Goal: Task Accomplishment & Management: Manage account settings

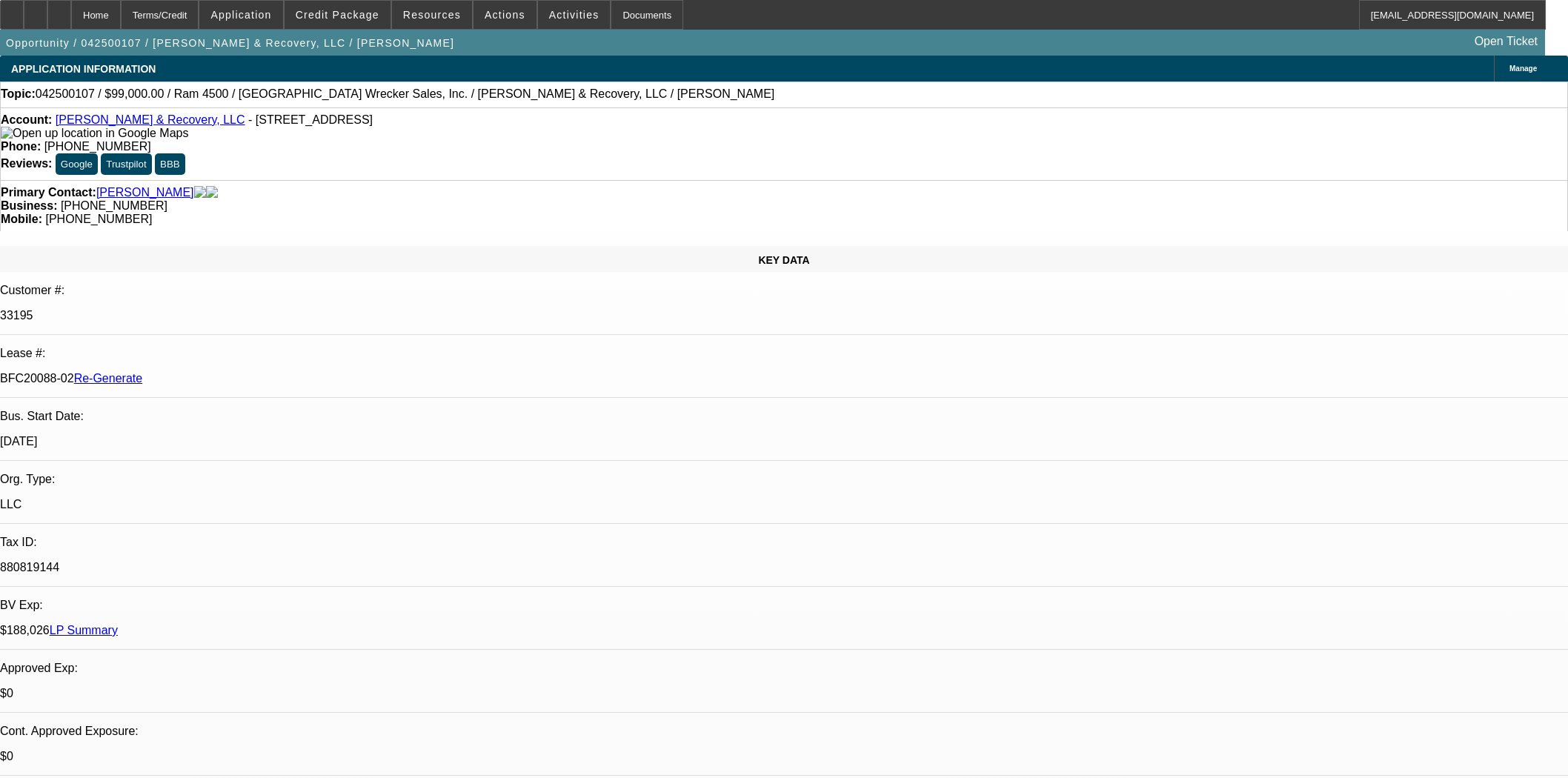
select select "4"
select select "0"
select select "2"
select select "0"
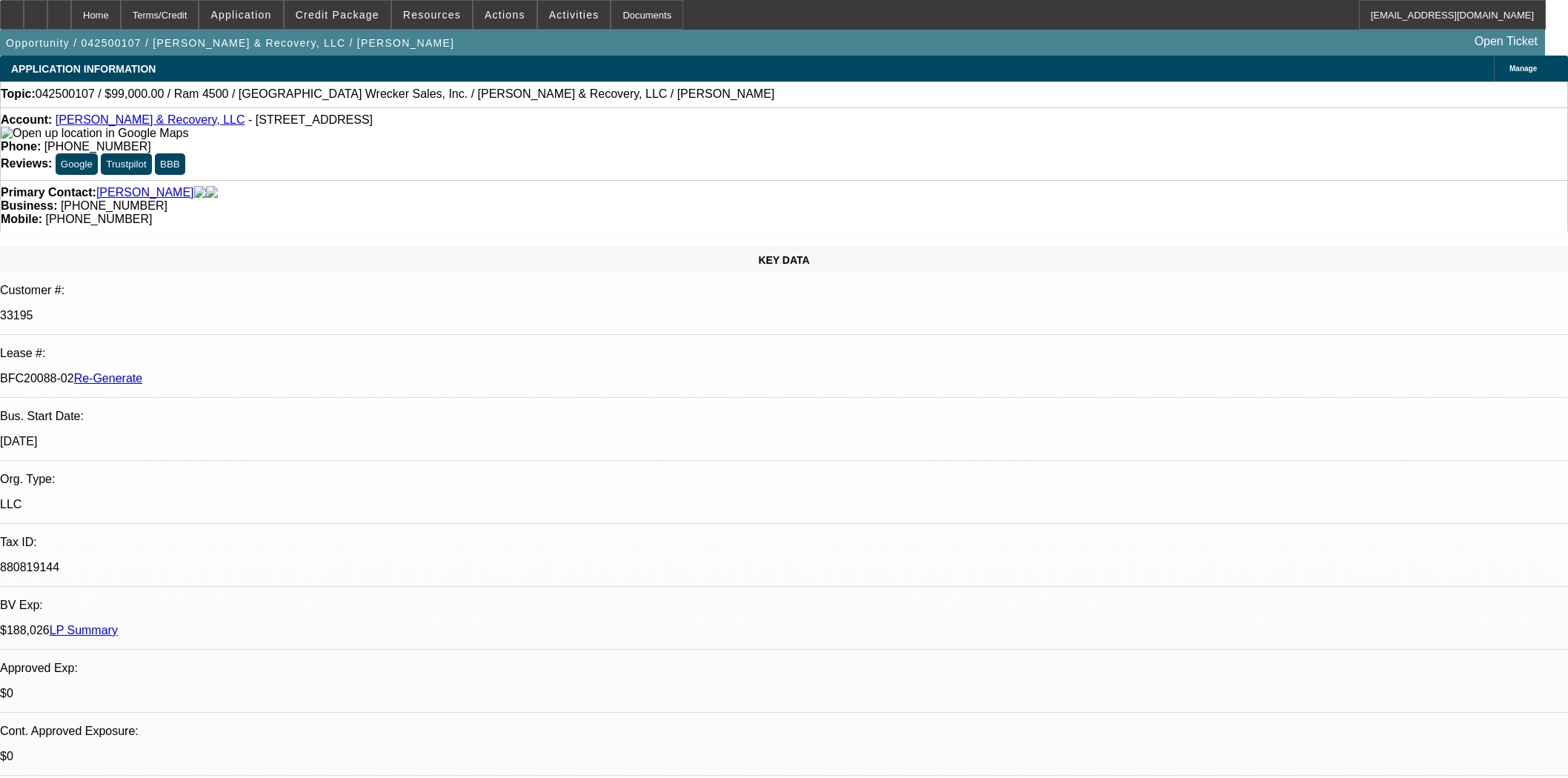
select select "6"
click at [1152, 191] on span "Reply All" at bounding box center [1171, 194] width 40 height 11
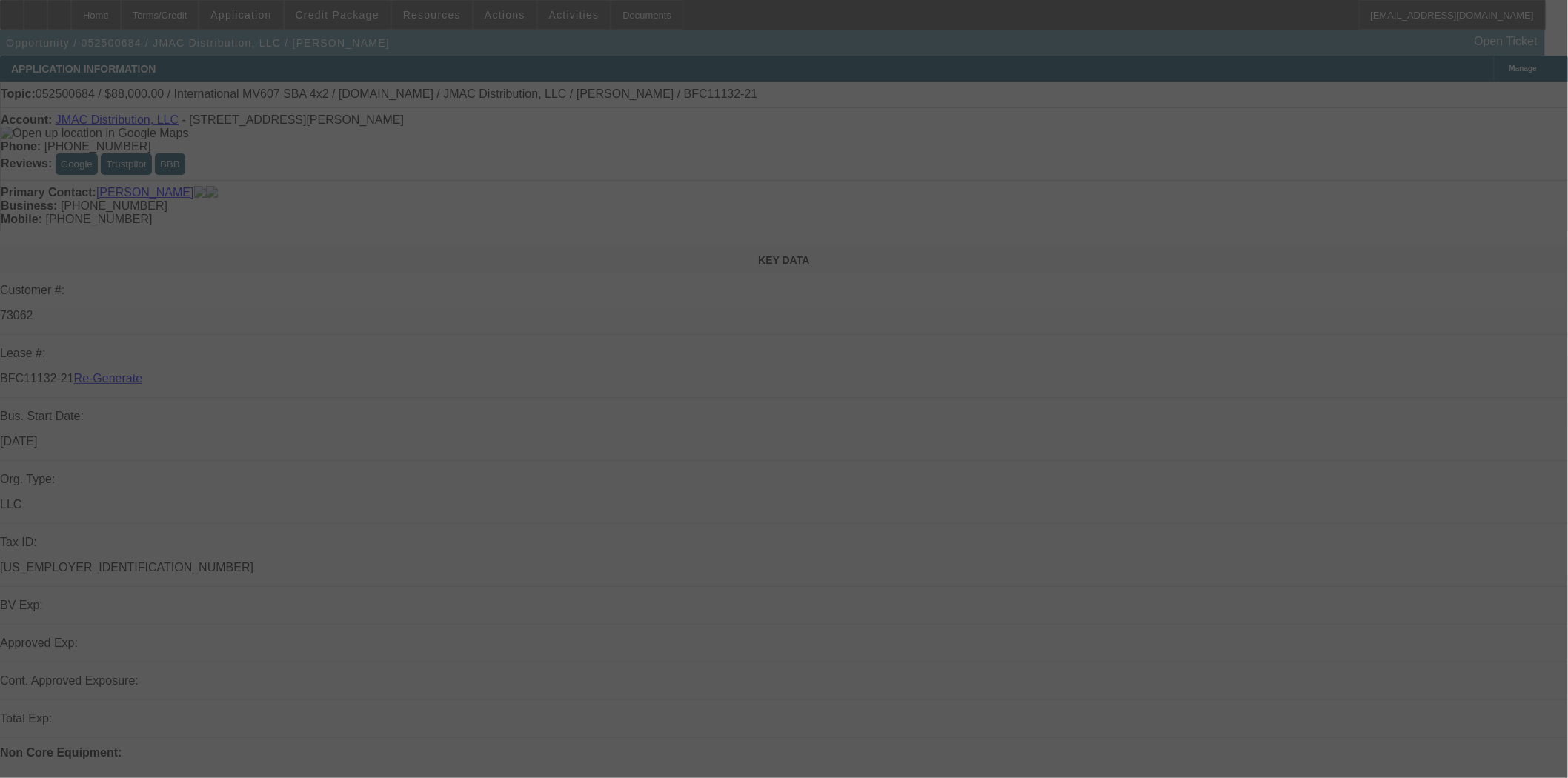
select select "4"
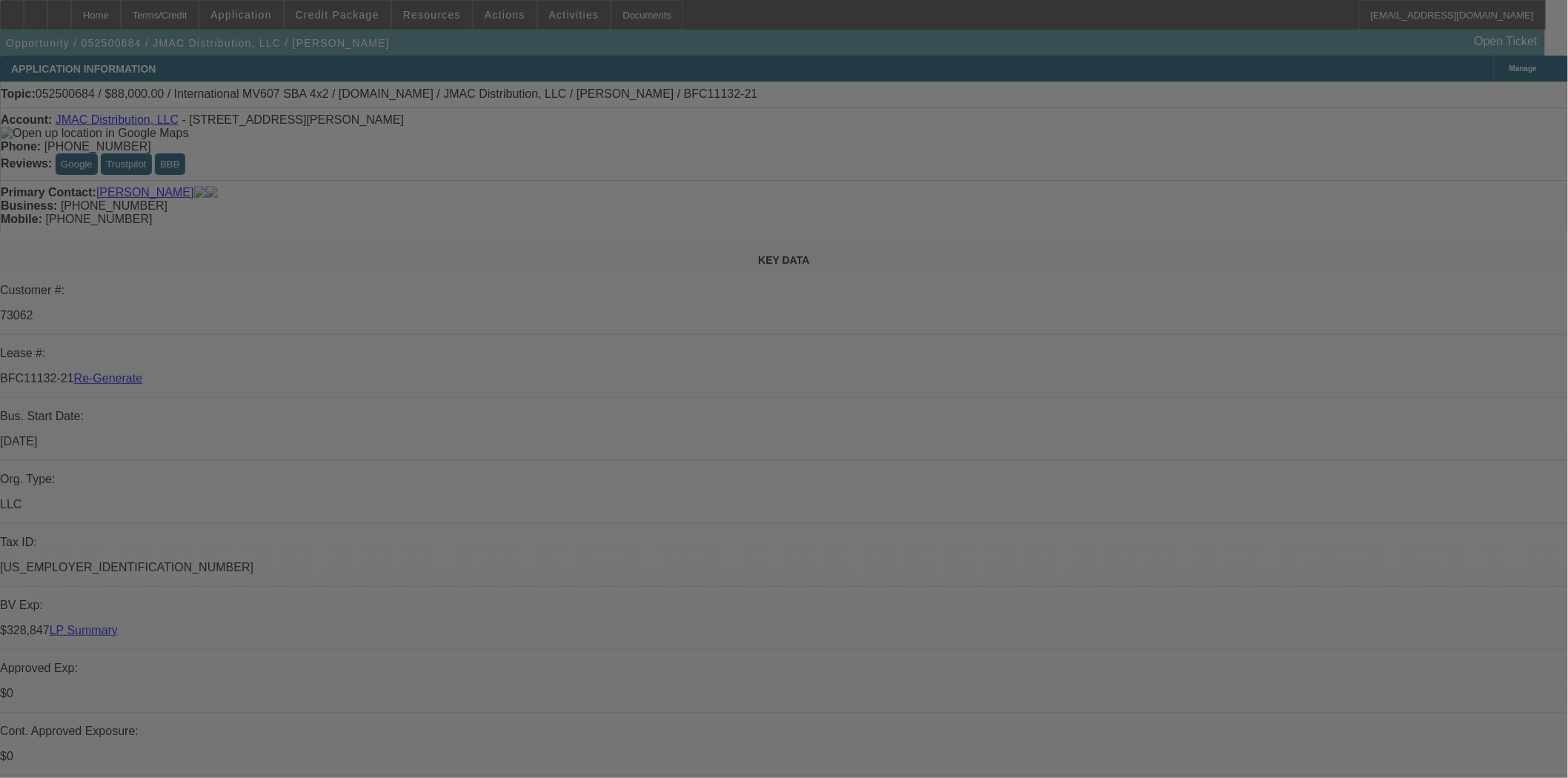
select select "0"
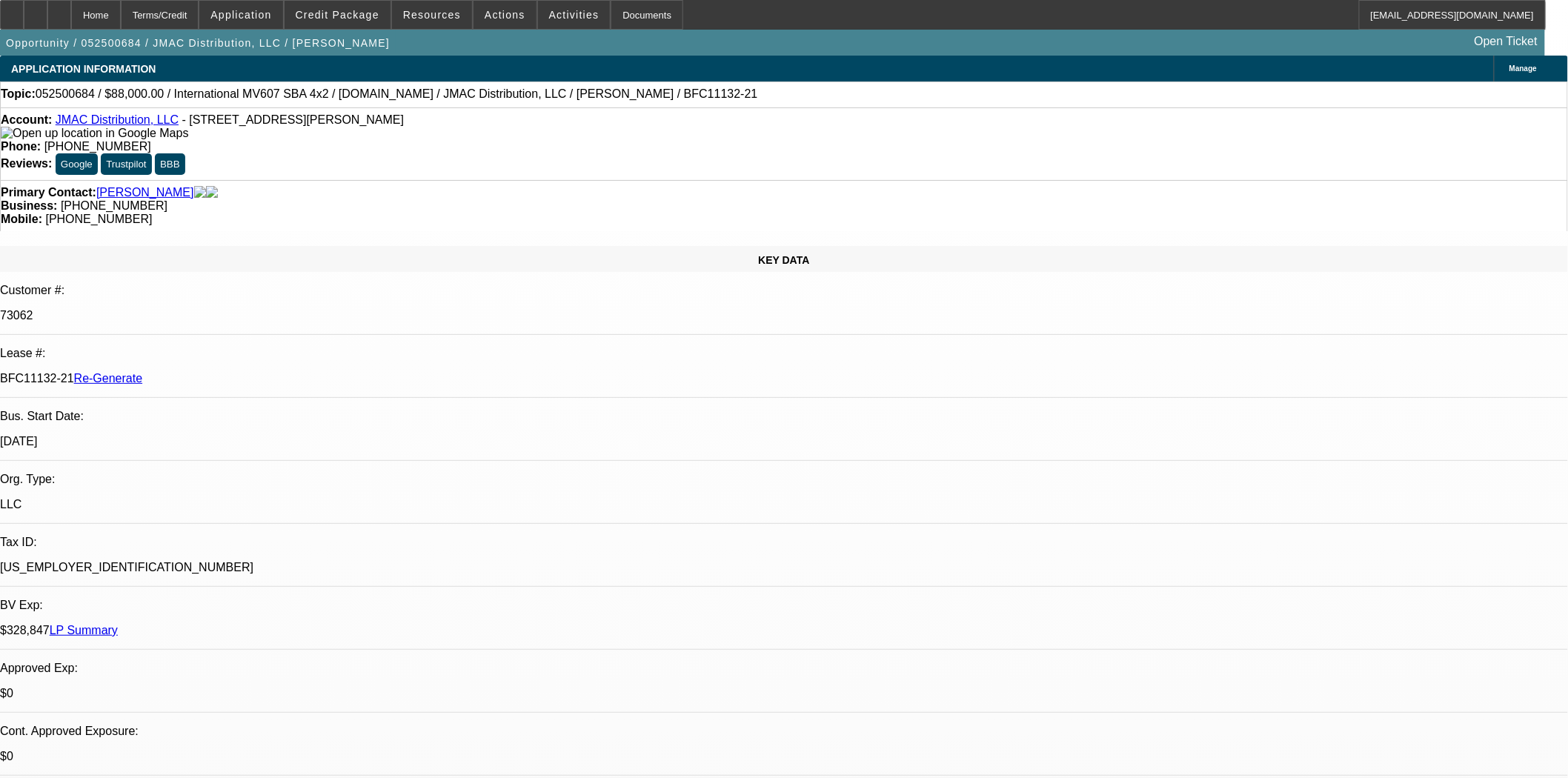
select select "2"
select select "0"
select select "6"
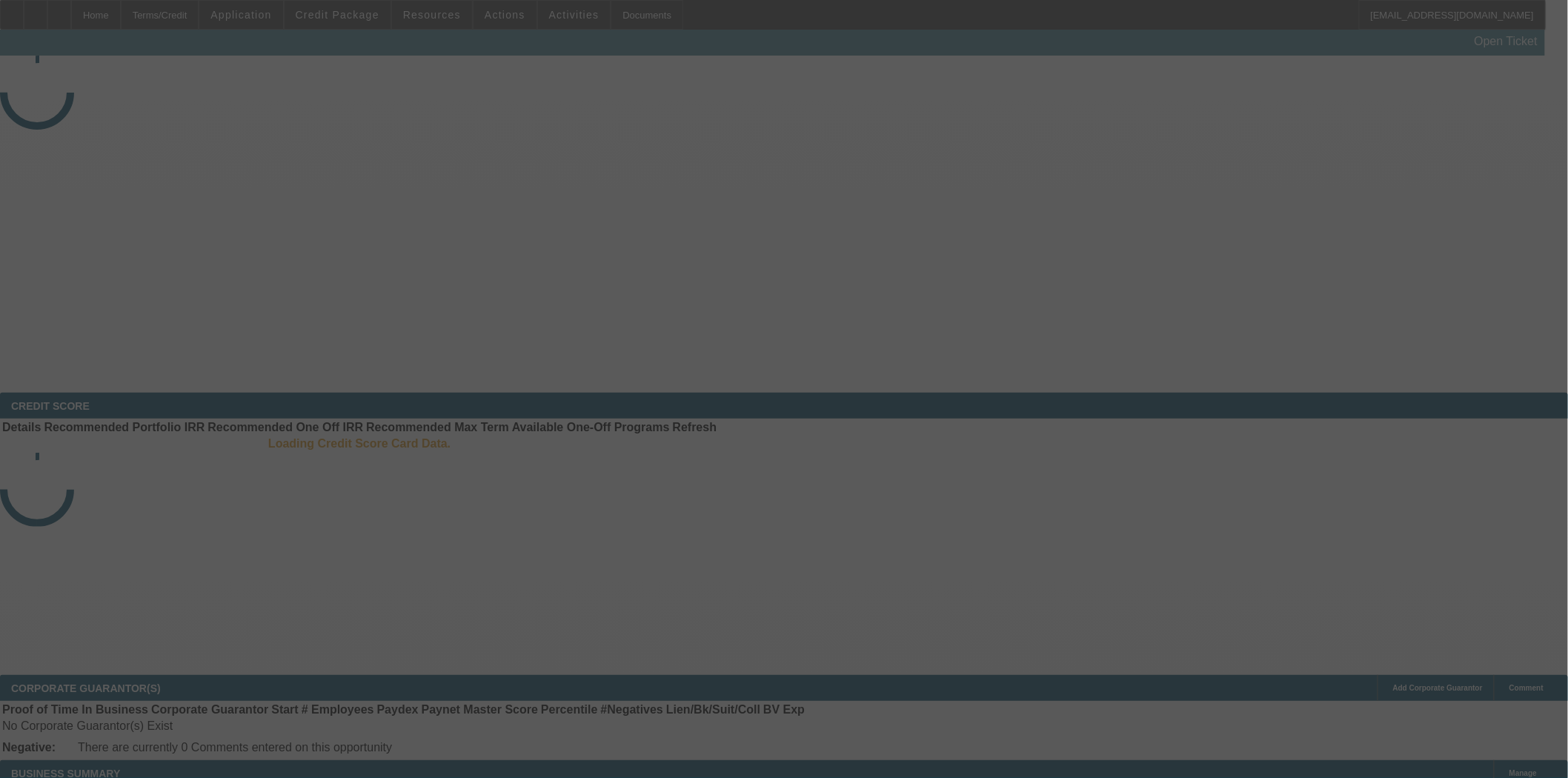
select select "3"
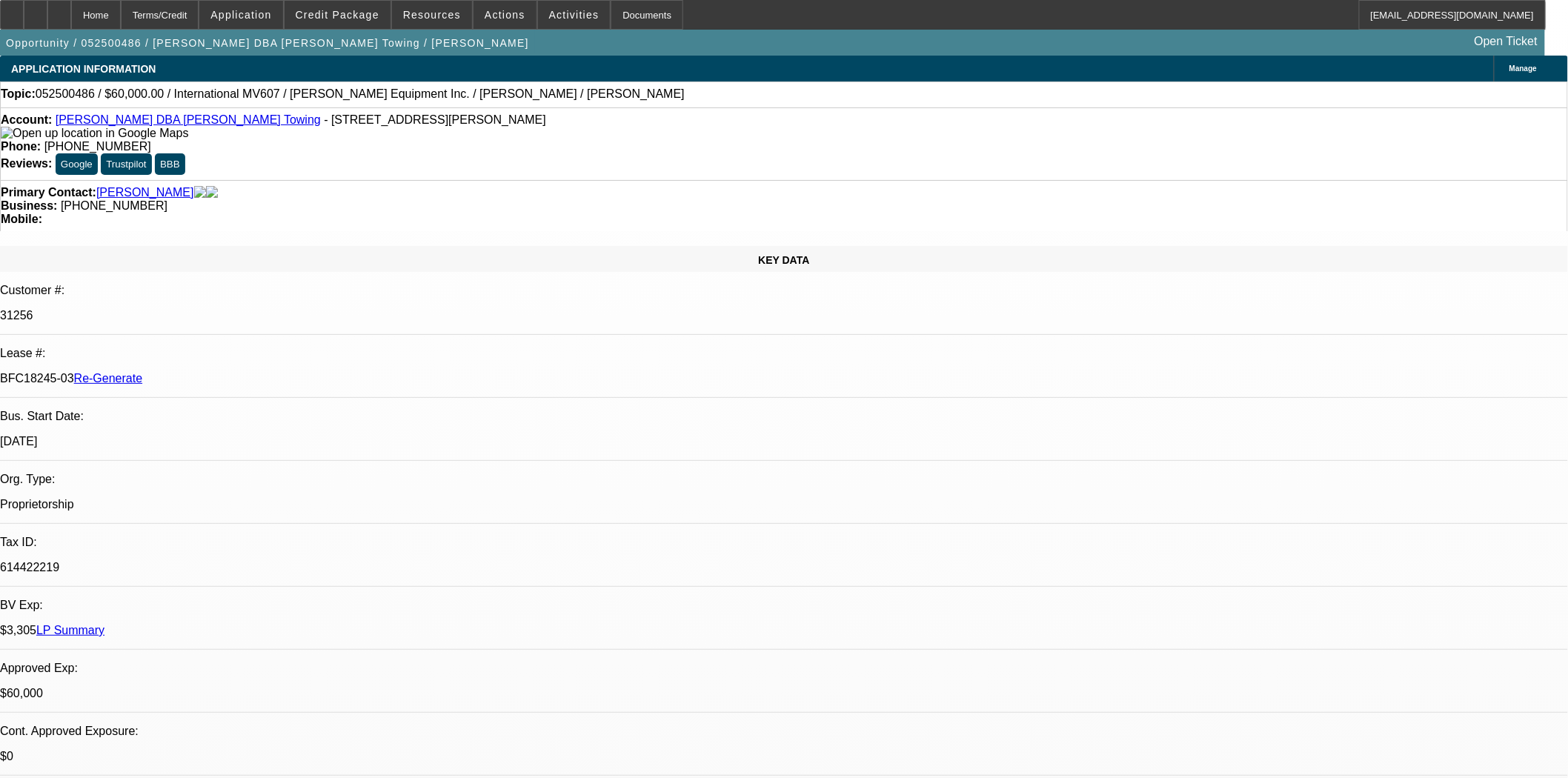
select select "0"
select select "2"
select select "0.1"
select select "4"
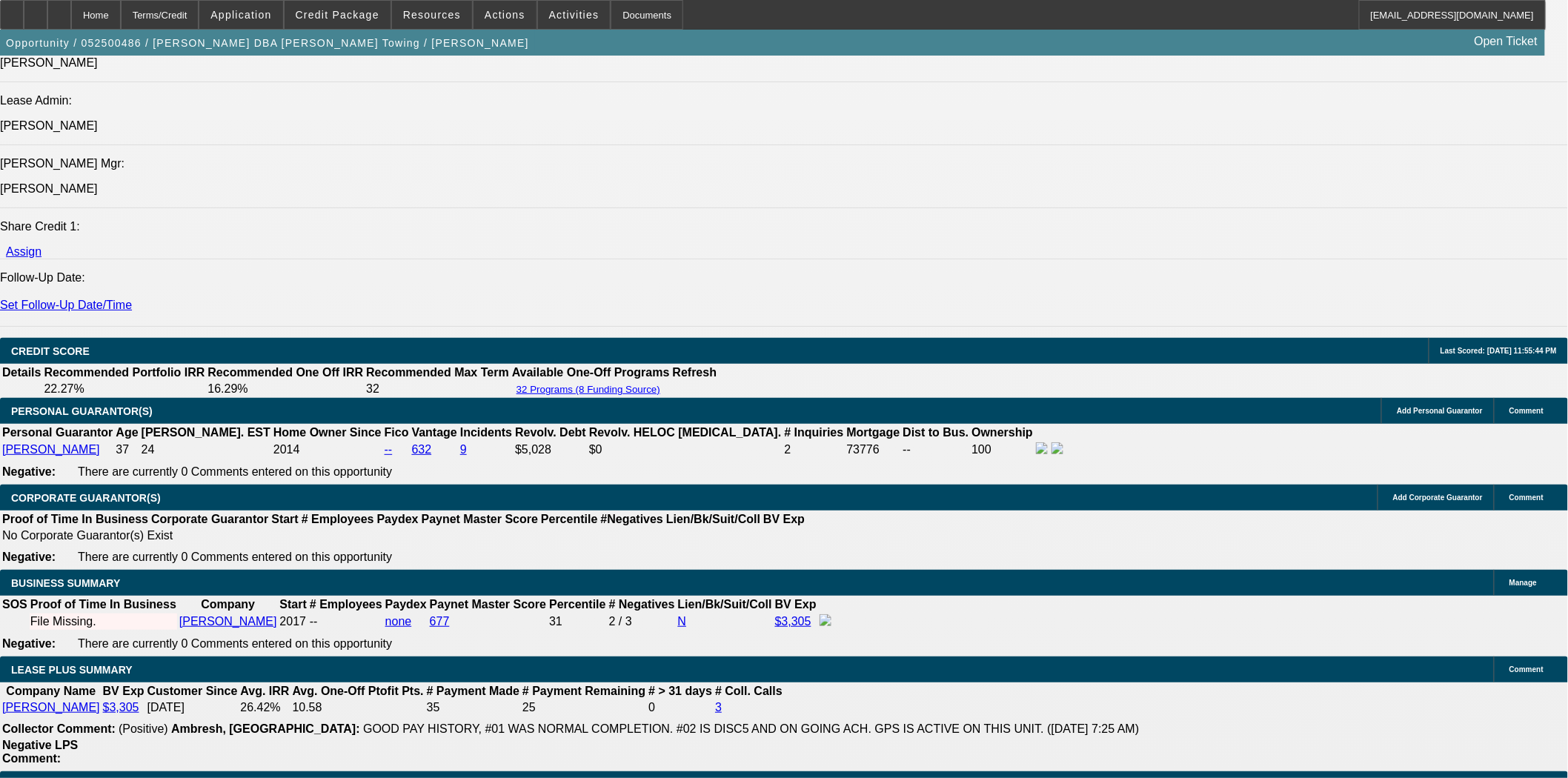
scroll to position [2059, 0]
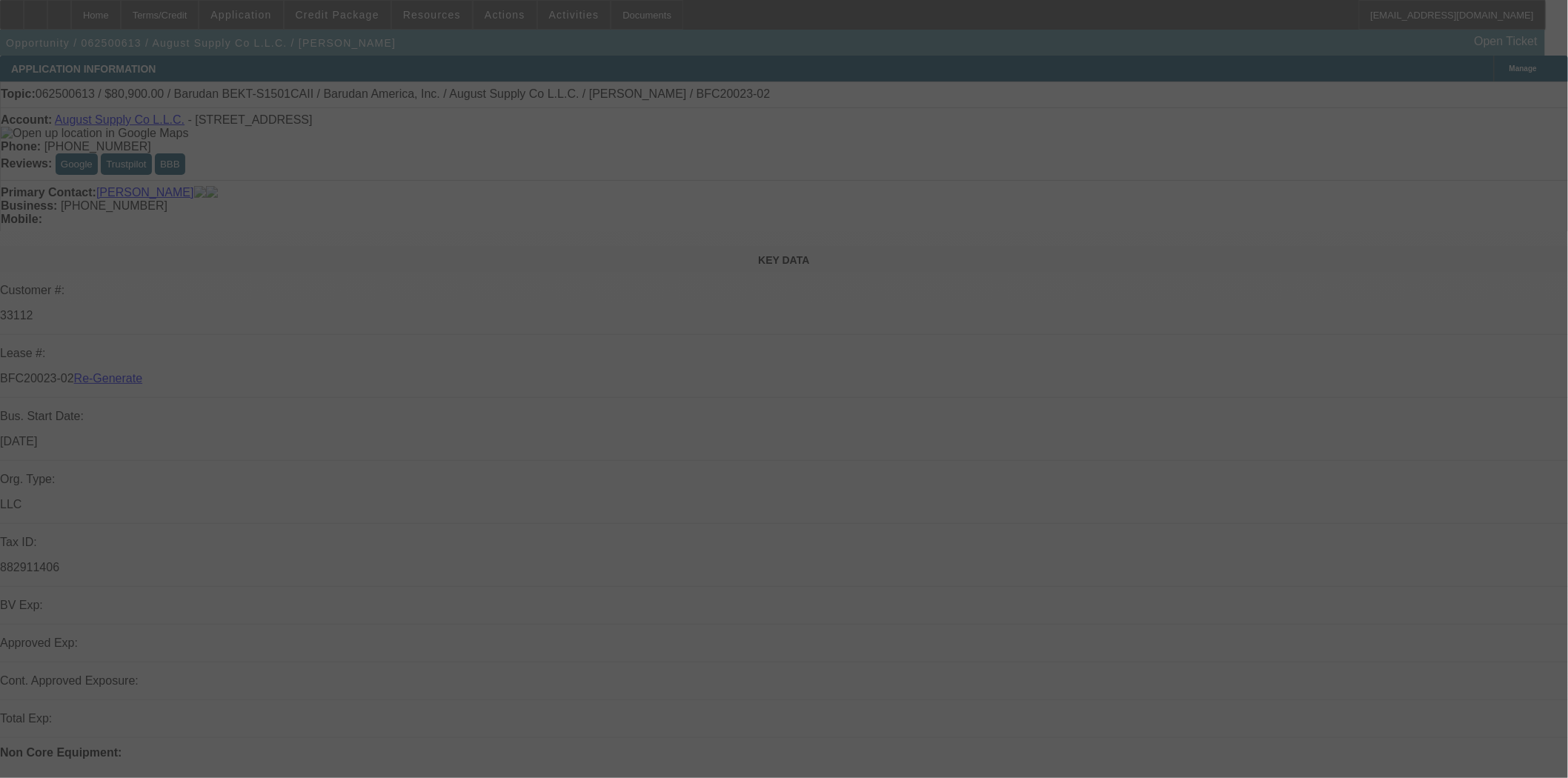
select select "3"
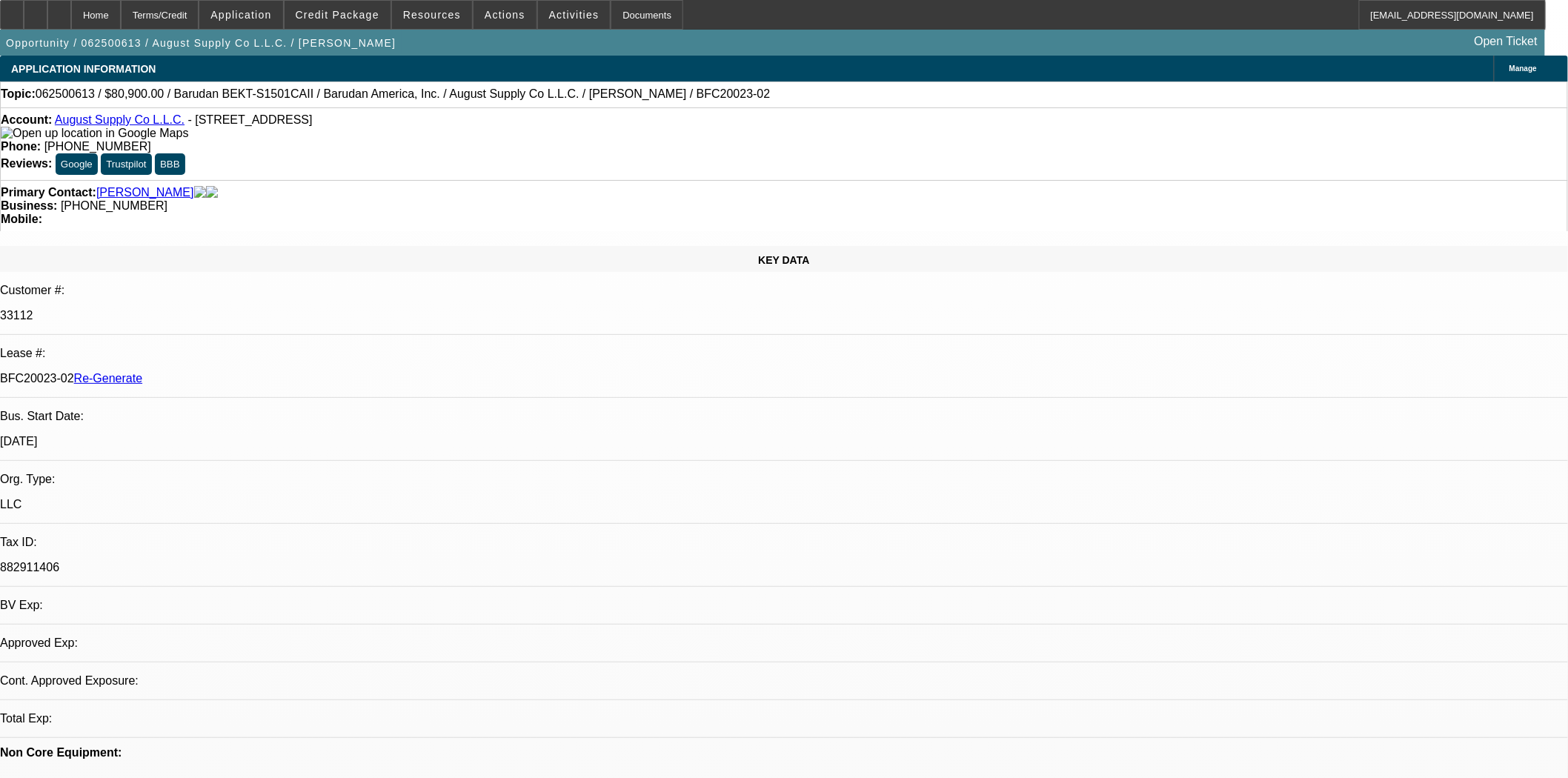
select select "0"
select select "2"
select select "0.1"
select select "1"
select select "2"
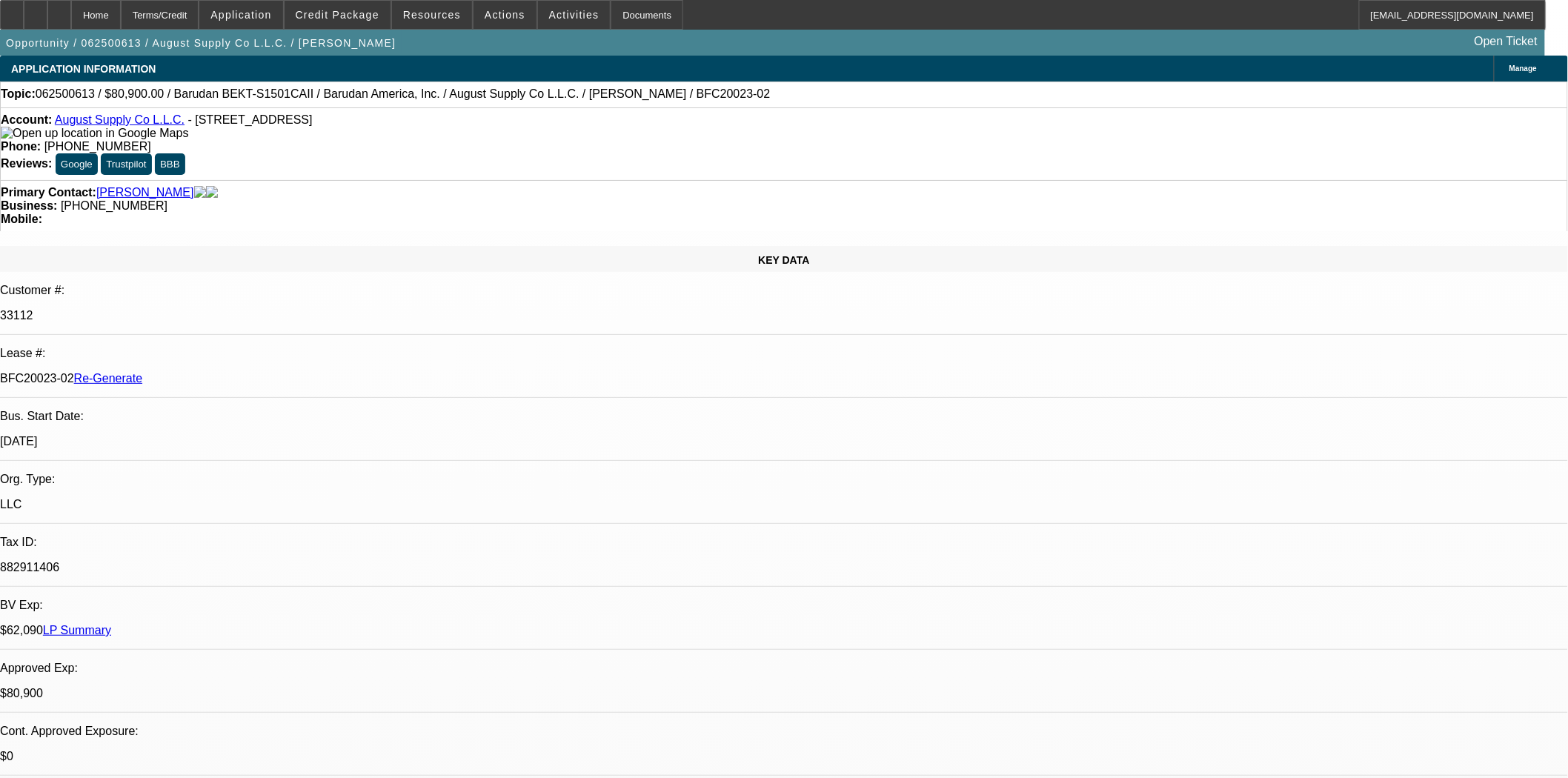
select select "4"
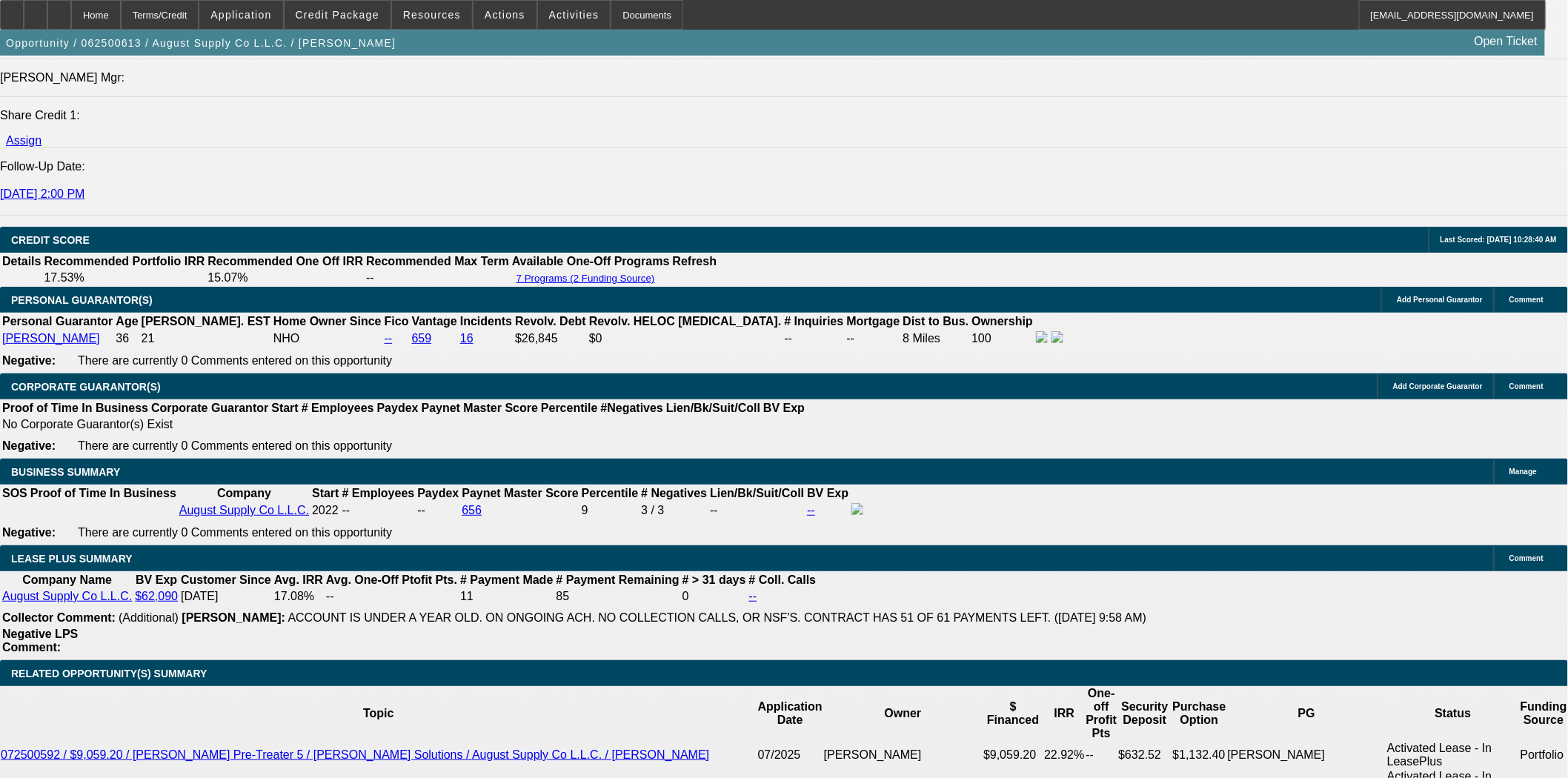
scroll to position [2140, 0]
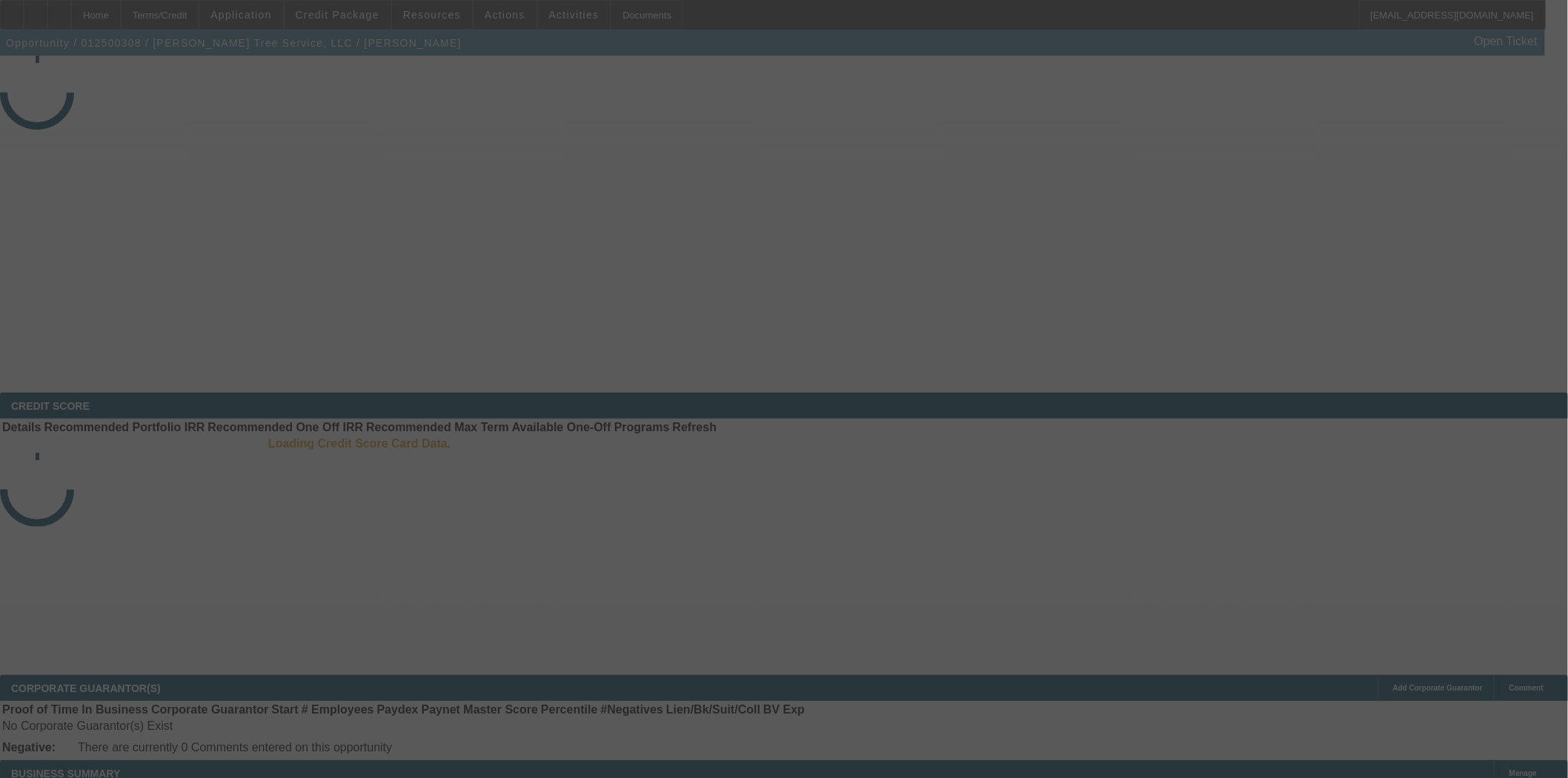
select select "4"
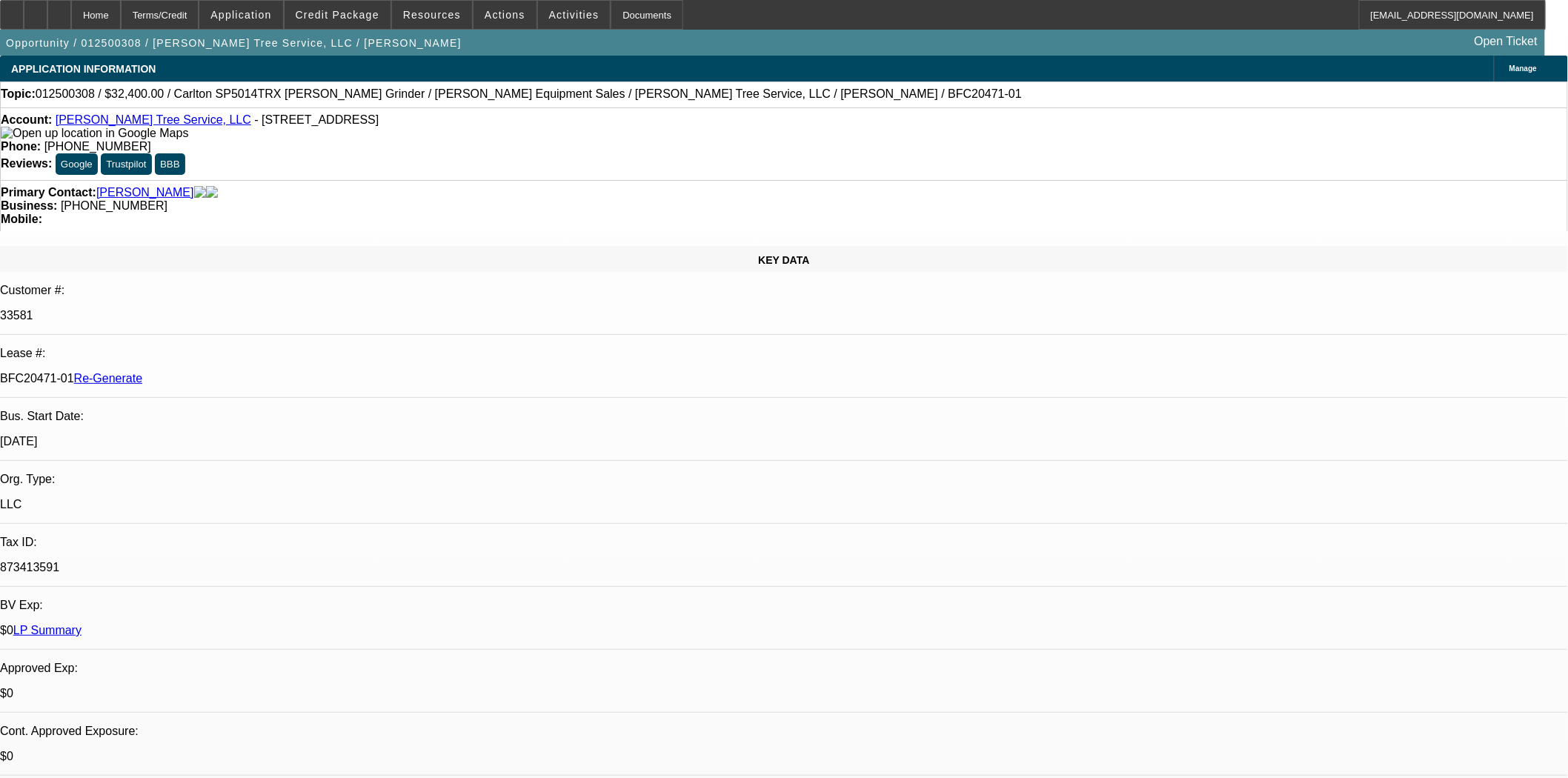
select select "0"
select select "6"
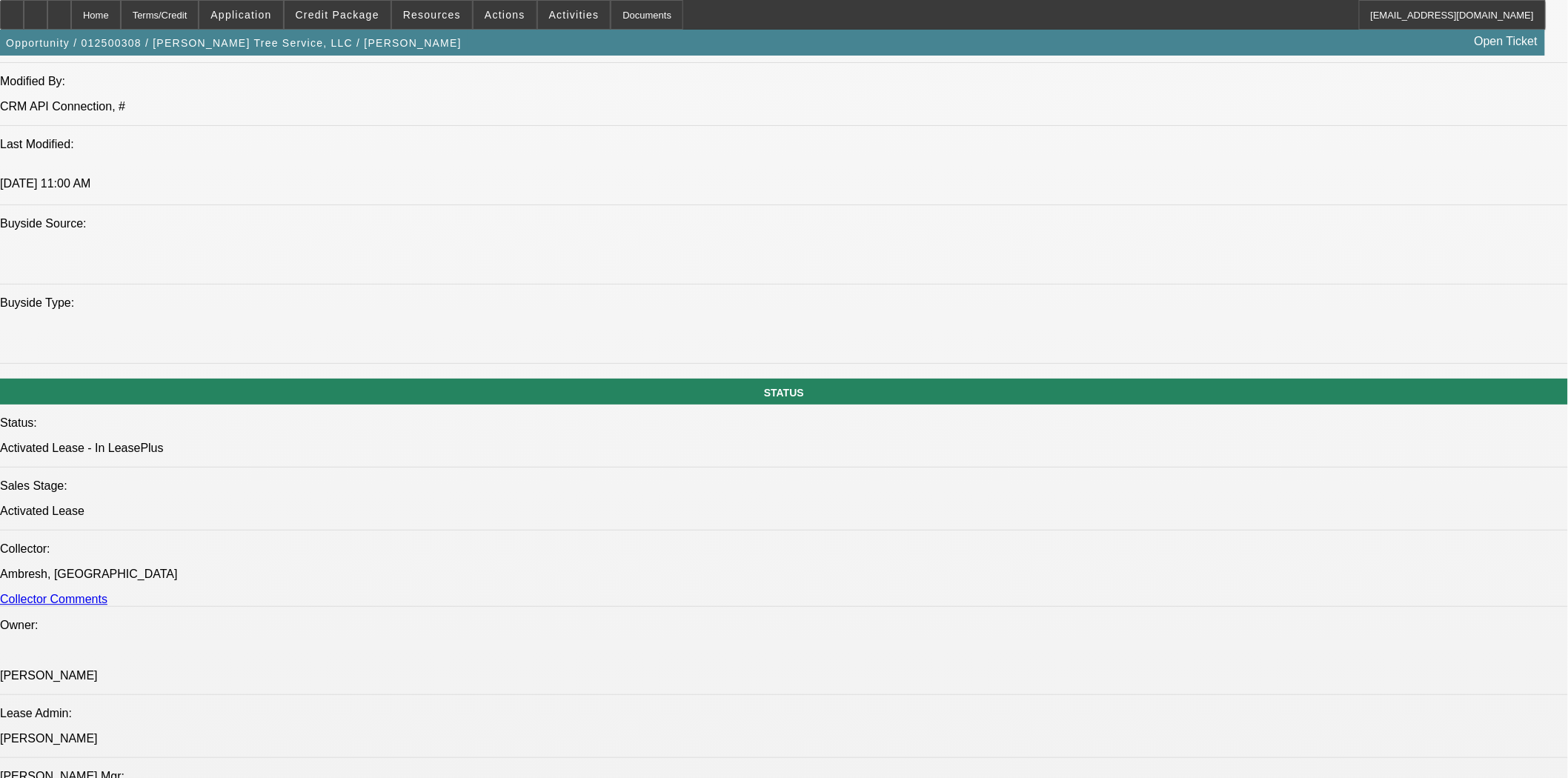
scroll to position [1894, 0]
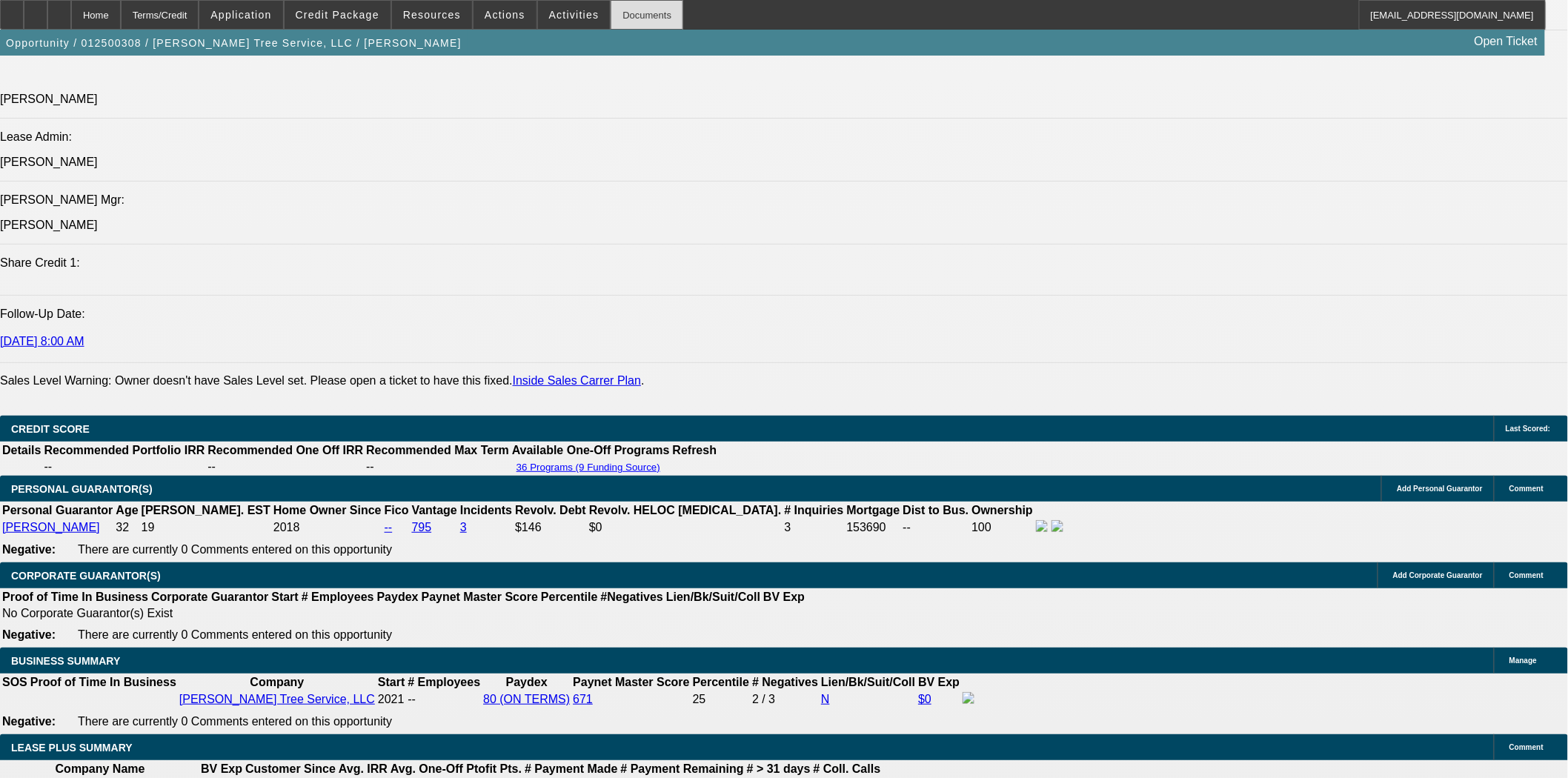
click at [612, 19] on div "Documents" at bounding box center [647, 15] width 72 height 29
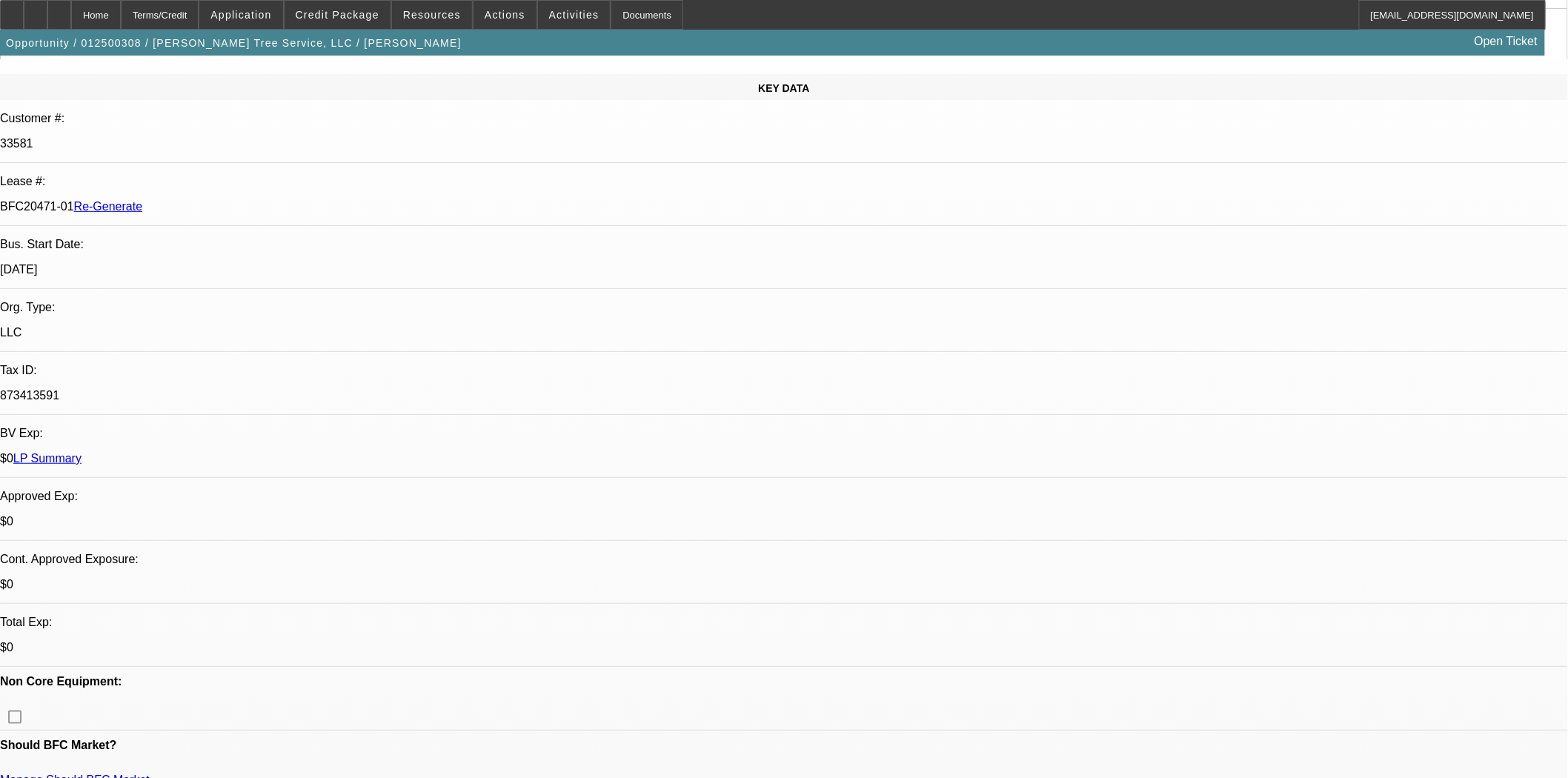
scroll to position [0, 0]
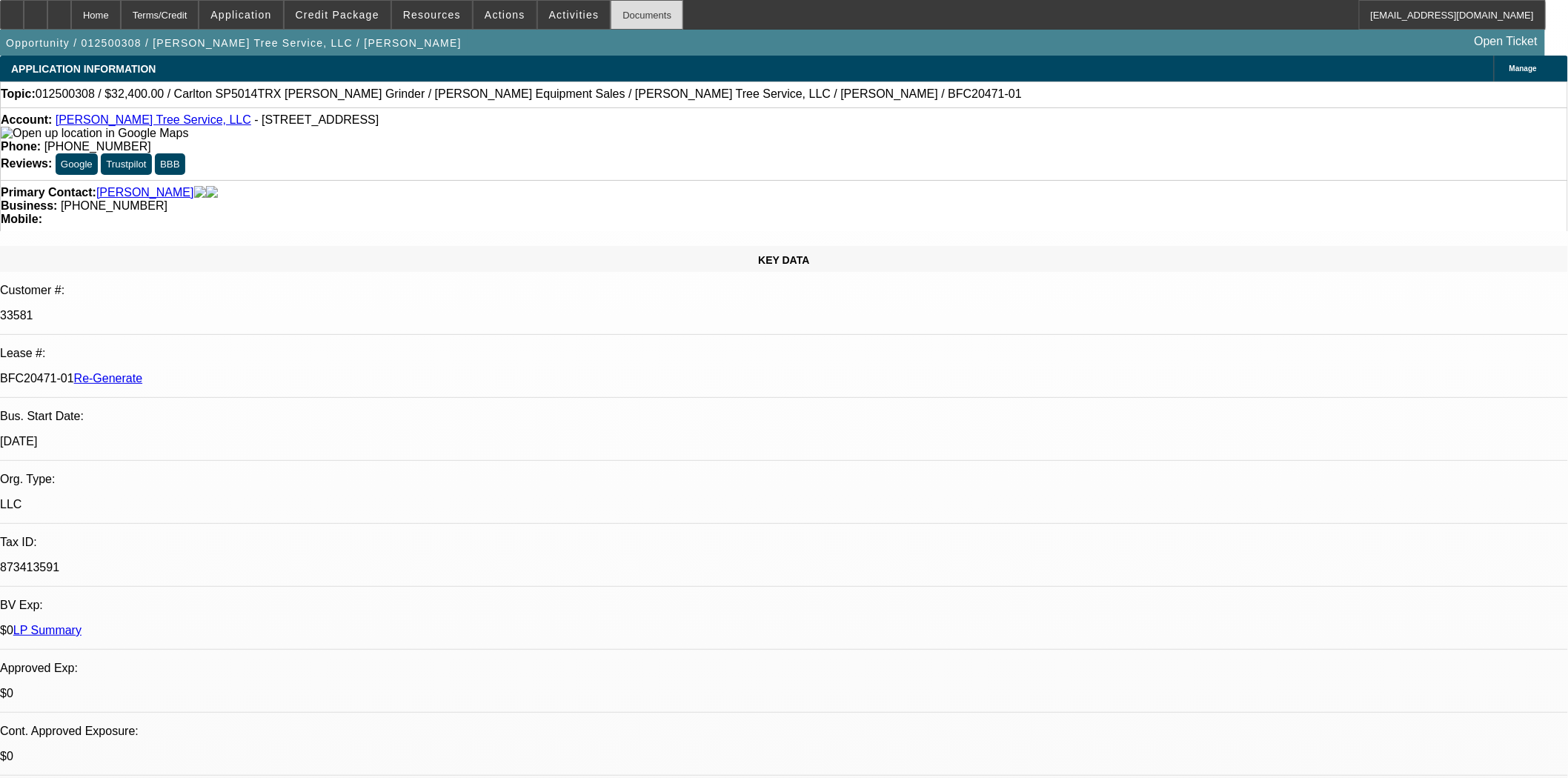
click at [617, 21] on div "Documents" at bounding box center [647, 15] width 72 height 29
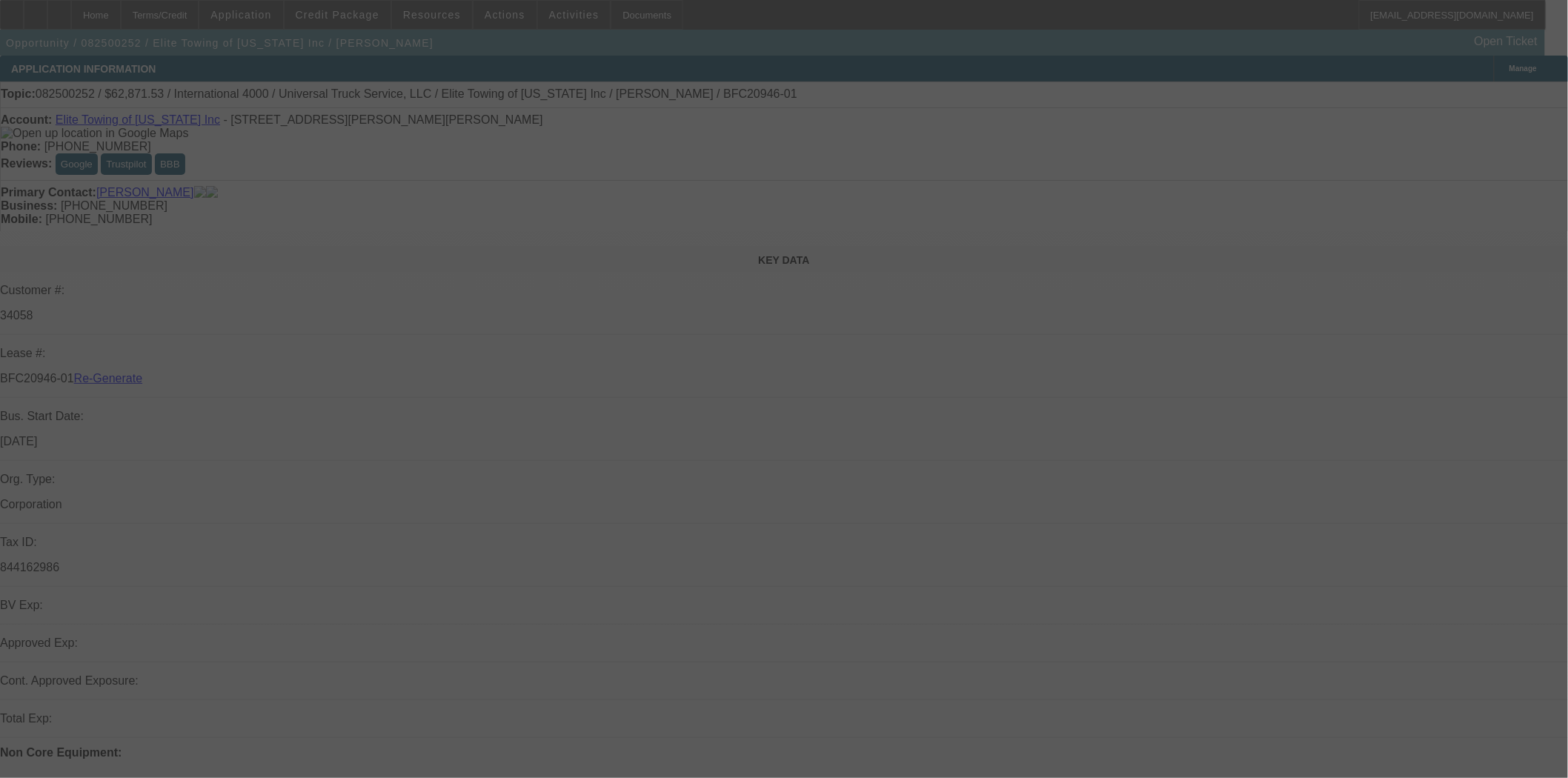
select select "4"
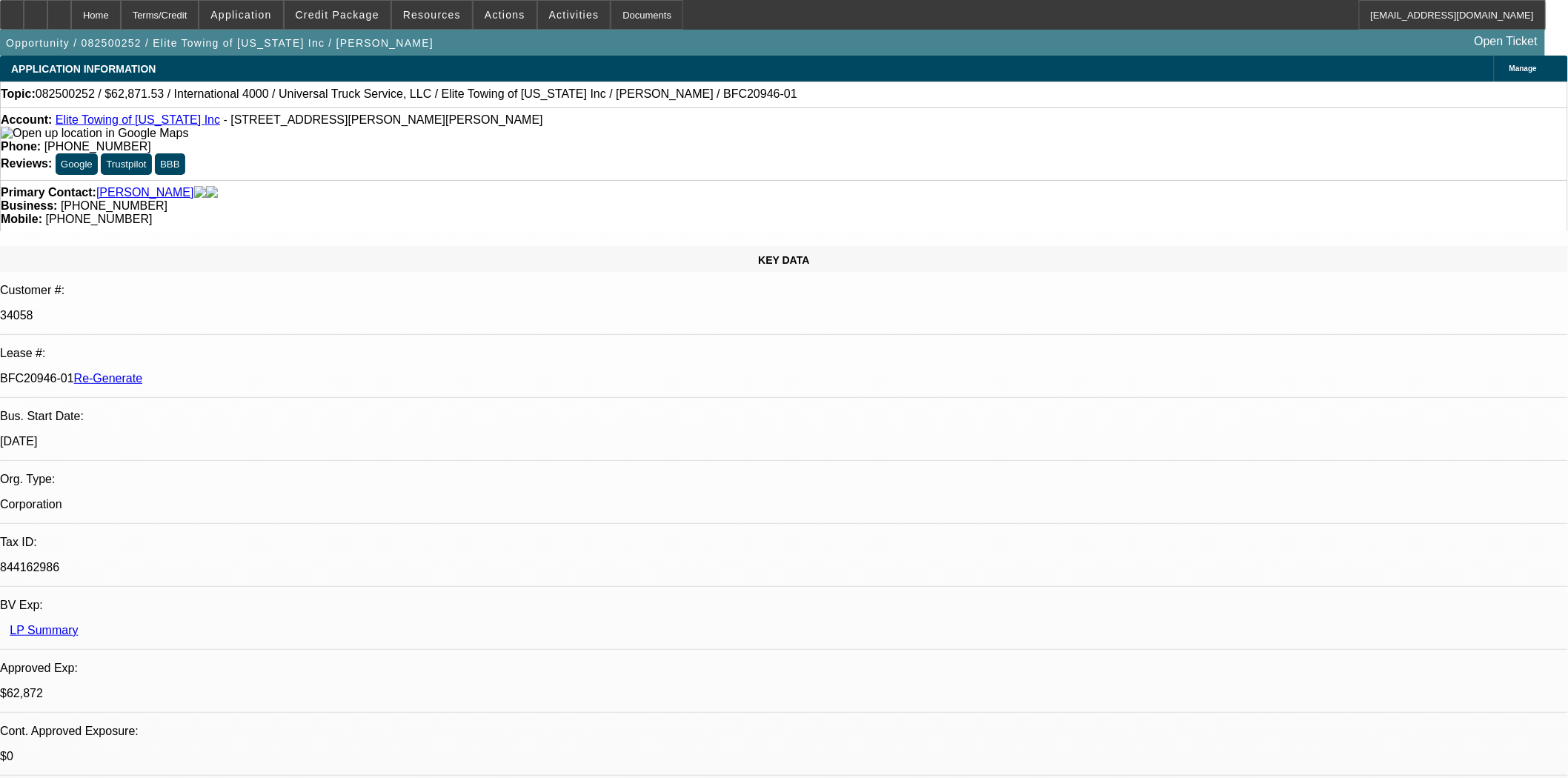
select select "0.1"
select select "0"
select select "6"
click at [417, 8] on span at bounding box center [432, 15] width 80 height 35
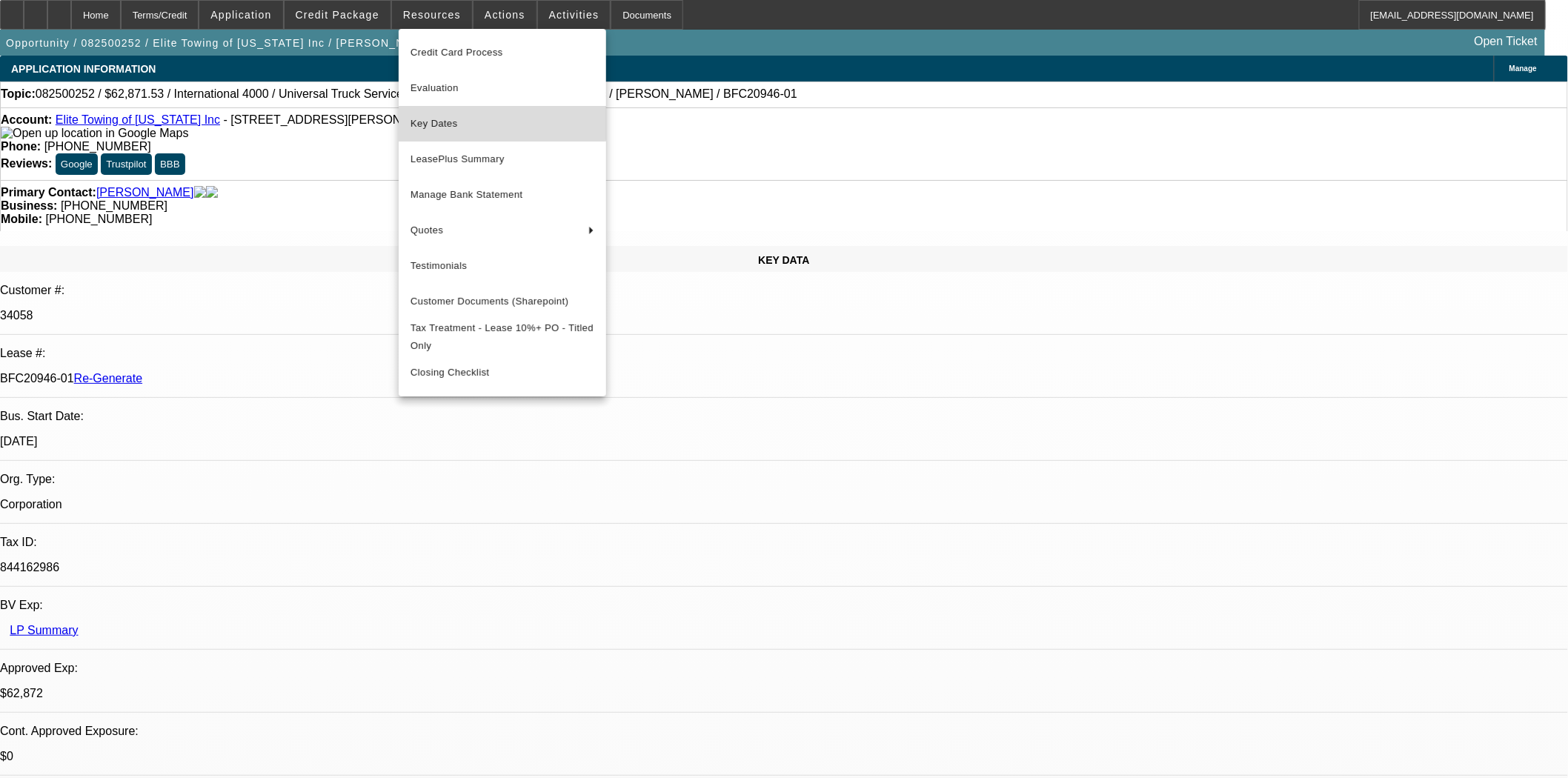
click at [434, 117] on span "Key Dates" at bounding box center [503, 123] width 184 height 18
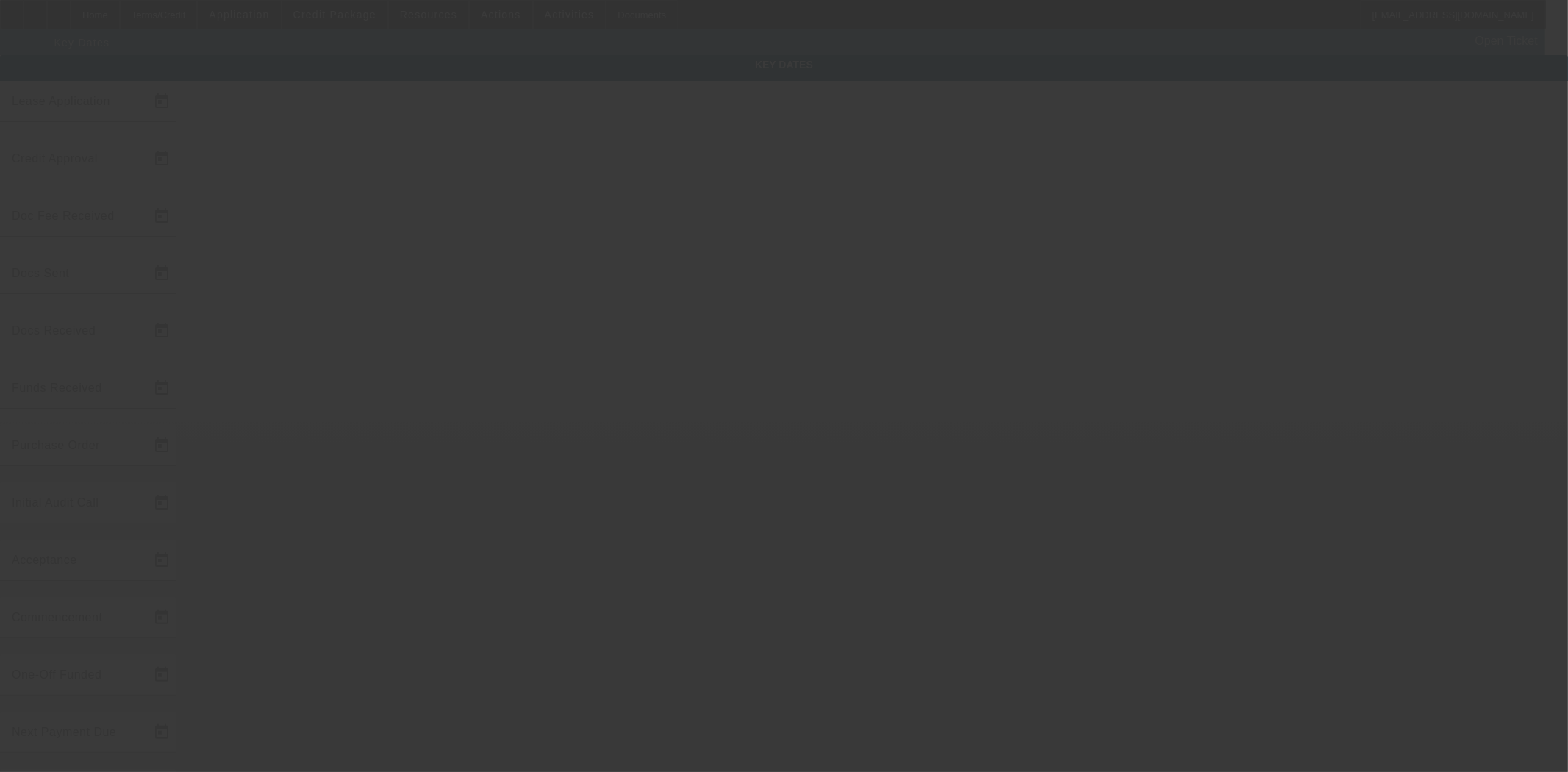
type input "8/11/2025"
type input "8/19/2025"
type input "8/20/2025"
type input "8/21/2025"
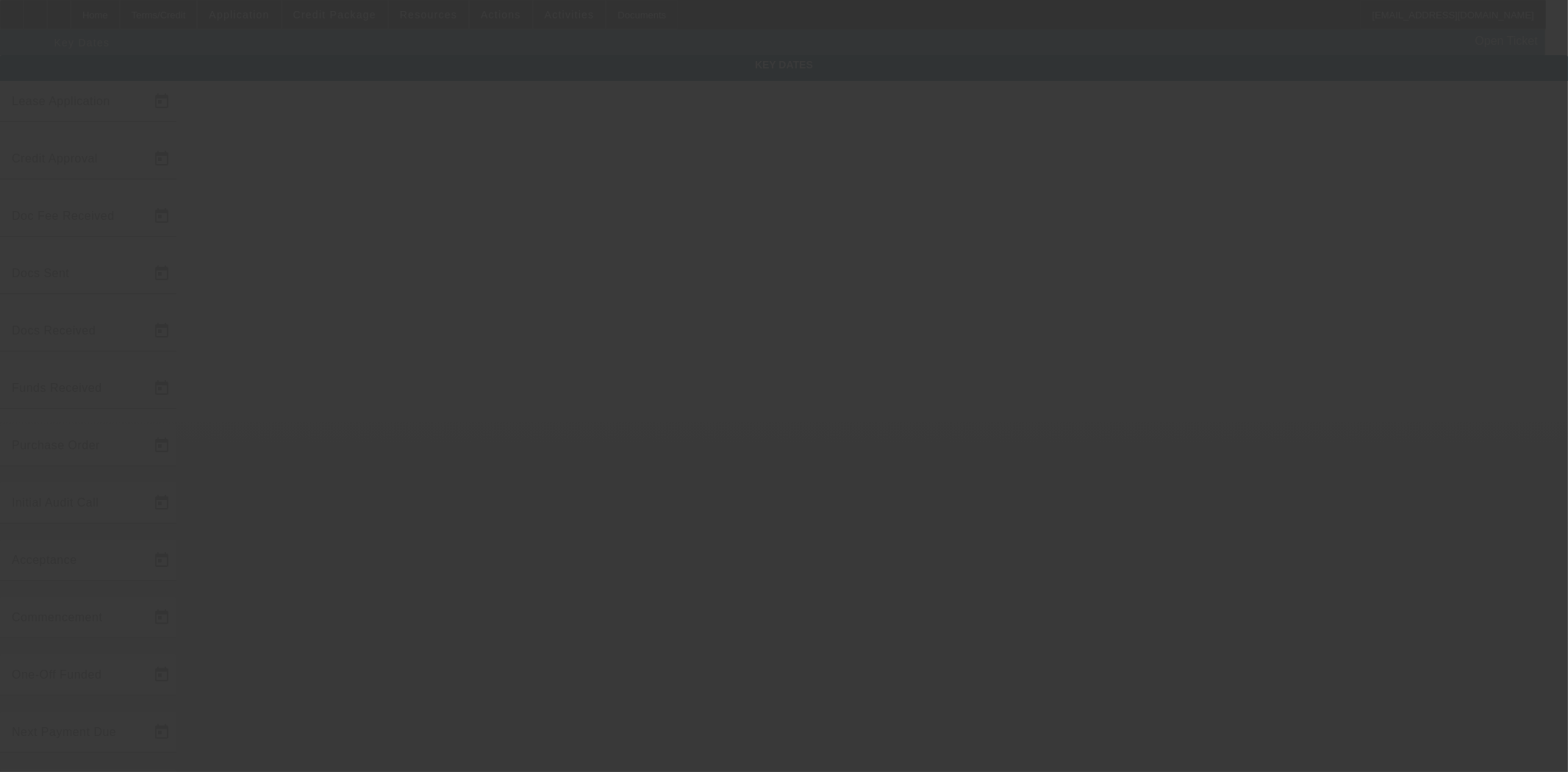
type input "8/25/2025"
type input "8/26/2025"
type input "9/1/2025"
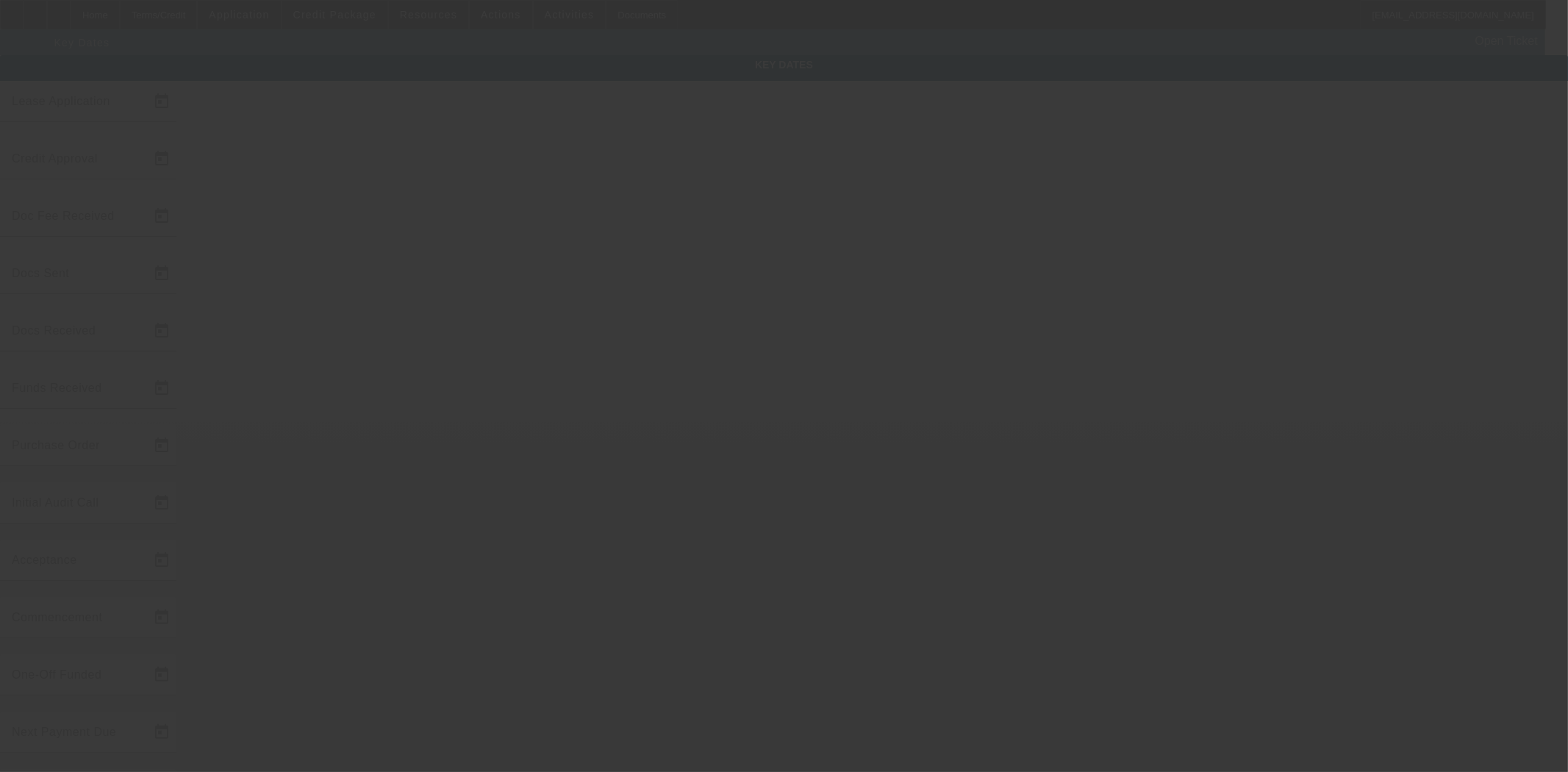
type input "10/1/2025"
type input "8/28/2025"
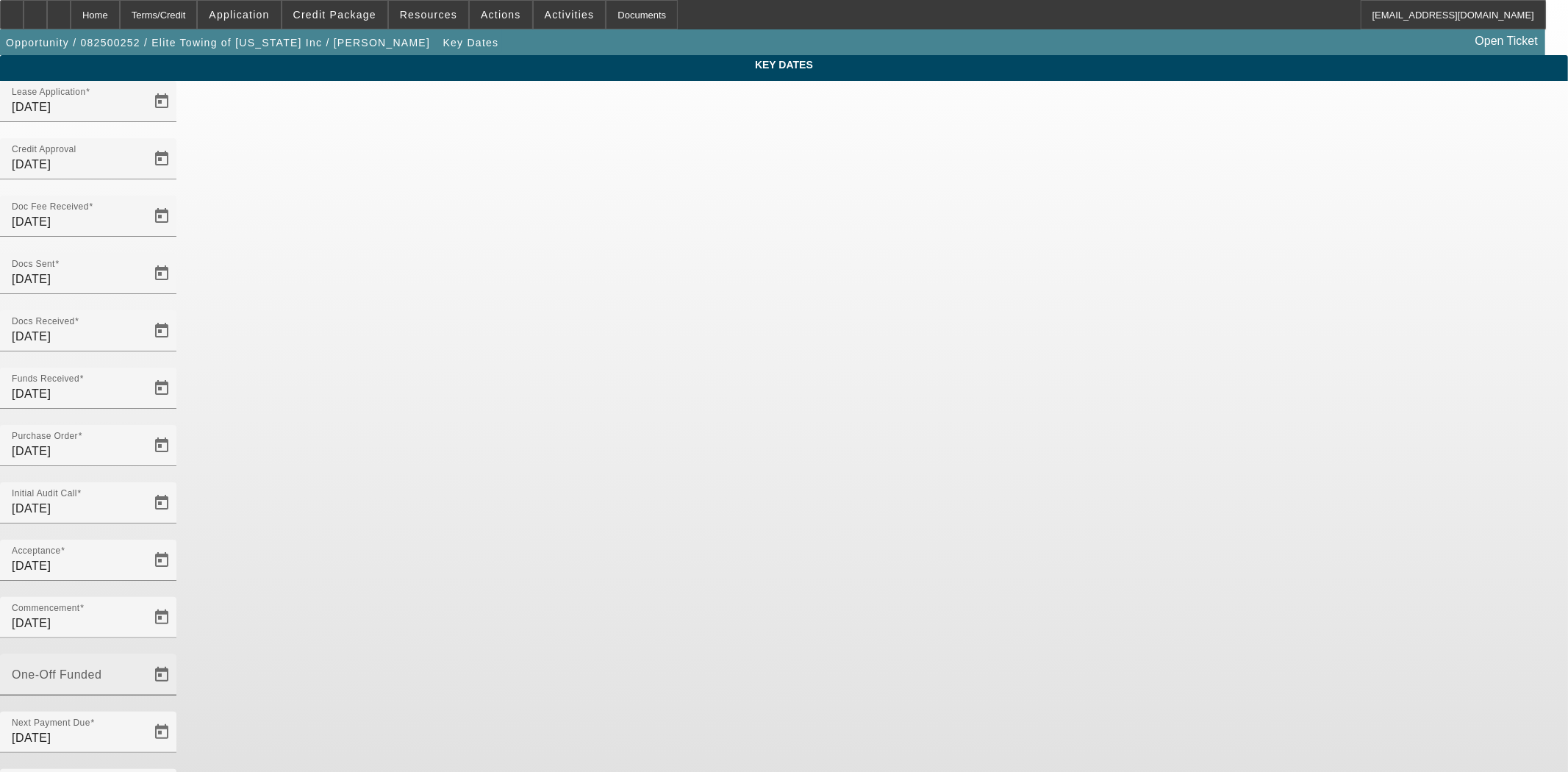
click at [102, 669] on mat-label "One-Off Funded" at bounding box center [56, 675] width 90 height 13
click at [144, 672] on input "One-Off Funded" at bounding box center [78, 681] width 132 height 18
type input "8/29/2025"
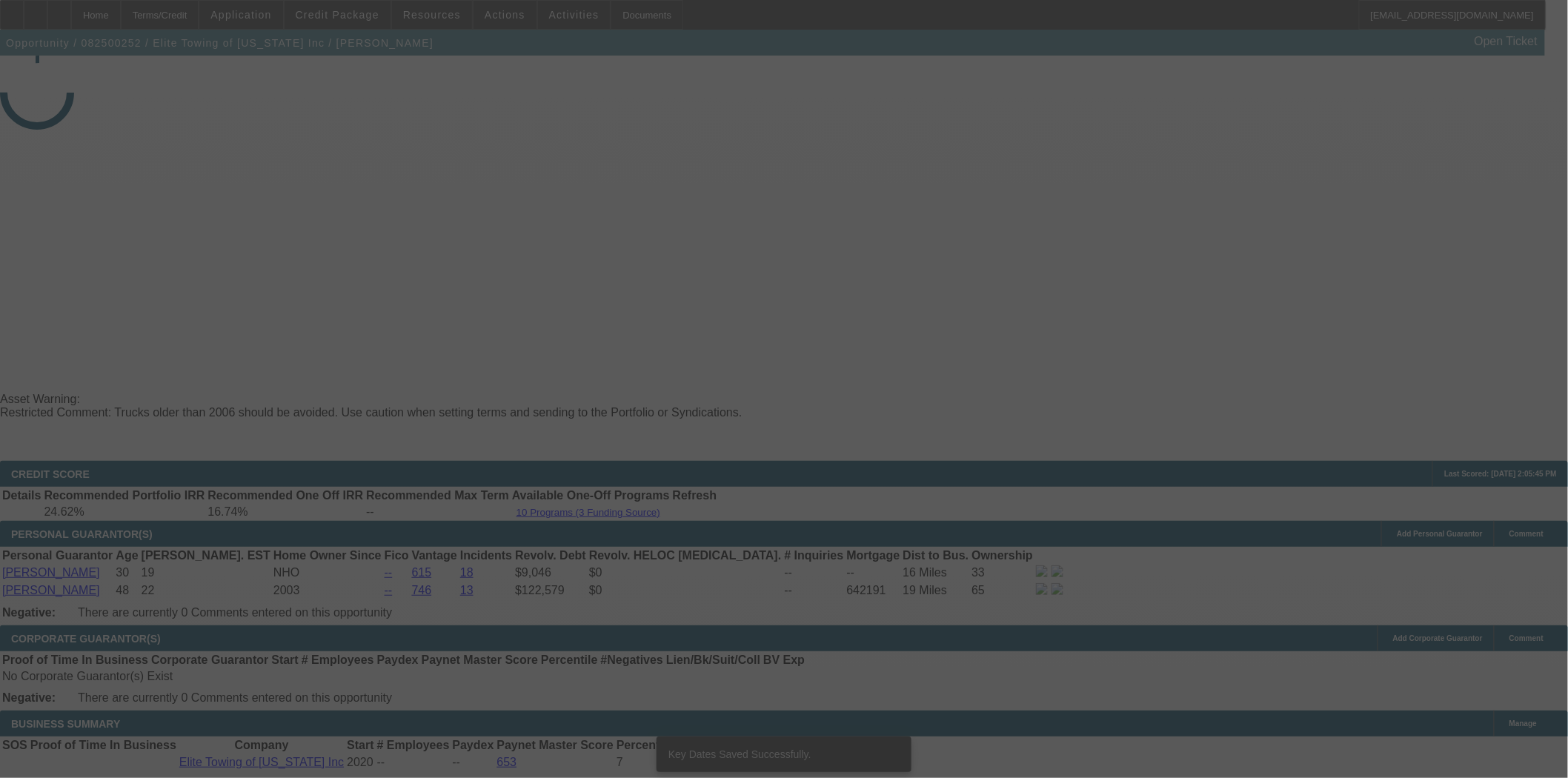
select select "4"
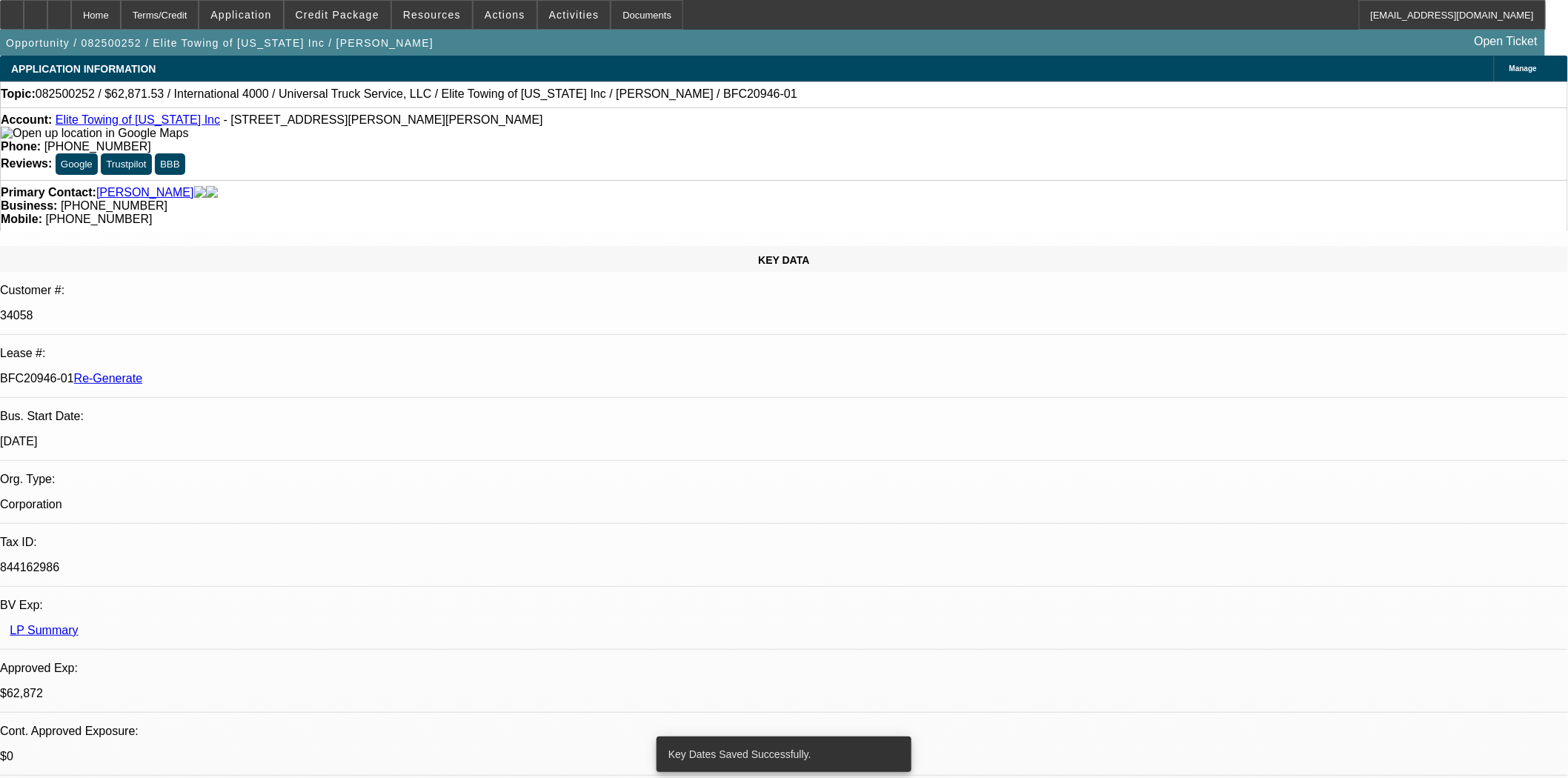
select select "0.1"
select select "0"
select select "6"
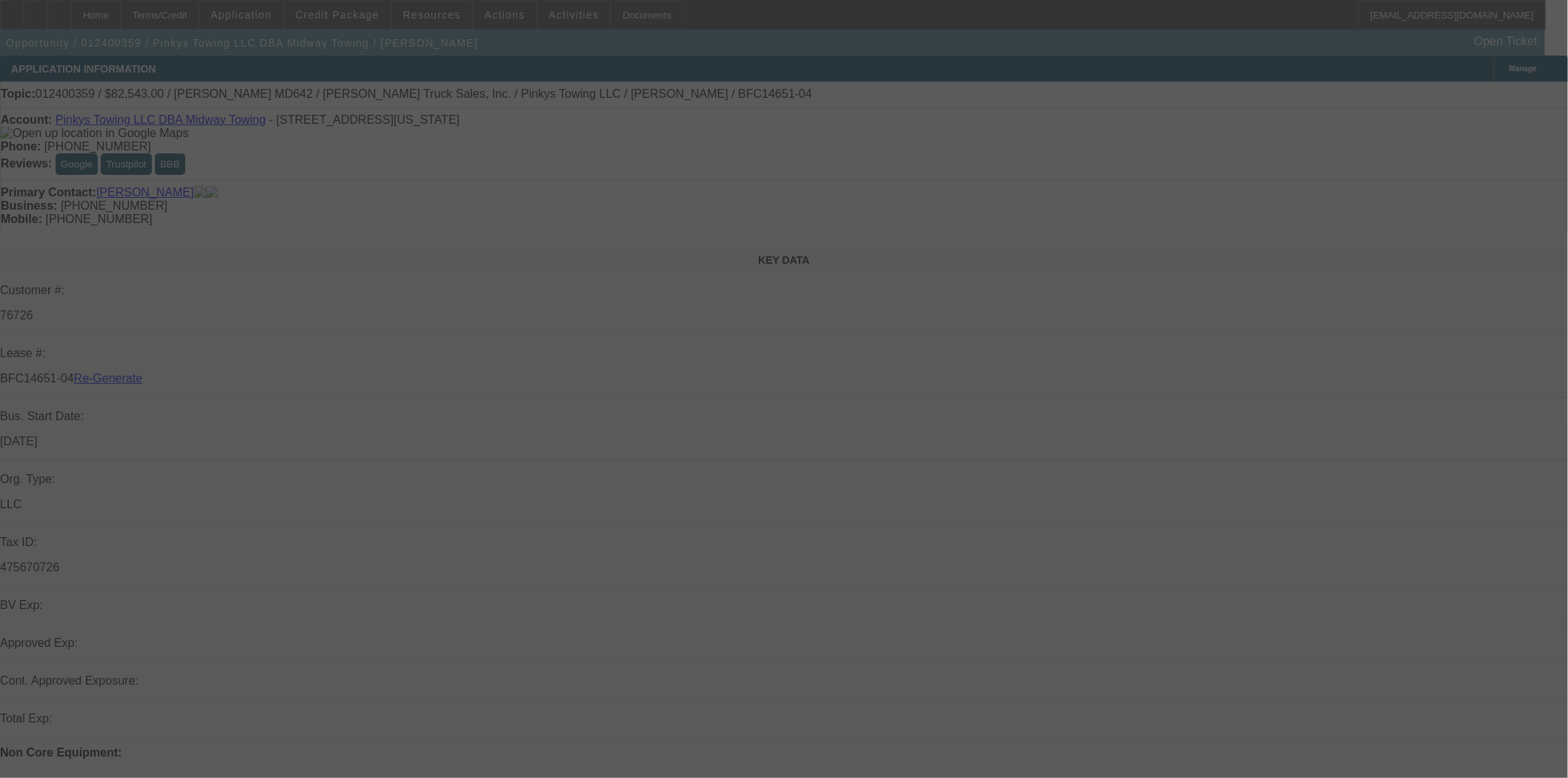
select select "4"
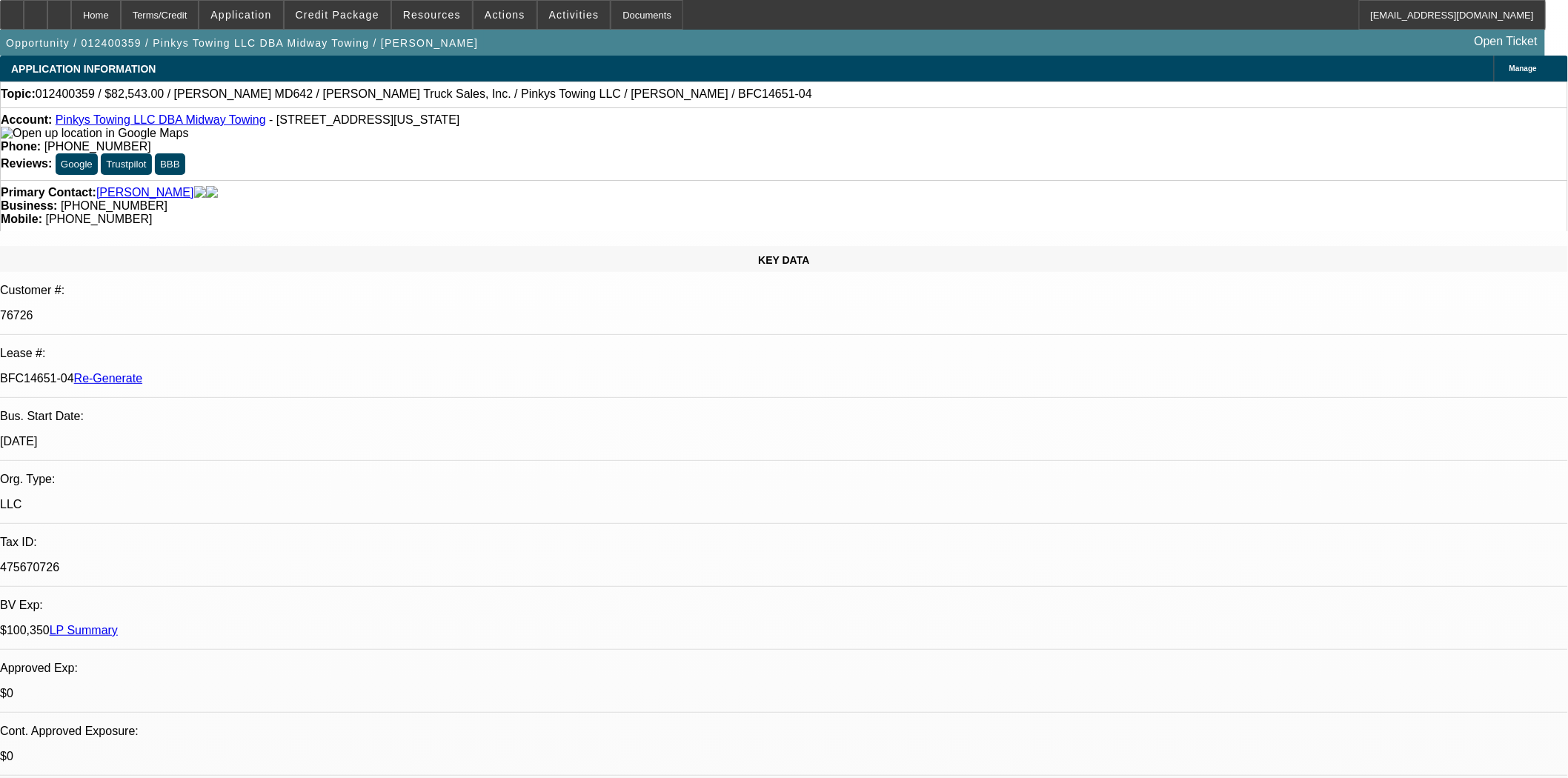
select select "0"
select select "2"
select select "0.1"
select select "1"
select select "2"
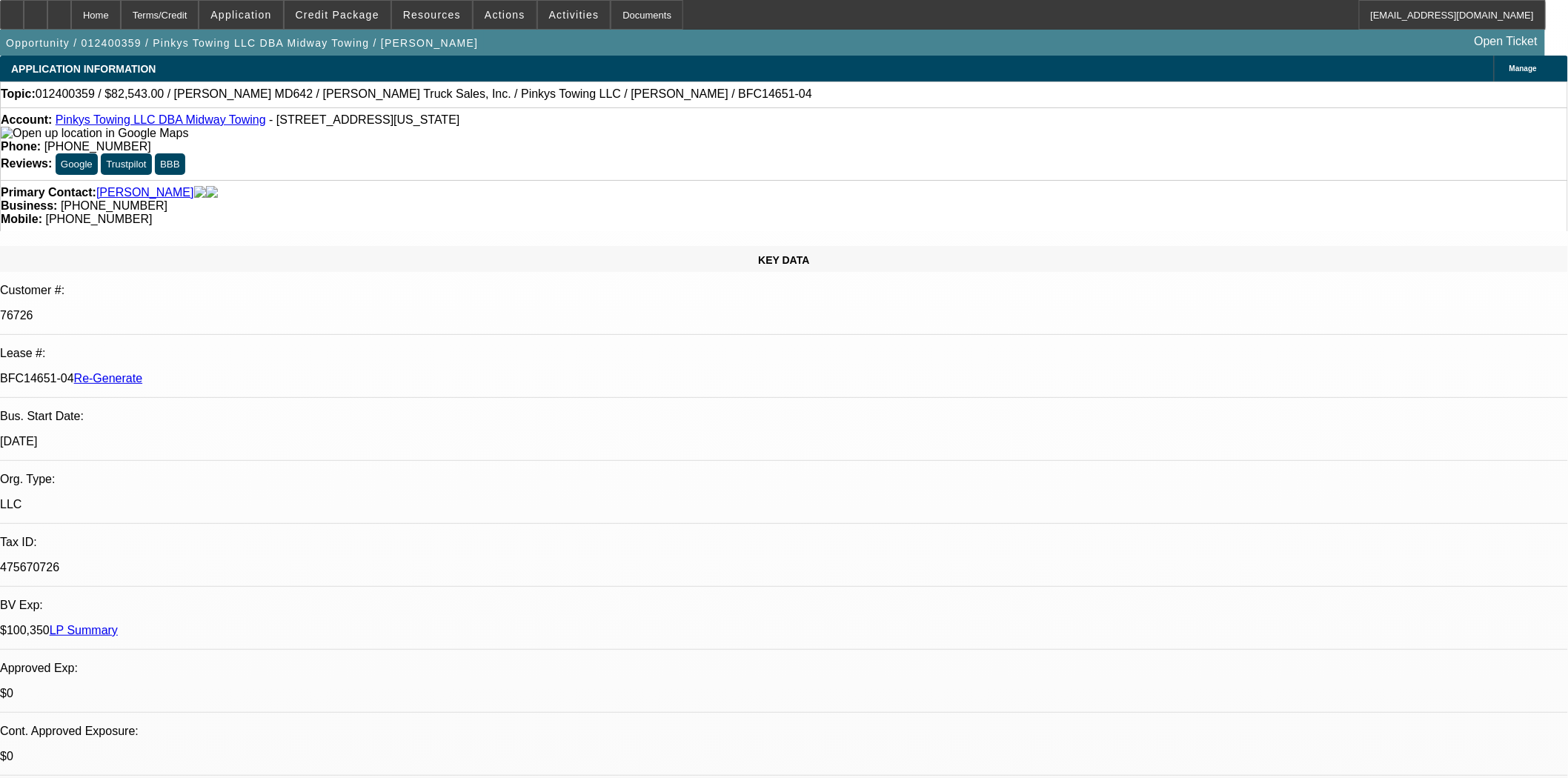
select select "4"
click at [492, 10] on span "Actions" at bounding box center [504, 15] width 40 height 12
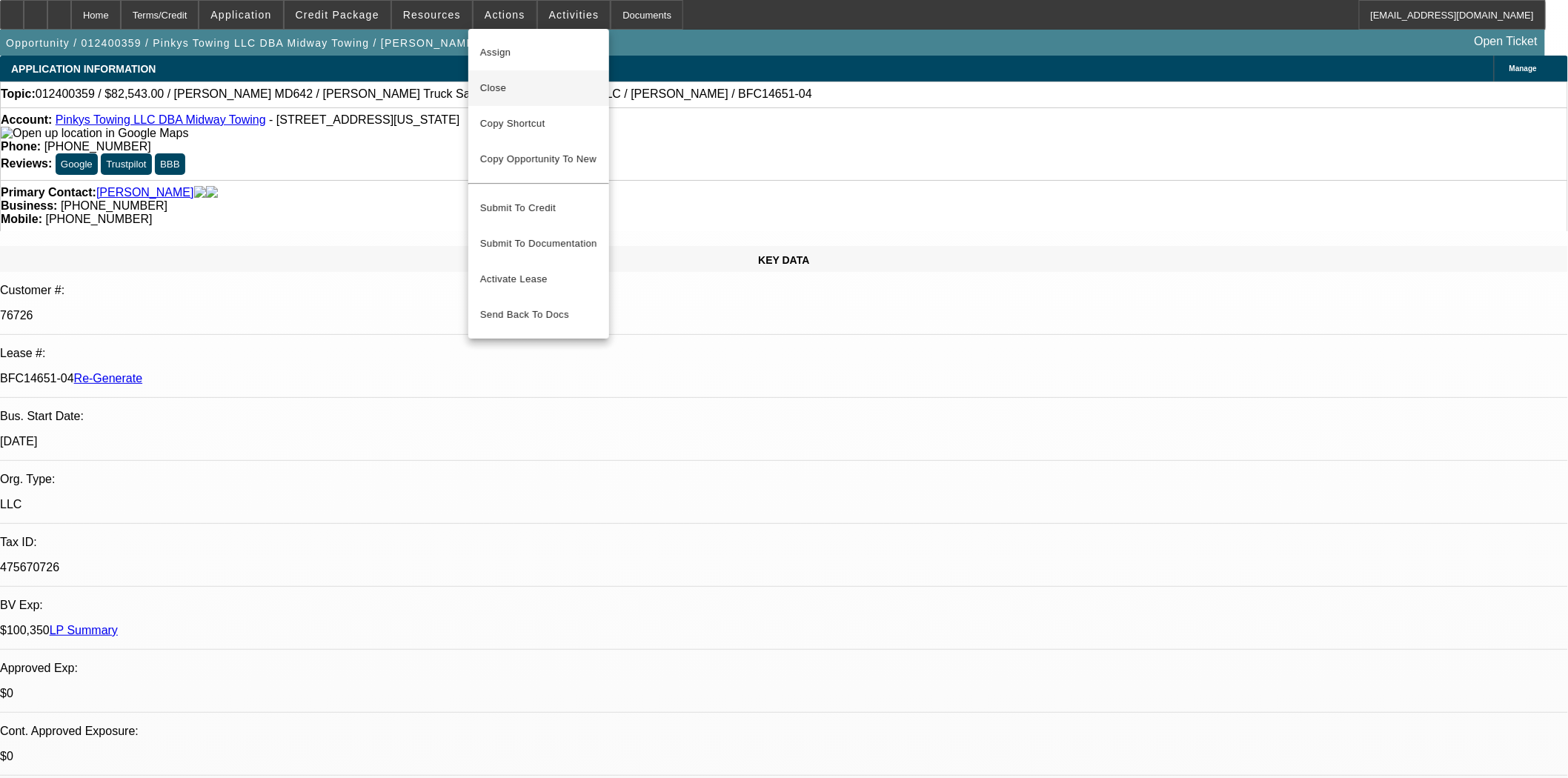
click at [485, 93] on span "Close" at bounding box center [539, 88] width 117 height 18
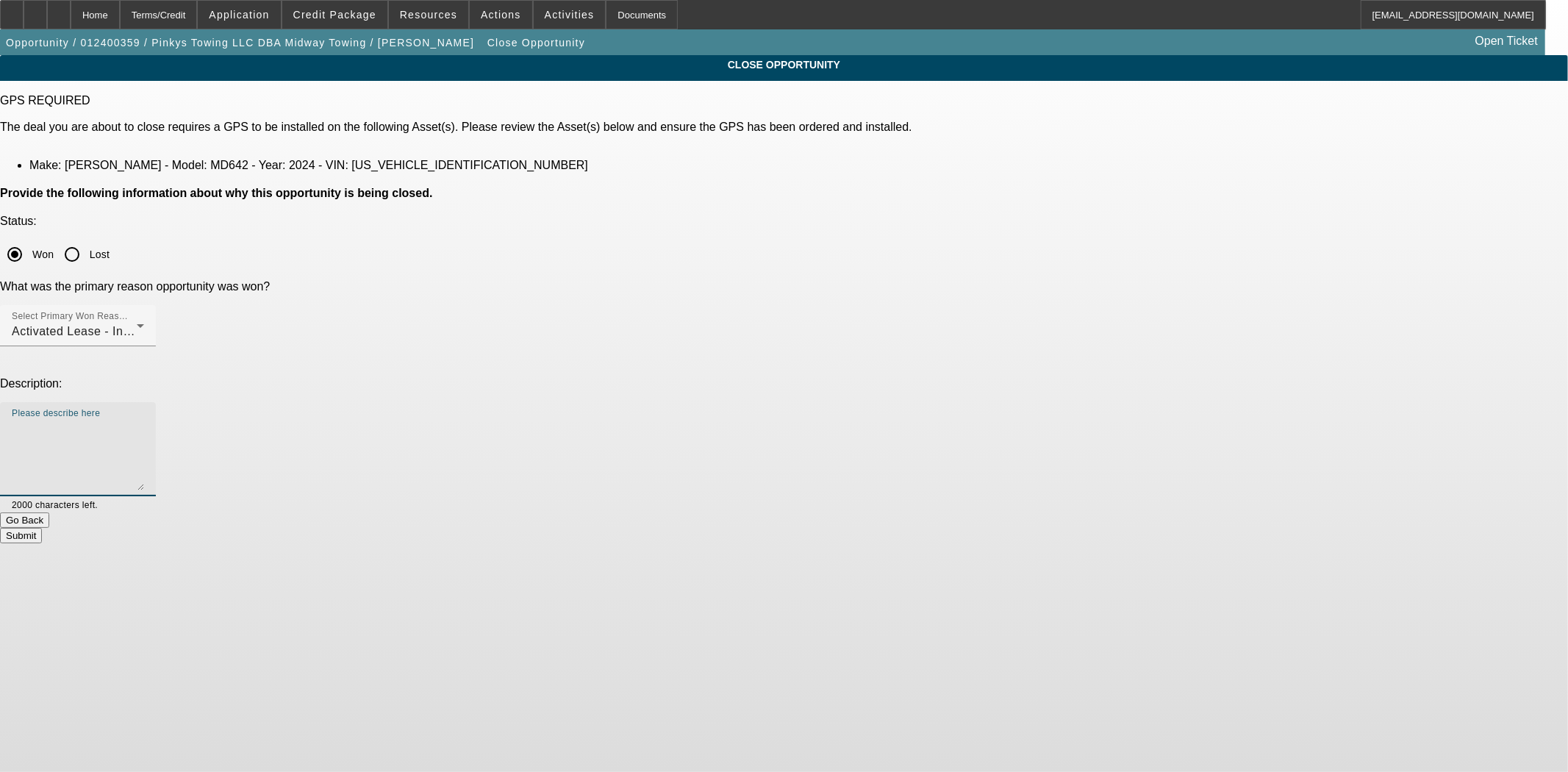
click at [144, 420] on textarea "Please describe here" at bounding box center [78, 455] width 132 height 71
click at [42, 528] on button "Submit" at bounding box center [20, 535] width 42 height 15
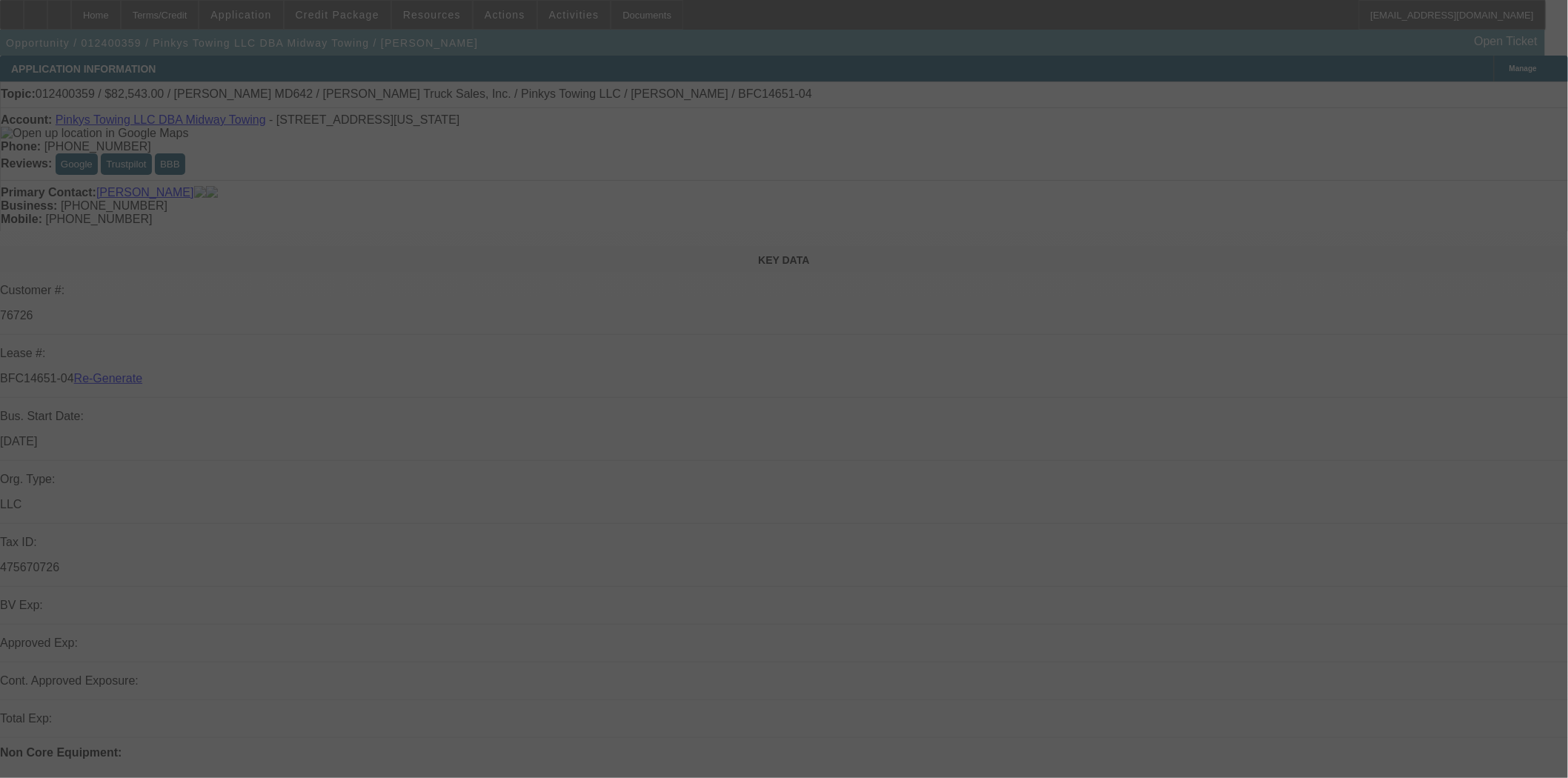
select select "4"
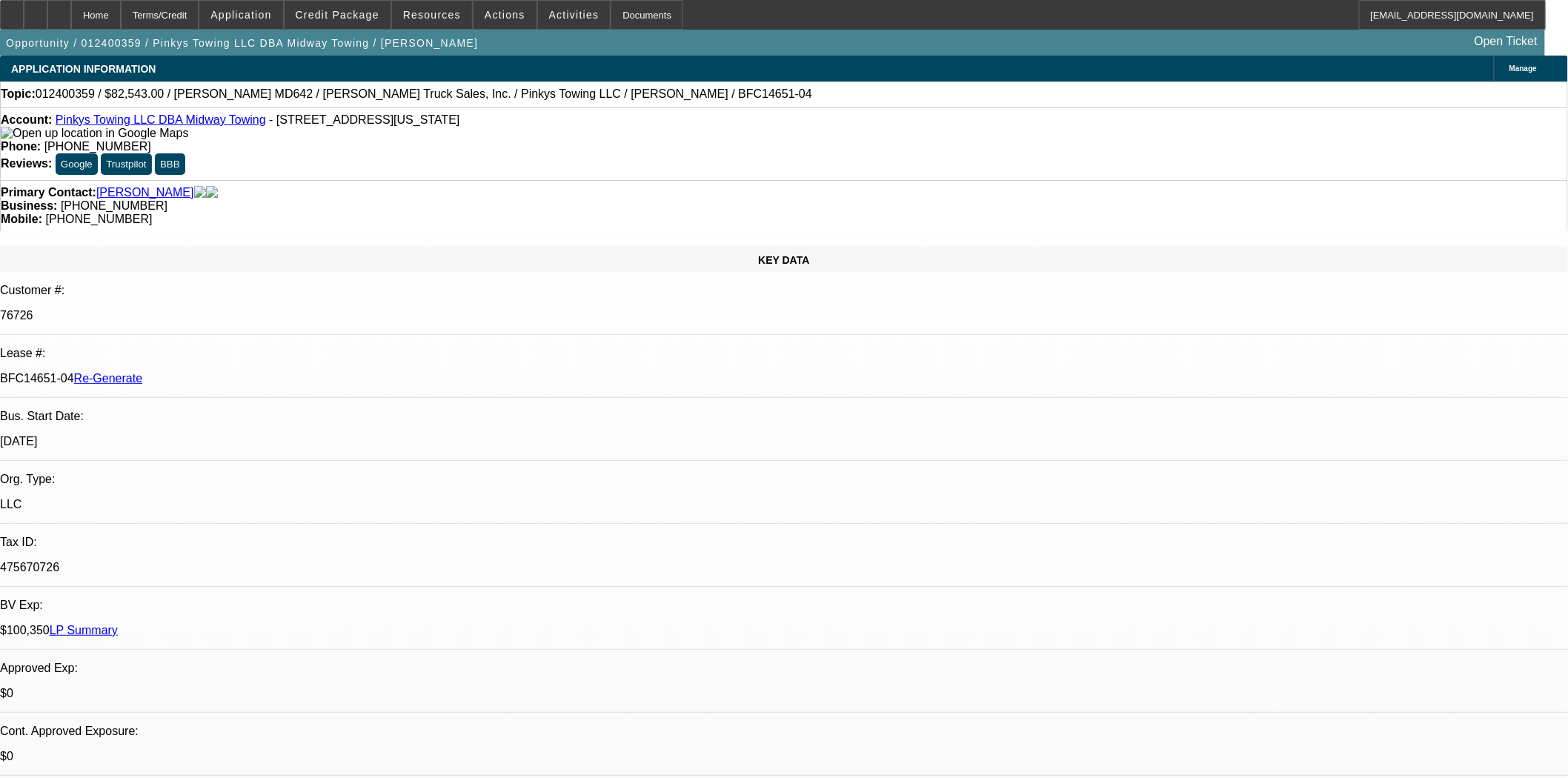
select select "0"
select select "2"
select select "0.1"
select select "4"
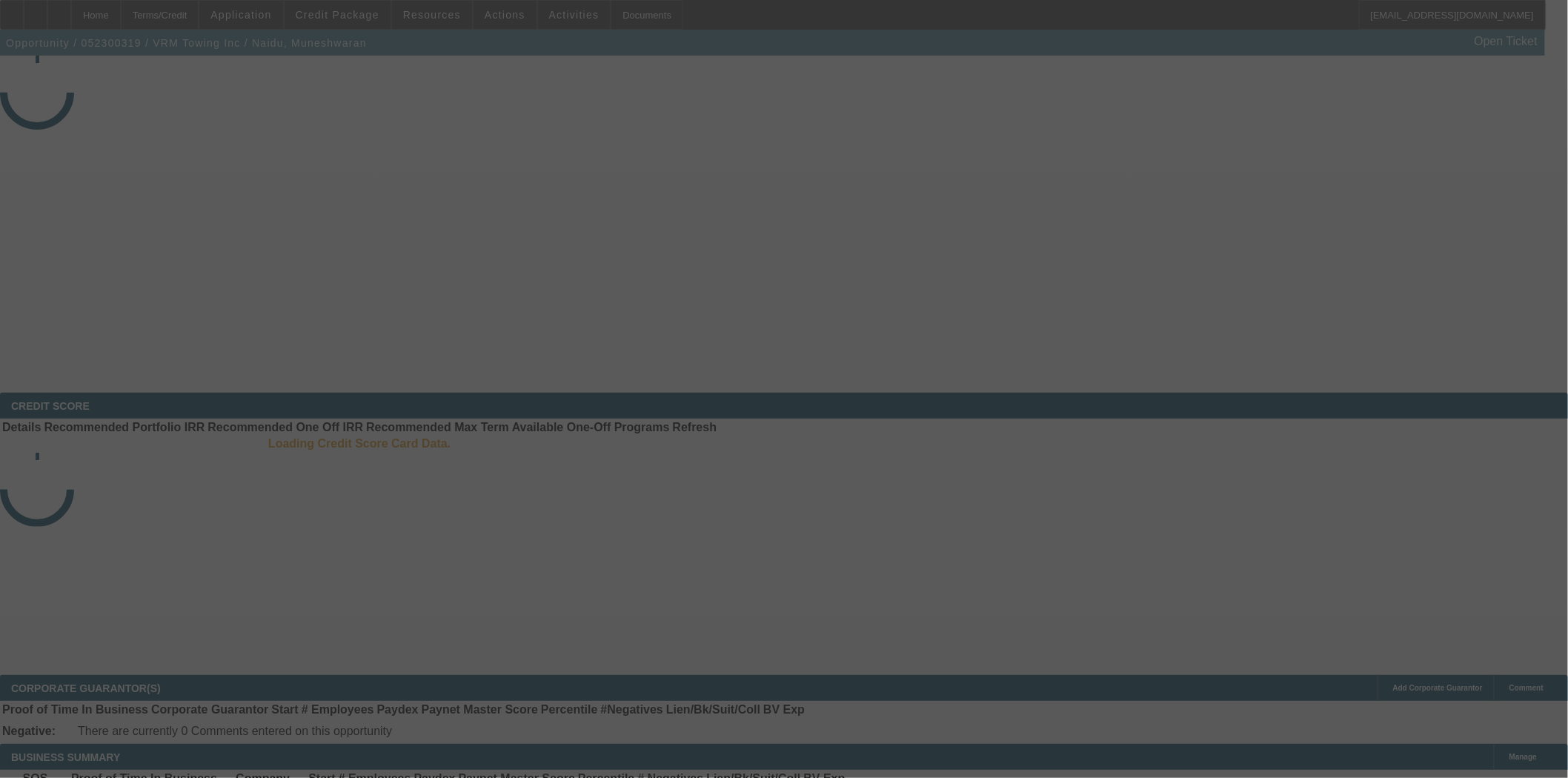
select select "4"
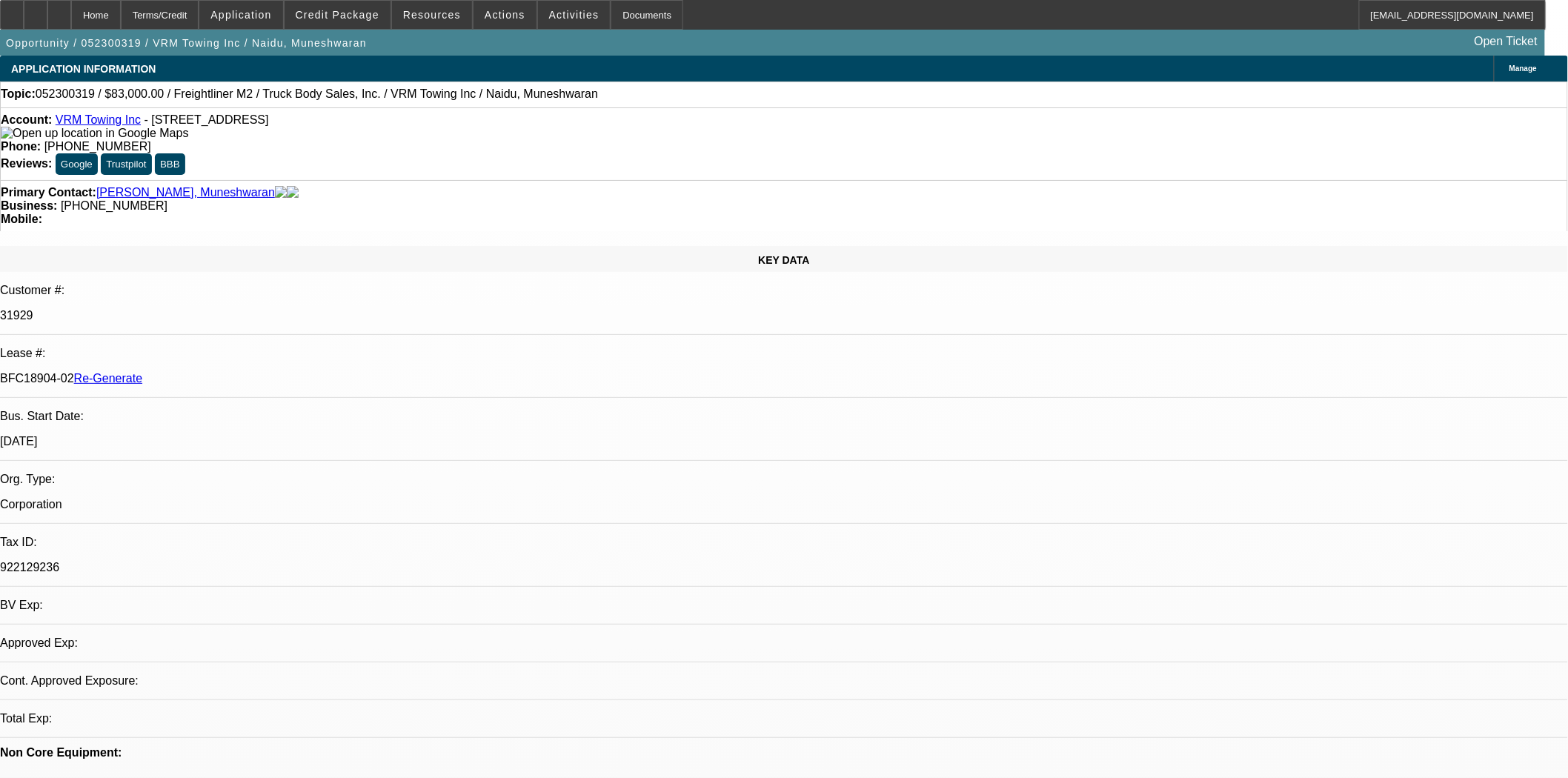
select select "0"
select select "2"
select select "0.1"
select select "4"
click at [492, 18] on span "Actions" at bounding box center [504, 15] width 40 height 12
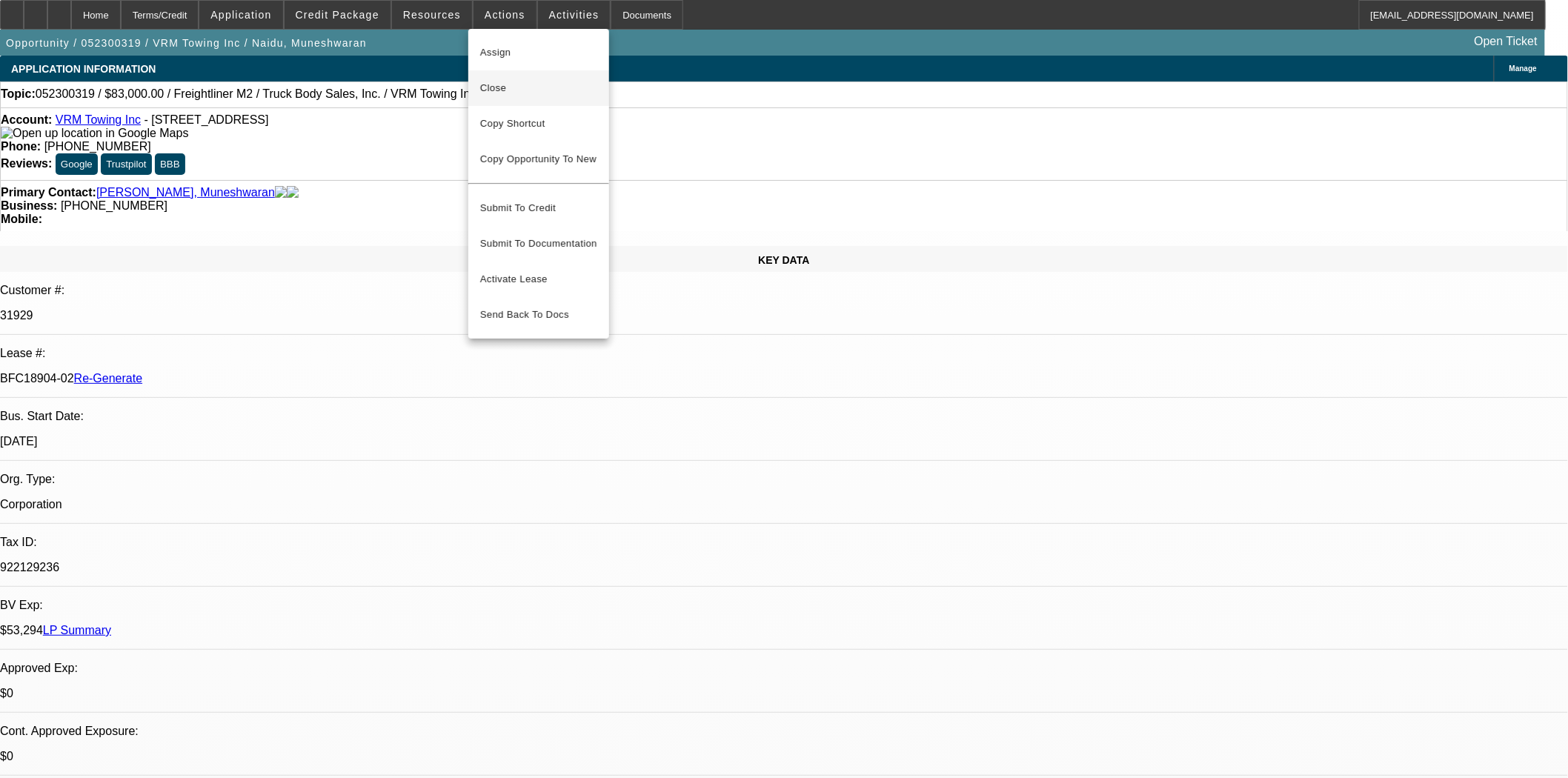
click at [499, 87] on span "Close" at bounding box center [539, 88] width 117 height 18
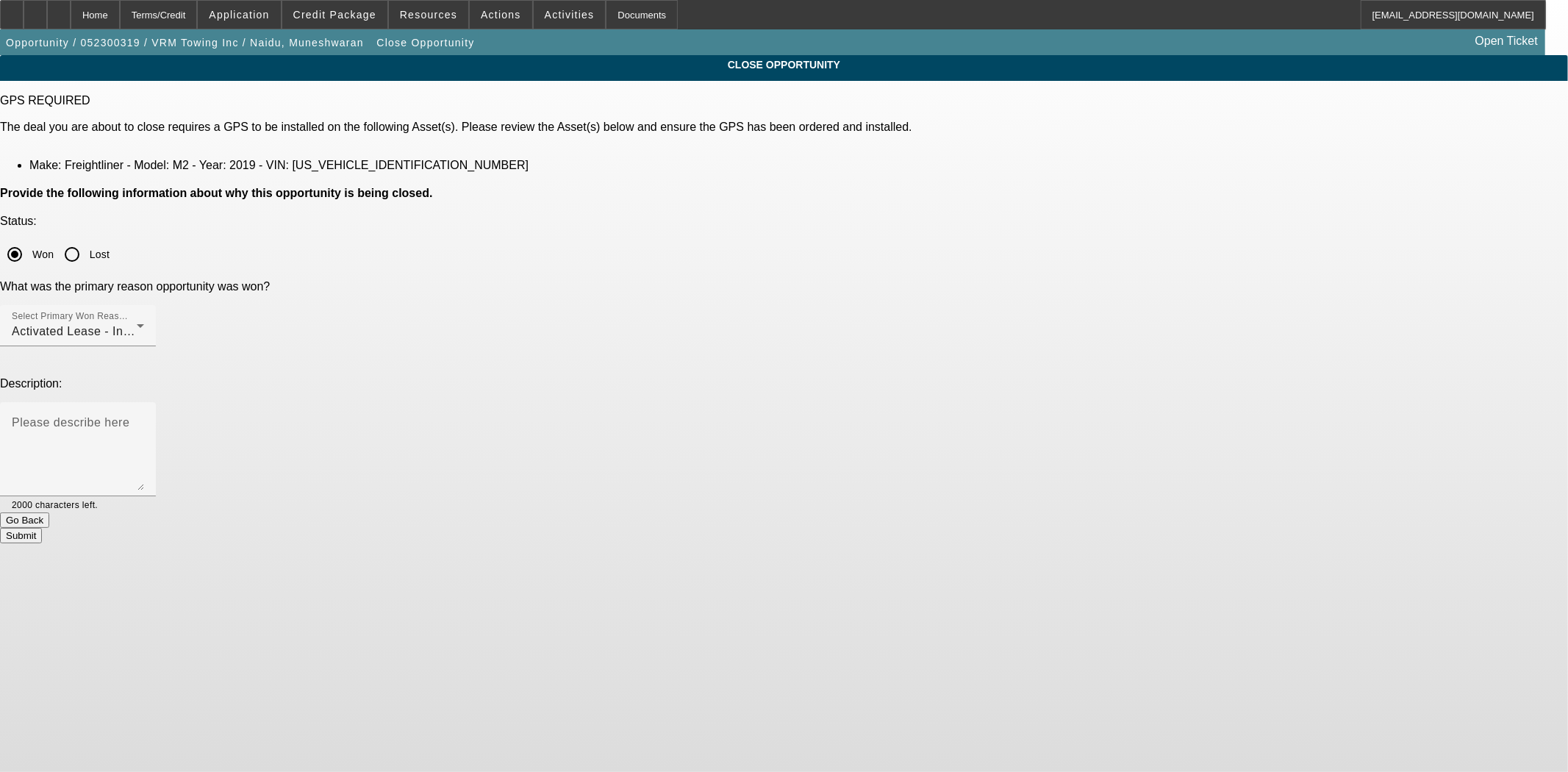
click at [42, 528] on button "Submit" at bounding box center [20, 535] width 42 height 15
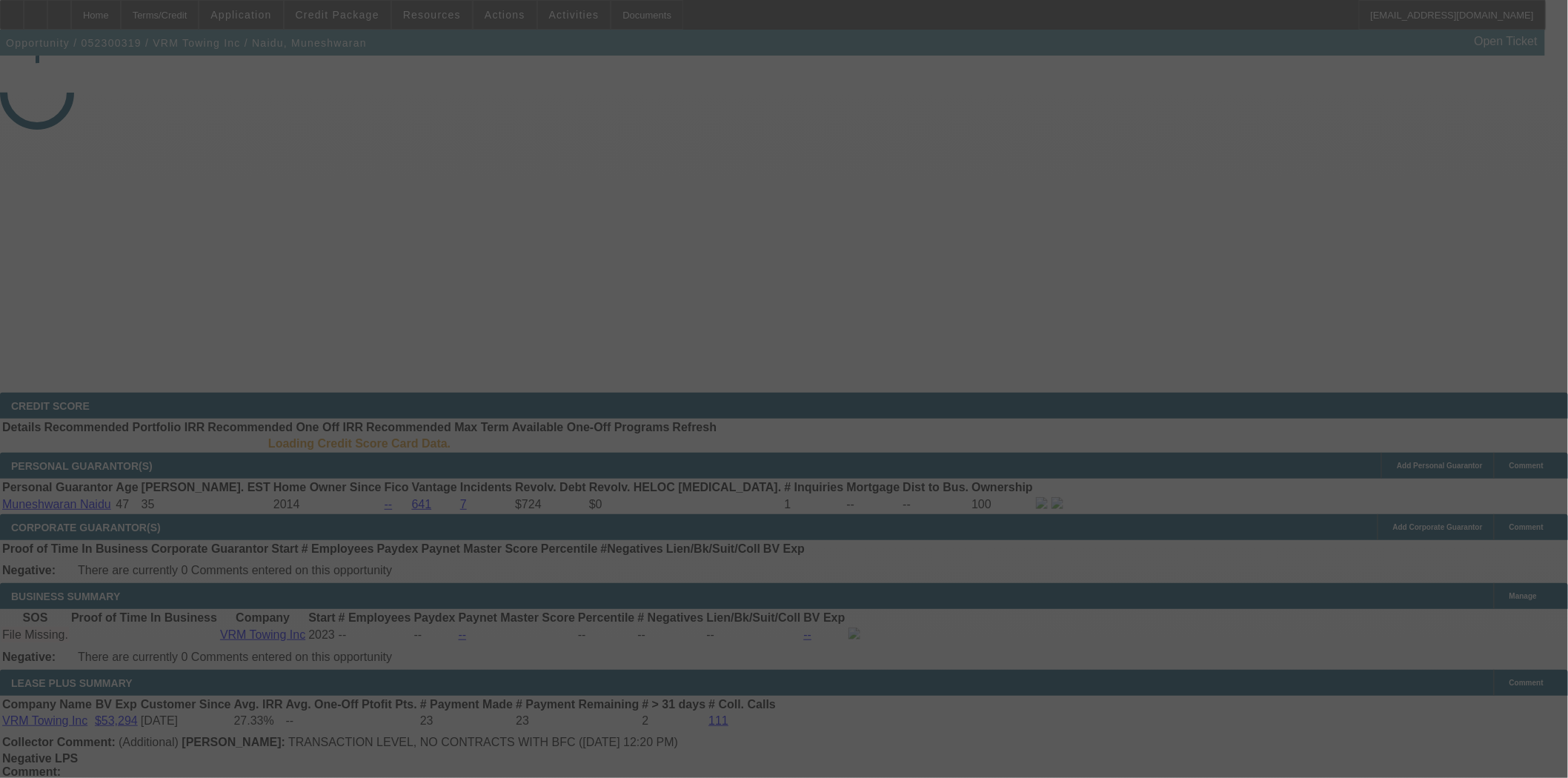
select select "4"
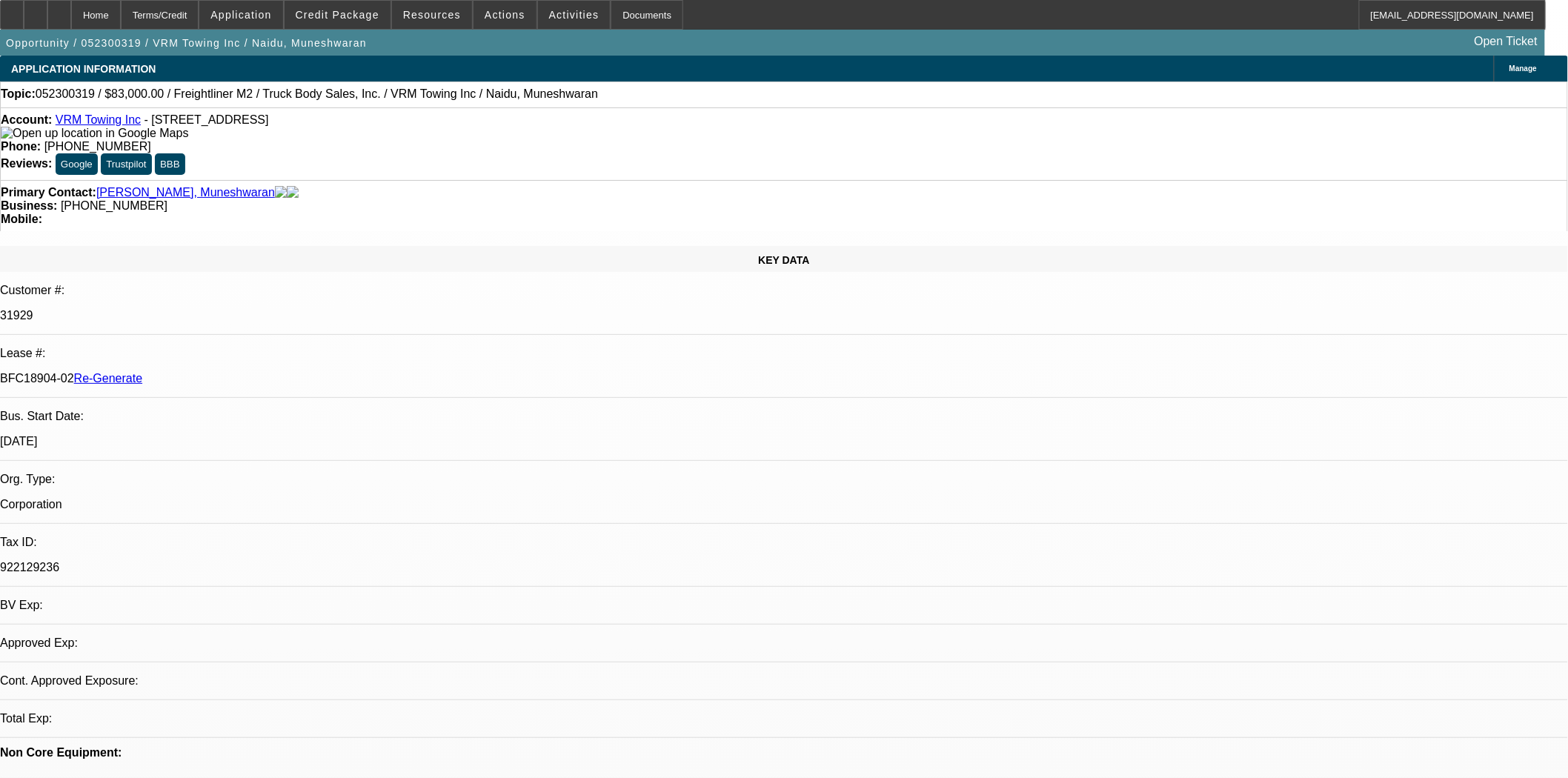
select select "0"
select select "2"
select select "0.1"
select select "4"
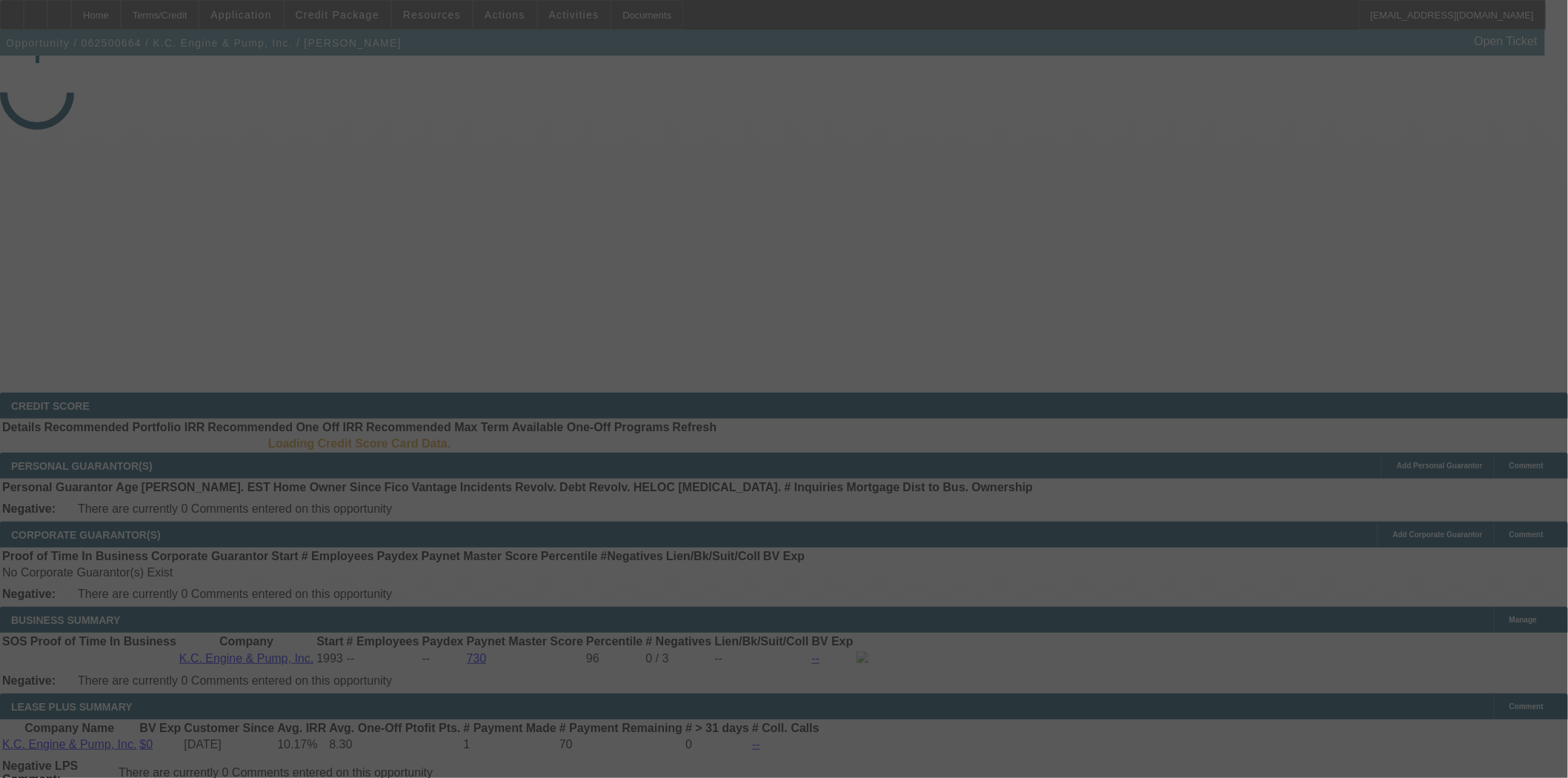
select select "4"
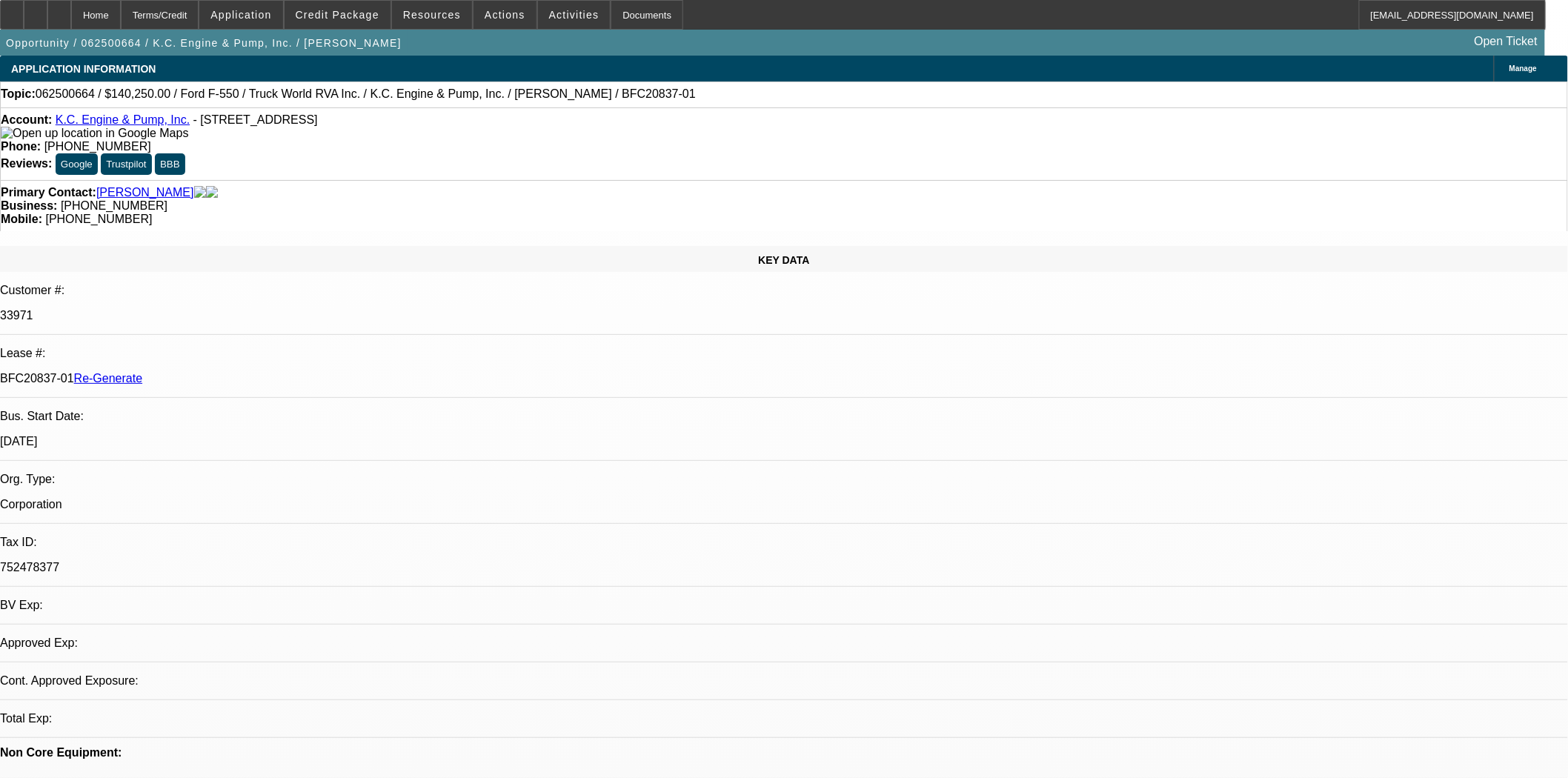
select select "0"
select select "6"
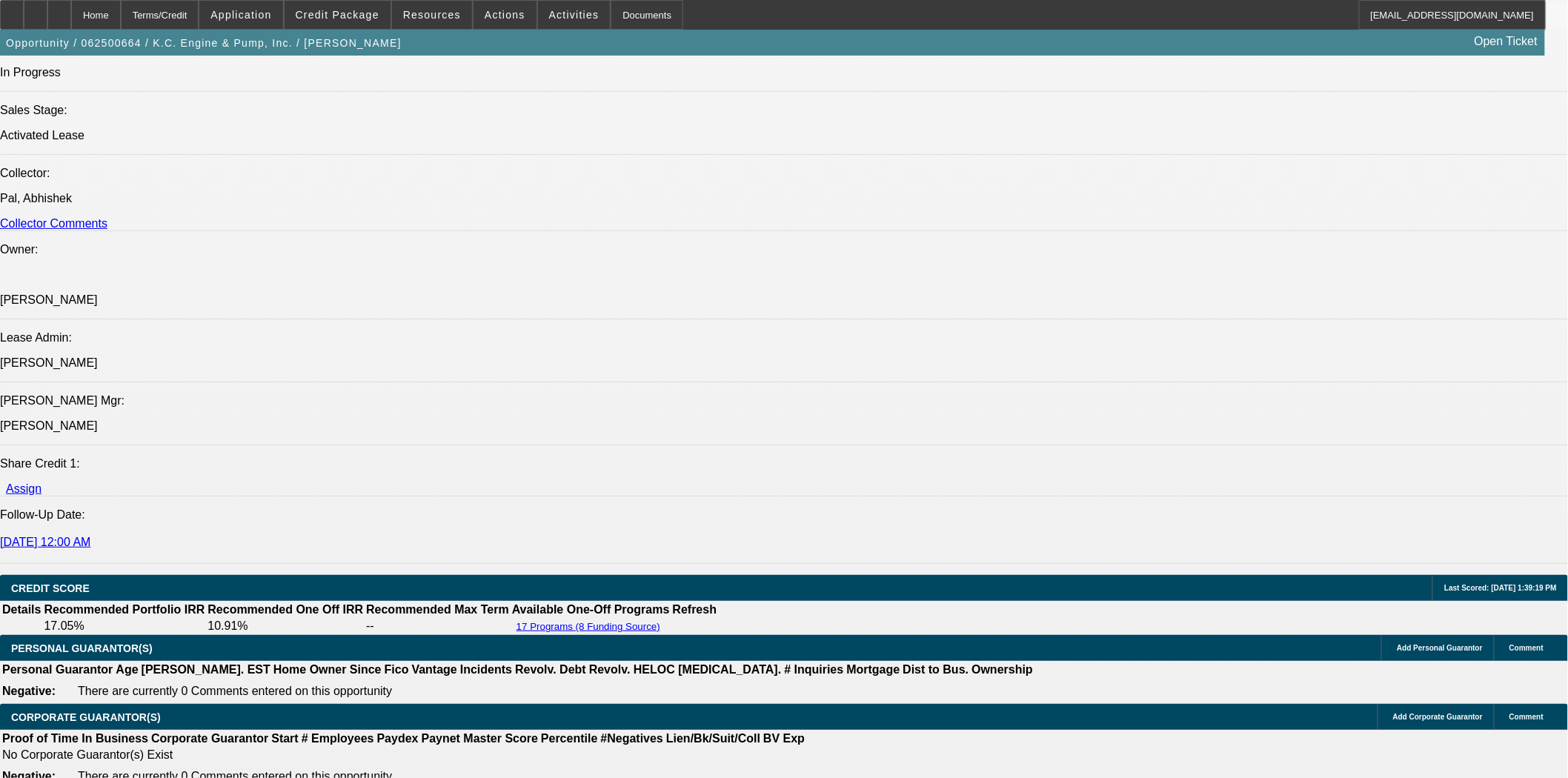
scroll to position [576, 0]
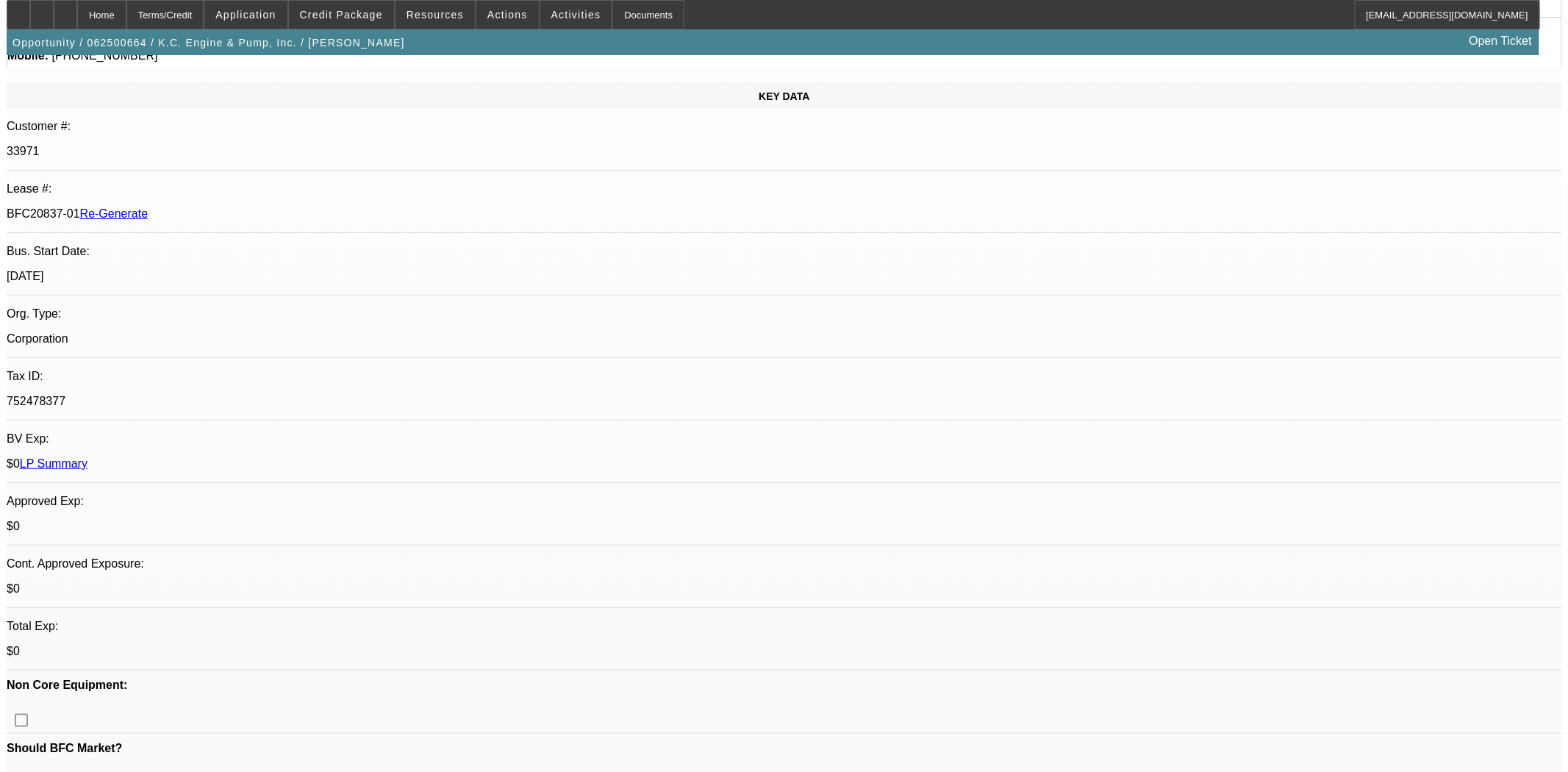
scroll to position [0, 0]
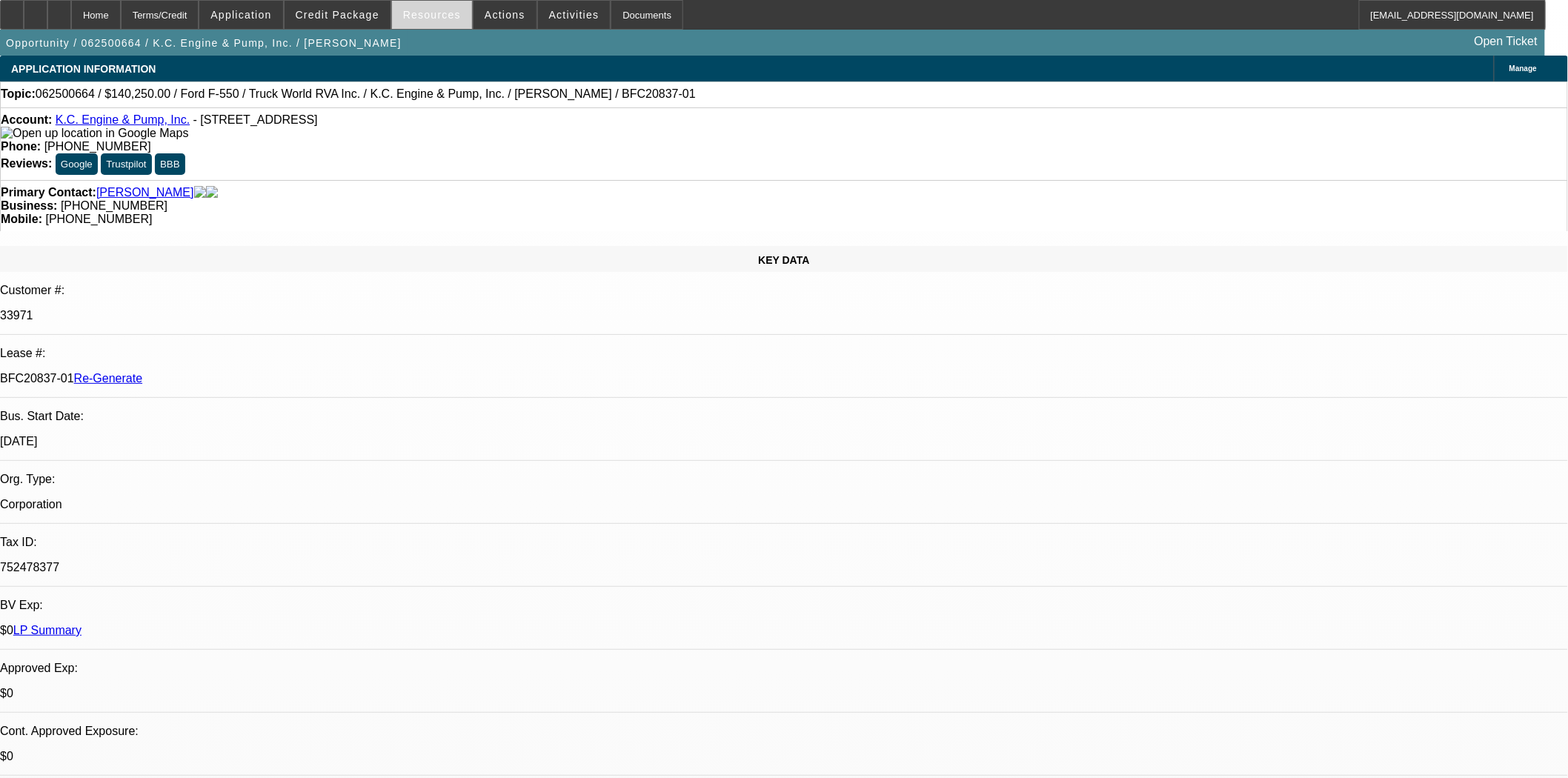
click at [454, 12] on span "Resources" at bounding box center [432, 15] width 58 height 12
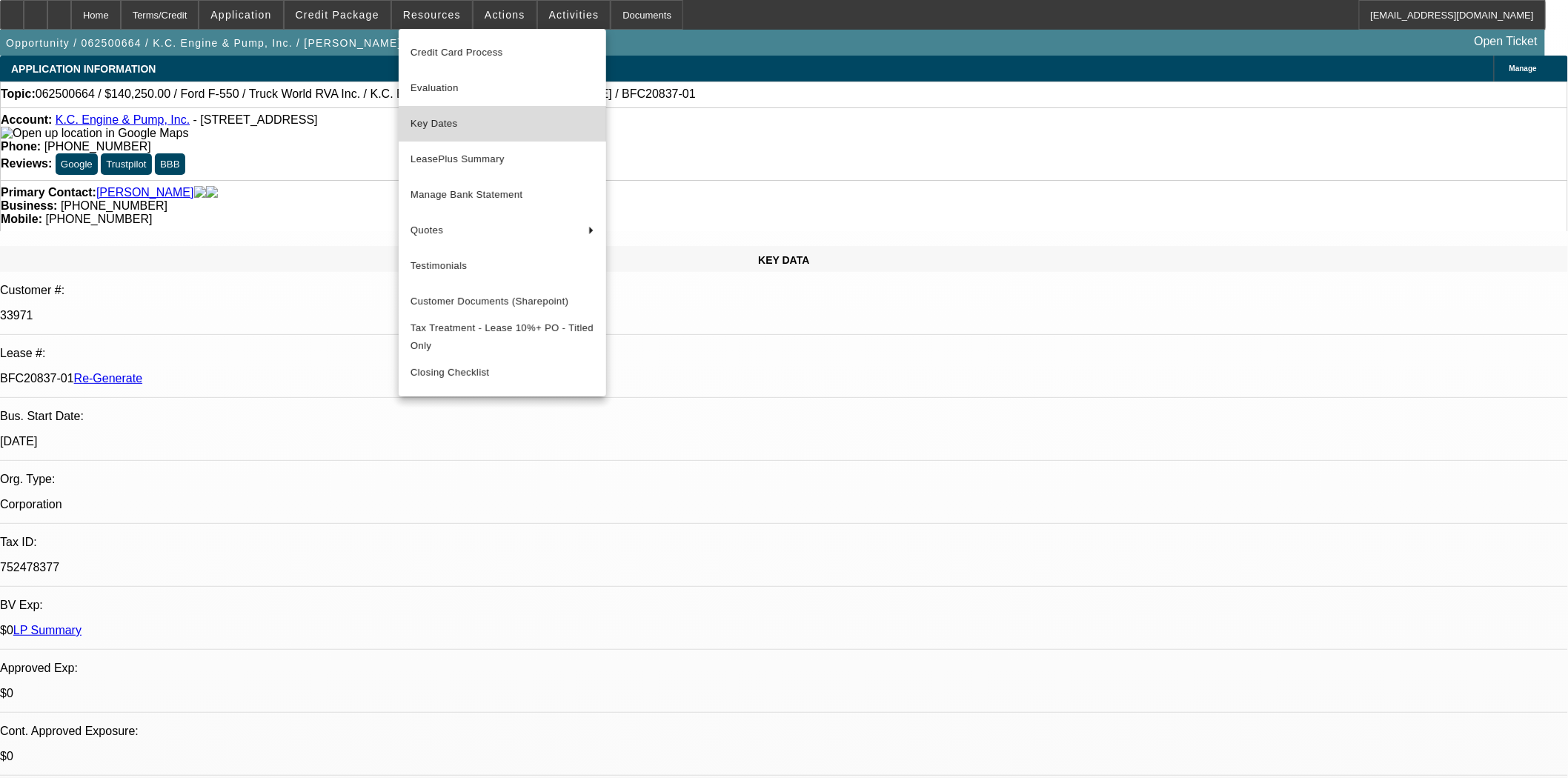
click at [431, 127] on span "Key Dates" at bounding box center [503, 123] width 184 height 18
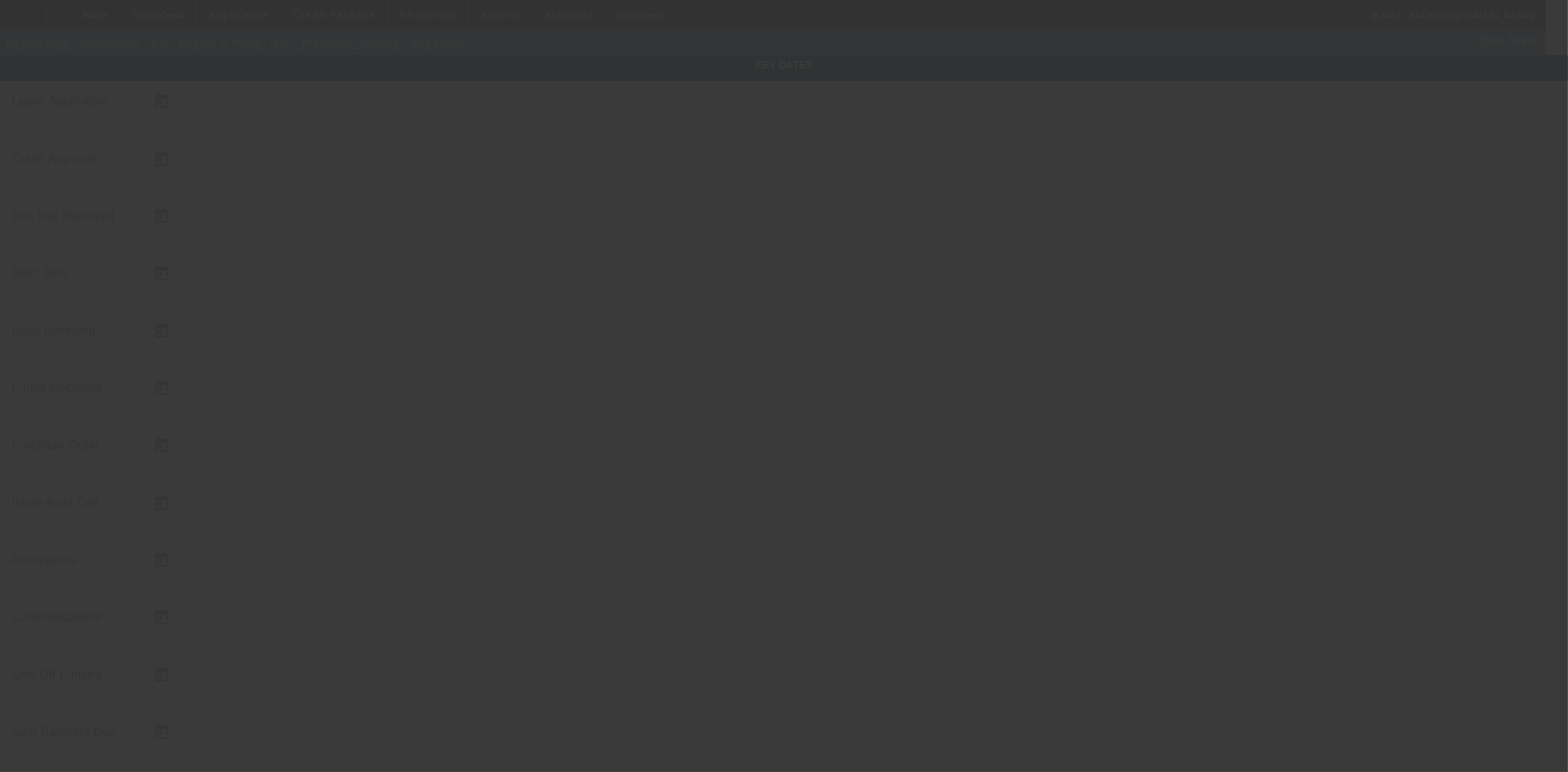
type input "6/26/2025"
type input "6/30/2025"
type input "7/9/2025"
type input "7/2/2025"
type input "7/8/2025"
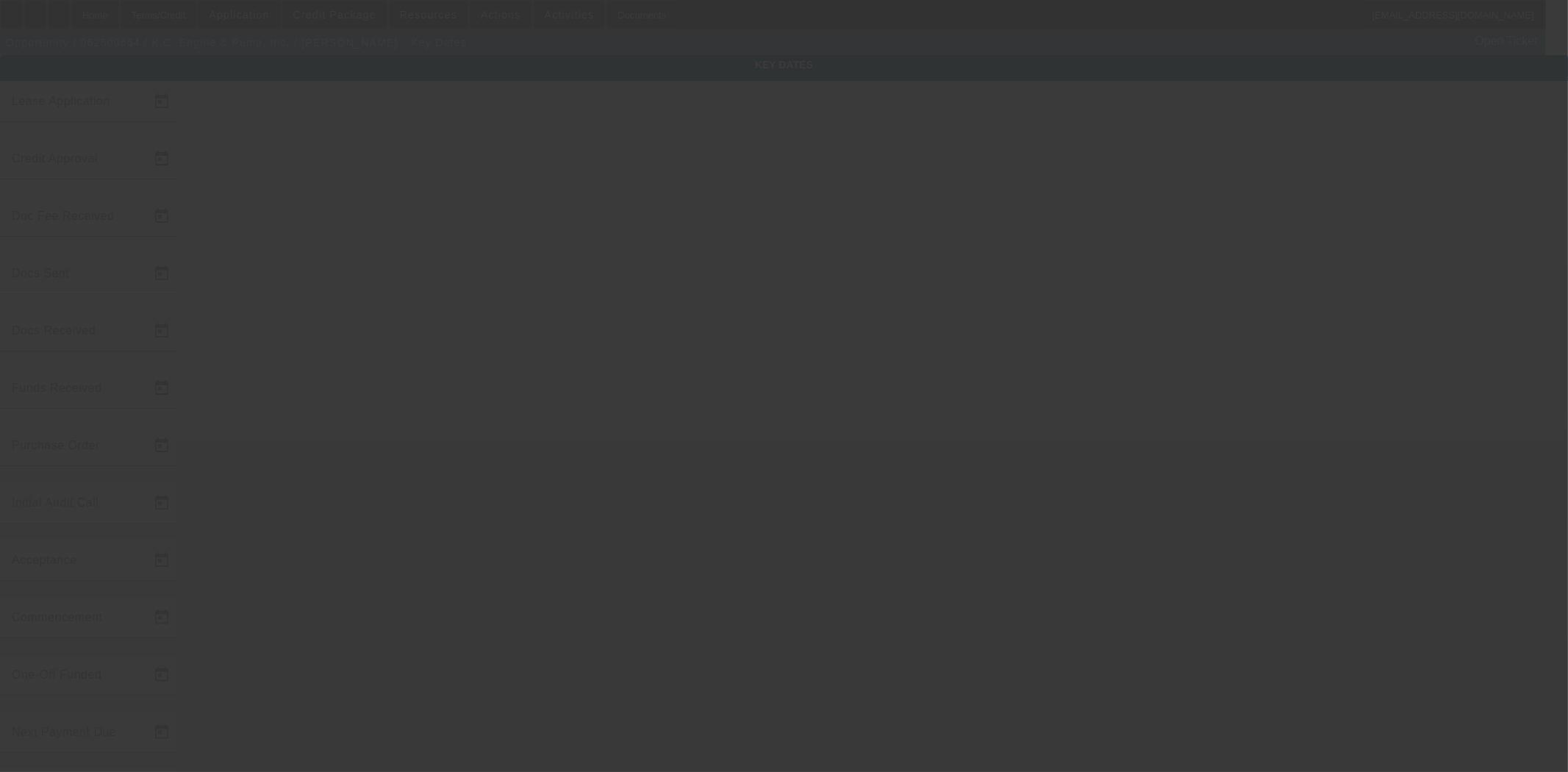
type input "7/9/2025"
type input "8/1/2025"
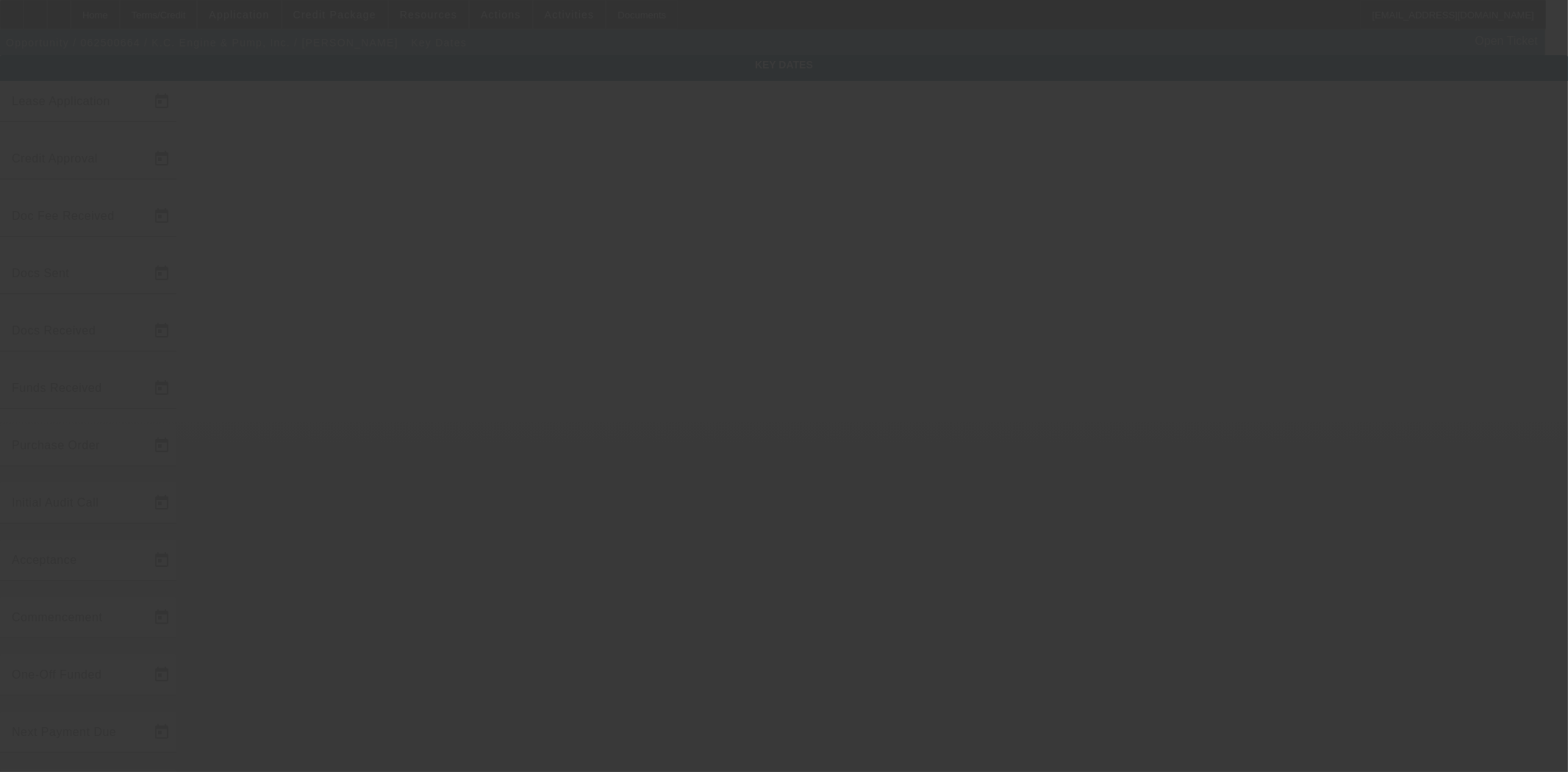
type input "9/1/2025"
type input "7/15/2025"
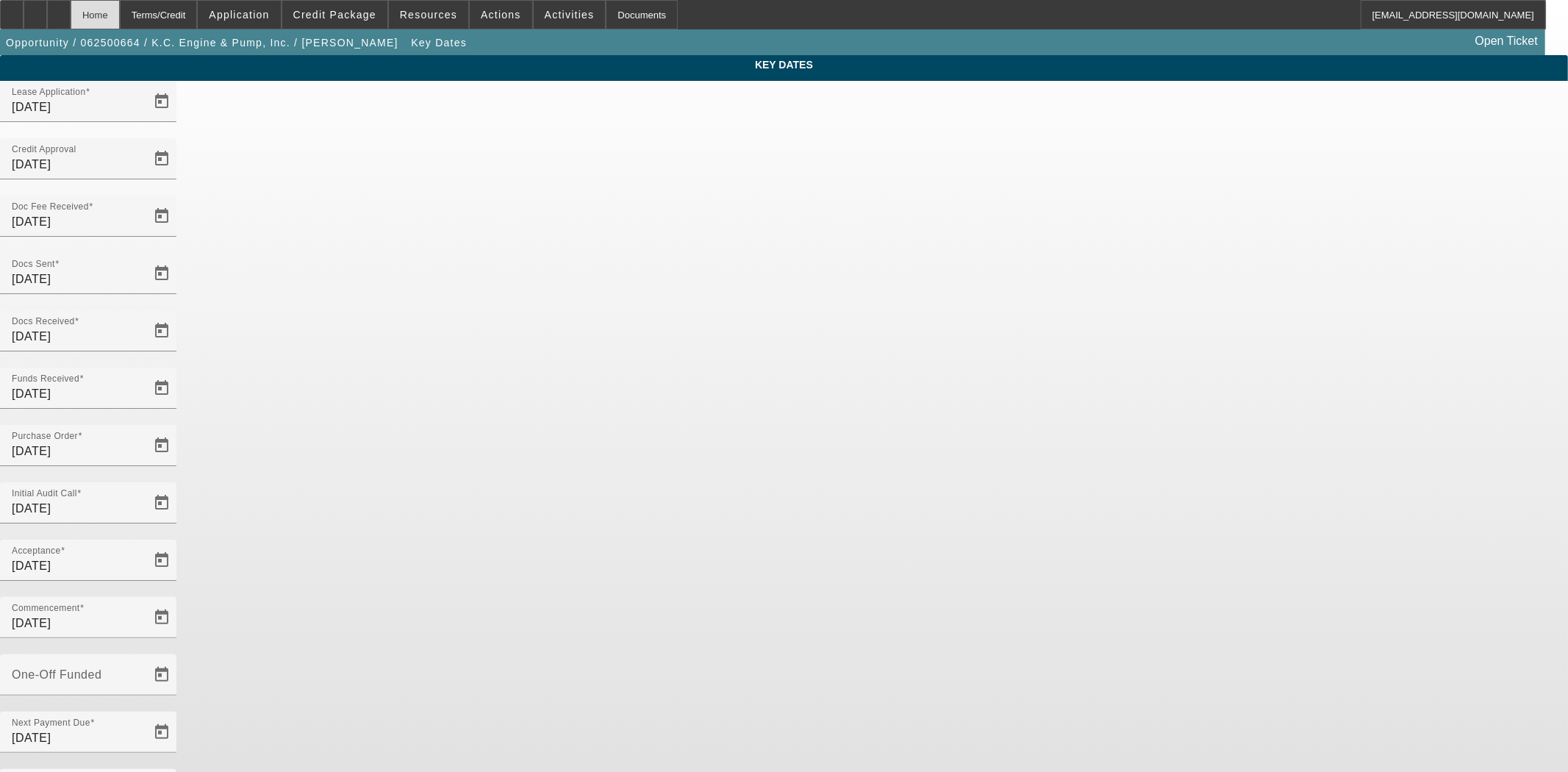
click at [119, 15] on div "Home" at bounding box center [96, 15] width 50 height 29
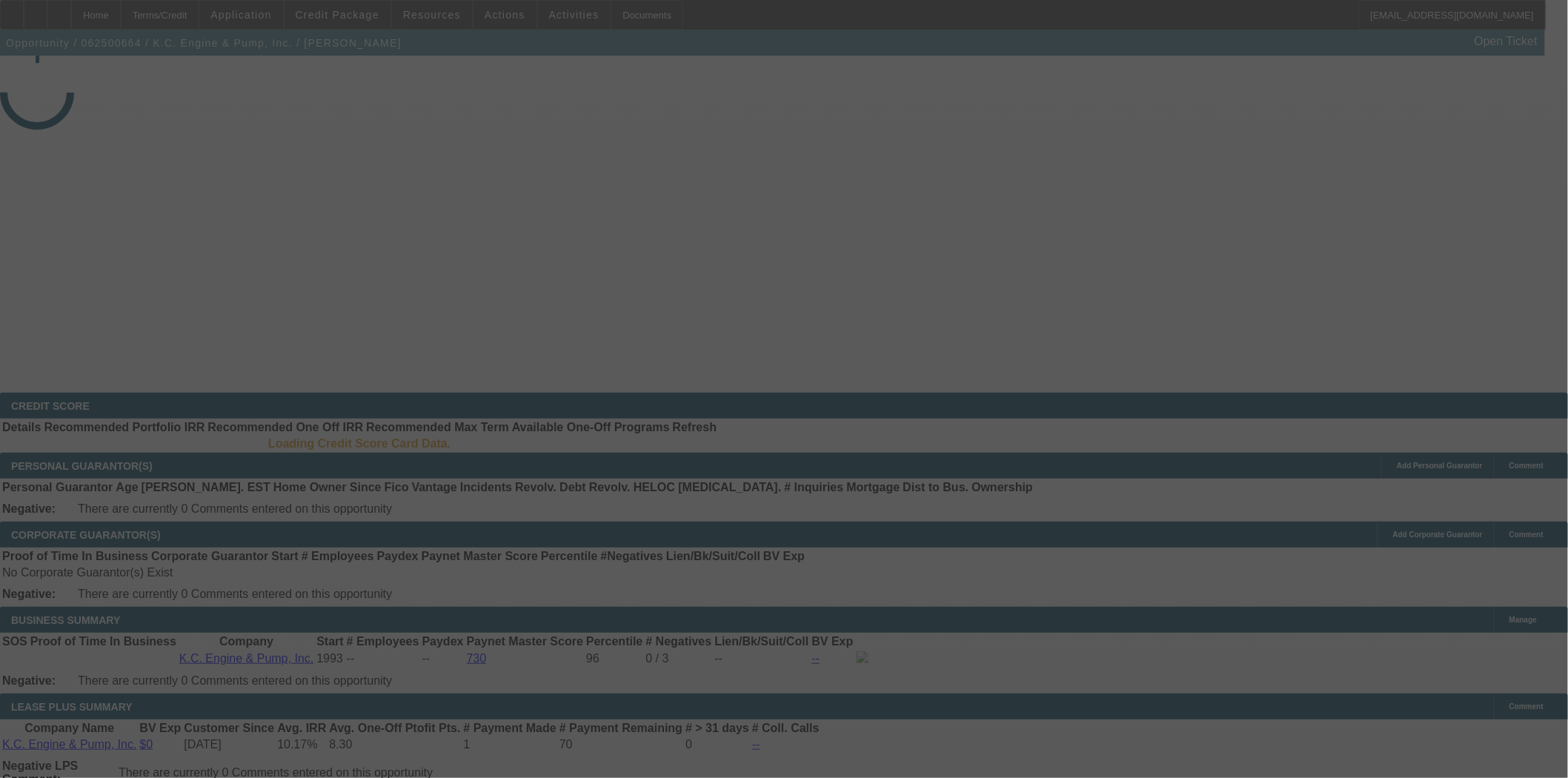
select select "4"
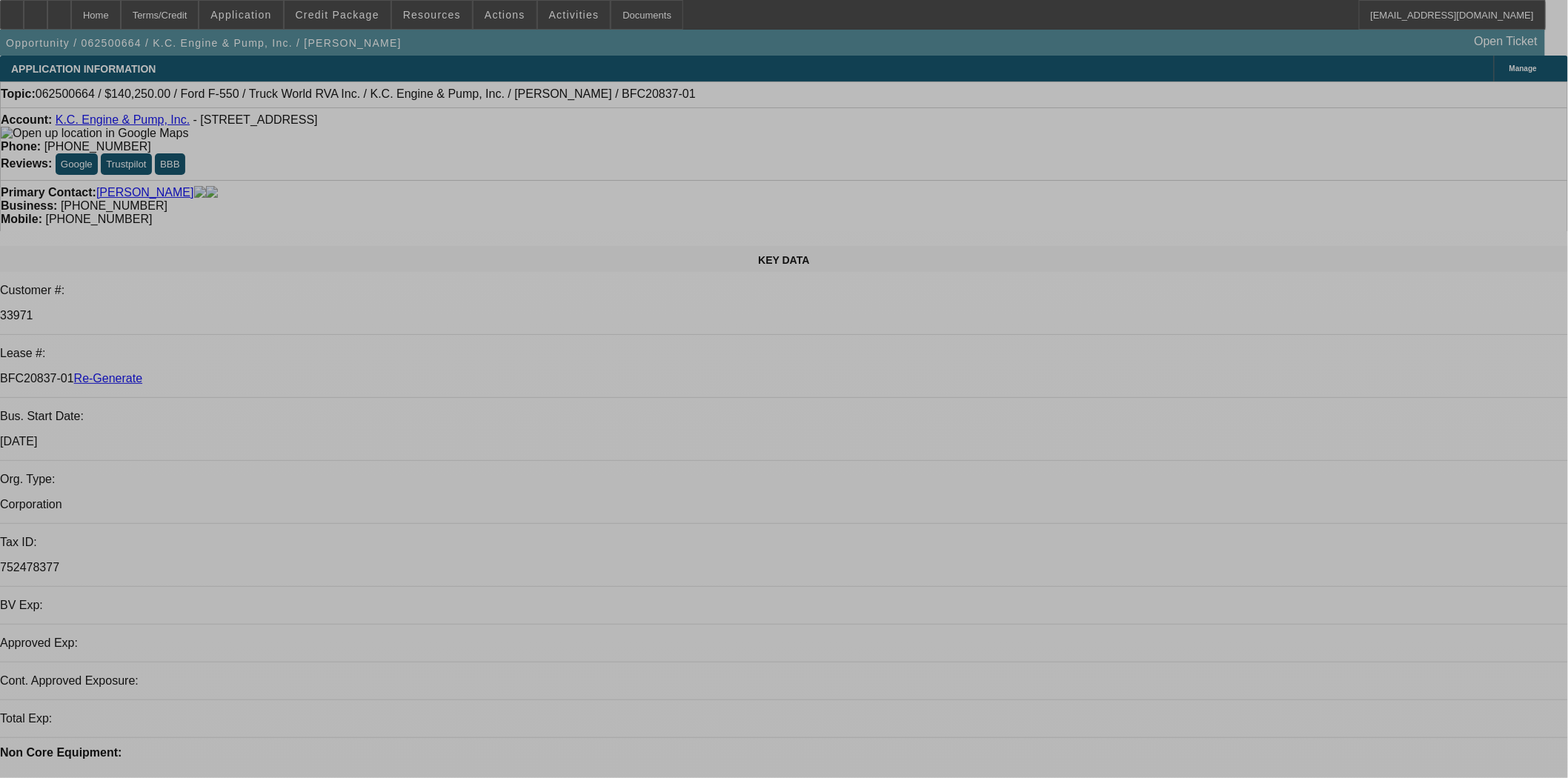
select select "0"
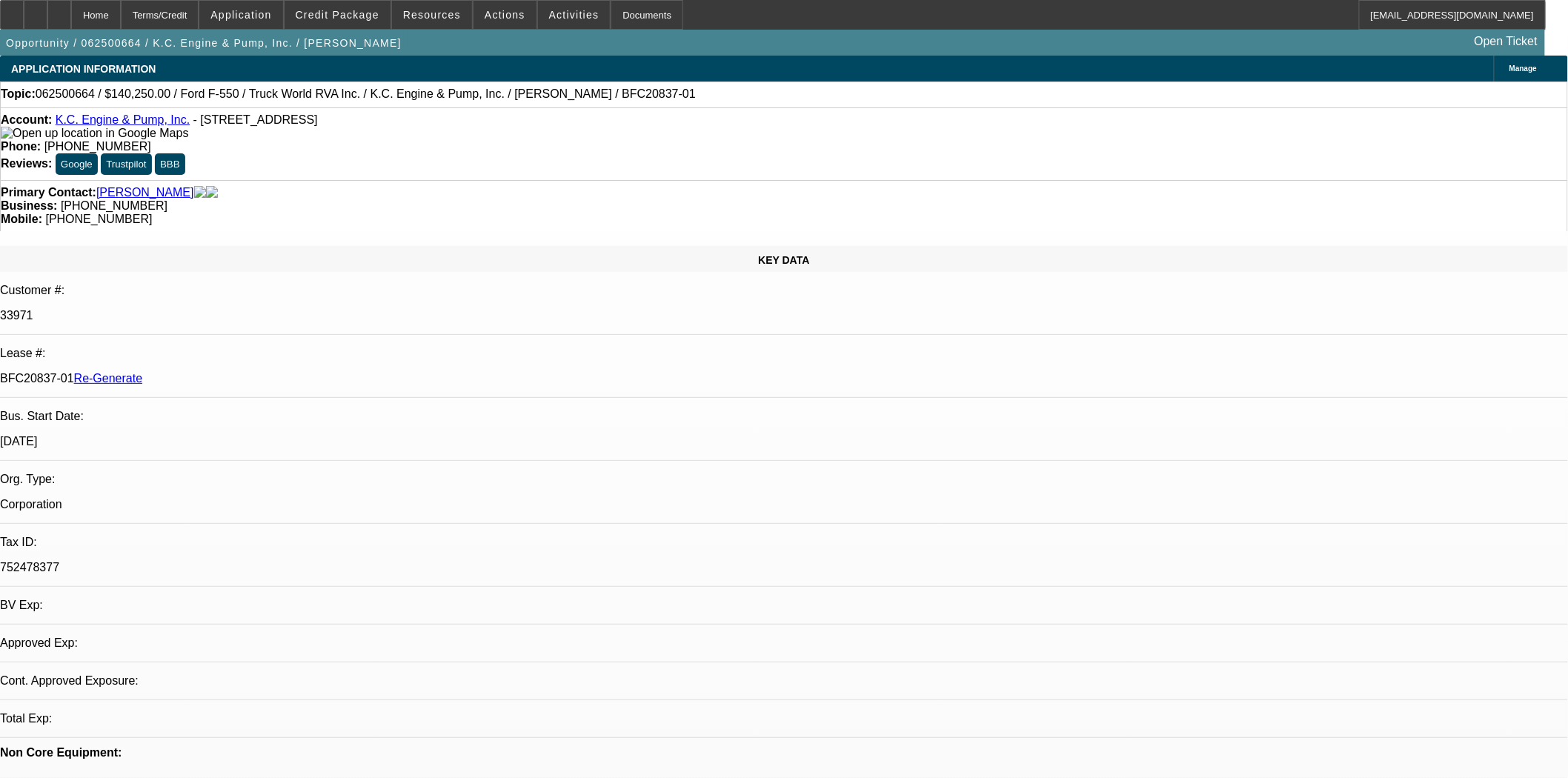
select select "0"
select select "6"
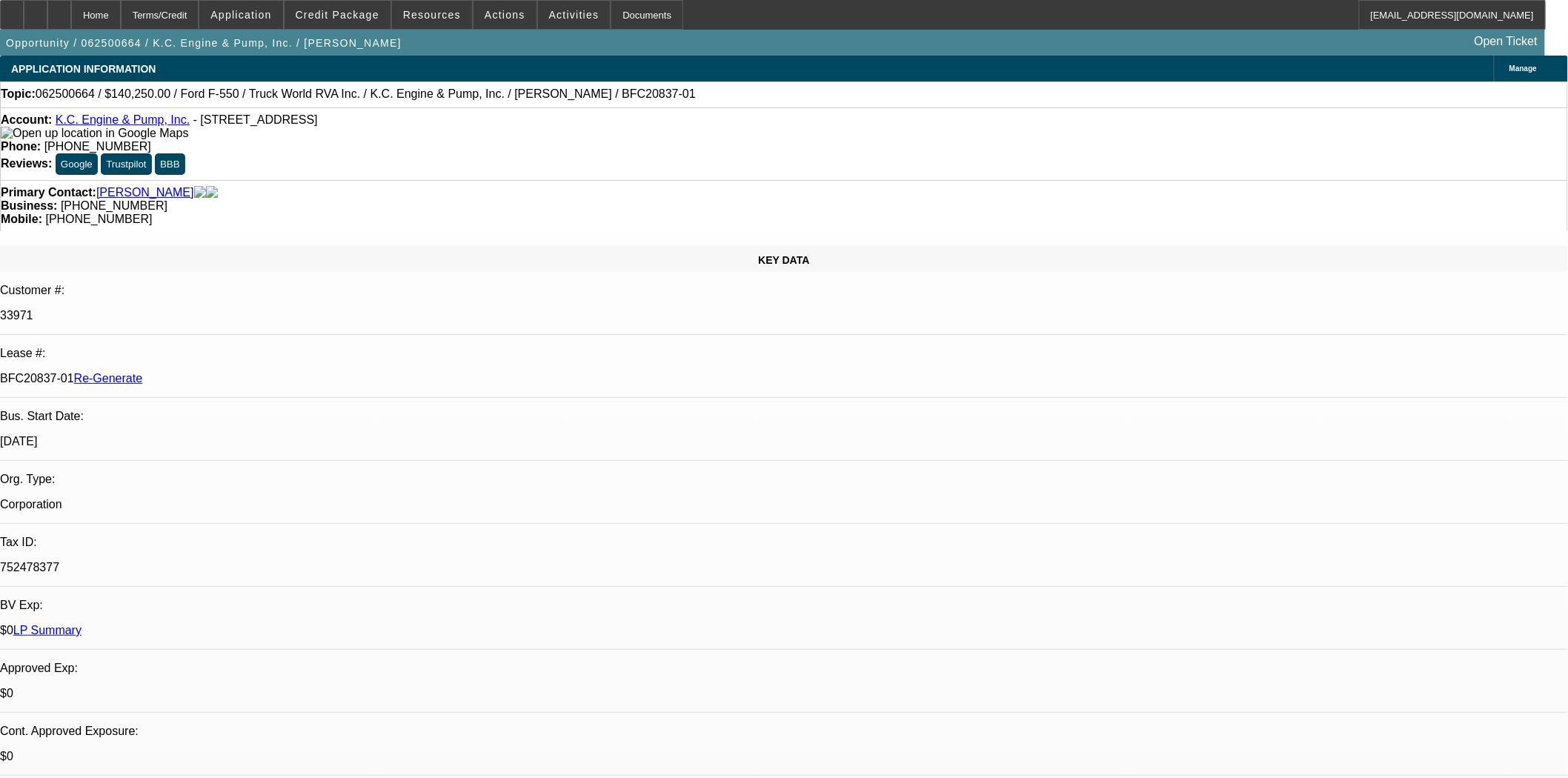
click at [417, 10] on span "Resources" at bounding box center [432, 15] width 58 height 12
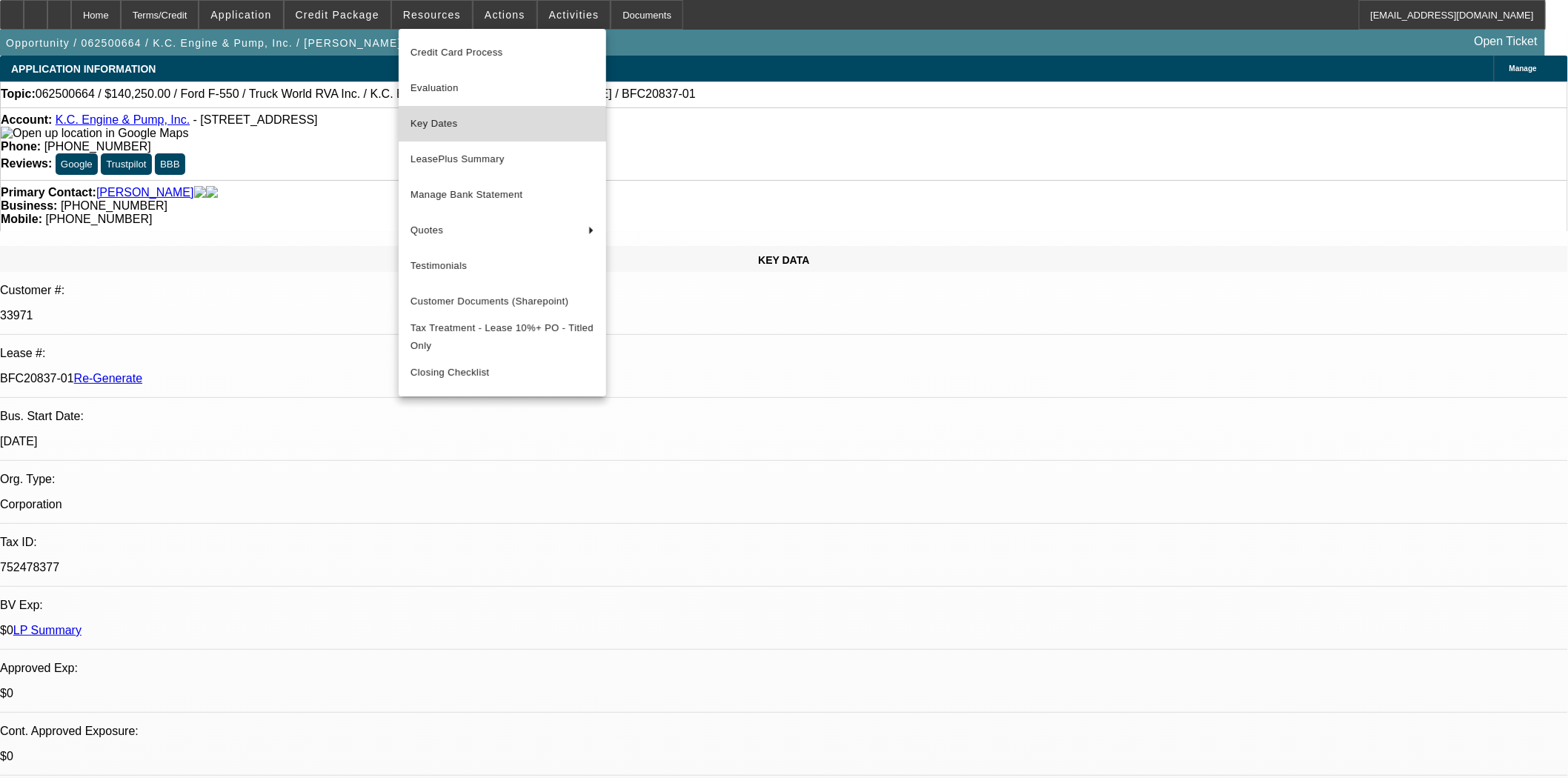
click at [430, 129] on span "Key Dates" at bounding box center [503, 123] width 184 height 18
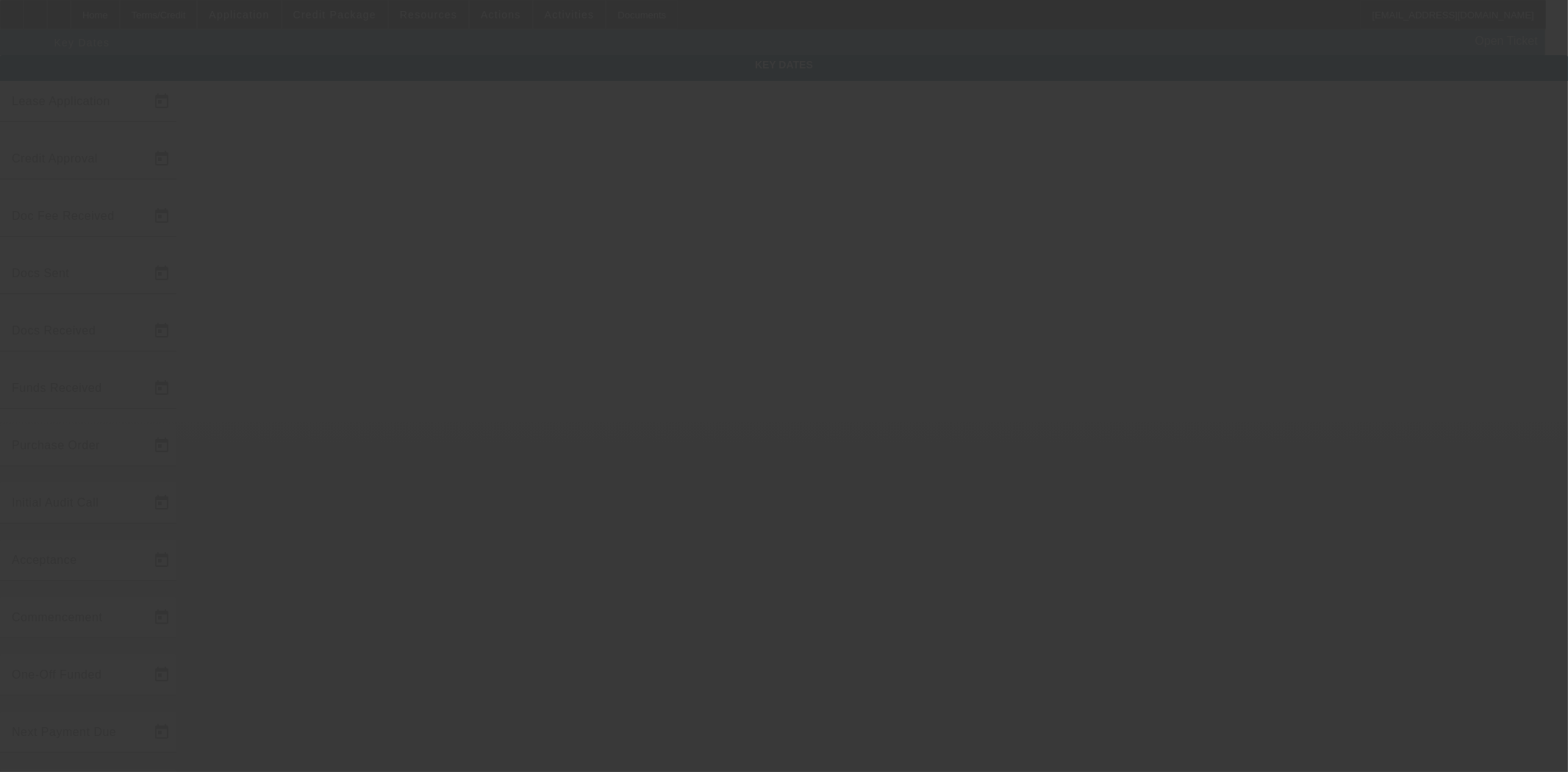
type input "6/26/2025"
type input "6/30/2025"
type input "7/9/2025"
type input "7/2/2025"
type input "7/8/2025"
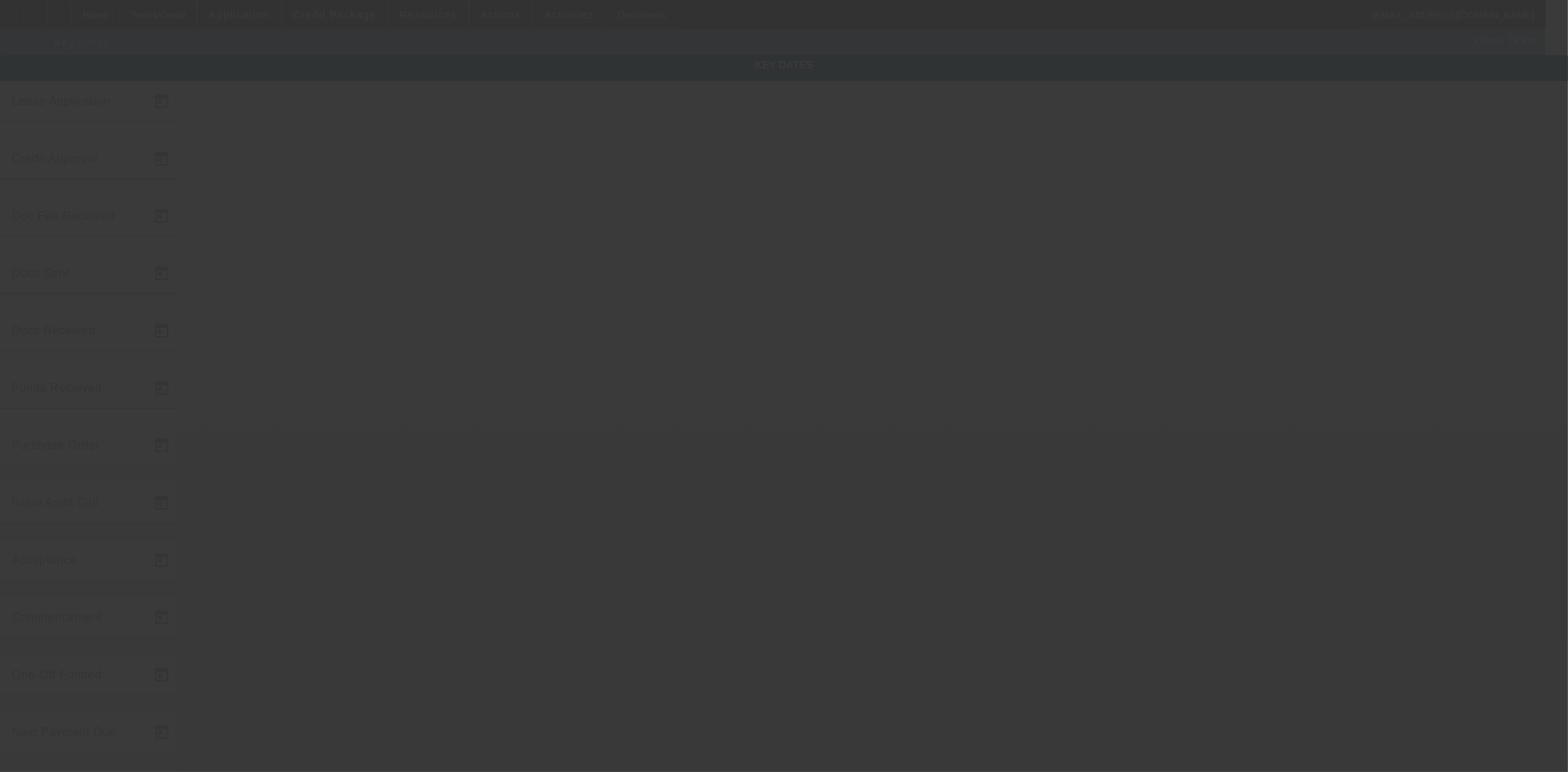
type input "7/9/2025"
type input "8/1/2025"
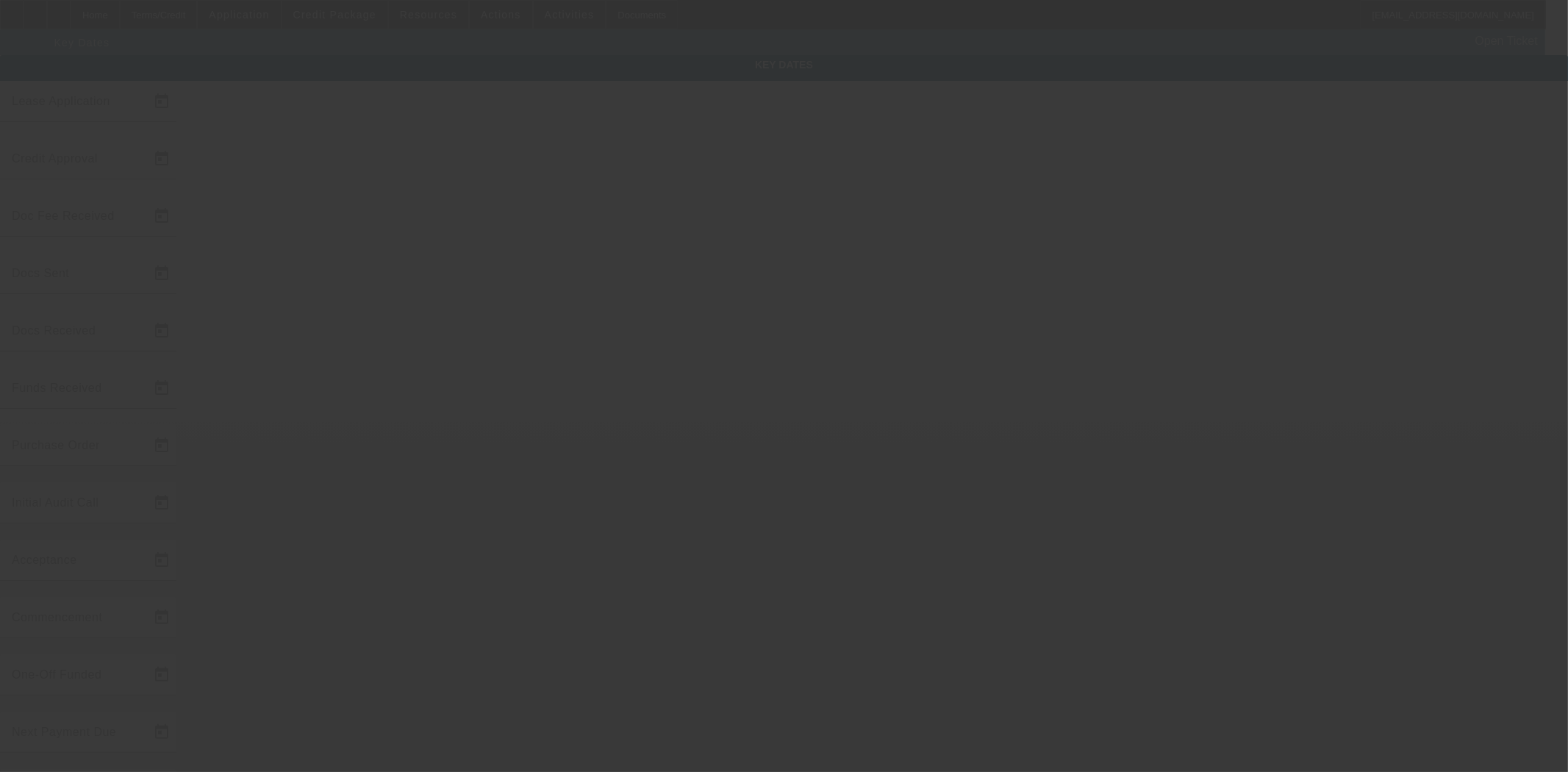
type input "9/1/2025"
type input "7/15/2025"
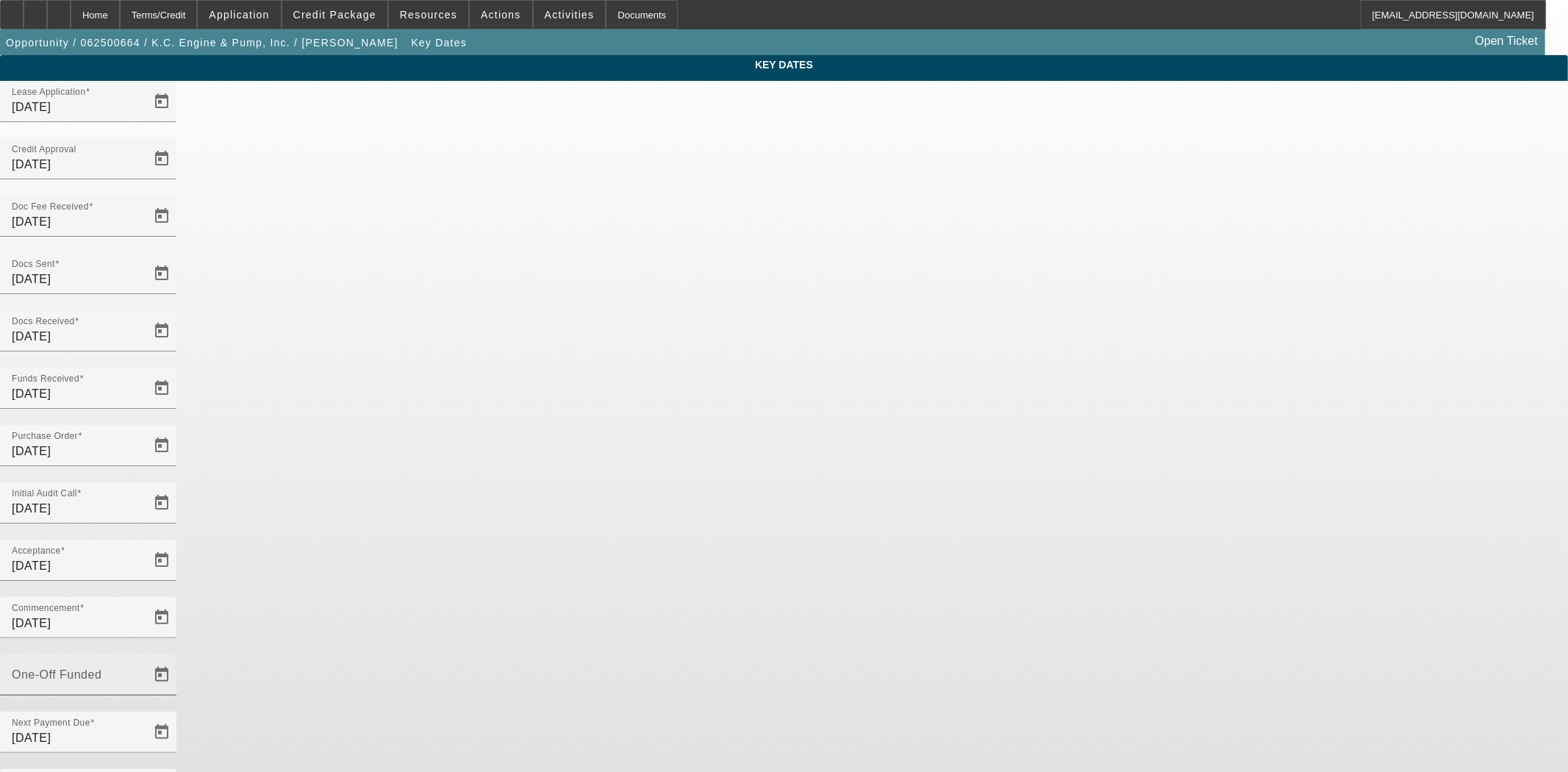
click at [144, 672] on input "One-Off Funded" at bounding box center [78, 681] width 132 height 18
type input "7/15/2025"
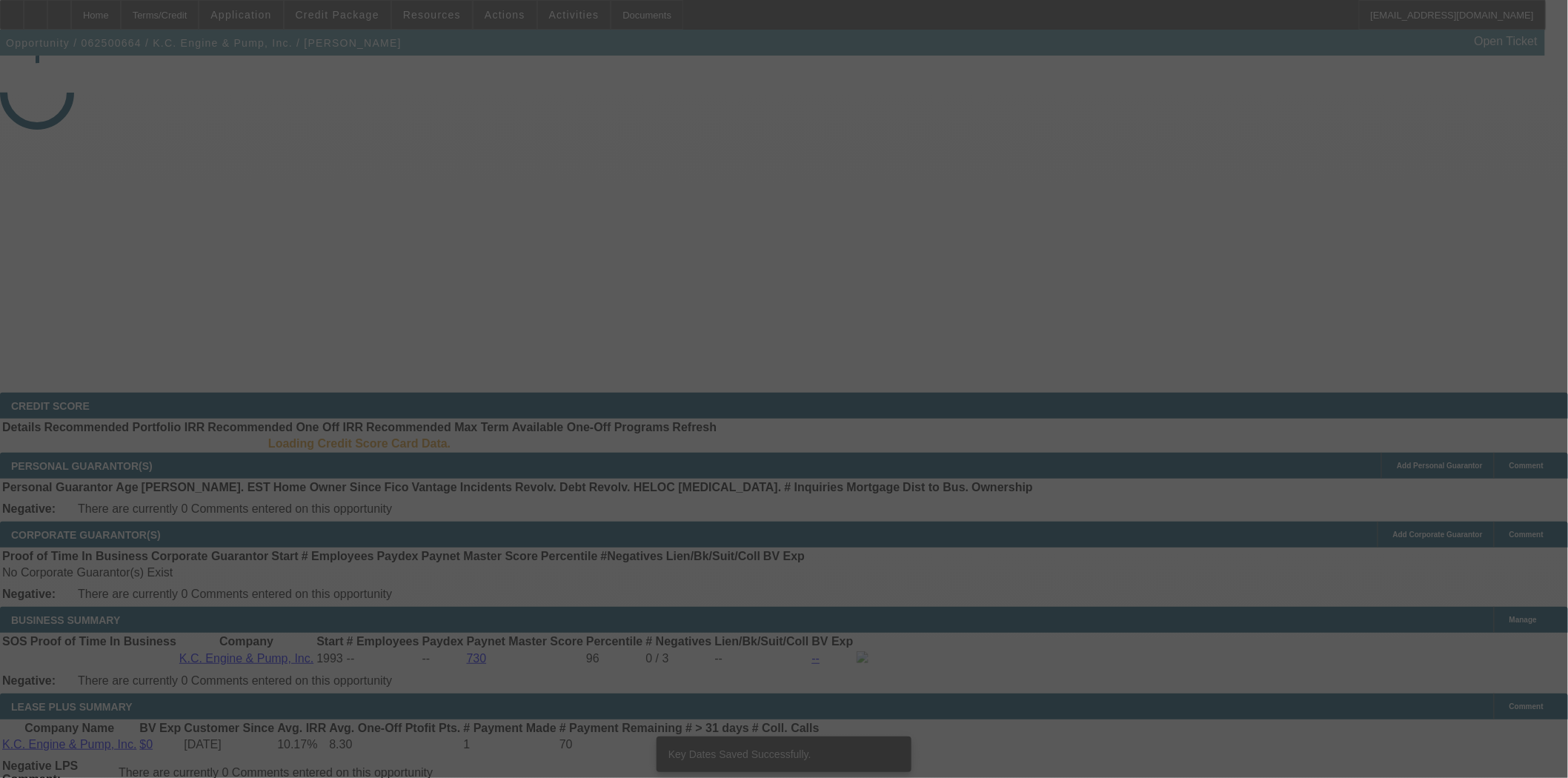
select select "4"
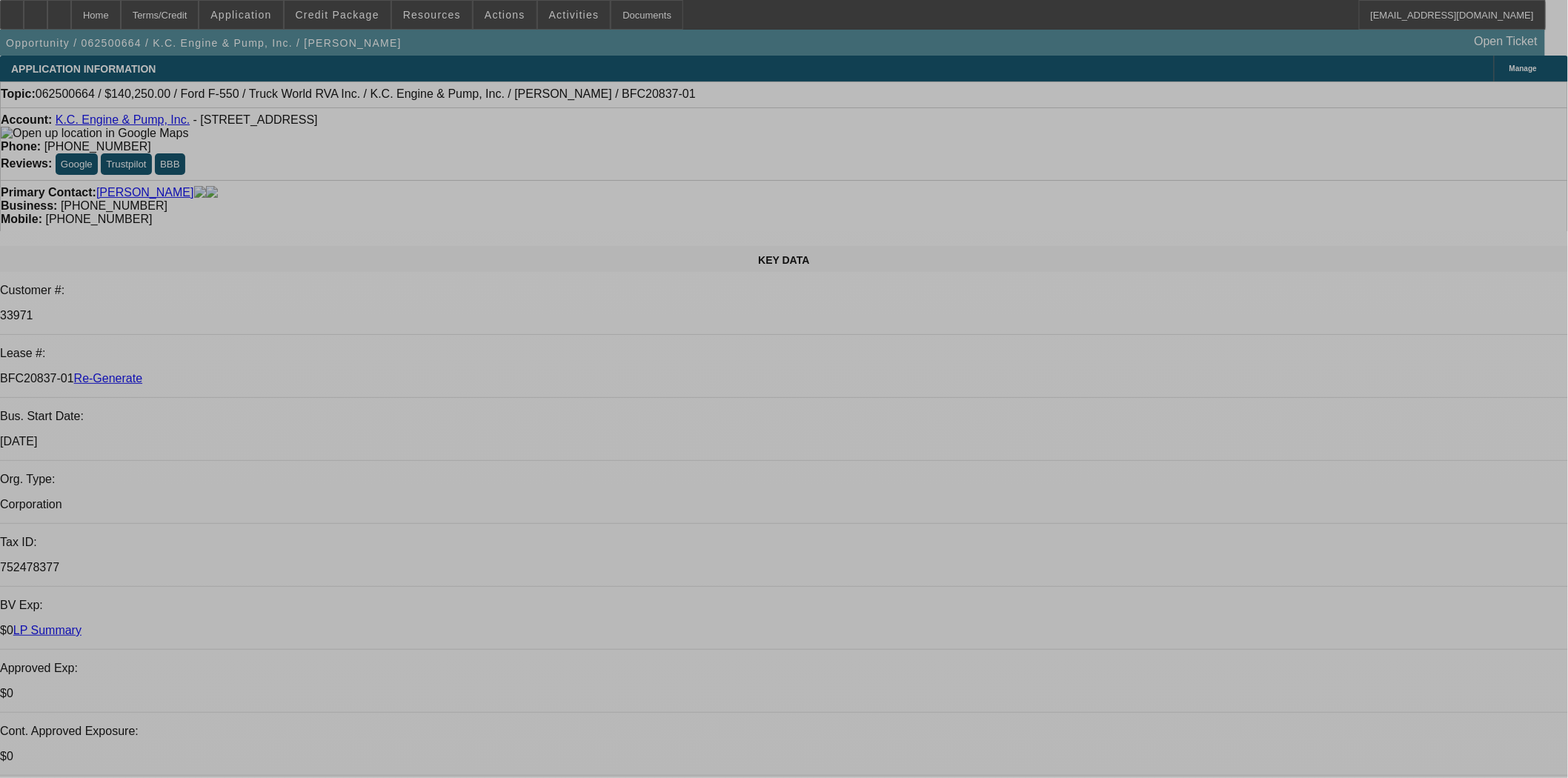
select select "0"
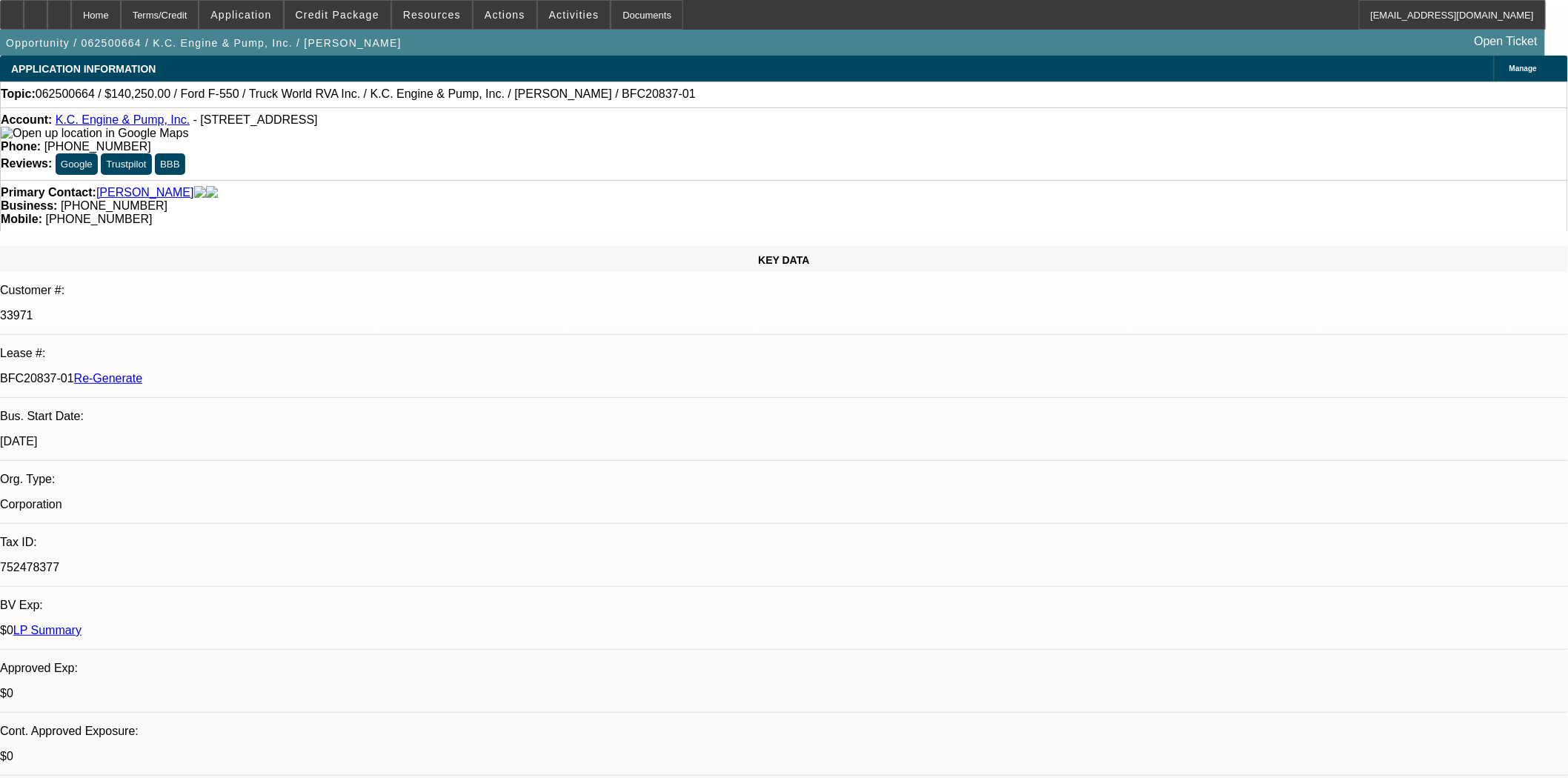
select select "0"
select select "6"
click at [473, 17] on span at bounding box center [504, 15] width 63 height 35
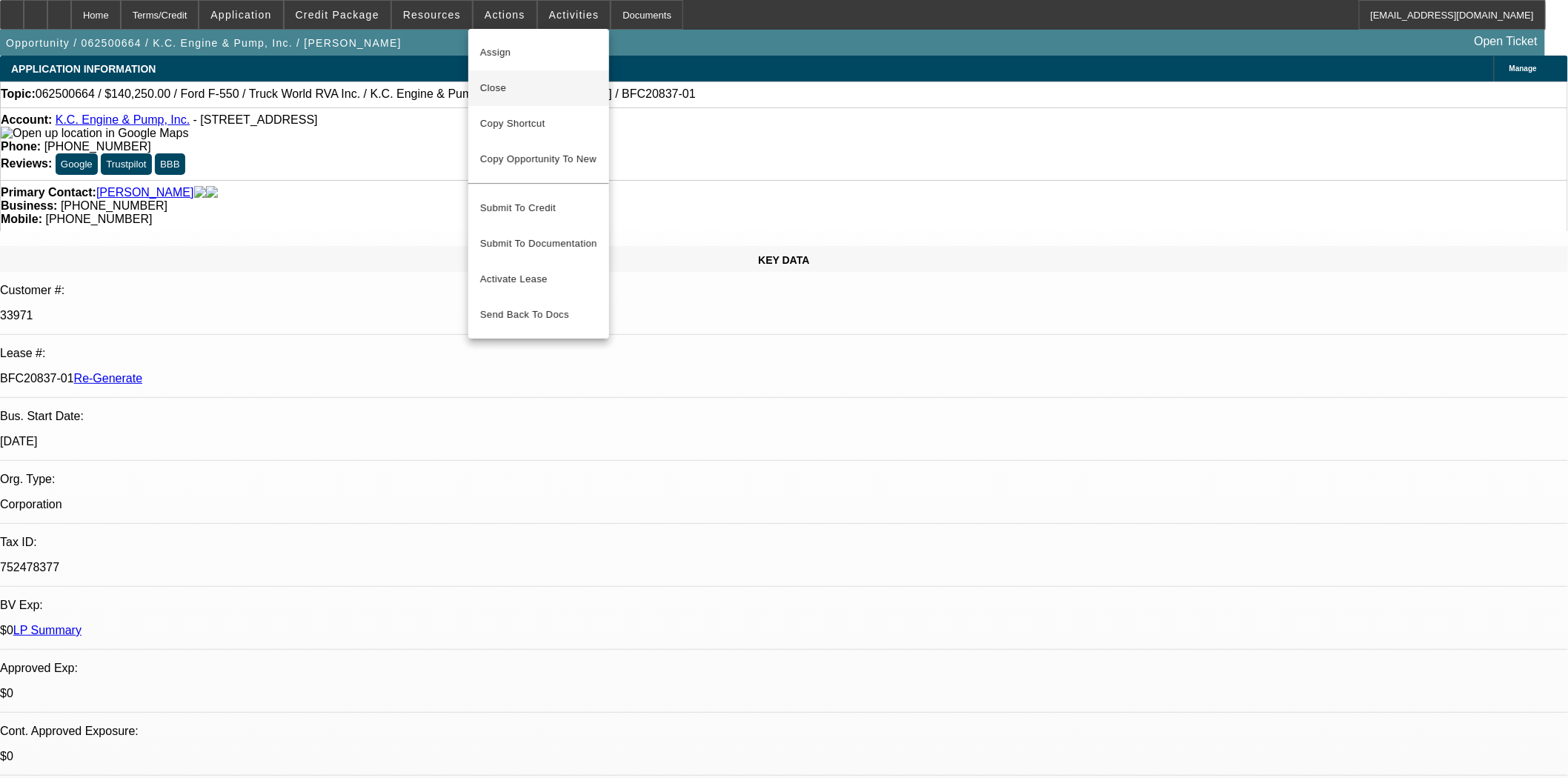
click at [501, 90] on span "Close" at bounding box center [539, 88] width 117 height 18
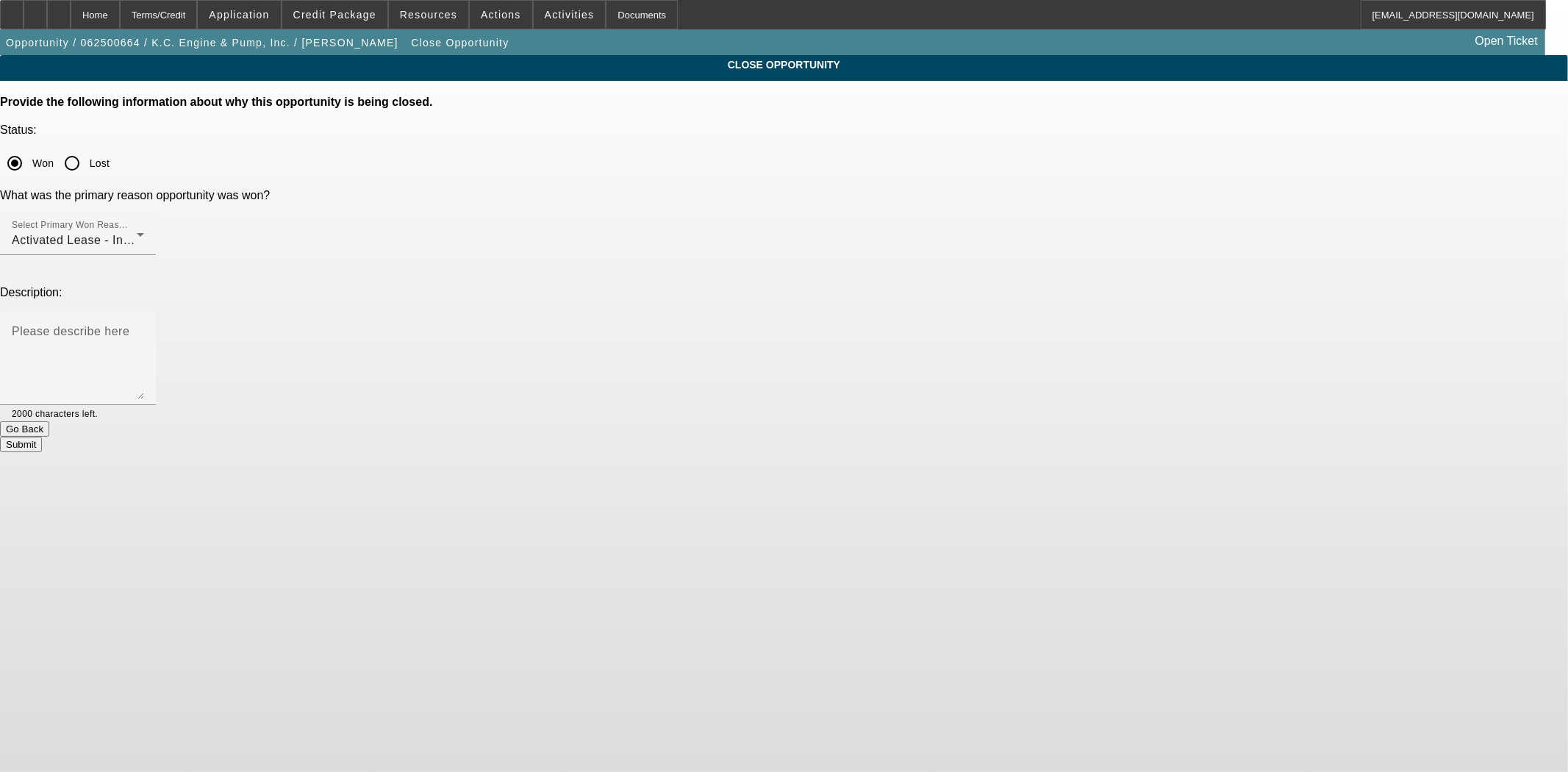
click at [42, 437] on button "Submit" at bounding box center [20, 445] width 42 height 15
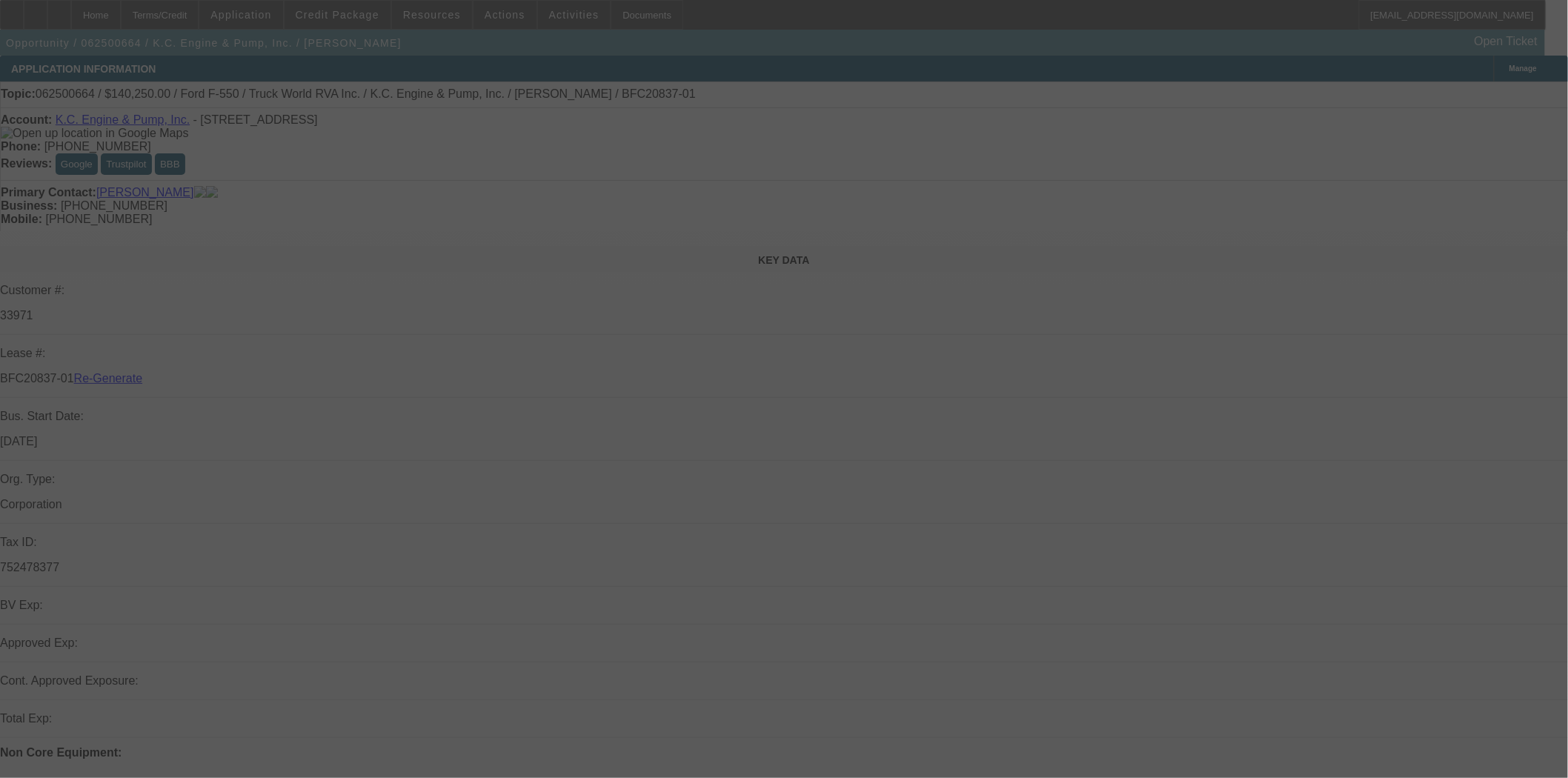
select select "4"
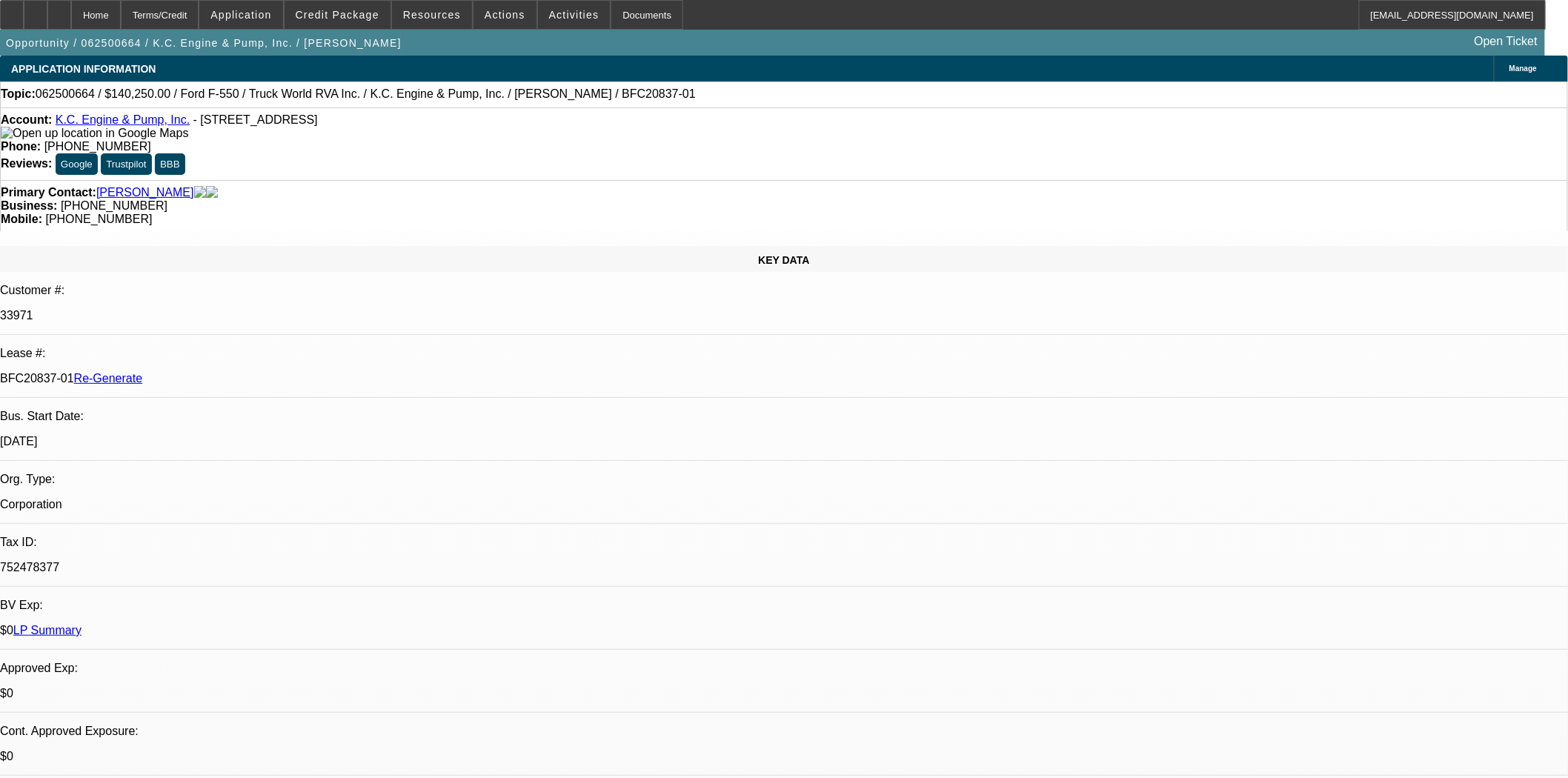
select select "0"
select select "6"
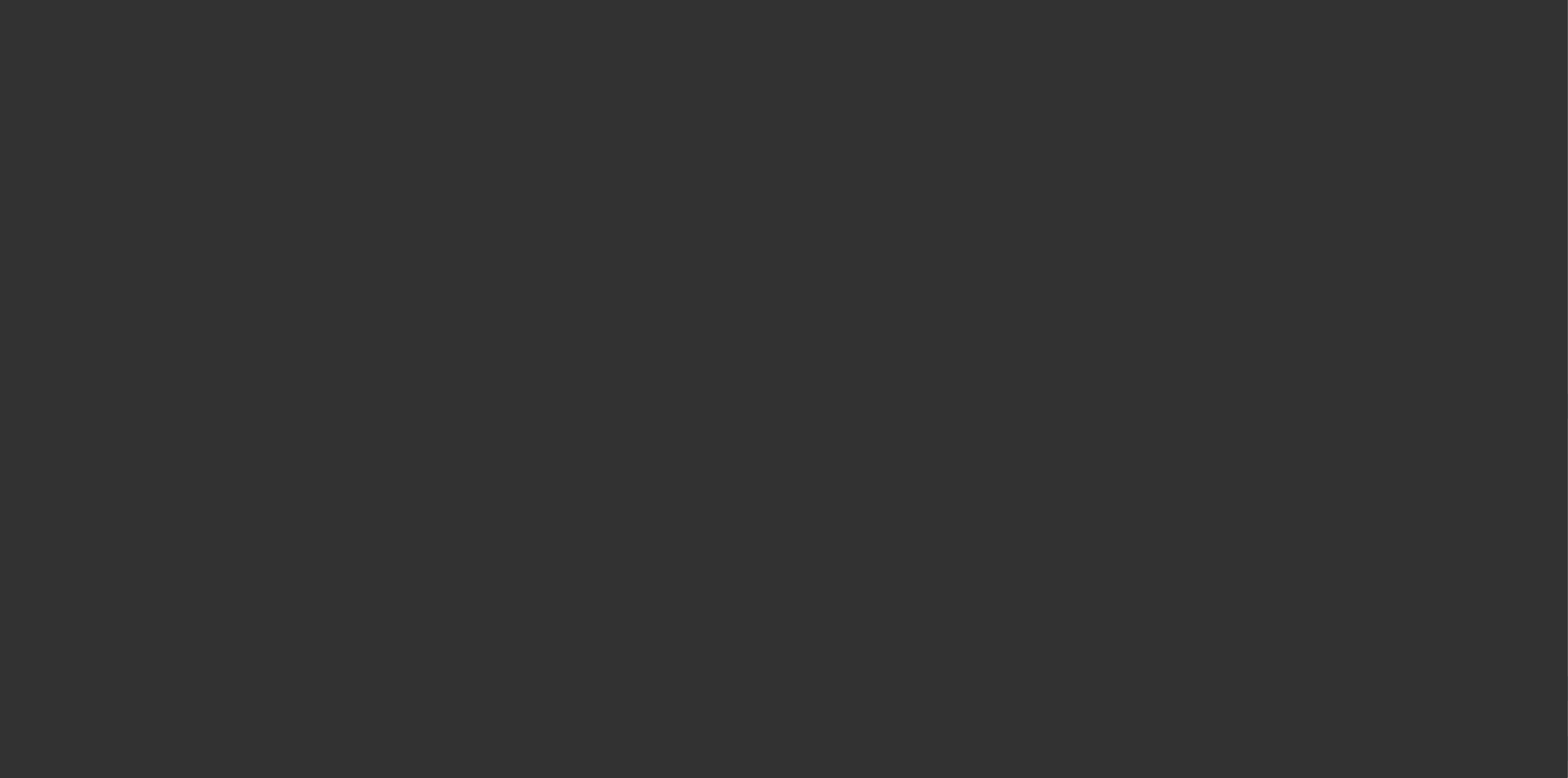
select select "4"
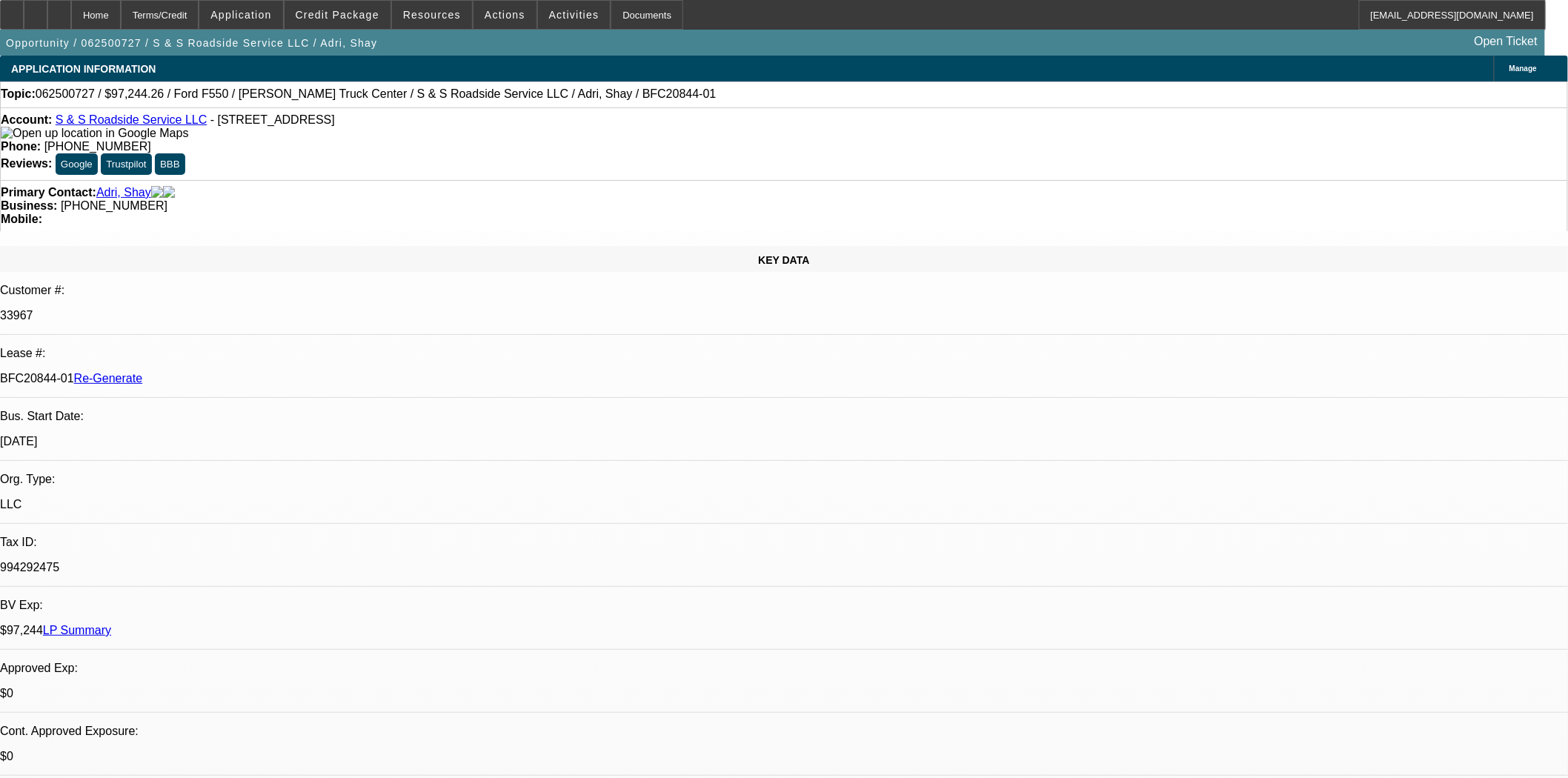
select select "0"
select select "2"
select select "0"
select select "6"
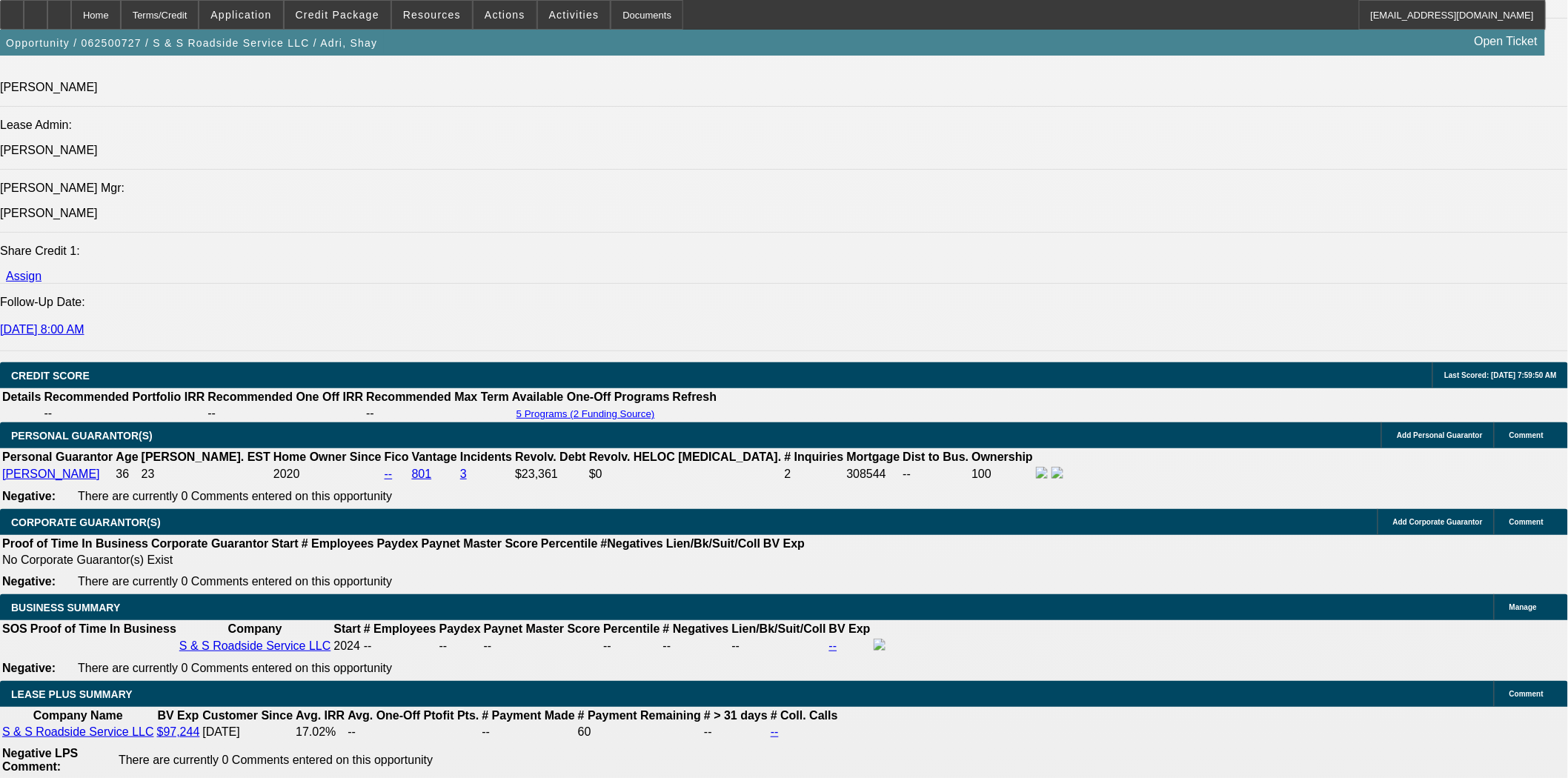
scroll to position [1894, 0]
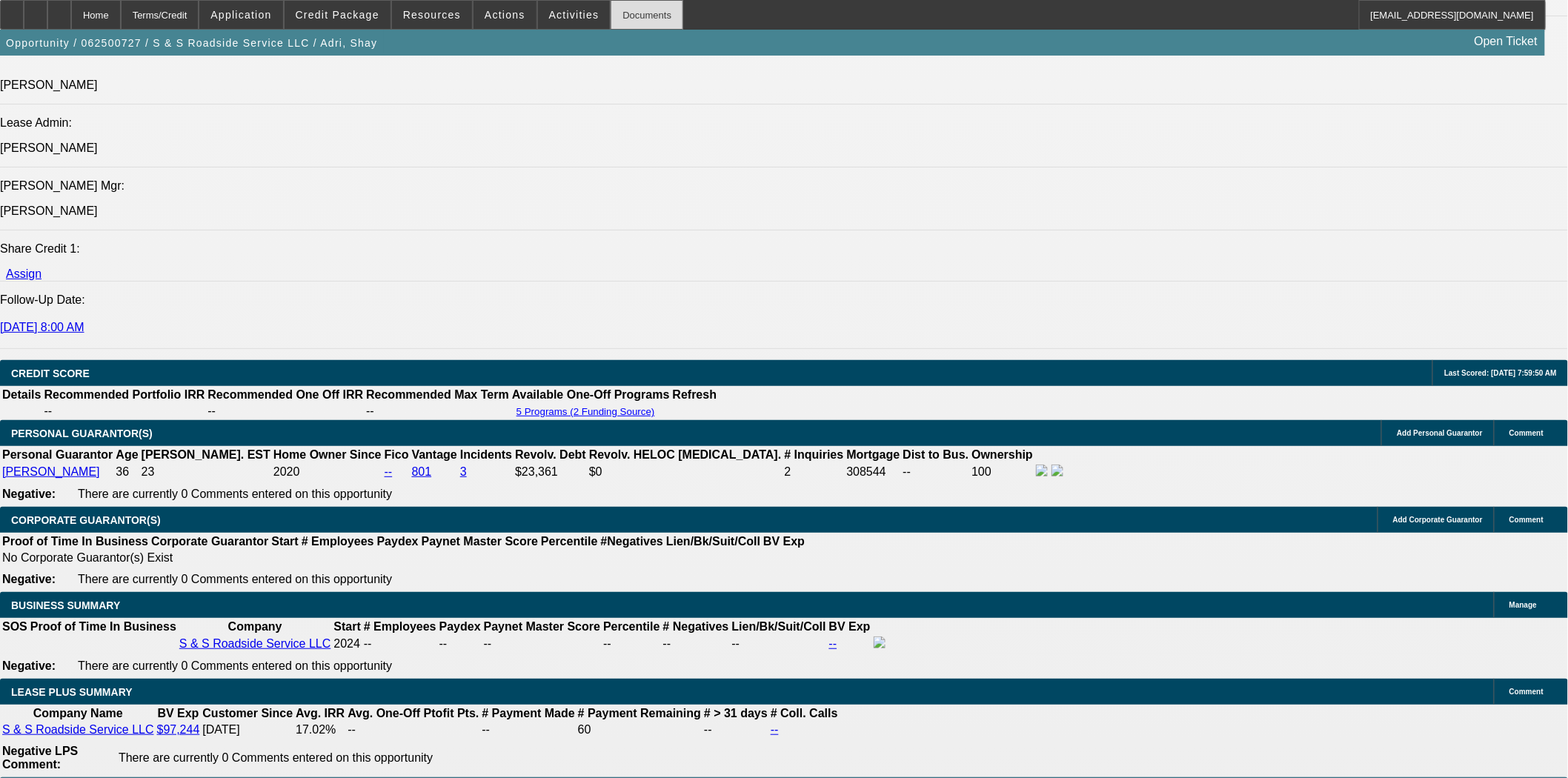
click at [611, 19] on div "Documents" at bounding box center [647, 15] width 72 height 29
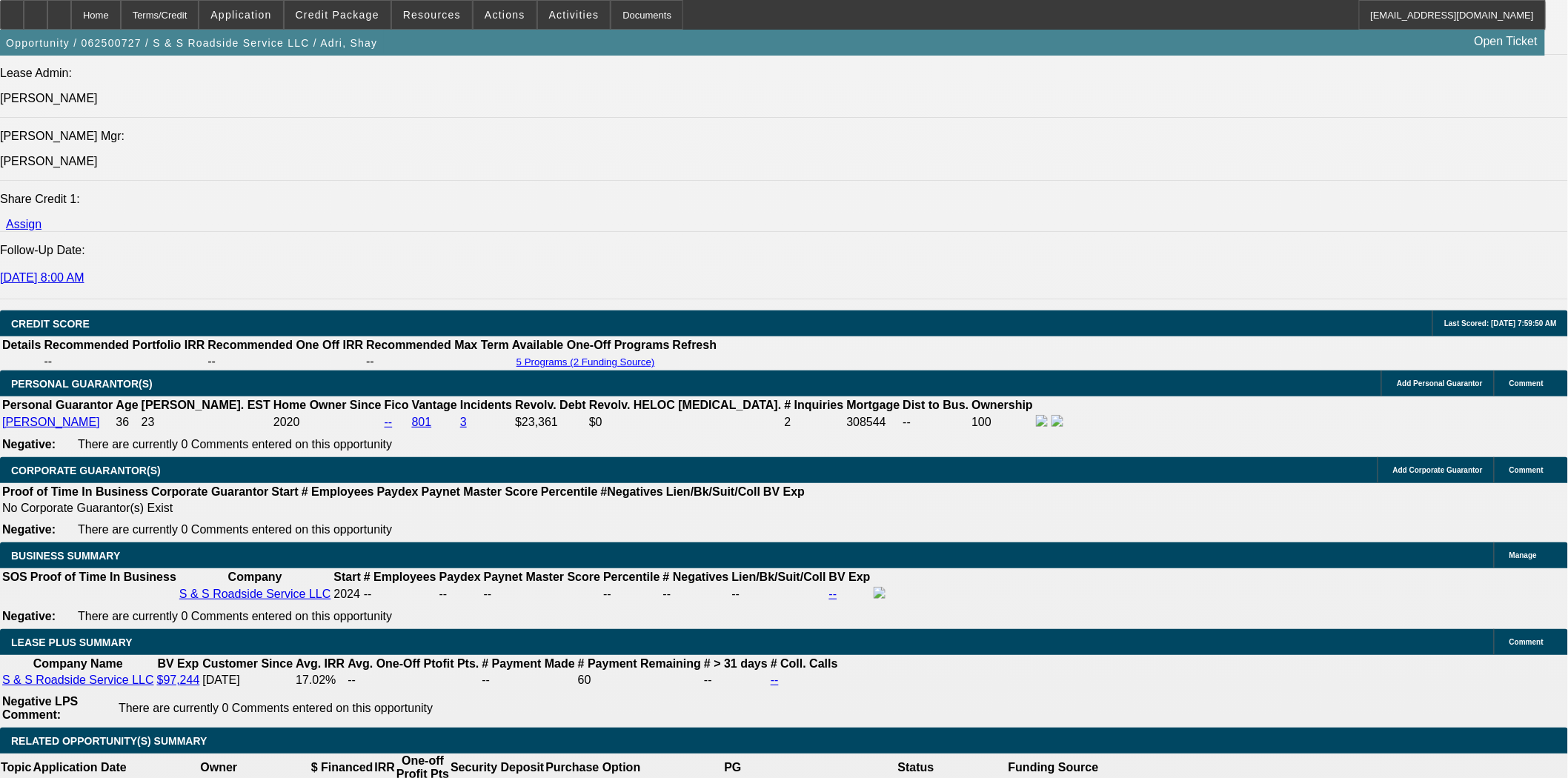
click at [485, 19] on span "Actions" at bounding box center [504, 15] width 40 height 12
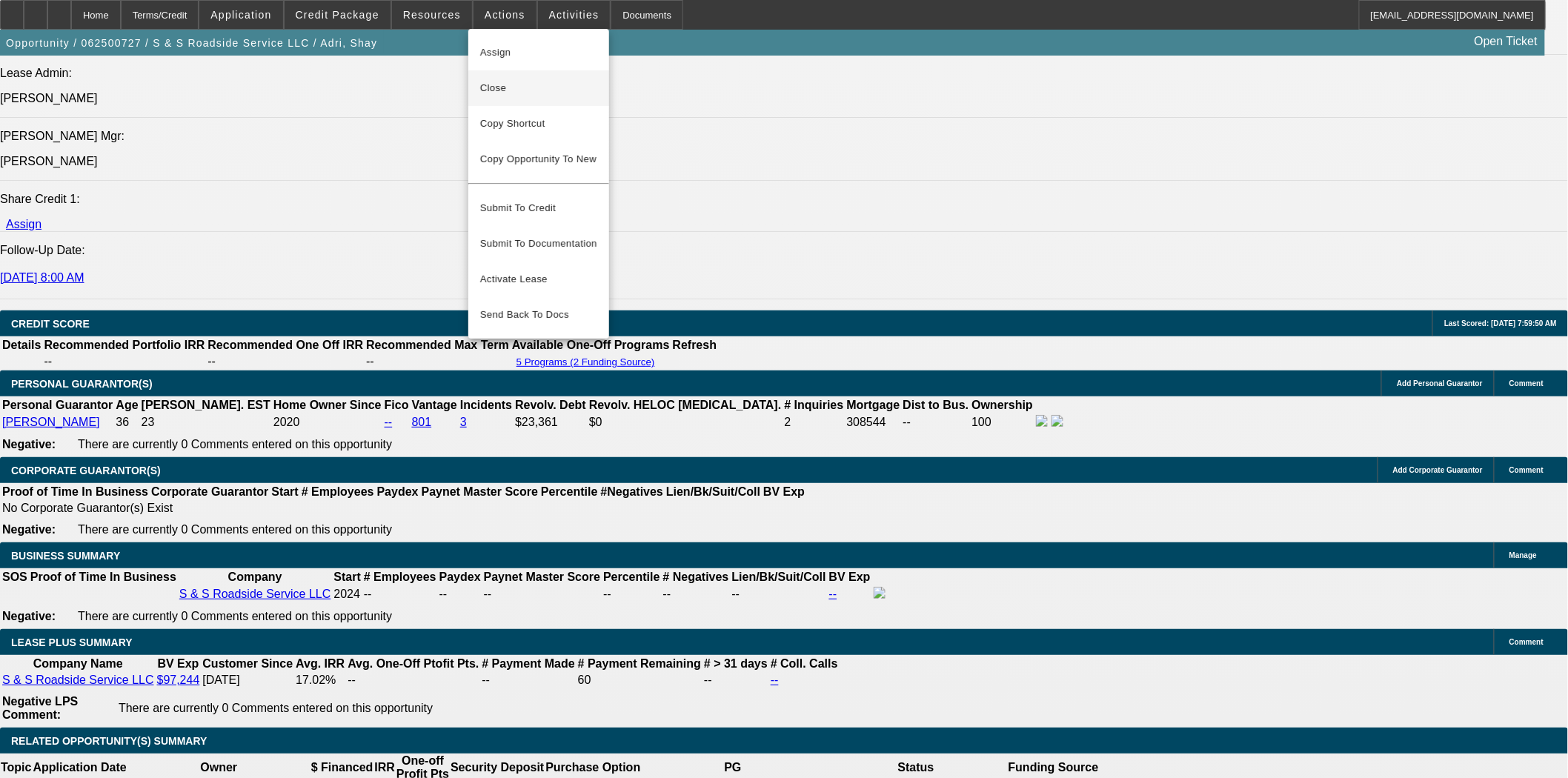
click at [493, 90] on span "Close" at bounding box center [539, 88] width 117 height 18
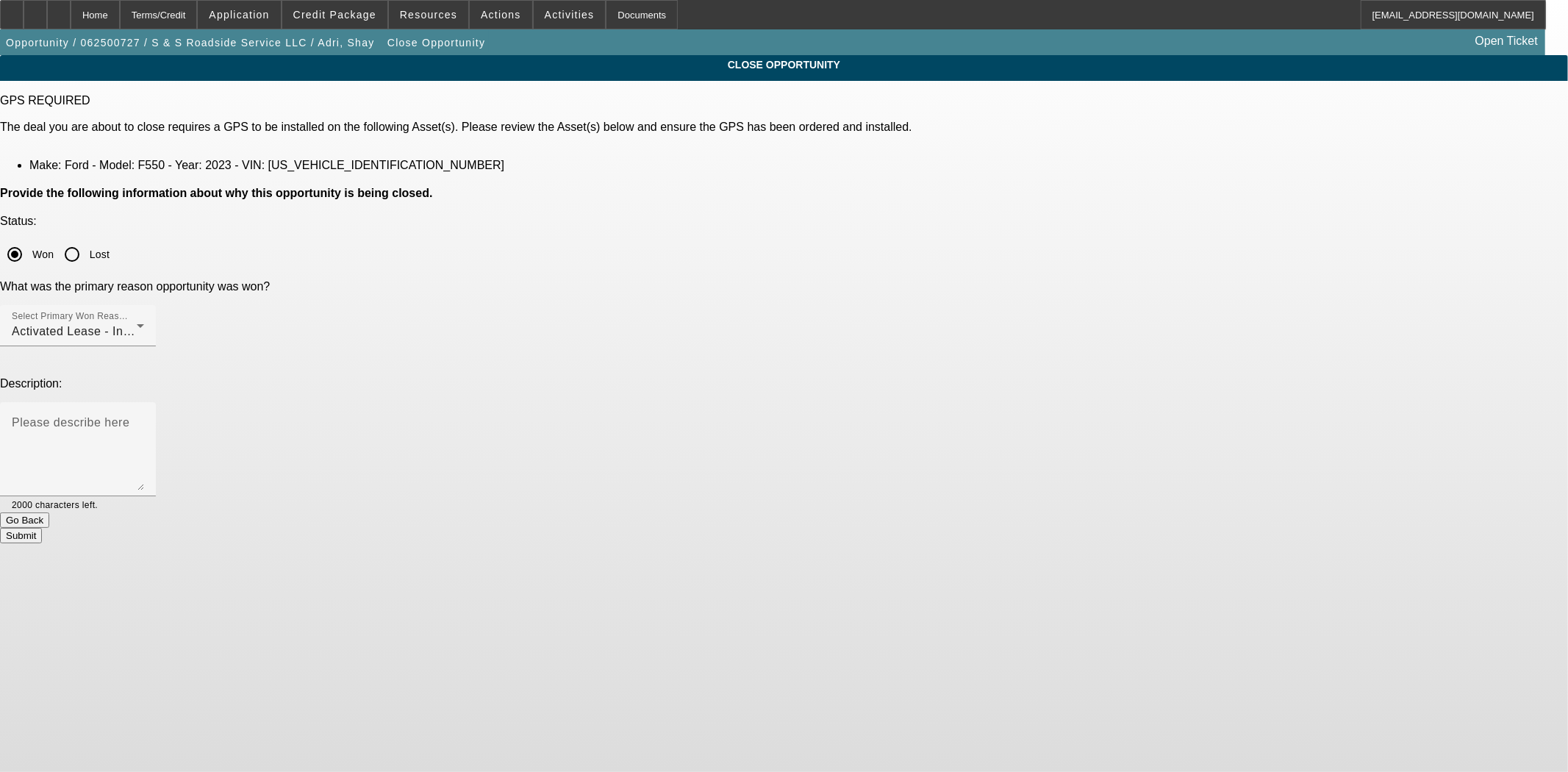
click at [42, 528] on button "Submit" at bounding box center [20, 535] width 42 height 15
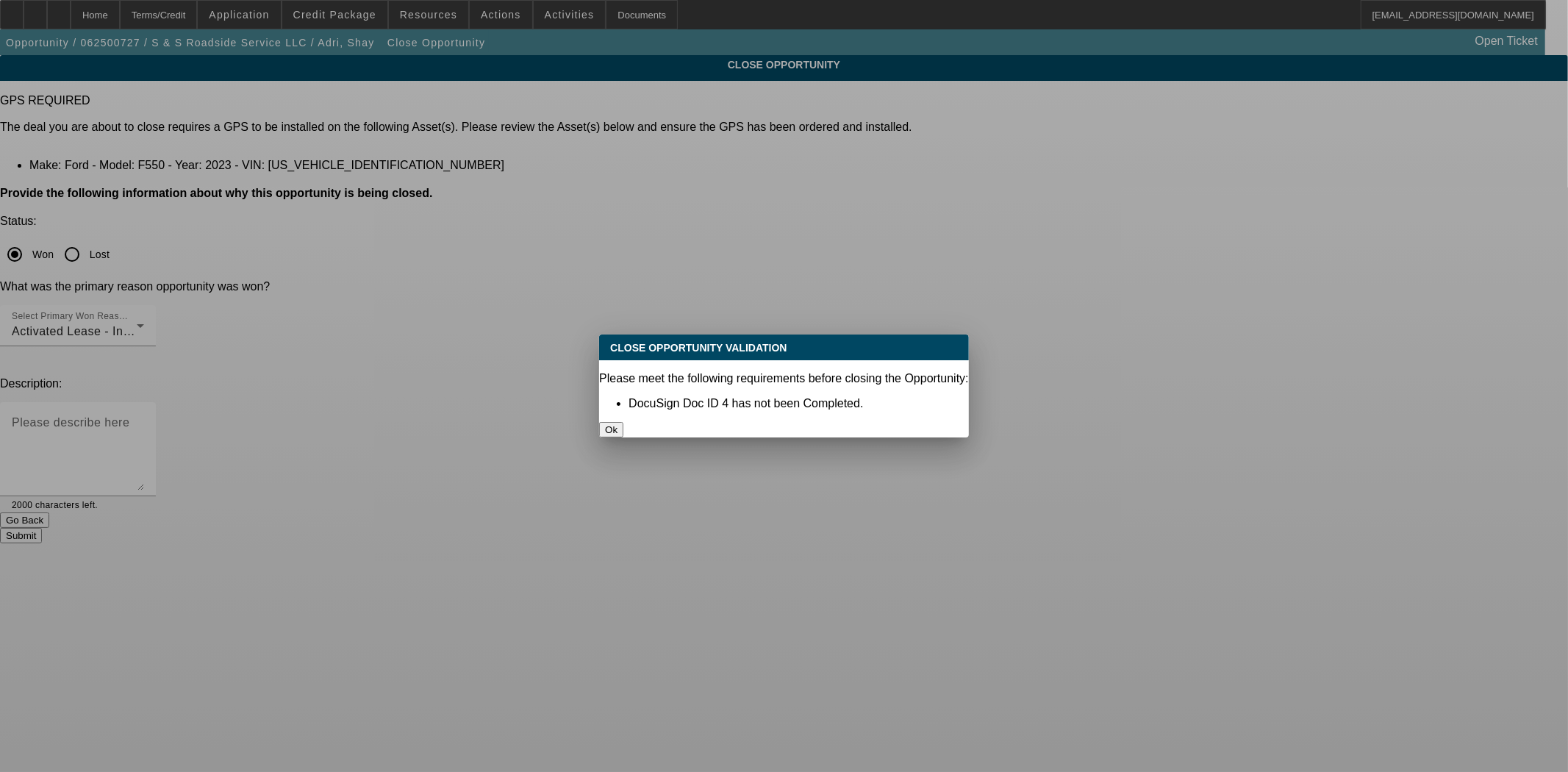
click at [623, 422] on button "Ok" at bounding box center [611, 430] width 24 height 15
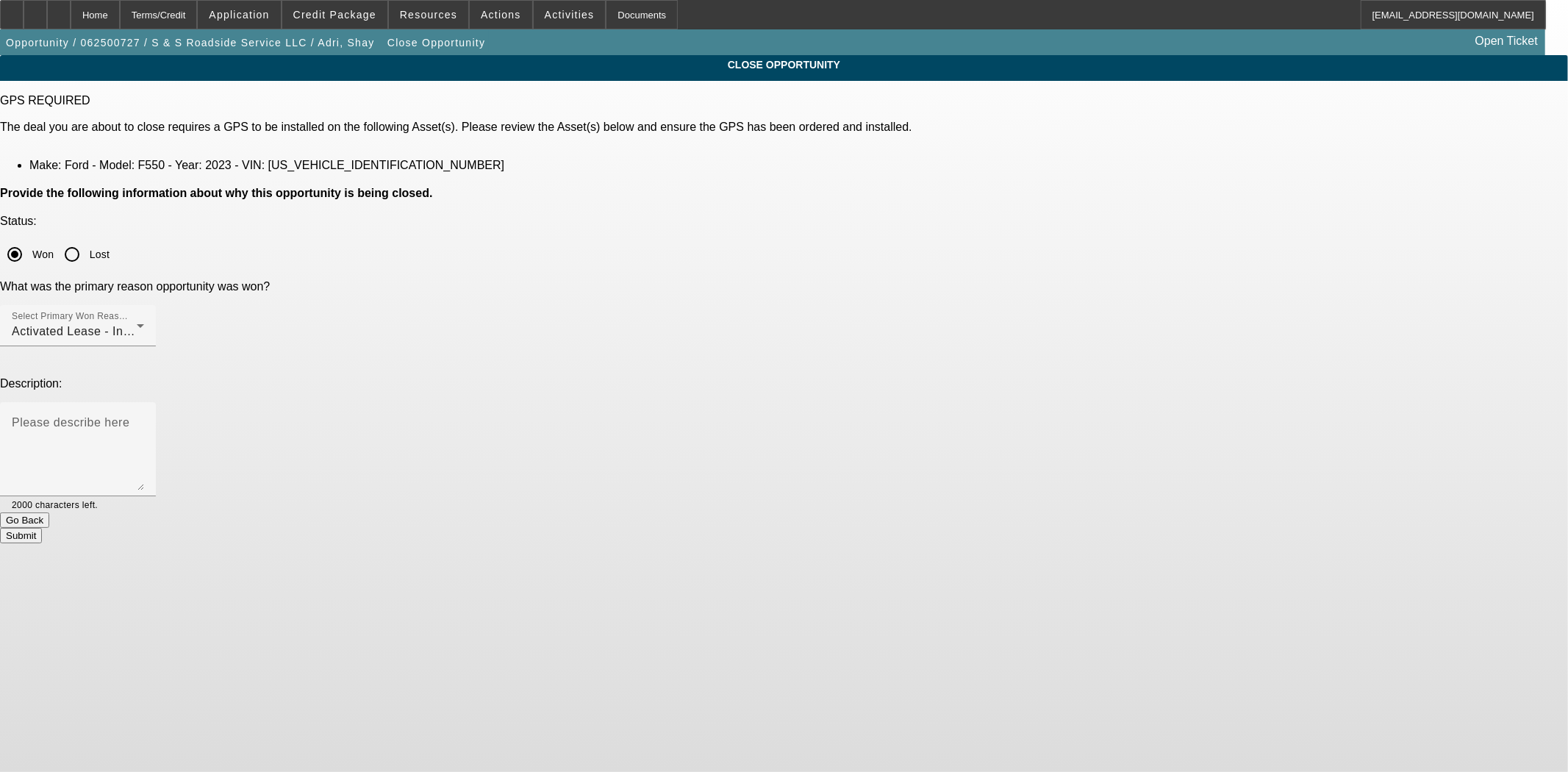
click at [42, 528] on button "Submit" at bounding box center [20, 535] width 42 height 15
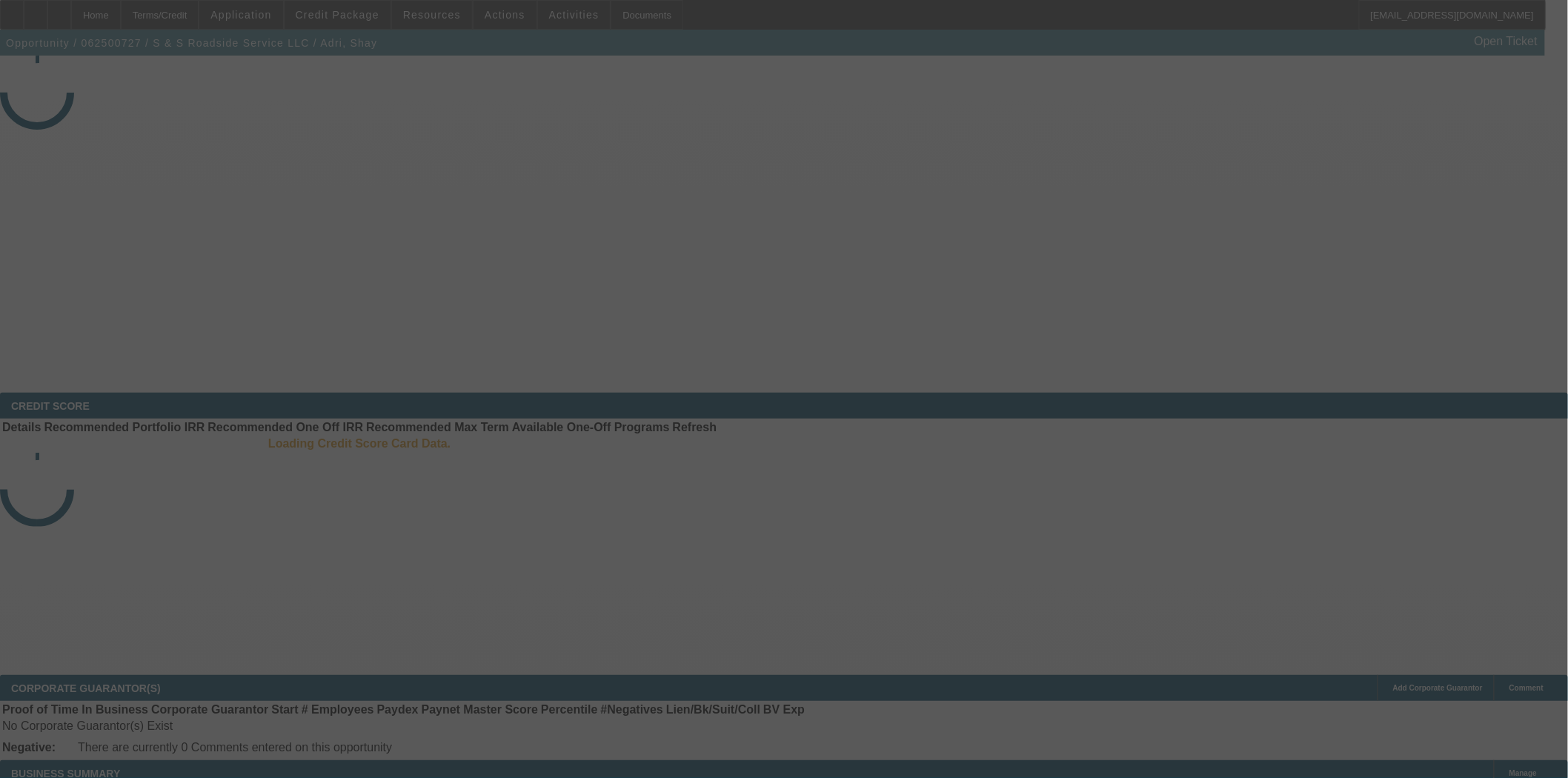
select select "4"
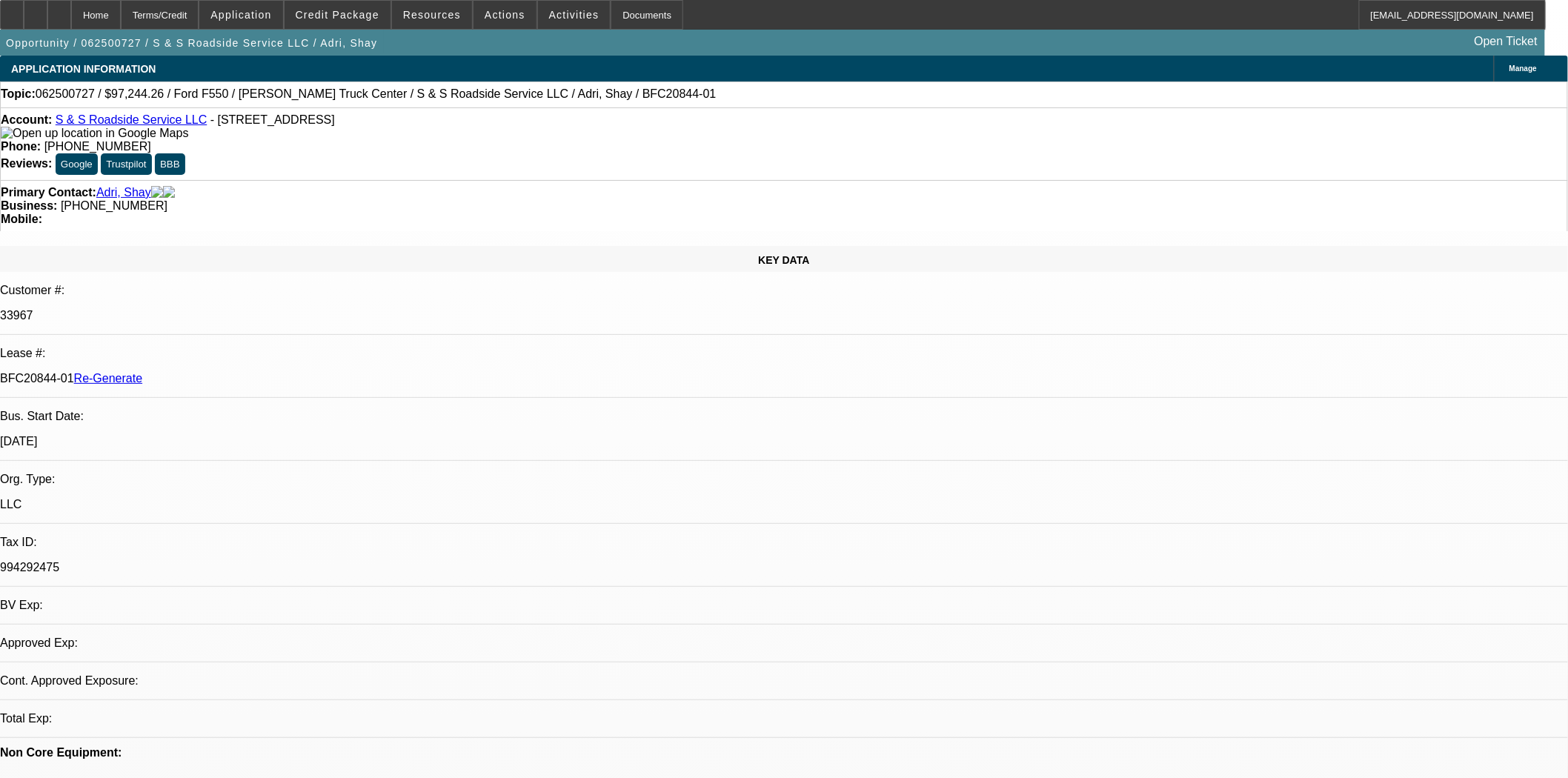
select select "0"
select select "2"
select select "0"
select select "6"
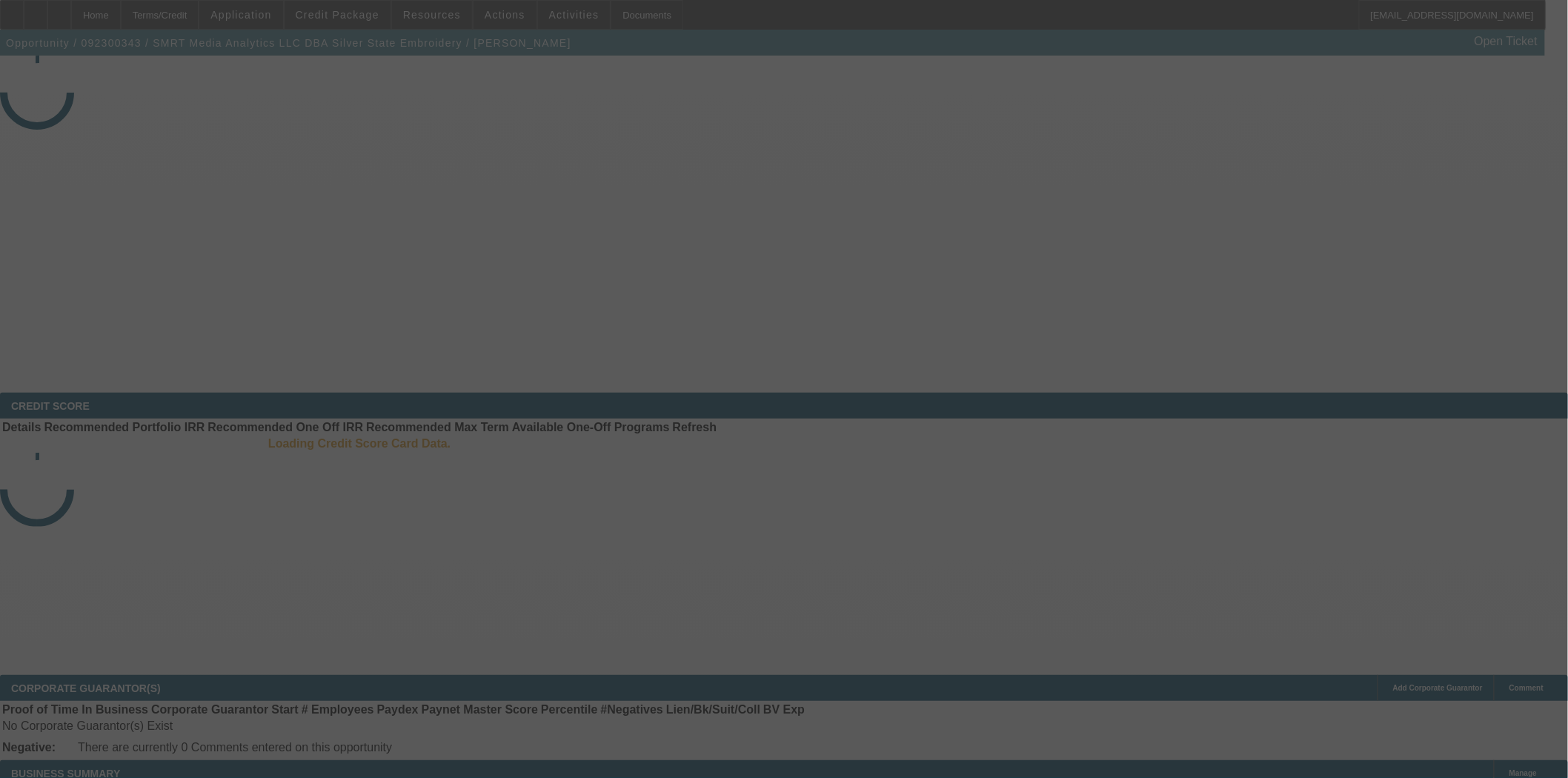
select select "4"
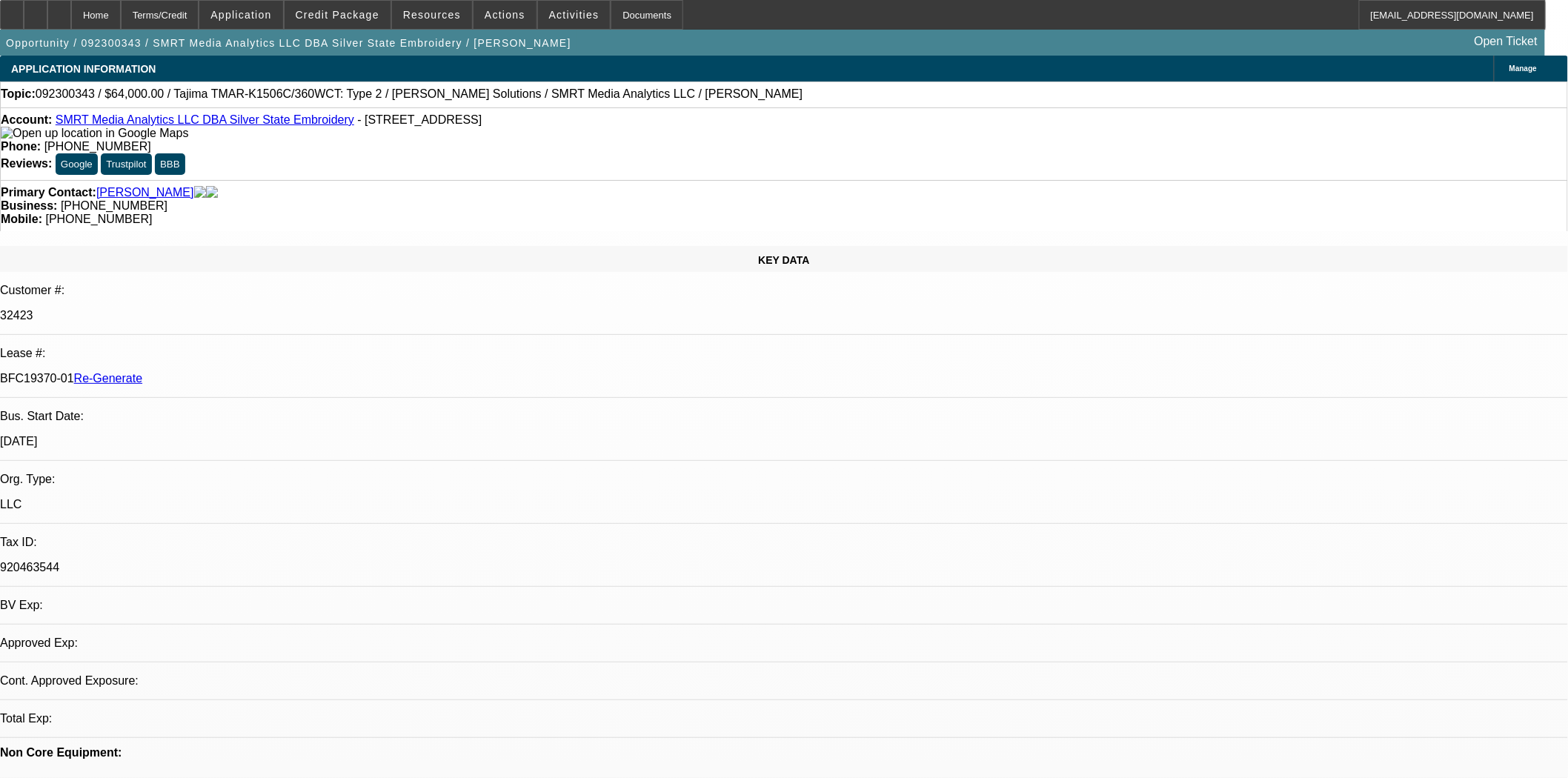
select select "0"
select select "2"
select select "0"
select select "6"
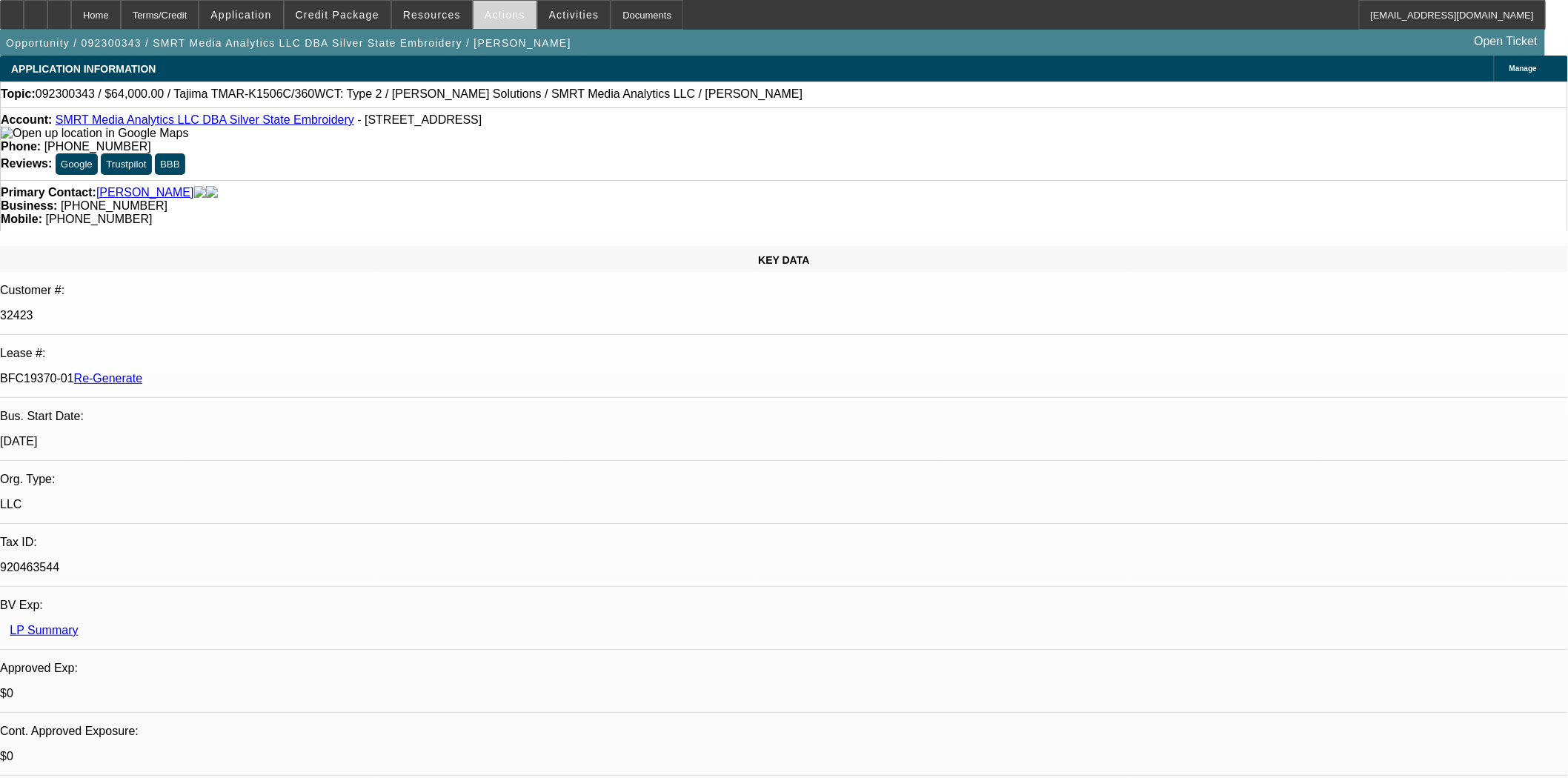
click at [493, 9] on span "Actions" at bounding box center [504, 15] width 40 height 12
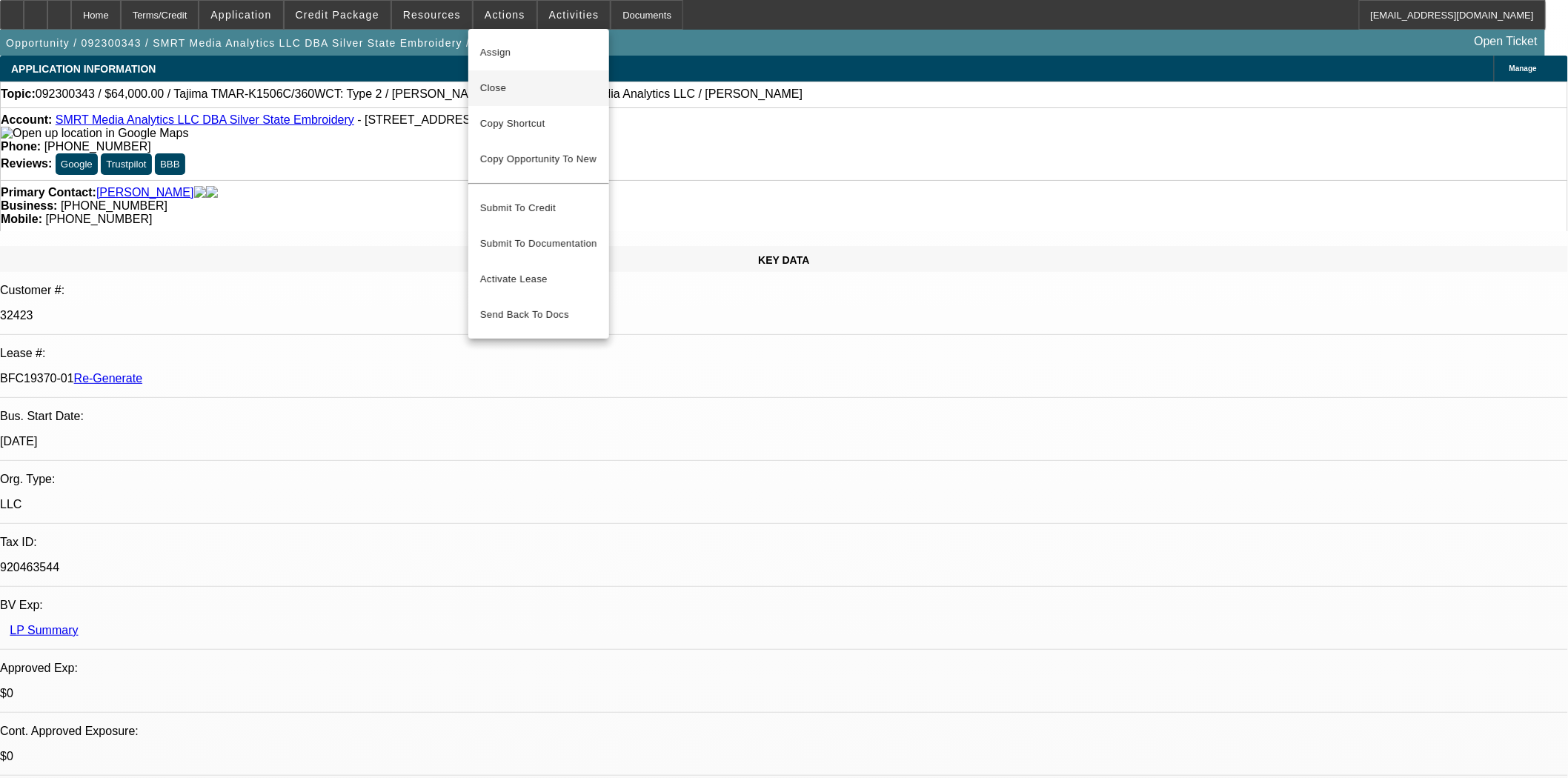
click at [522, 87] on span "Close" at bounding box center [539, 88] width 117 height 18
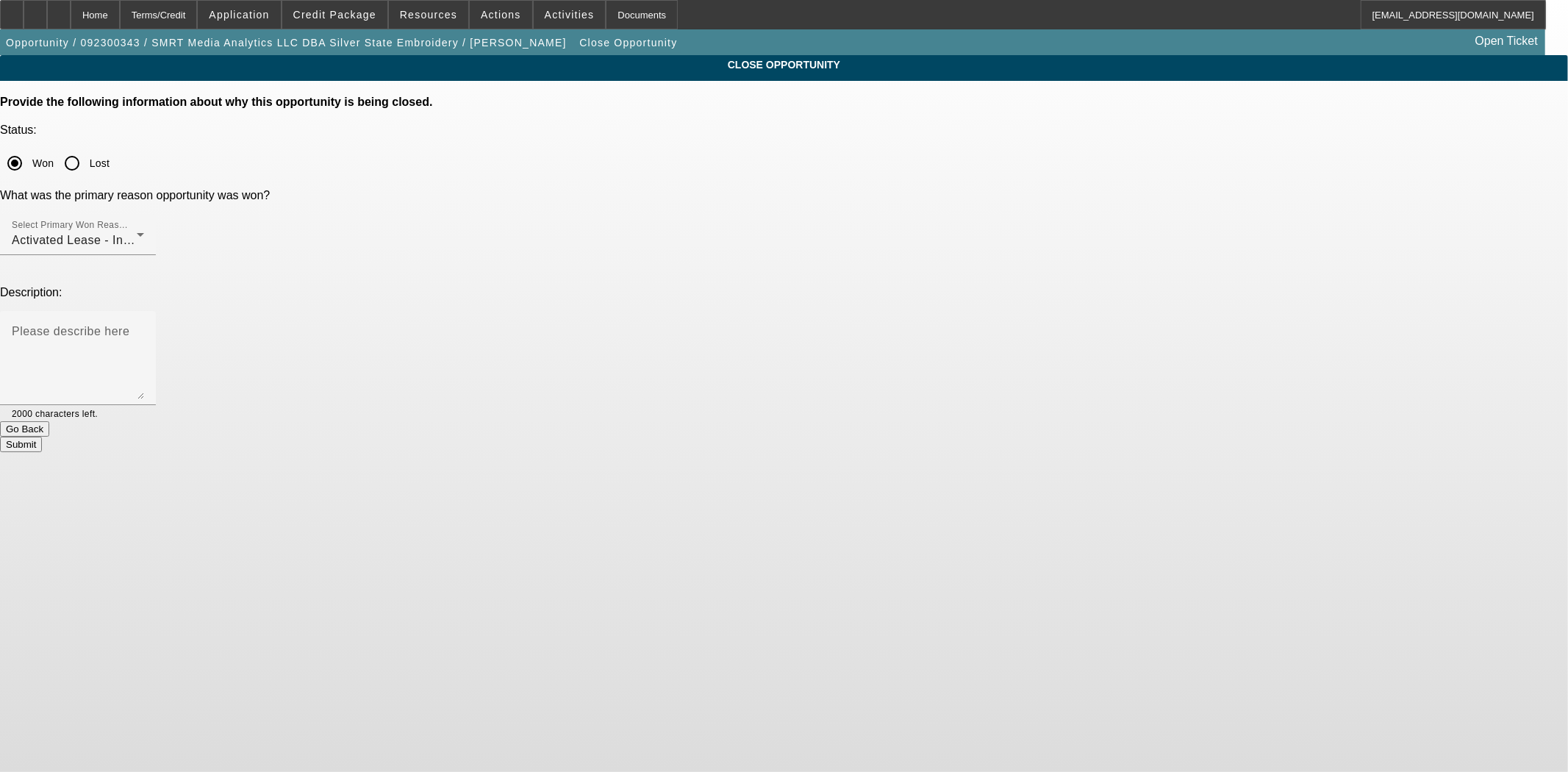
click at [42, 437] on button "Submit" at bounding box center [20, 445] width 42 height 15
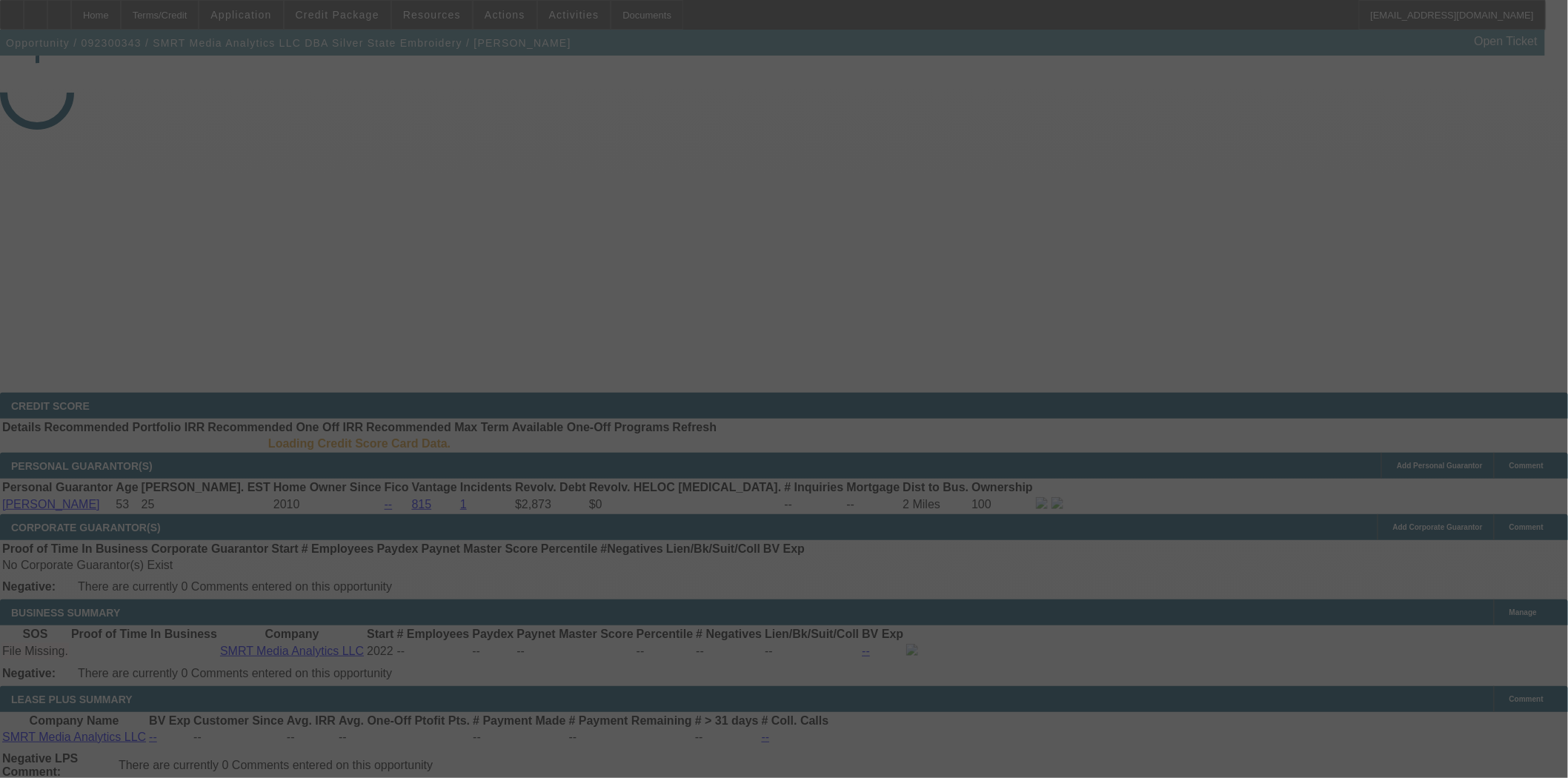
select select "4"
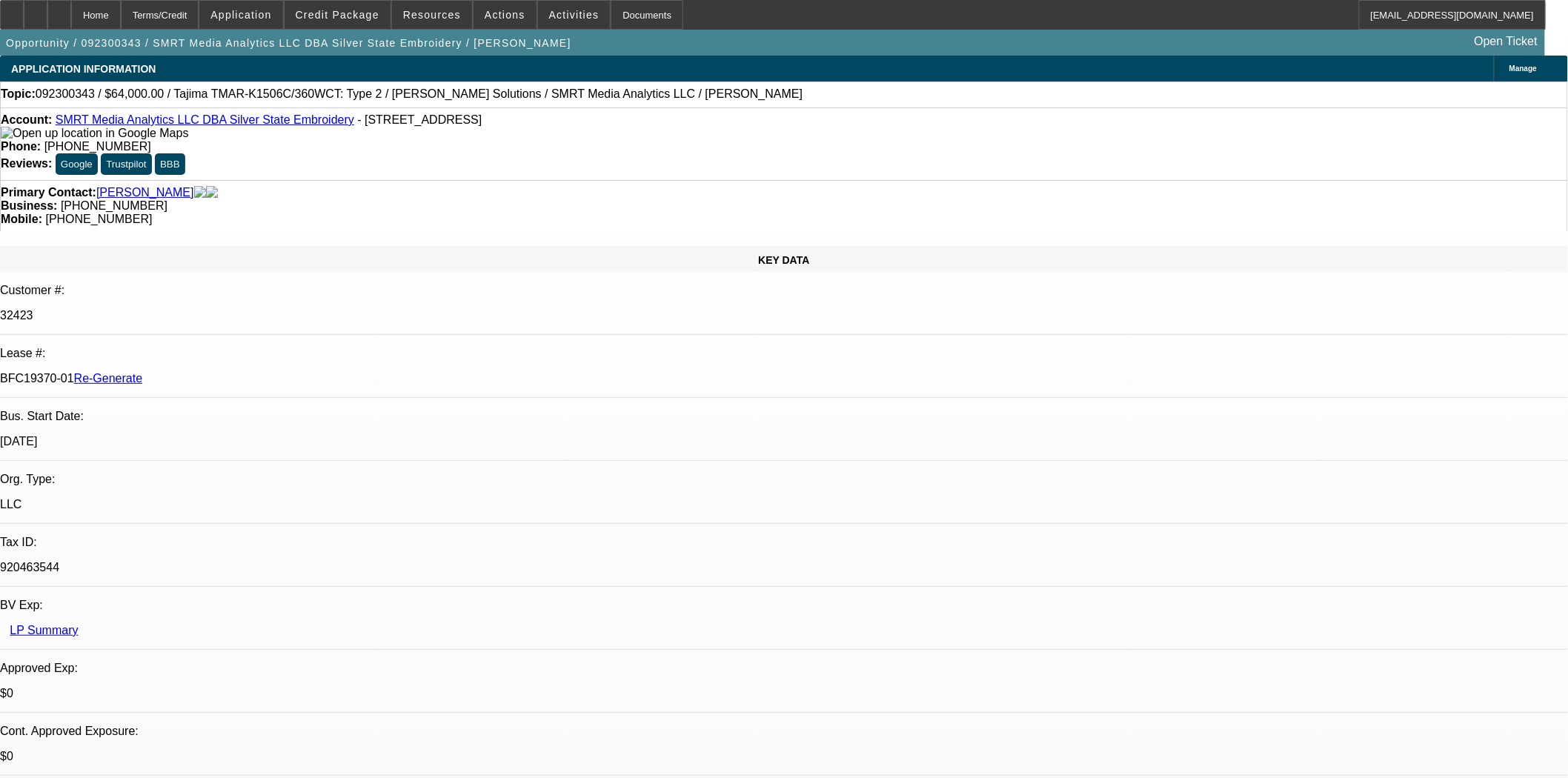
select select "0"
select select "2"
select select "0"
select select "6"
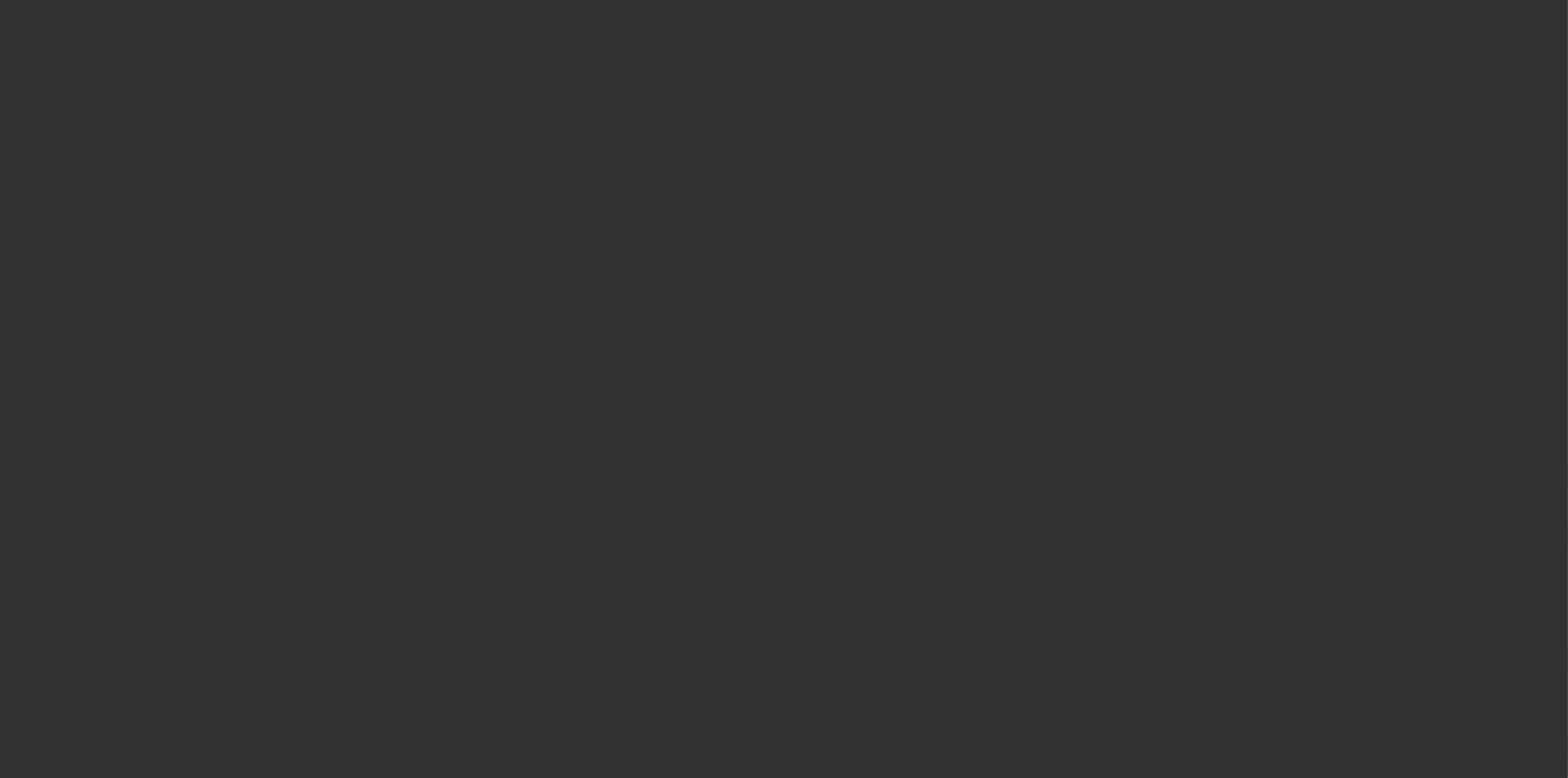
select select "4"
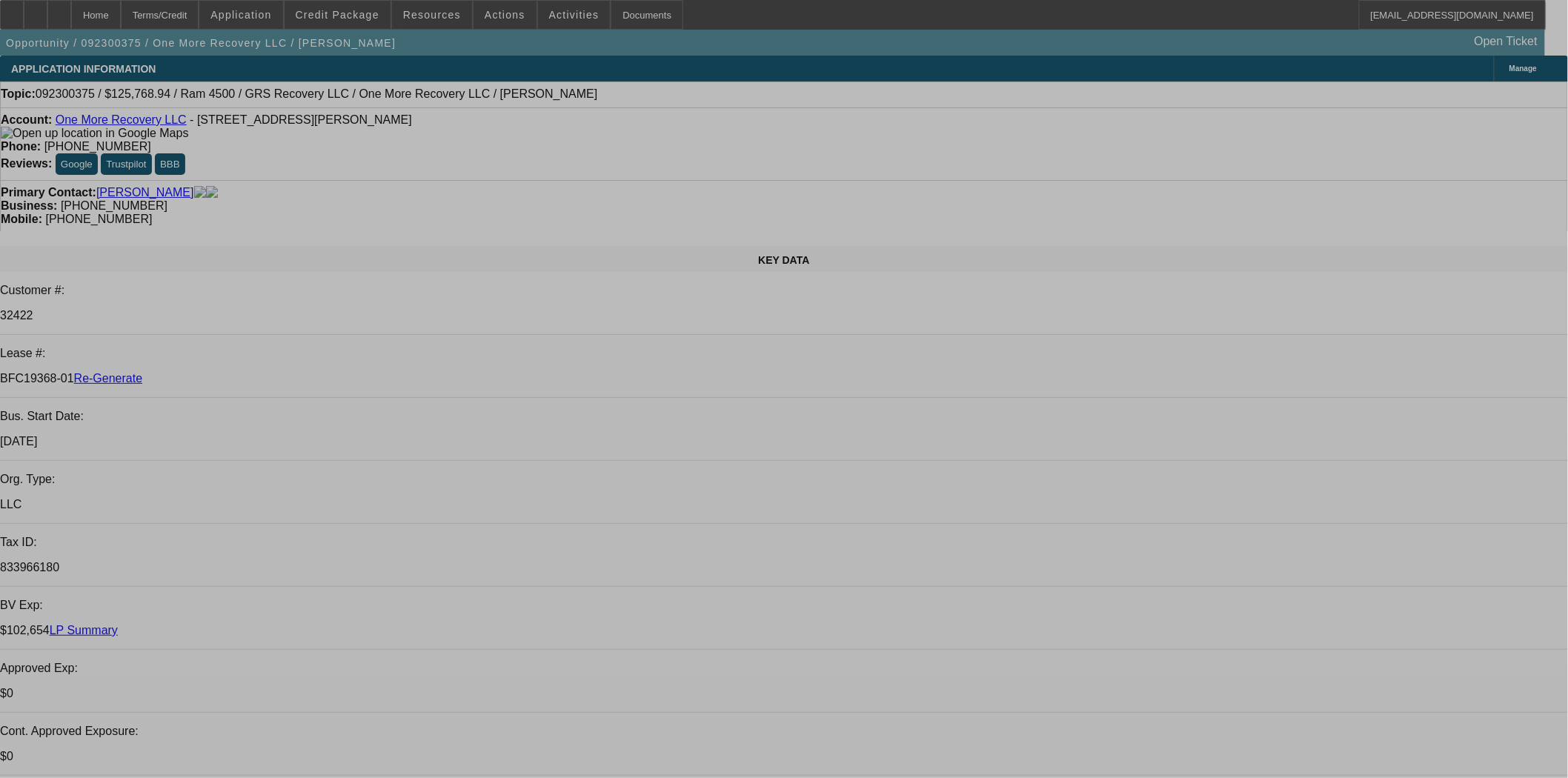
select select "0"
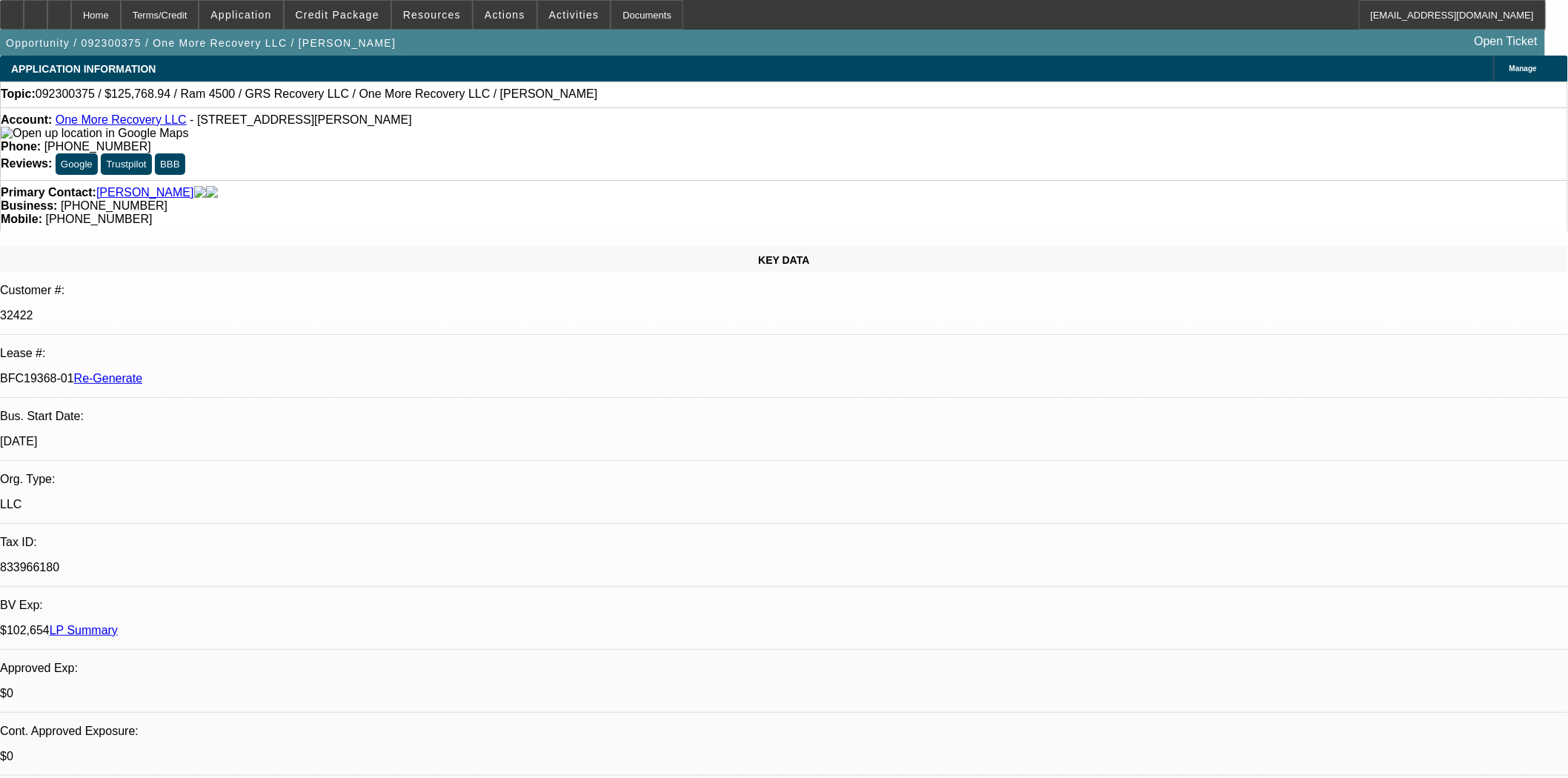
select select "2"
select select "0"
select select "6"
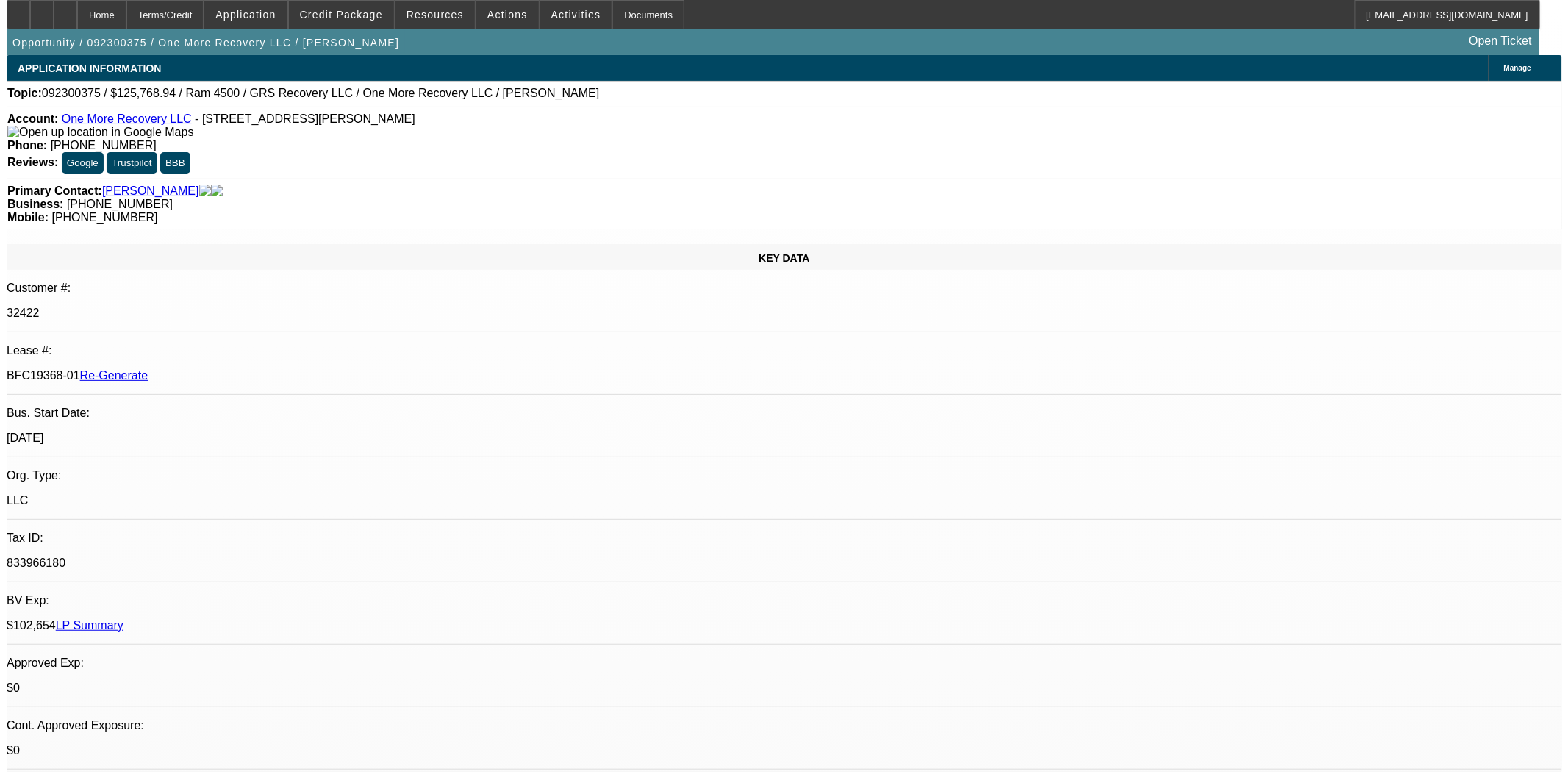
scroll to position [0, 0]
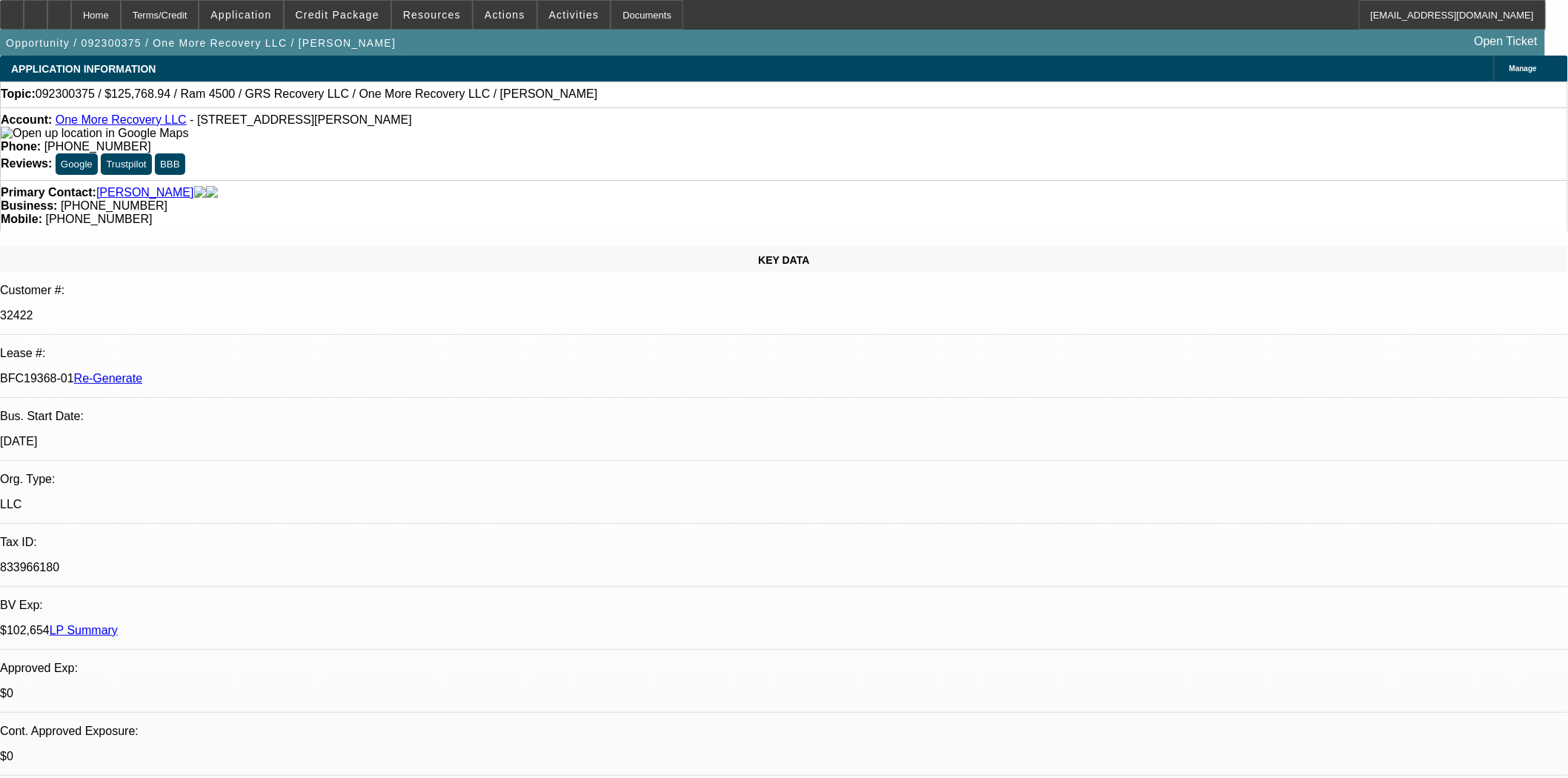
click at [487, 16] on span "Actions" at bounding box center [504, 15] width 40 height 12
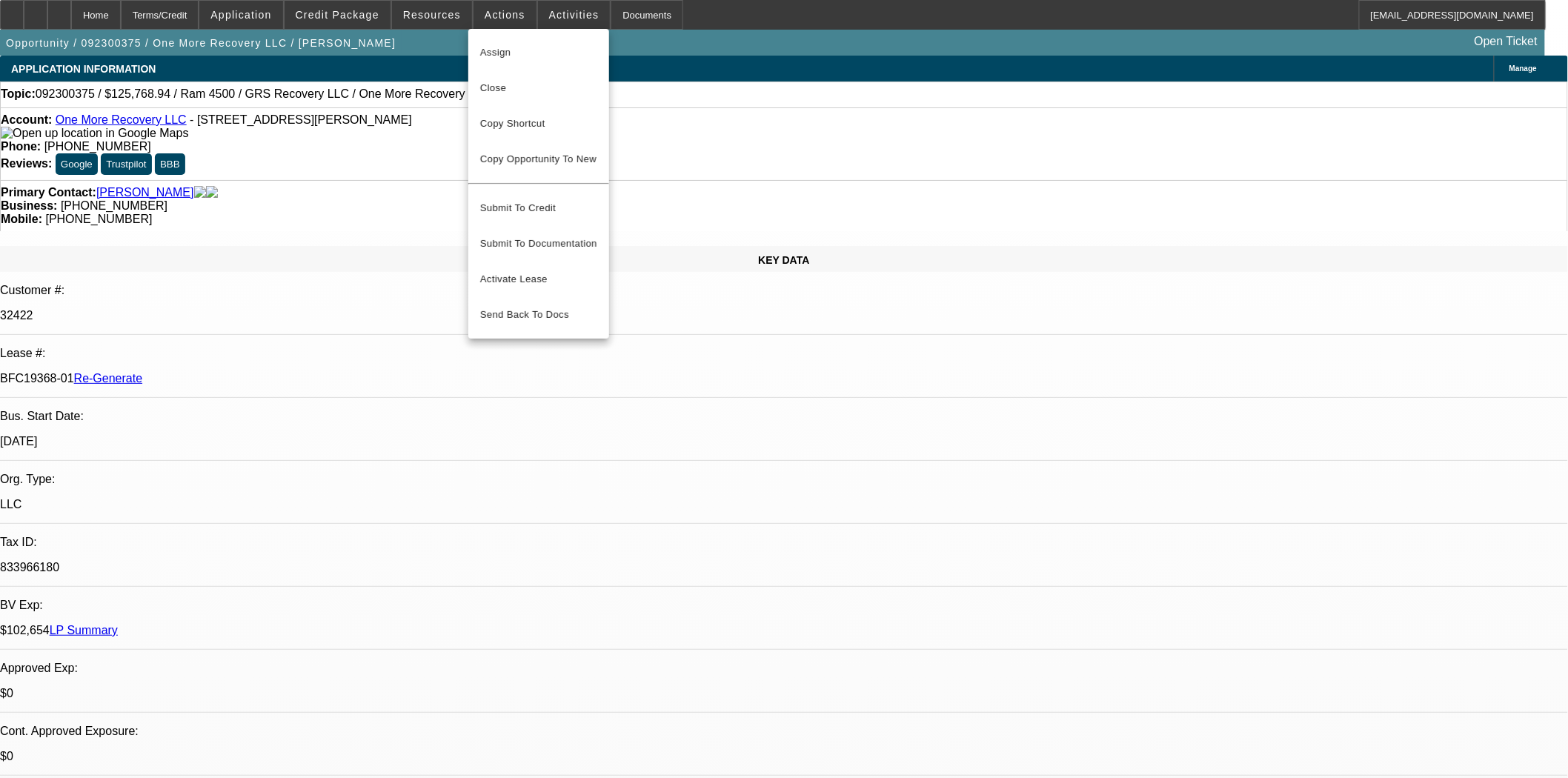
click at [497, 86] on span "Close" at bounding box center [539, 88] width 117 height 18
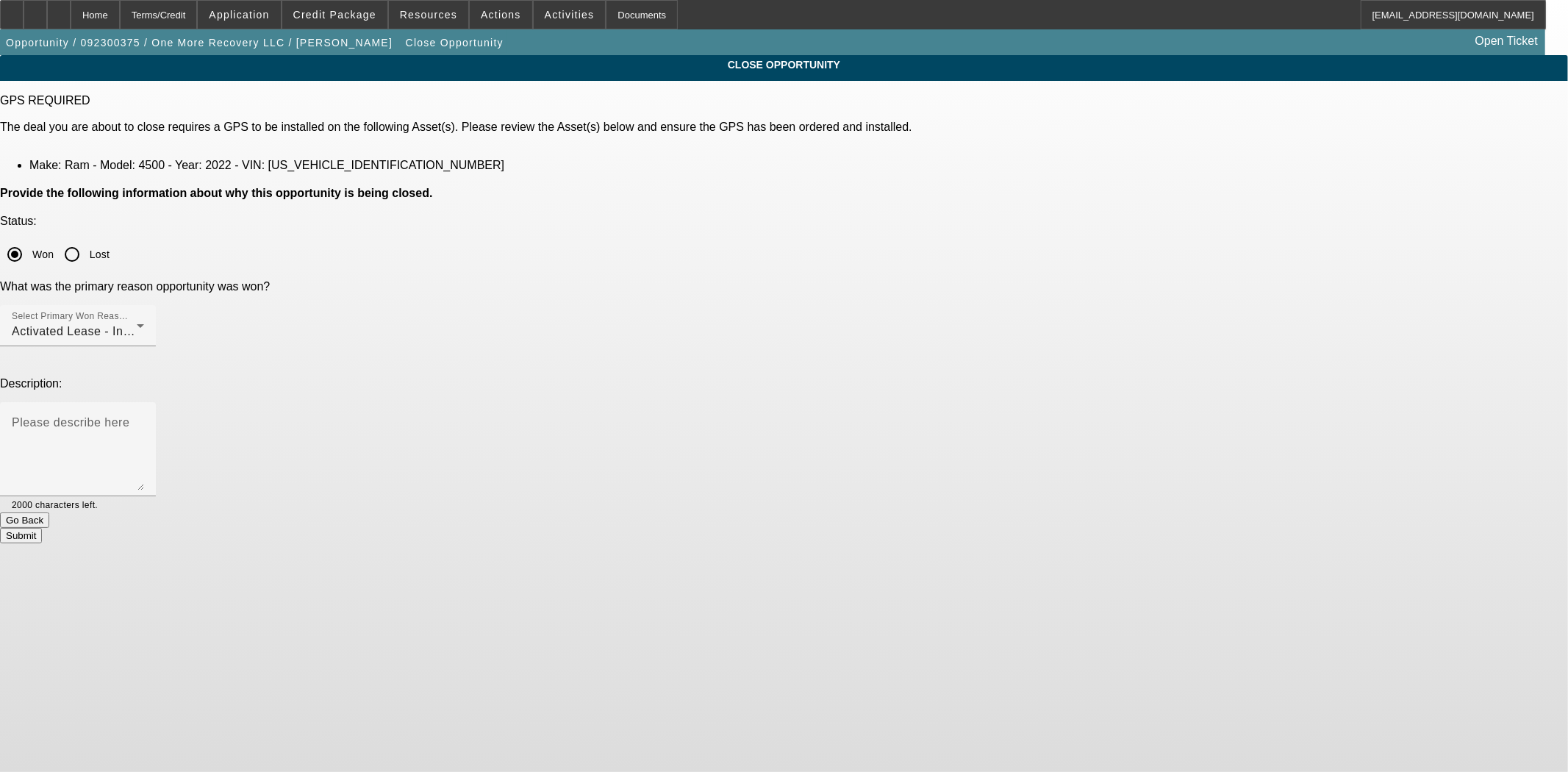
click at [42, 528] on button "Submit" at bounding box center [20, 535] width 42 height 15
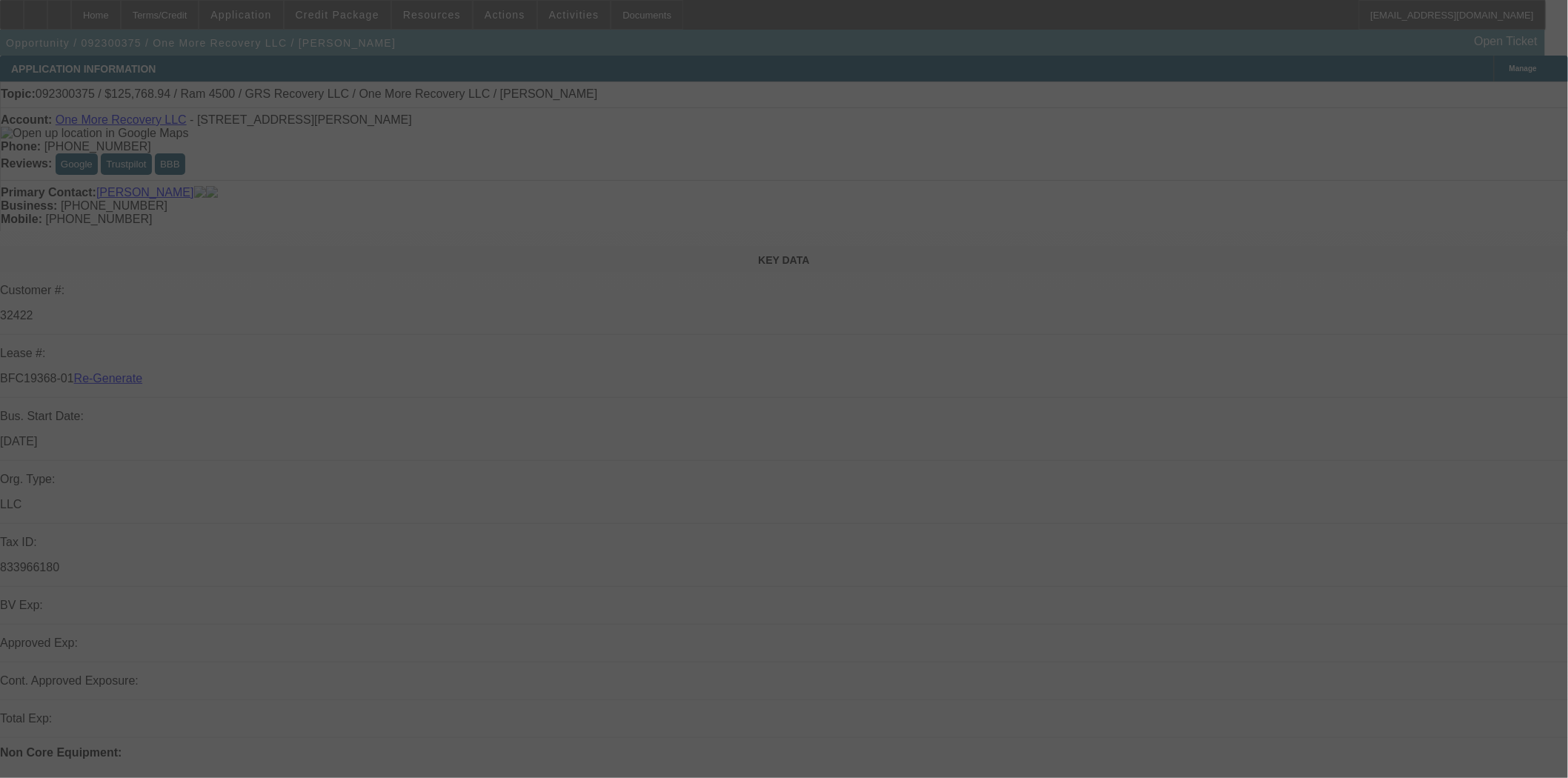
select select "4"
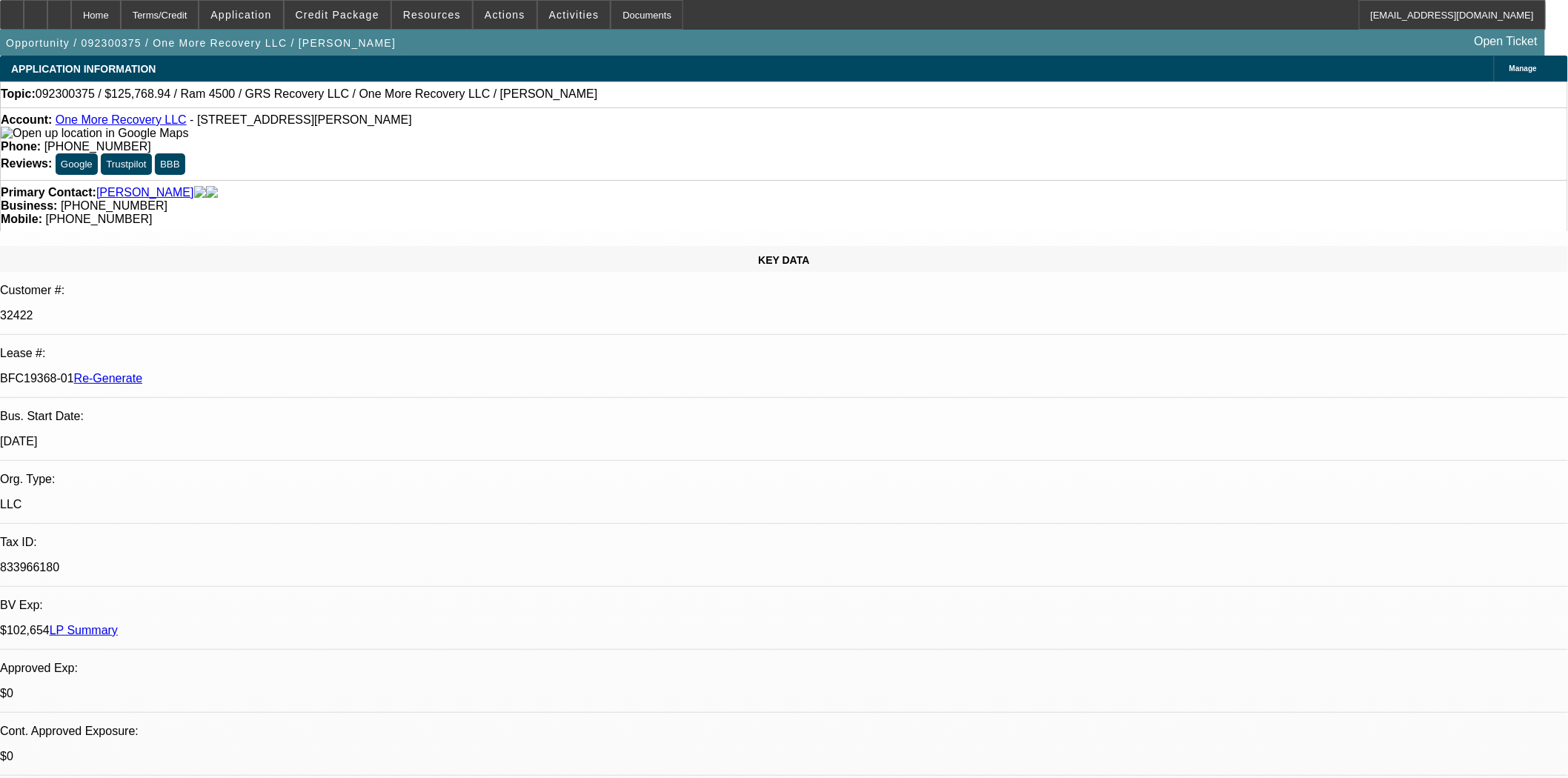
select select "0"
select select "2"
select select "0"
select select "1"
select select "2"
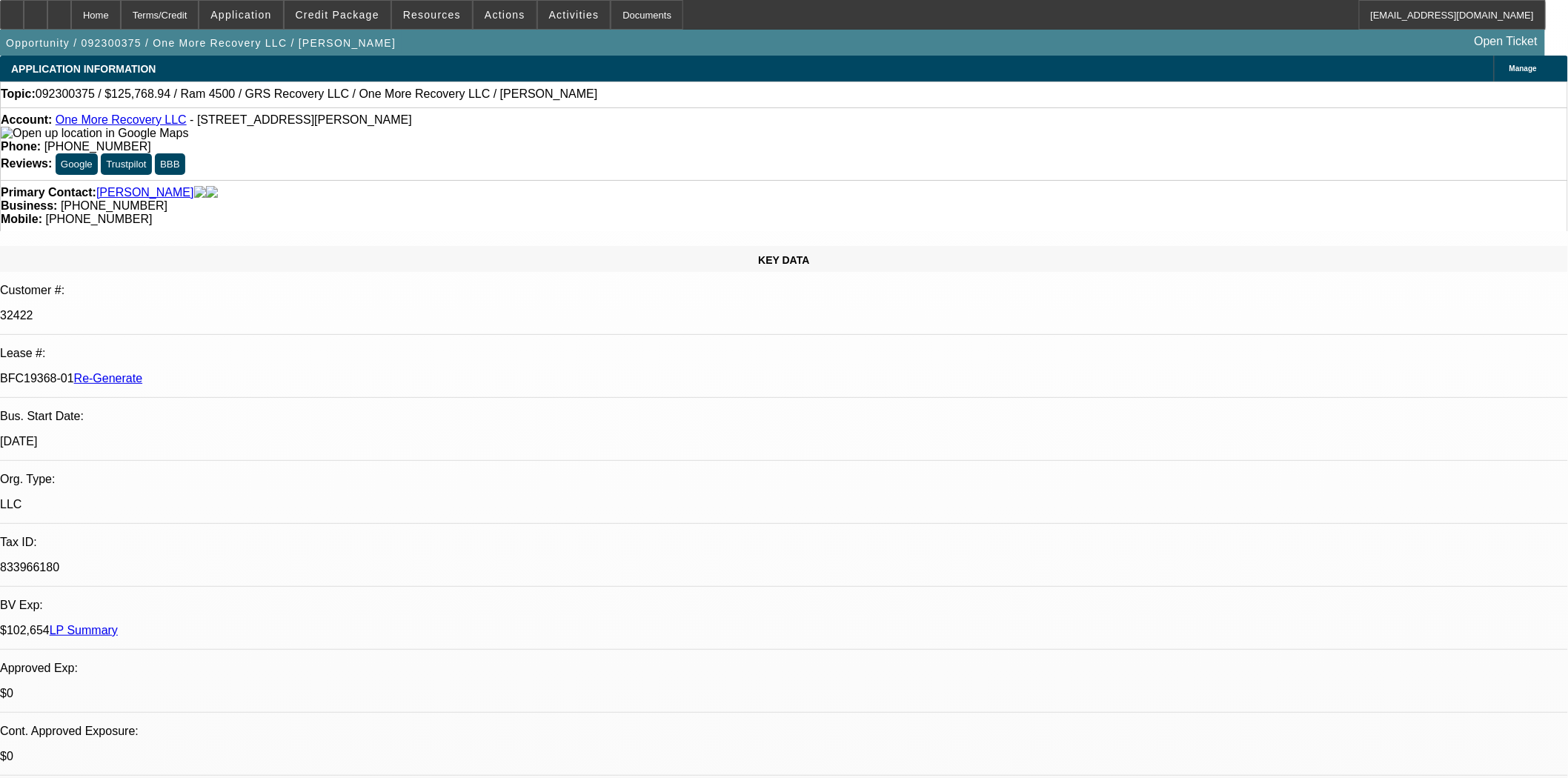
select select "6"
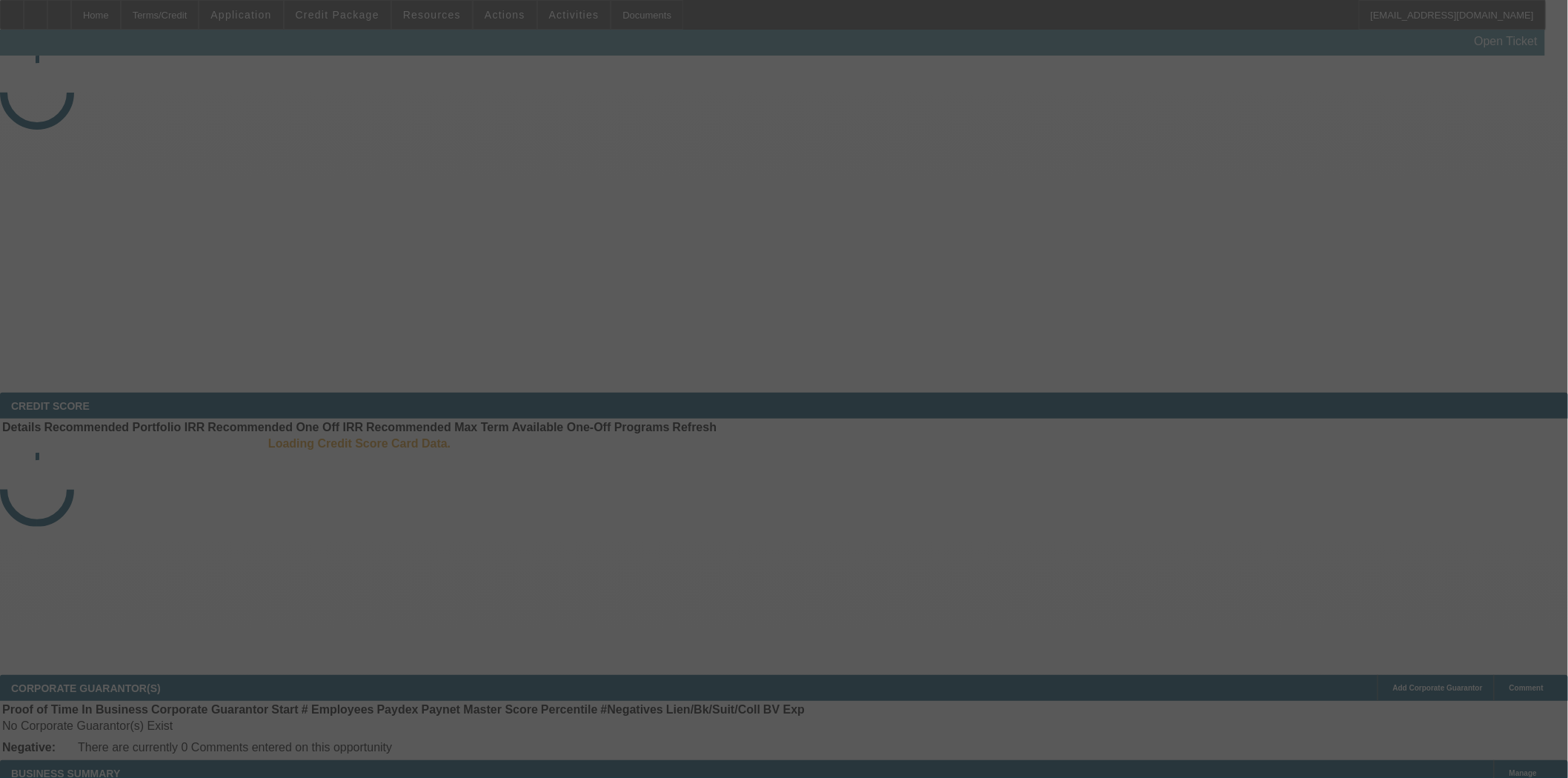
select select "4"
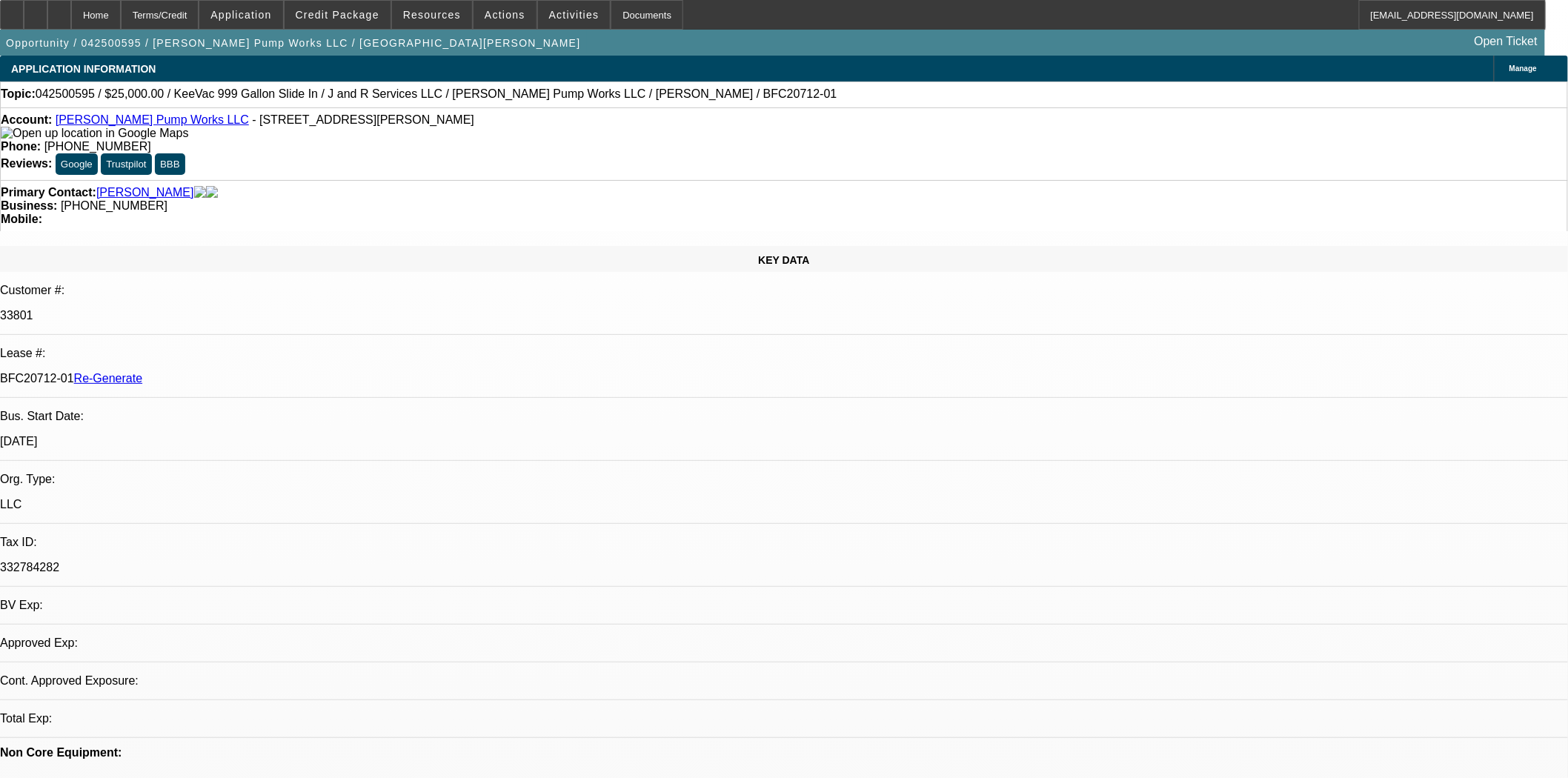
select select "0"
select select "2"
select select "0"
select select "6"
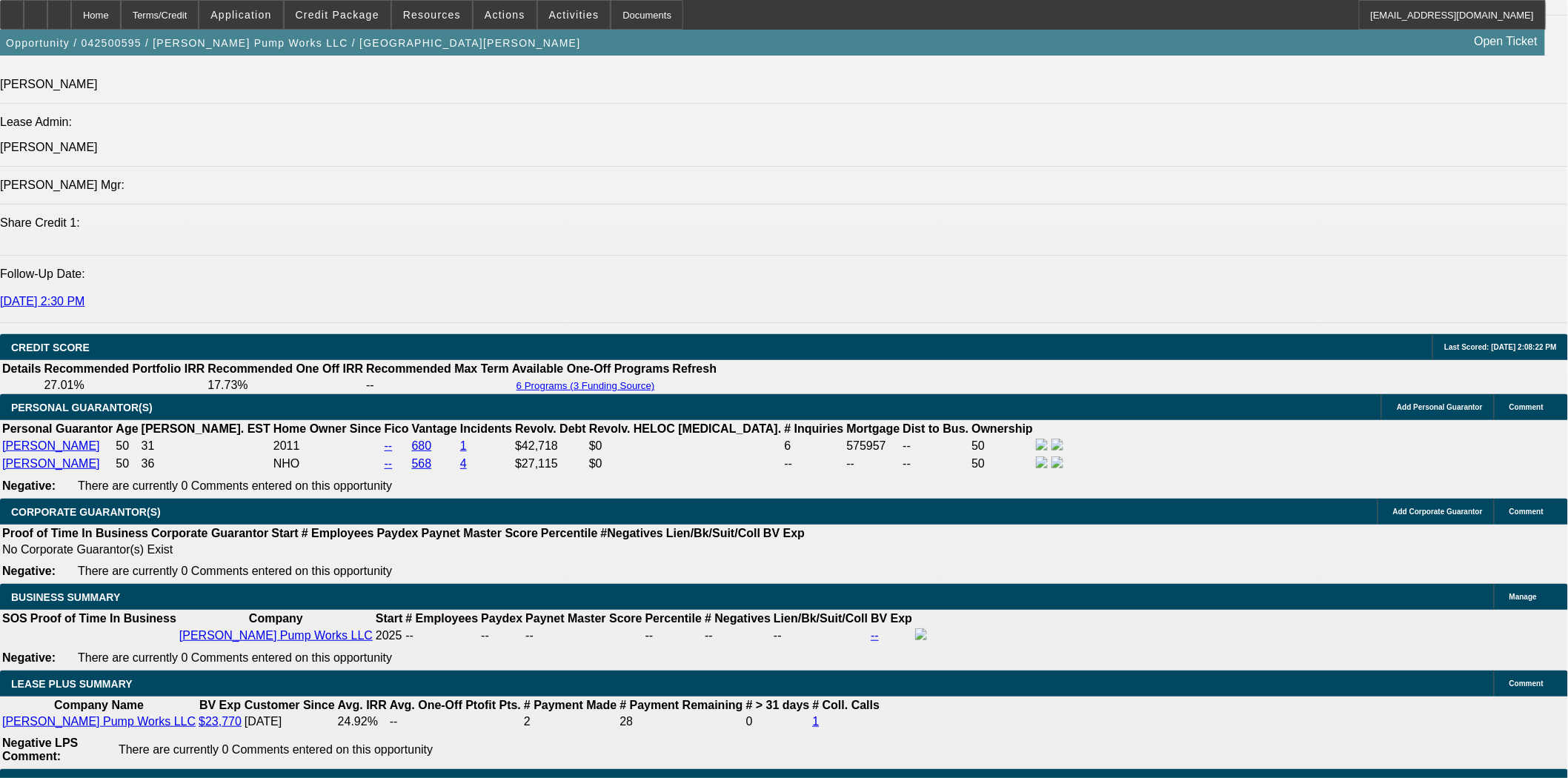
scroll to position [1976, 0]
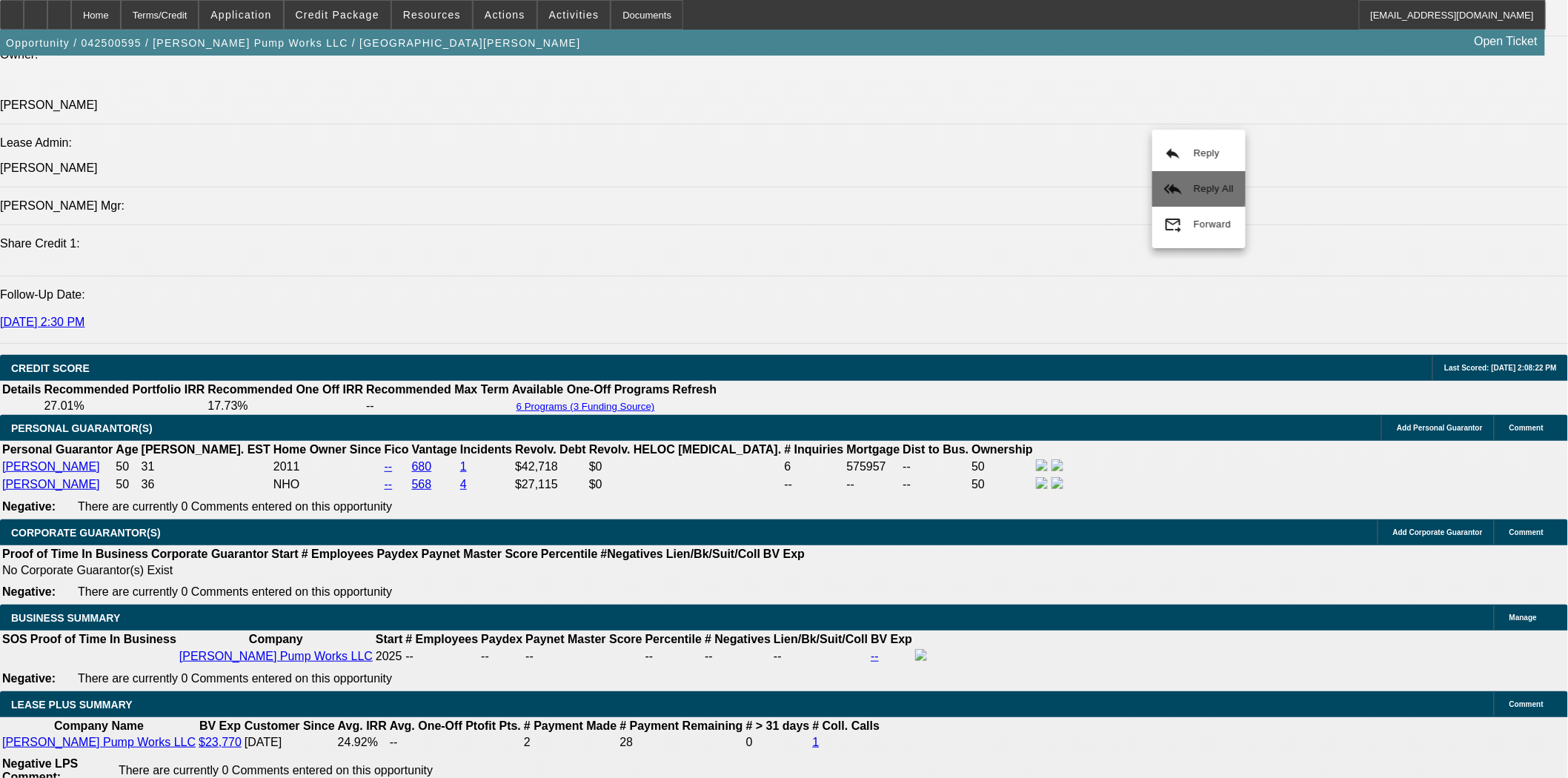
click at [1187, 180] on button "reply_all Reply All" at bounding box center [1199, 188] width 94 height 35
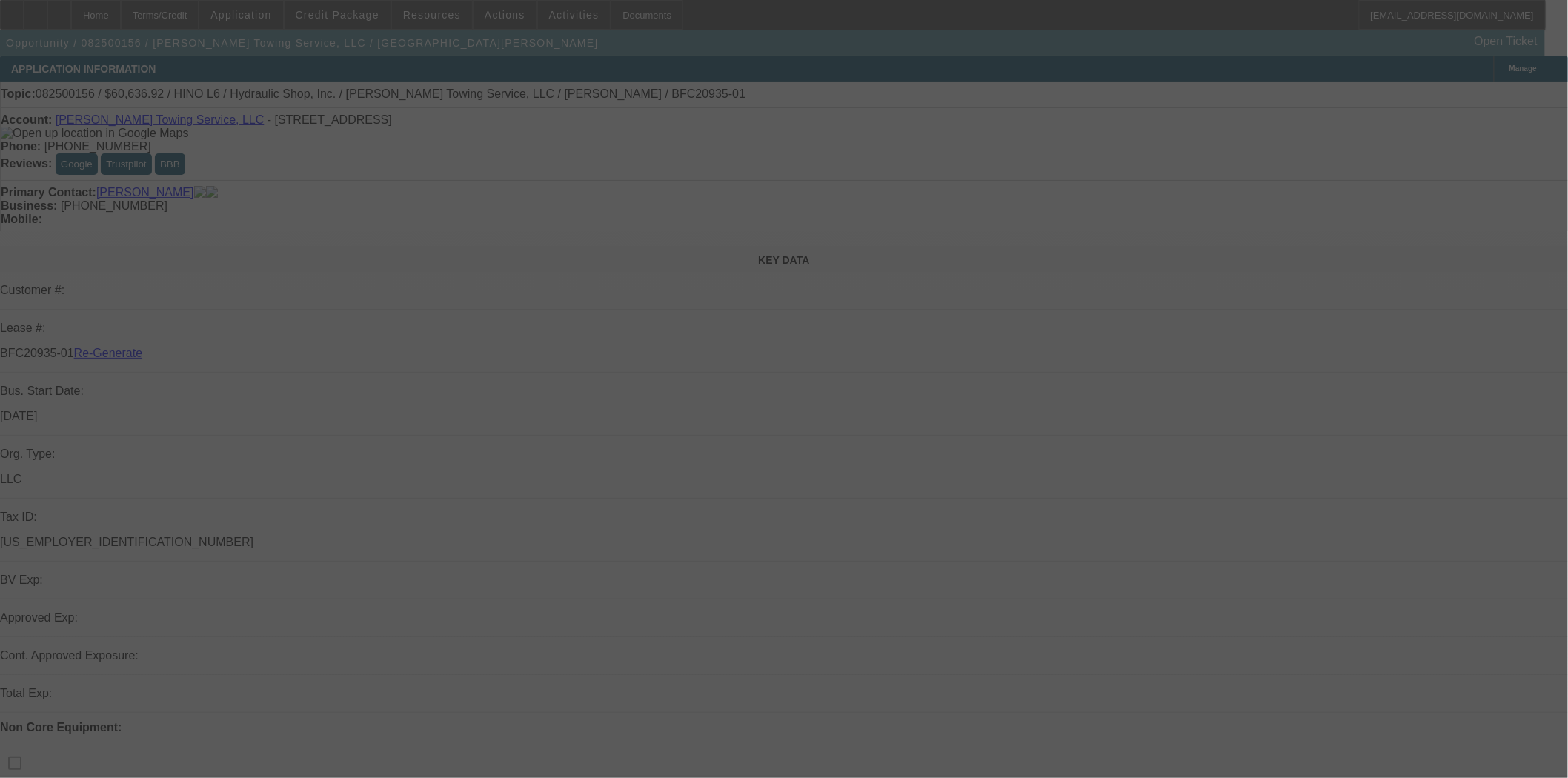
select select "3"
select select "0"
select select "6"
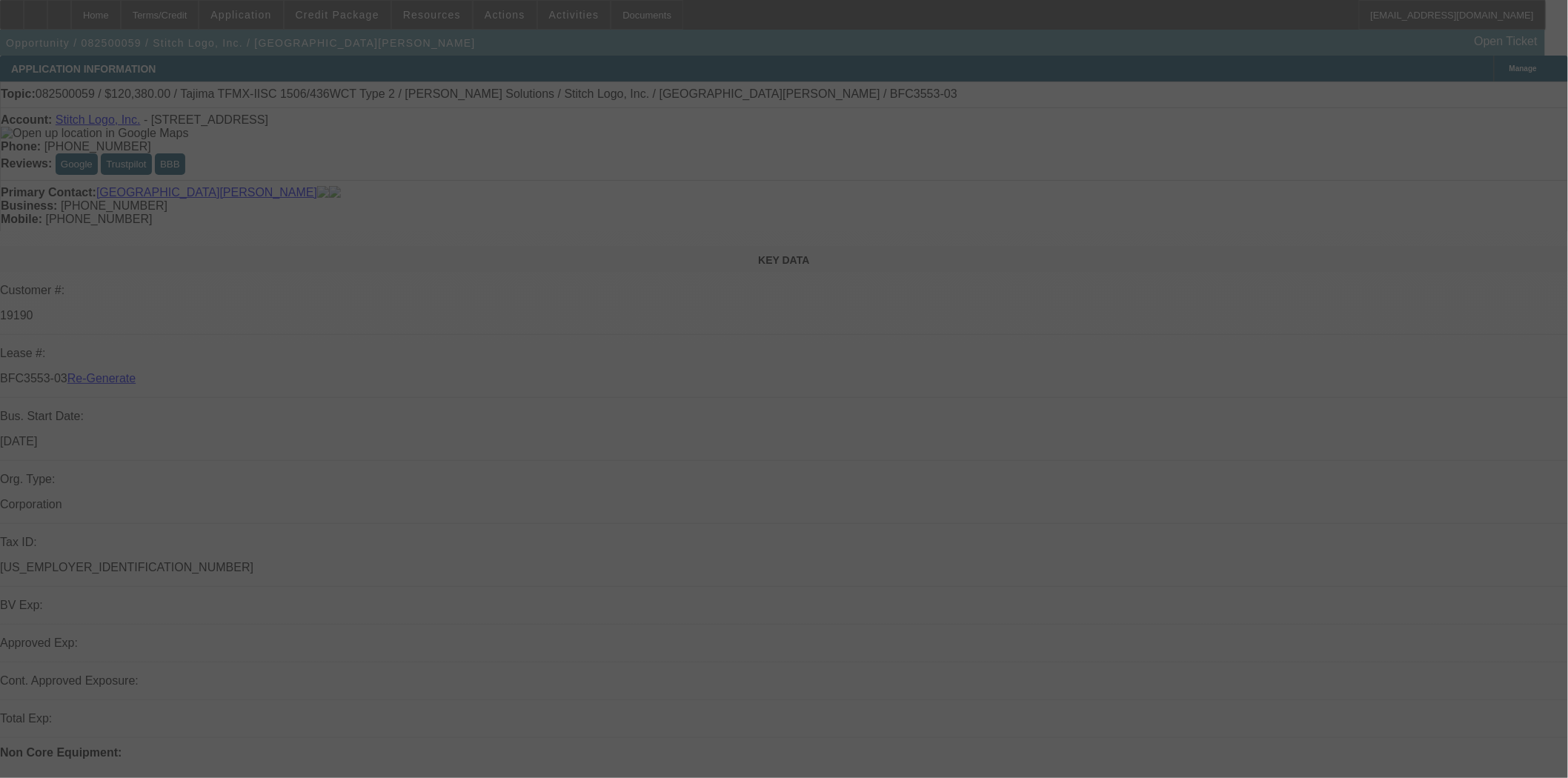
select select "4"
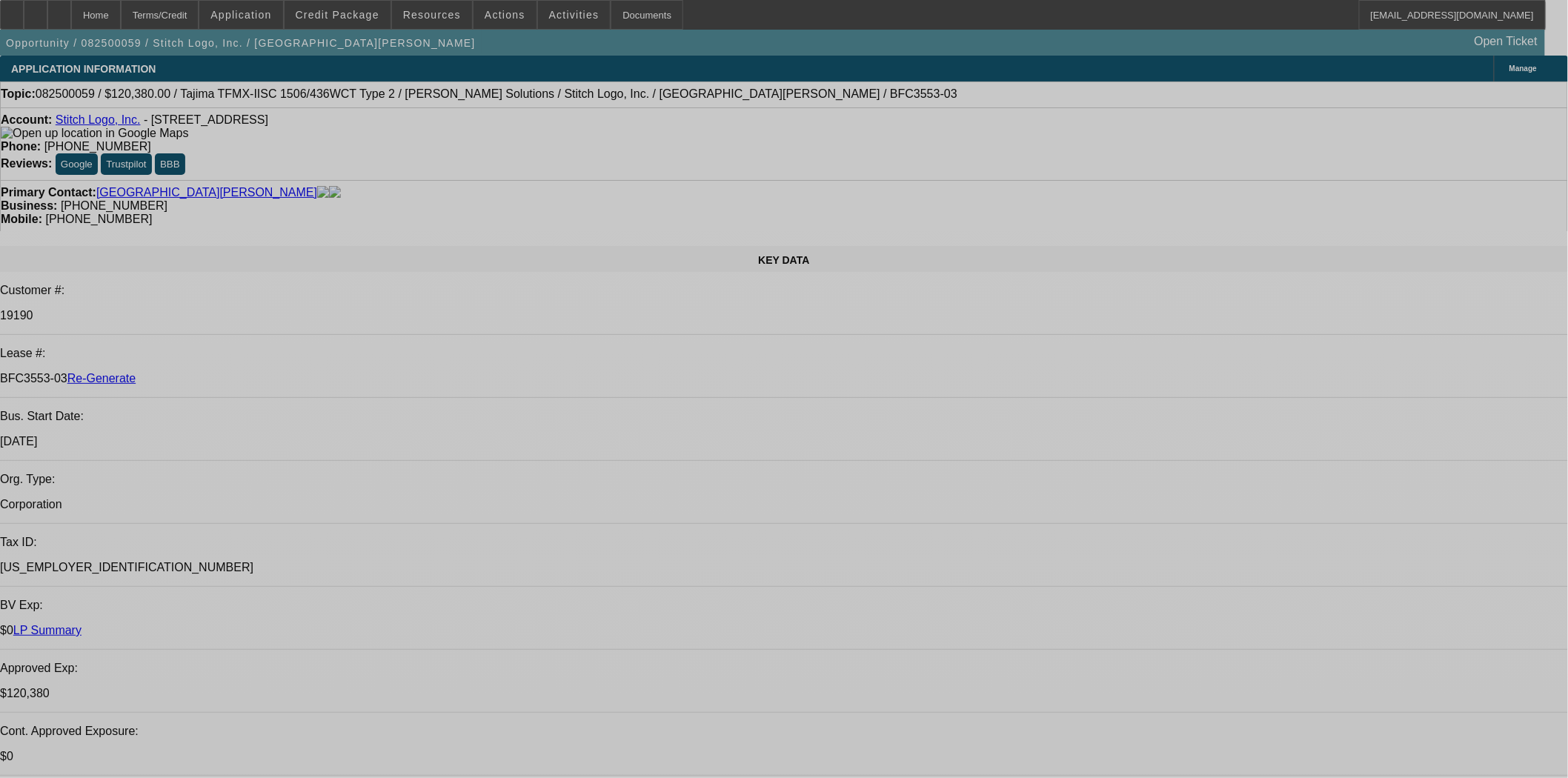
select select "0"
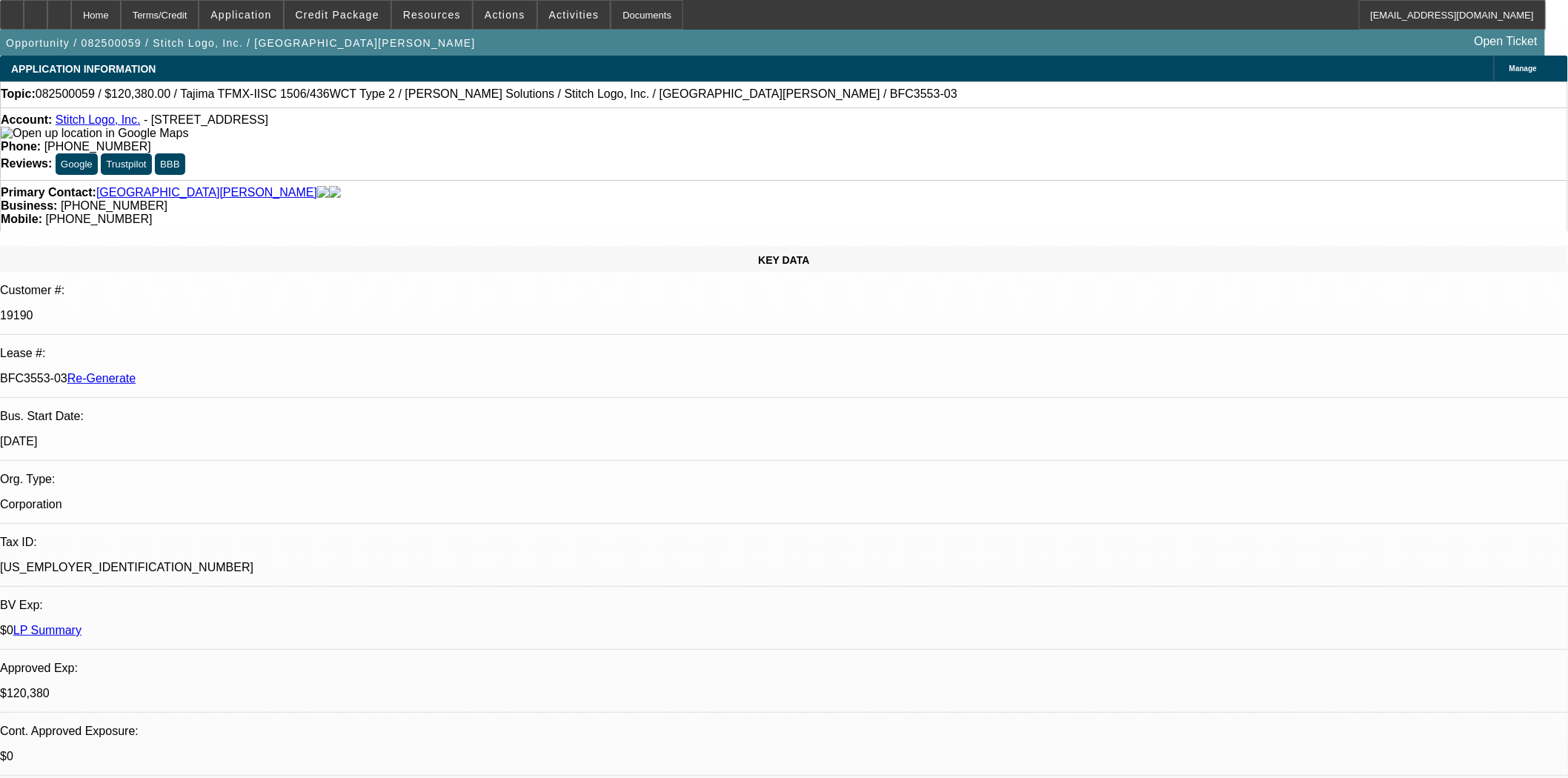
select select "2"
select select "0"
select select "2"
click at [488, 14] on span "Actions" at bounding box center [504, 15] width 40 height 12
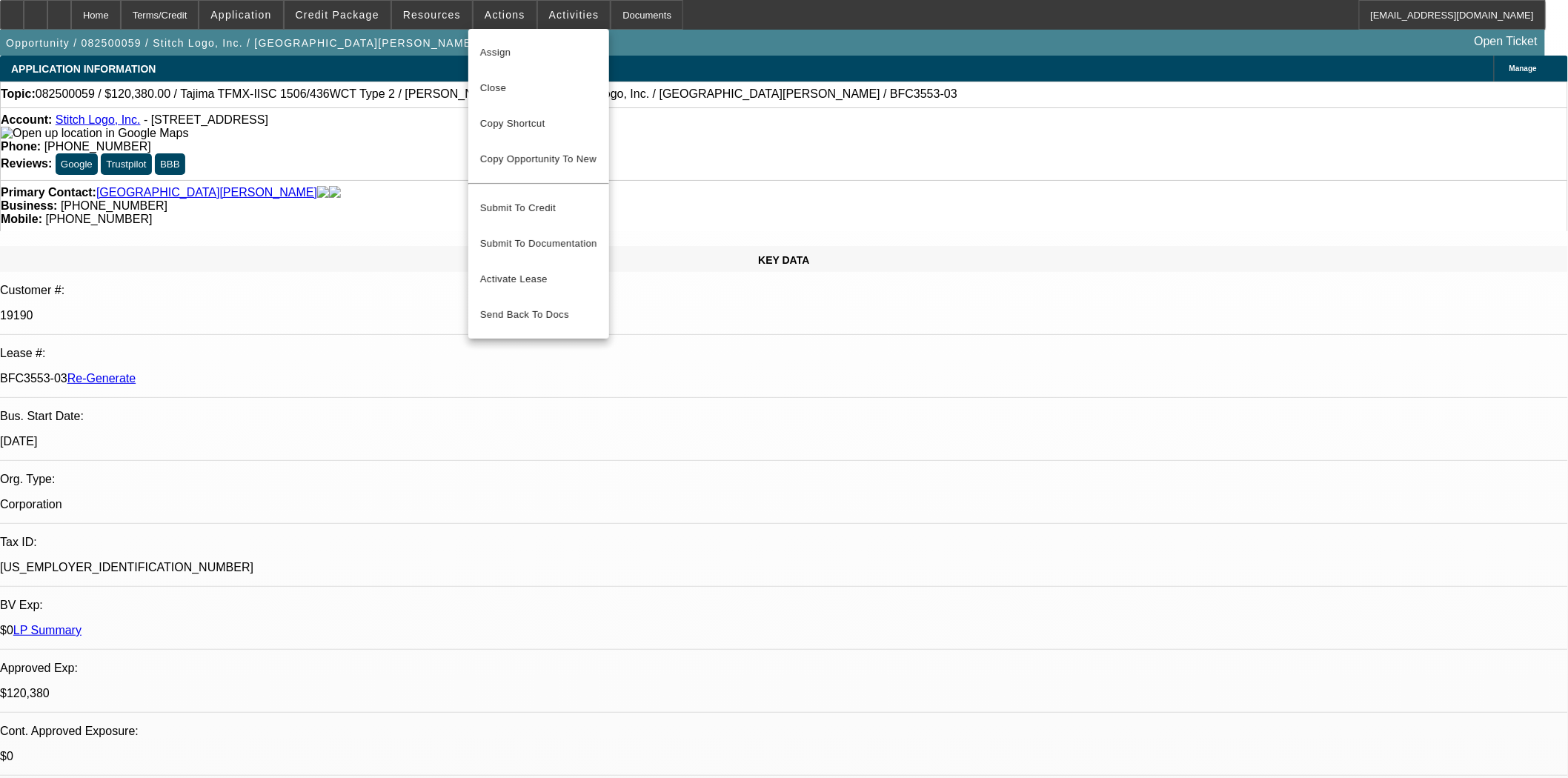
click at [446, 20] on div at bounding box center [784, 389] width 1568 height 778
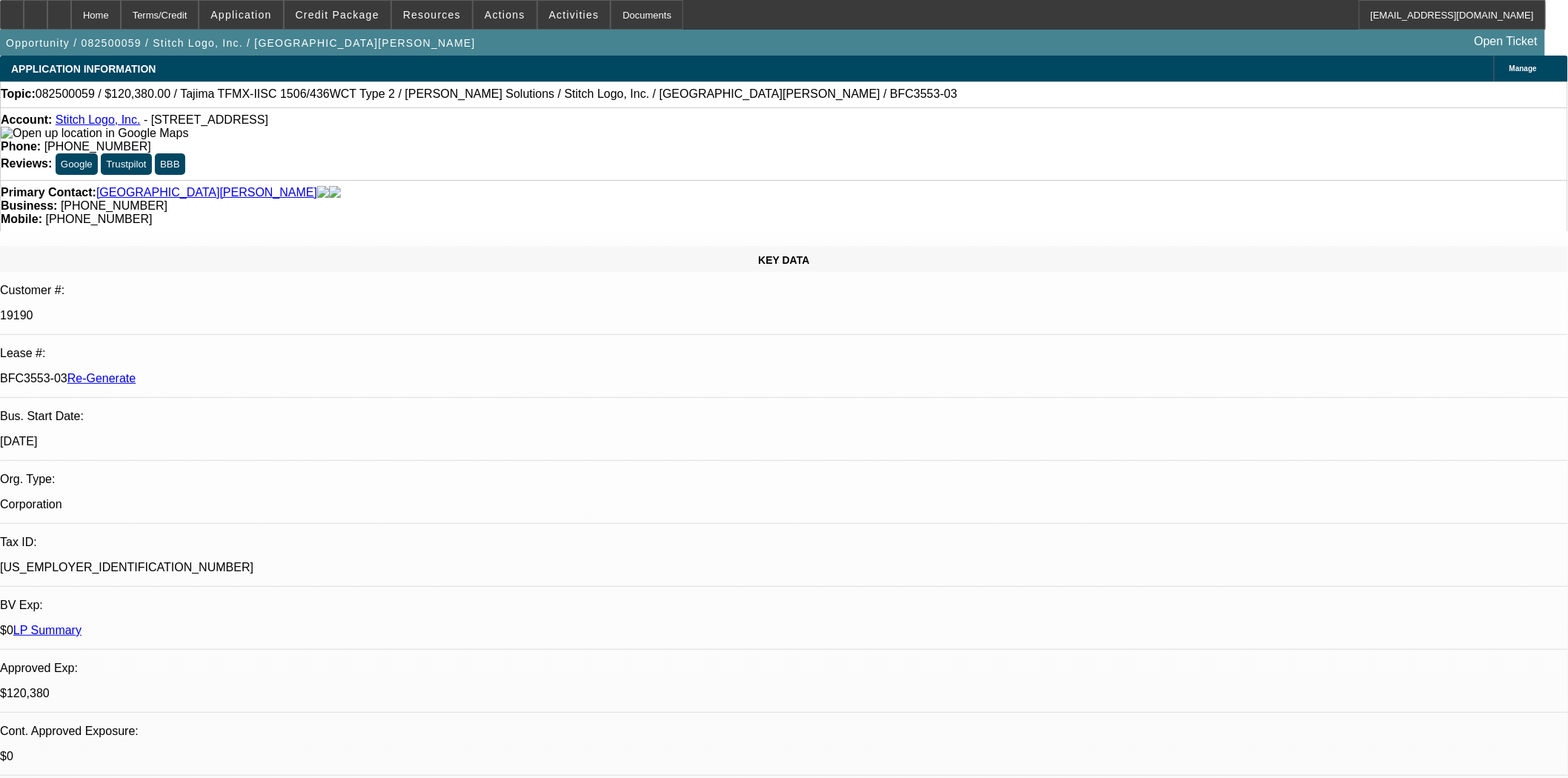
click at [446, 20] on span at bounding box center [432, 15] width 80 height 35
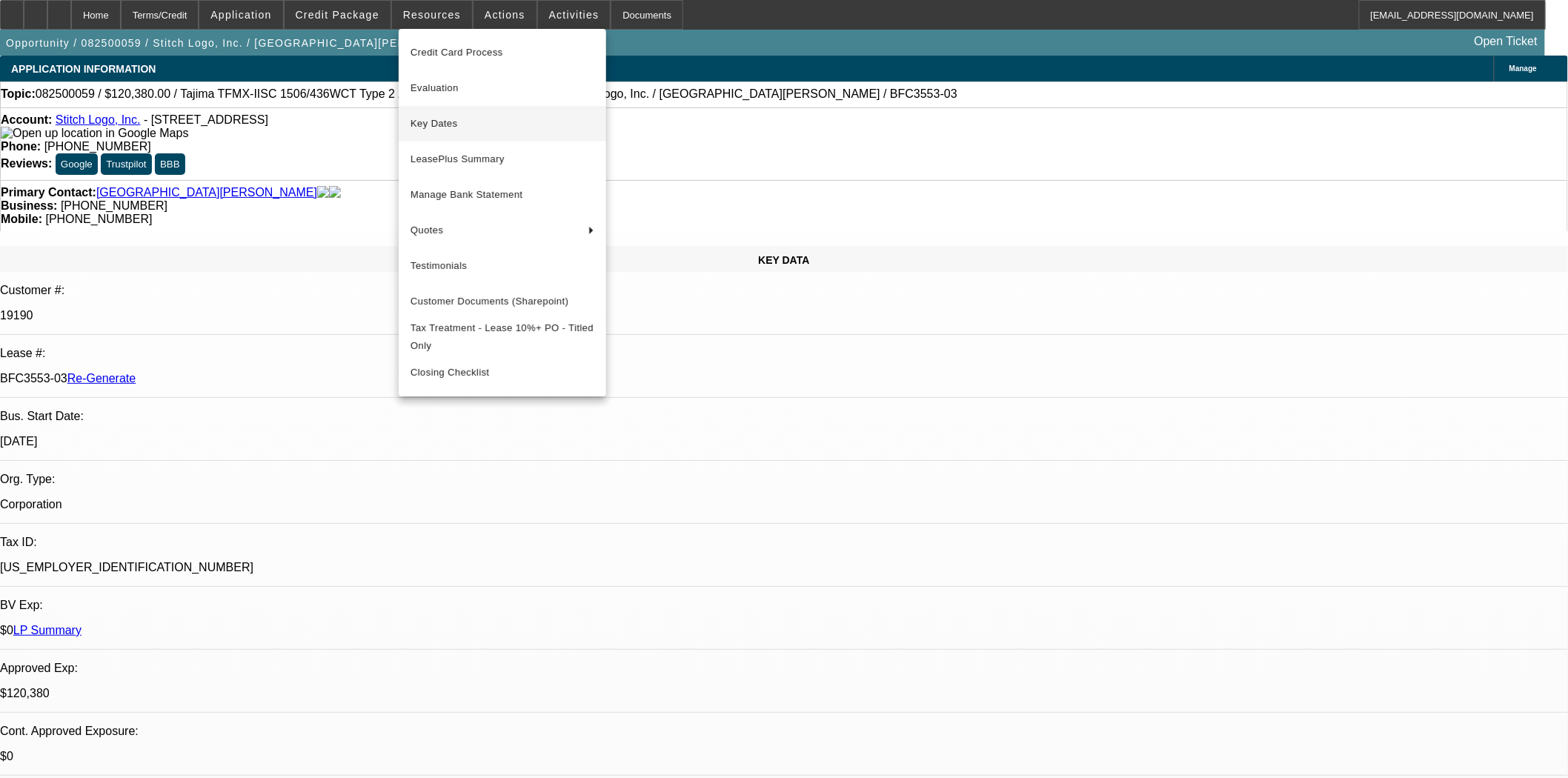
click at [439, 120] on span "Key Dates" at bounding box center [503, 123] width 184 height 18
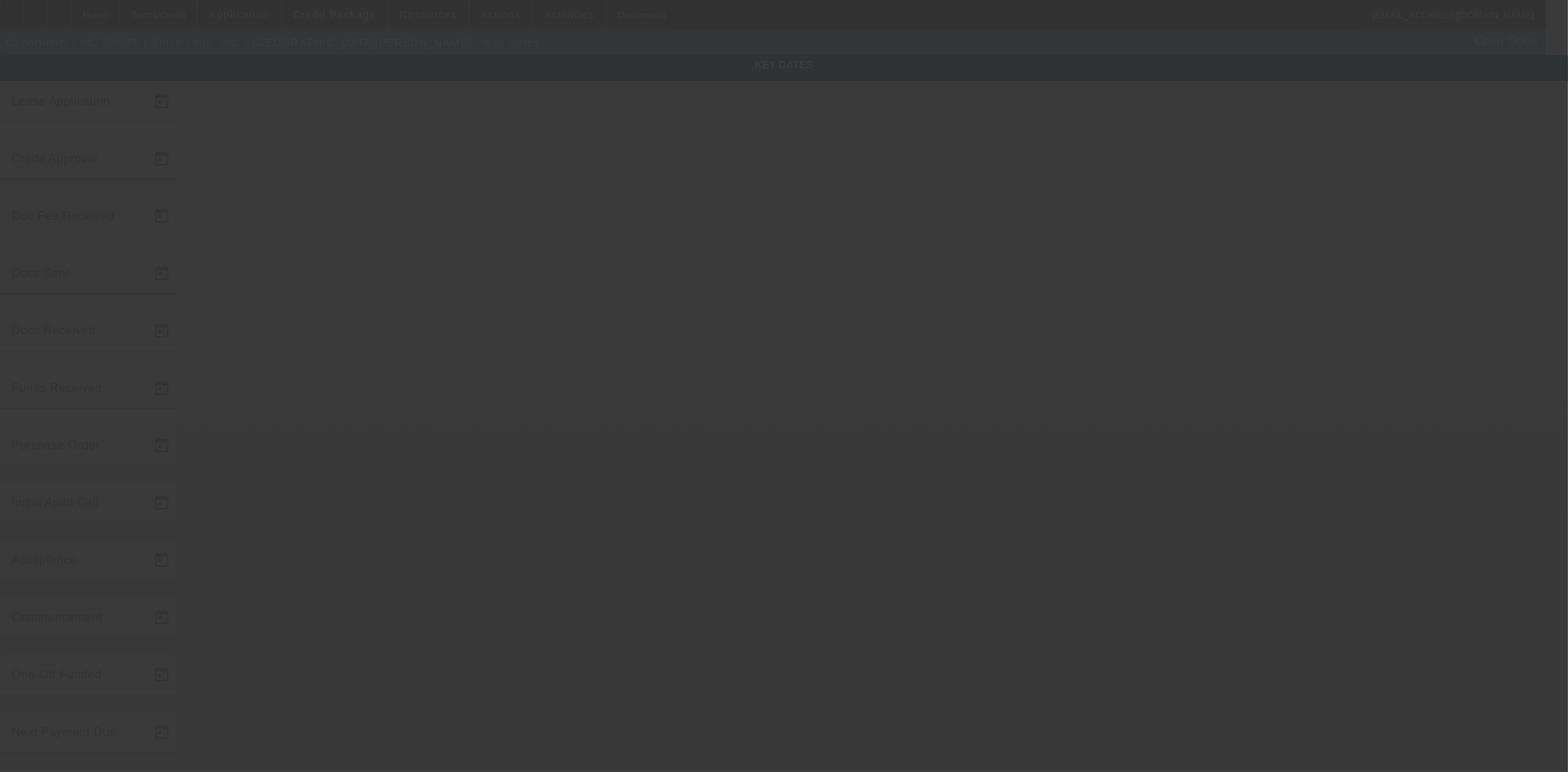
type input "8/5/2025"
type input "8/6/2025"
type input "8/7/2025"
type input "8/11/2025"
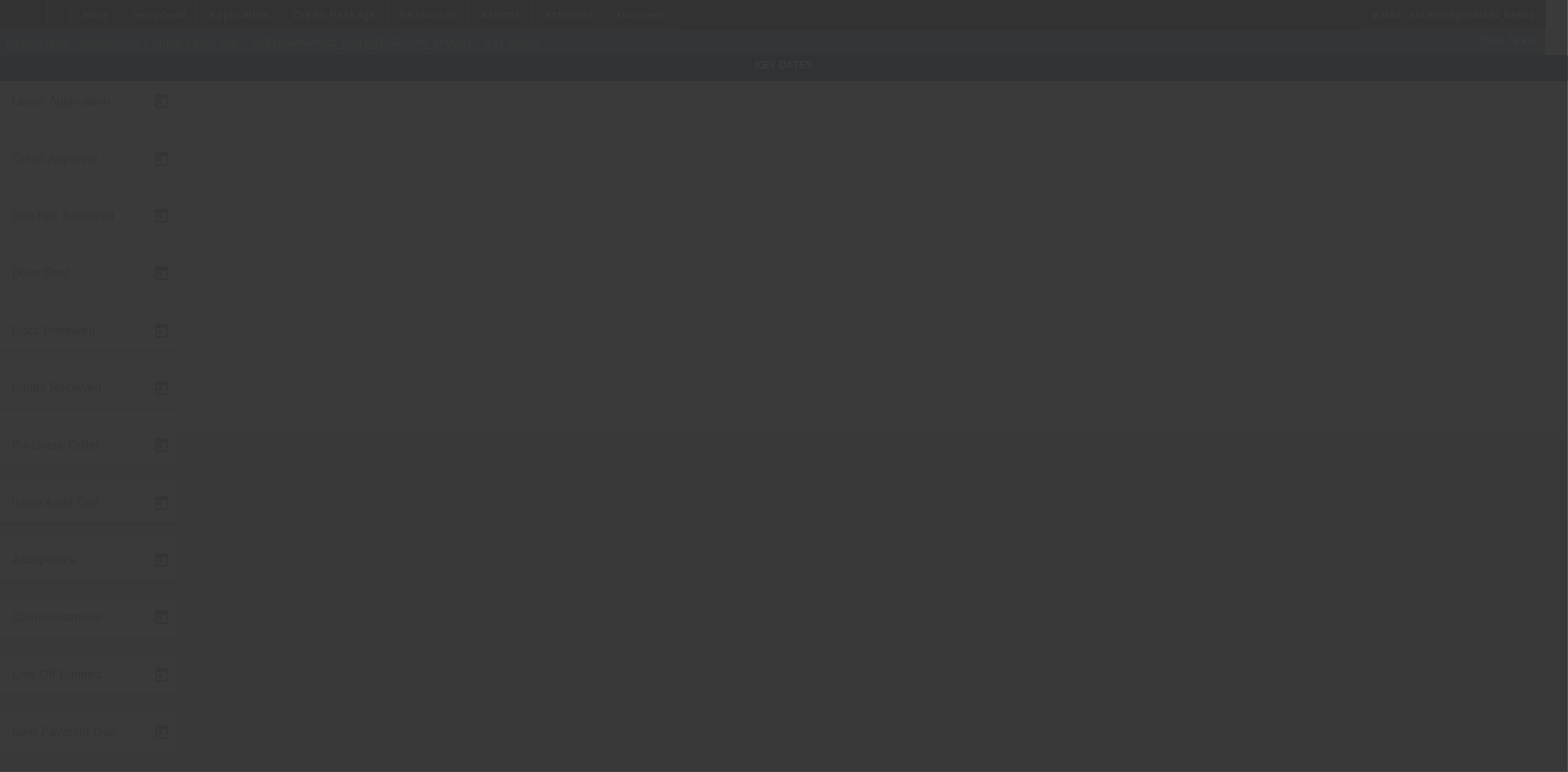
type input "8/11/2025"
type input "[DATE]"
type input "8/28/2025"
type input "[DATE]"
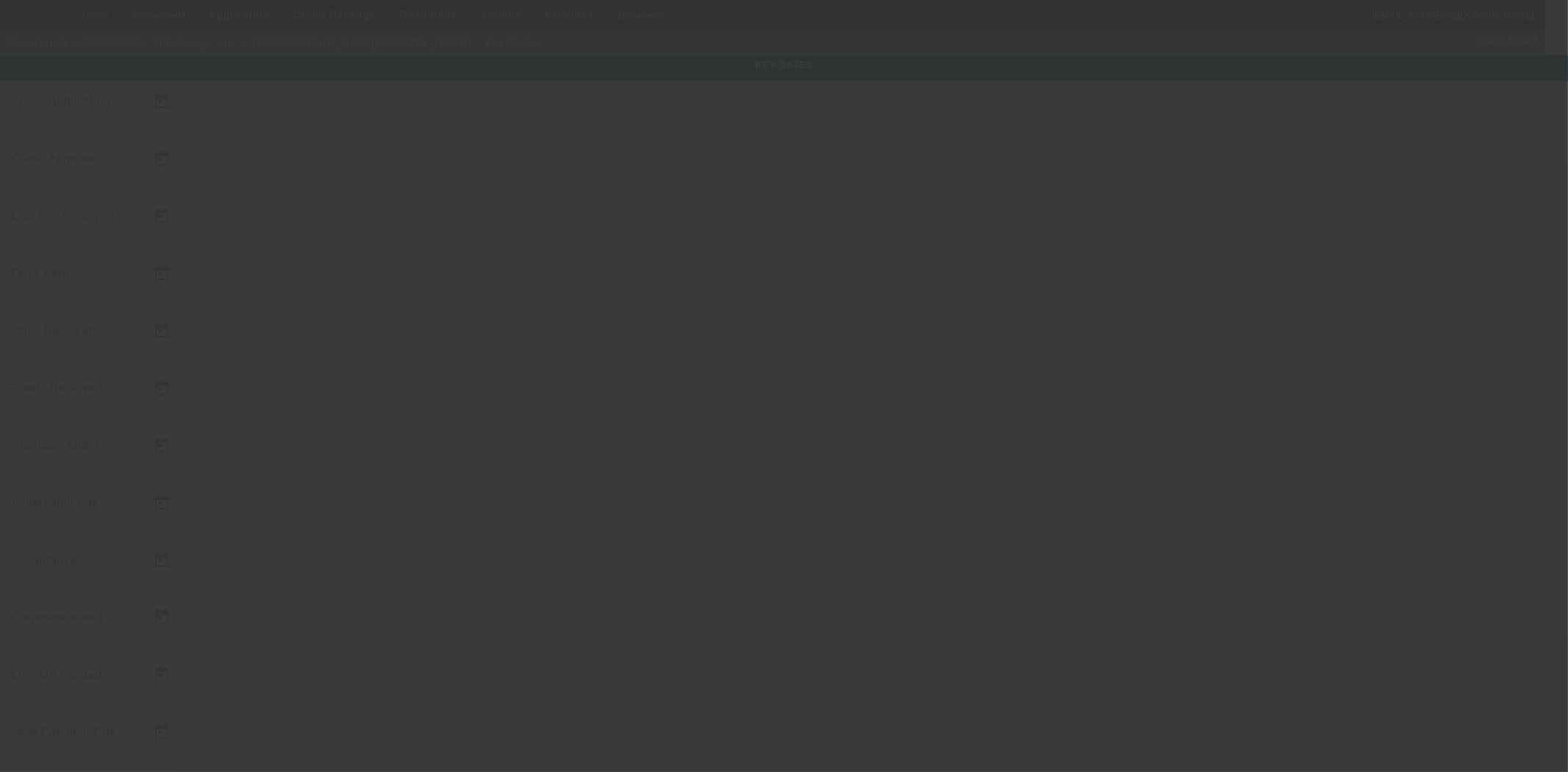
type input "[DATE]"
type input "9/3/2025"
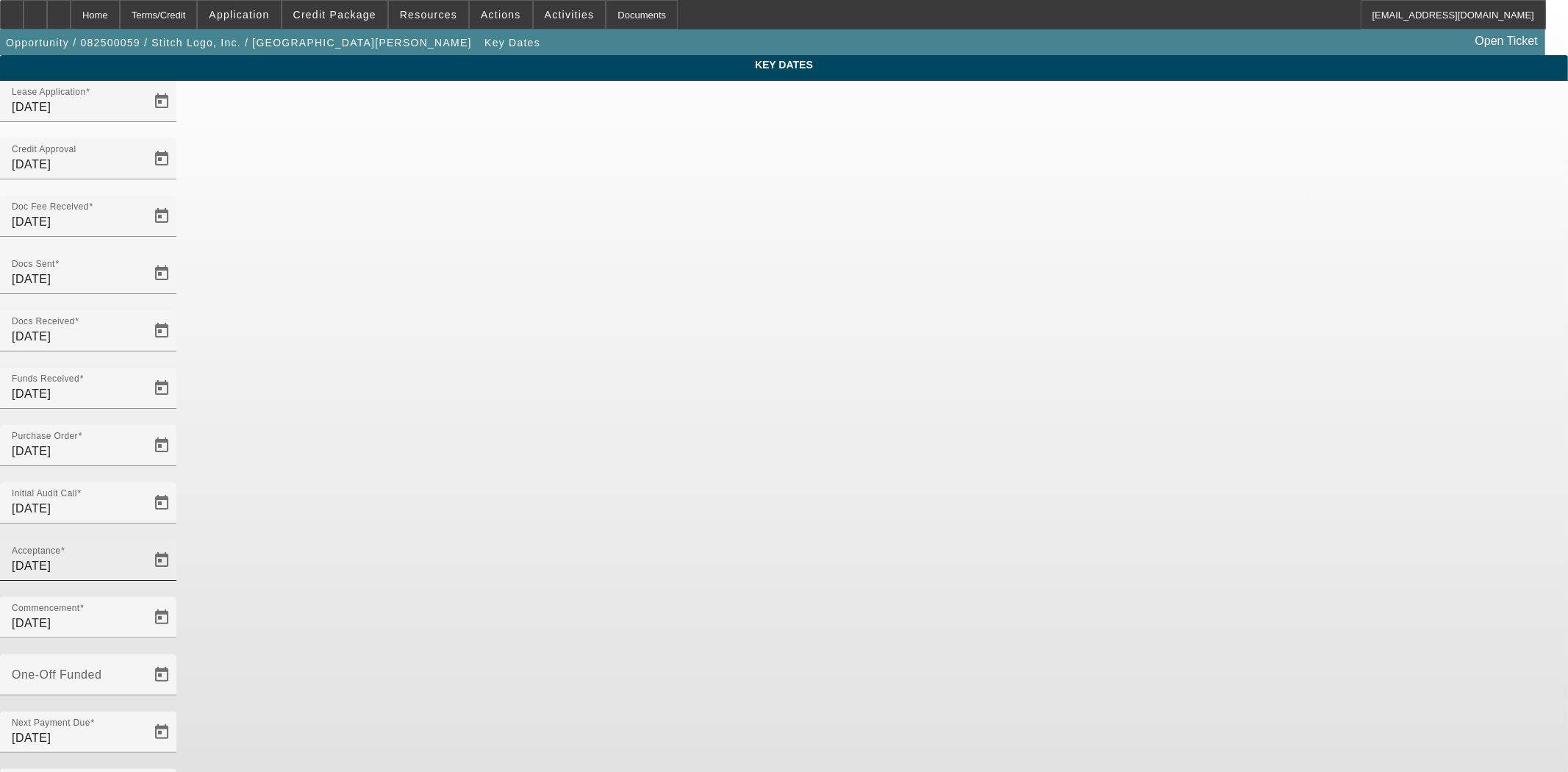
drag, startPoint x: 894, startPoint y: 349, endPoint x: 691, endPoint y: 349, distance: 203.0
click at [691, 540] on div "Acceptance 8/28/2025 Commencement 9/1/2025" at bounding box center [784, 597] width 1568 height 114
type input "9/15/2025"
type input "10/15/2025"
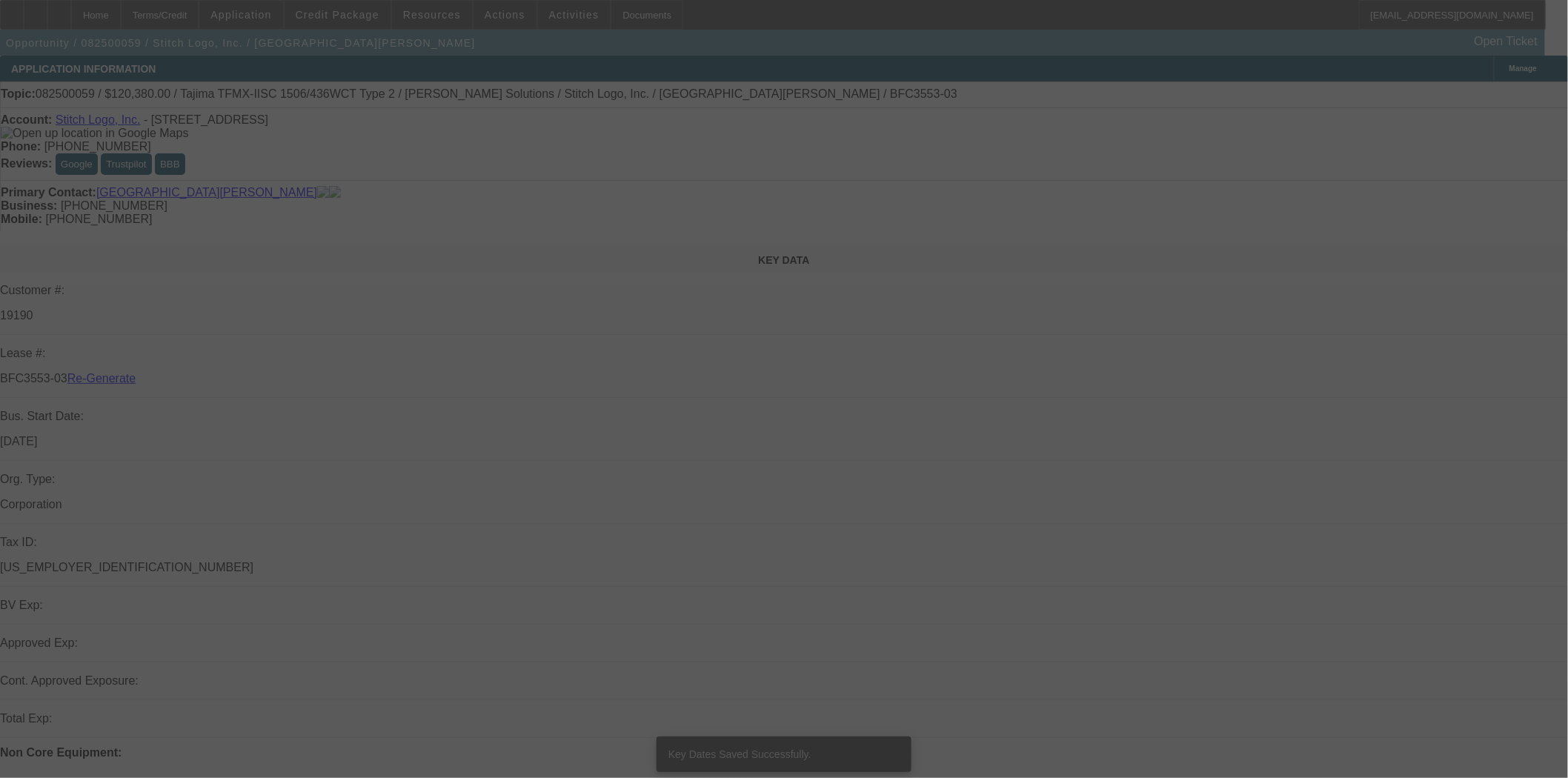
select select "4"
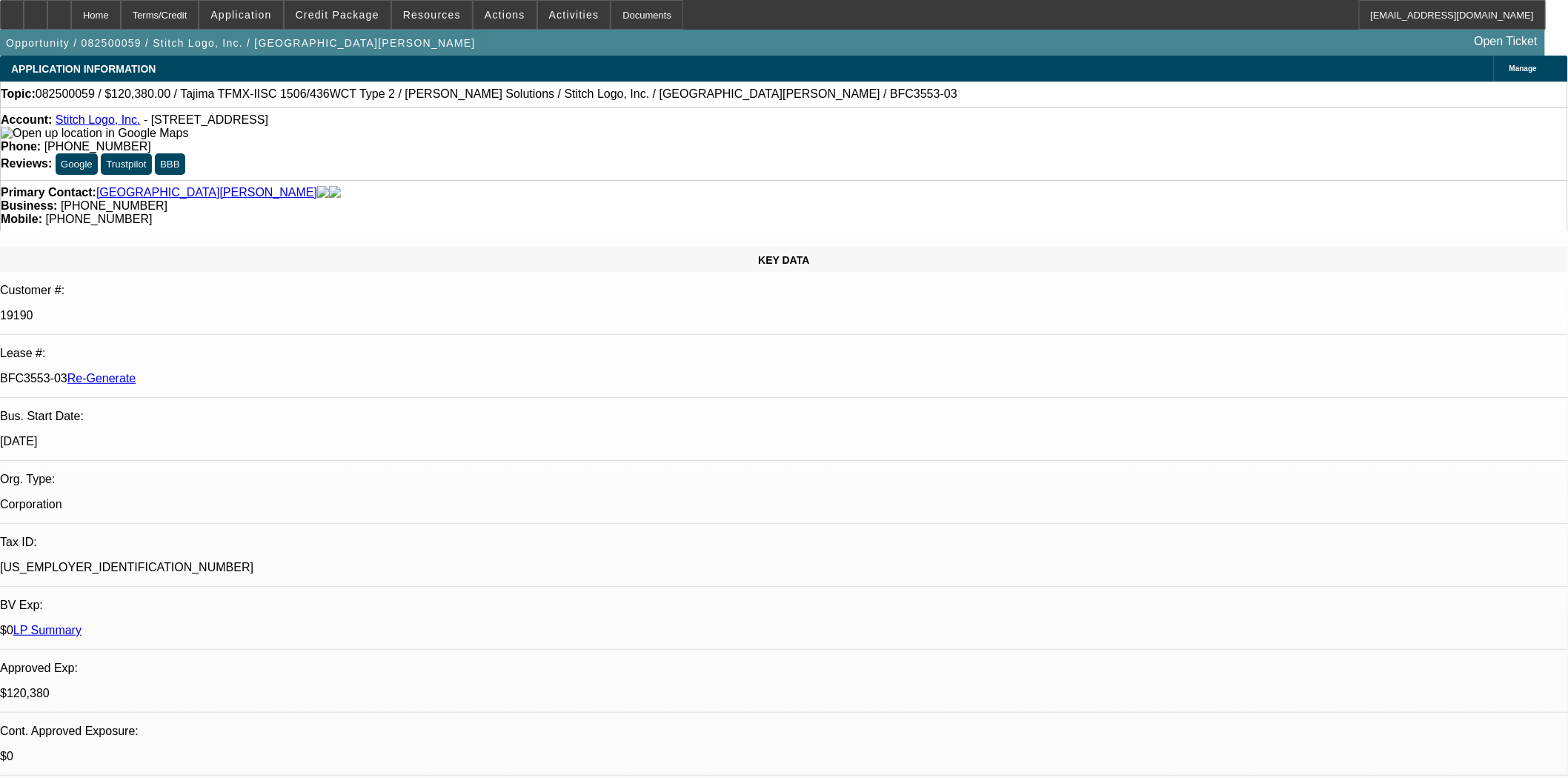
select select "0"
select select "2"
select select "0"
select select "2"
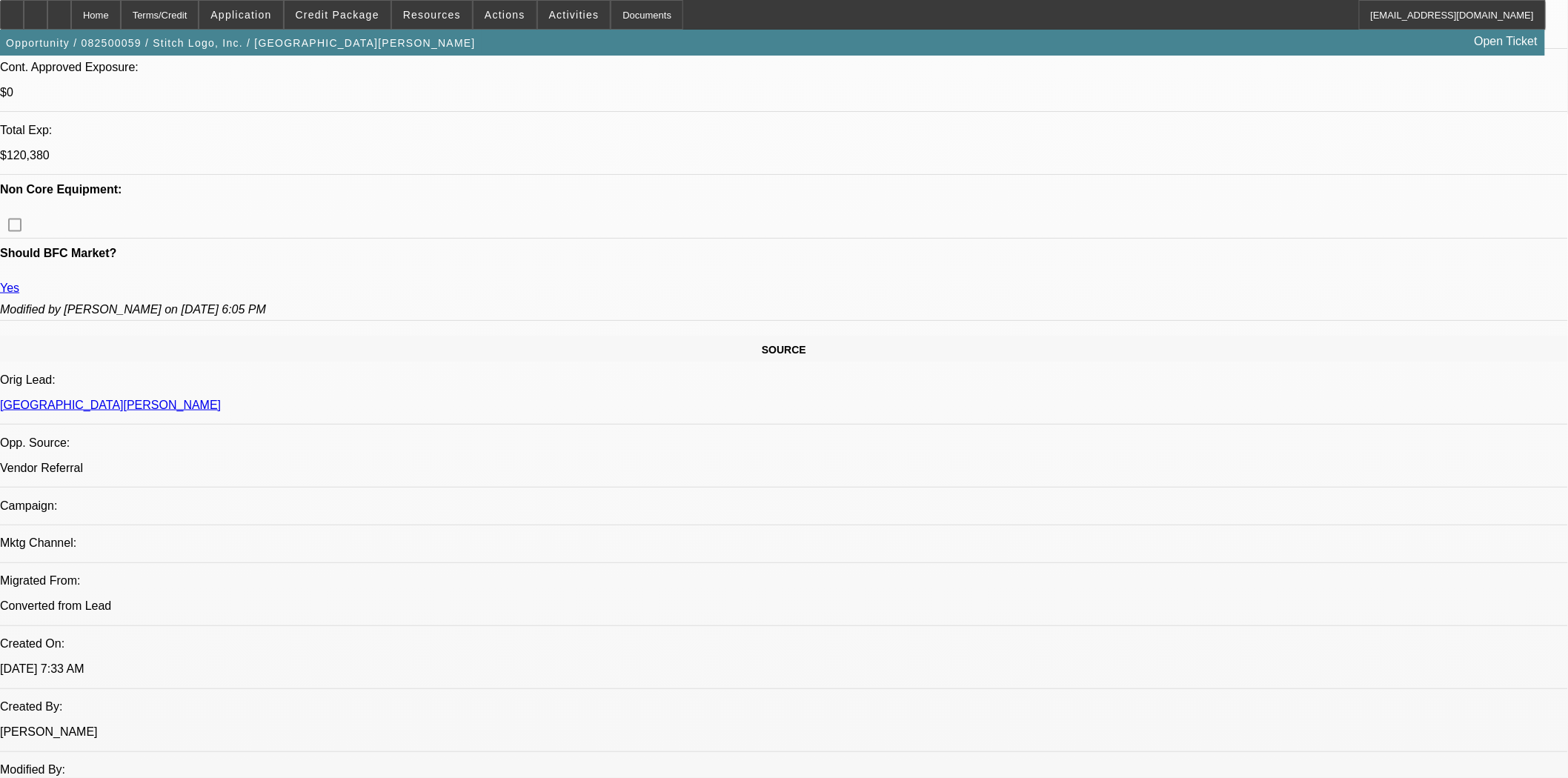
scroll to position [905, 0]
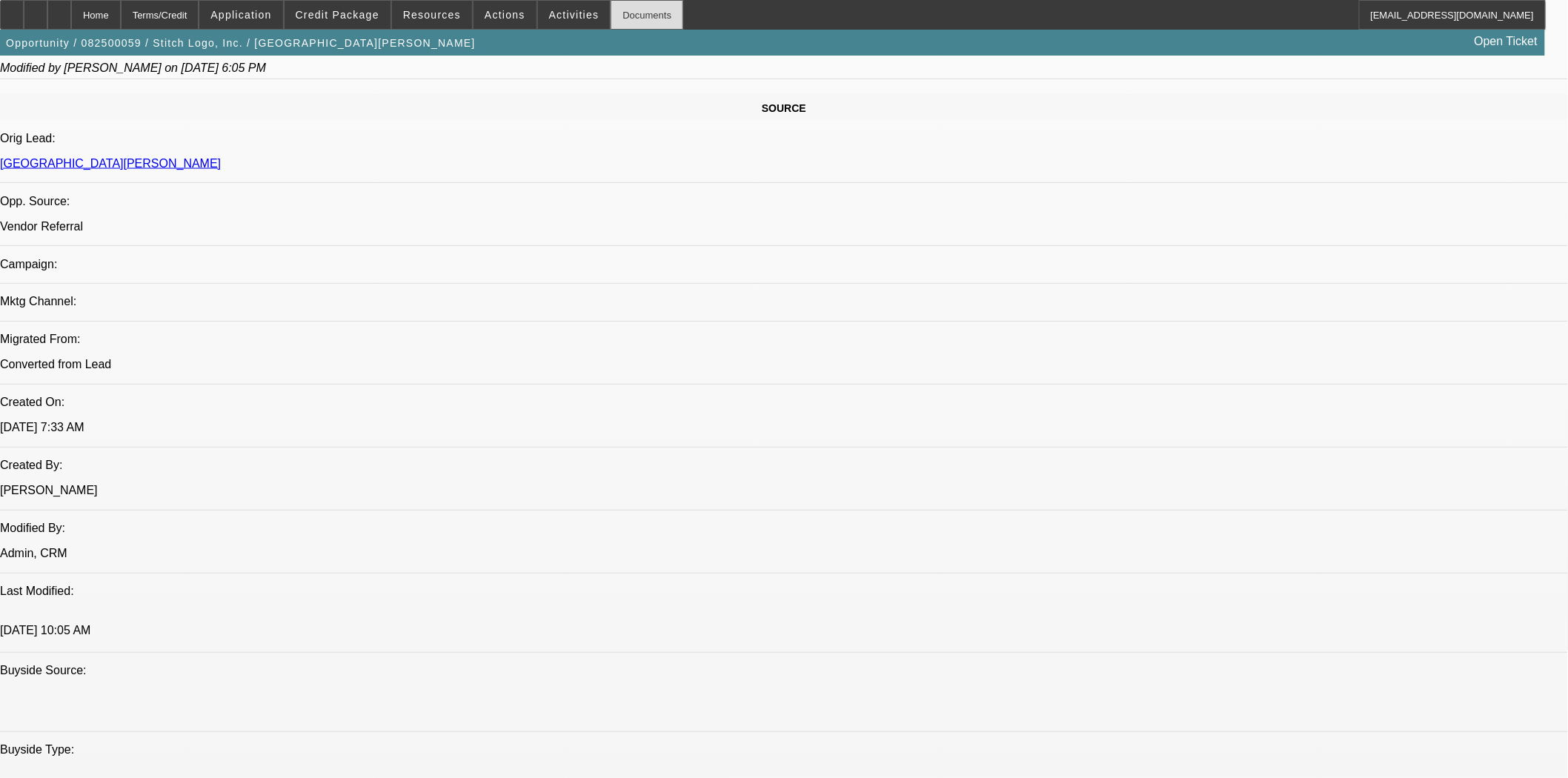
click at [616, 19] on div "Documents" at bounding box center [647, 15] width 72 height 29
click at [11, 12] on div at bounding box center [12, 15] width 24 height 29
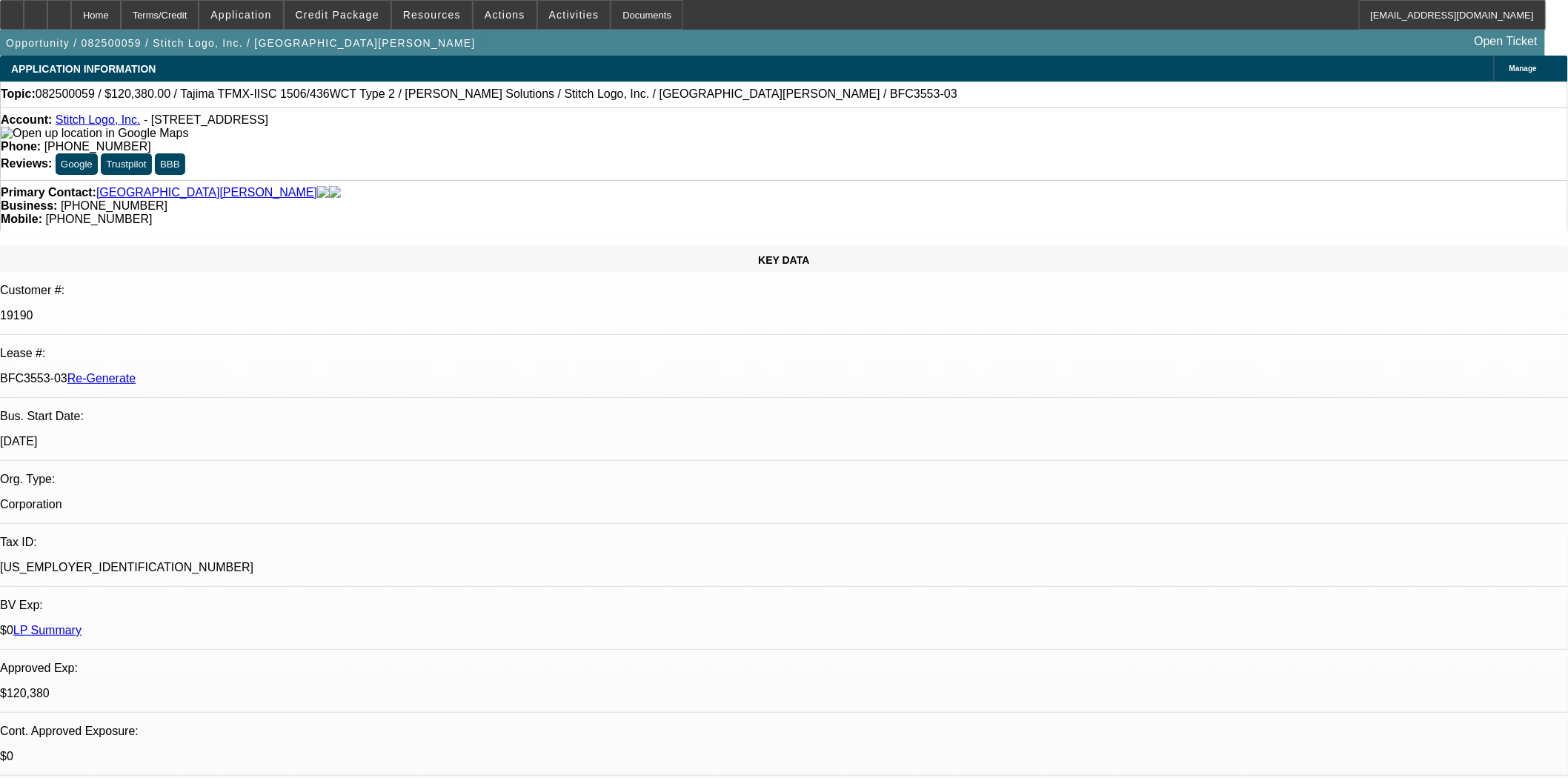
scroll to position [658, 0]
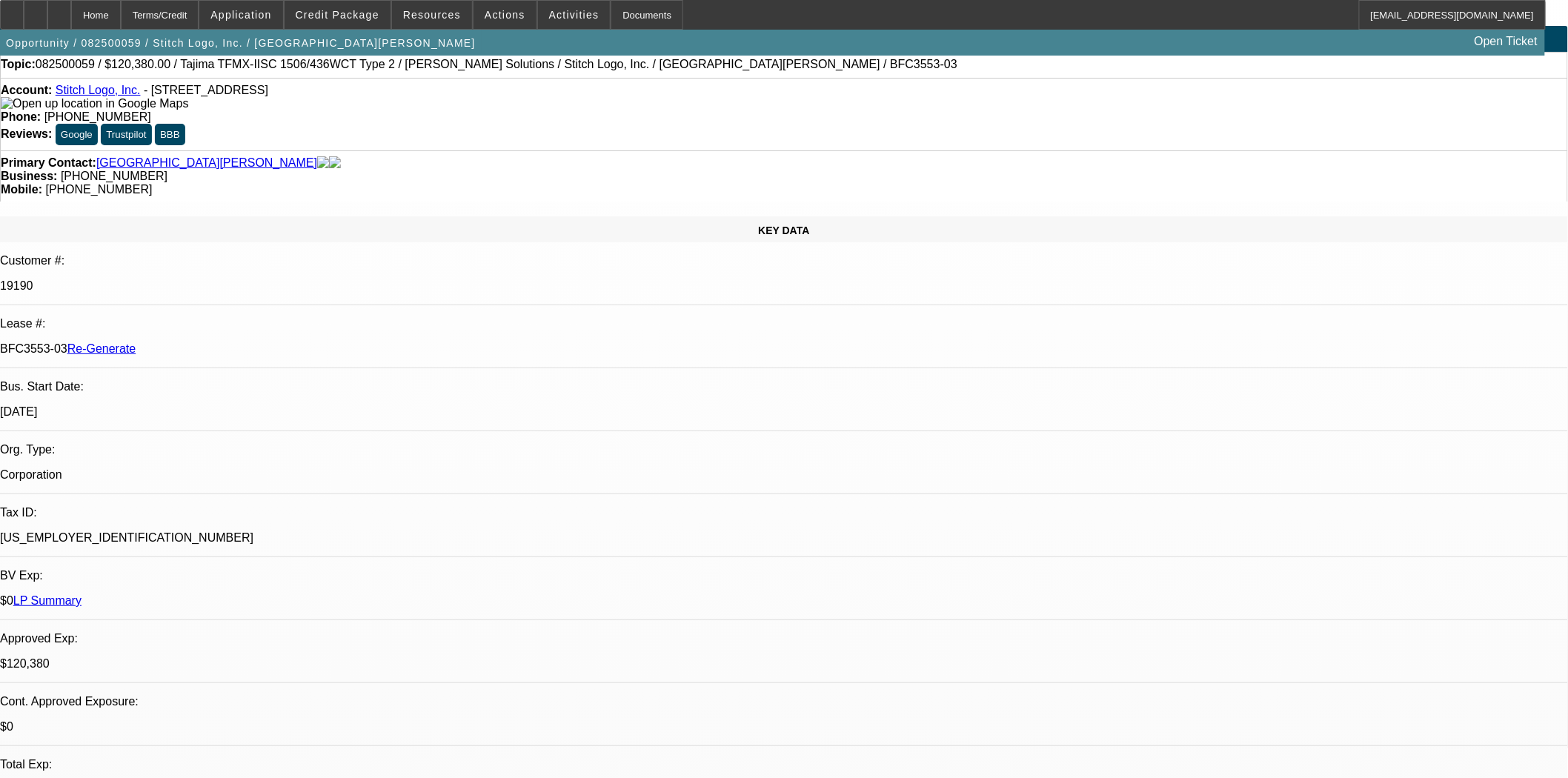
scroll to position [0, 0]
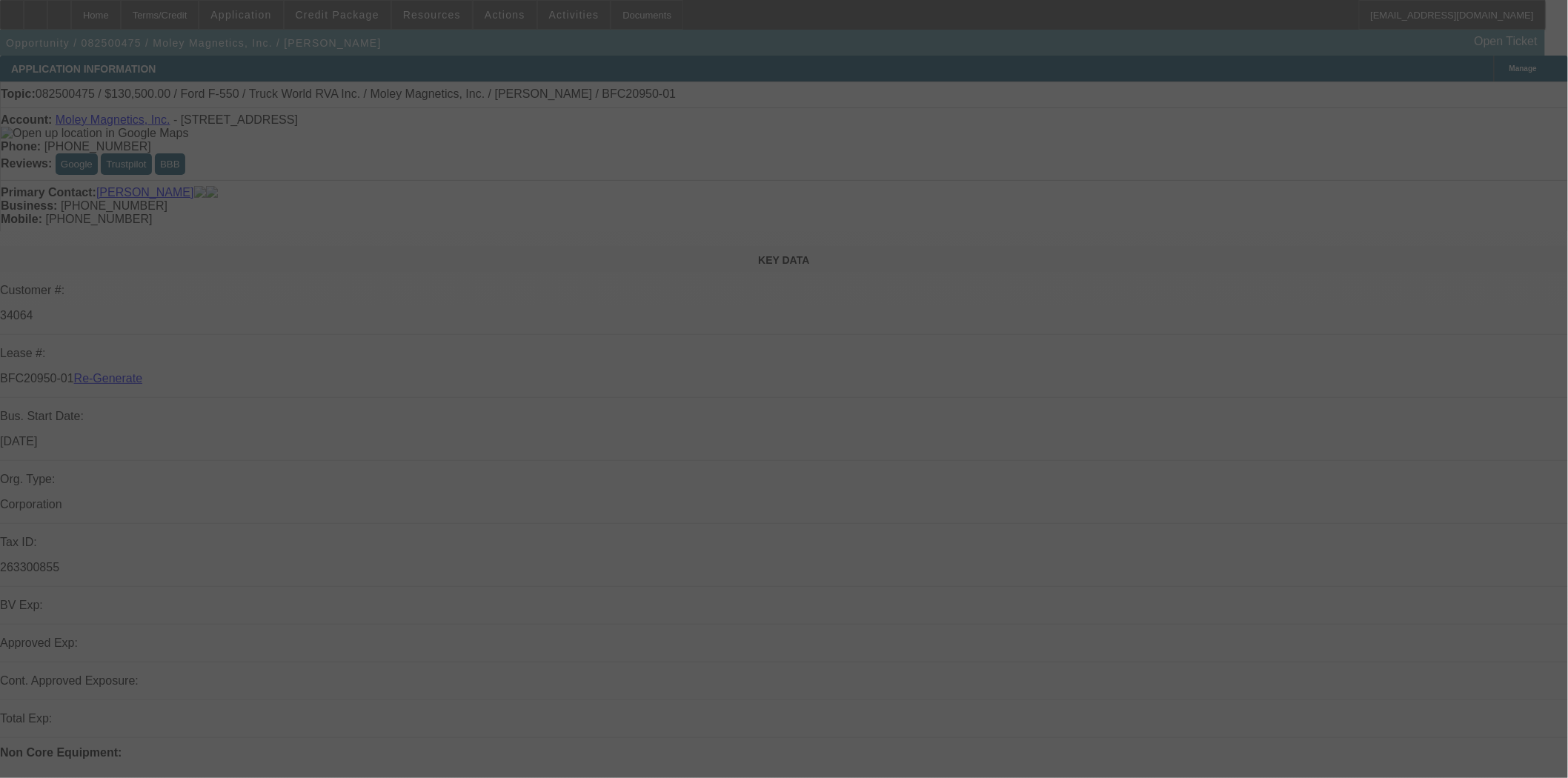
select select "4"
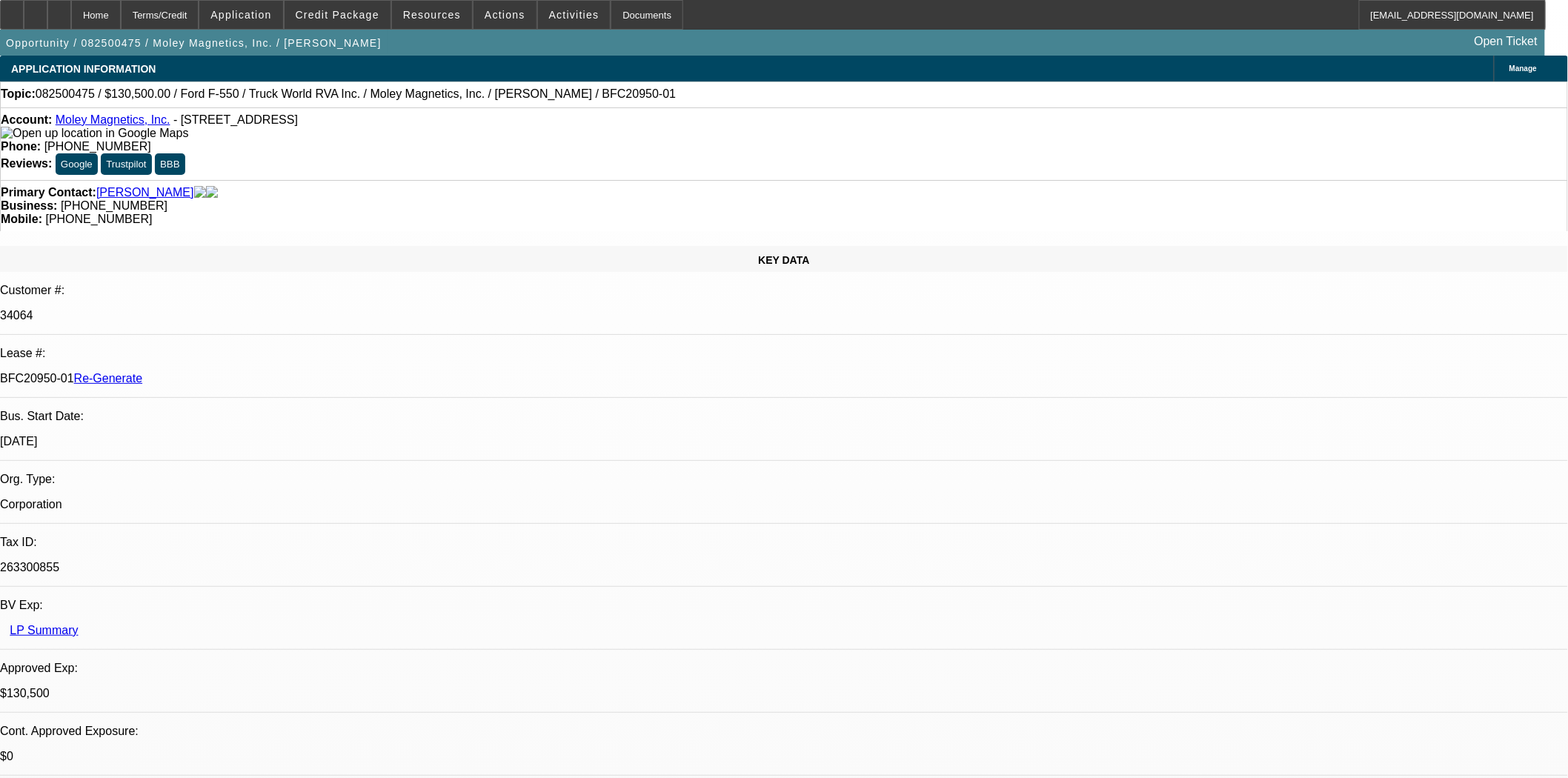
select select "0.1"
select select "0"
select select "6"
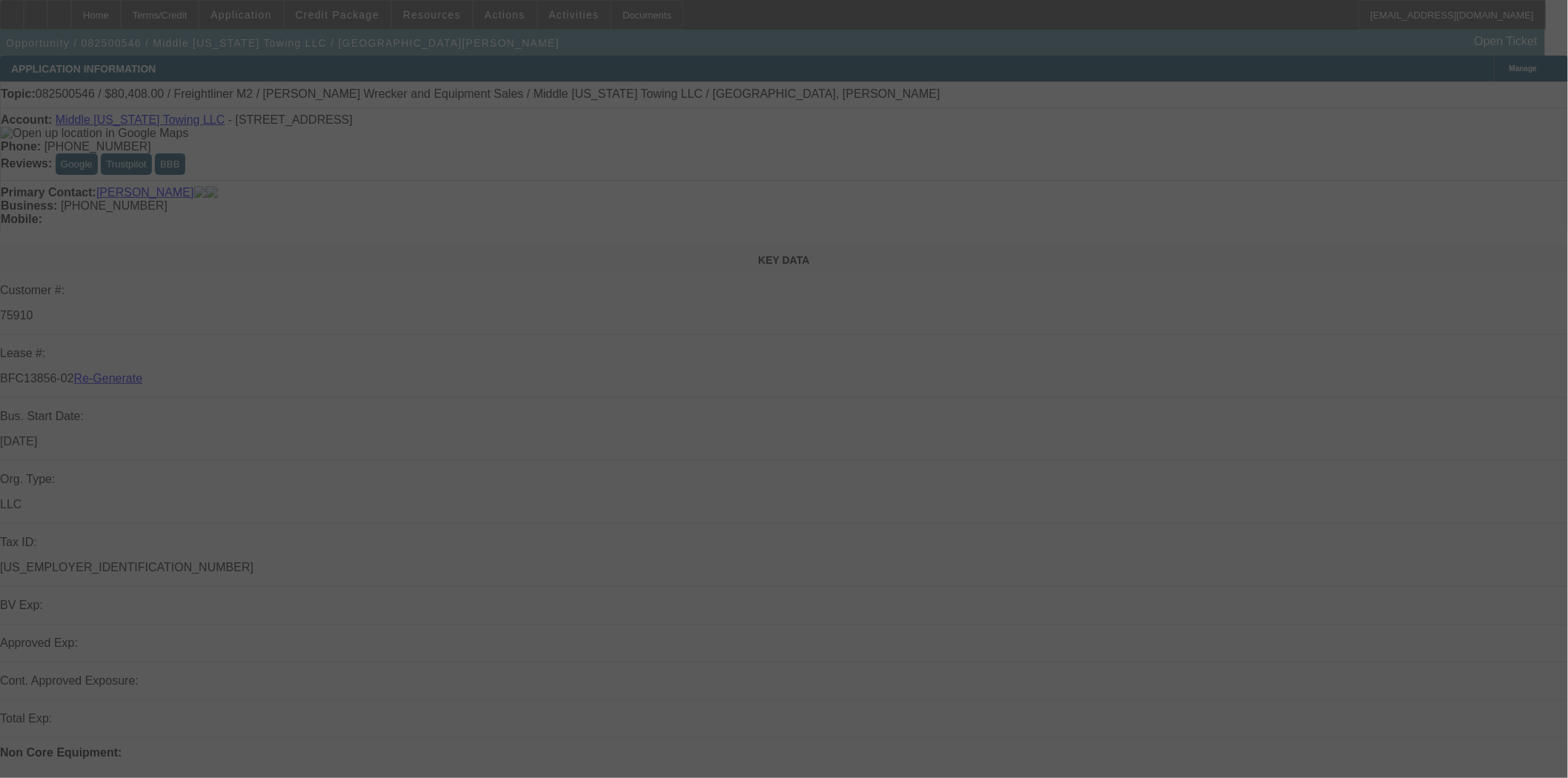
select select "3"
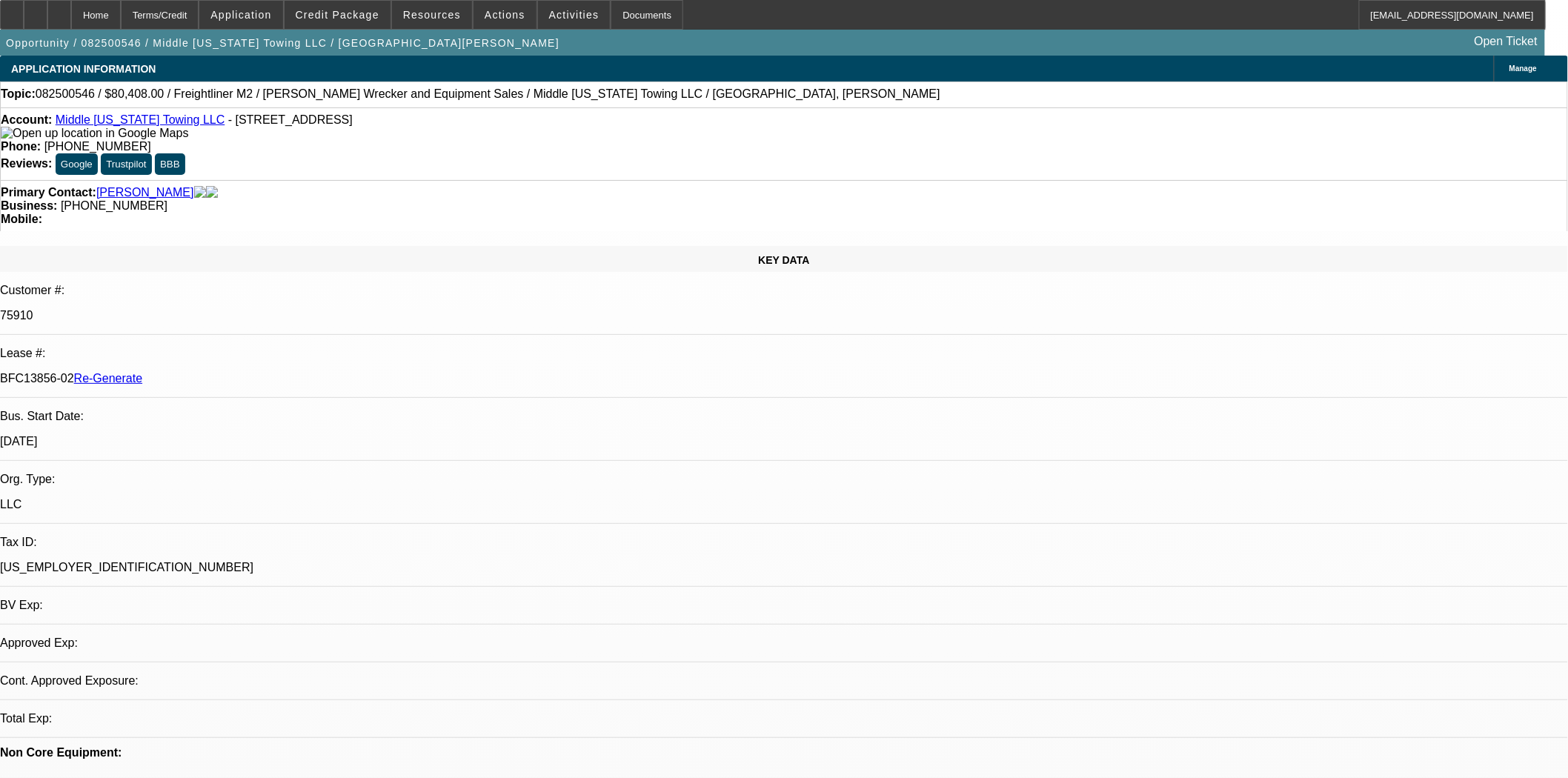
select select "0"
select select "2"
select select "0"
select select "6"
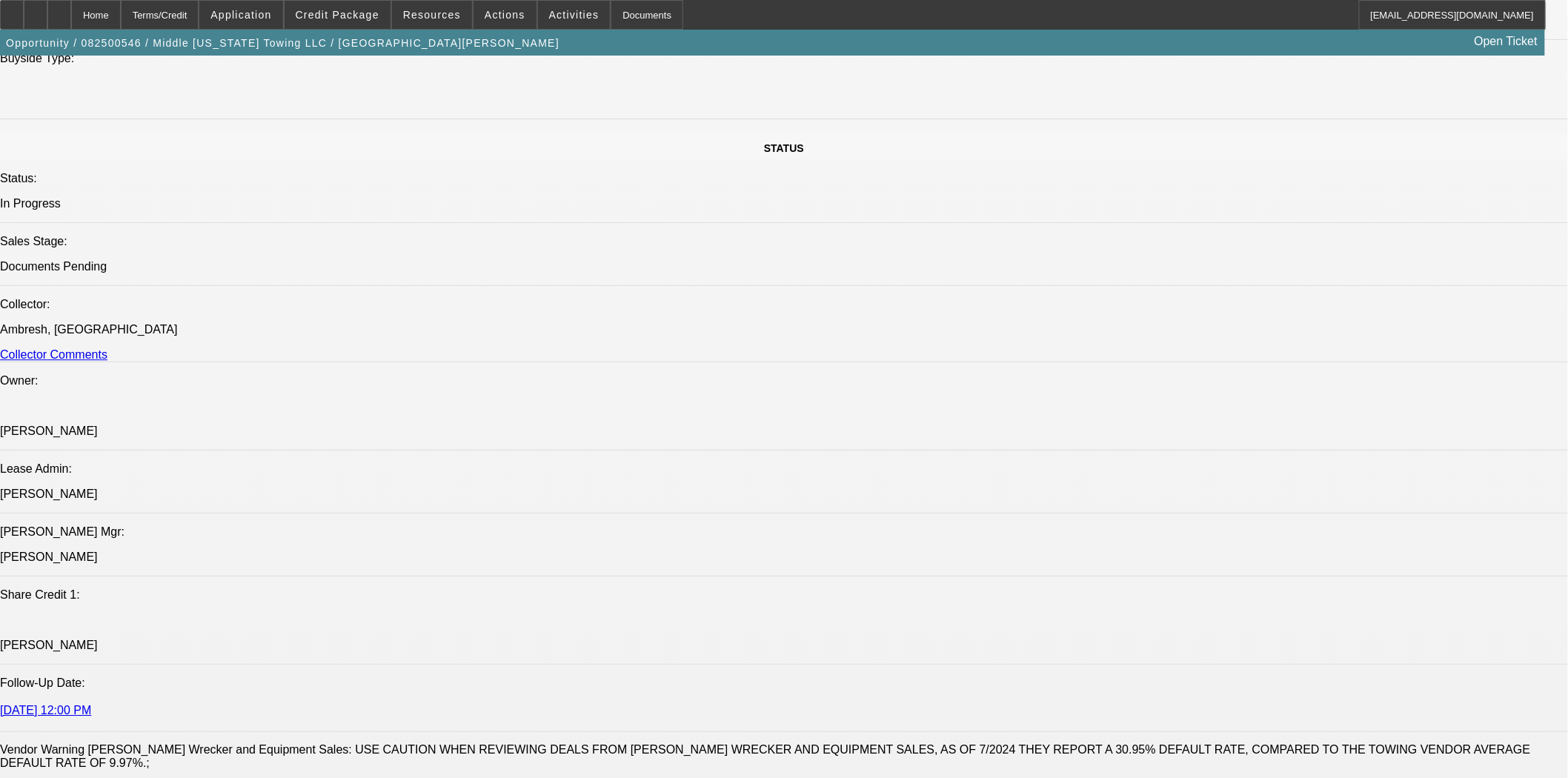
scroll to position [1560, 0]
click at [342, 0] on span at bounding box center [337, 15] width 106 height 35
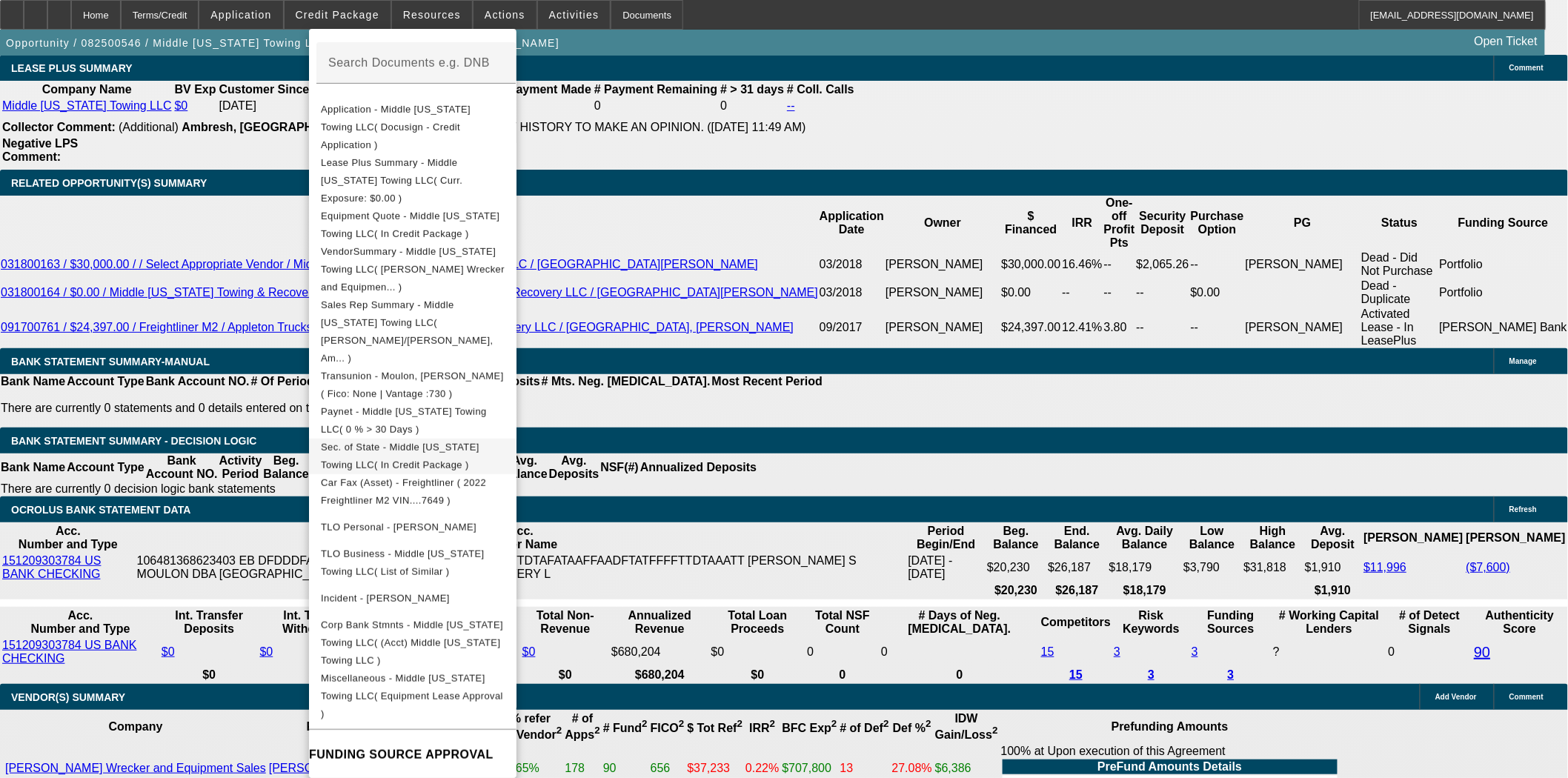
scroll to position [2631, 0]
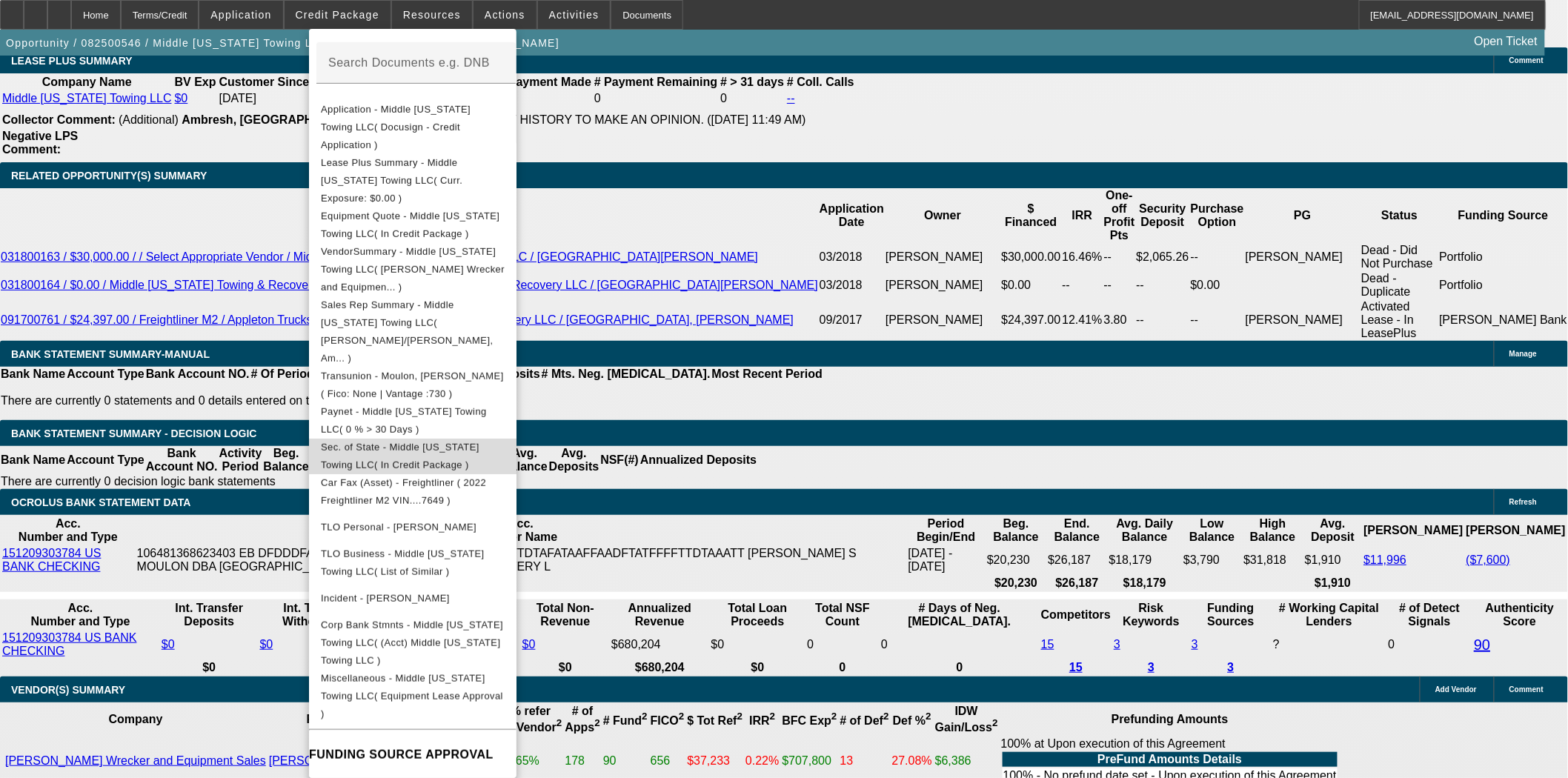
click at [380, 441] on span "Sec. of State - Middle Tennessee Towing LLC( In Credit Package )" at bounding box center [400, 455] width 158 height 29
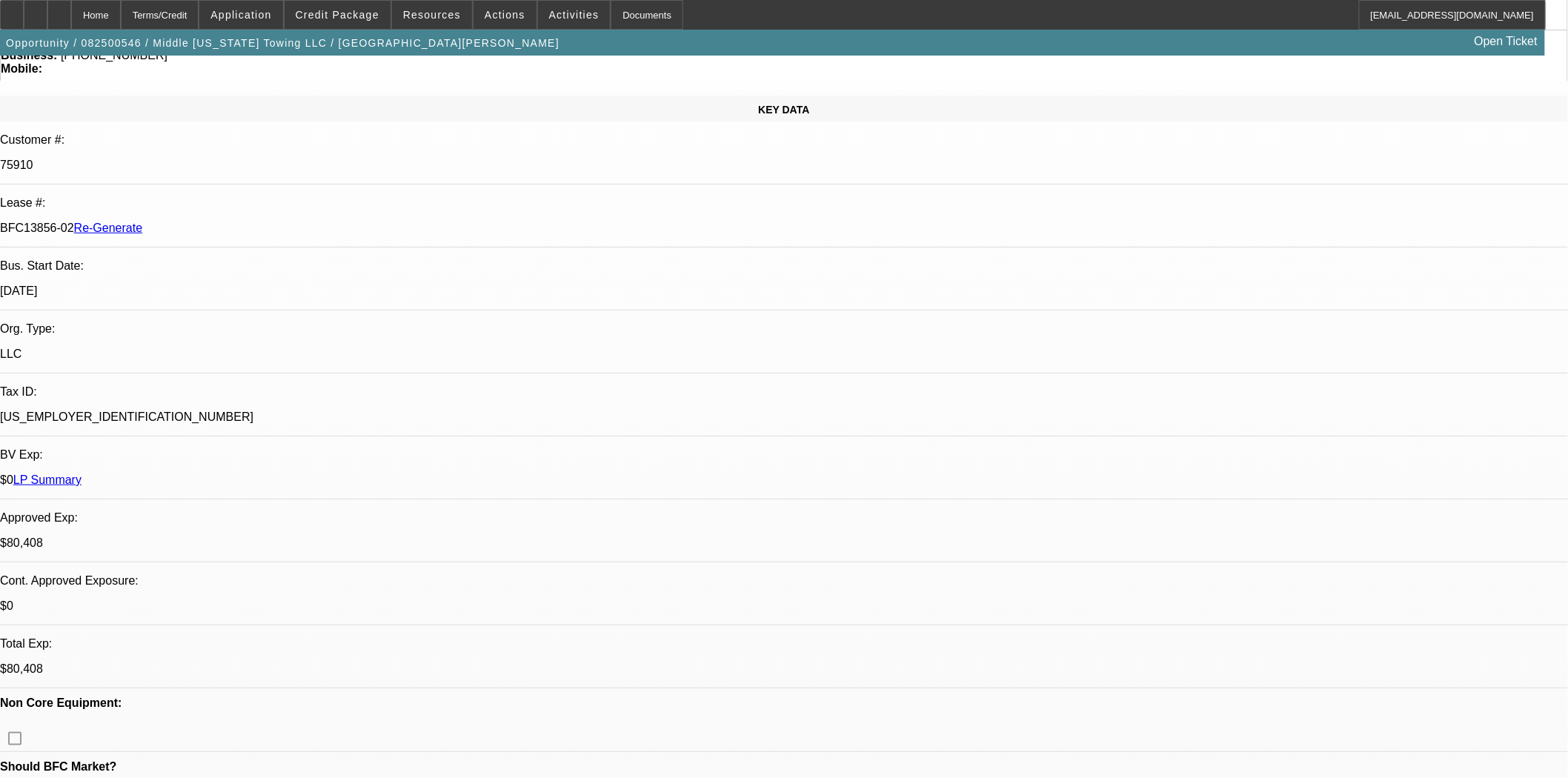
scroll to position [0, 0]
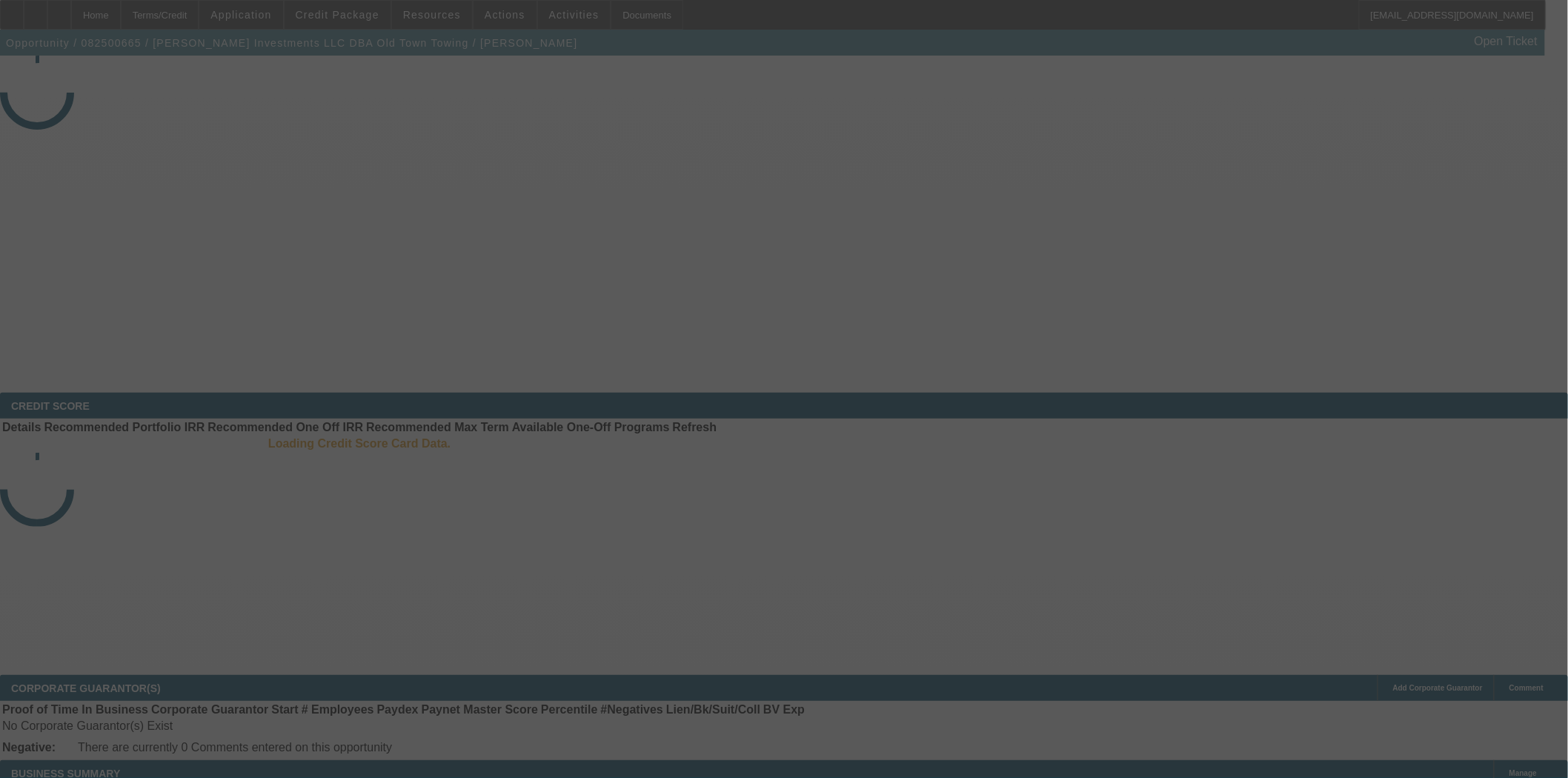
select select "3"
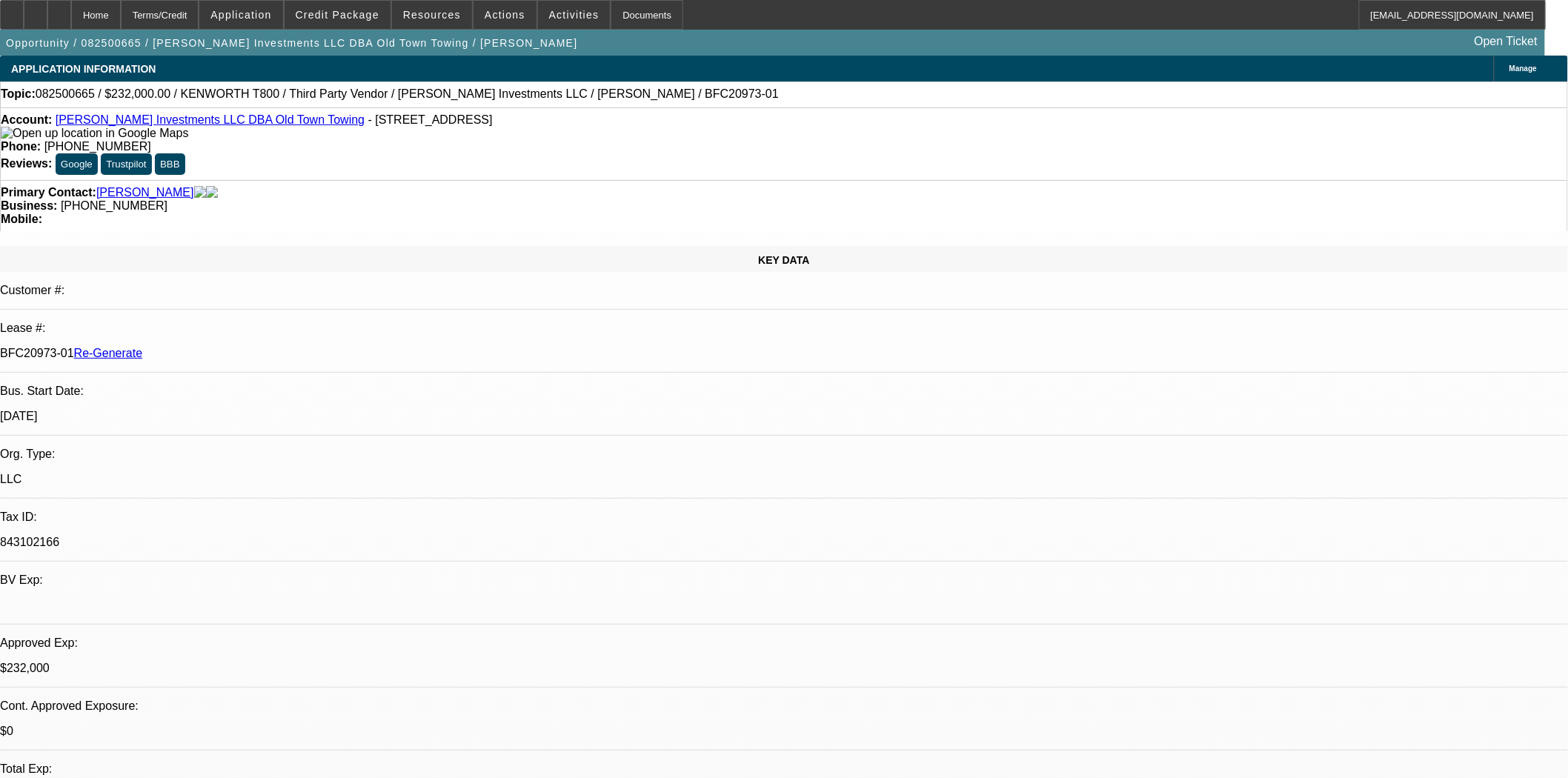
select select "0"
select select "2"
select select "0.1"
select select "4"
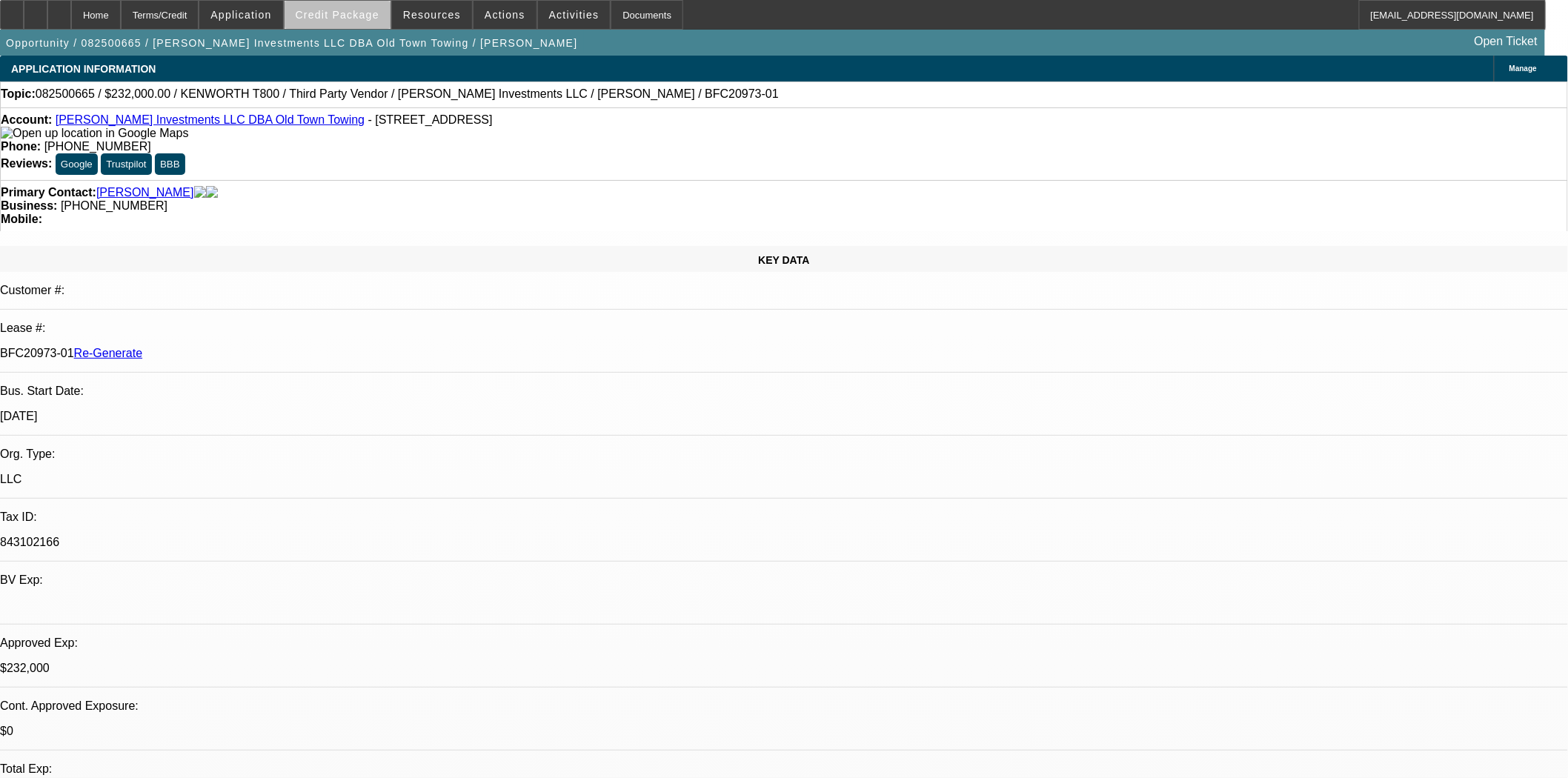
click at [387, 20] on span at bounding box center [337, 15] width 106 height 35
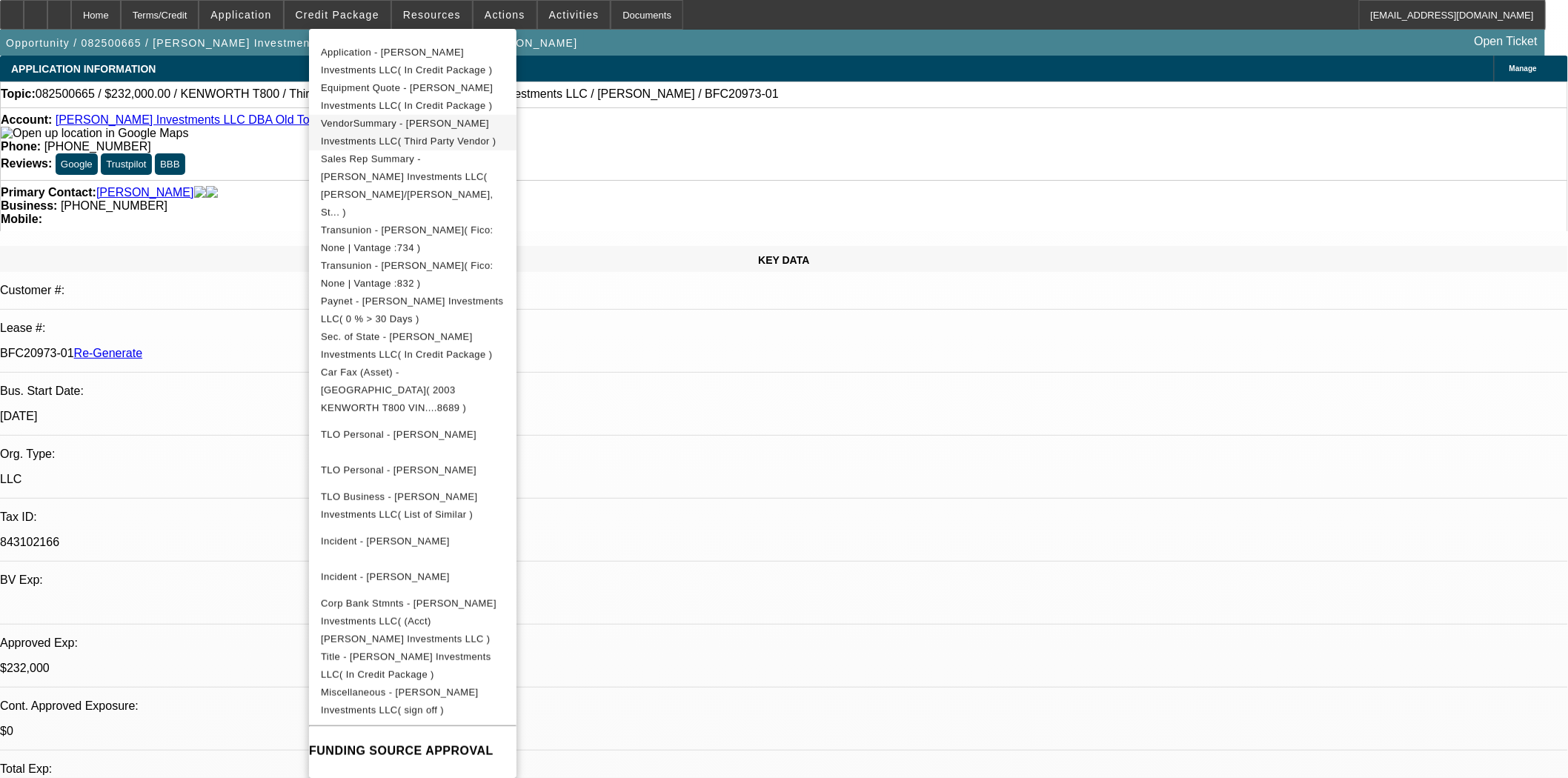
scroll to position [327, 0]
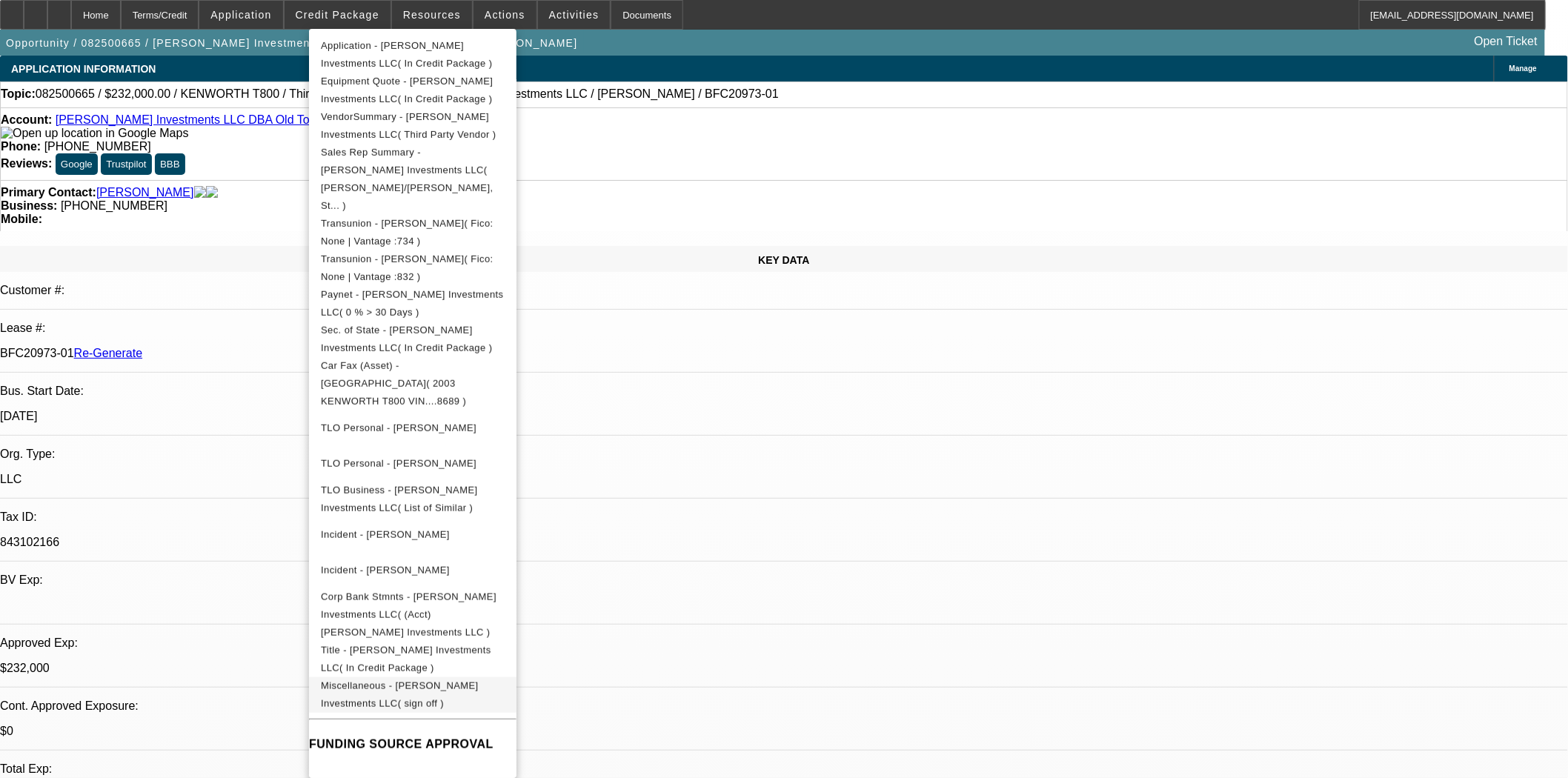
click at [437, 680] on span "Miscellaneous - Harrison Stone Investments LLC( sign off )" at bounding box center [399, 695] width 157 height 29
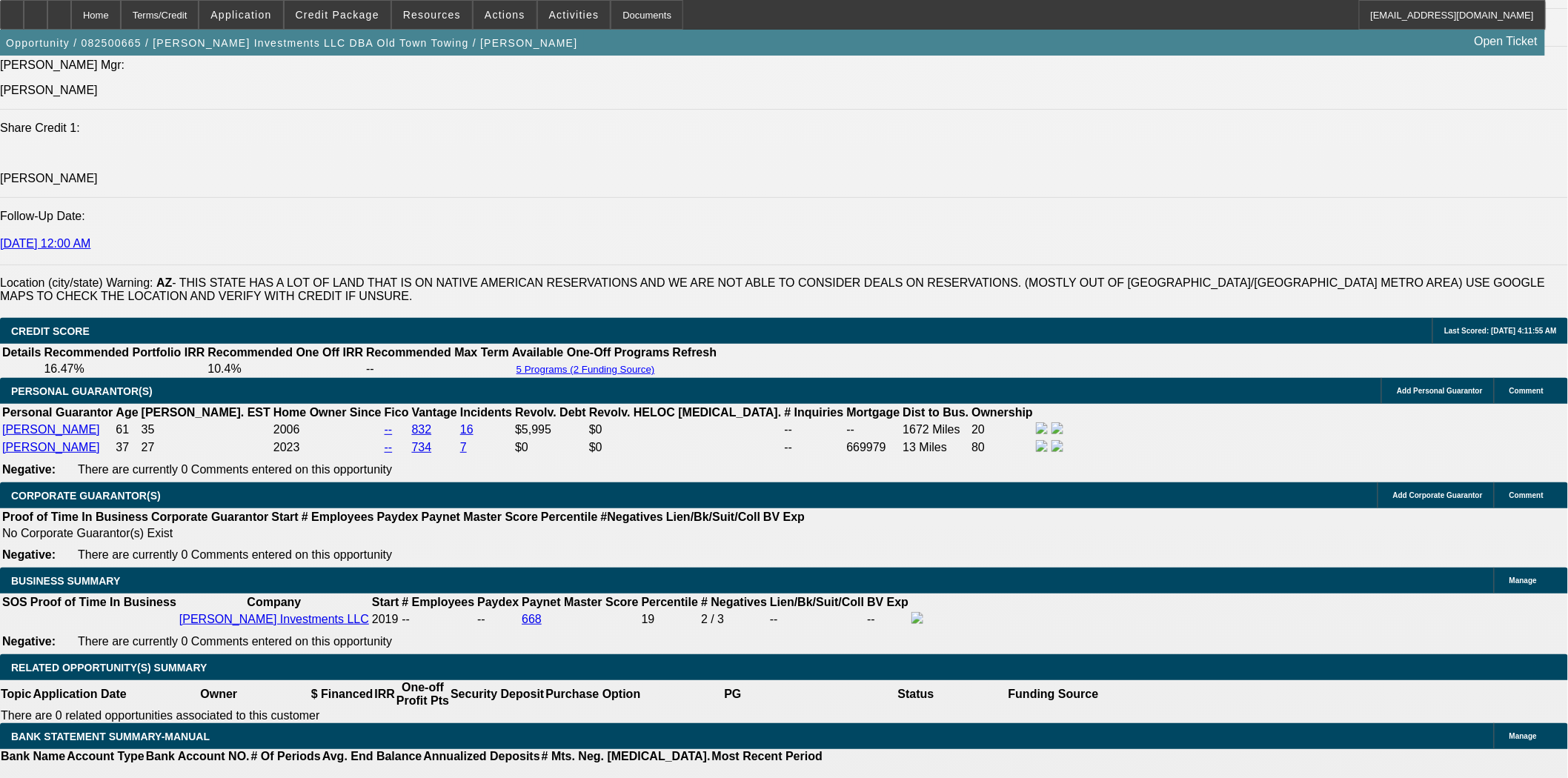
scroll to position [2471, 0]
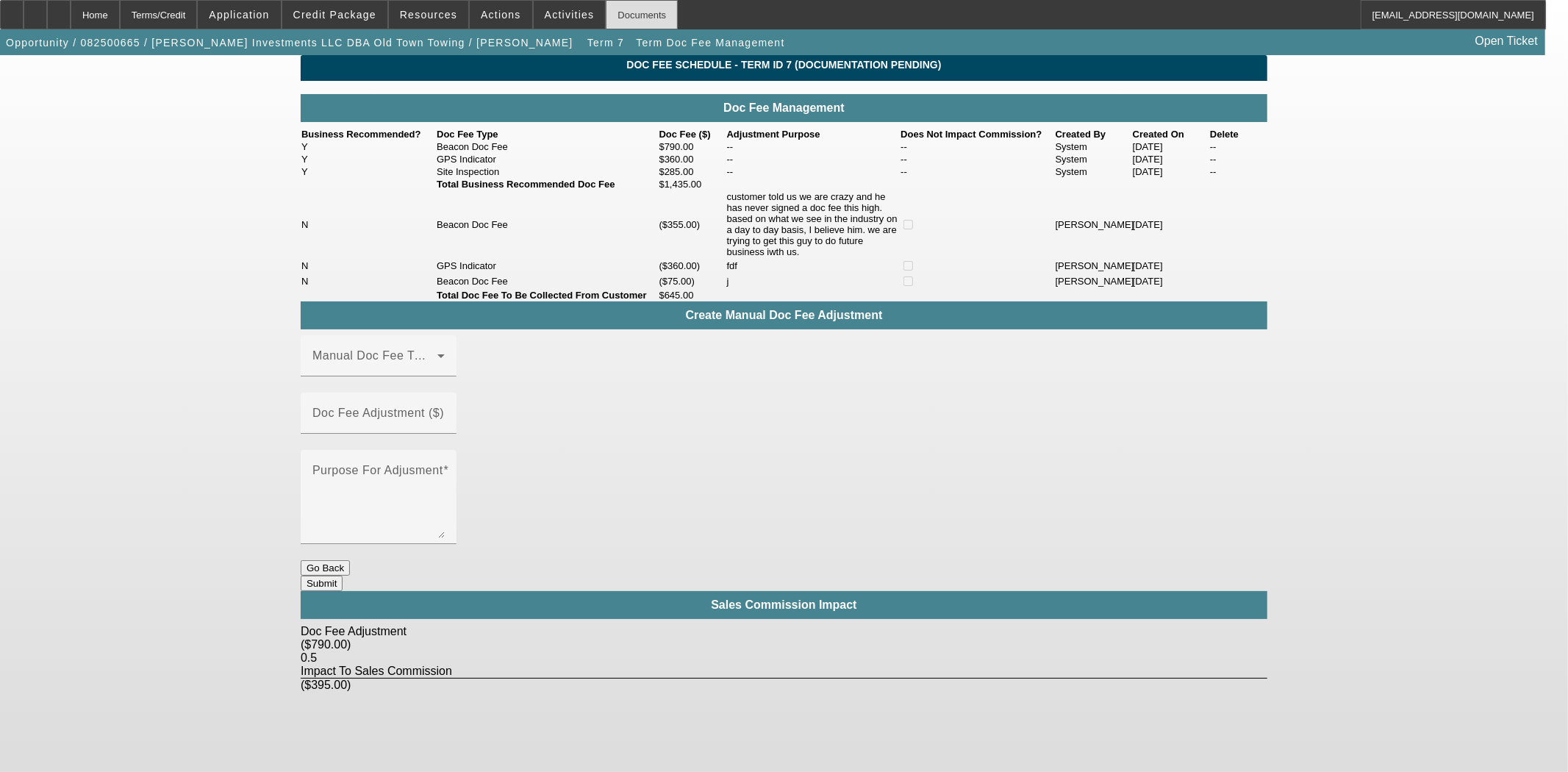
click at [606, 8] on div "Documents" at bounding box center [642, 15] width 72 height 29
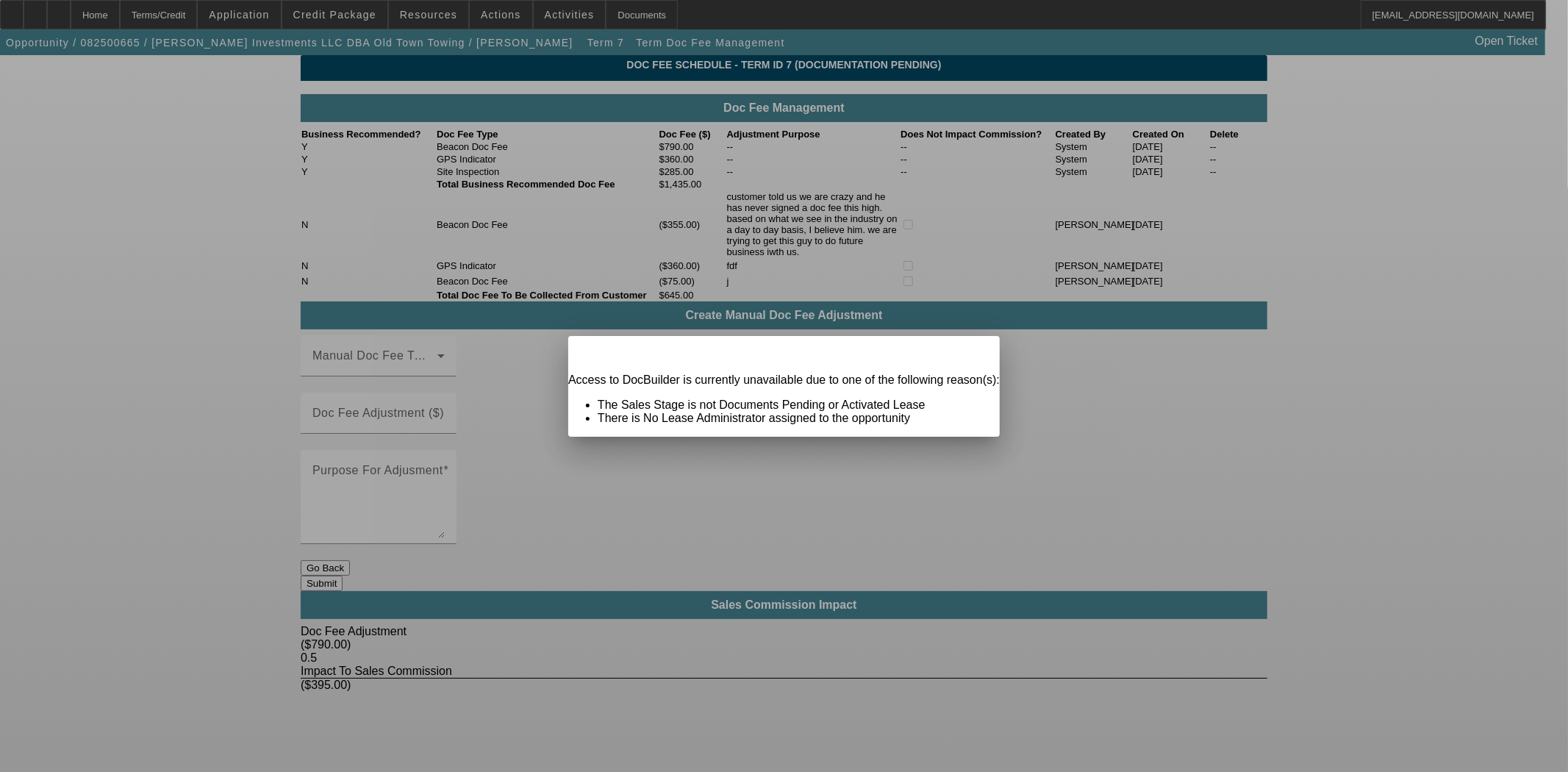
click at [971, 353] on span "Close" at bounding box center [981, 348] width 20 height 8
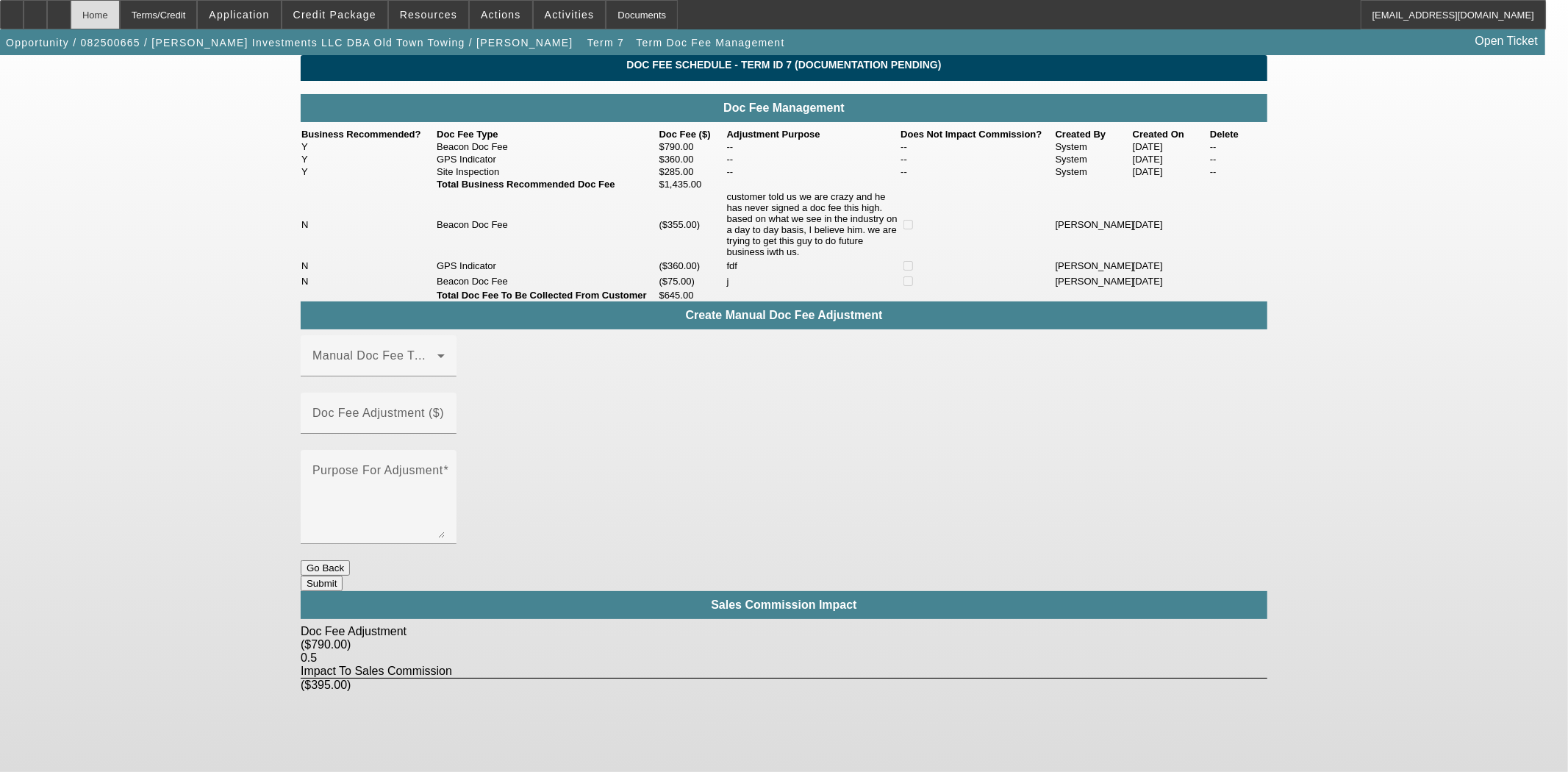
click at [119, 19] on div "Home" at bounding box center [96, 15] width 50 height 29
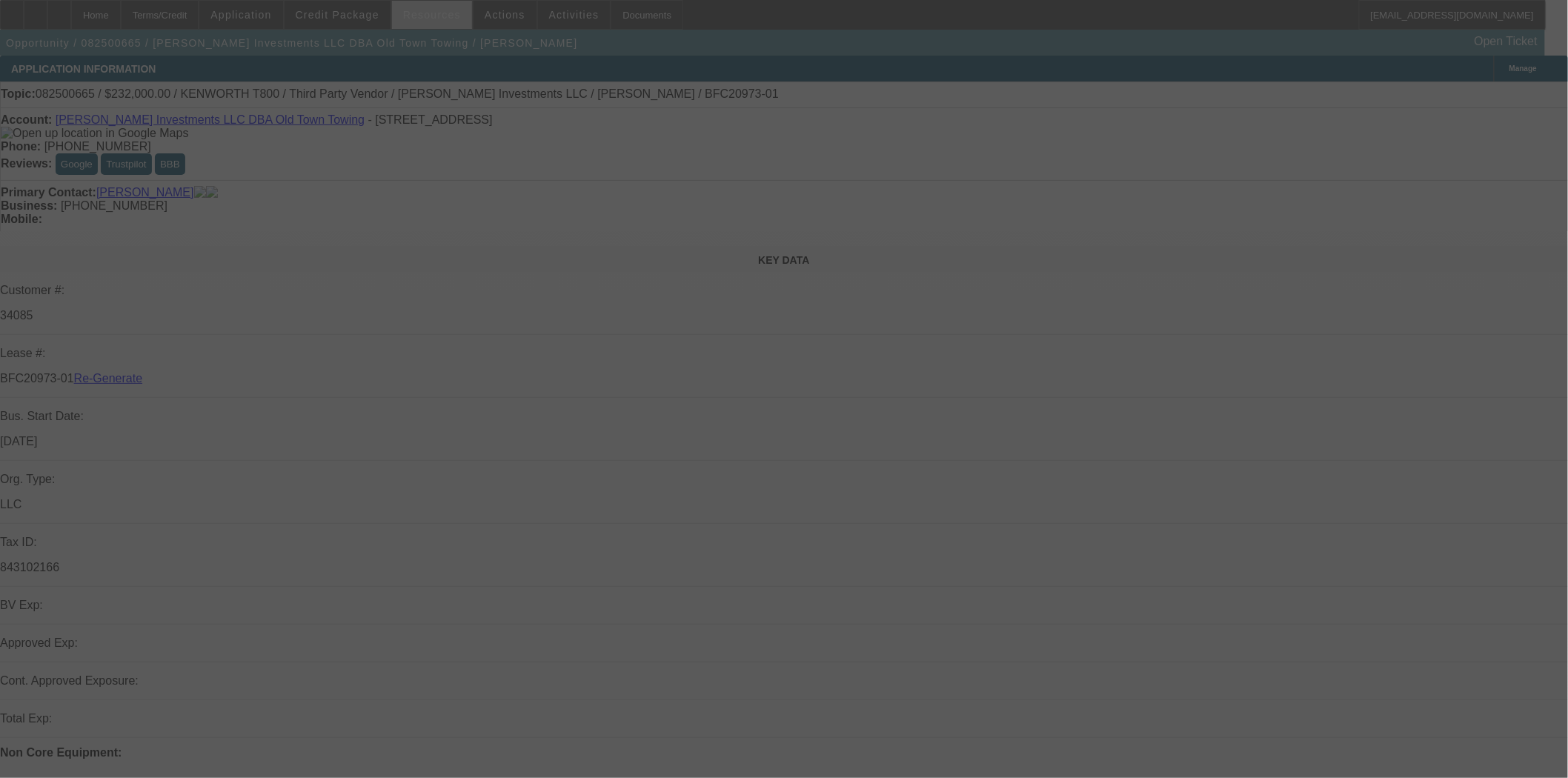
select select "3"
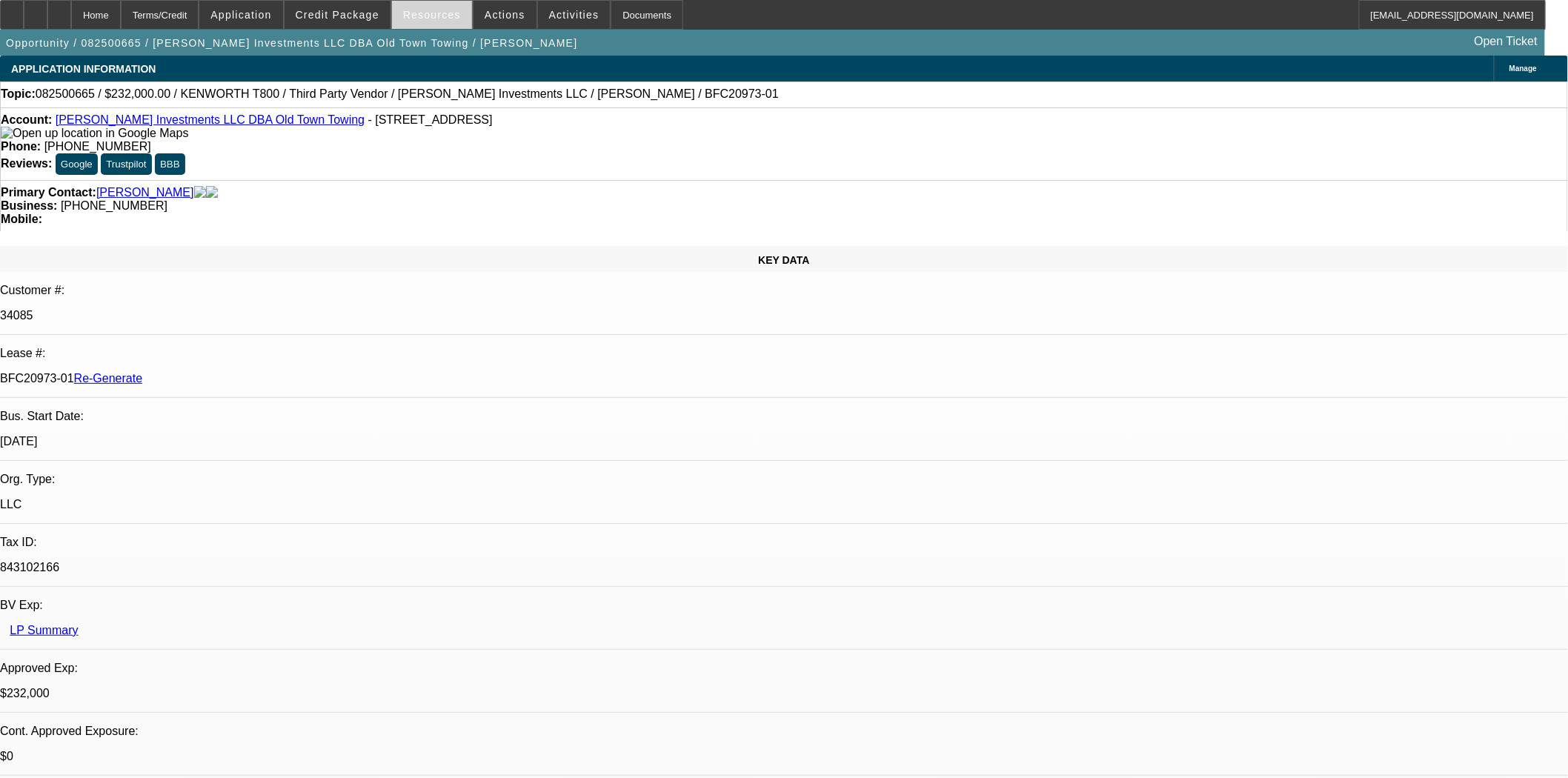
select select "0"
select select "2"
select select "0.1"
select select "4"
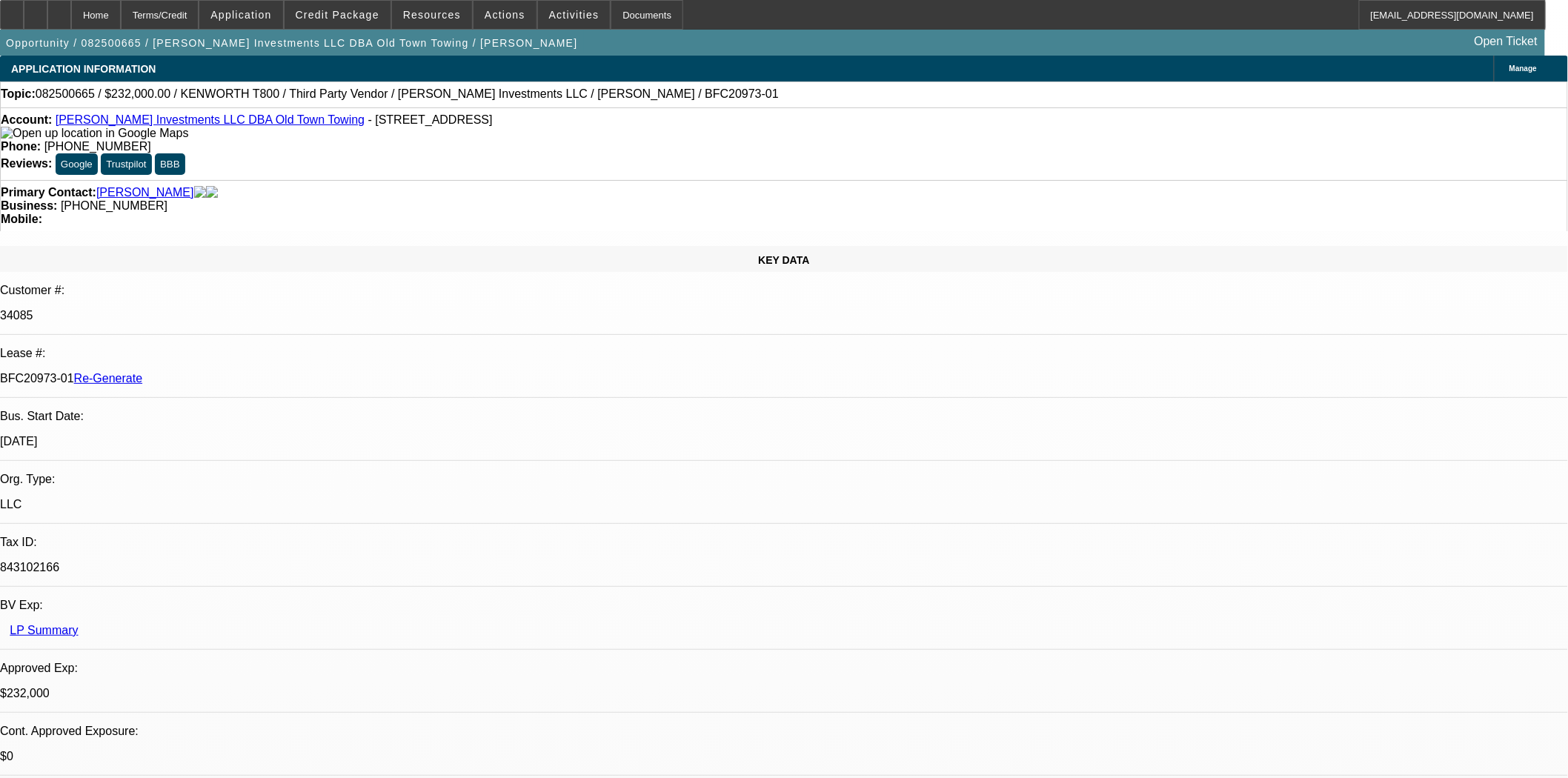
drag, startPoint x: 250, startPoint y: 248, endPoint x: 183, endPoint y: 254, distance: 67.3
click at [183, 372] on div "BFC20973-01 Re-Generate" at bounding box center [784, 379] width 1568 height 14
copy p "BFC20973-01"
click at [338, 14] on span "Credit Package" at bounding box center [337, 15] width 83 height 12
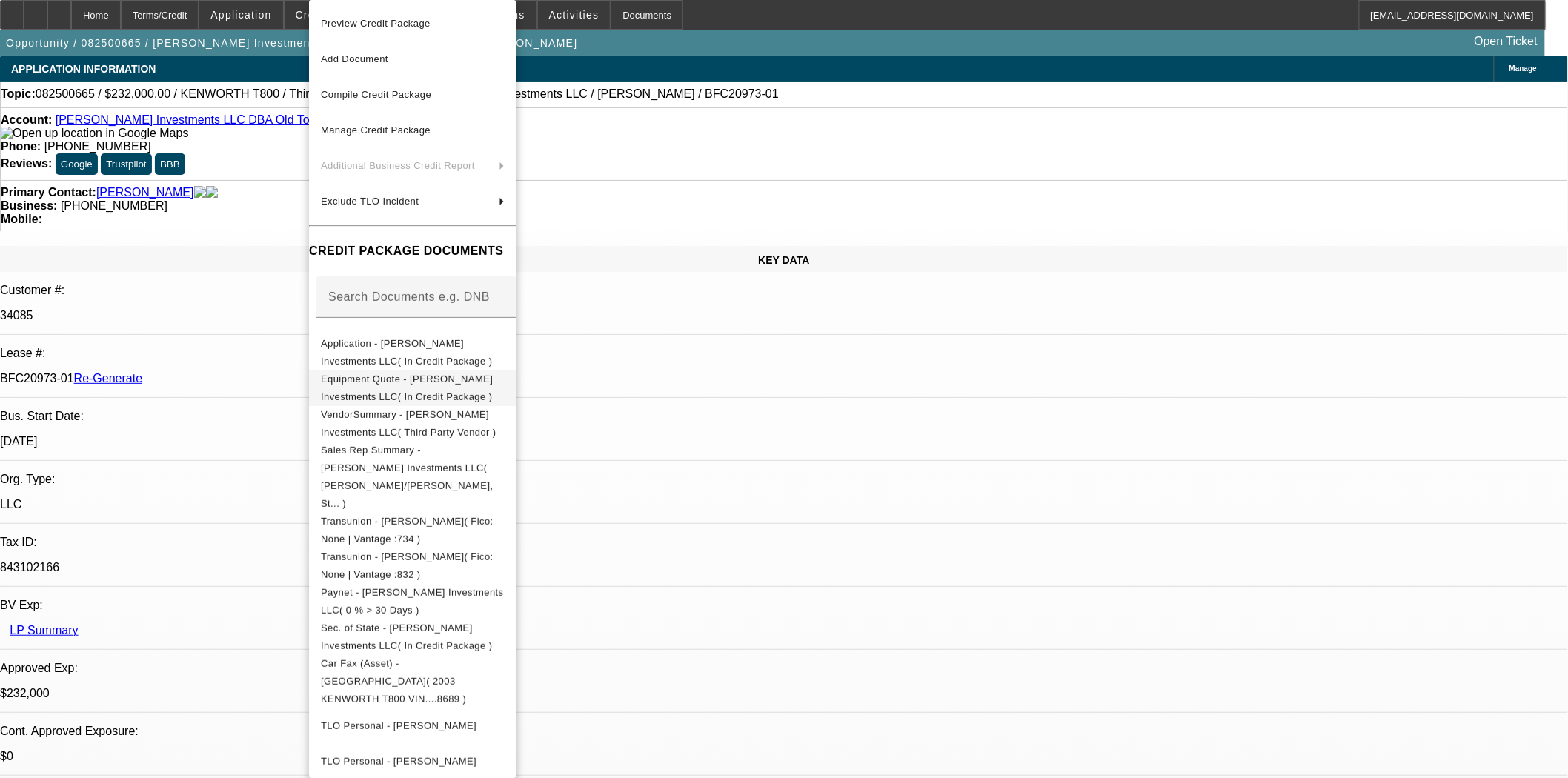
click at [393, 375] on span "Equipment Quote - Harrison Stone Investments LLC( In Credit Package )" at bounding box center [413, 388] width 184 height 35
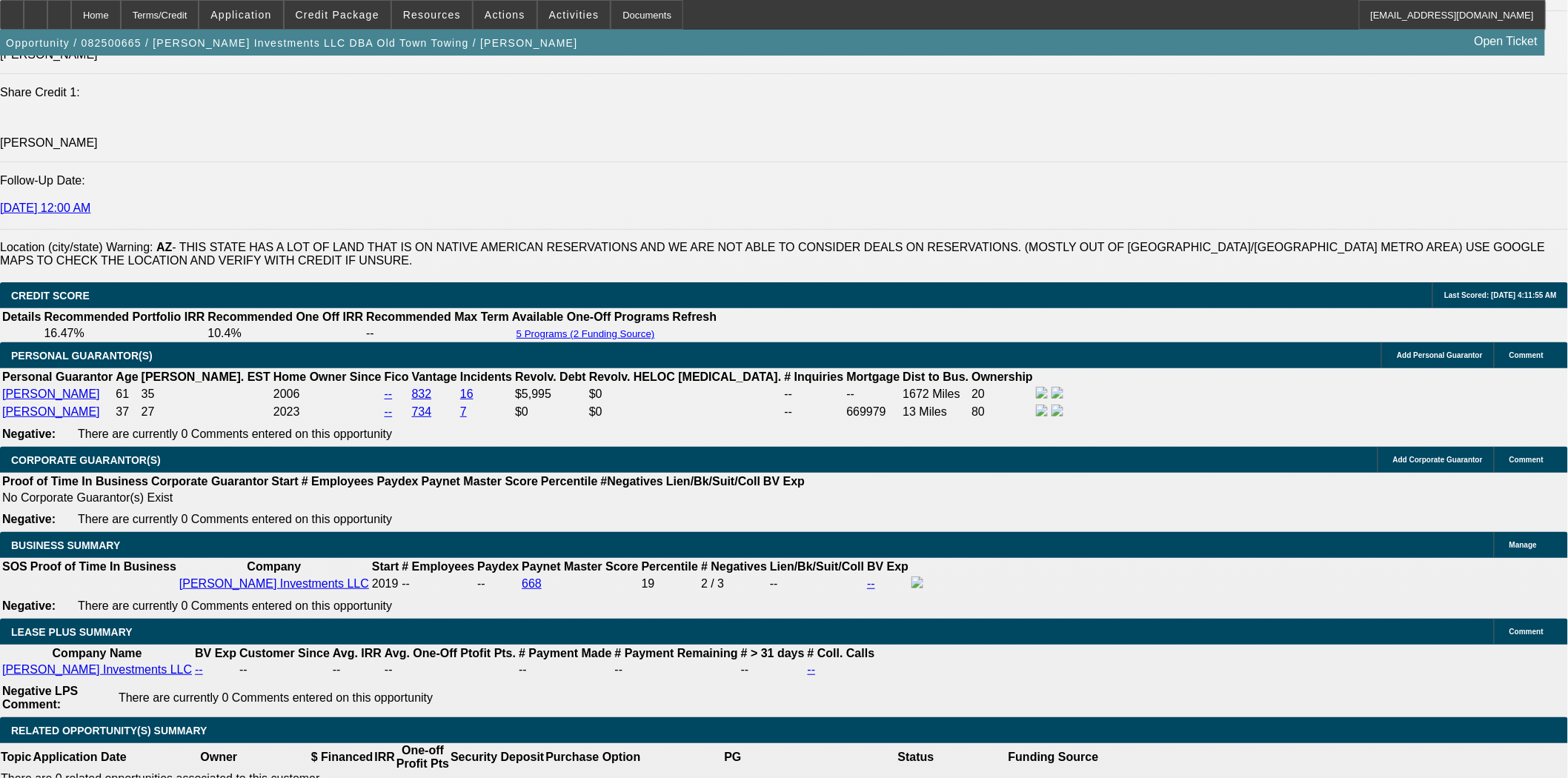
scroll to position [2059, 0]
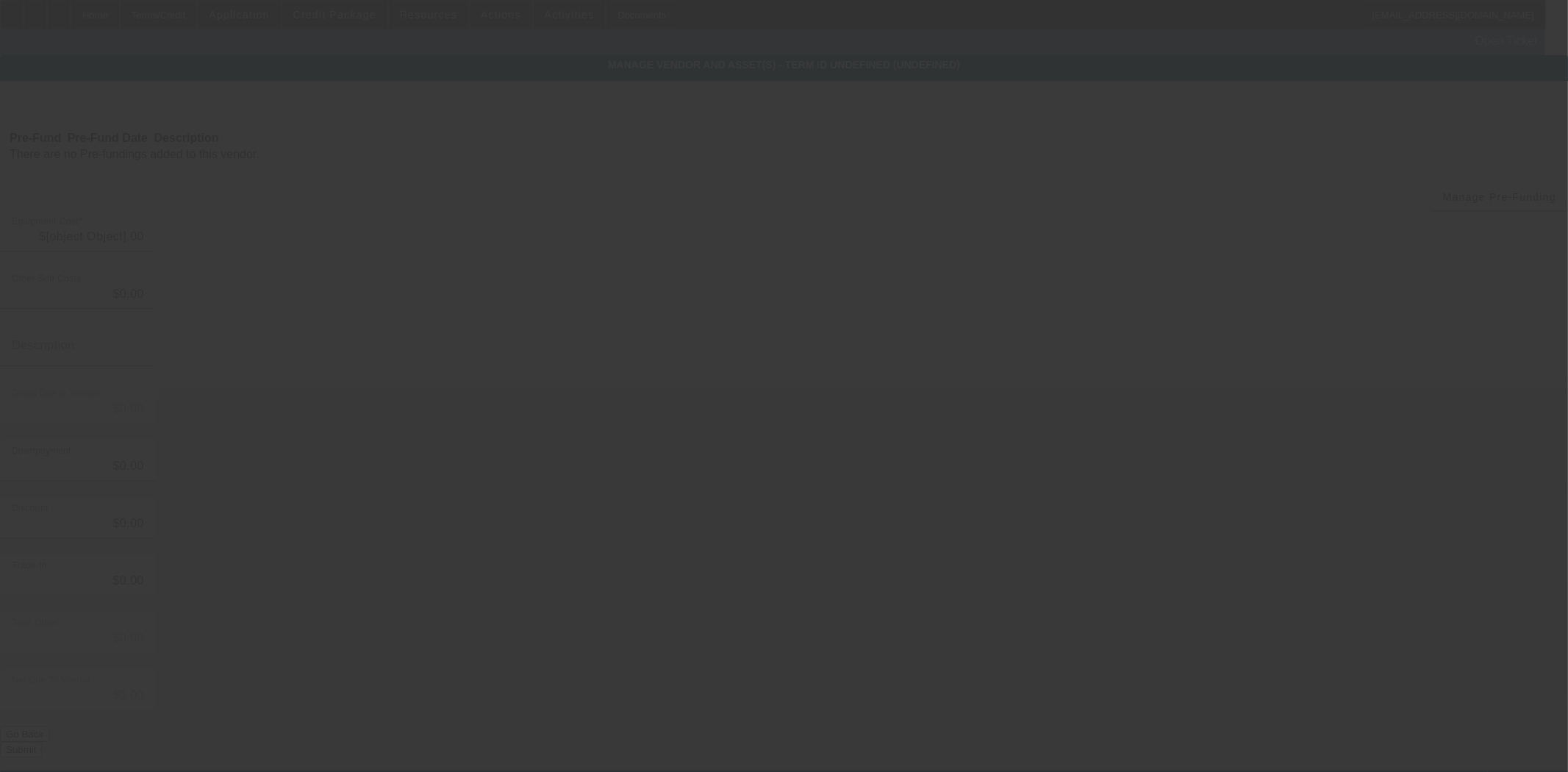
type input "$257,000.00"
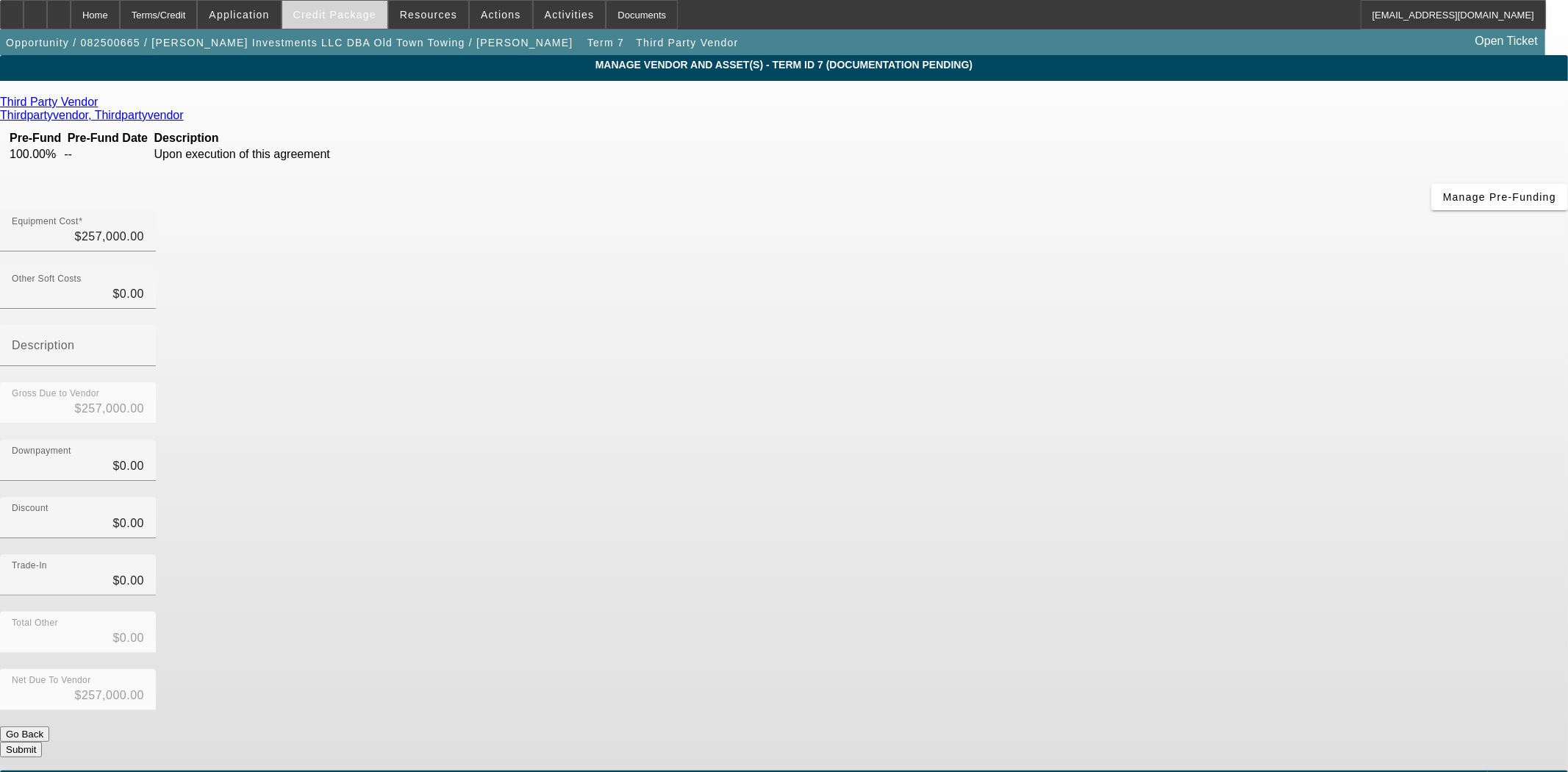
click at [343, 8] on span at bounding box center [335, 15] width 105 height 35
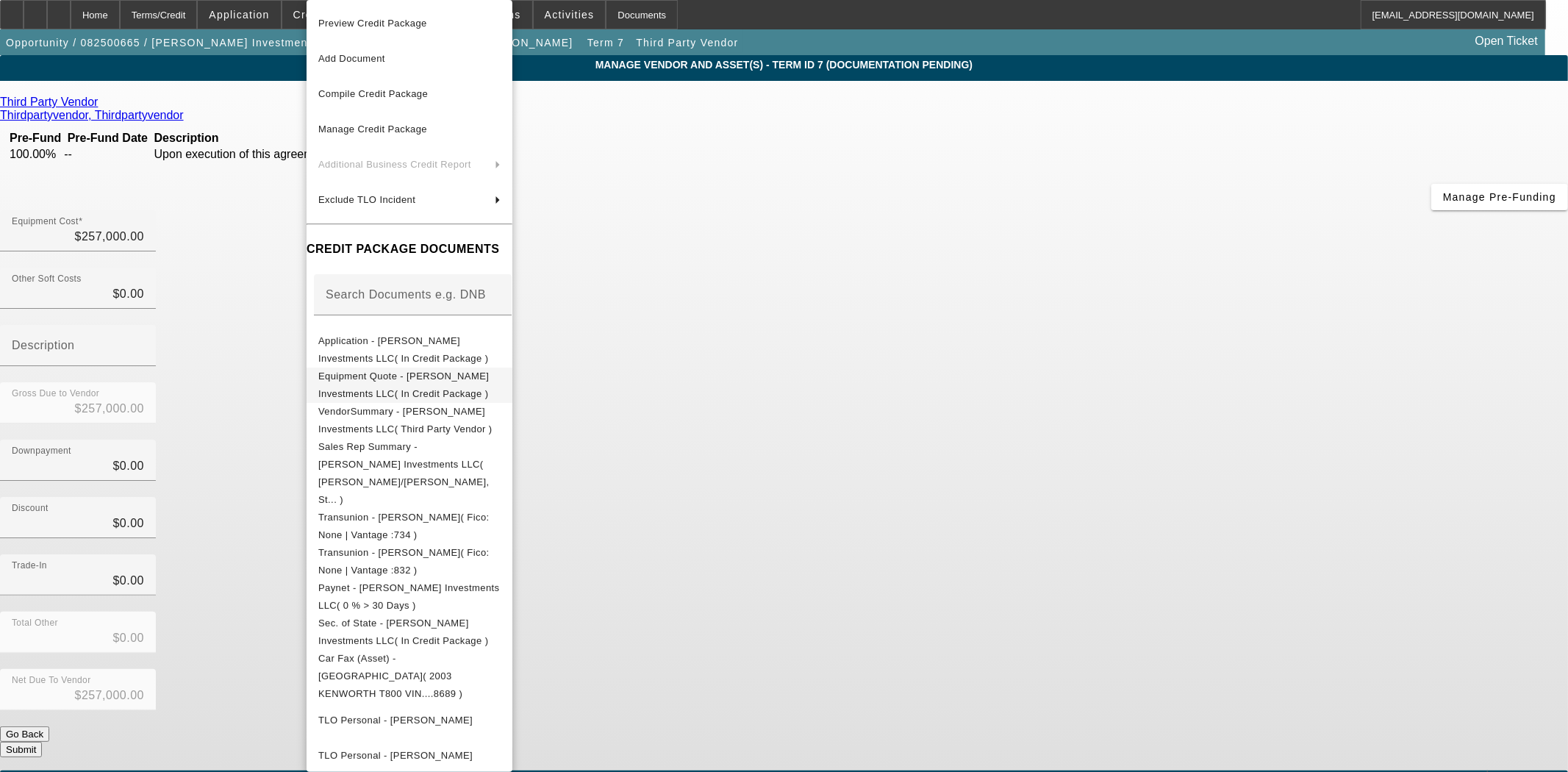
click at [395, 383] on span "Equipment Quote - Harrison Stone Investments LLC( In Credit Package )" at bounding box center [404, 385] width 171 height 29
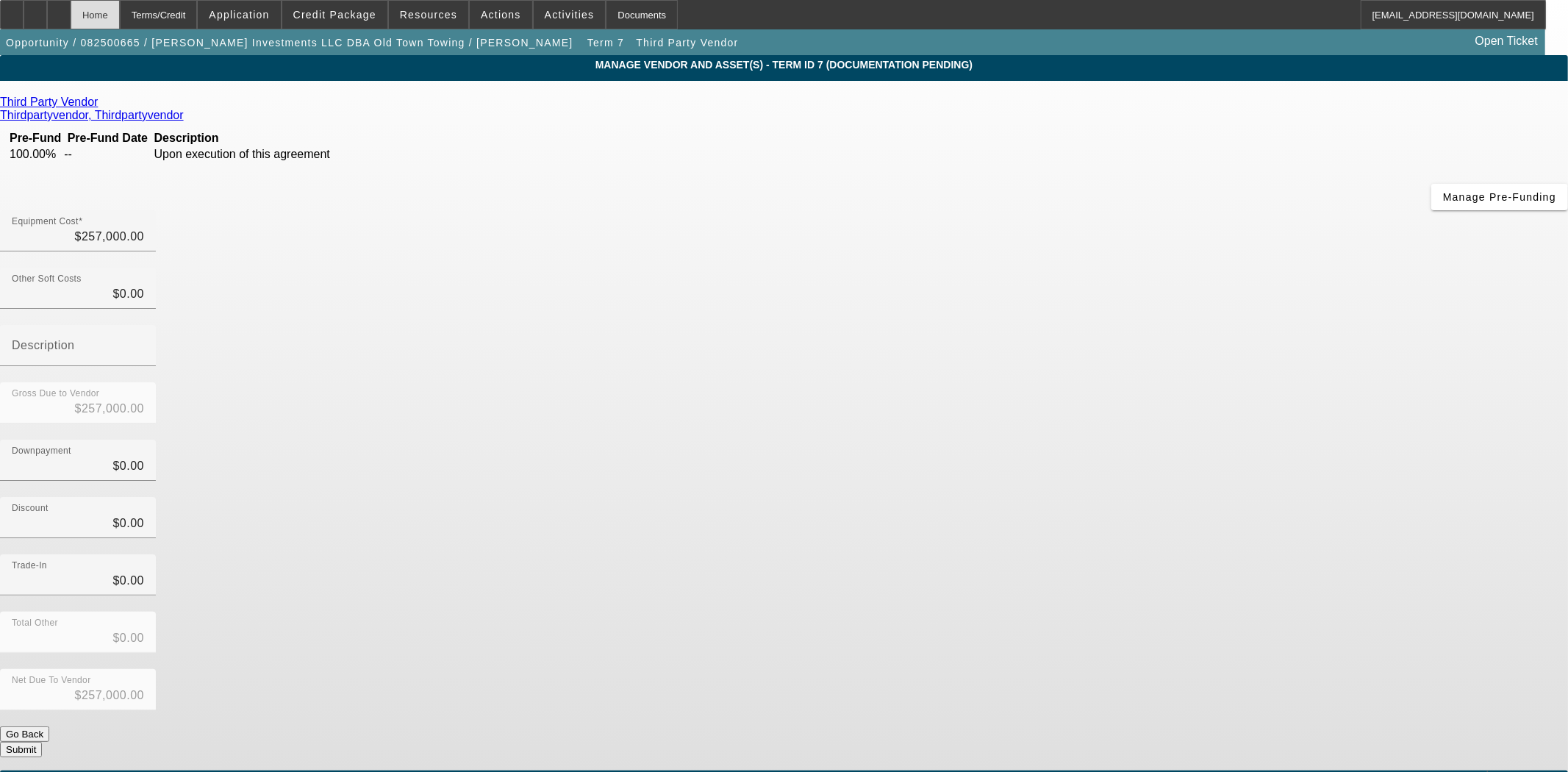
click at [119, 12] on div "Home" at bounding box center [96, 15] width 50 height 29
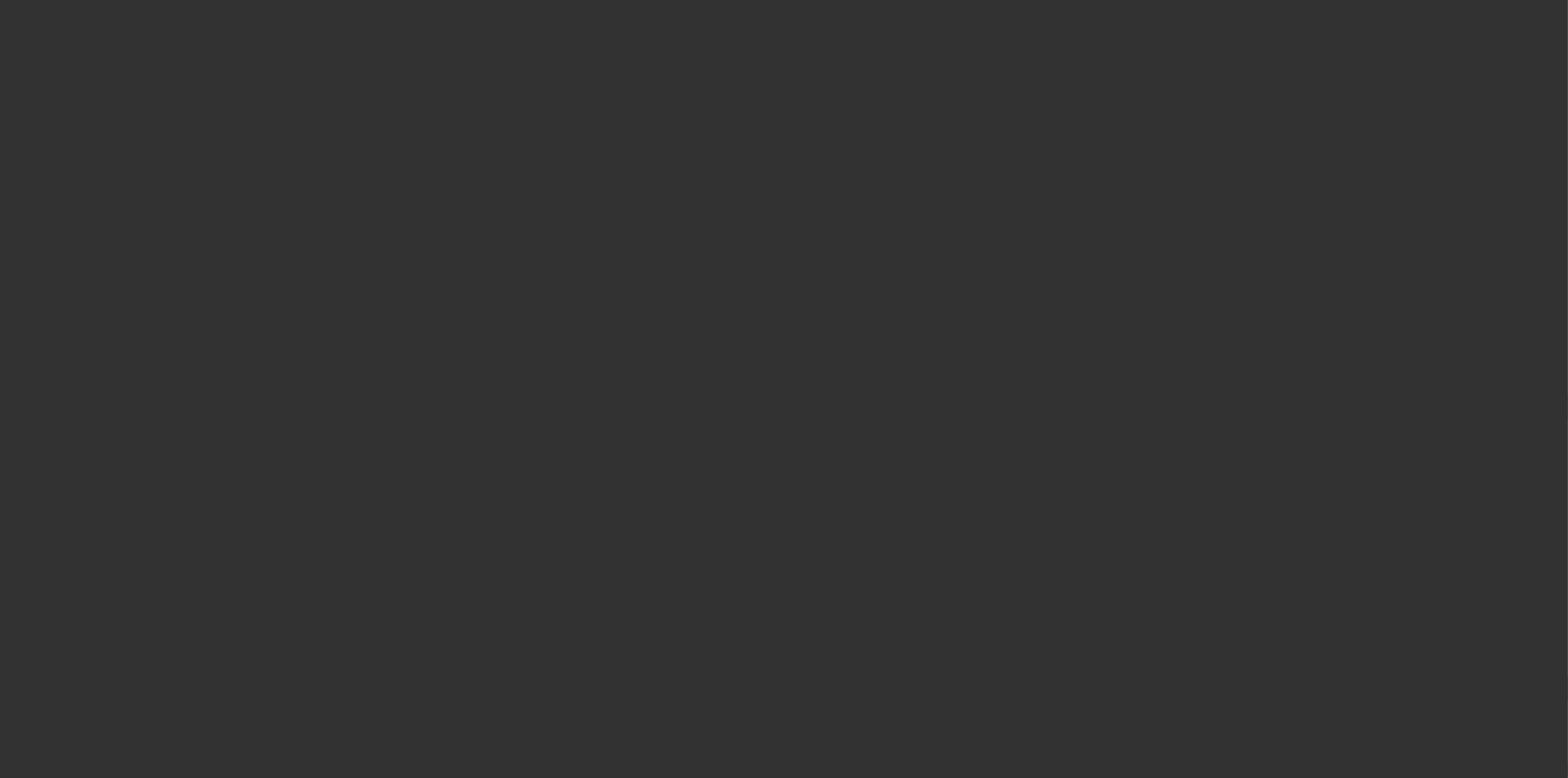
select select "3"
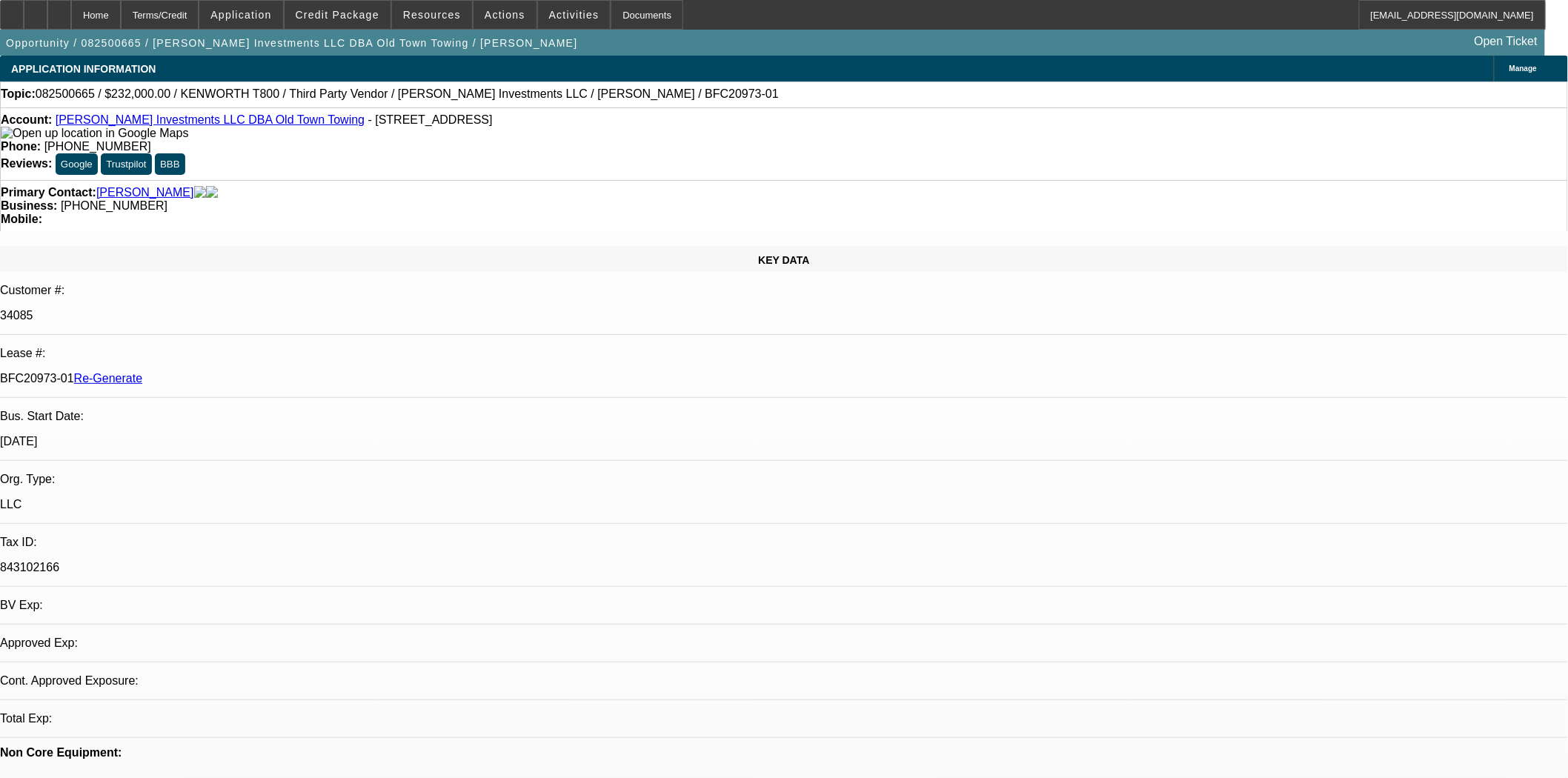
select select "0"
select select "2"
select select "0.1"
select select "4"
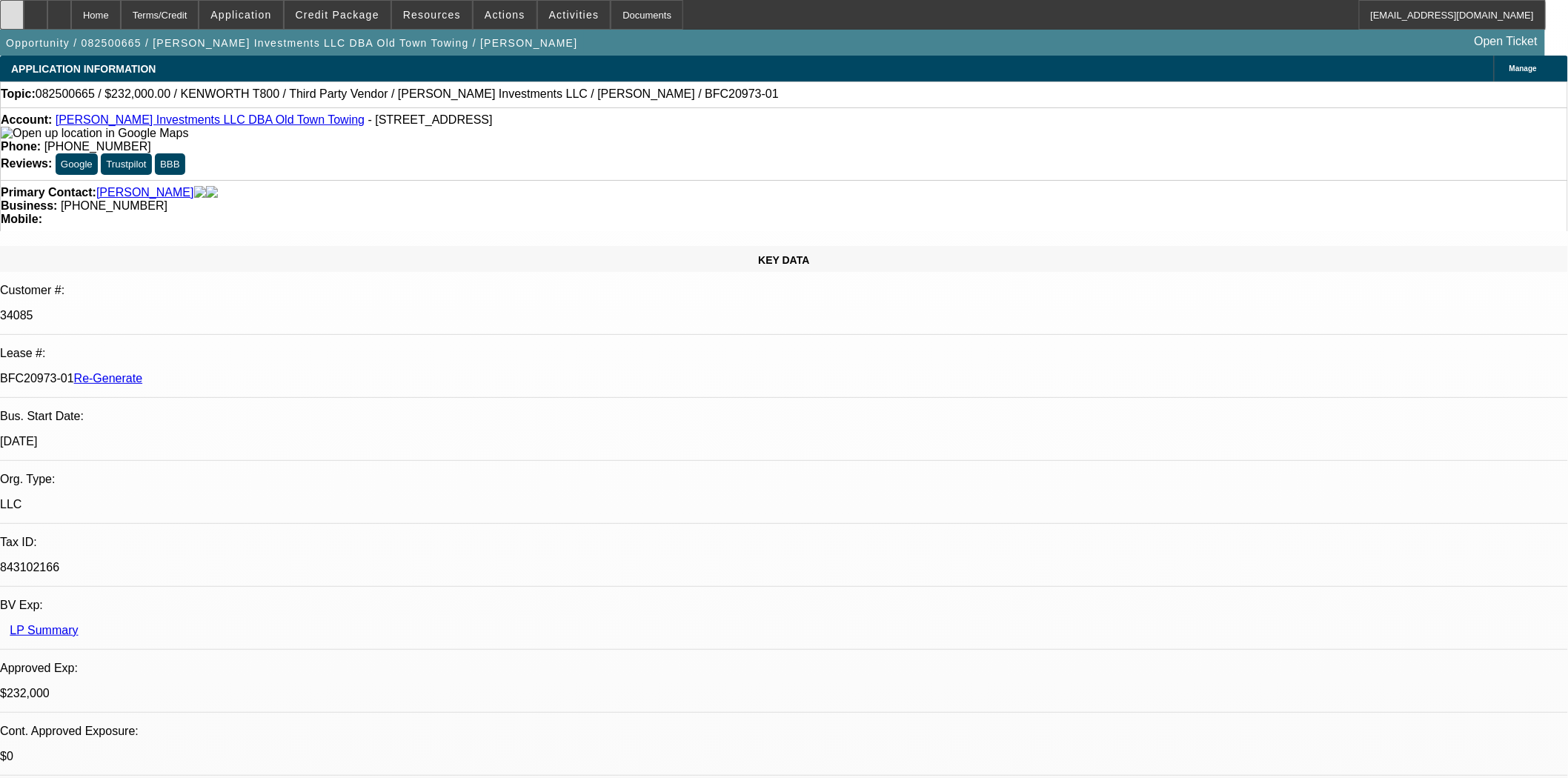
click at [12, 9] on icon at bounding box center [12, 9] width 0 height 0
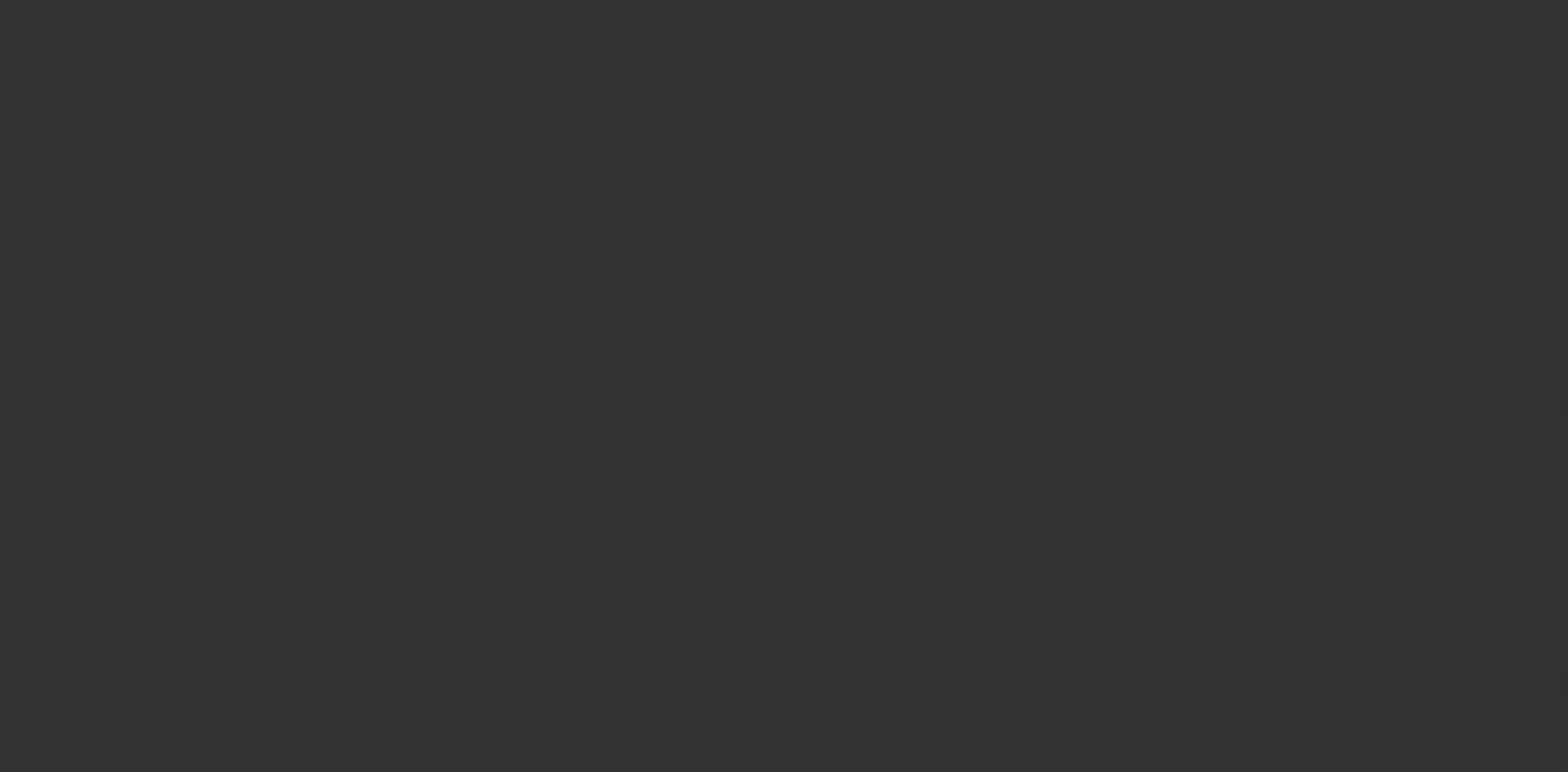
select select "3"
select select "0"
select select "2"
select select "0"
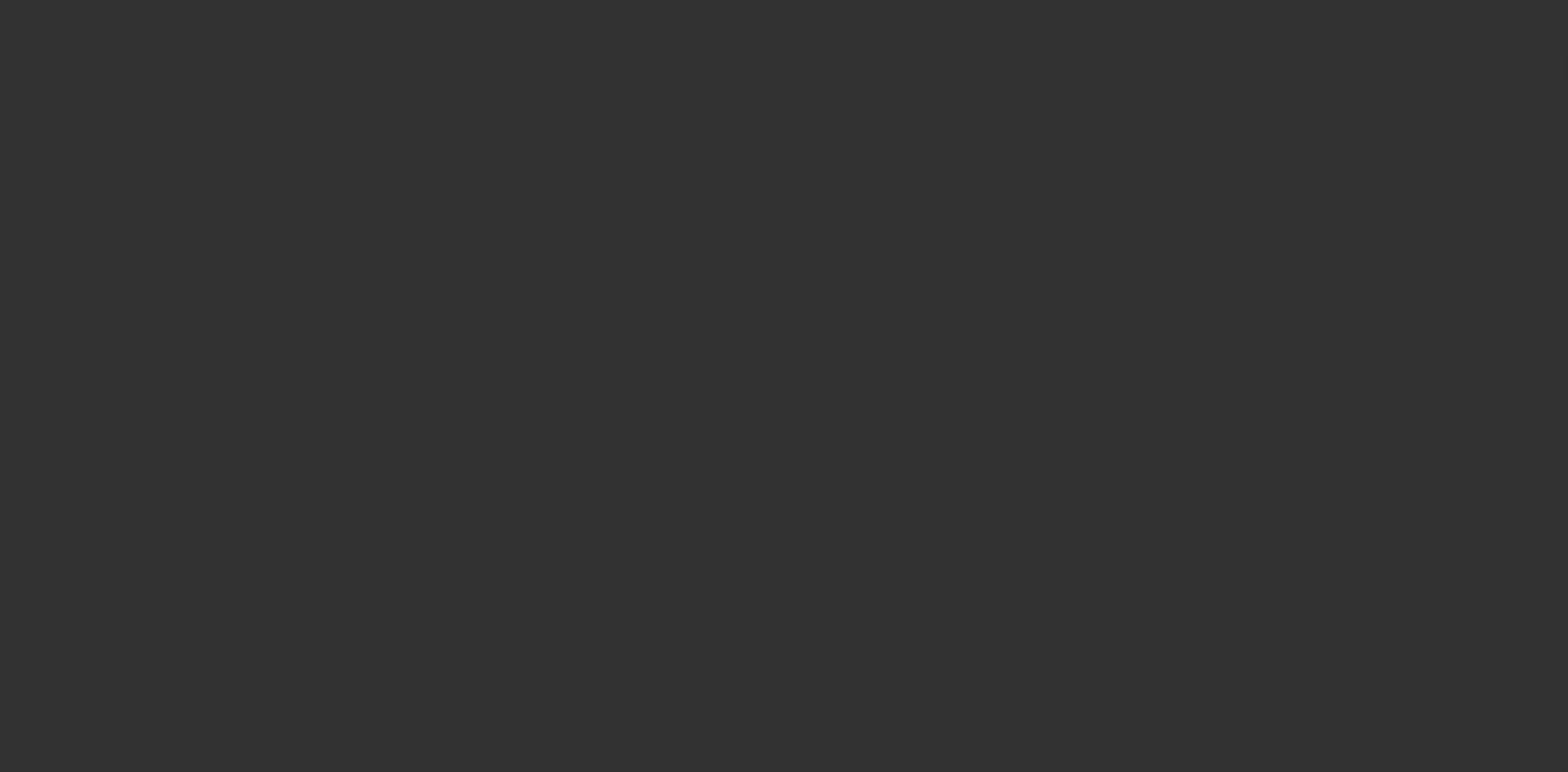
select select "6"
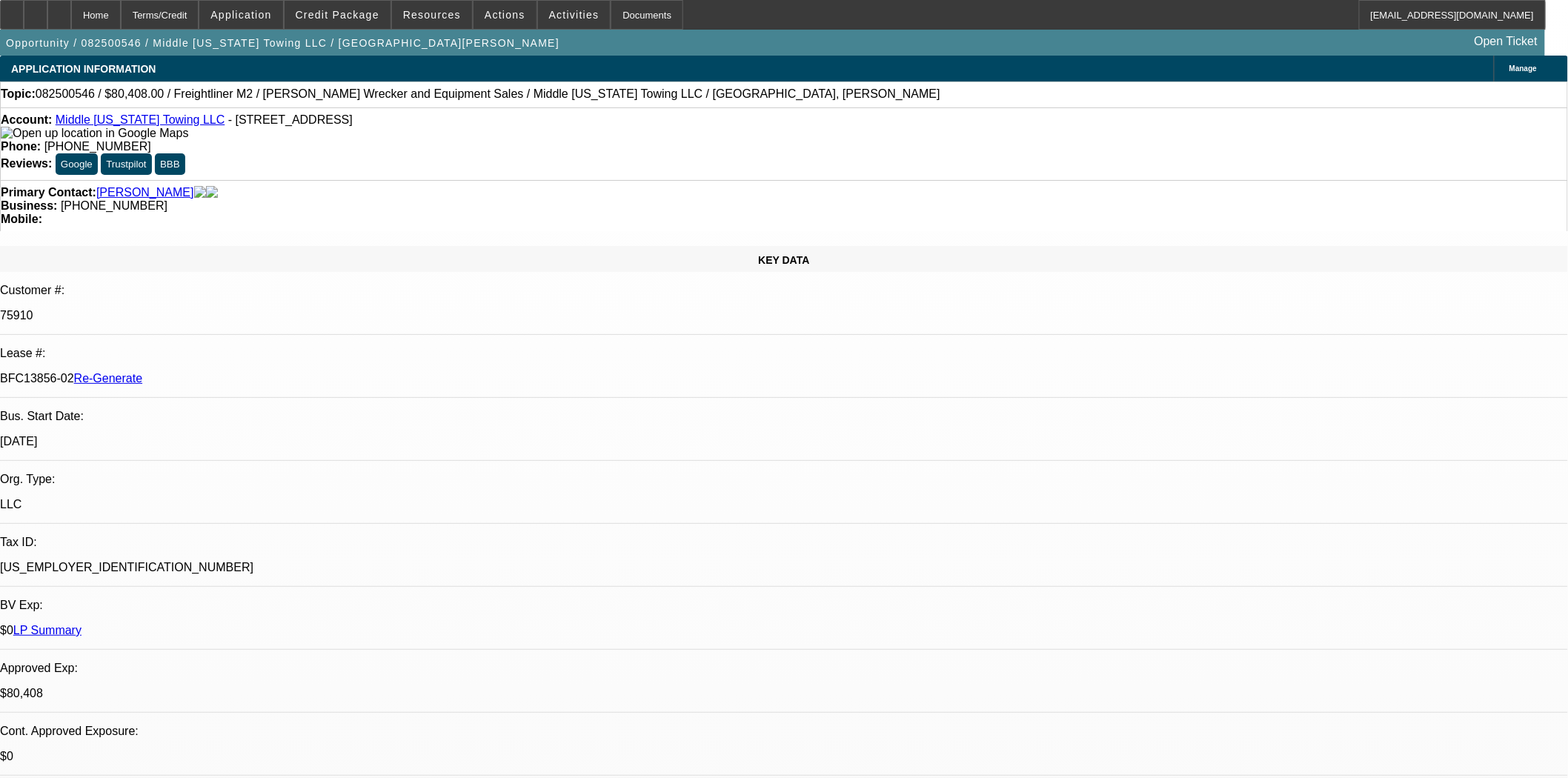
scroll to position [824, 0]
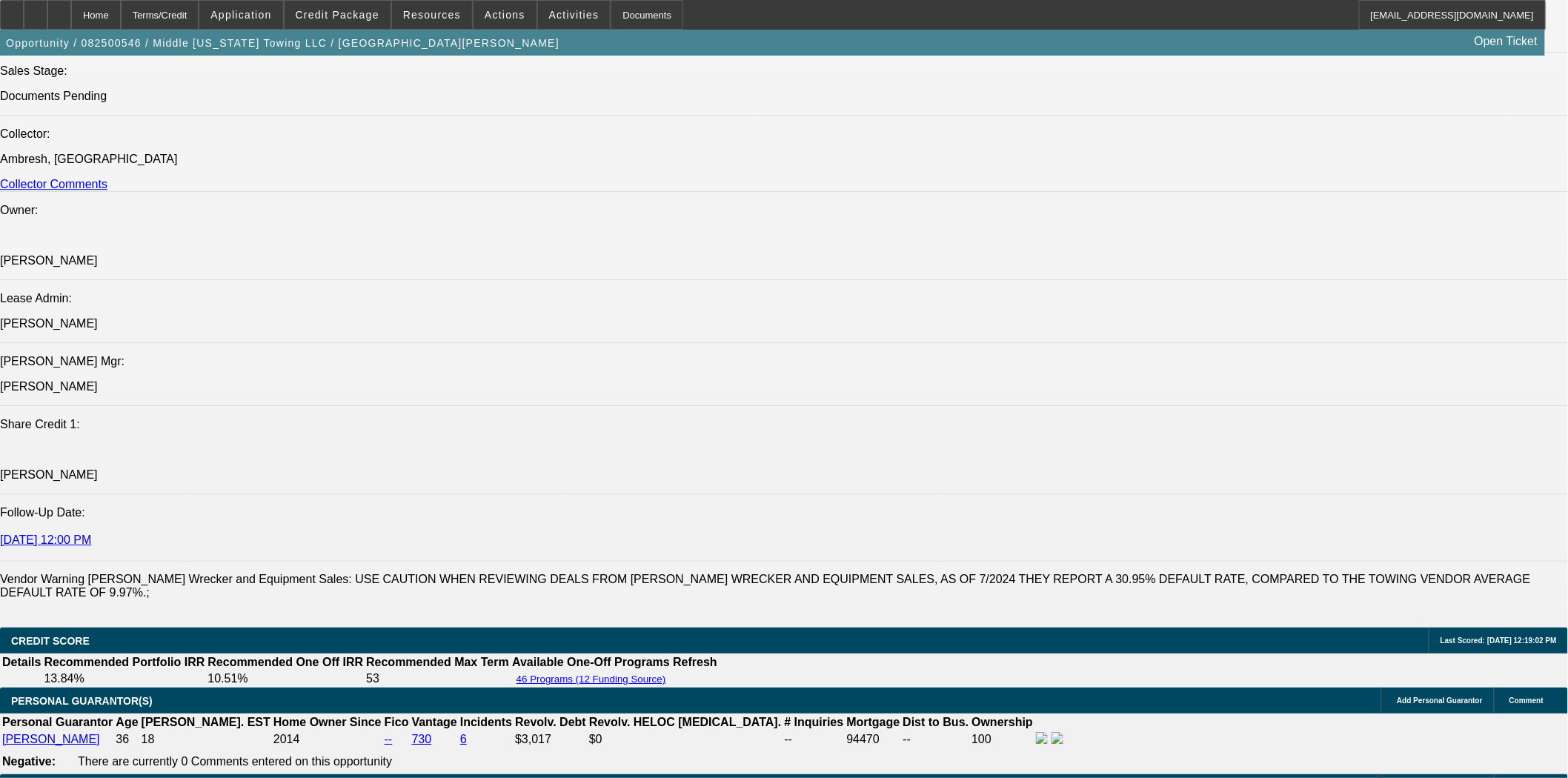
scroll to position [1729, 0]
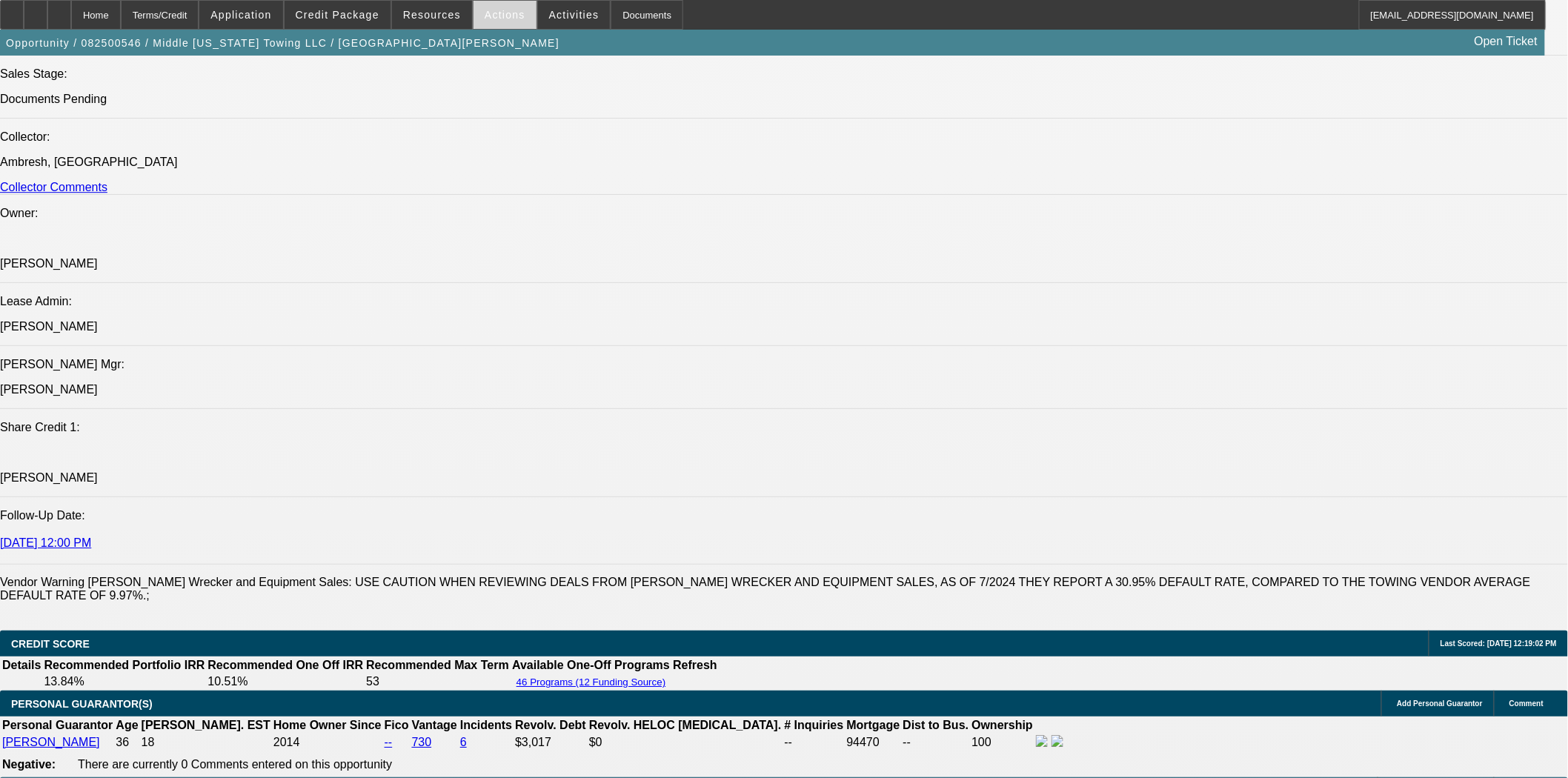
click at [499, 20] on span at bounding box center [504, 15] width 63 height 35
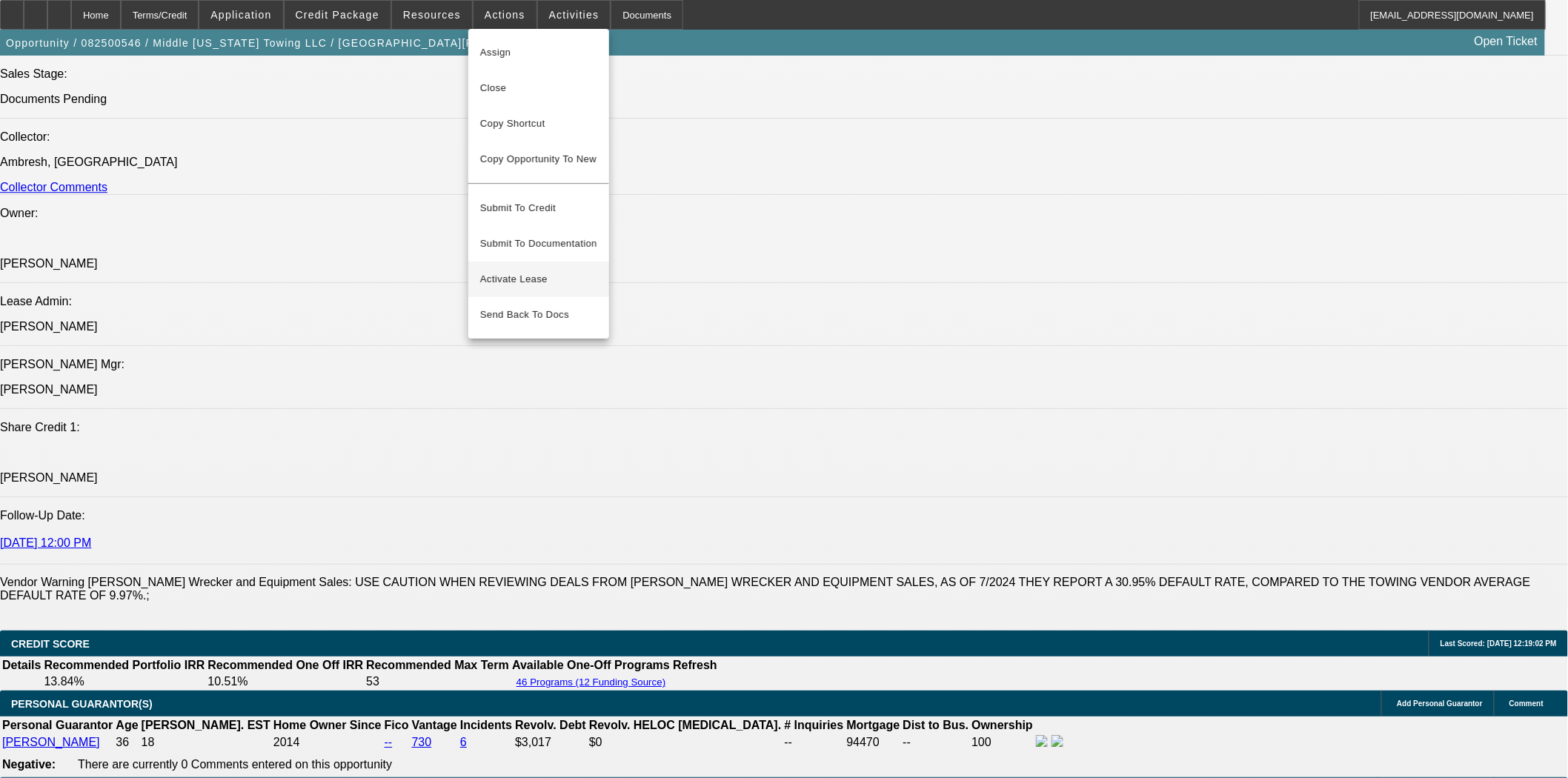
click at [528, 270] on span "Activate Lease" at bounding box center [539, 279] width 117 height 18
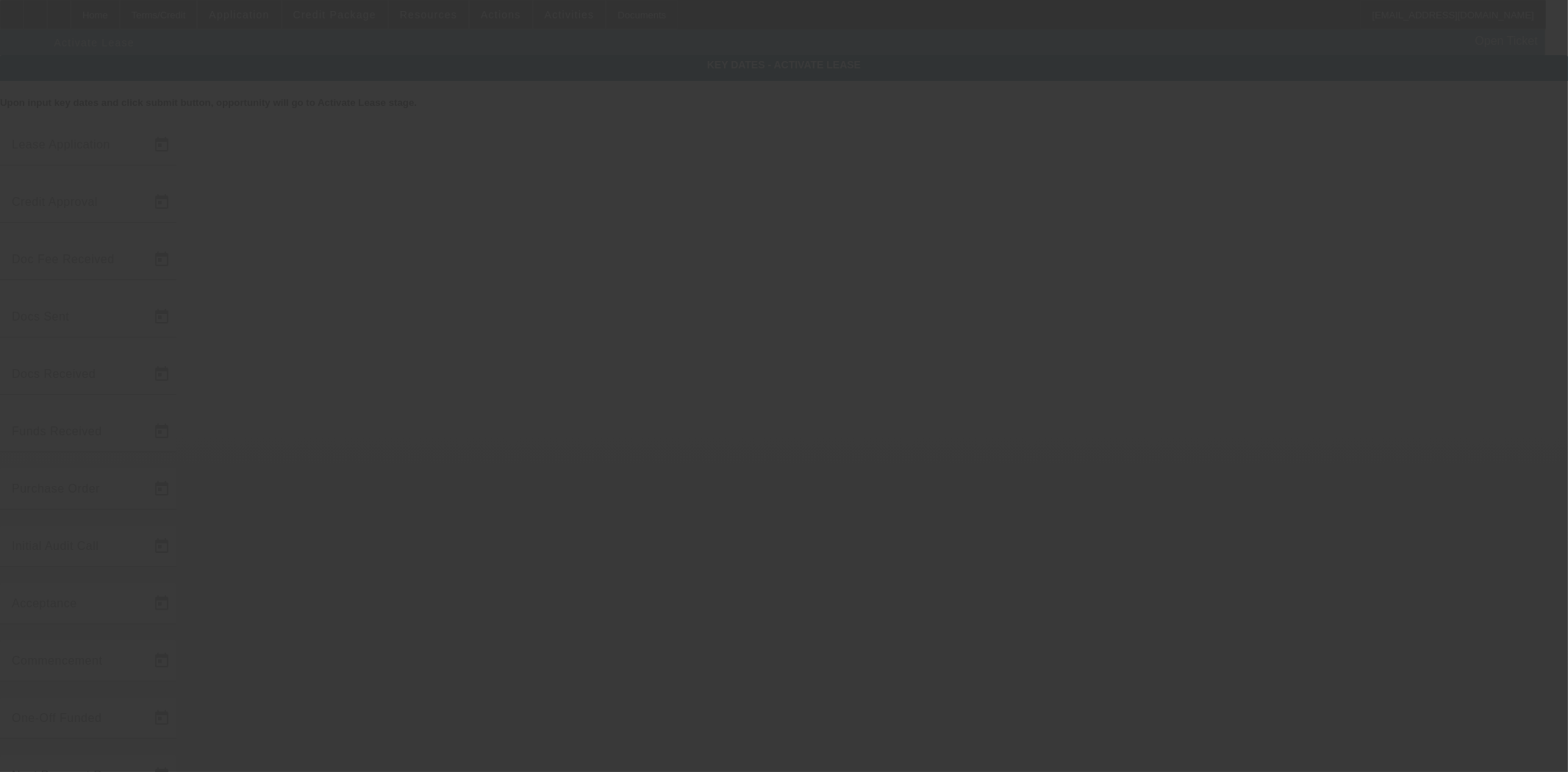
type input "8/20/2025"
type input "8/22/2025"
type input "8/27/2025"
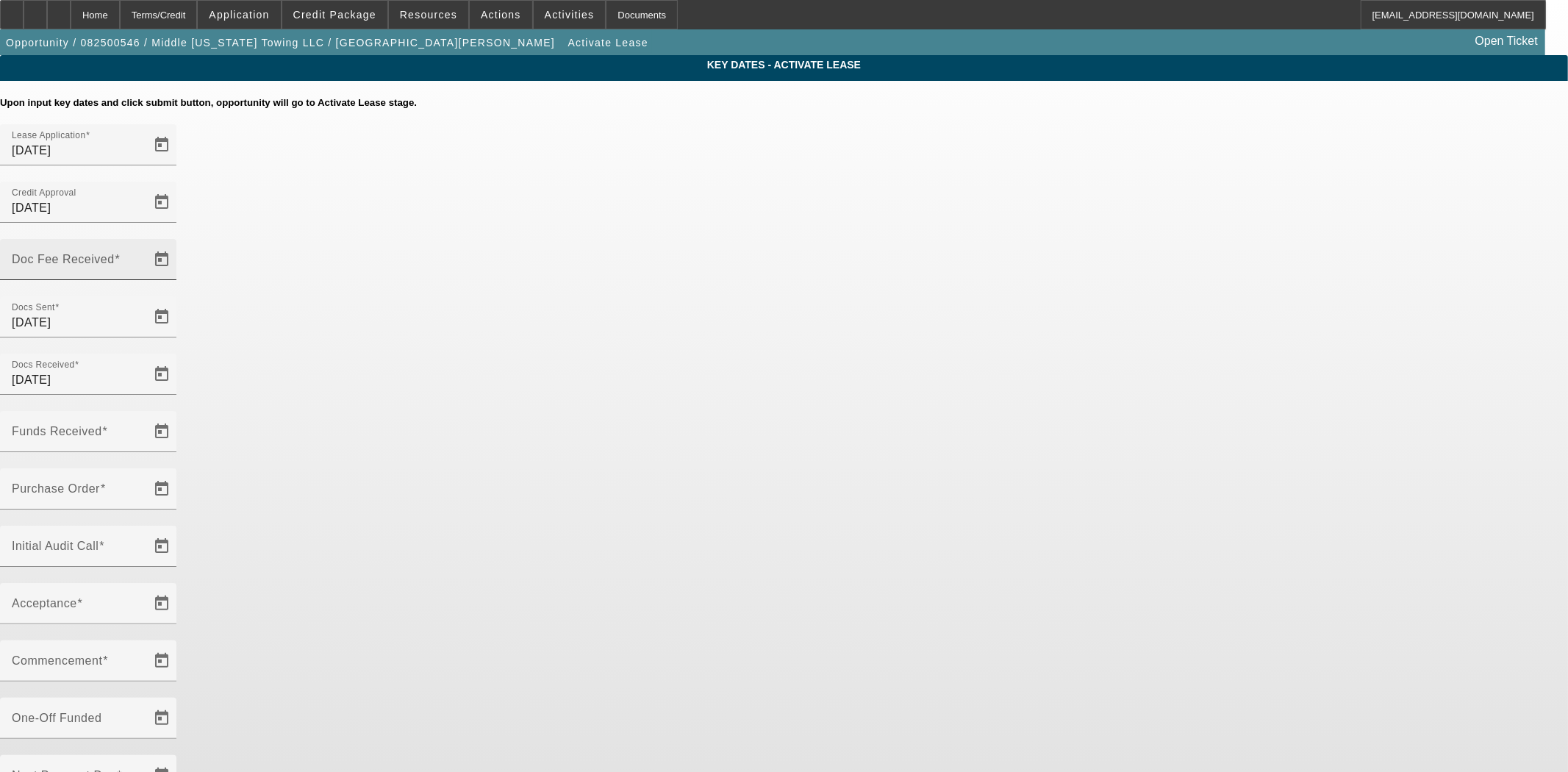
click at [114, 253] on mat-label "Doc Fee Received" at bounding box center [63, 259] width 103 height 13
click at [144, 257] on input "Doc Fee Received" at bounding box center [78, 266] width 132 height 18
type input "8/29/2025"
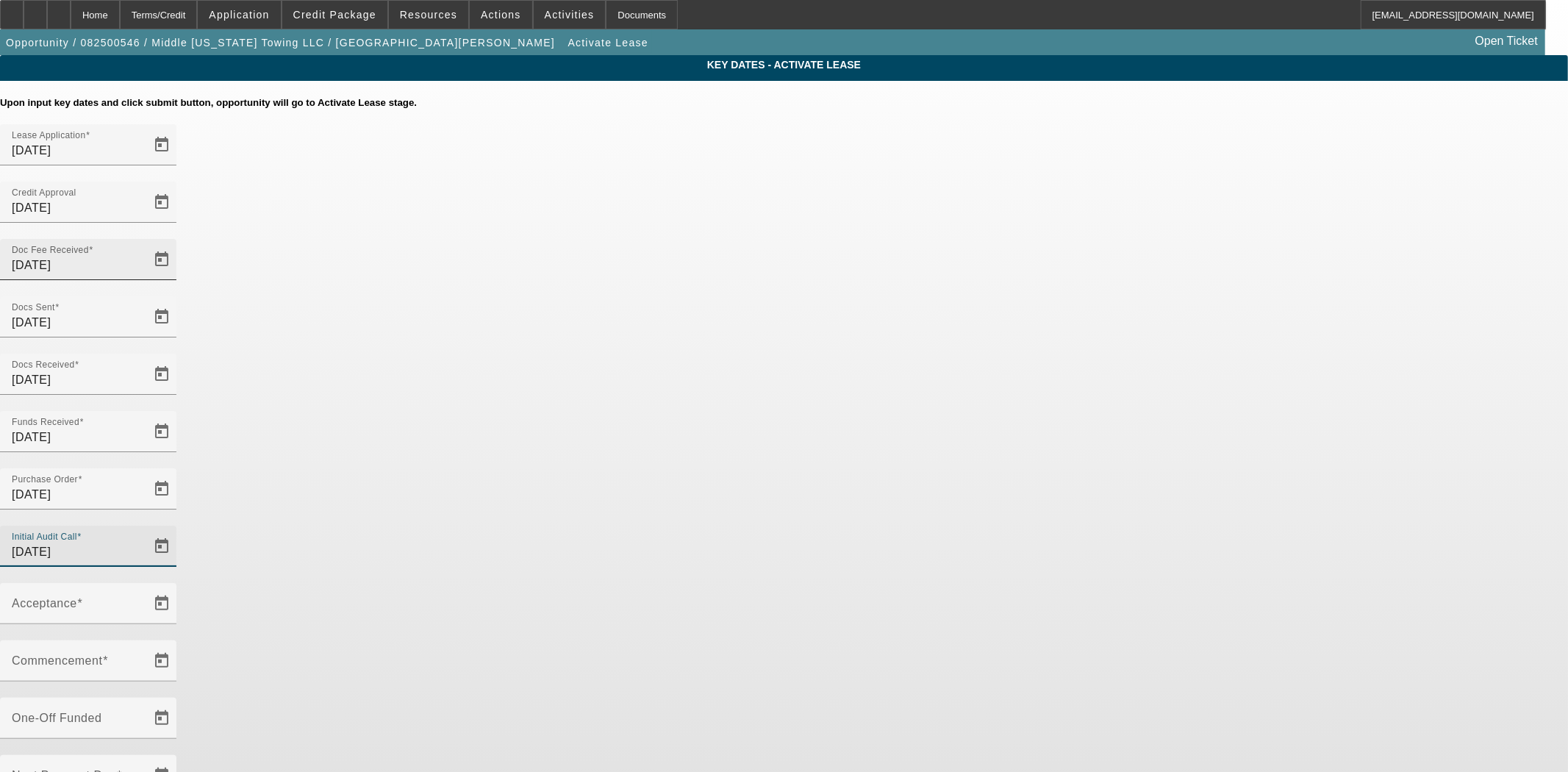
type input "8/29/2025"
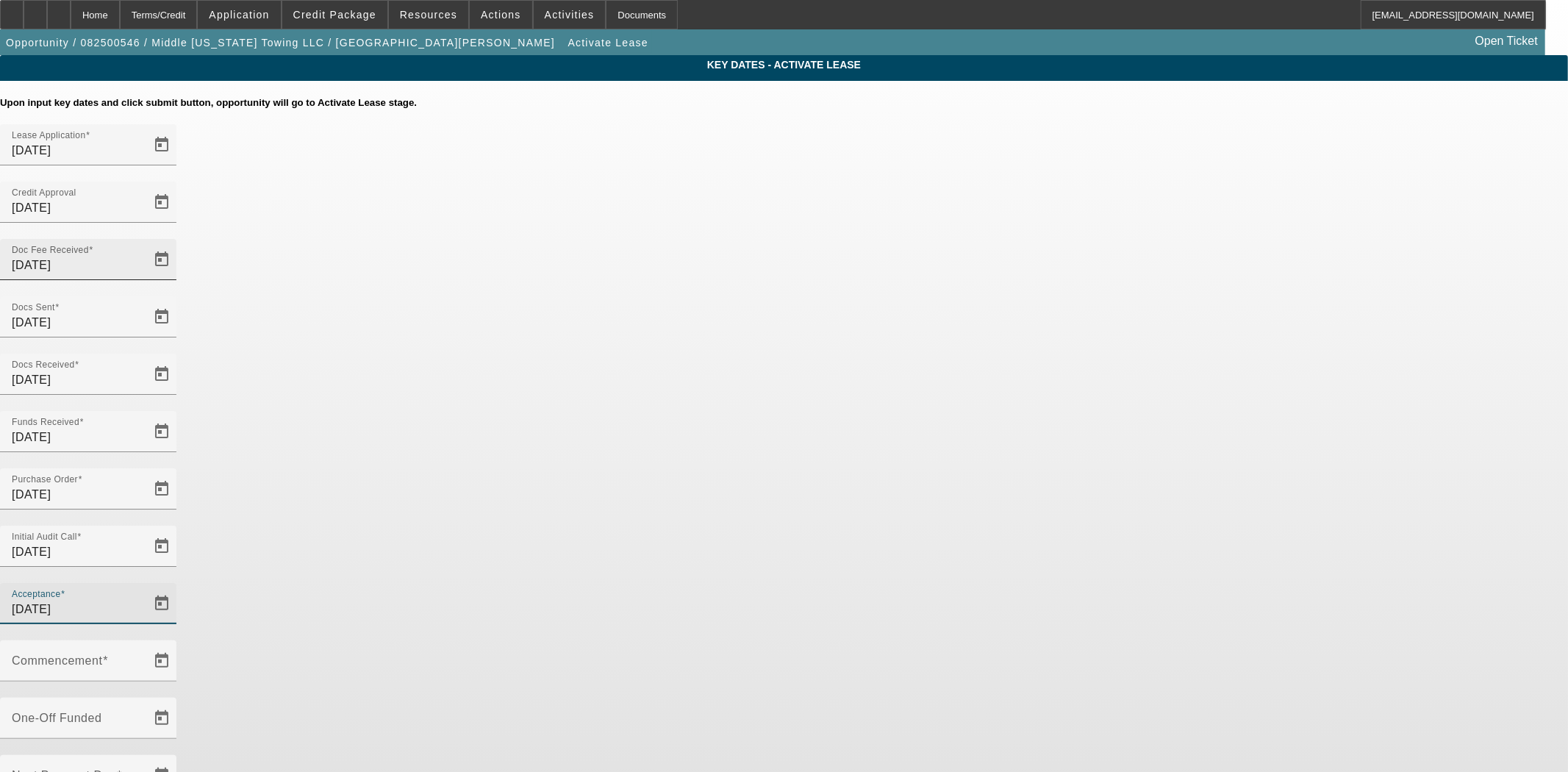
type input "8/29/2025"
type input "9/1/2025"
type input "10/1/2025"
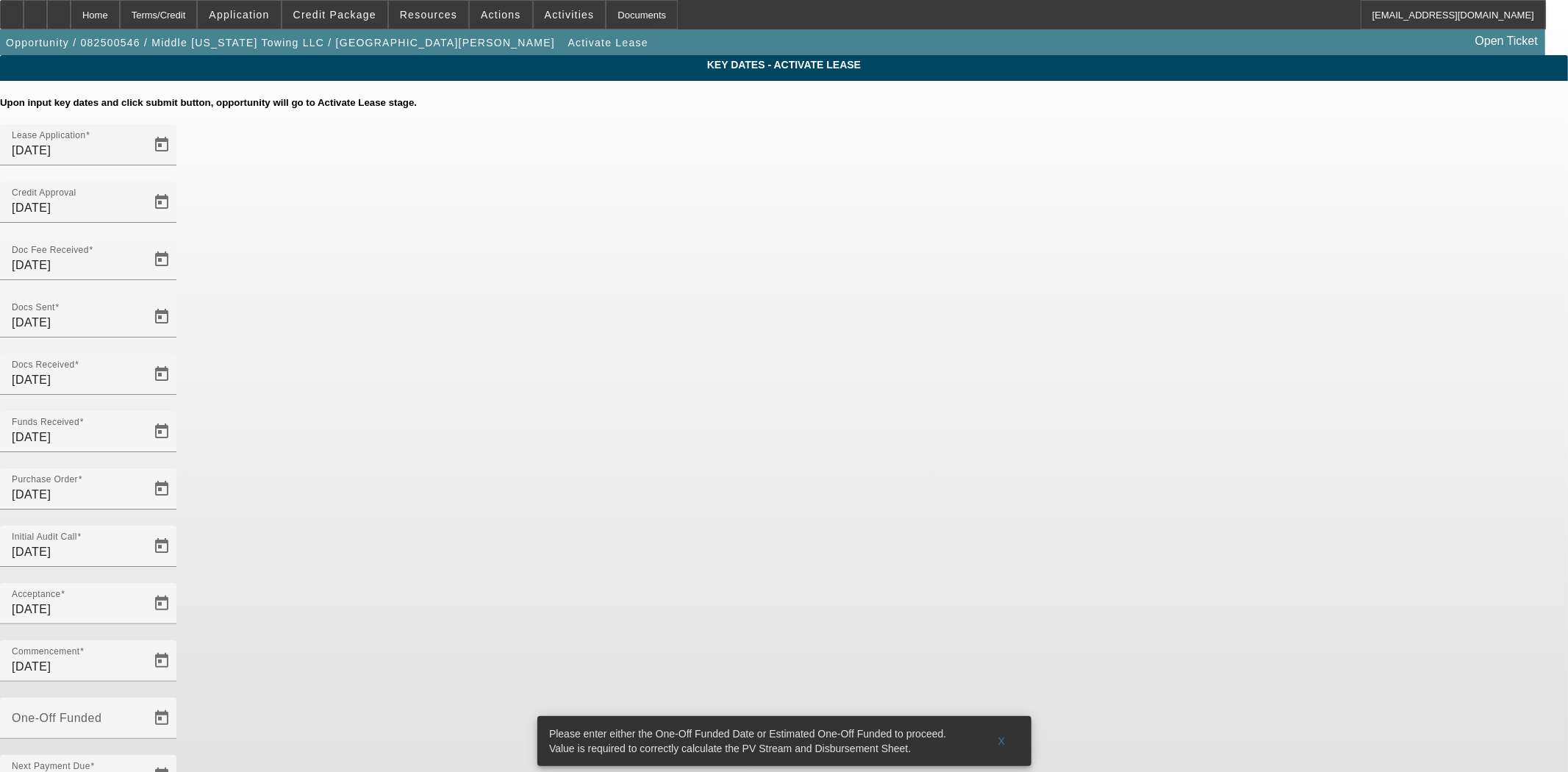
type input "9/4/2025"
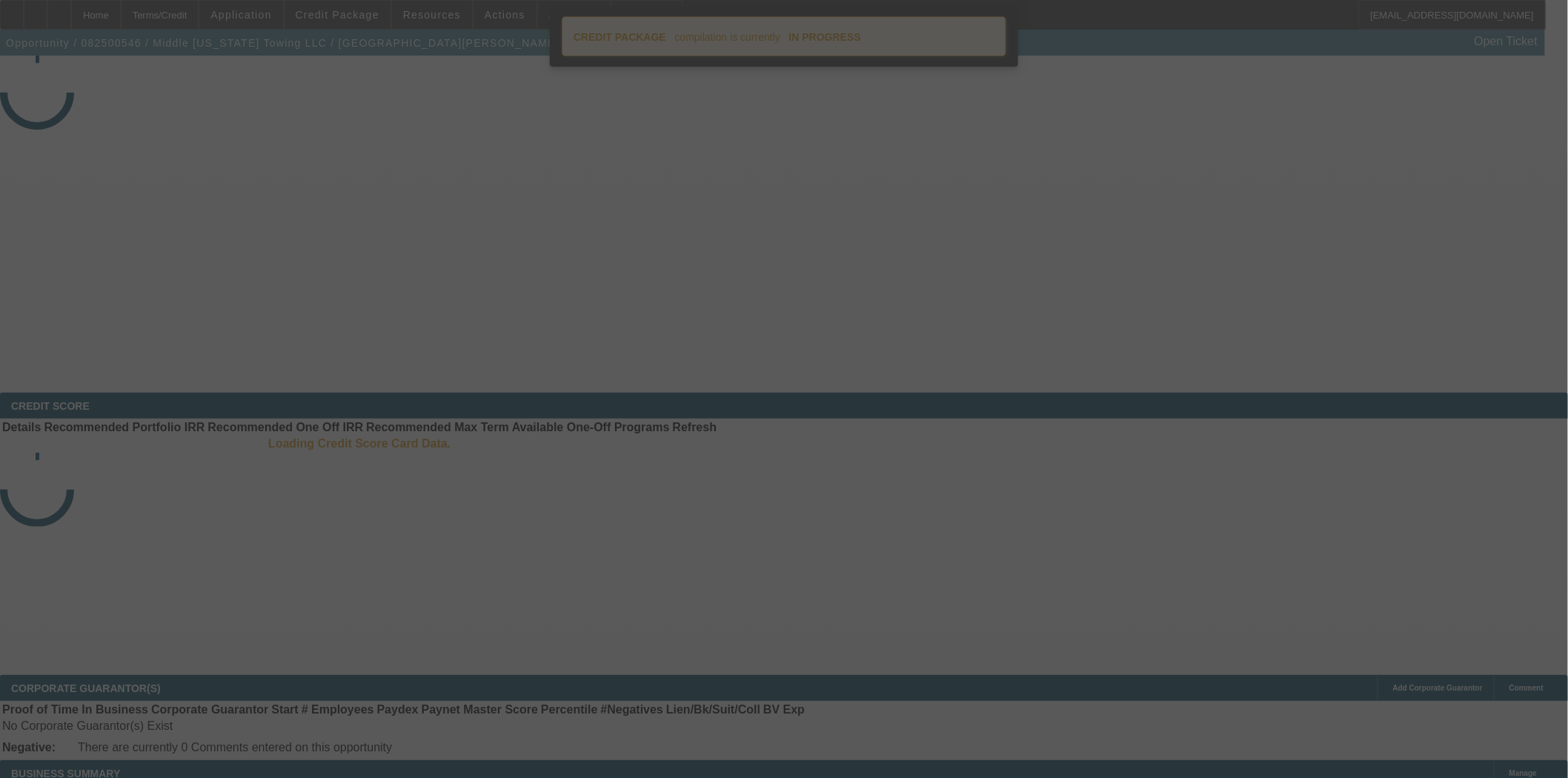
select select "4"
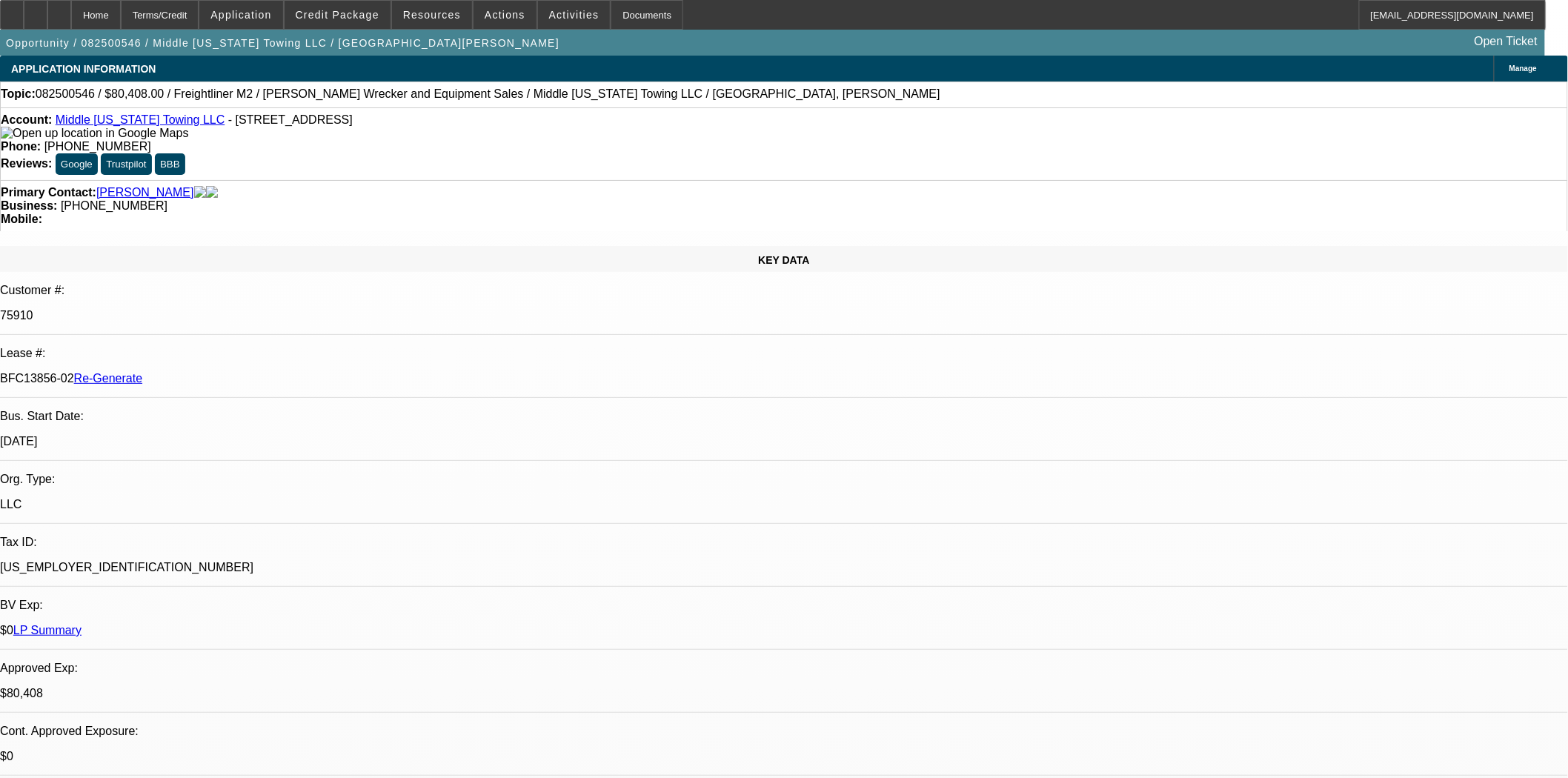
select select "0"
select select "2"
select select "0"
select select "6"
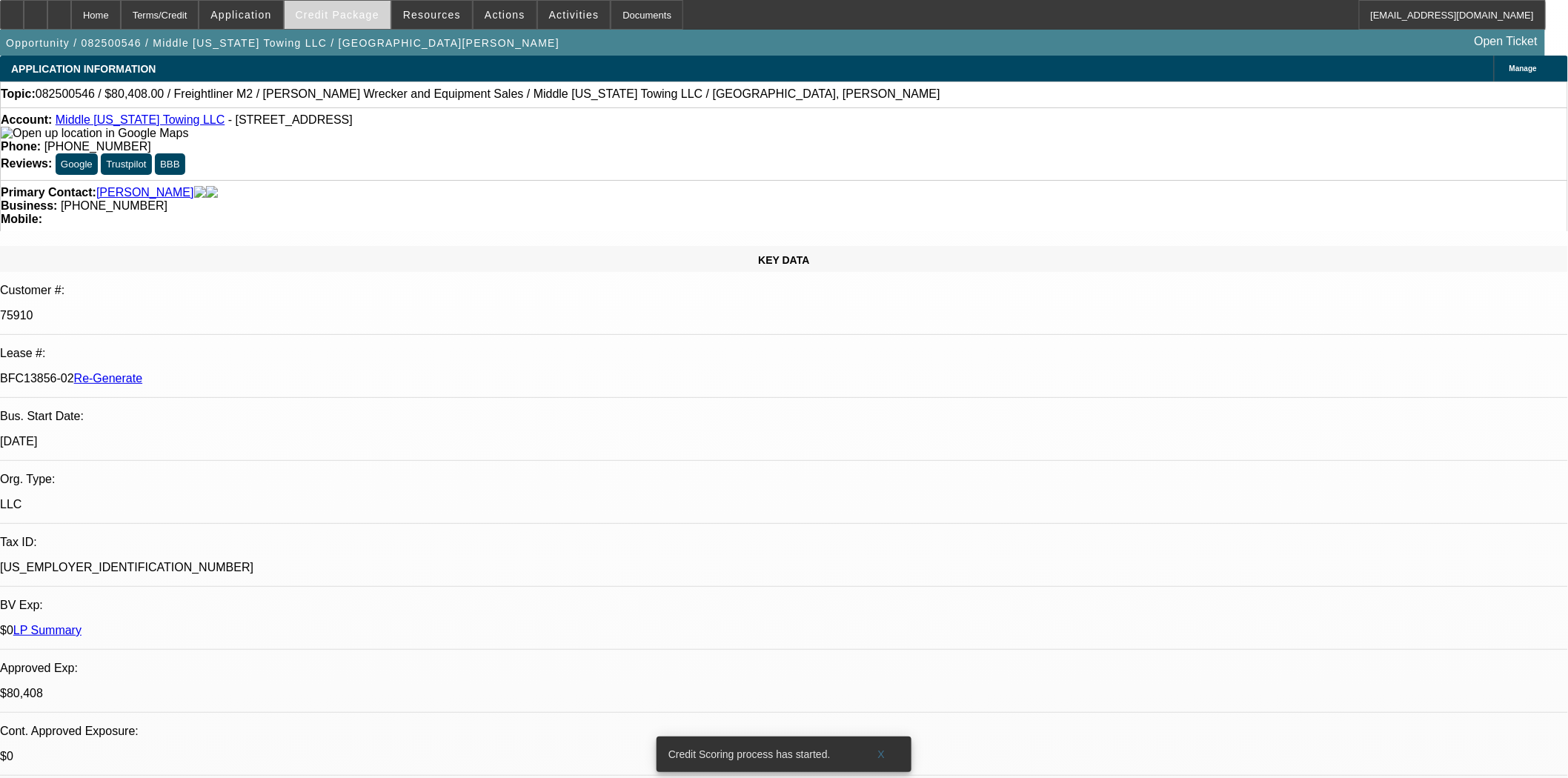
click at [355, 18] on span "Credit Package" at bounding box center [337, 15] width 83 height 12
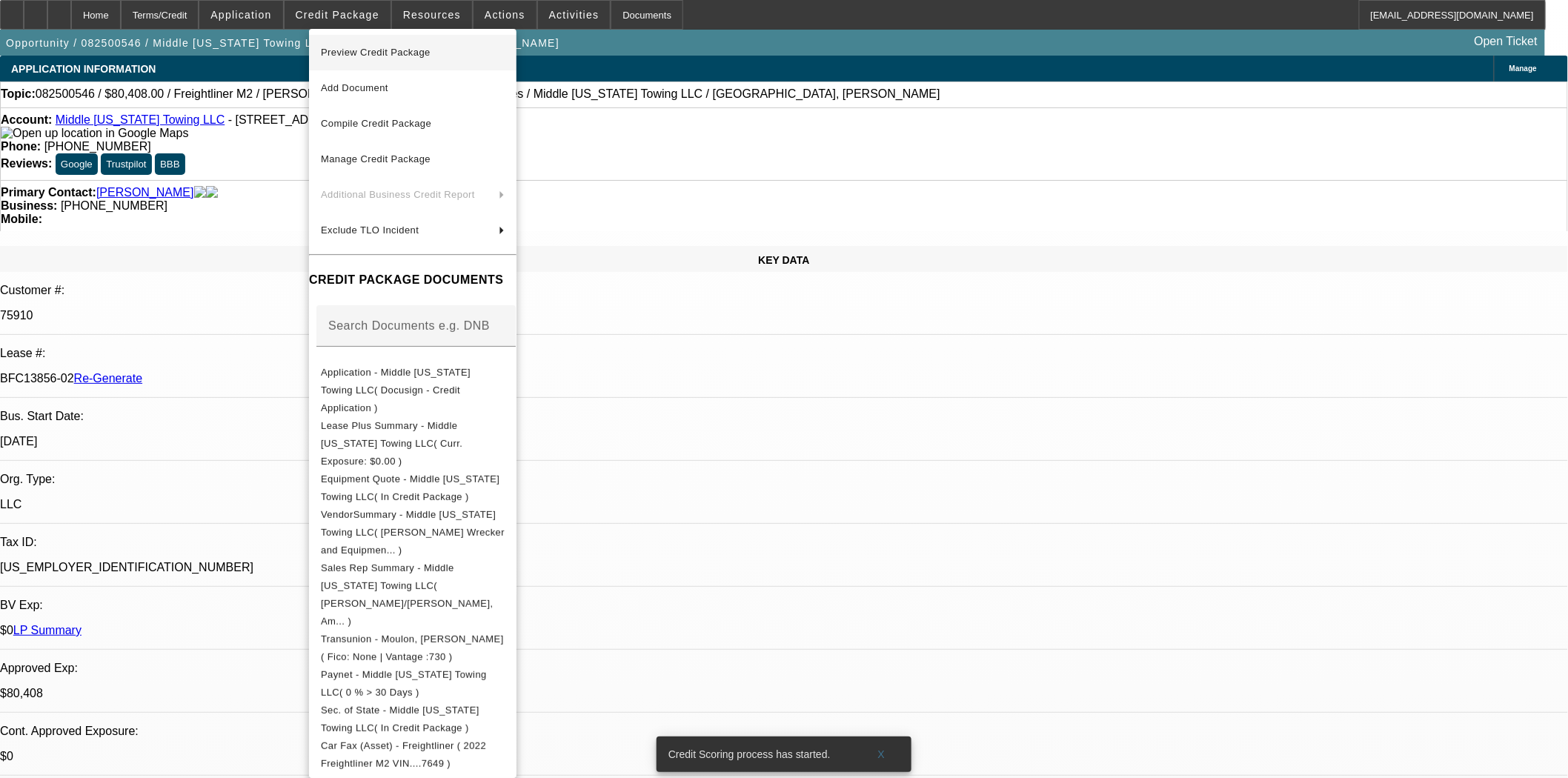
click at [367, 47] on span "Preview Credit Package" at bounding box center [375, 52] width 109 height 11
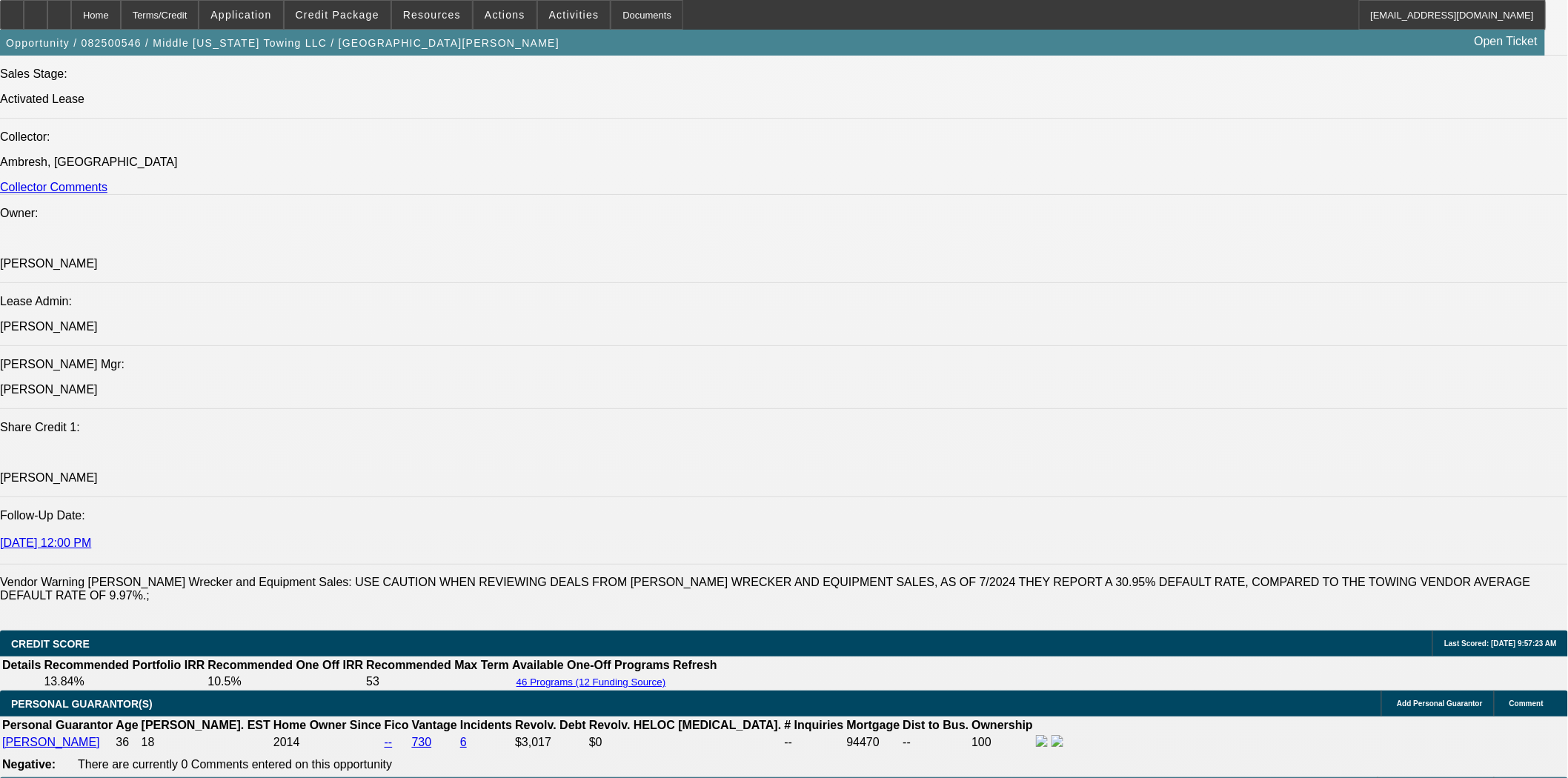
scroll to position [2140, 0]
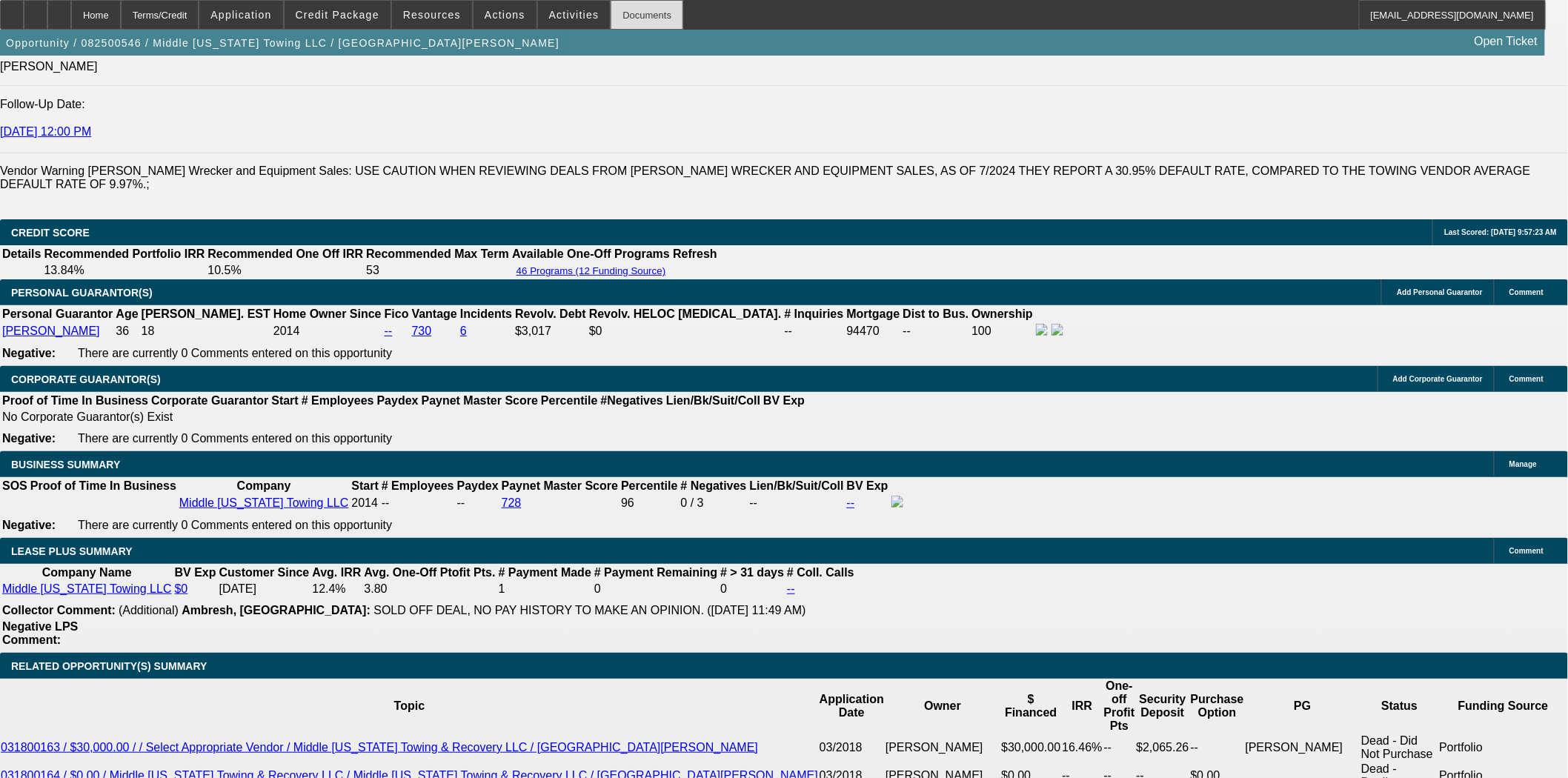
click at [617, 15] on div "Documents" at bounding box center [647, 15] width 72 height 29
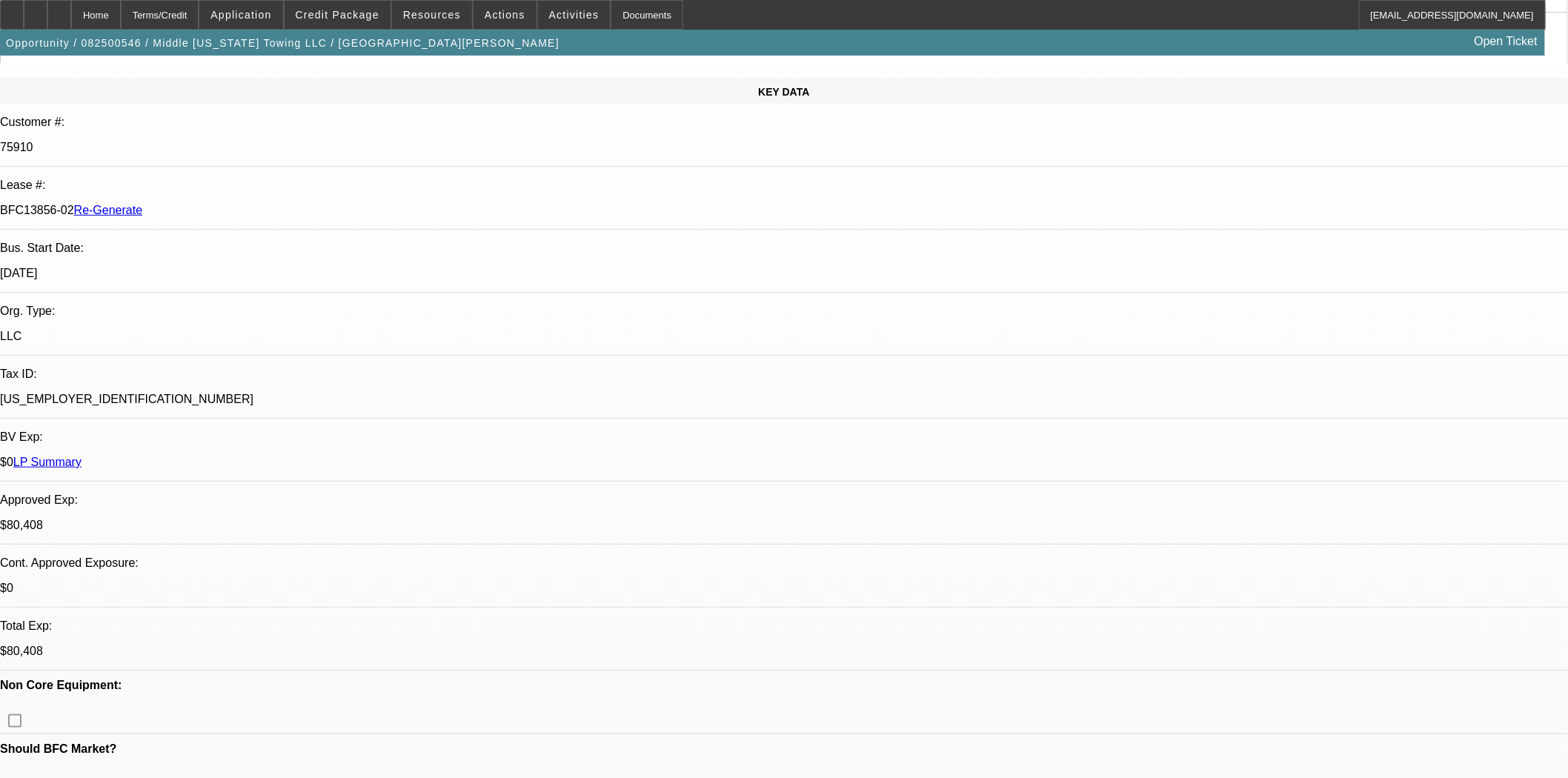
scroll to position [0, 0]
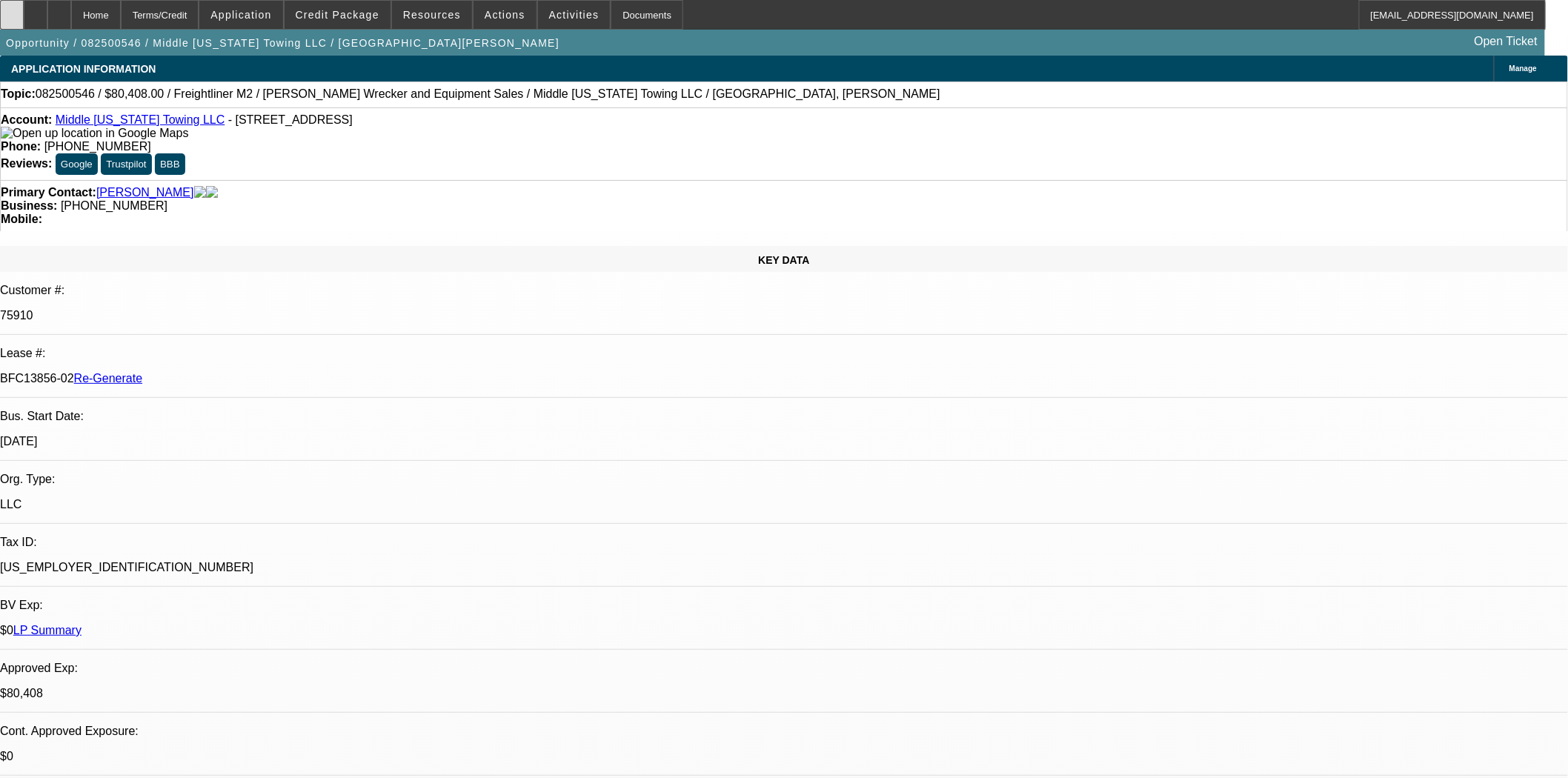
click at [18, 18] on div at bounding box center [12, 15] width 24 height 29
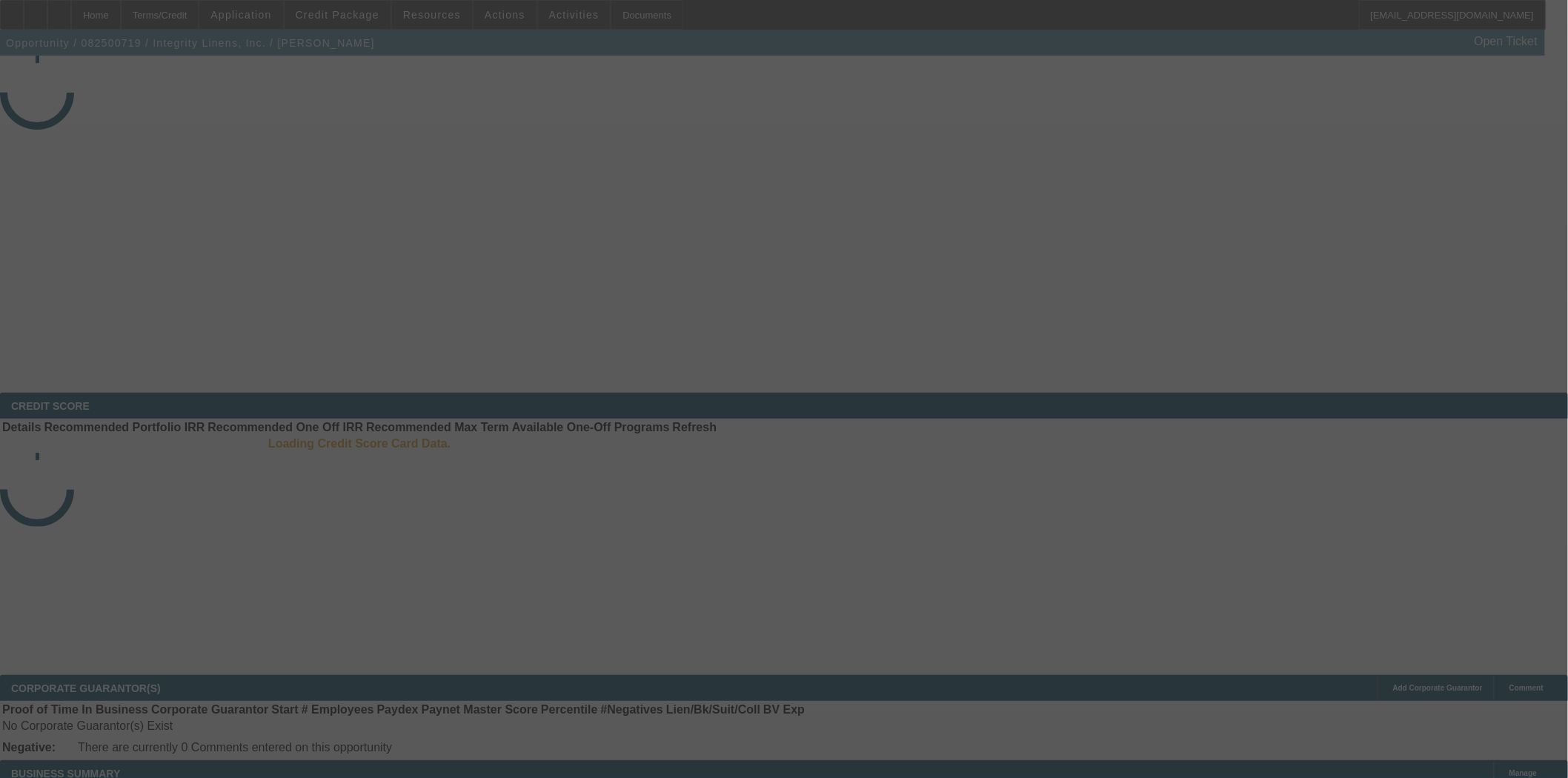
select select "3"
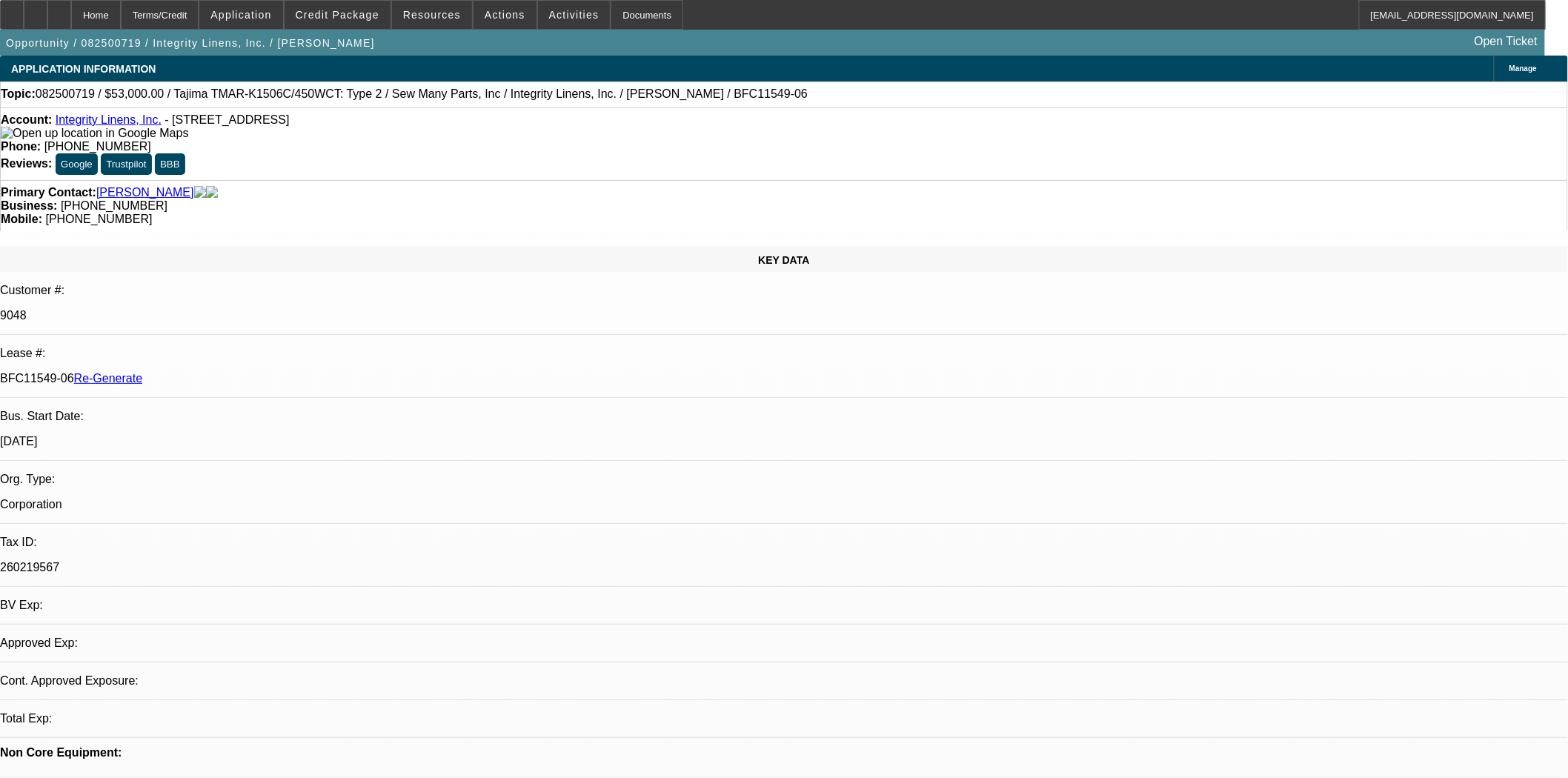
select select "0"
select select "2"
select select "0"
select select "2"
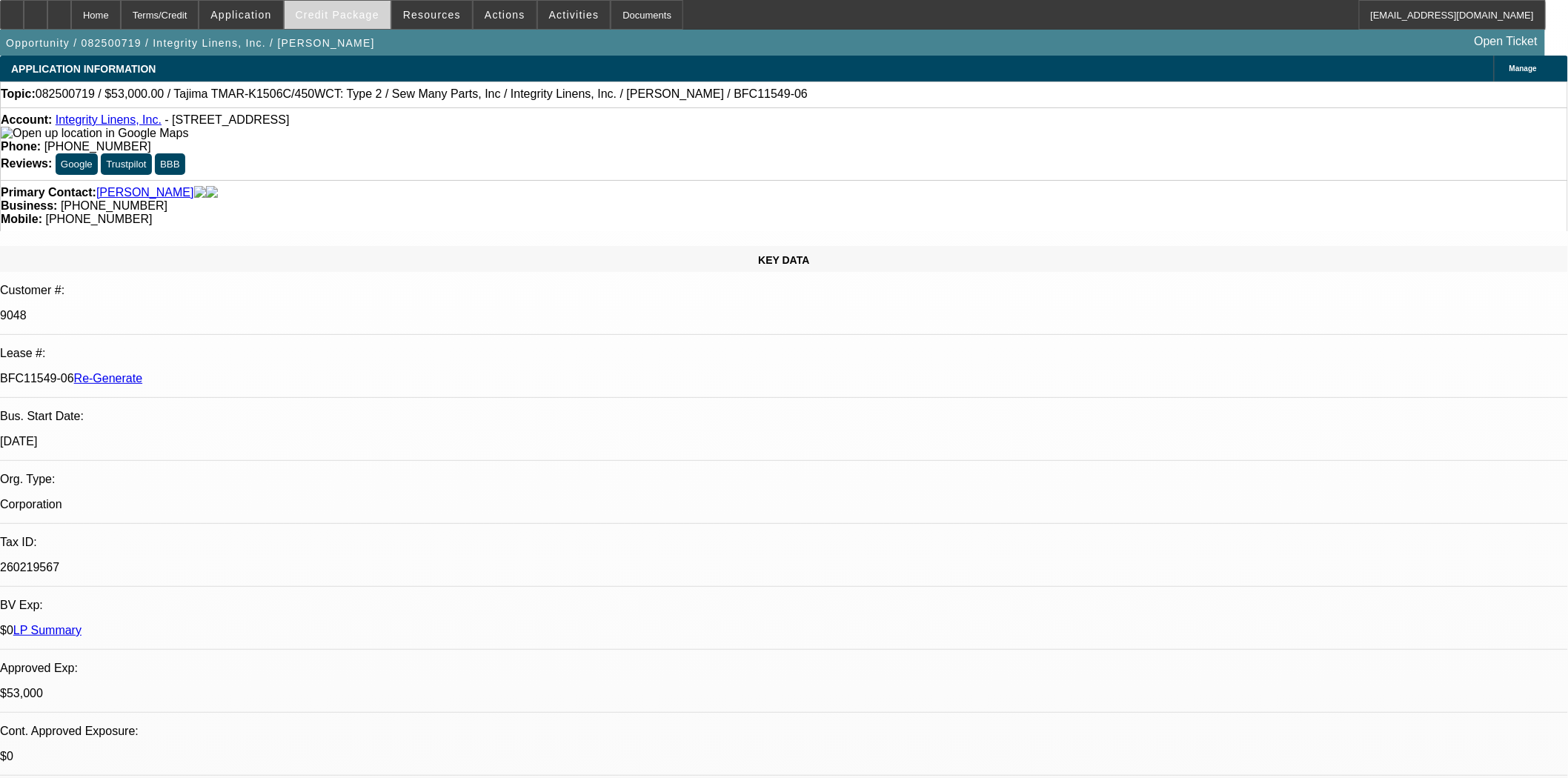
click at [361, 19] on span "Credit Package" at bounding box center [337, 15] width 83 height 12
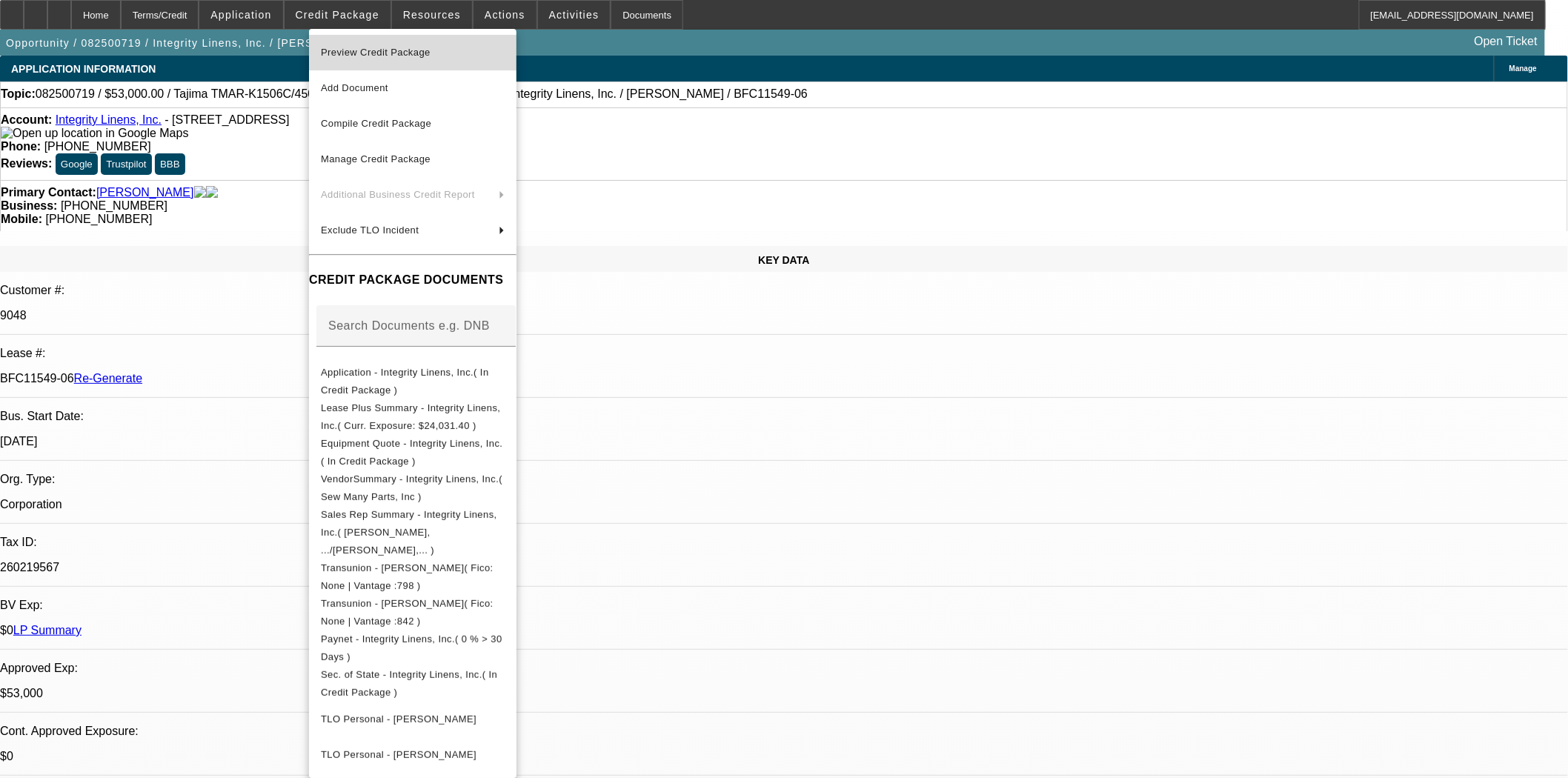
click at [358, 51] on span "Preview Credit Package" at bounding box center [375, 52] width 109 height 11
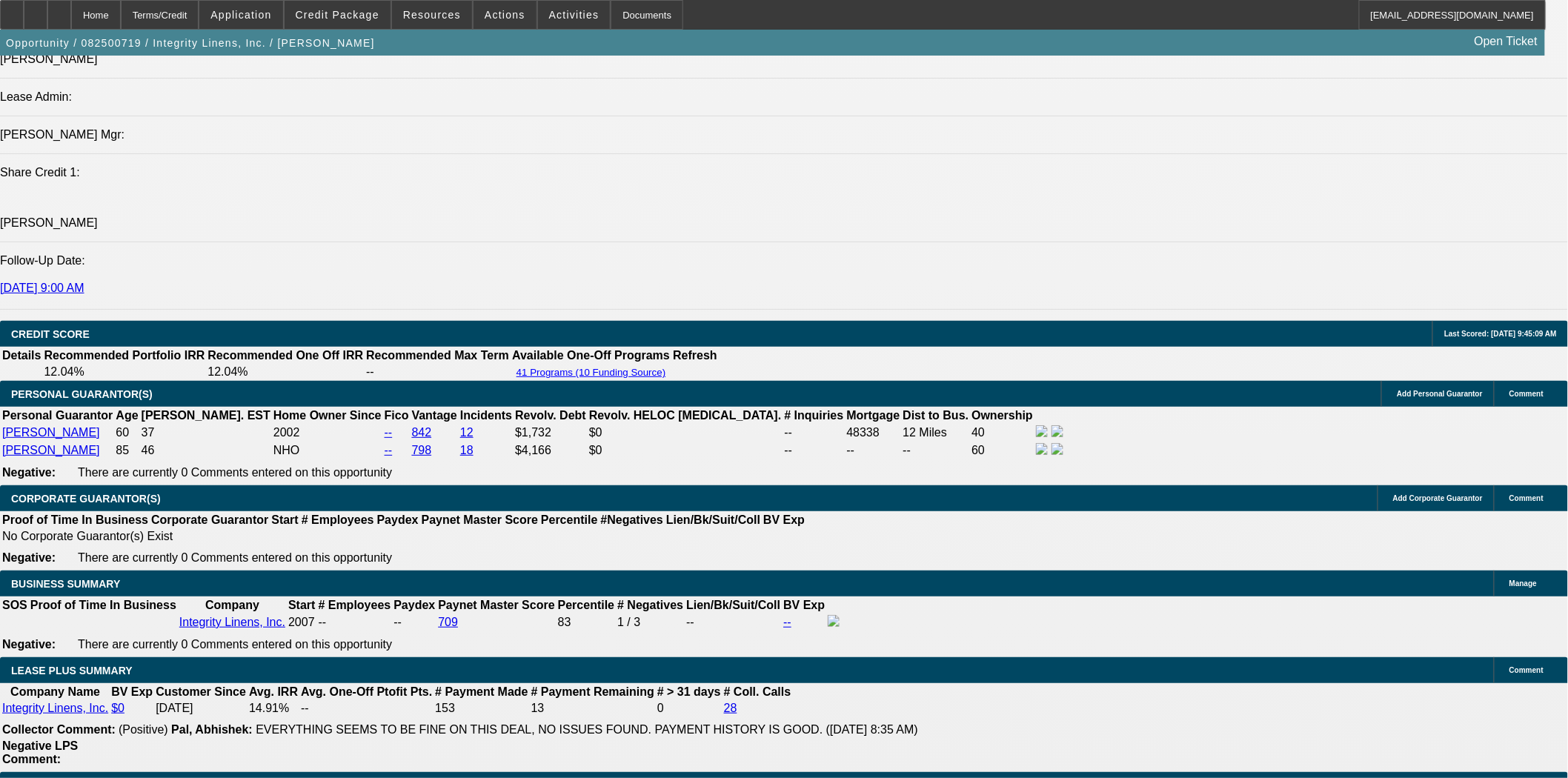
scroll to position [1976, 0]
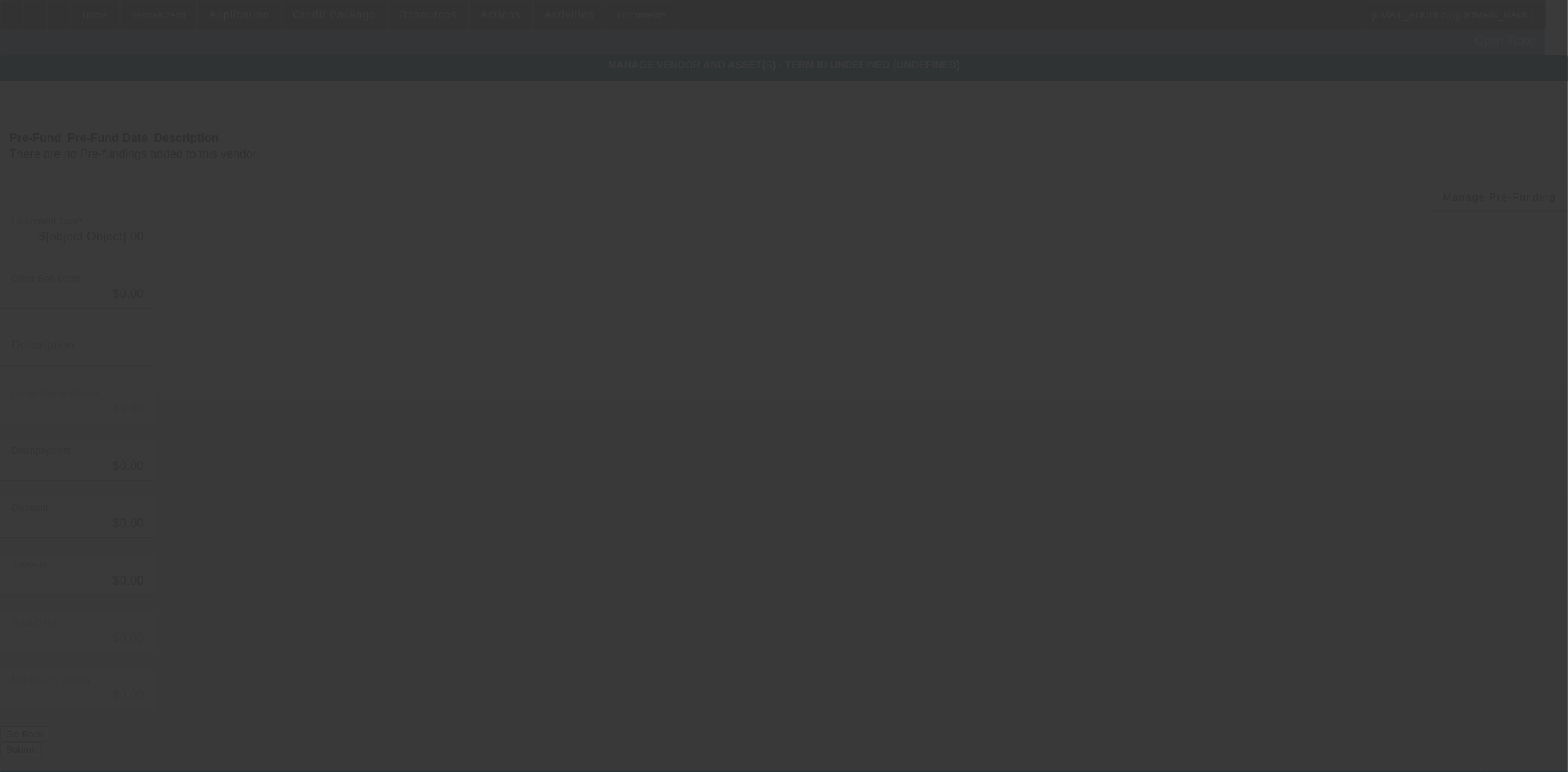
type input "$53,000.00"
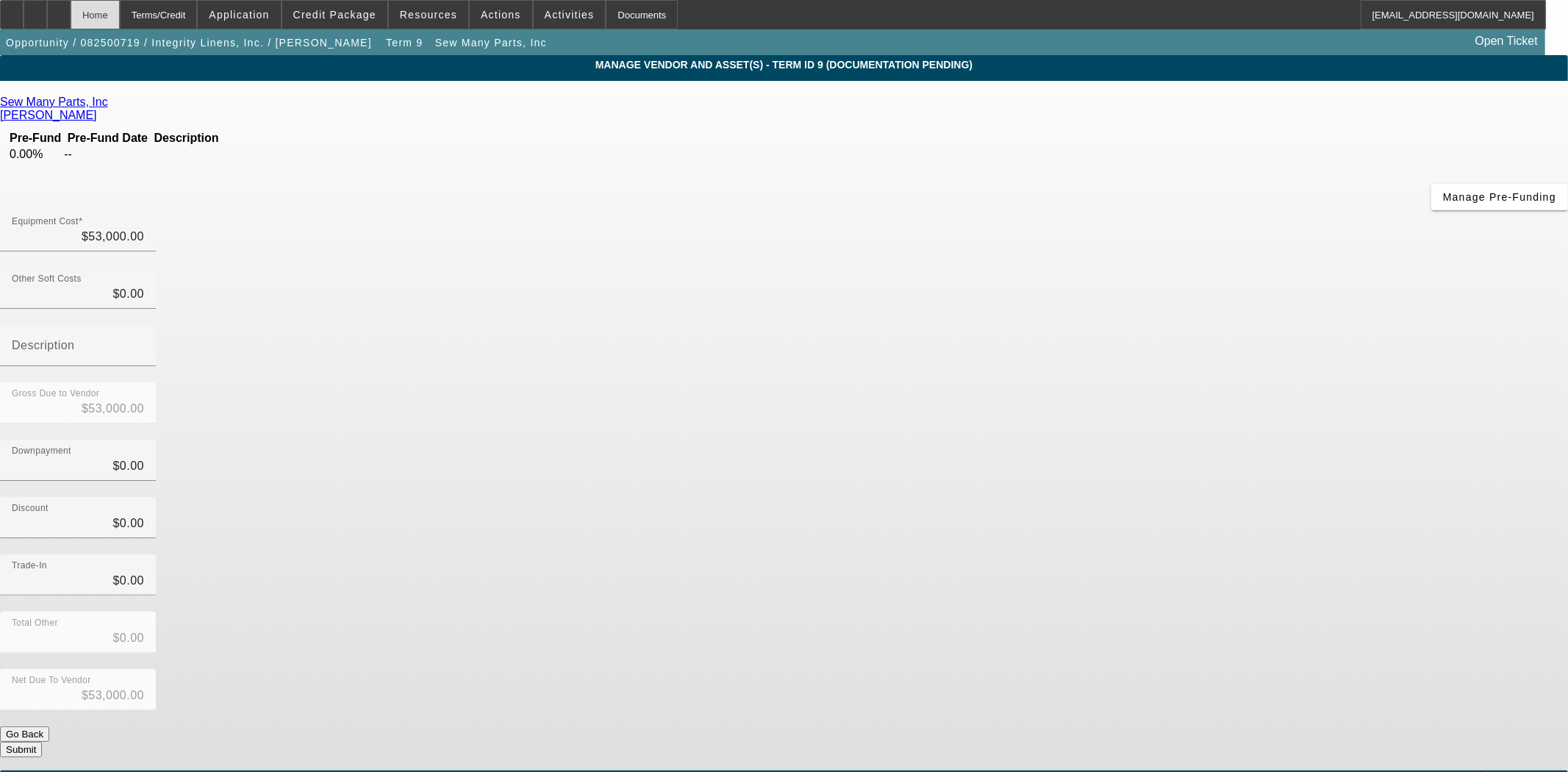
click at [119, 20] on div "Home" at bounding box center [96, 15] width 50 height 29
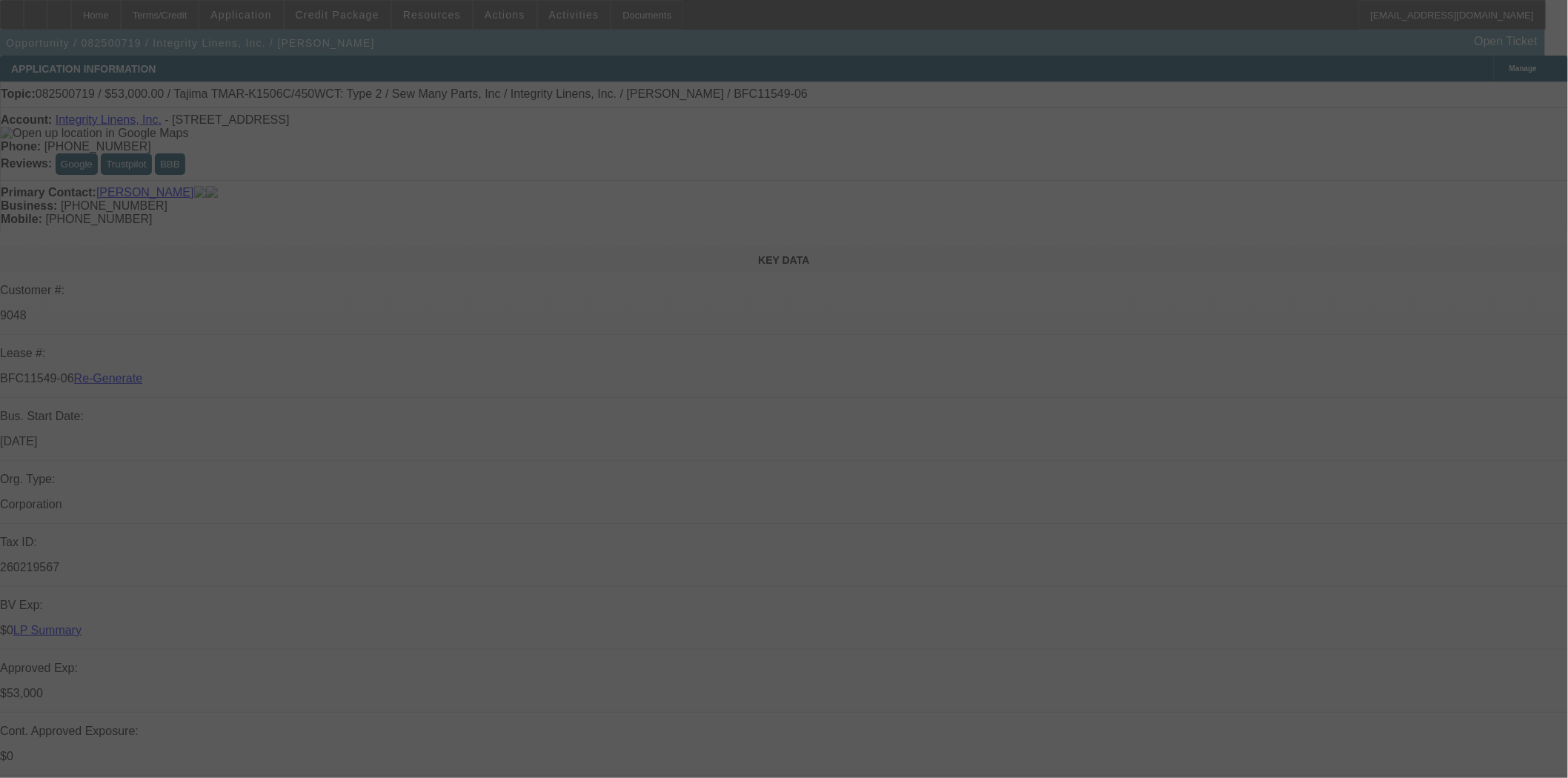
select select "3"
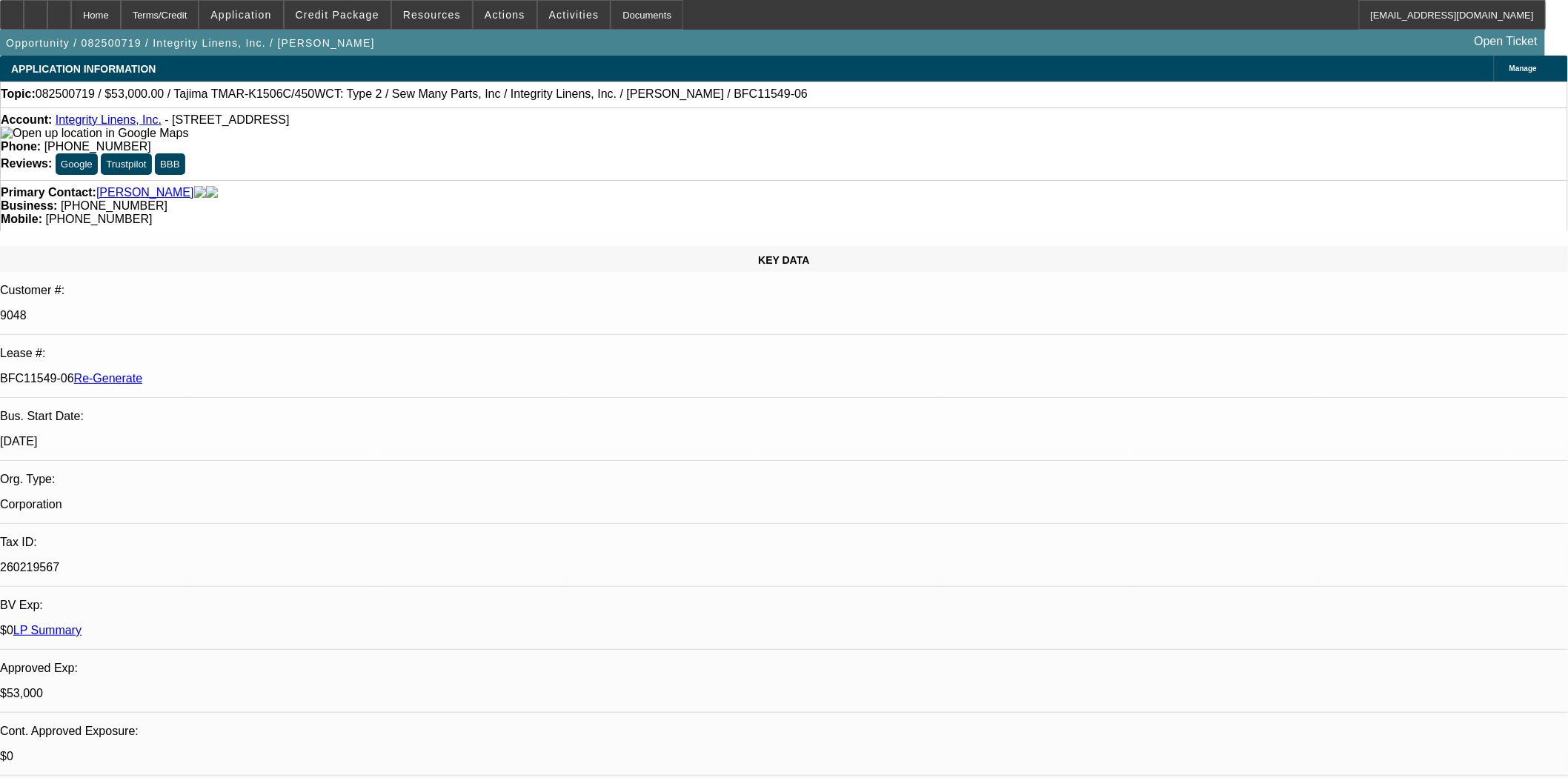
select select "0"
select select "2"
select select "0"
select select "2"
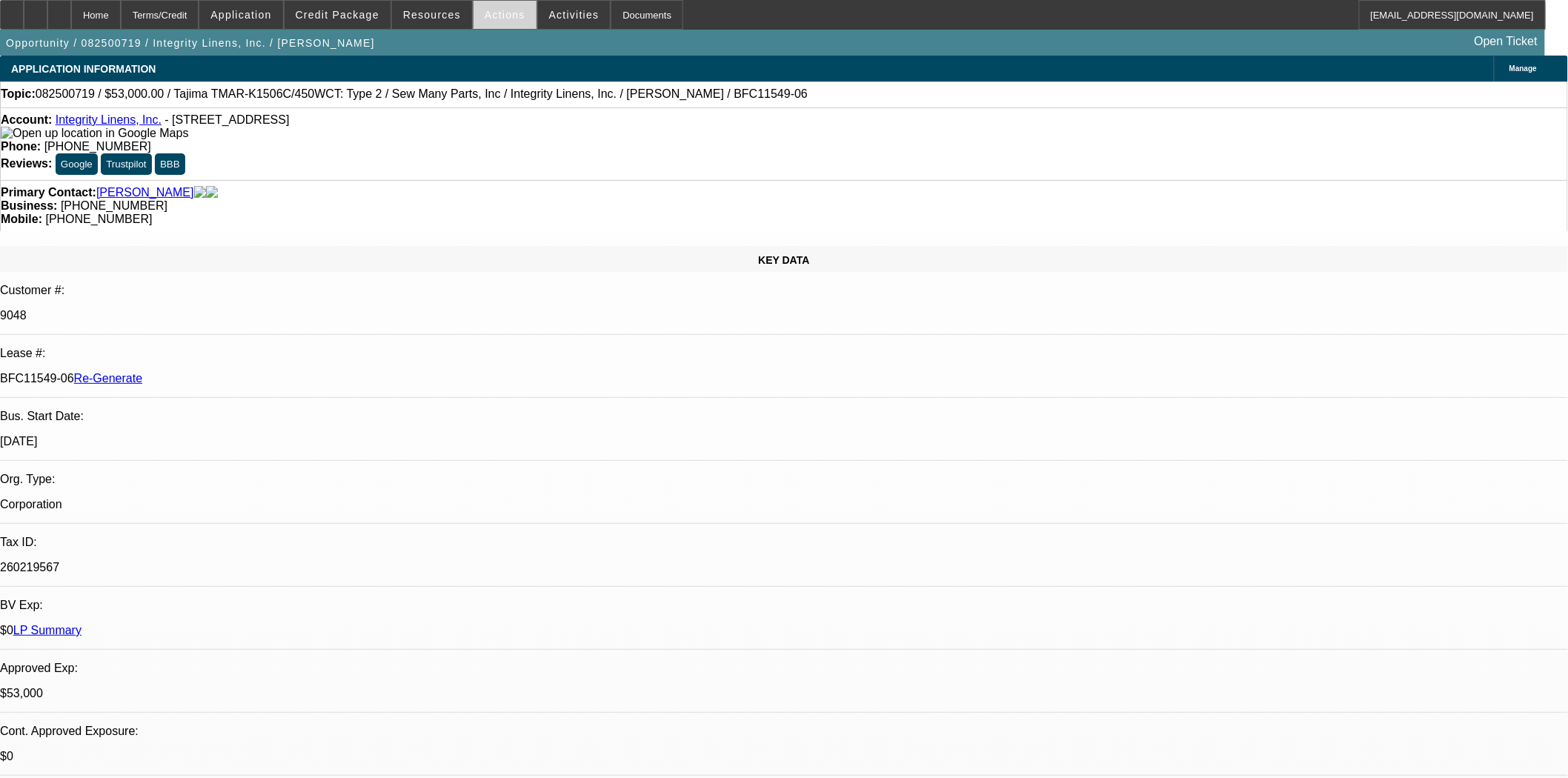
click at [474, 3] on span at bounding box center [504, 15] width 63 height 35
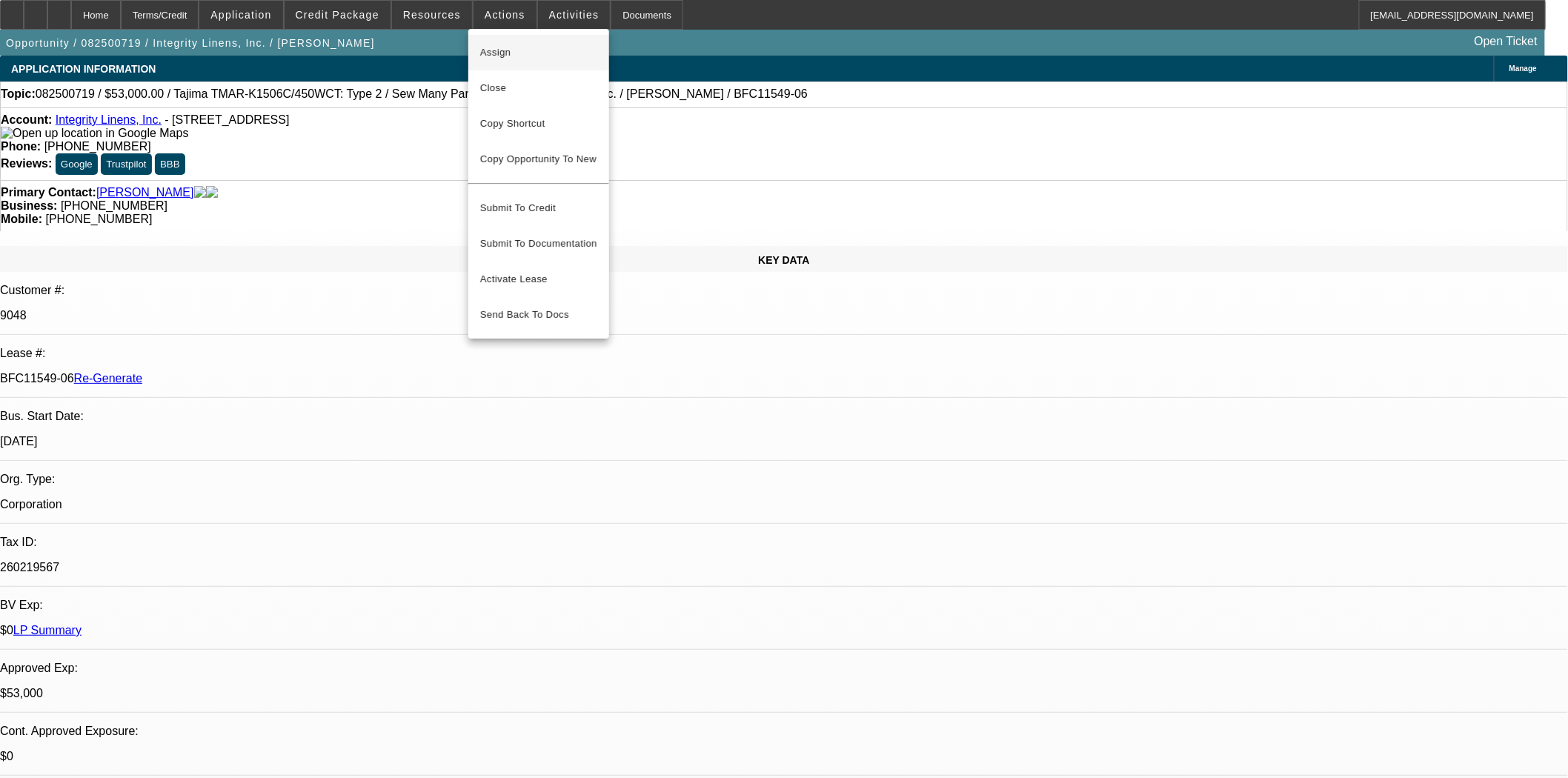
click at [493, 58] on span "Assign" at bounding box center [539, 52] width 117 height 18
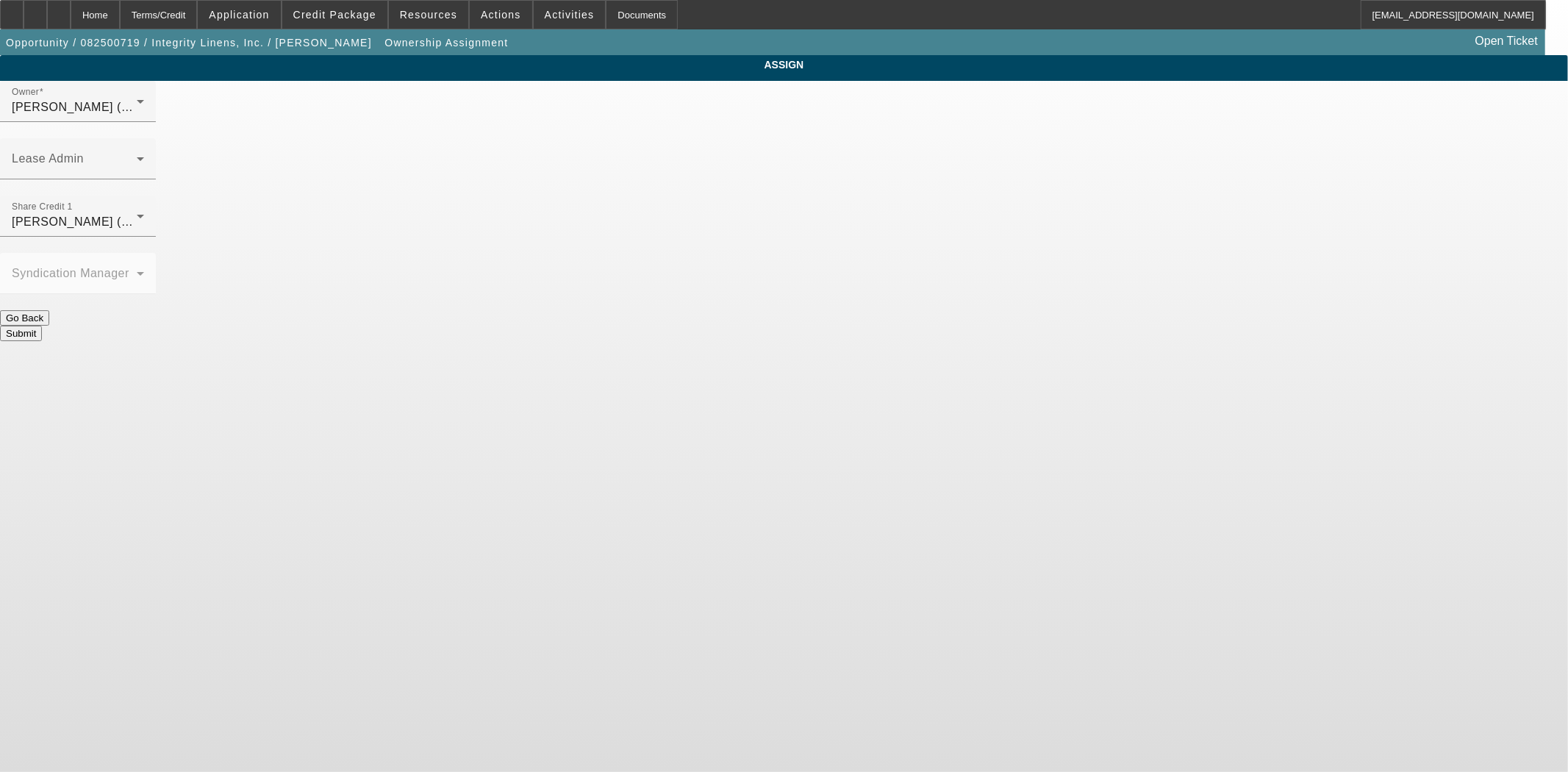
click at [928, 96] on div "Owner Wesolowski, John (Lvl 6) Lease Admin Share Credit 1 Wesolowski, Tyler (Lv…" at bounding box center [784, 211] width 1568 height 260
click at [137, 156] on span at bounding box center [74, 165] width 125 height 18
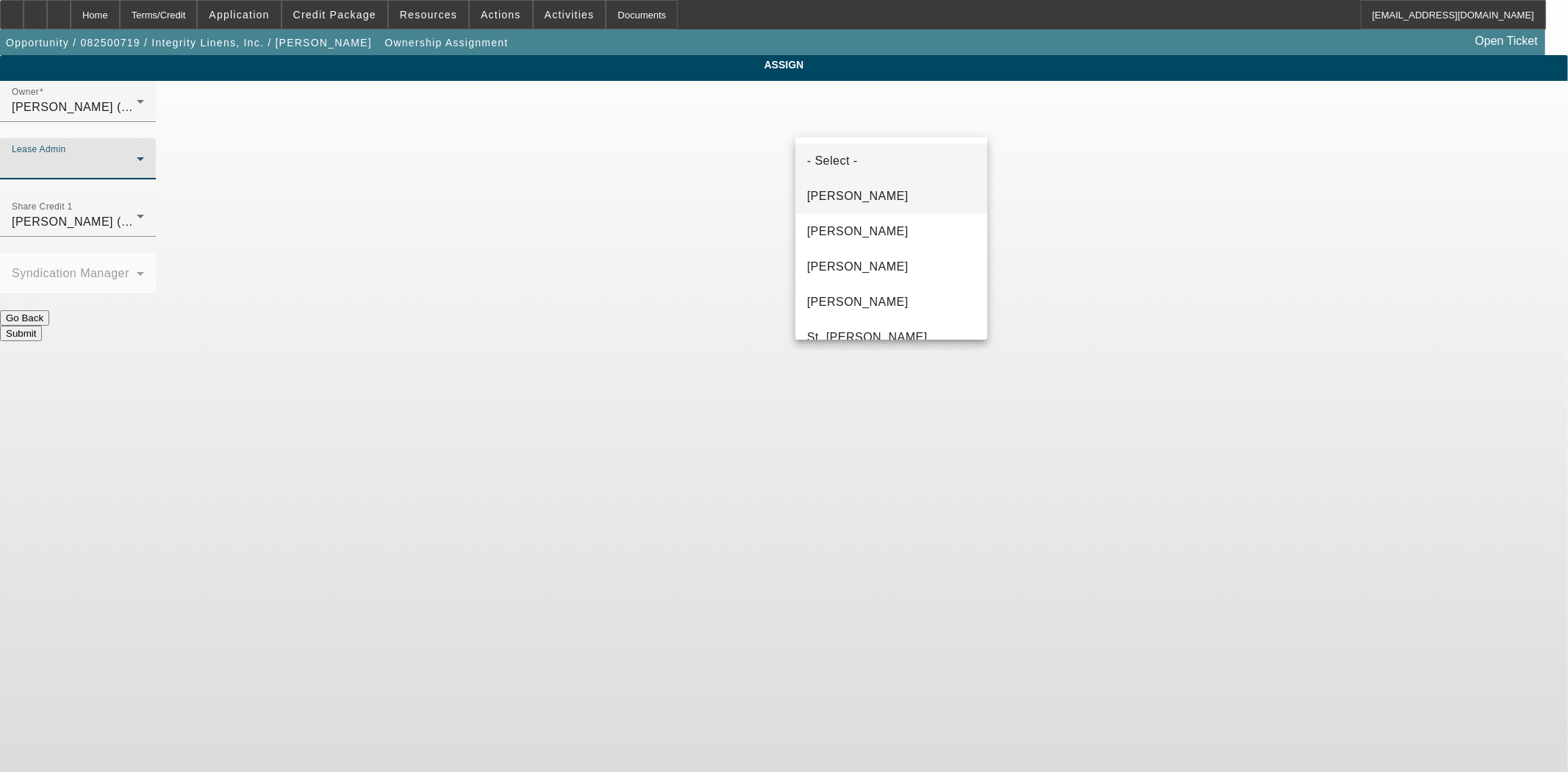
click at [827, 195] on span "Byrne, Mark" at bounding box center [858, 196] width 102 height 18
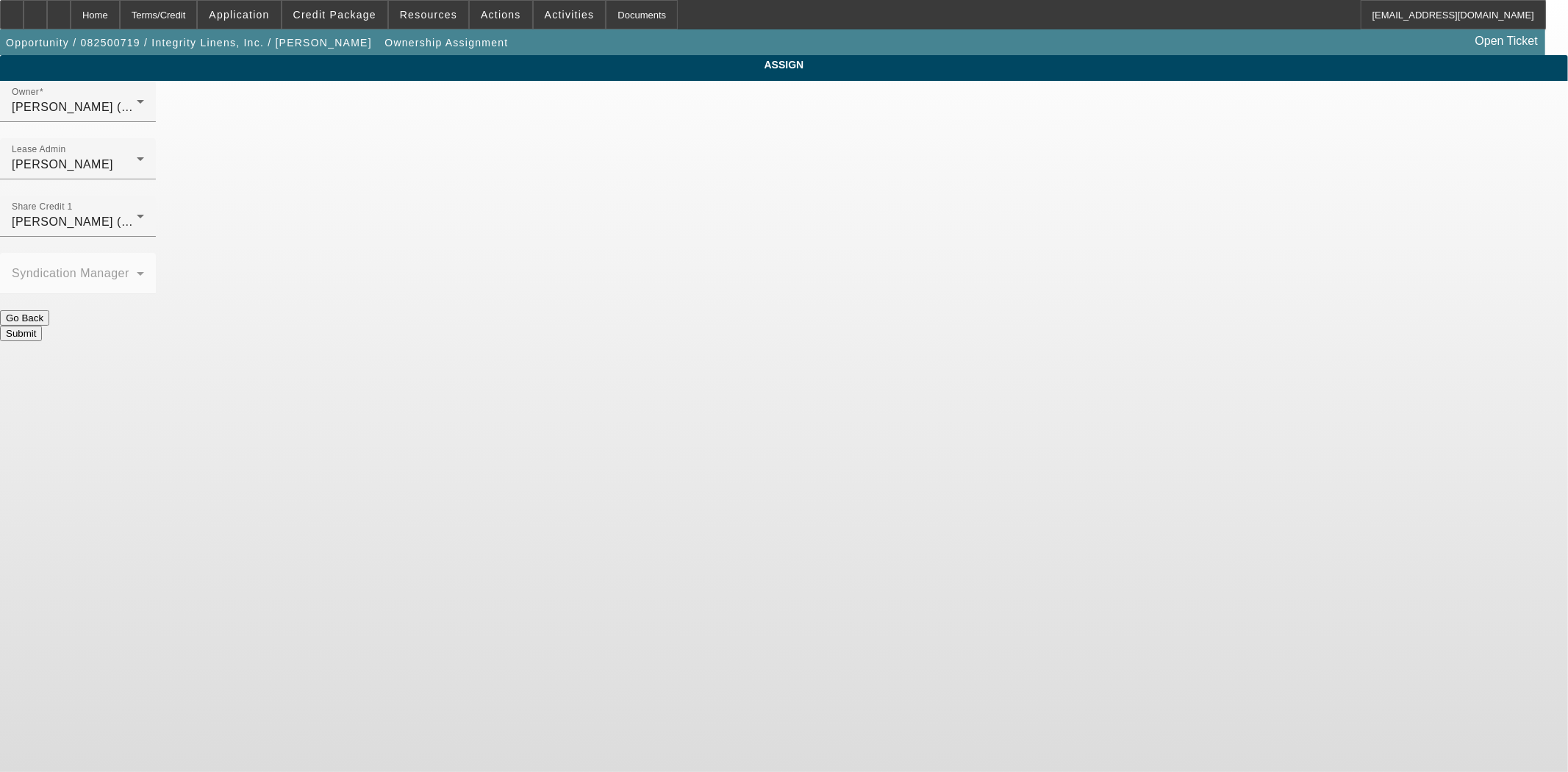
click at [42, 326] on button "Submit" at bounding box center [20, 334] width 42 height 15
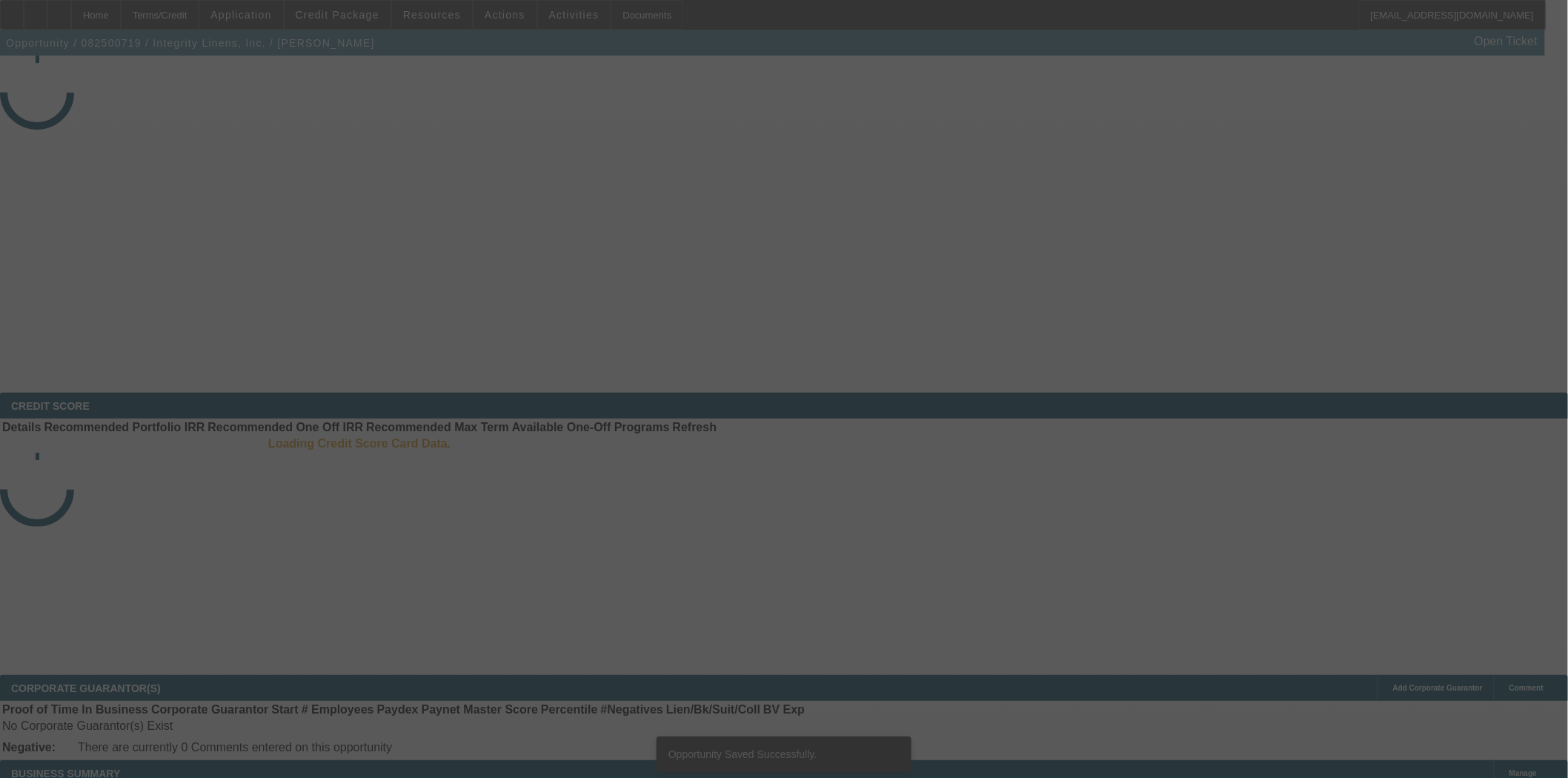
select select "3"
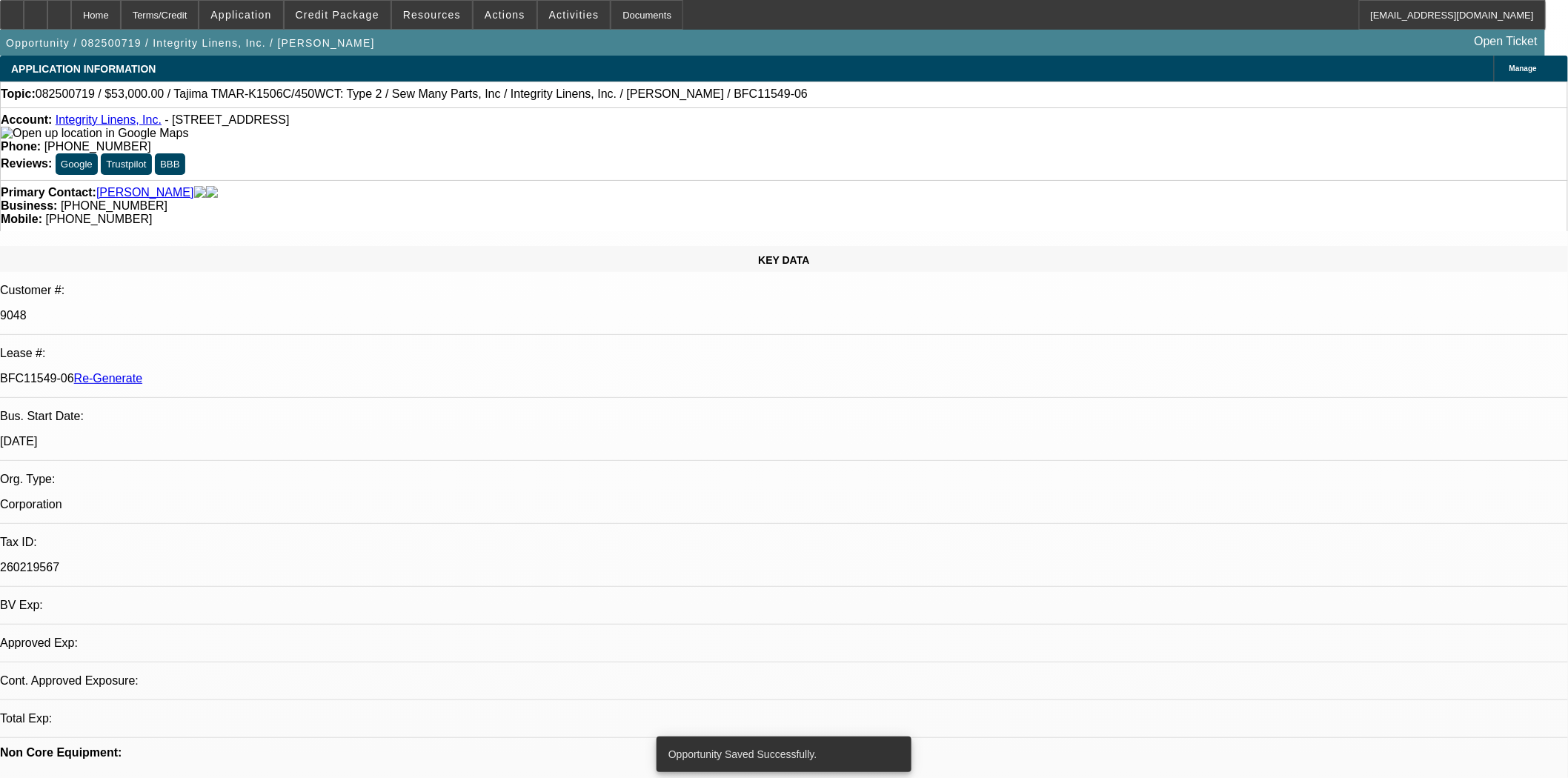
select select "0"
select select "2"
select select "0"
select select "2"
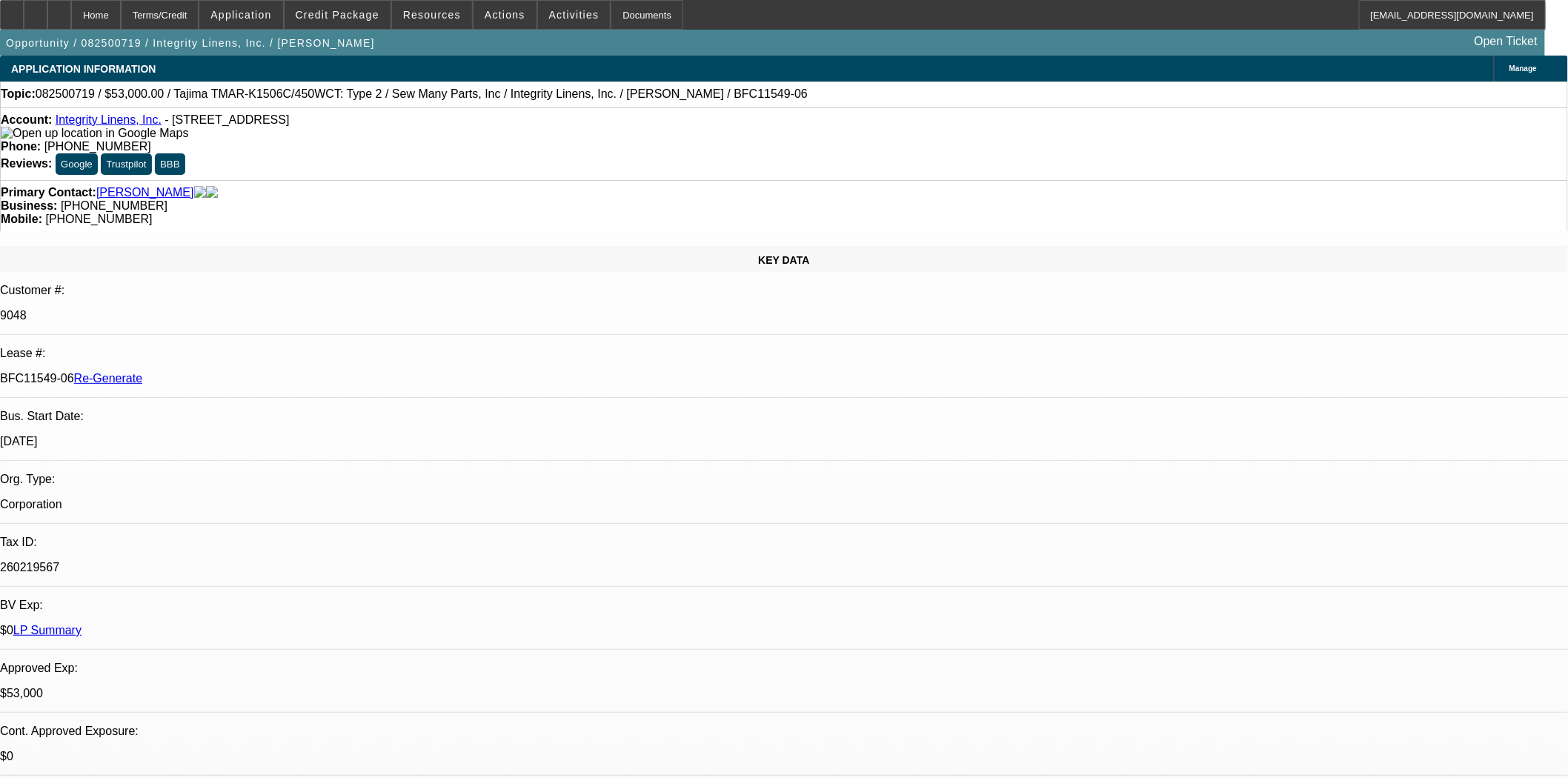
scroll to position [83, 0]
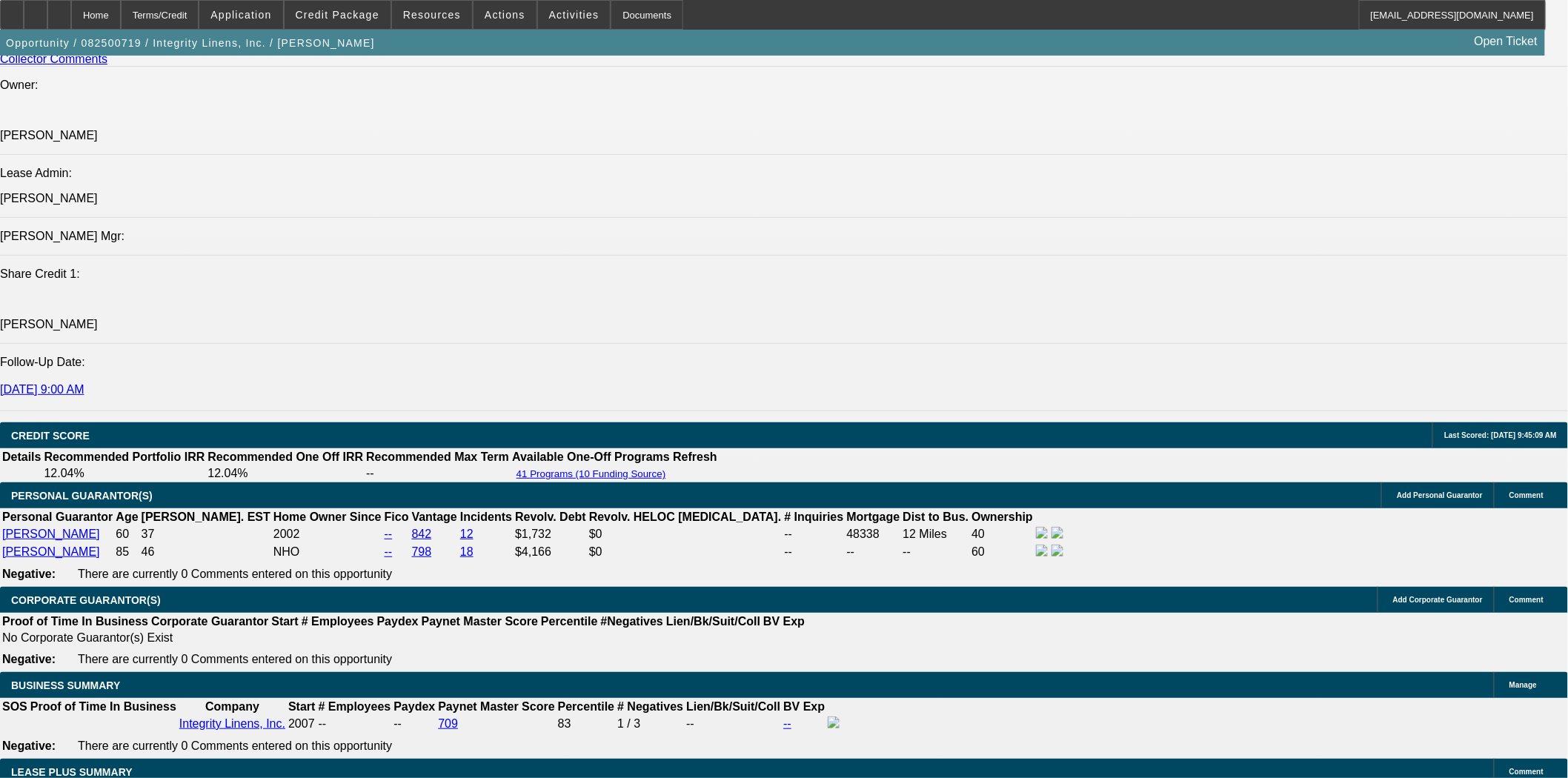
scroll to position [2224, 0]
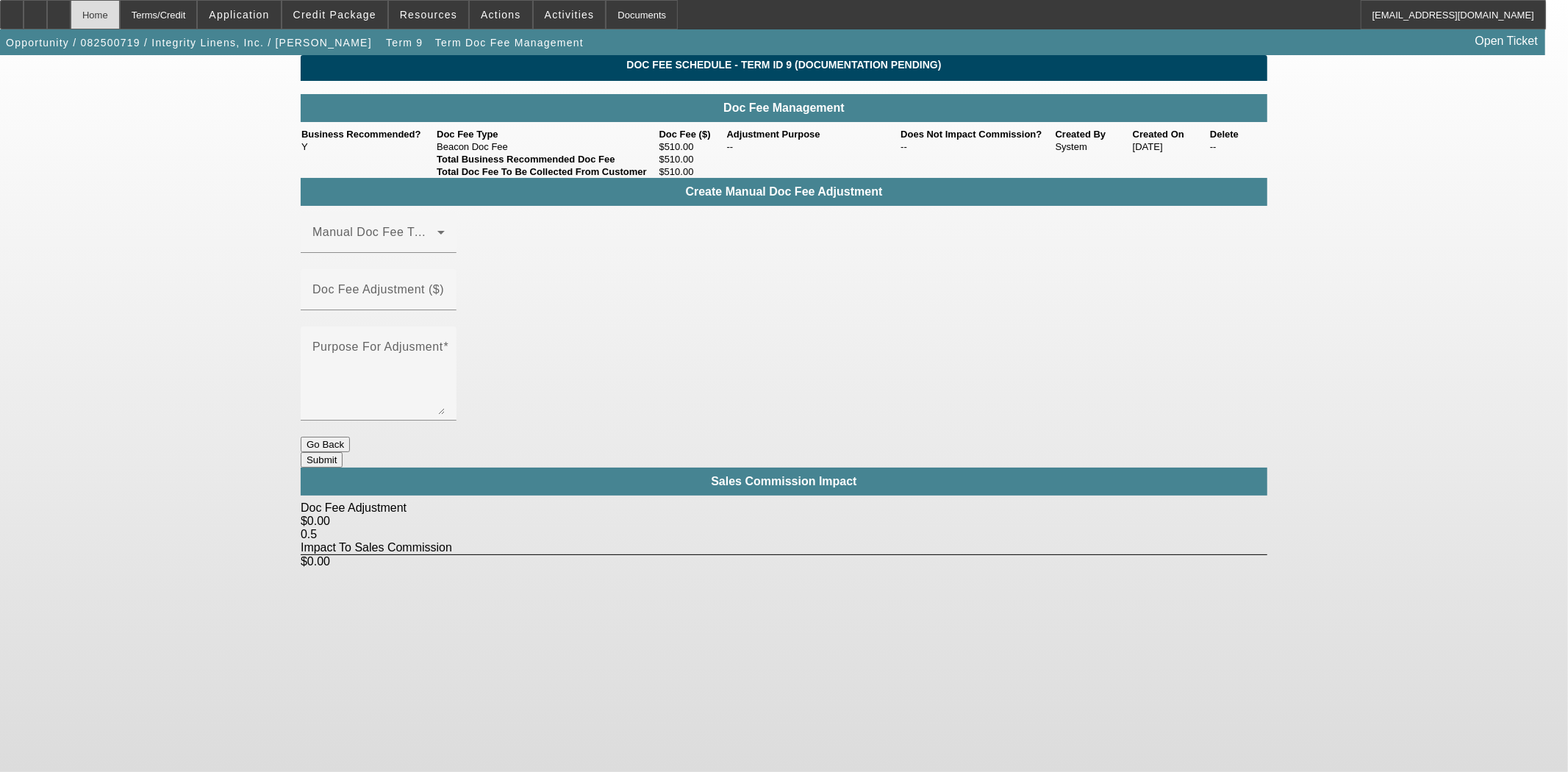
click at [119, 8] on div "Home" at bounding box center [96, 15] width 50 height 29
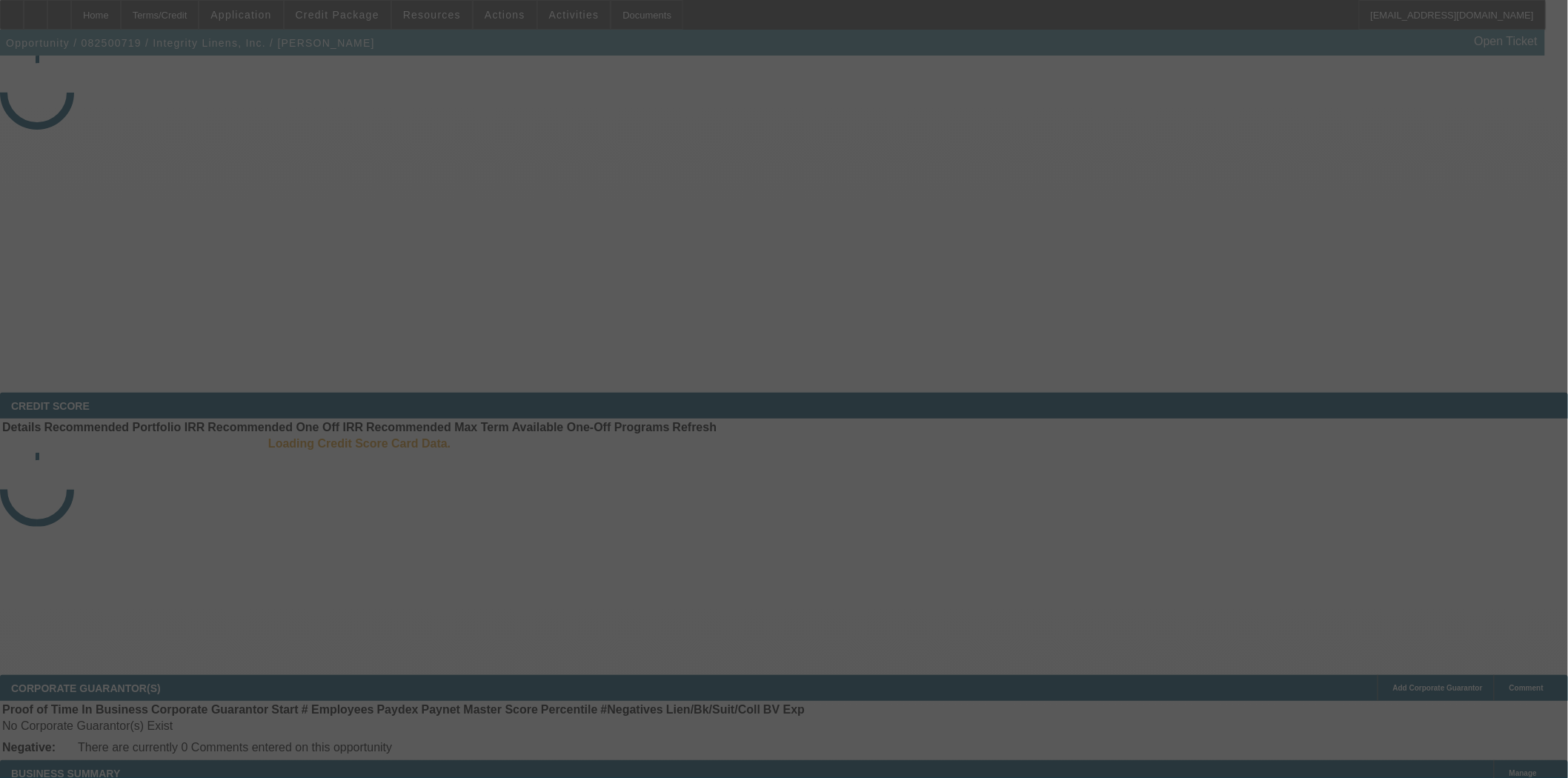
select select "3"
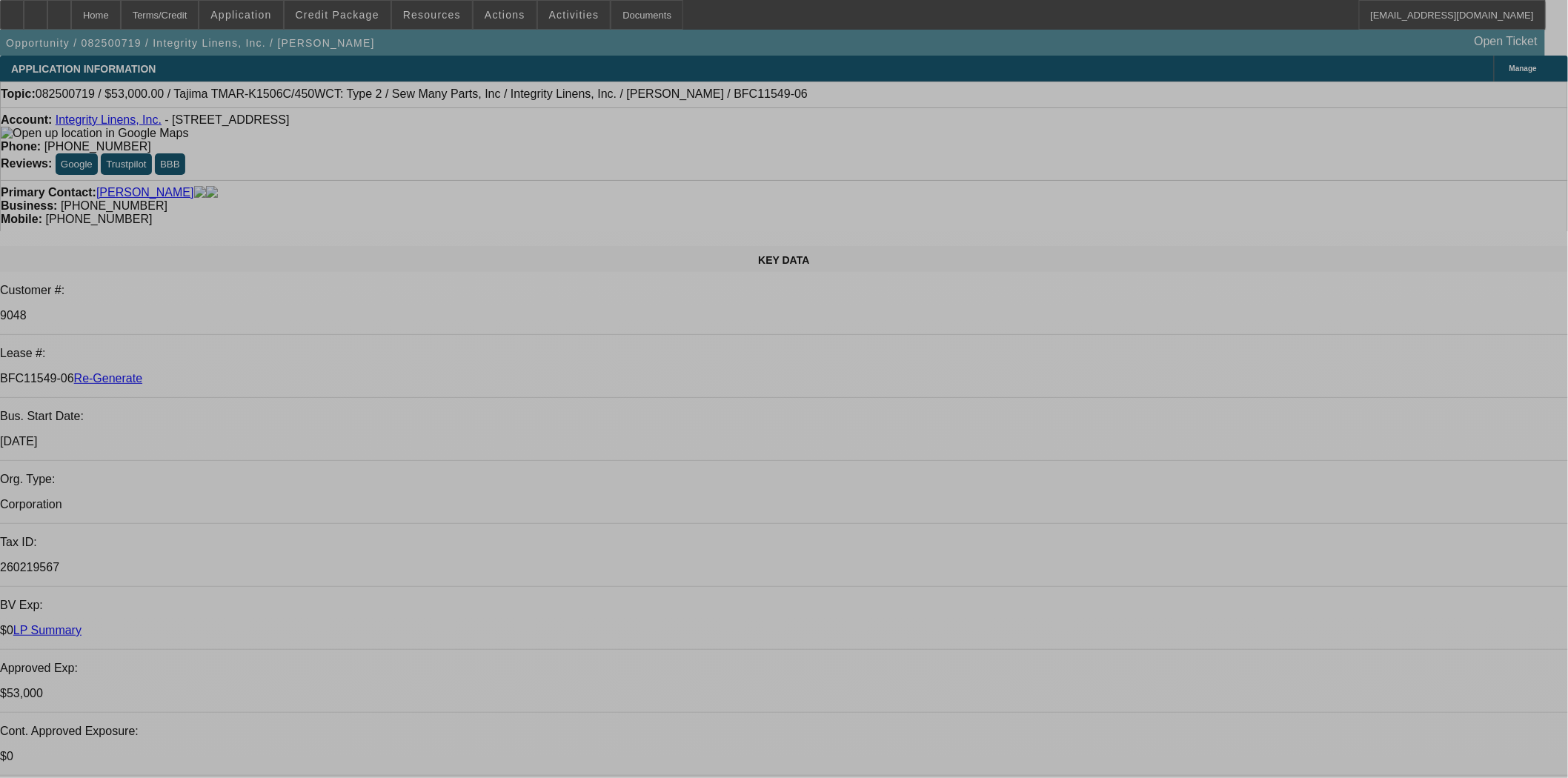
select select "0"
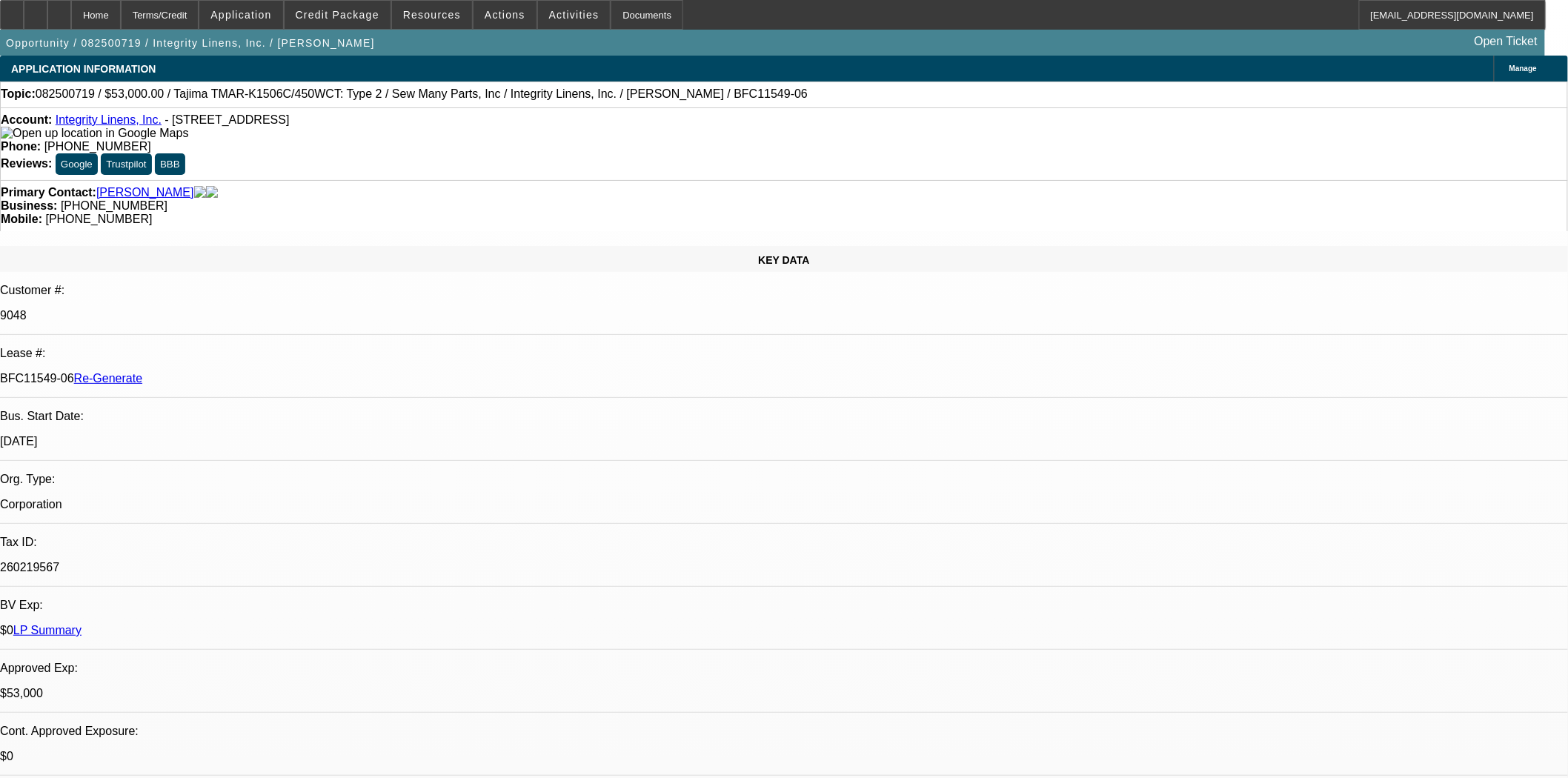
select select "2"
select select "0"
select select "2"
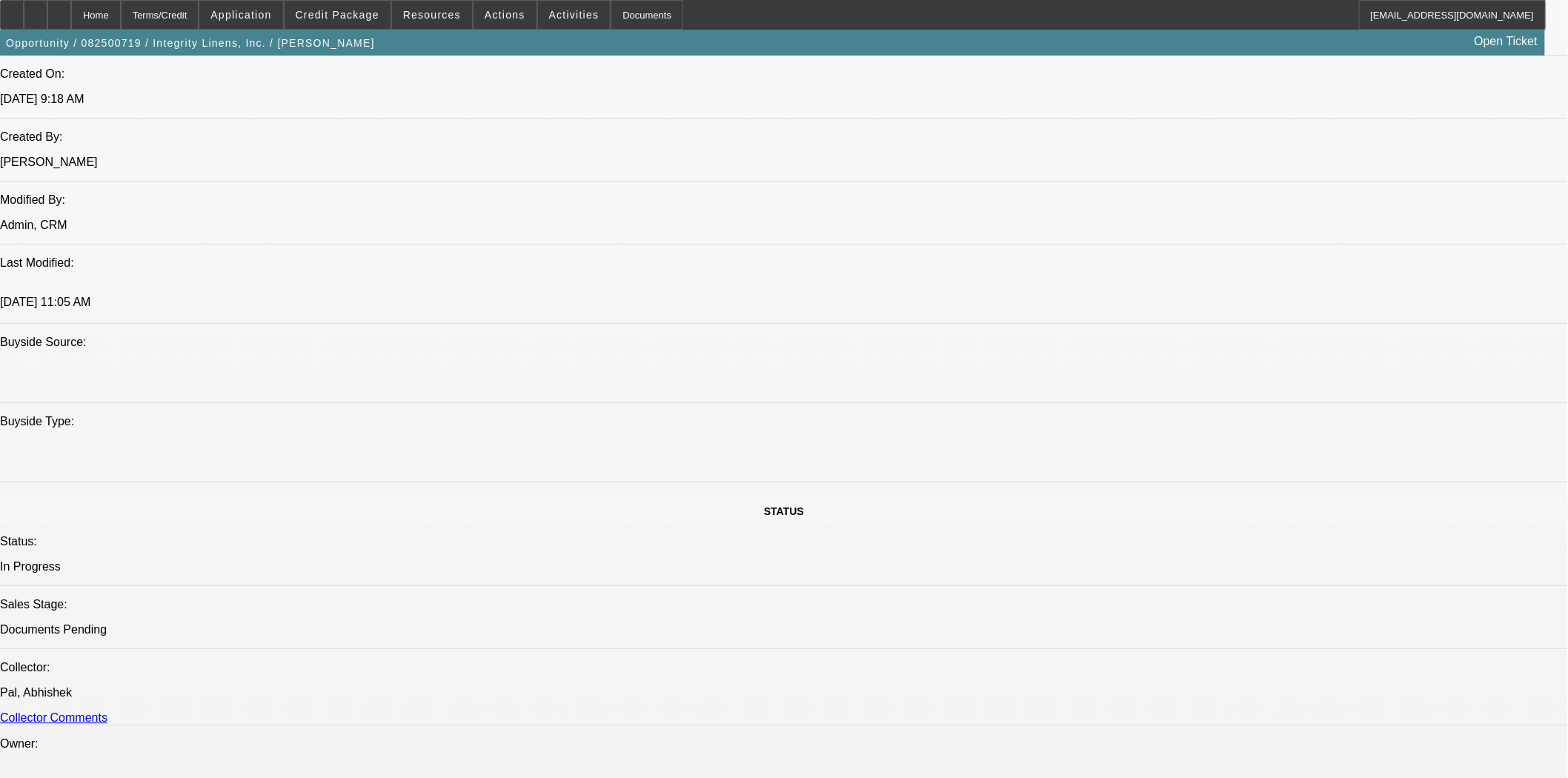
scroll to position [1729, 0]
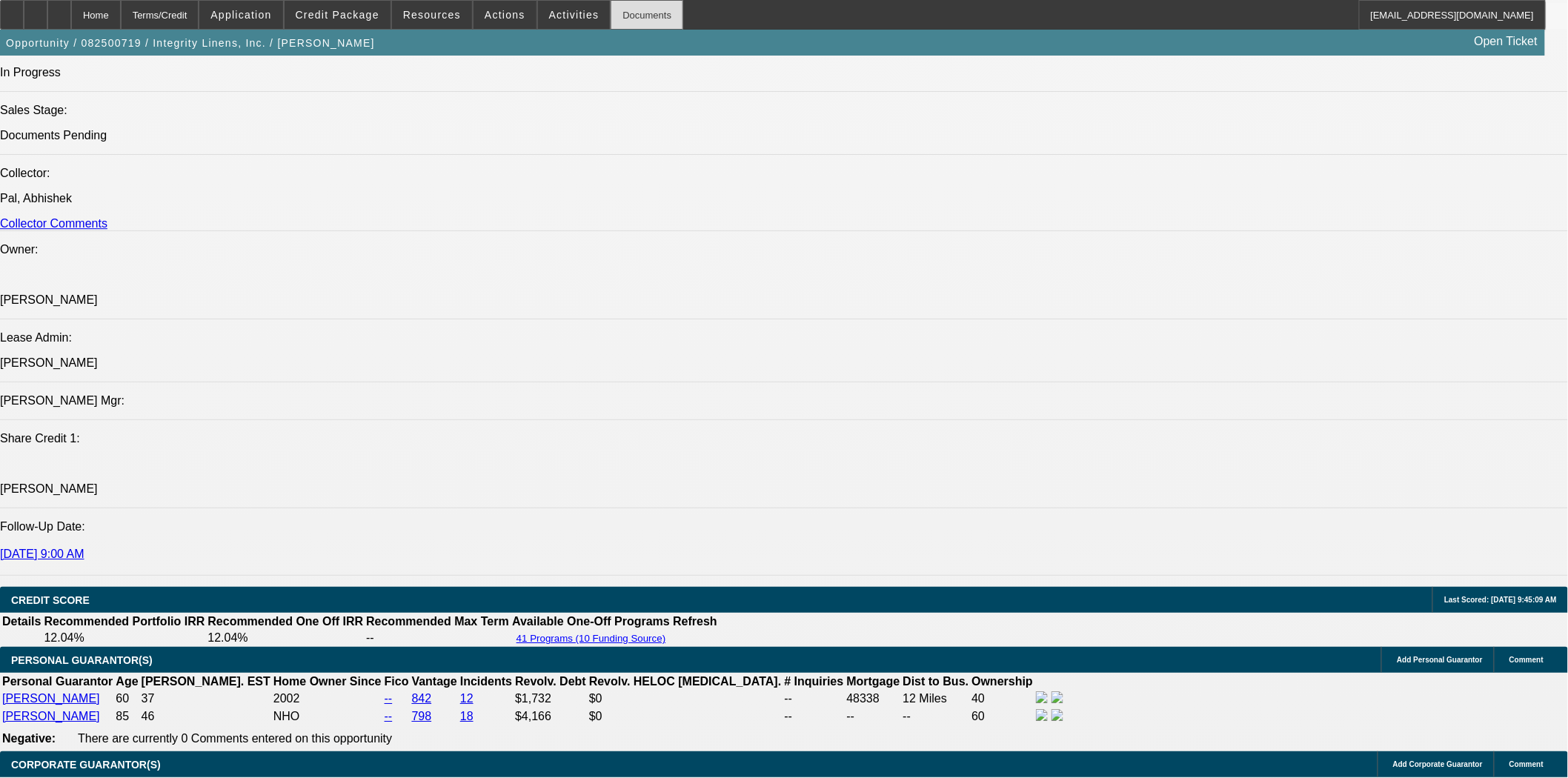
click at [623, 17] on div "Documents" at bounding box center [647, 15] width 72 height 29
drag, startPoint x: 762, startPoint y: 729, endPoint x: 741, endPoint y: 707, distance: 30.4
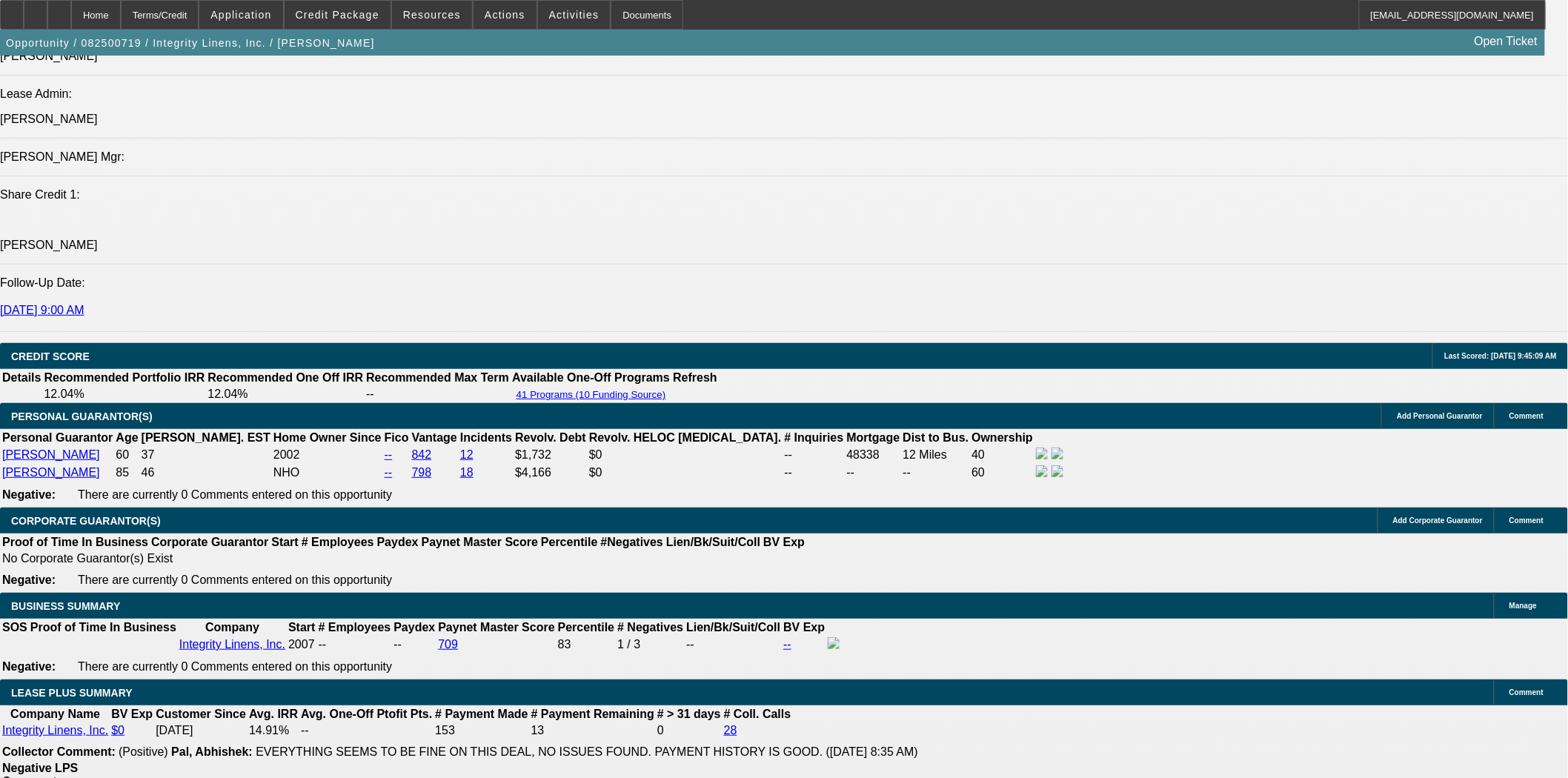
scroll to position [2306, 0]
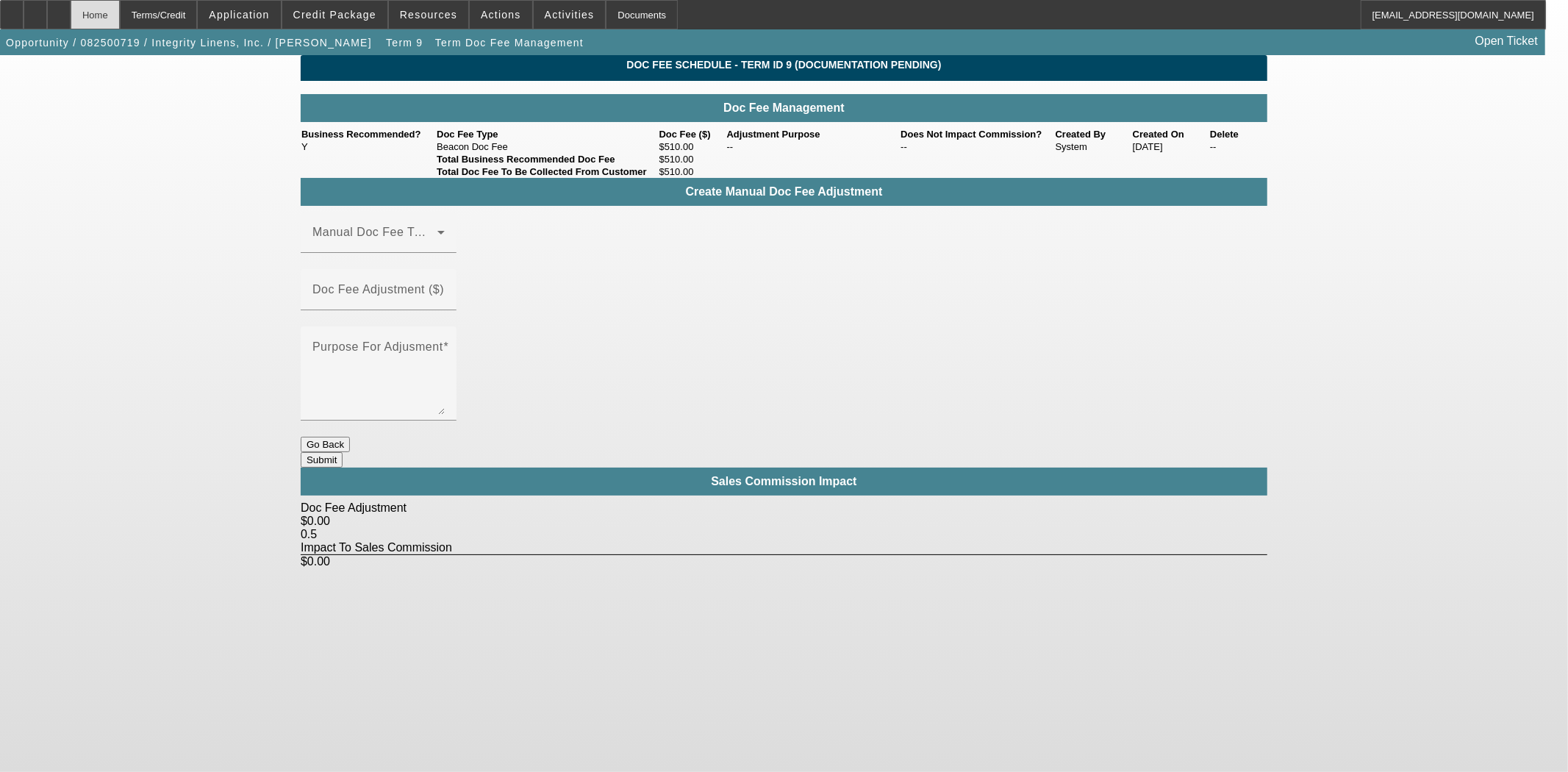
click at [119, 14] on div "Home" at bounding box center [96, 15] width 50 height 29
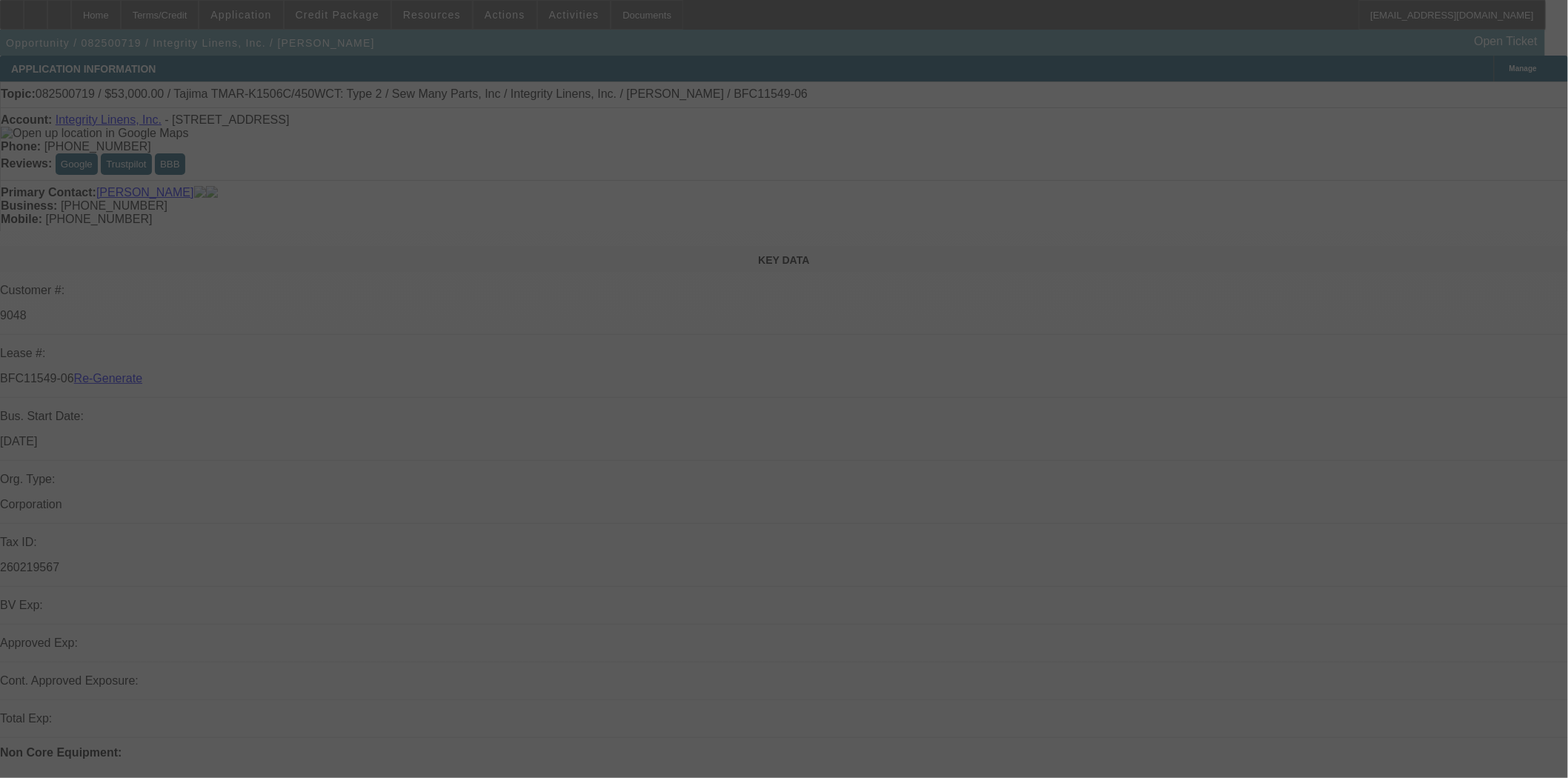
select select "3"
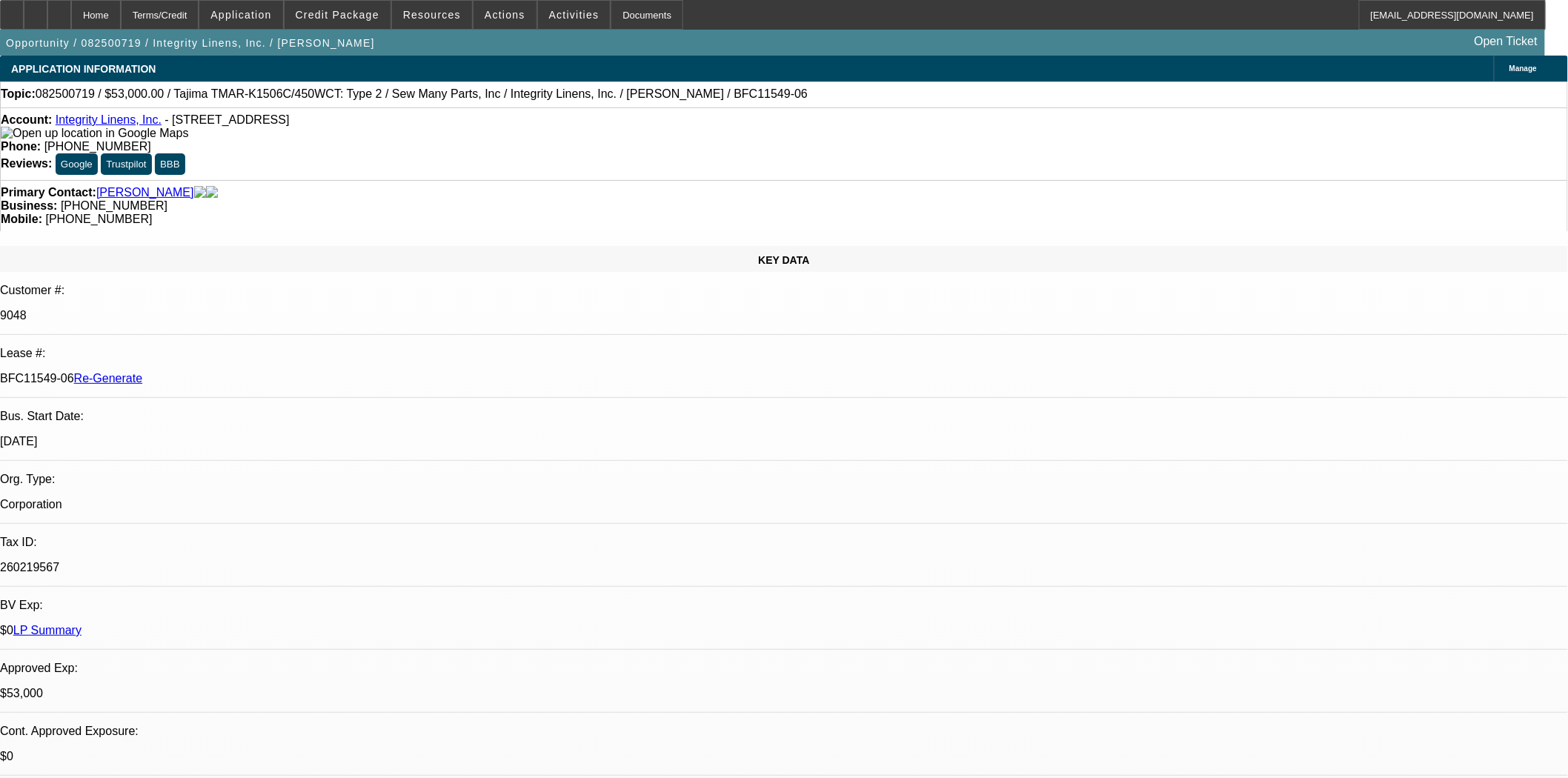
select select "0"
select select "2"
select select "0"
select select "2"
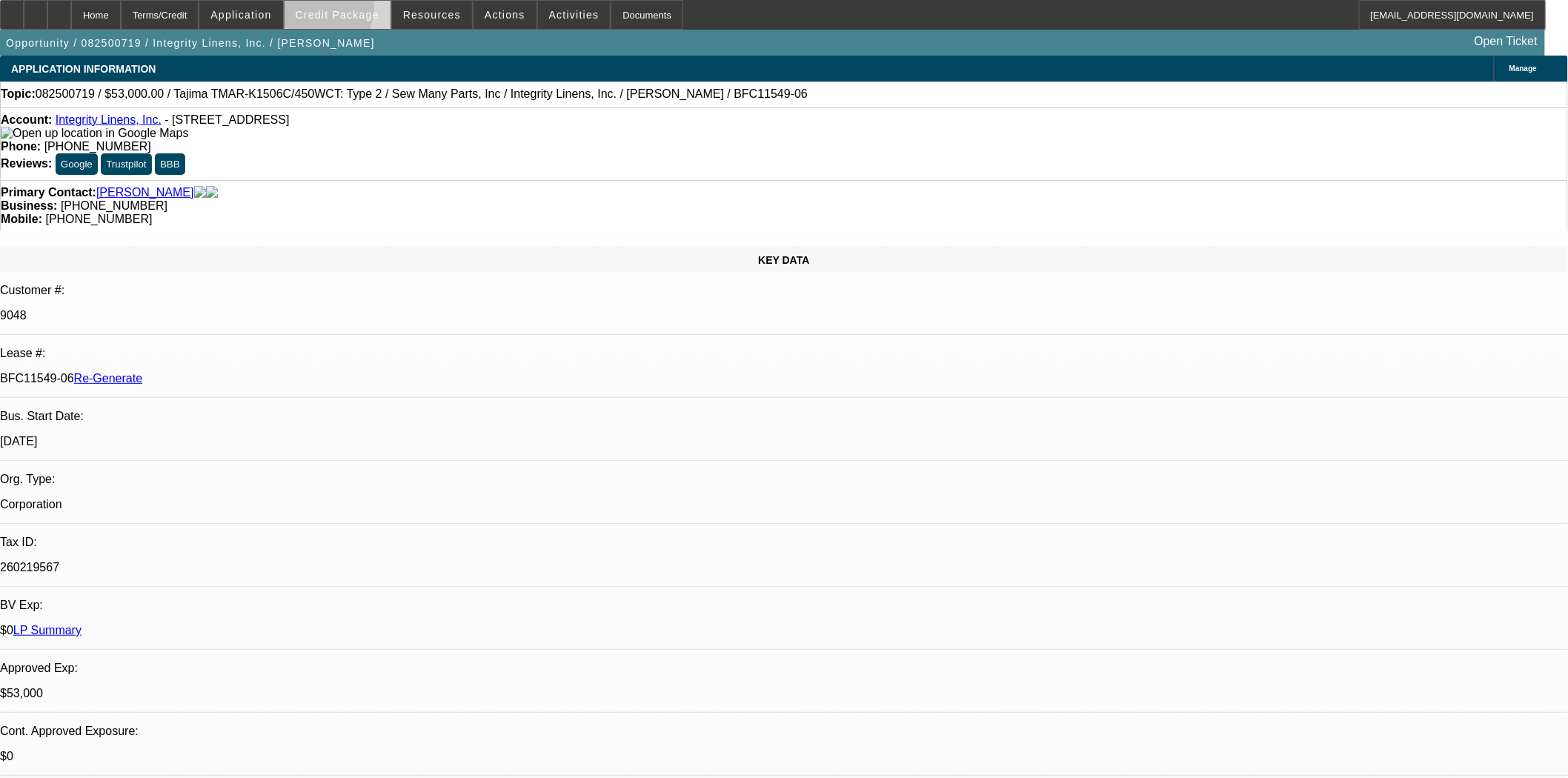
click at [338, 12] on span "Credit Package" at bounding box center [337, 15] width 83 height 12
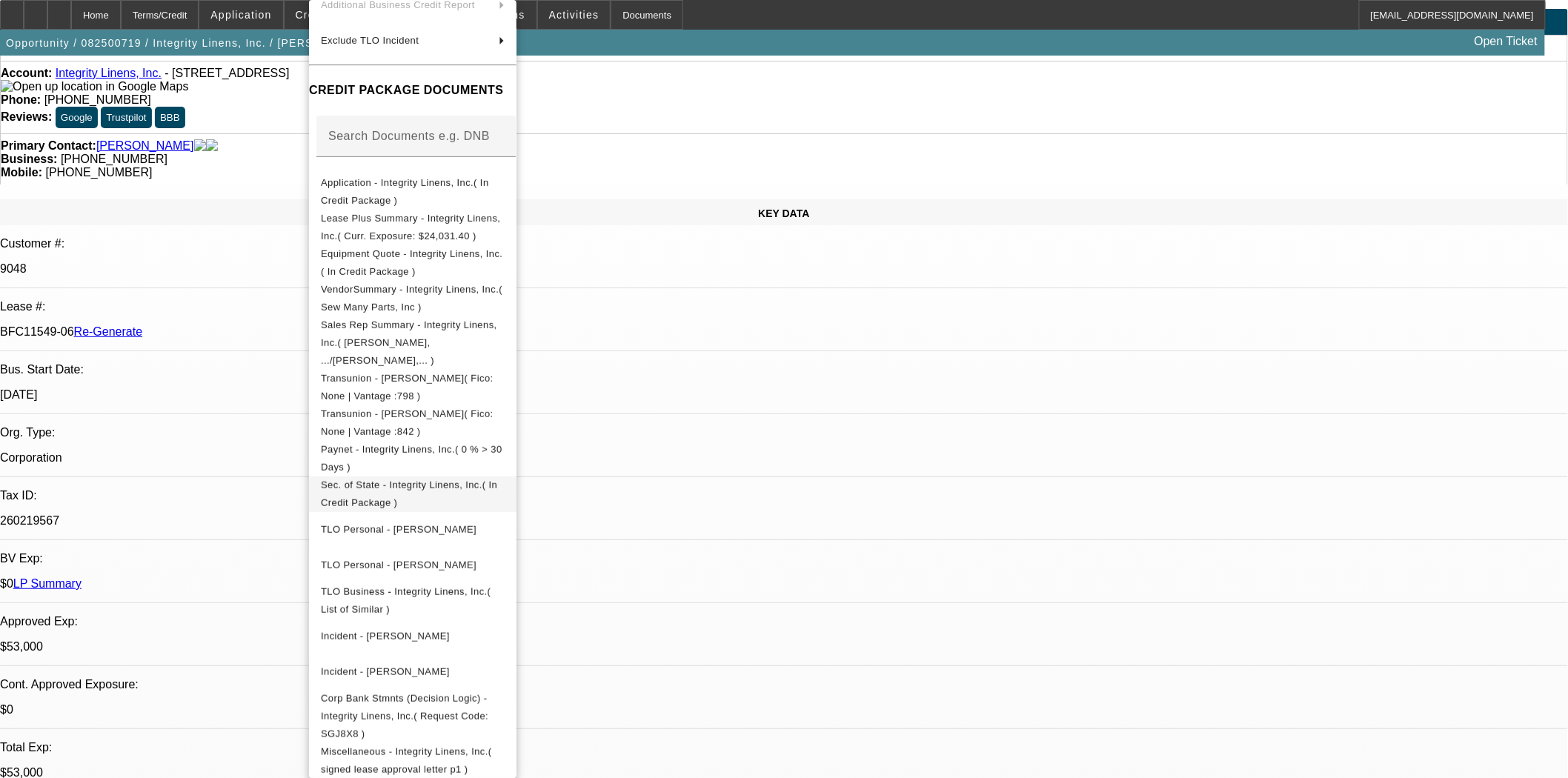
scroll to position [83, 0]
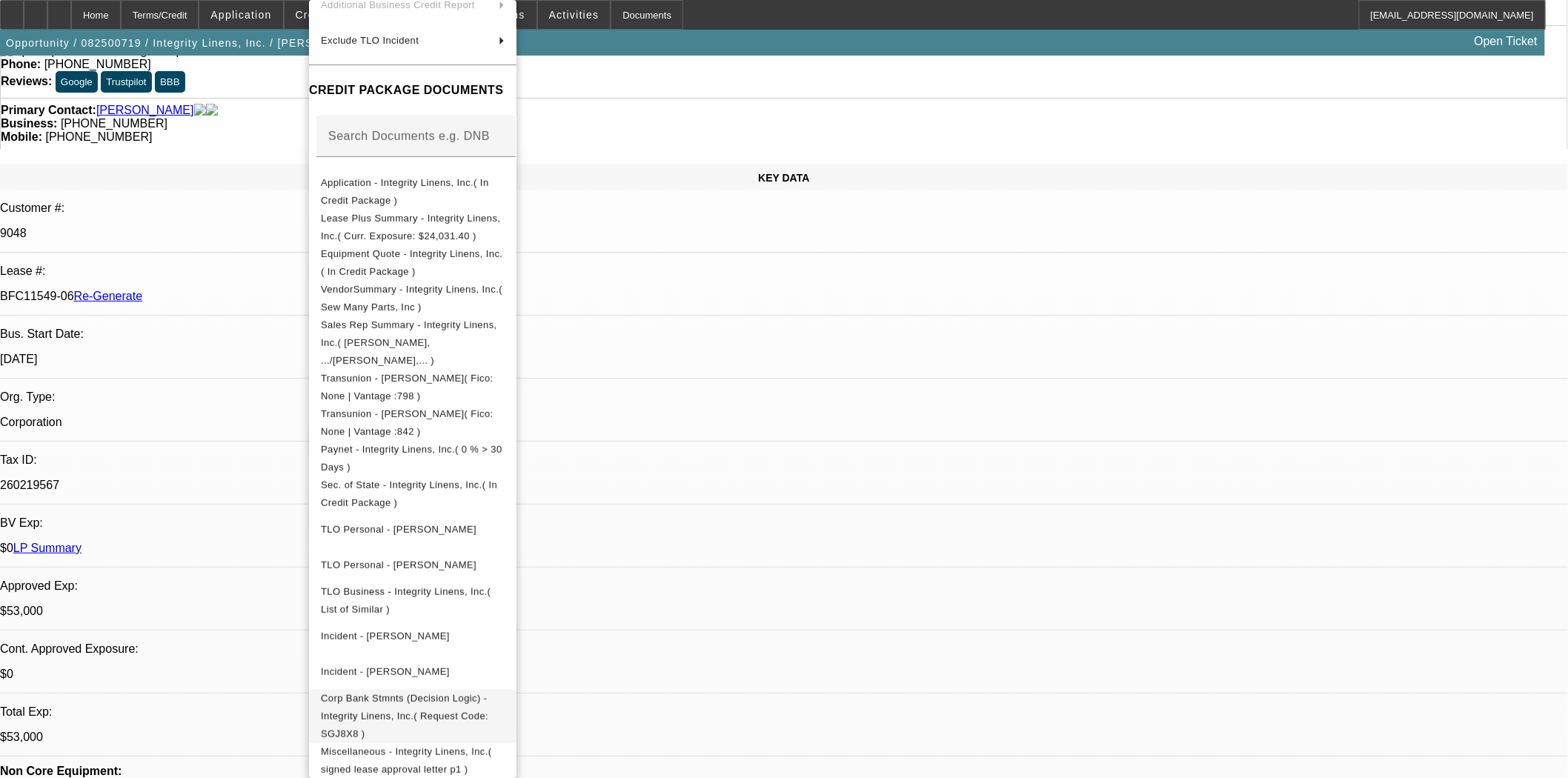
click at [427, 690] on span "Corp Bank Stmnts (Decision Logic) - Integrity Linens, Inc.( Request Code: SGJ8X…" at bounding box center [413, 717] width 184 height 53
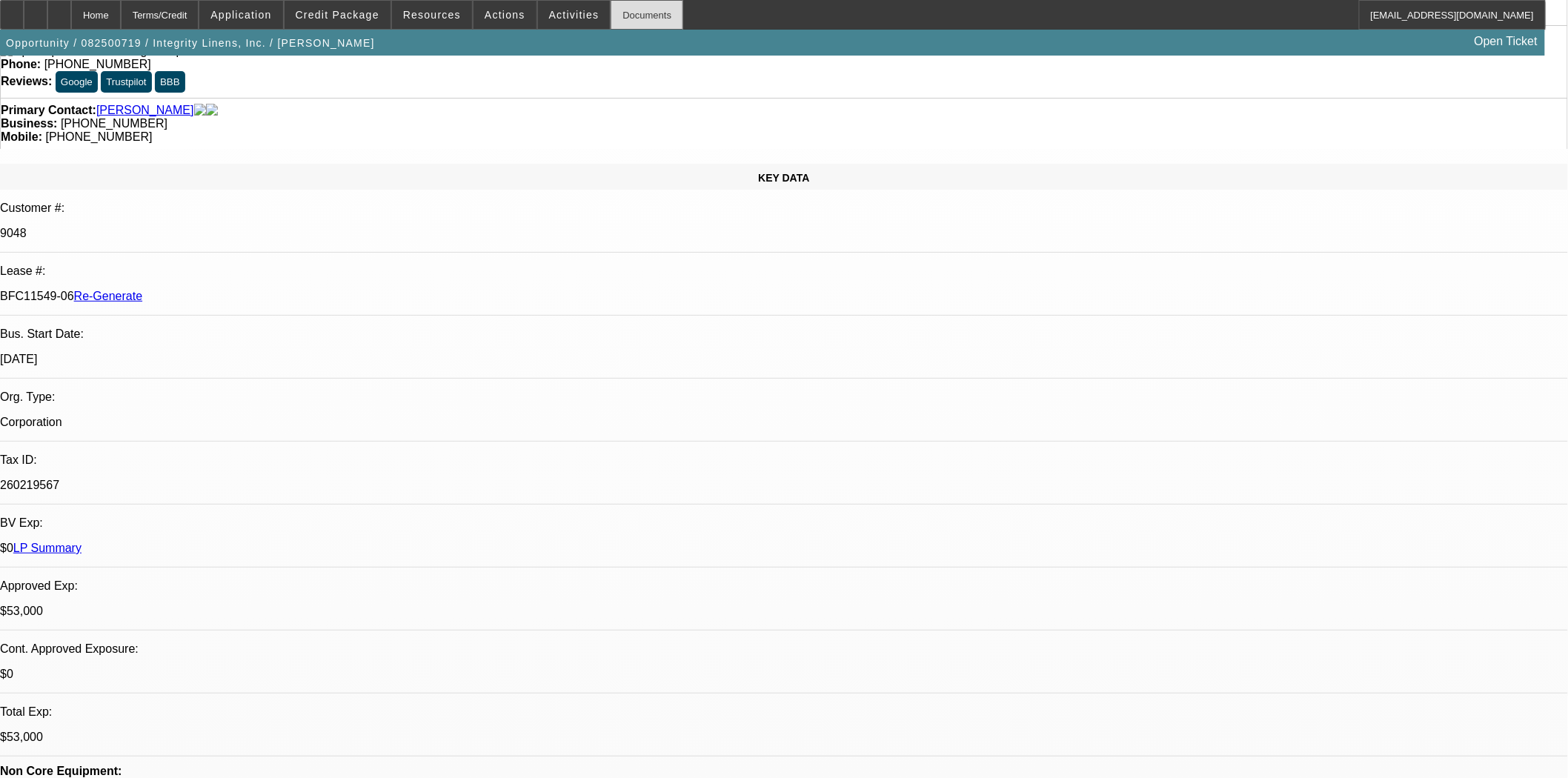
click at [622, 16] on div "Documents" at bounding box center [647, 15] width 72 height 29
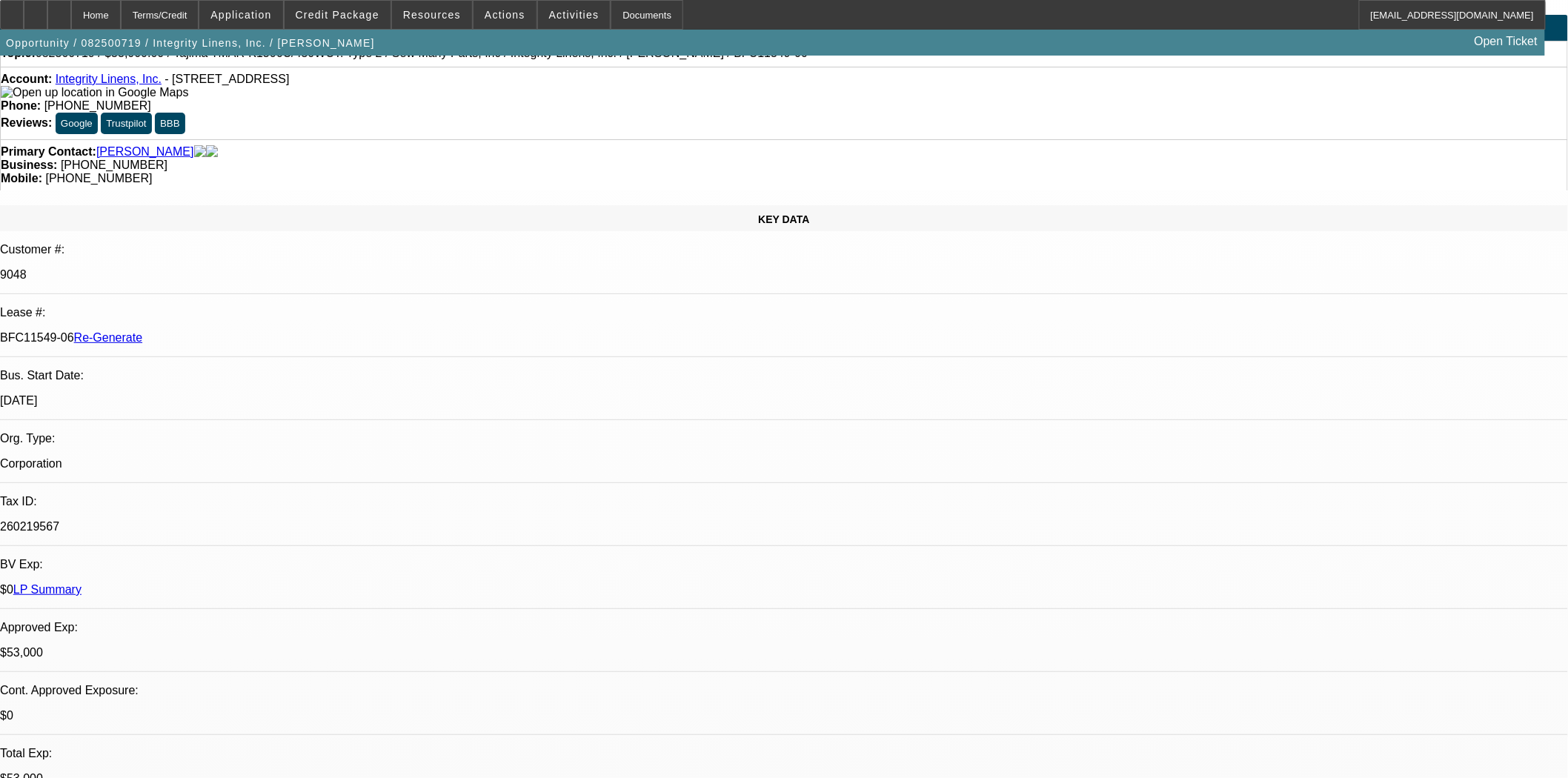
scroll to position [0, 0]
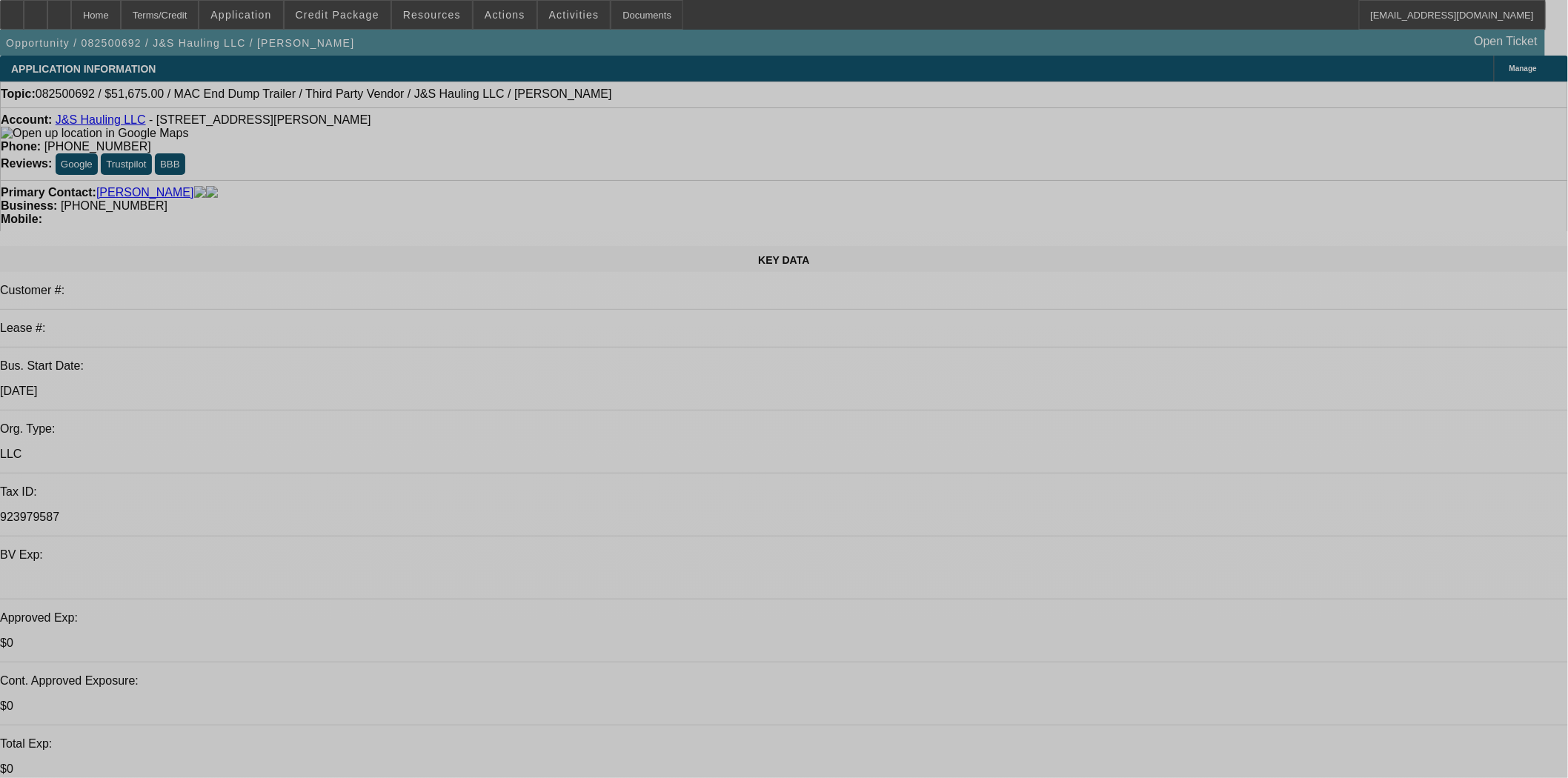
select select "0"
select select "2"
select select "0.1"
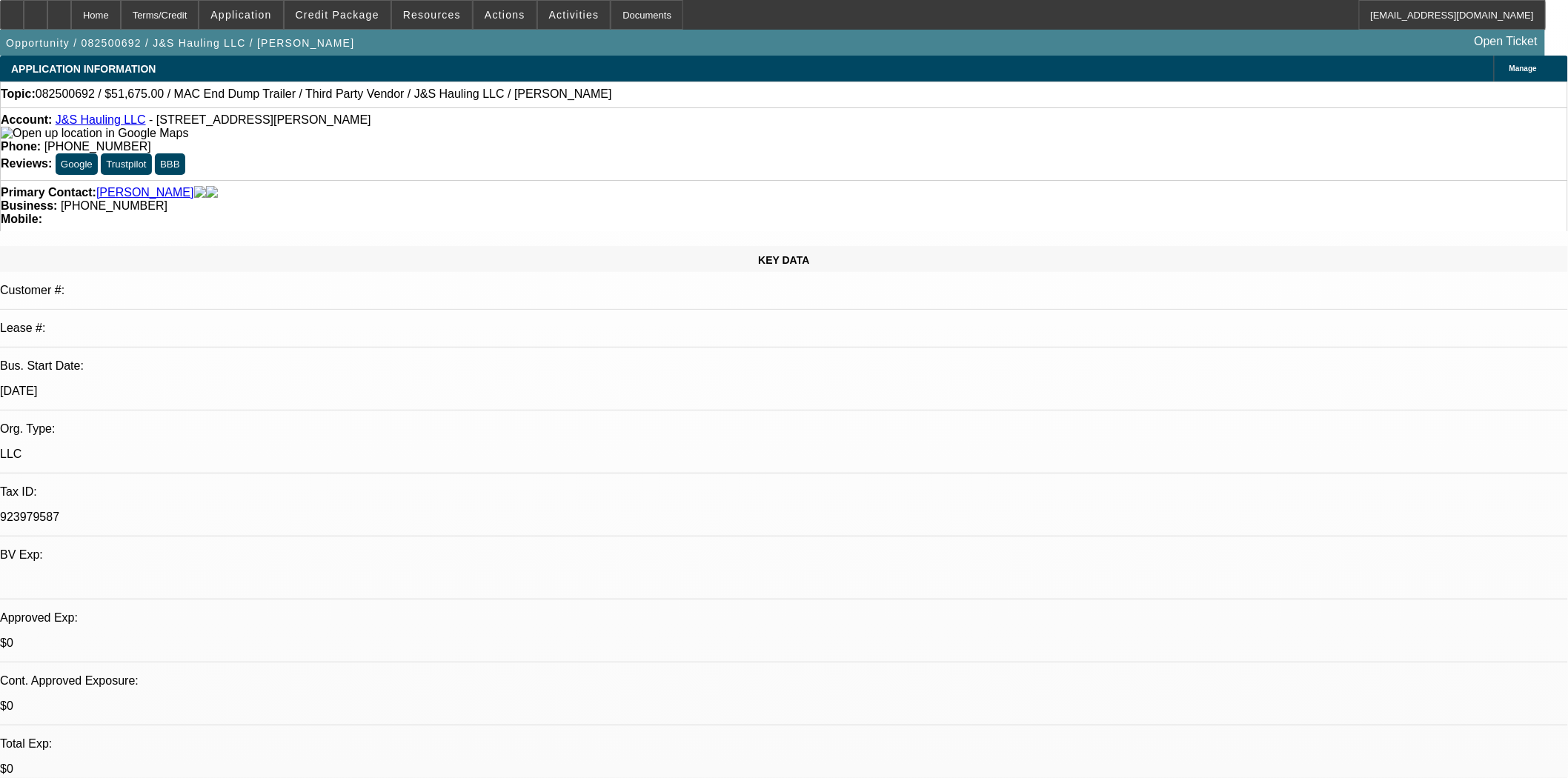
select select "4"
select select "0"
select select "3"
select select "0.1"
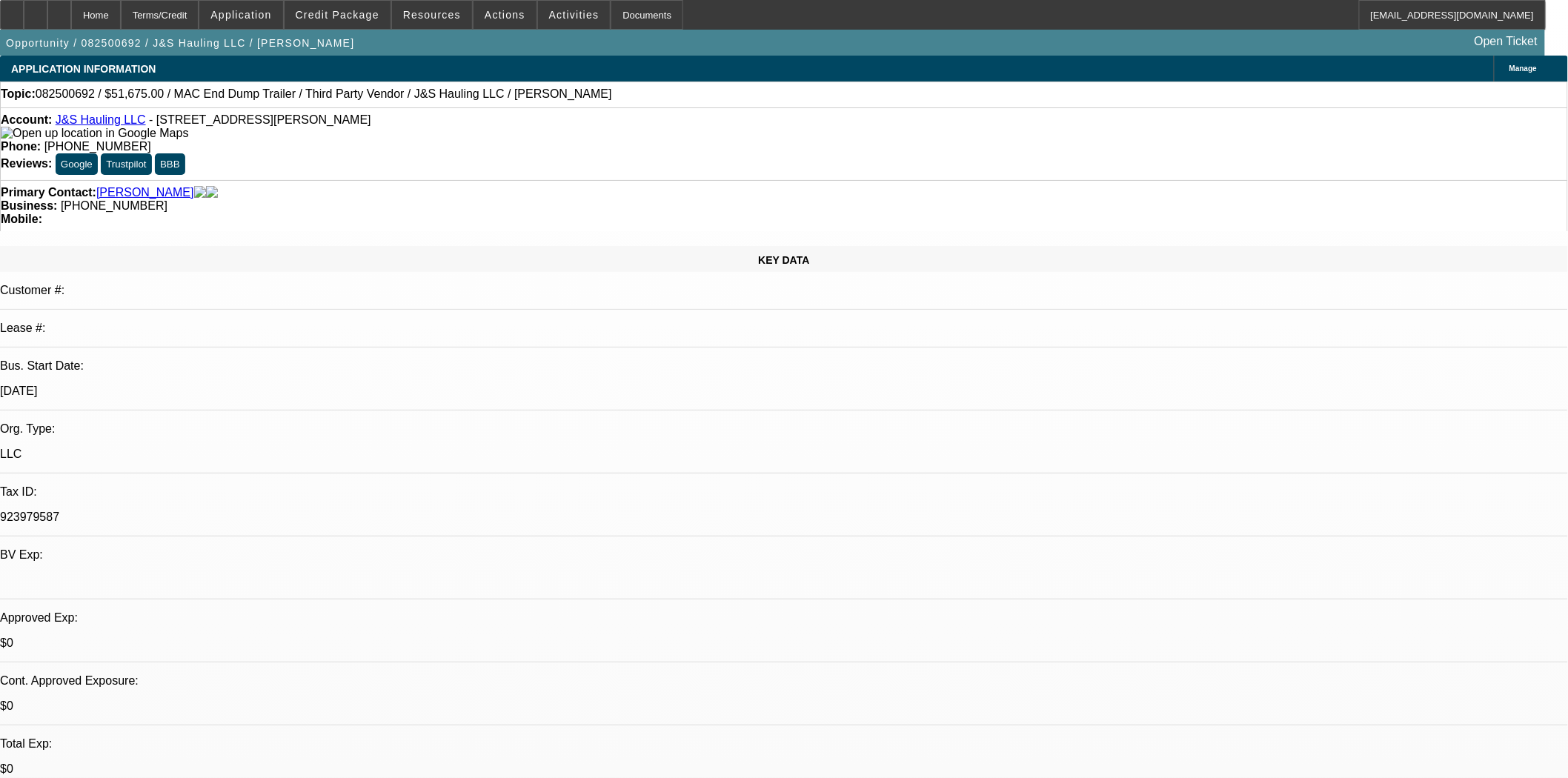
select select "4"
select select "0"
select select "3"
select select "0.1"
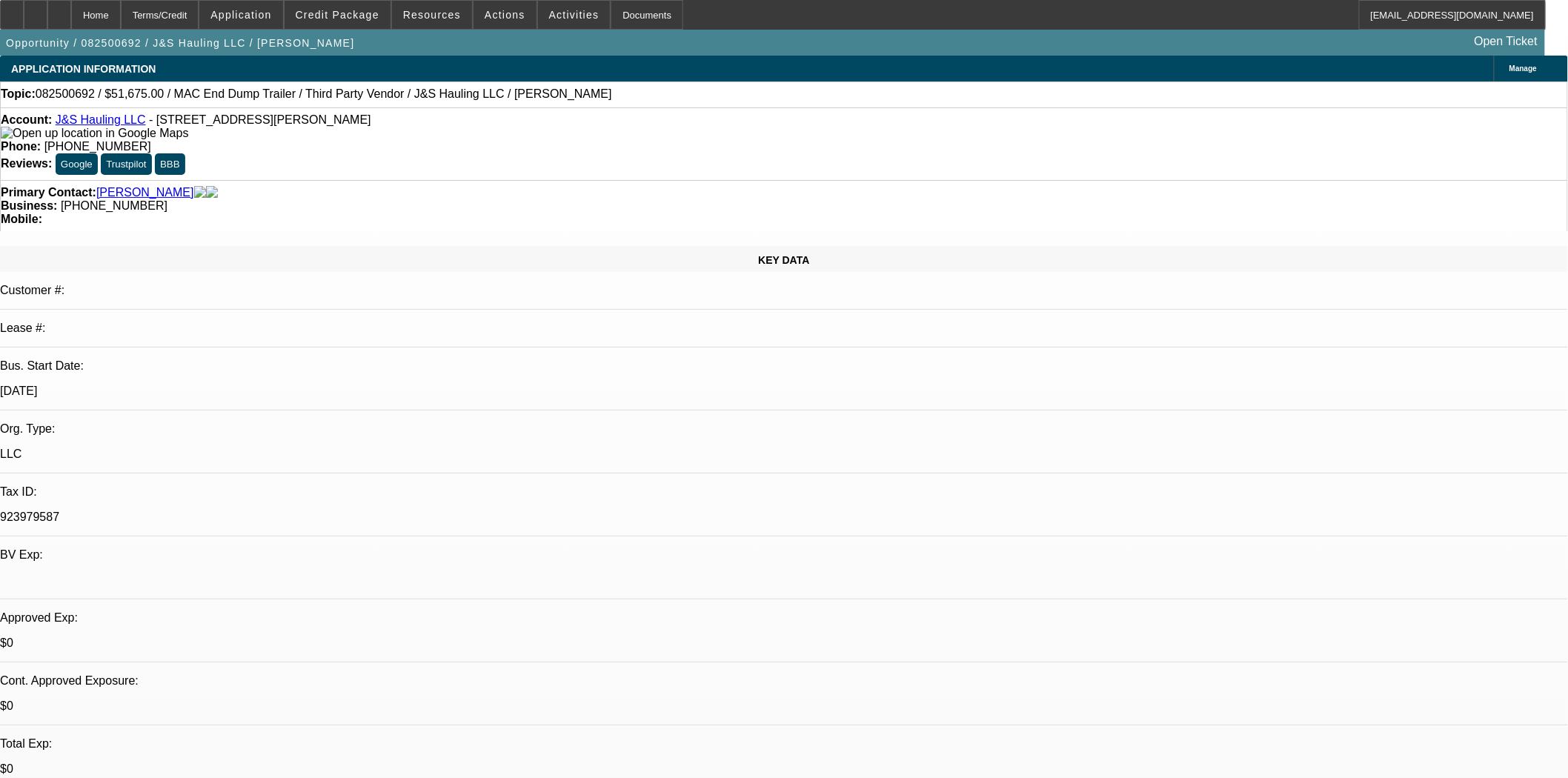
select select "4"
select select "0"
select select "3"
select select "0.1"
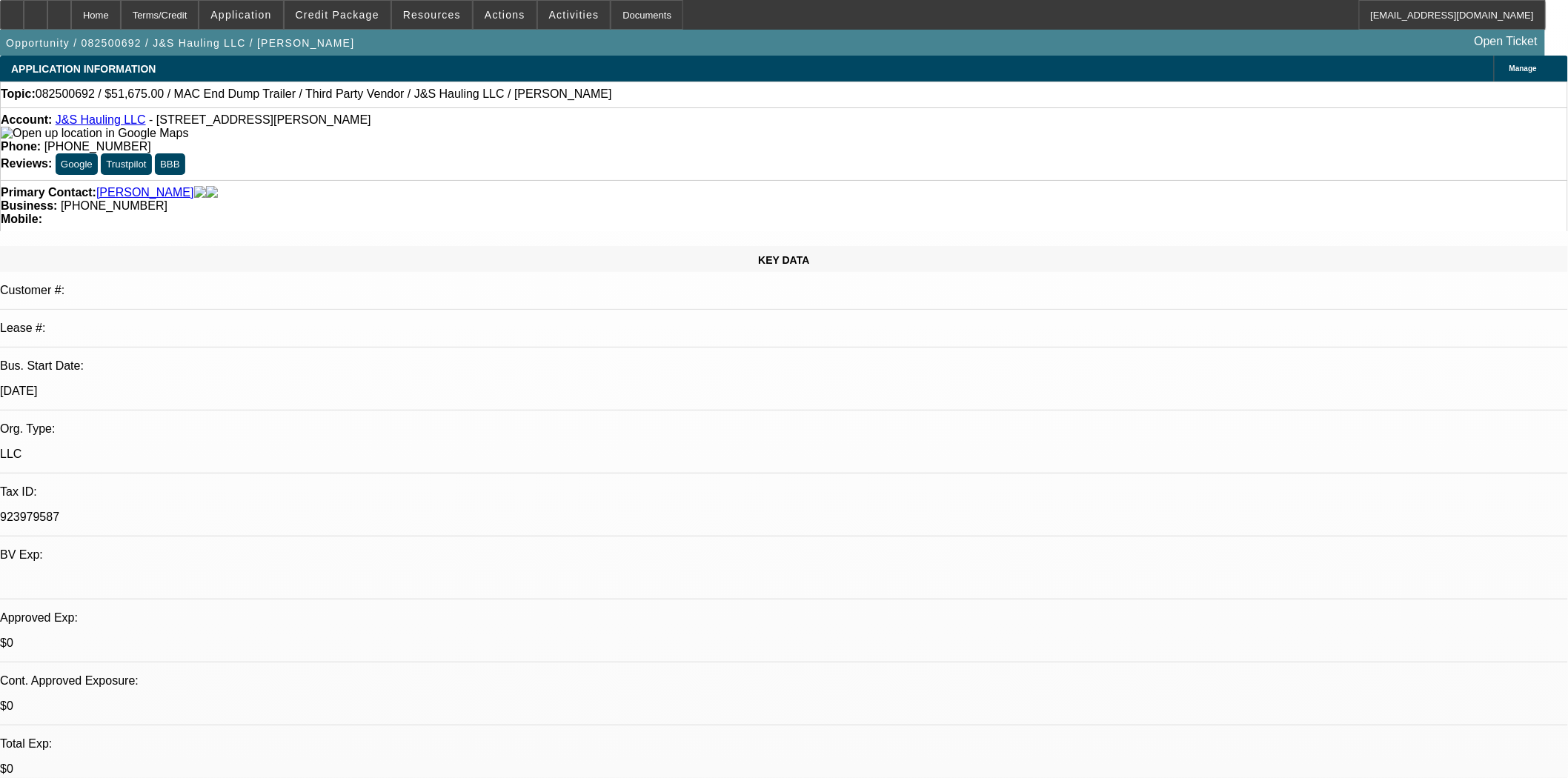
select select "4"
click at [24, 12] on div at bounding box center [12, 15] width 24 height 29
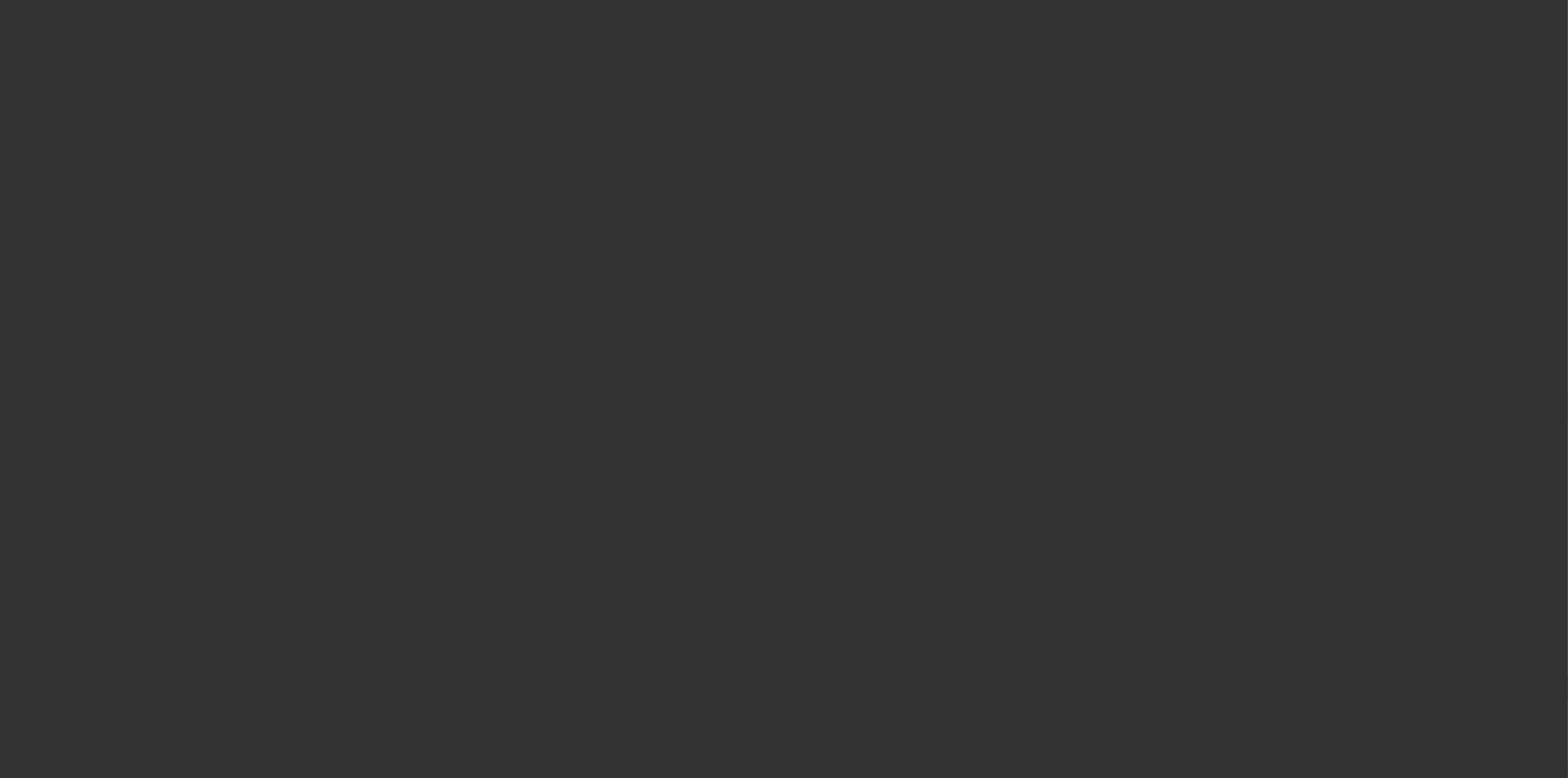
select select "4"
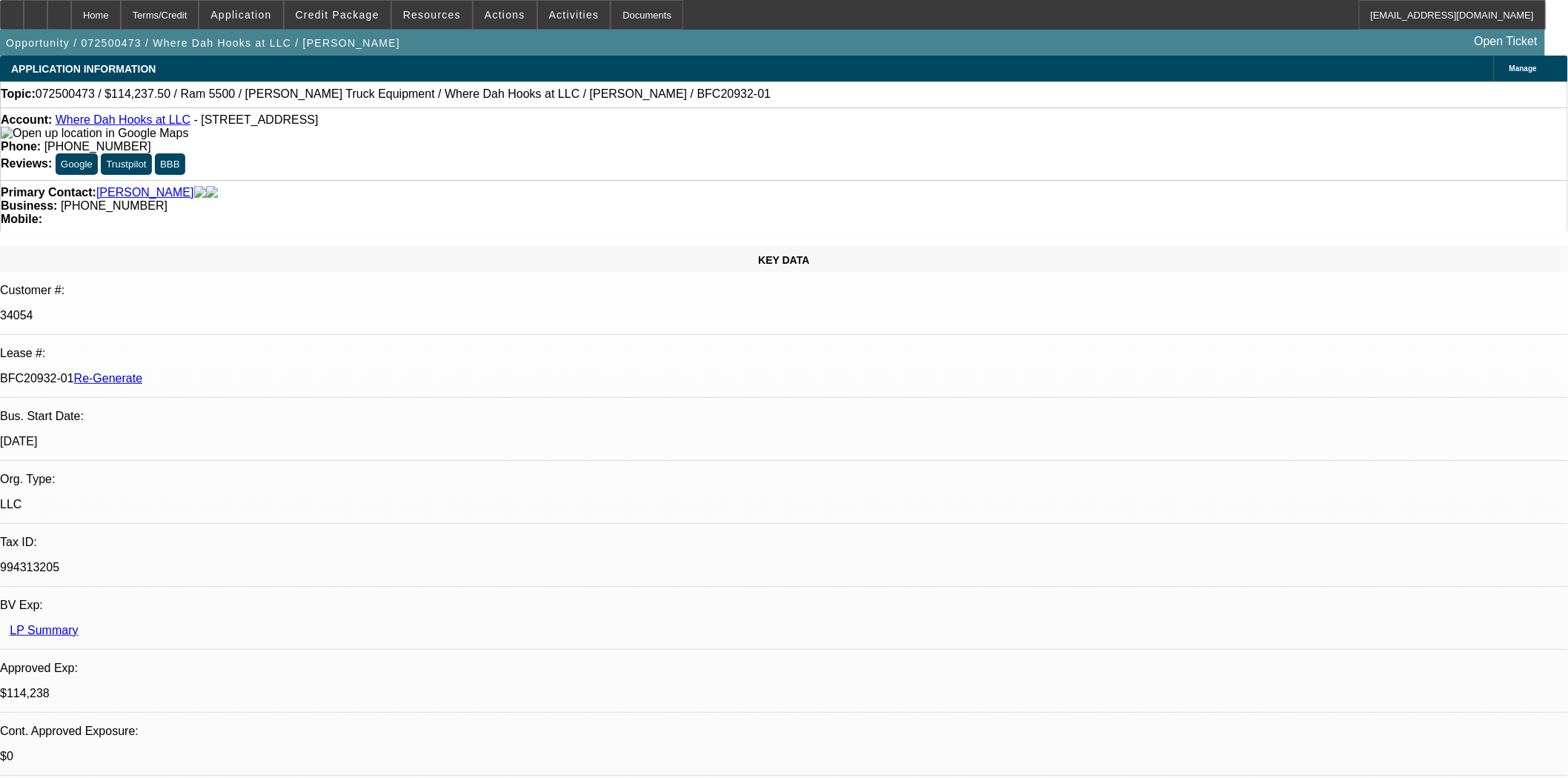
select select "0"
select select "2"
select select "0.1"
select select "4"
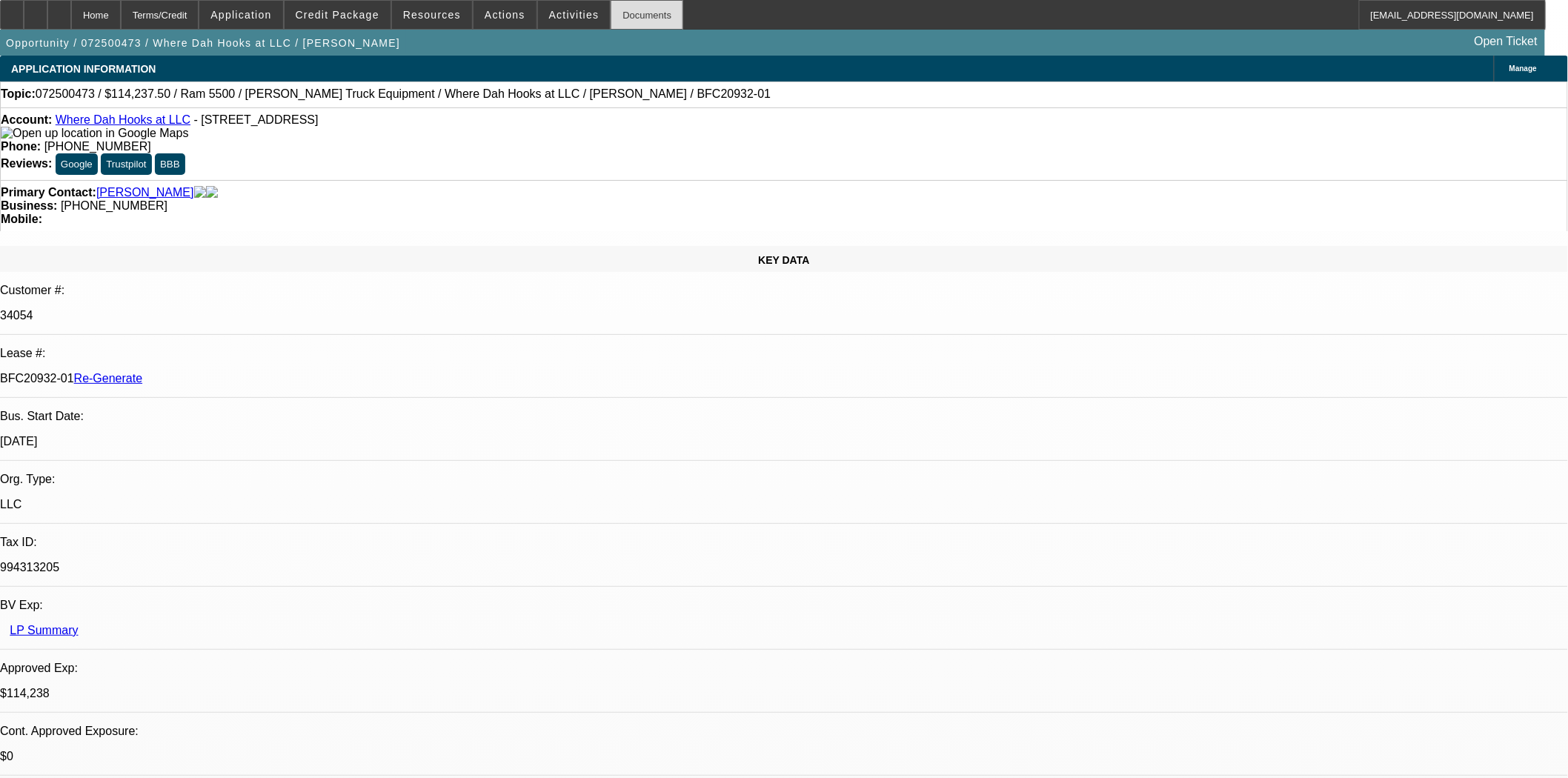
click at [612, 19] on div "Documents" at bounding box center [647, 15] width 72 height 29
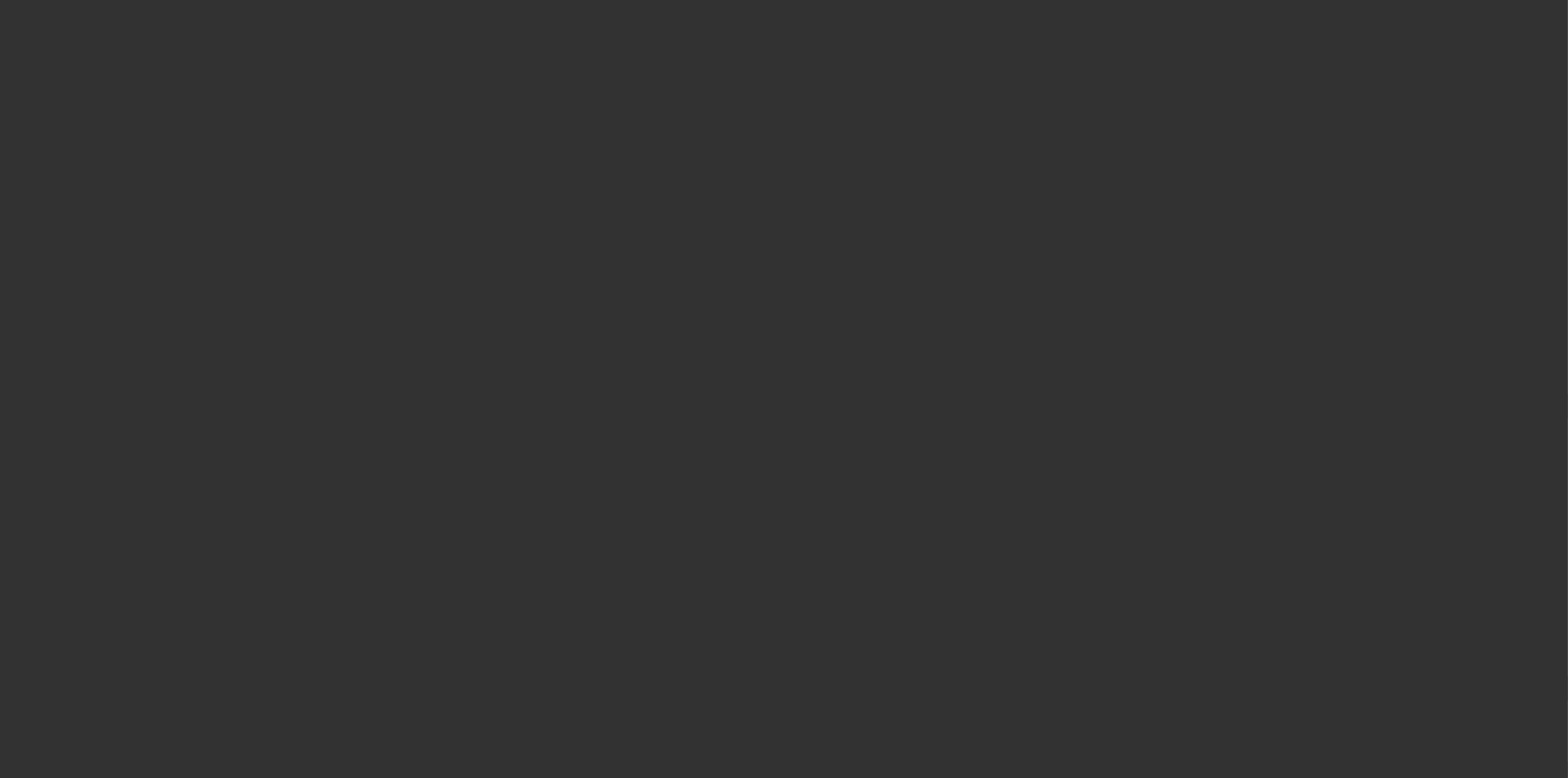
select select "4"
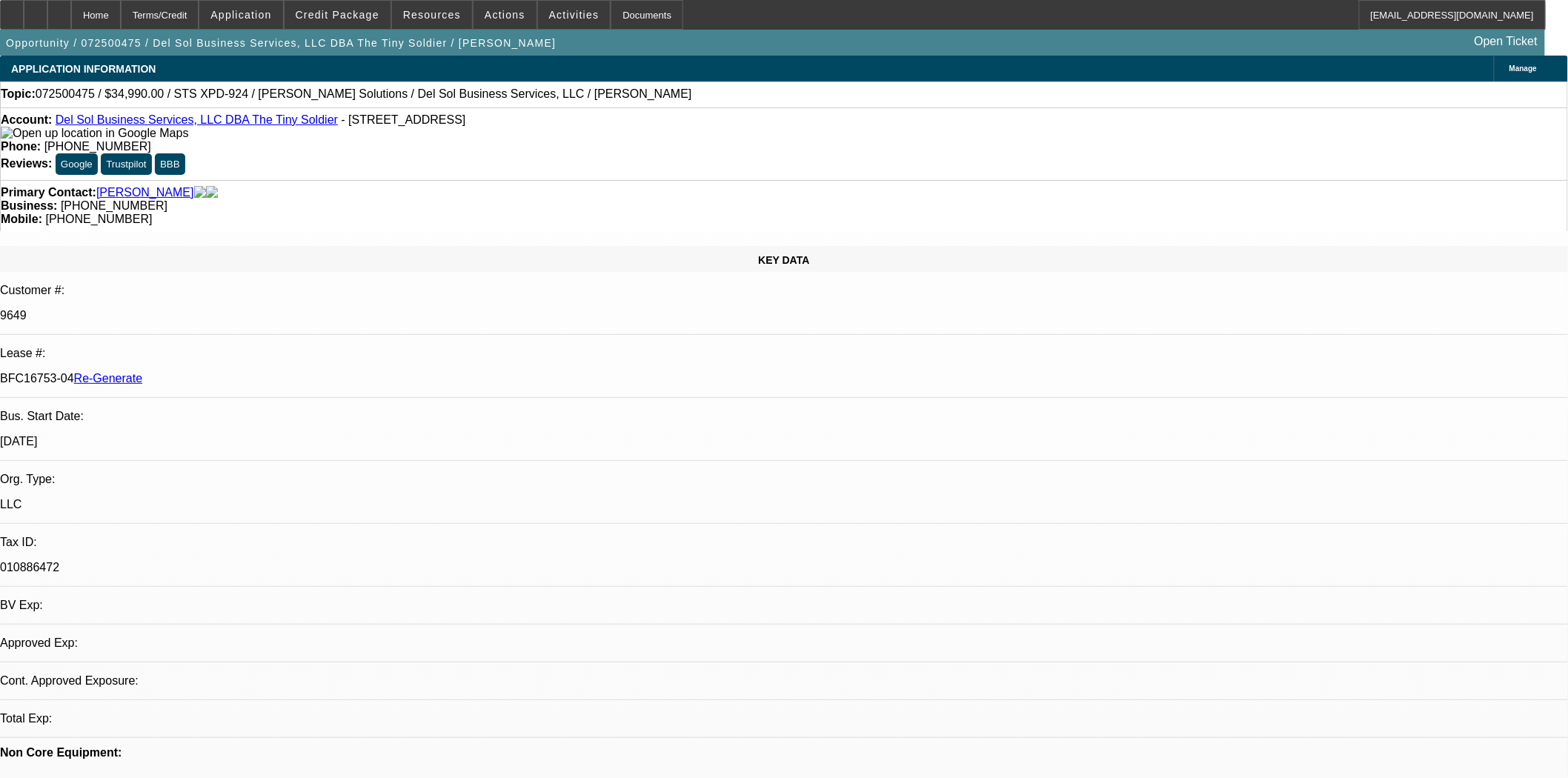
select select "0"
select select "2"
select select "0"
select select "6"
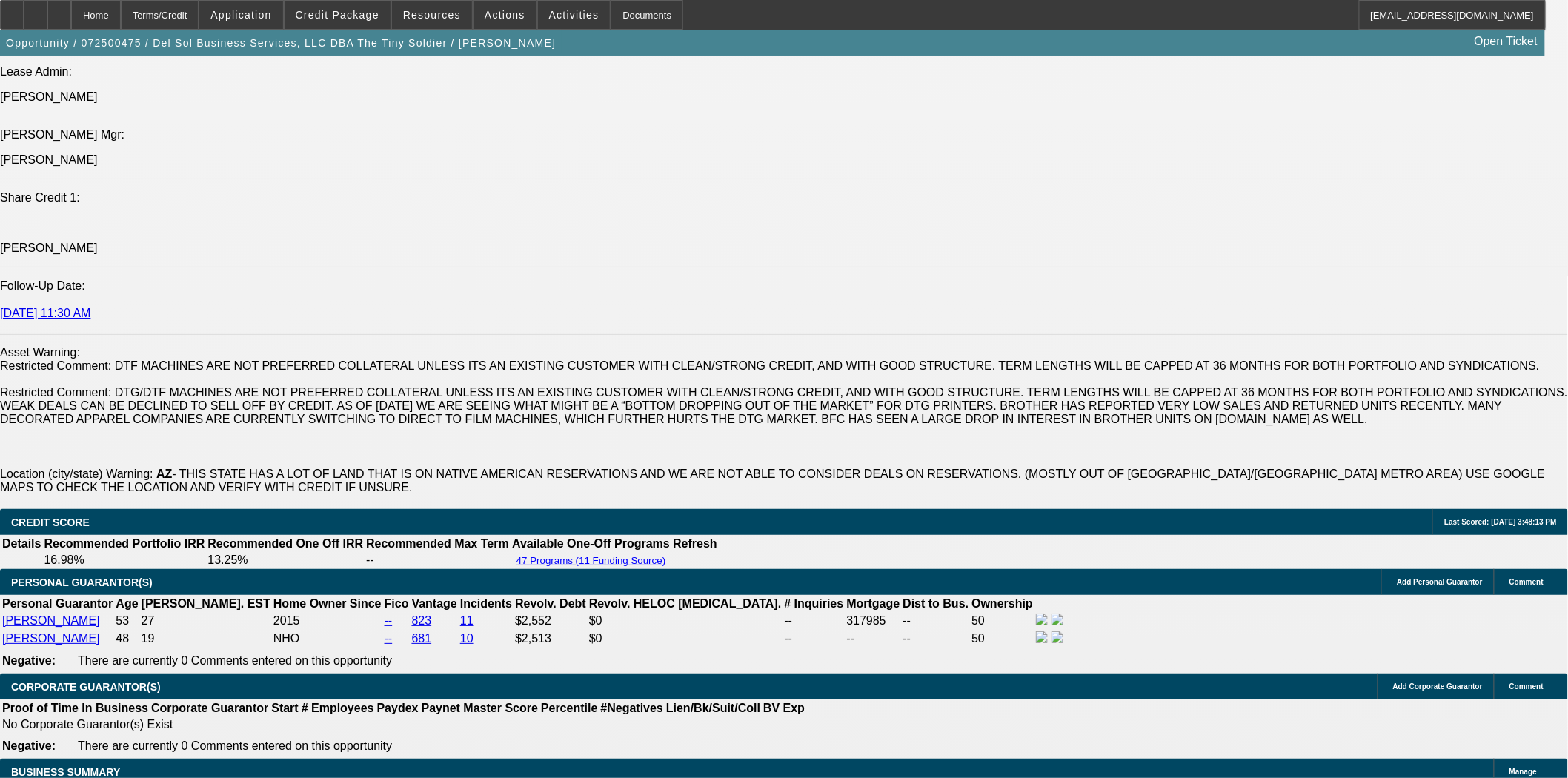
scroll to position [2471, 0]
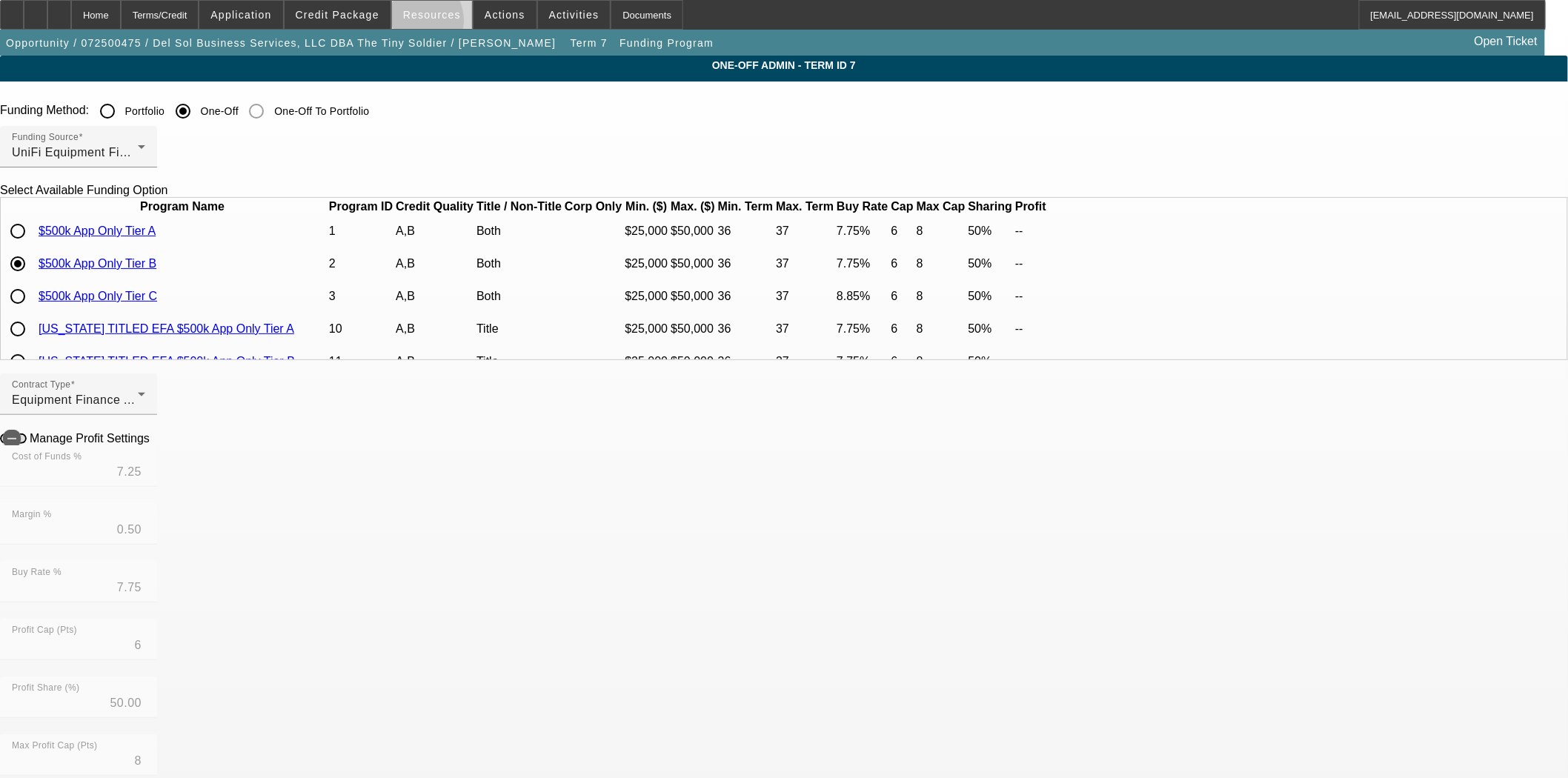
click at [421, 23] on span at bounding box center [432, 15] width 80 height 35
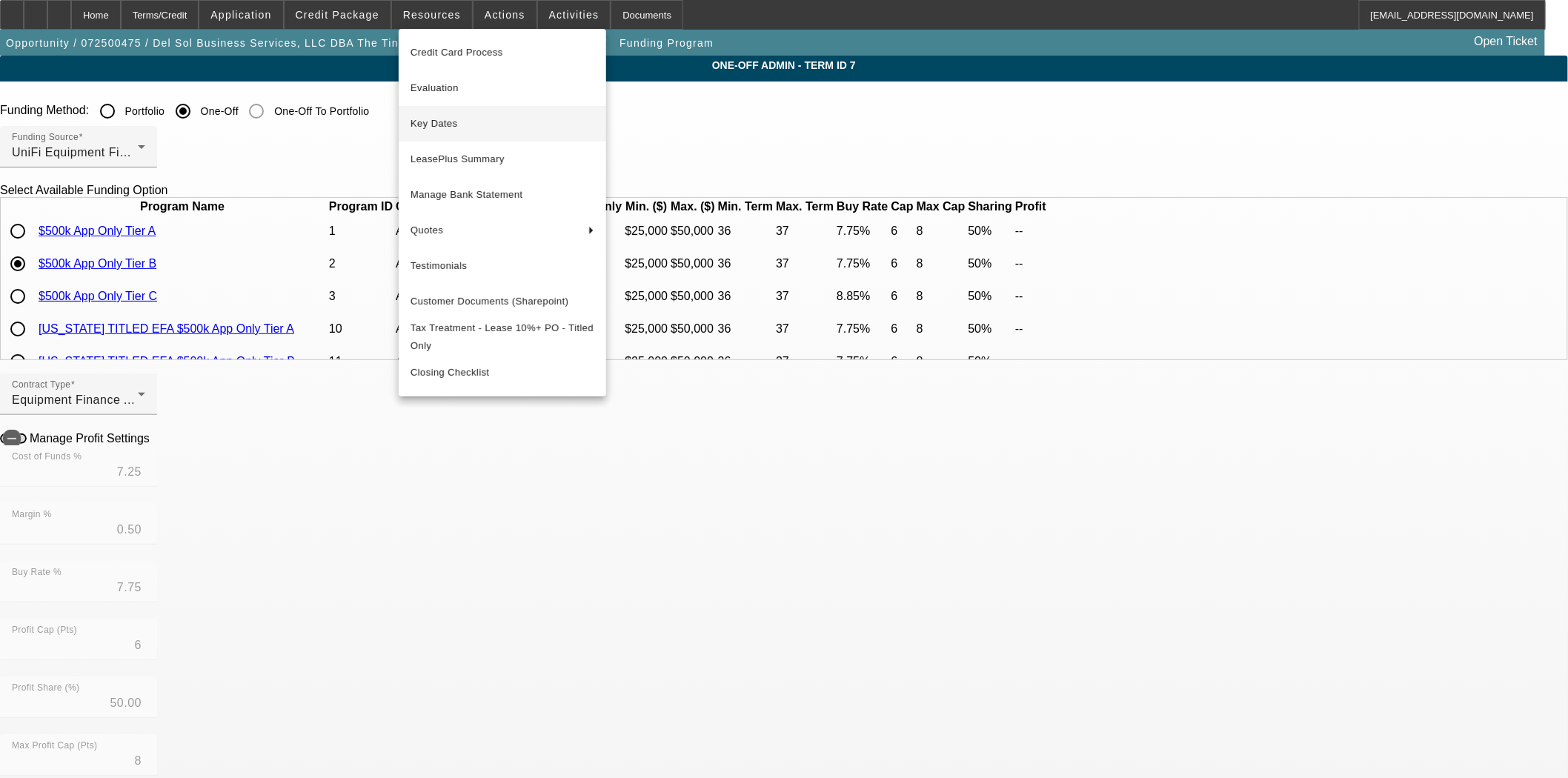
click at [437, 112] on button "Key Dates" at bounding box center [502, 123] width 207 height 35
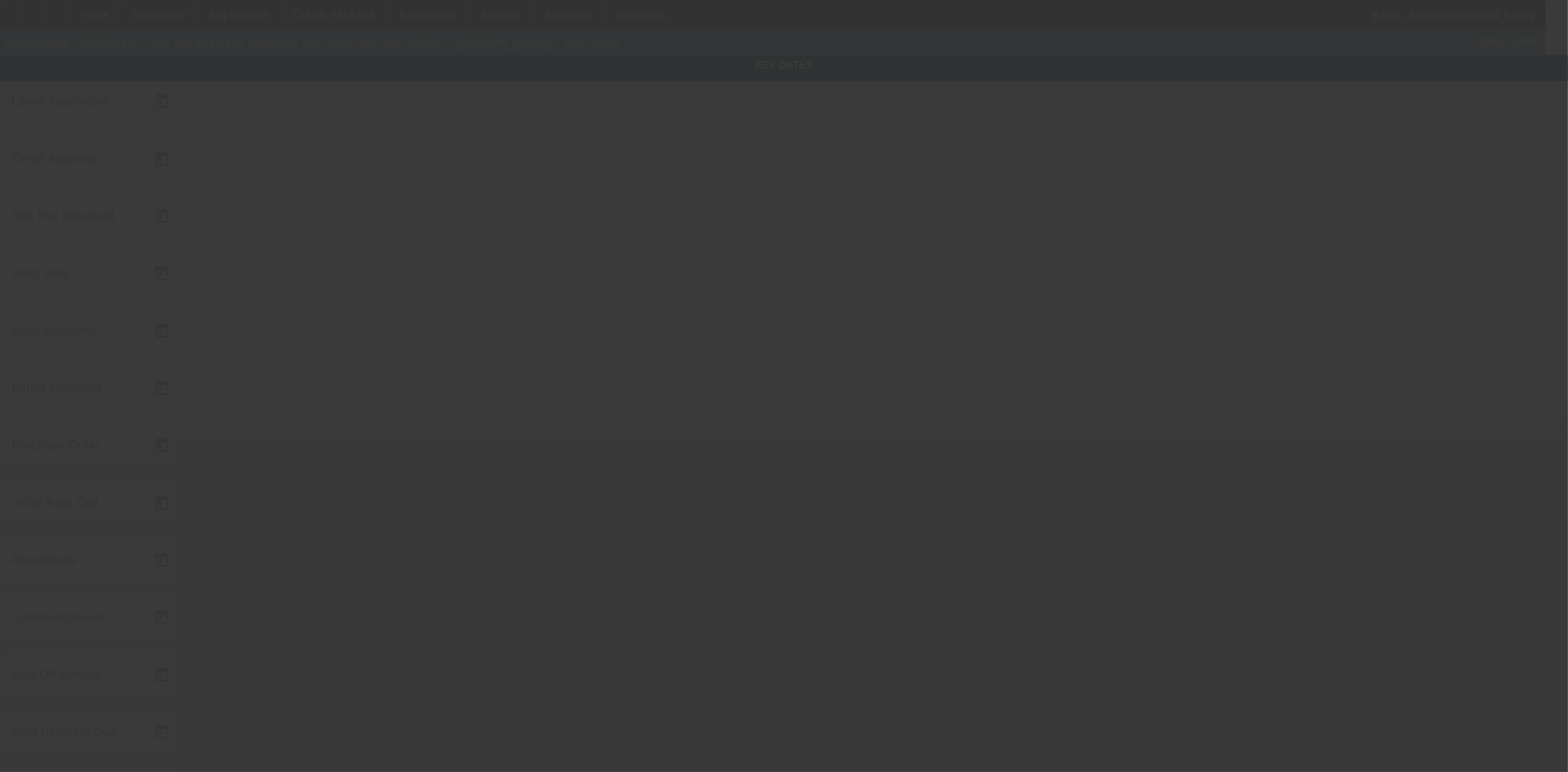
type input "7/21/2025"
type input "7/22/2025"
type input "8/28/2025"
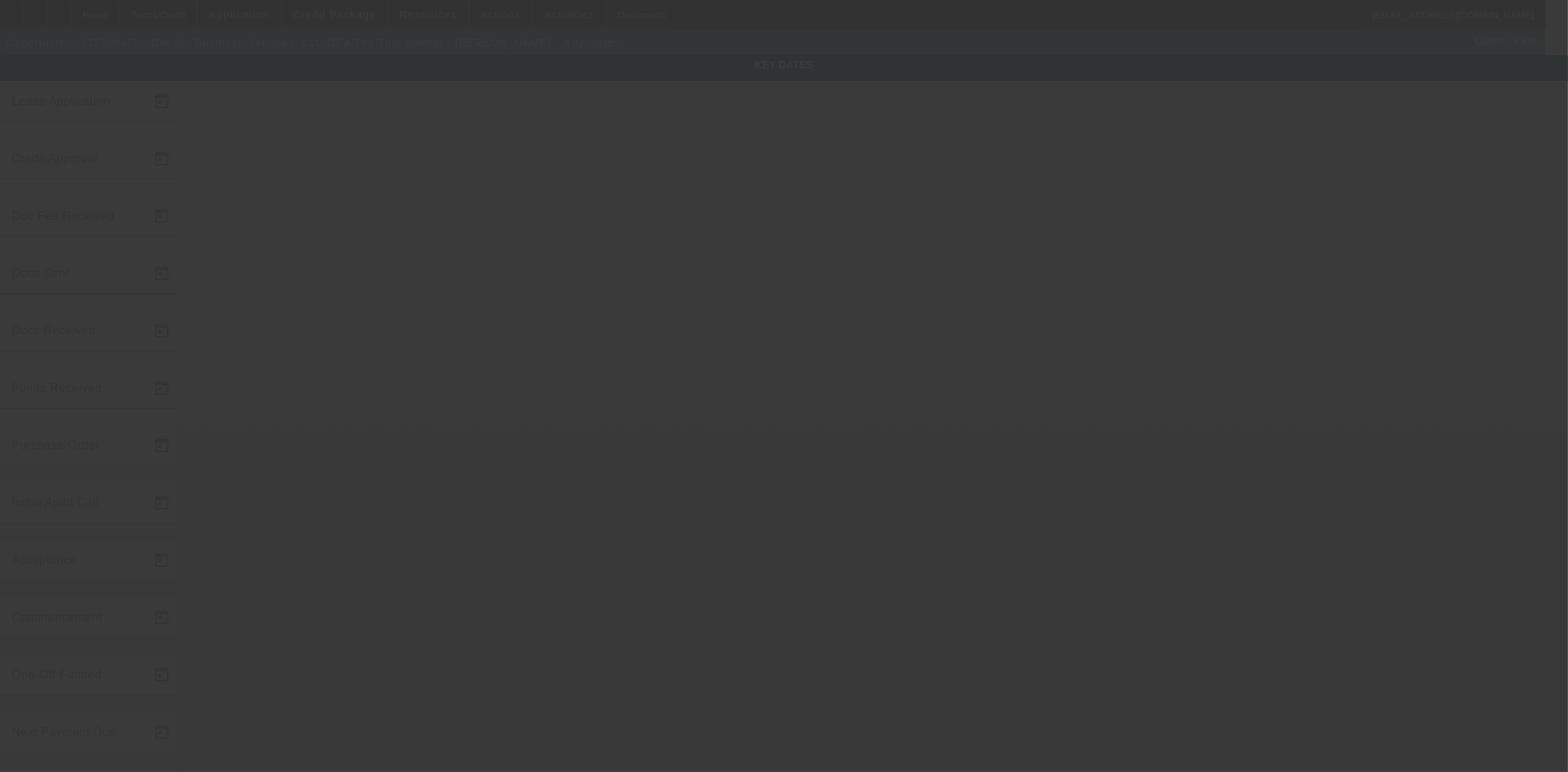
type input "8/28/2025"
type input "9/1/2025"
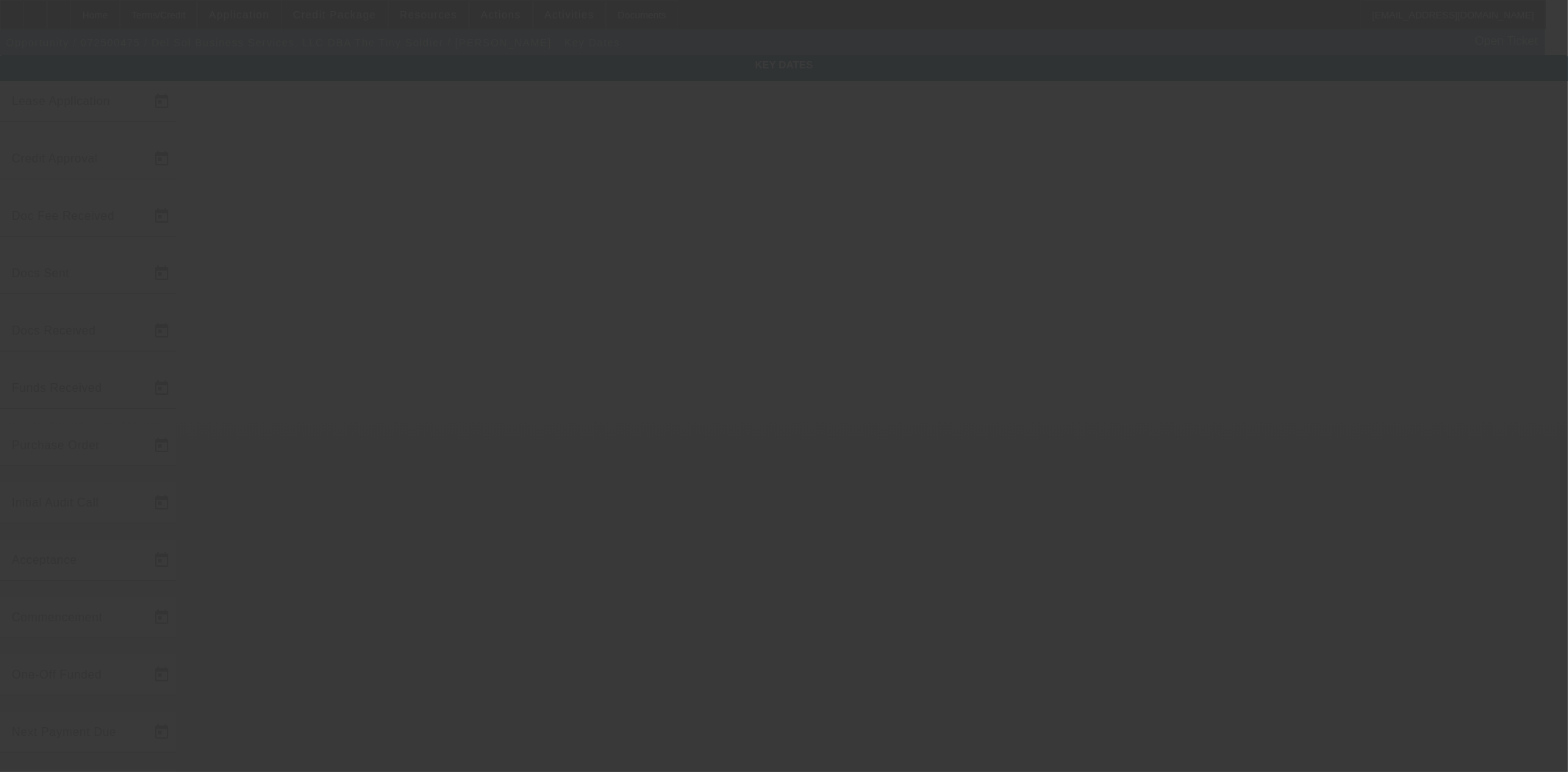
type input "10/1/2025"
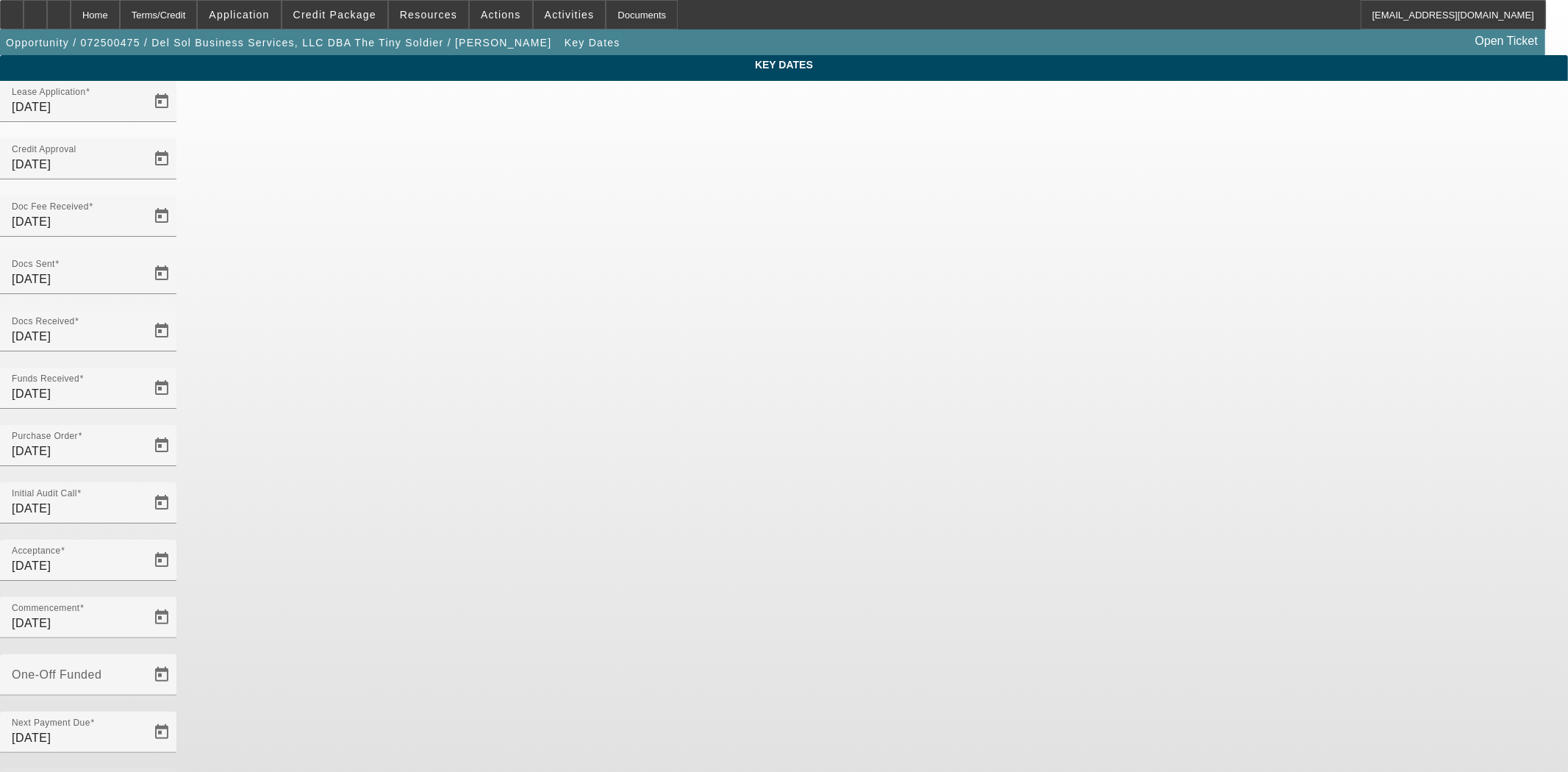
drag, startPoint x: 636, startPoint y: 469, endPoint x: 516, endPoint y: 448, distance: 121.8
click at [516, 448] on div "Key Dates Lease Application 7/21/2025 Credit Approval 7/22/2025 Doc Fee Receive…" at bounding box center [784, 485] width 1568 height 860
type input "9/2/2025"
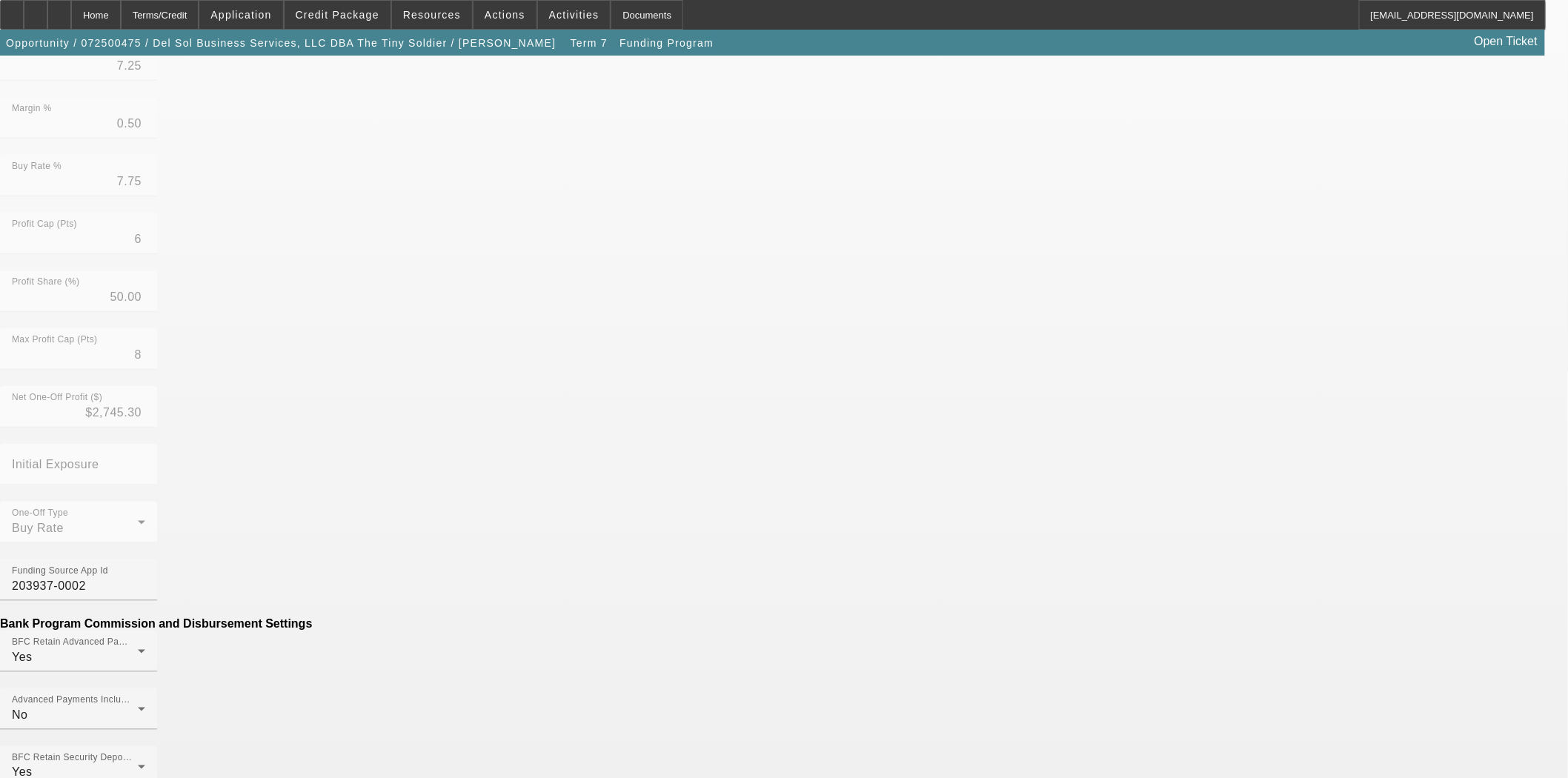
scroll to position [411, 0]
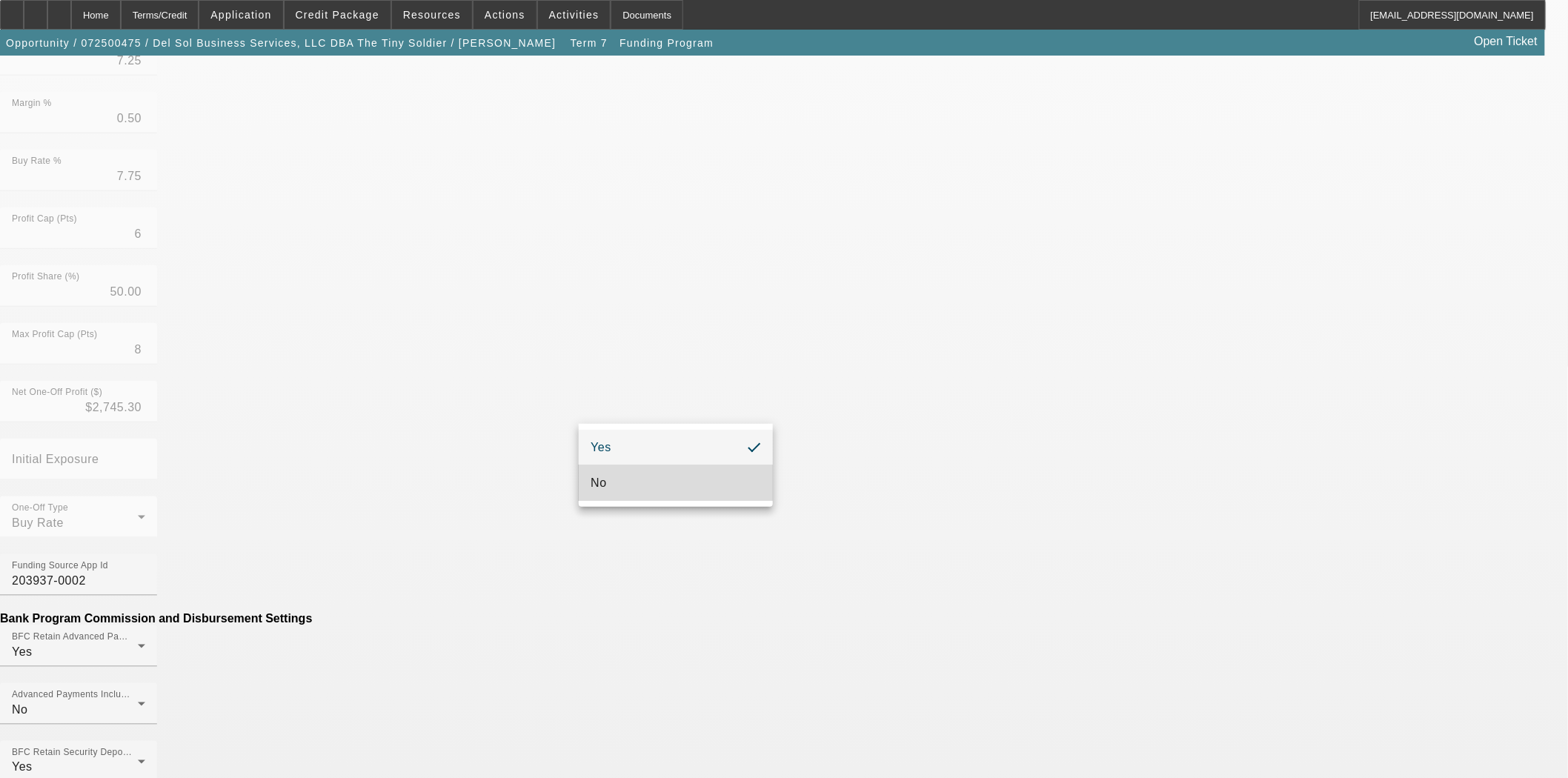
click at [633, 478] on mat-option "No" at bounding box center [676, 483] width 194 height 35
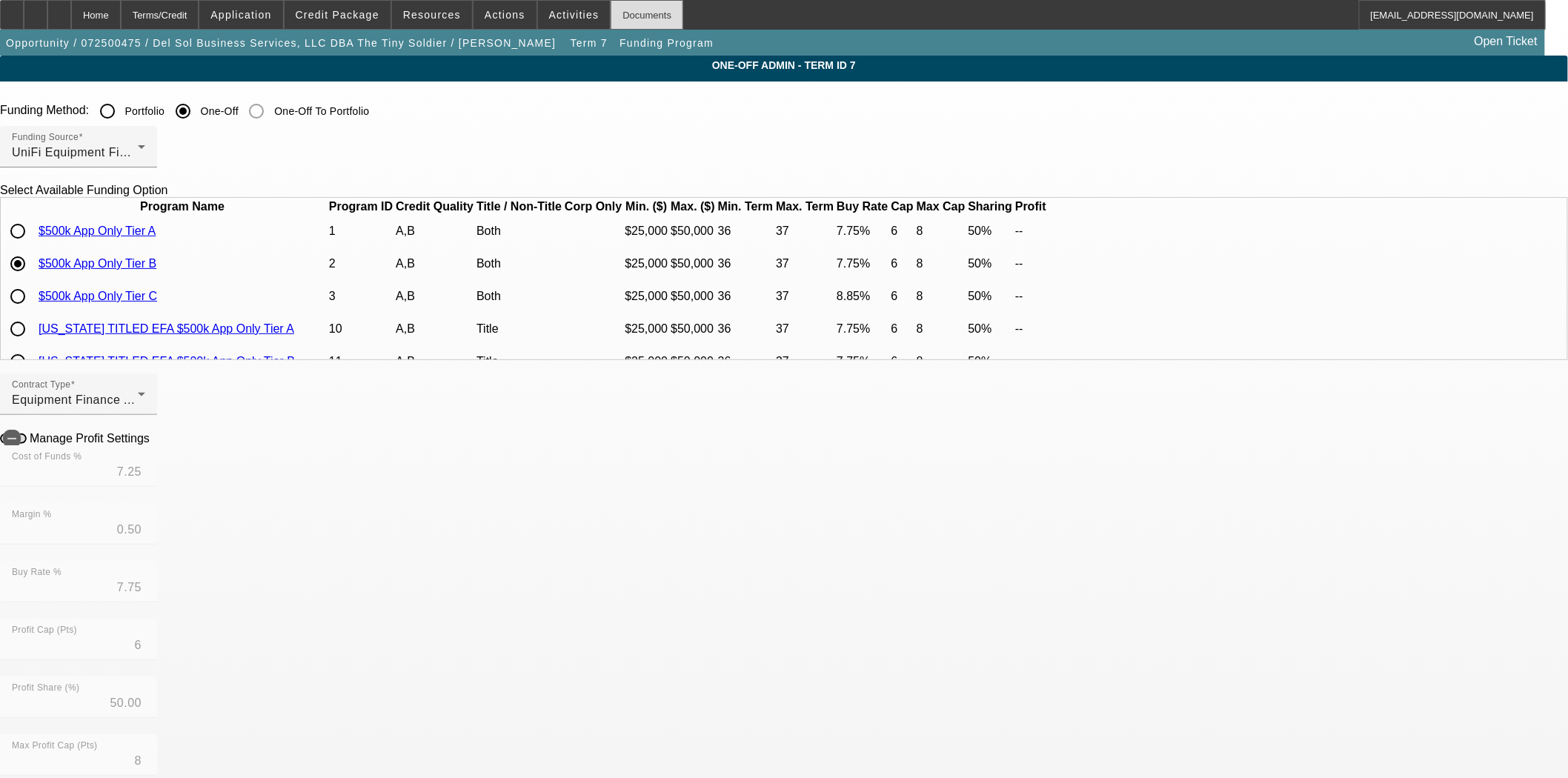
click at [611, 21] on div "Documents" at bounding box center [647, 15] width 72 height 29
click at [120, 19] on div "Home" at bounding box center [96, 15] width 50 height 29
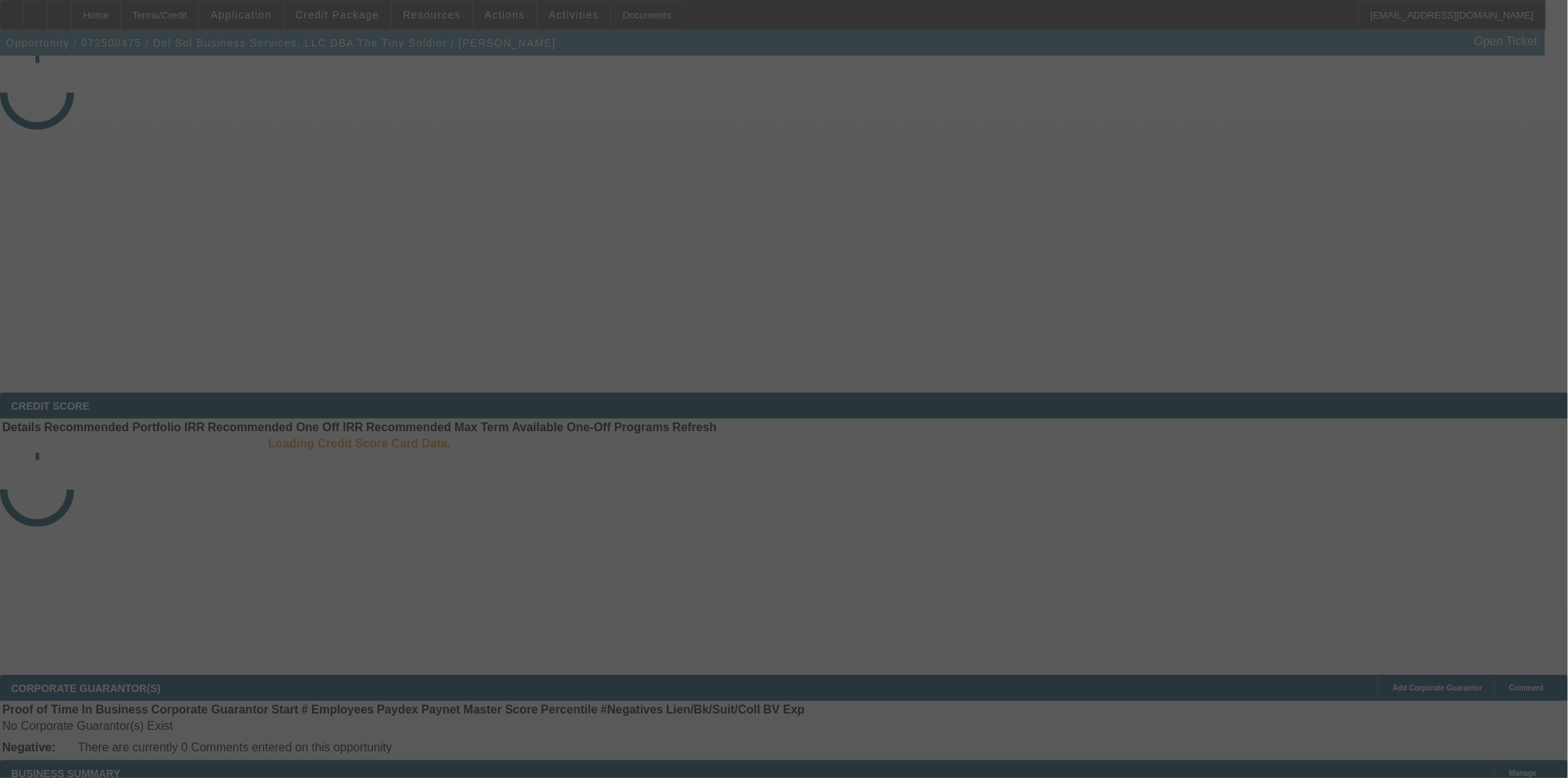
select select "4"
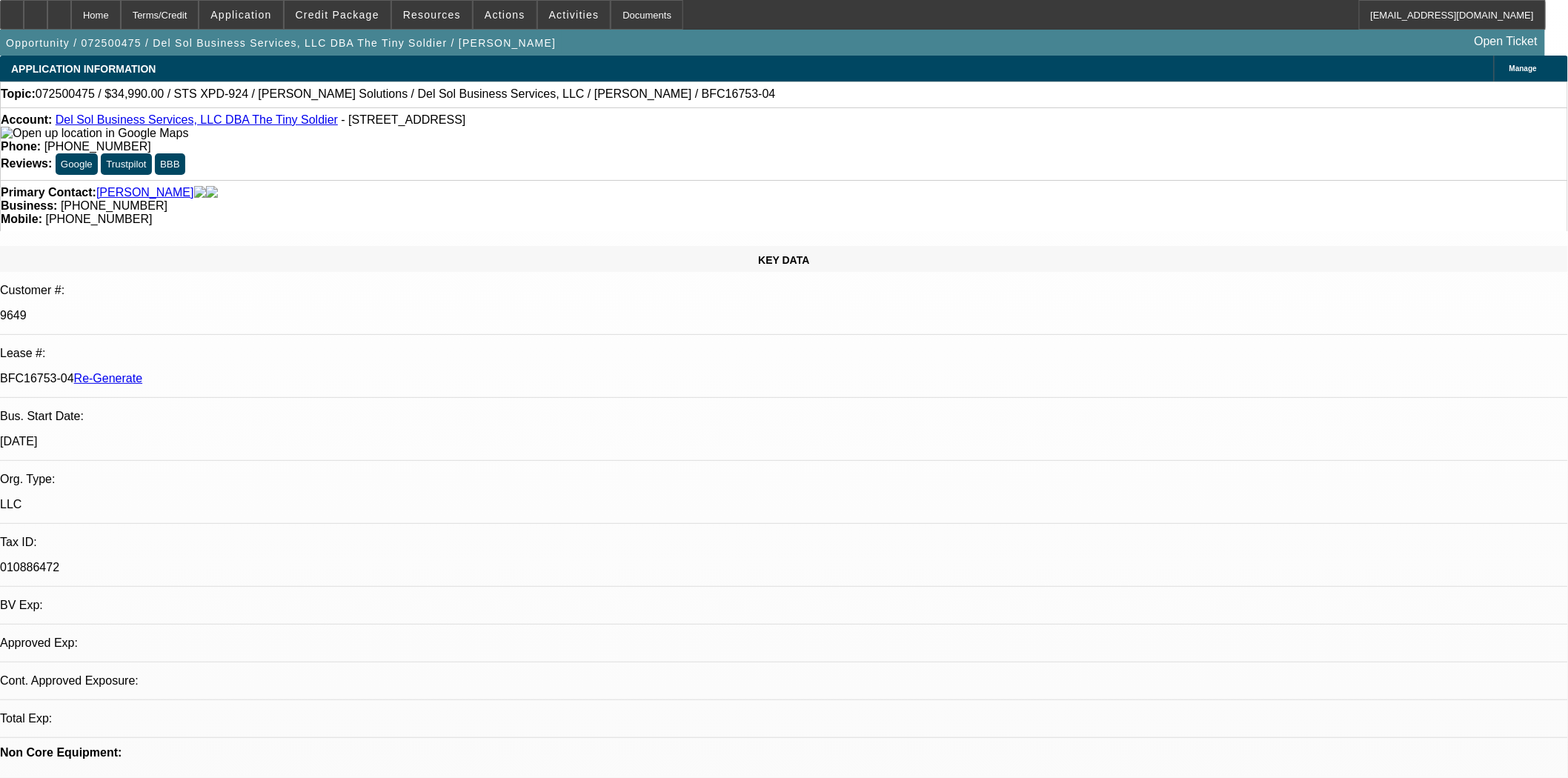
select select "0"
select select "2"
select select "0"
select select "6"
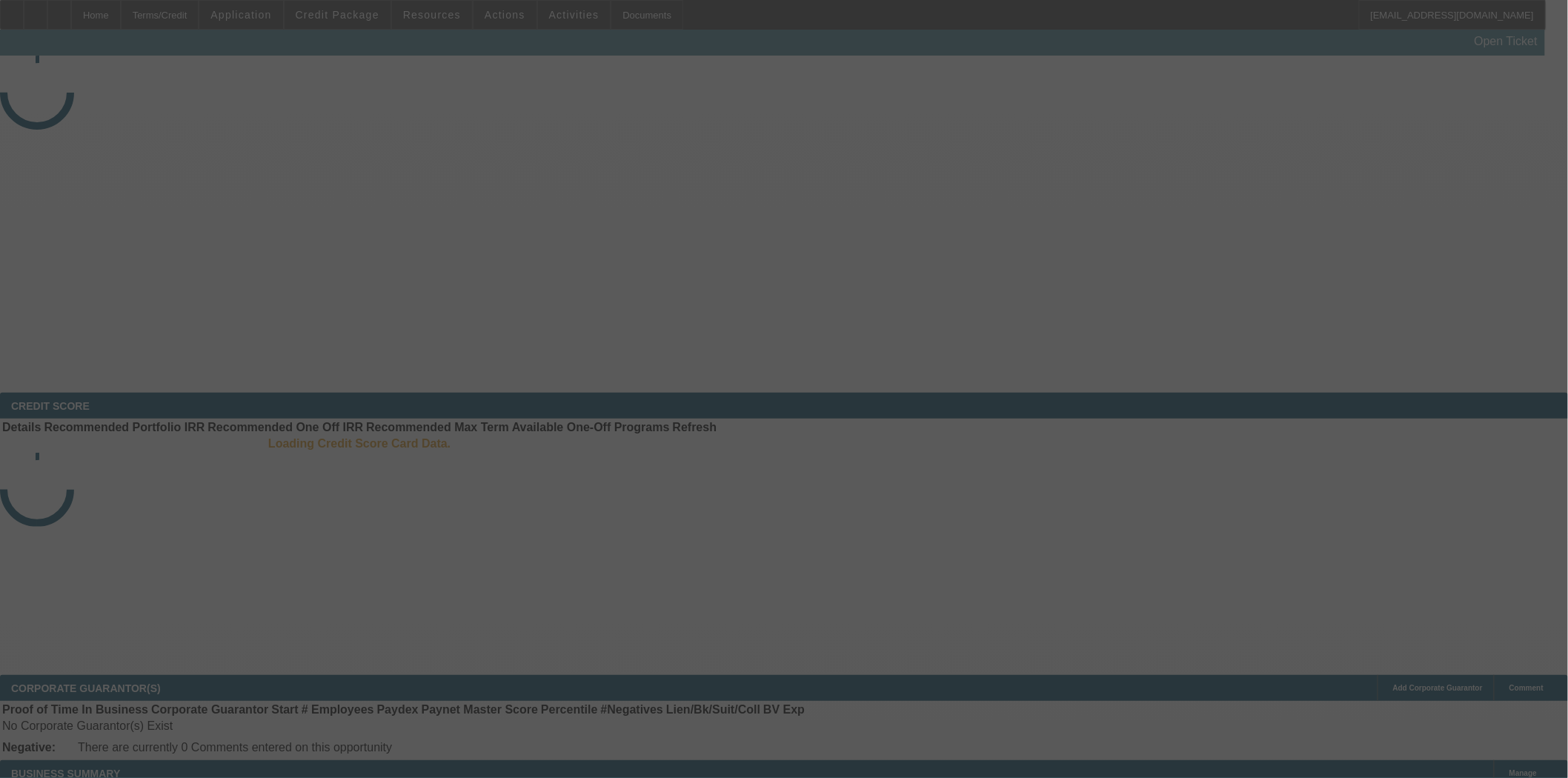
select select "3"
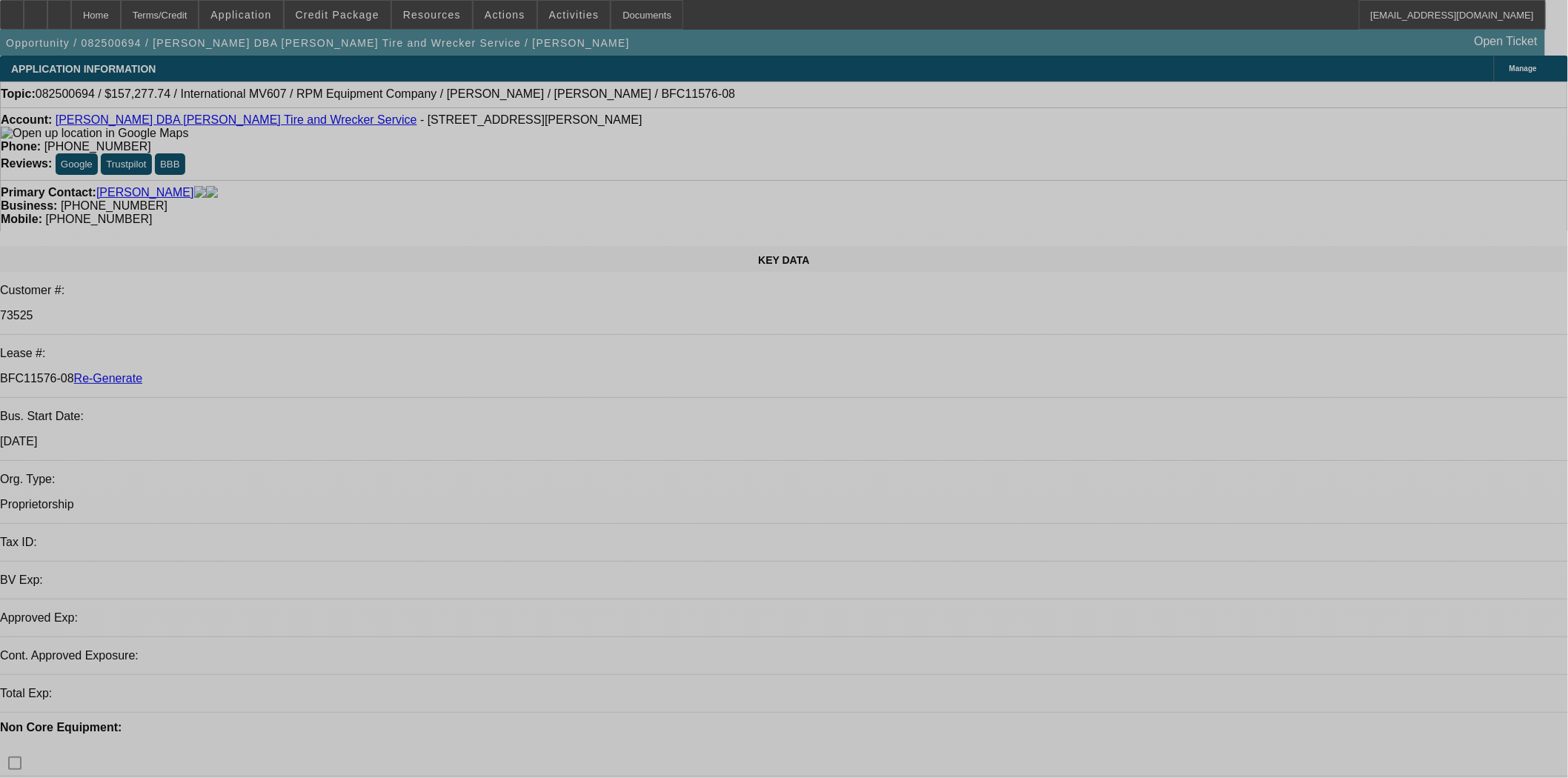
select select "0"
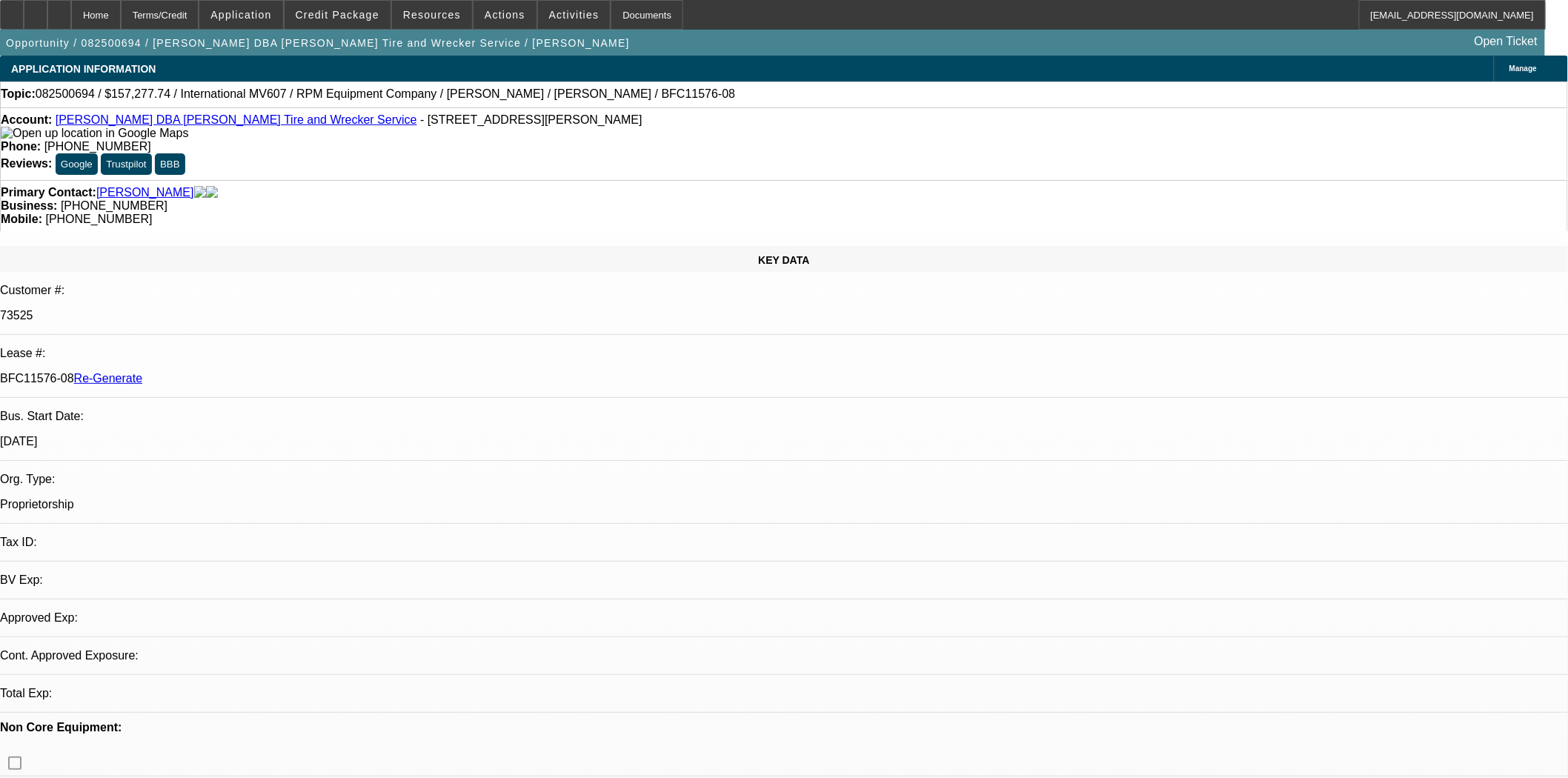
select select "2"
select select "0.1"
select select "4"
click at [24, 21] on div at bounding box center [12, 15] width 24 height 29
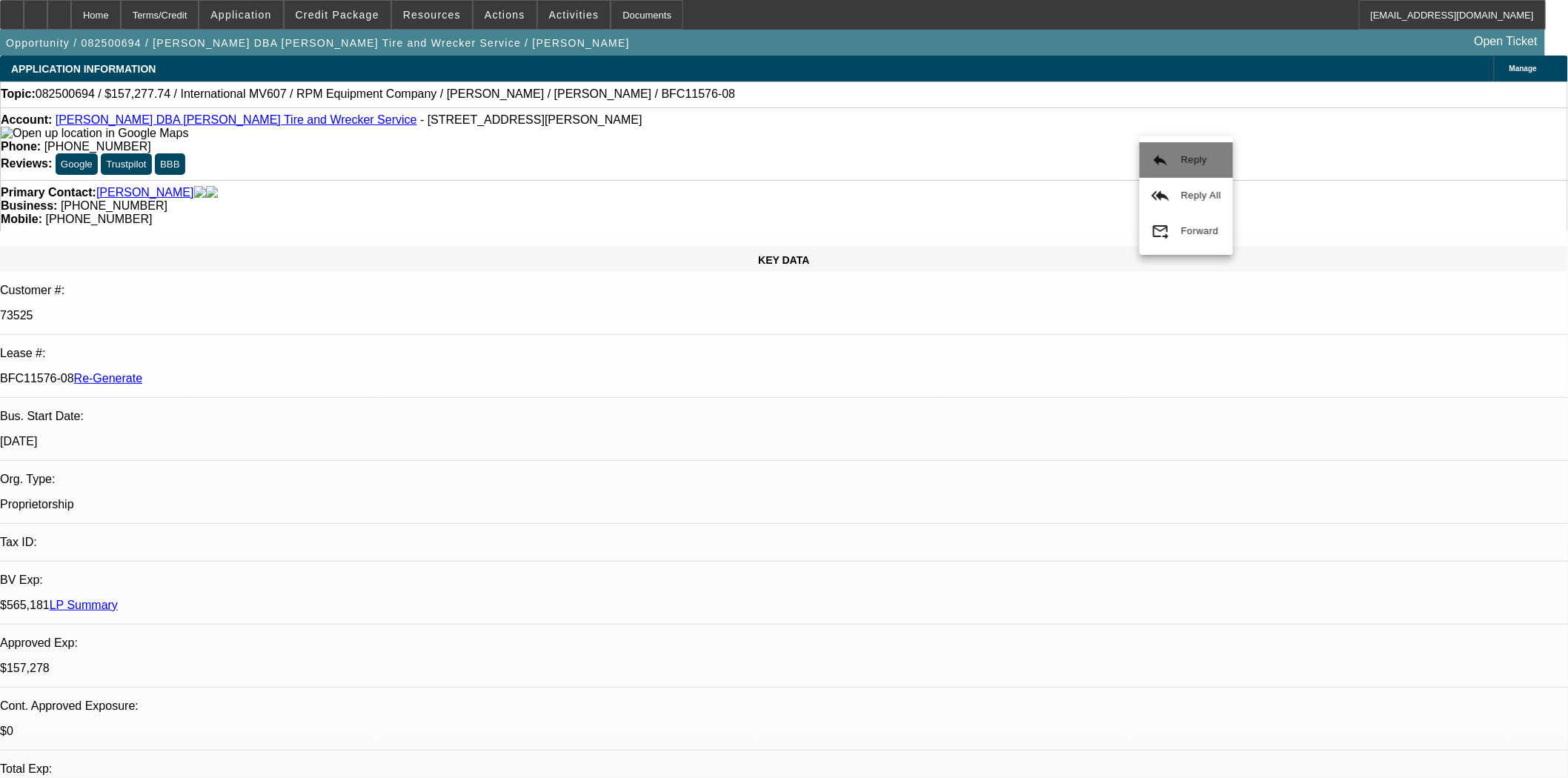
click at [1173, 166] on button "reply Reply" at bounding box center [1187, 159] width 94 height 35
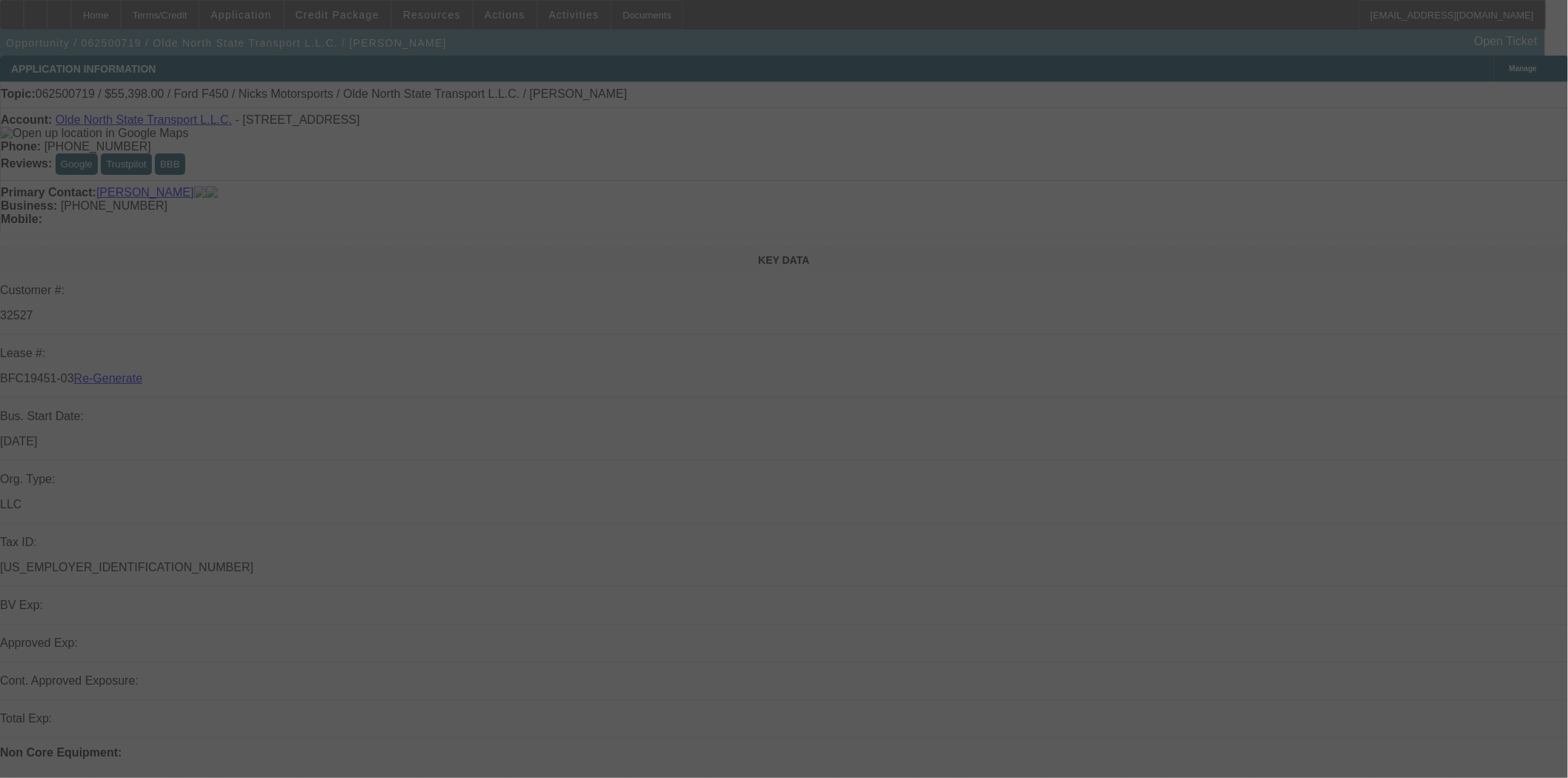
select select "4"
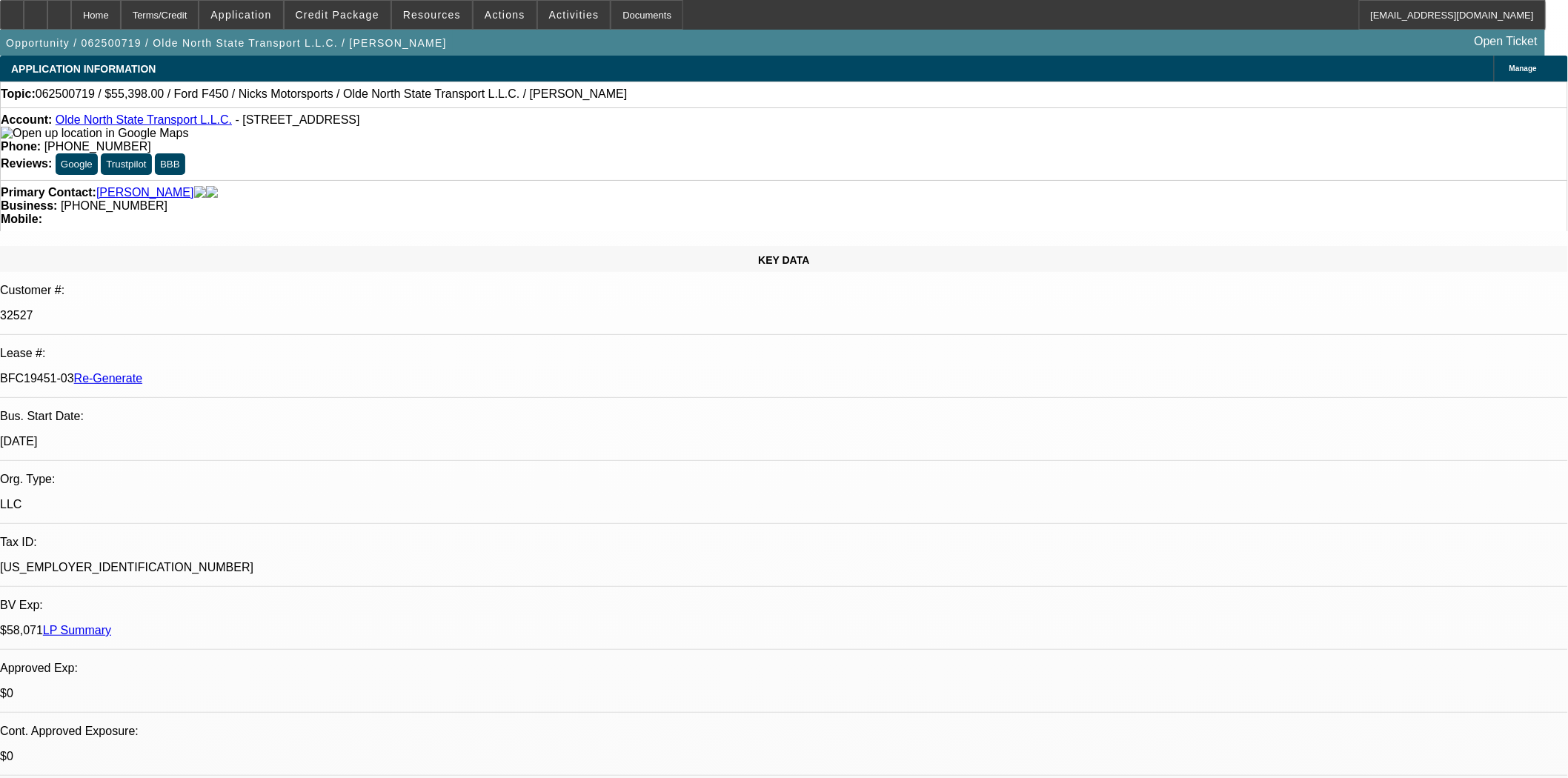
select select "0"
select select "2"
select select "0"
select select "1"
select select "2"
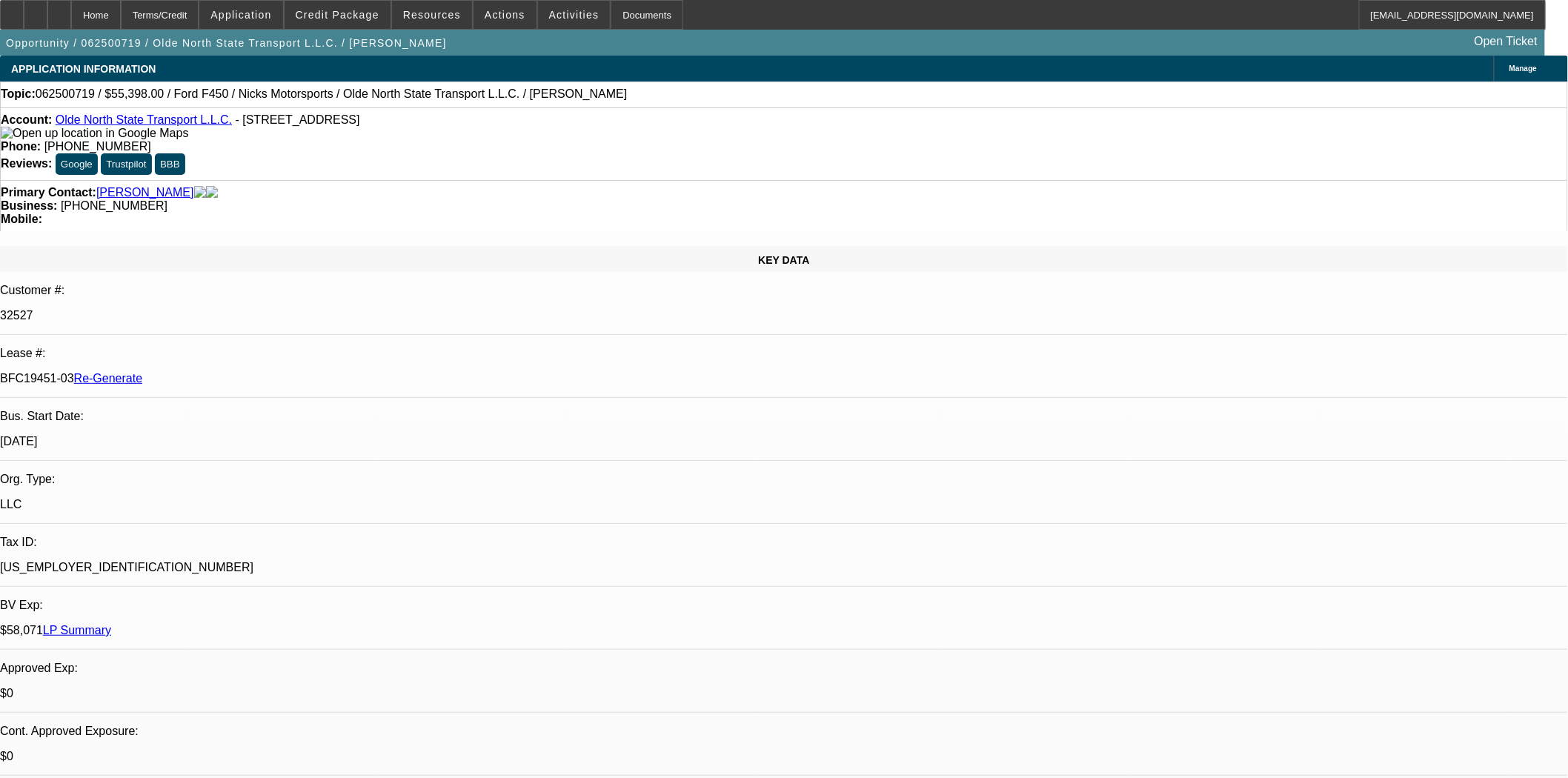
select select "6"
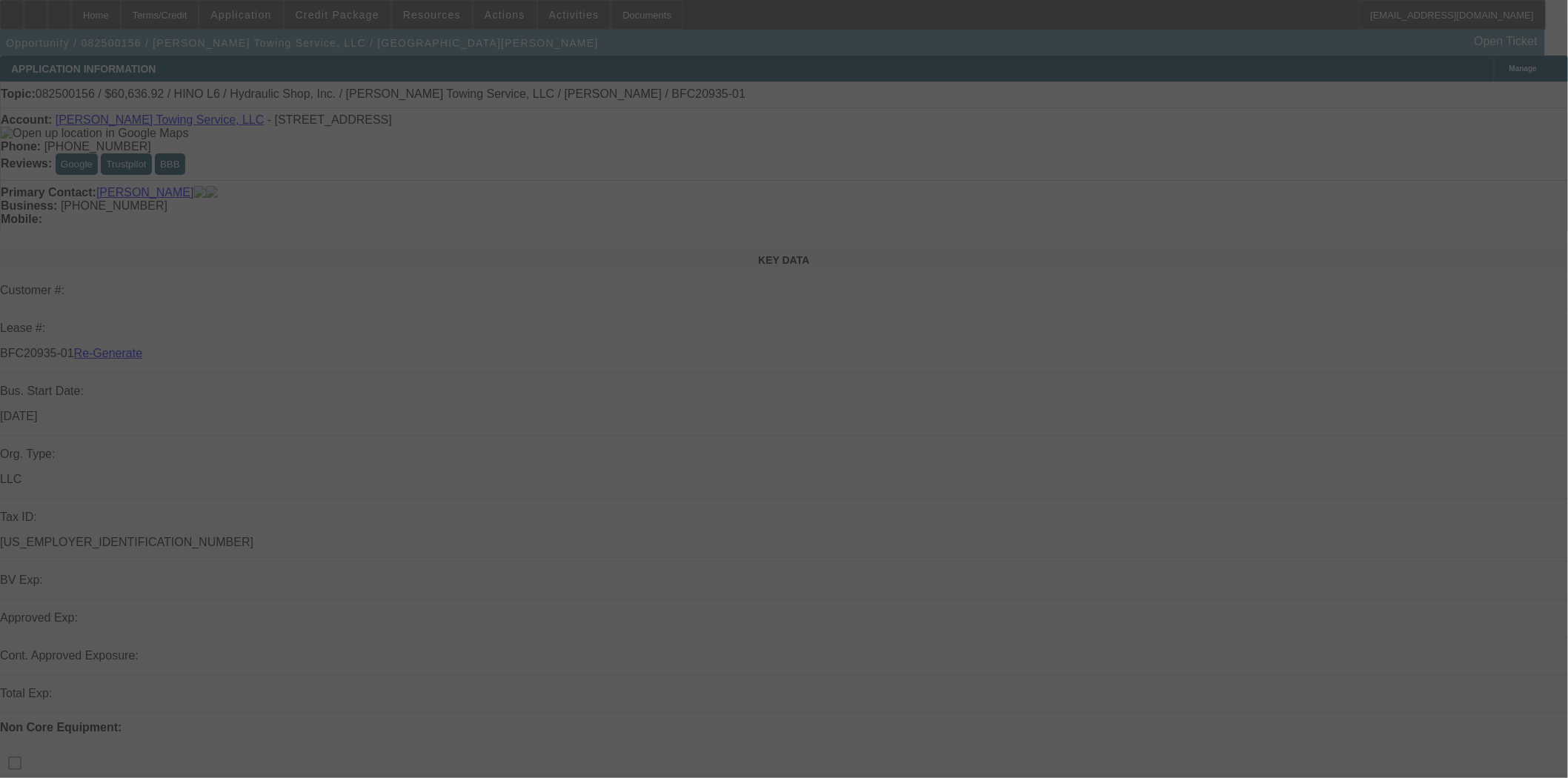
select select "3"
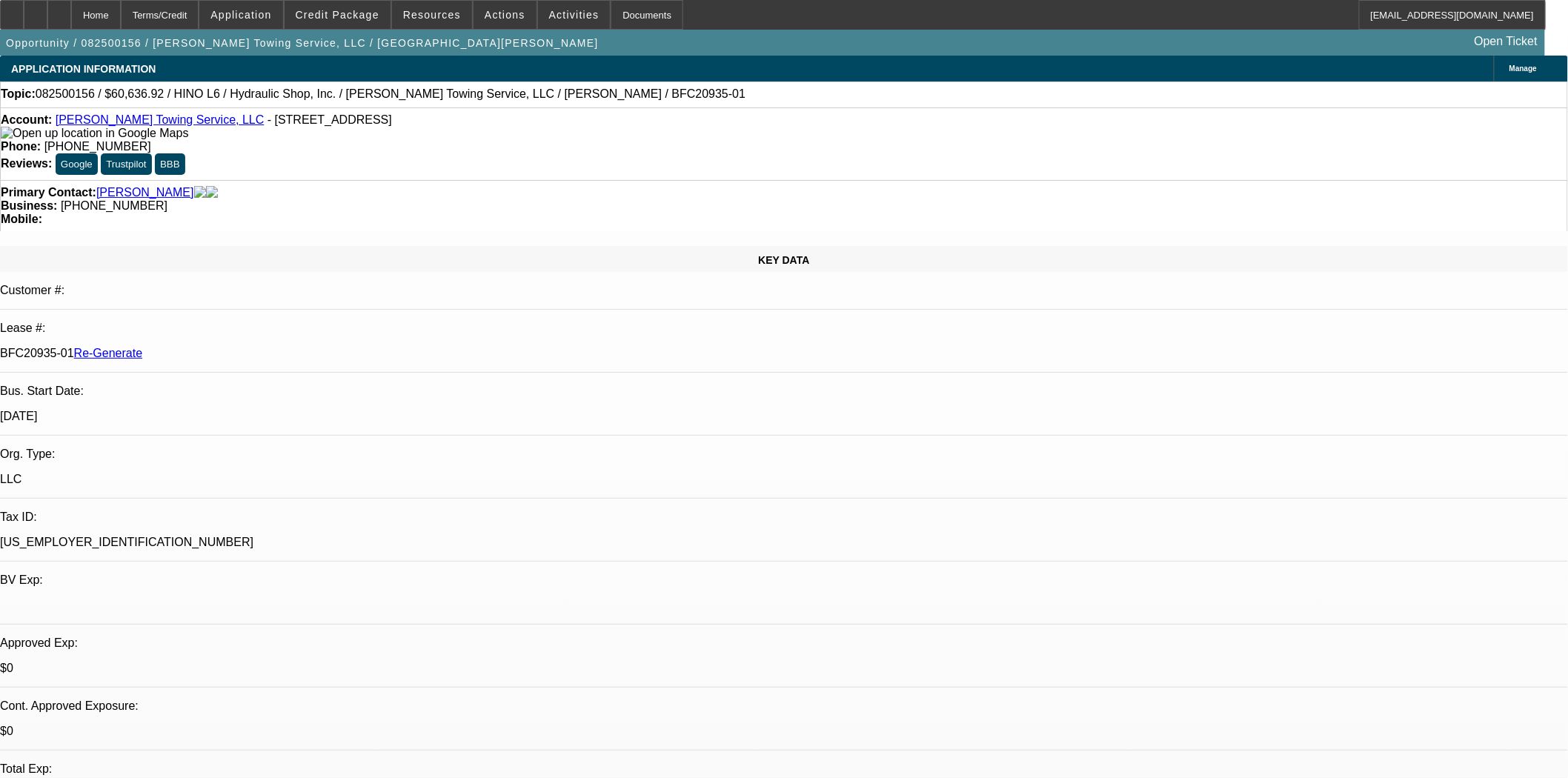
select select "0"
select select "6"
click at [131, 186] on div "Primary Contact: Padilla, Martin" at bounding box center [784, 193] width 1567 height 14
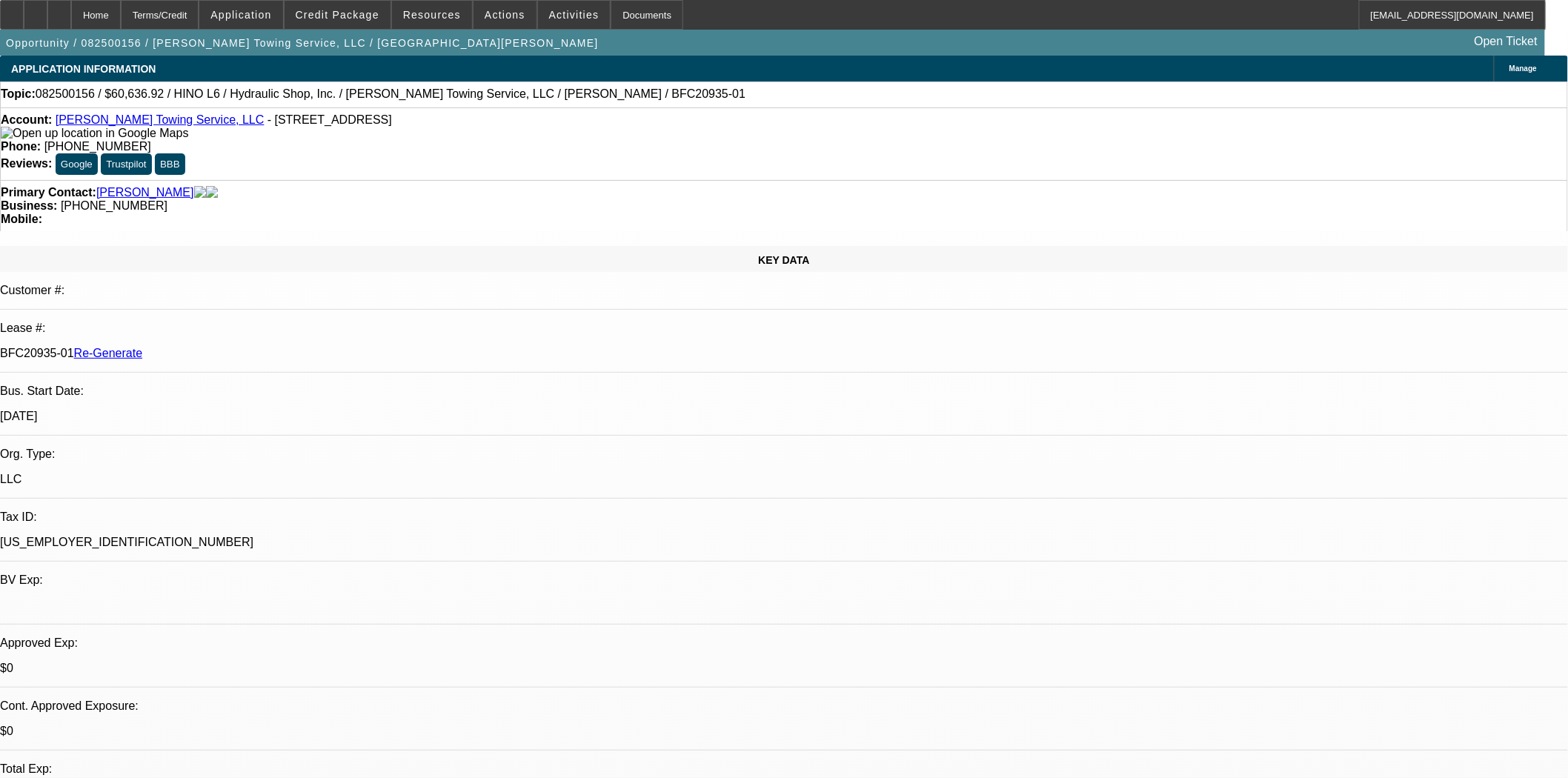
click at [131, 186] on link "Padilla, Martin" at bounding box center [145, 193] width 98 height 14
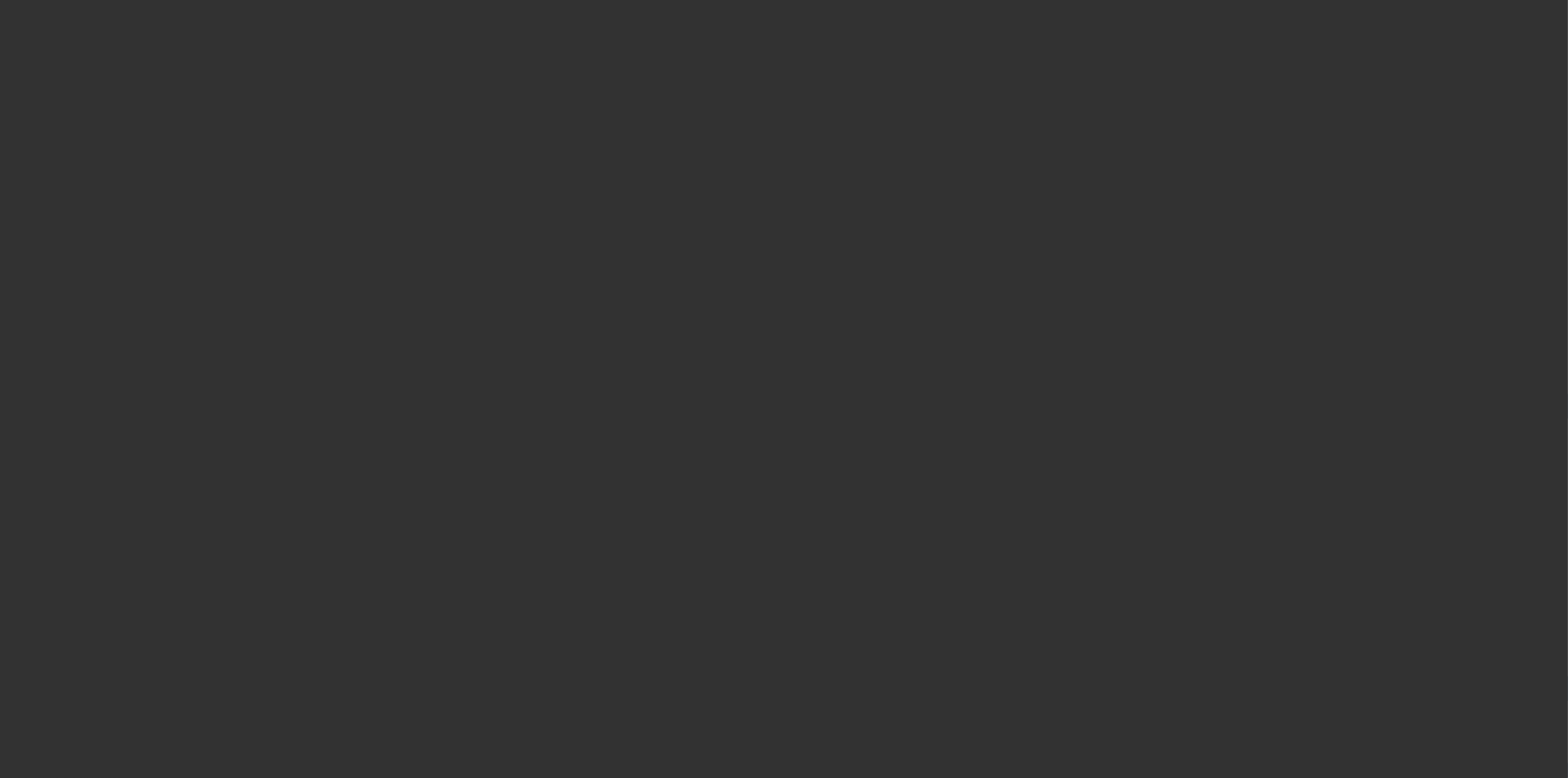
select select "4"
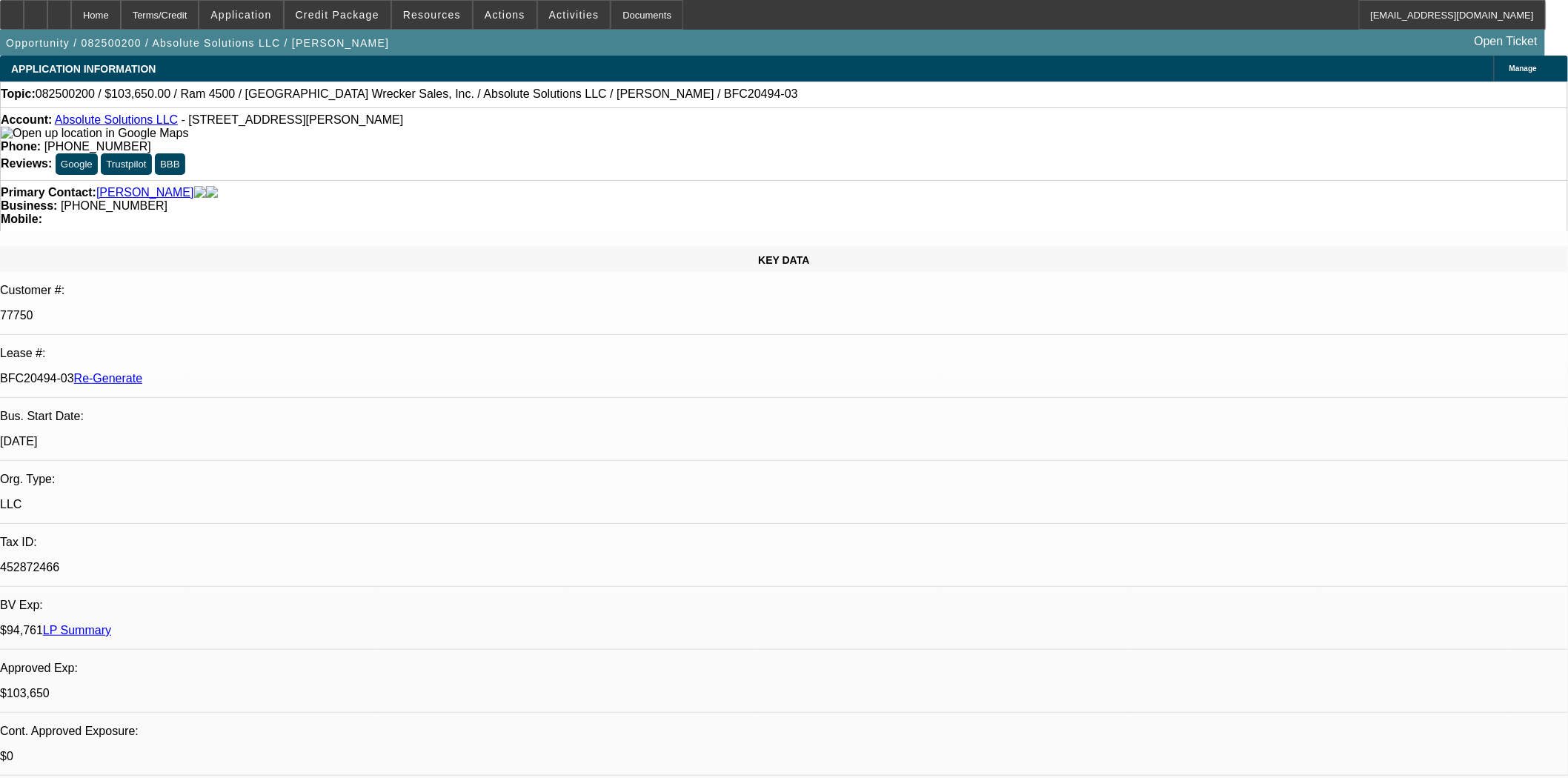
select select "0"
select select "1"
select select "5"
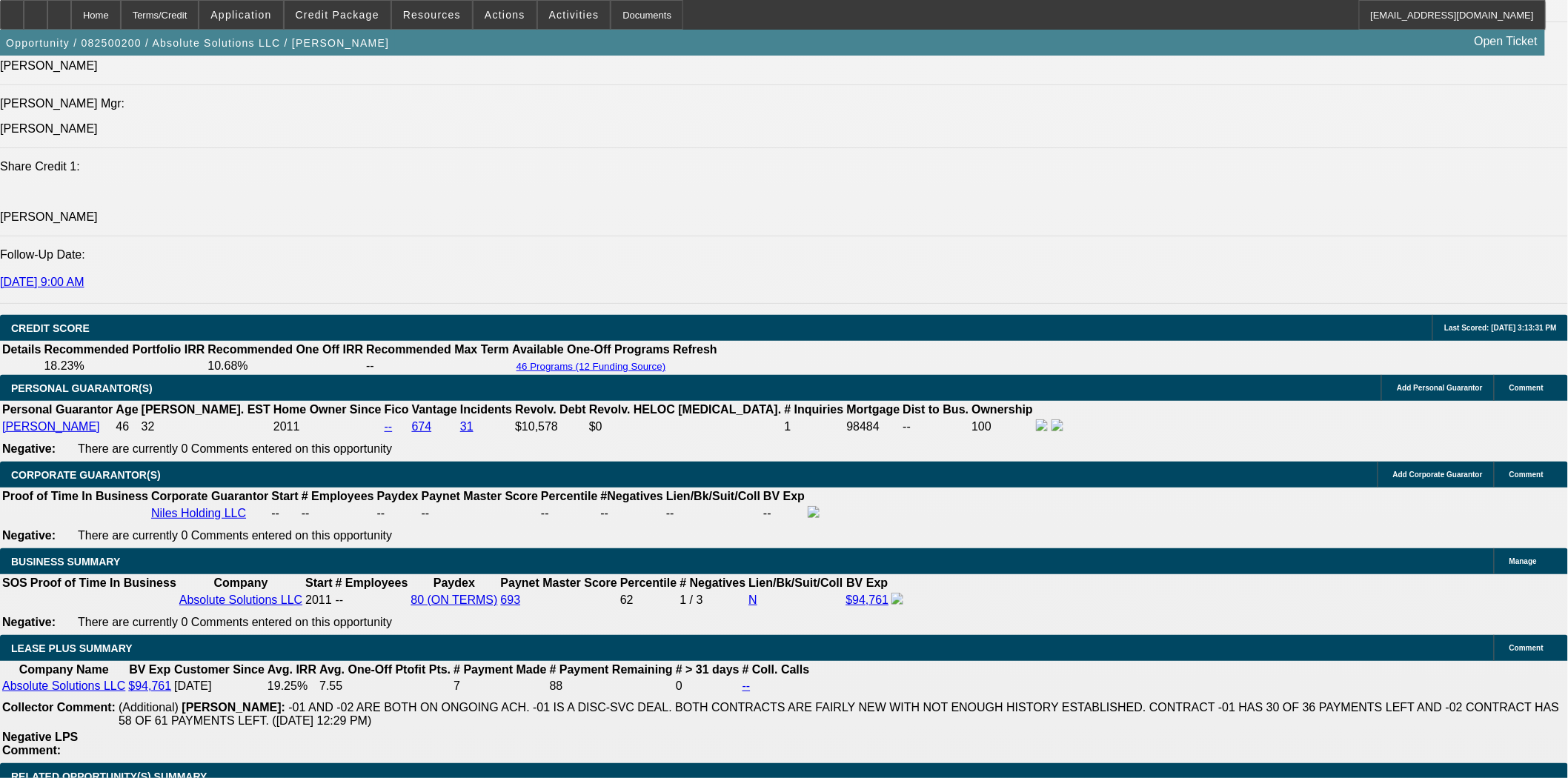
scroll to position [2224, 0]
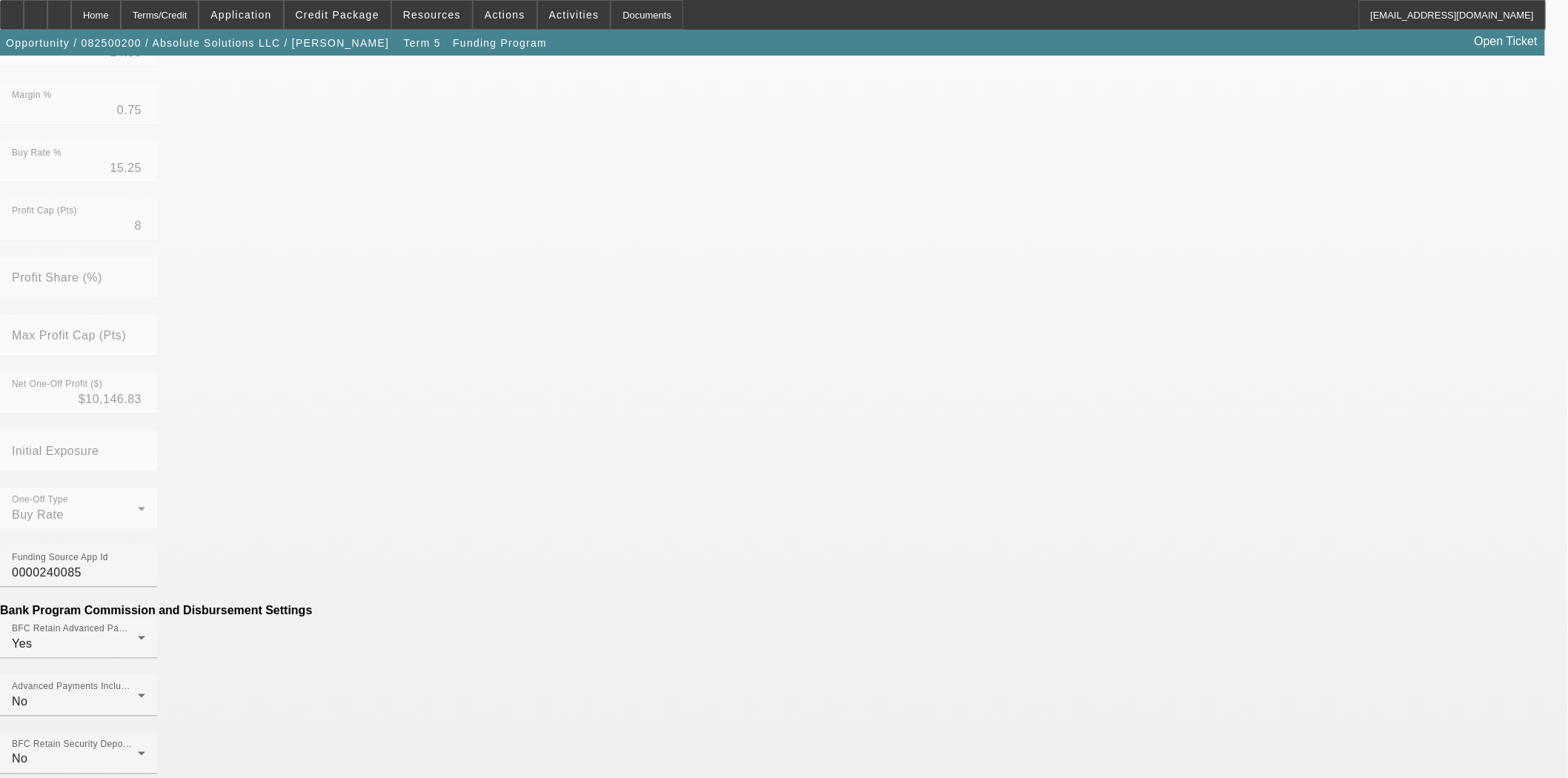
scroll to position [494, 0]
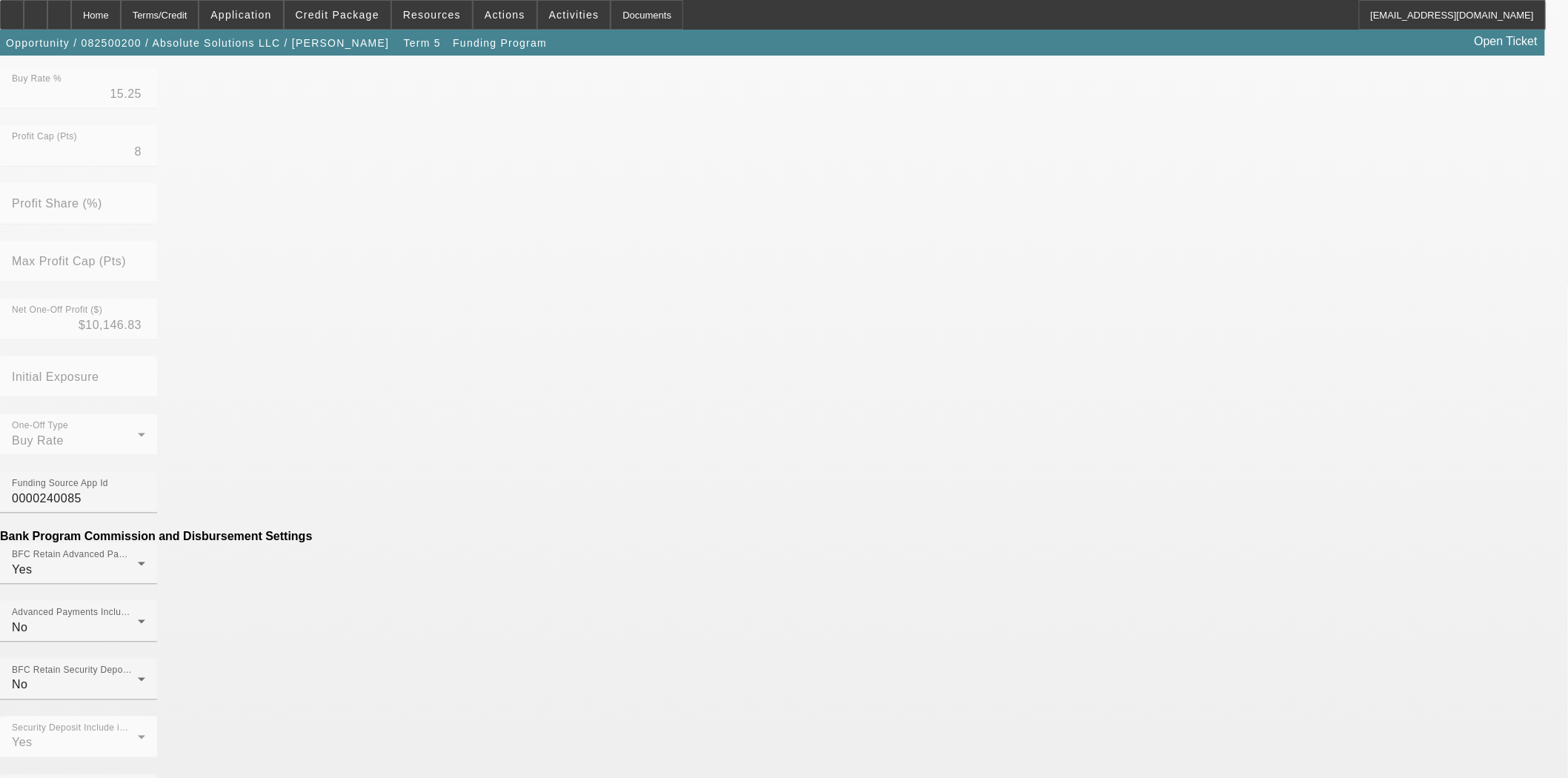
type input "$200.00"
type input "Vehicle"
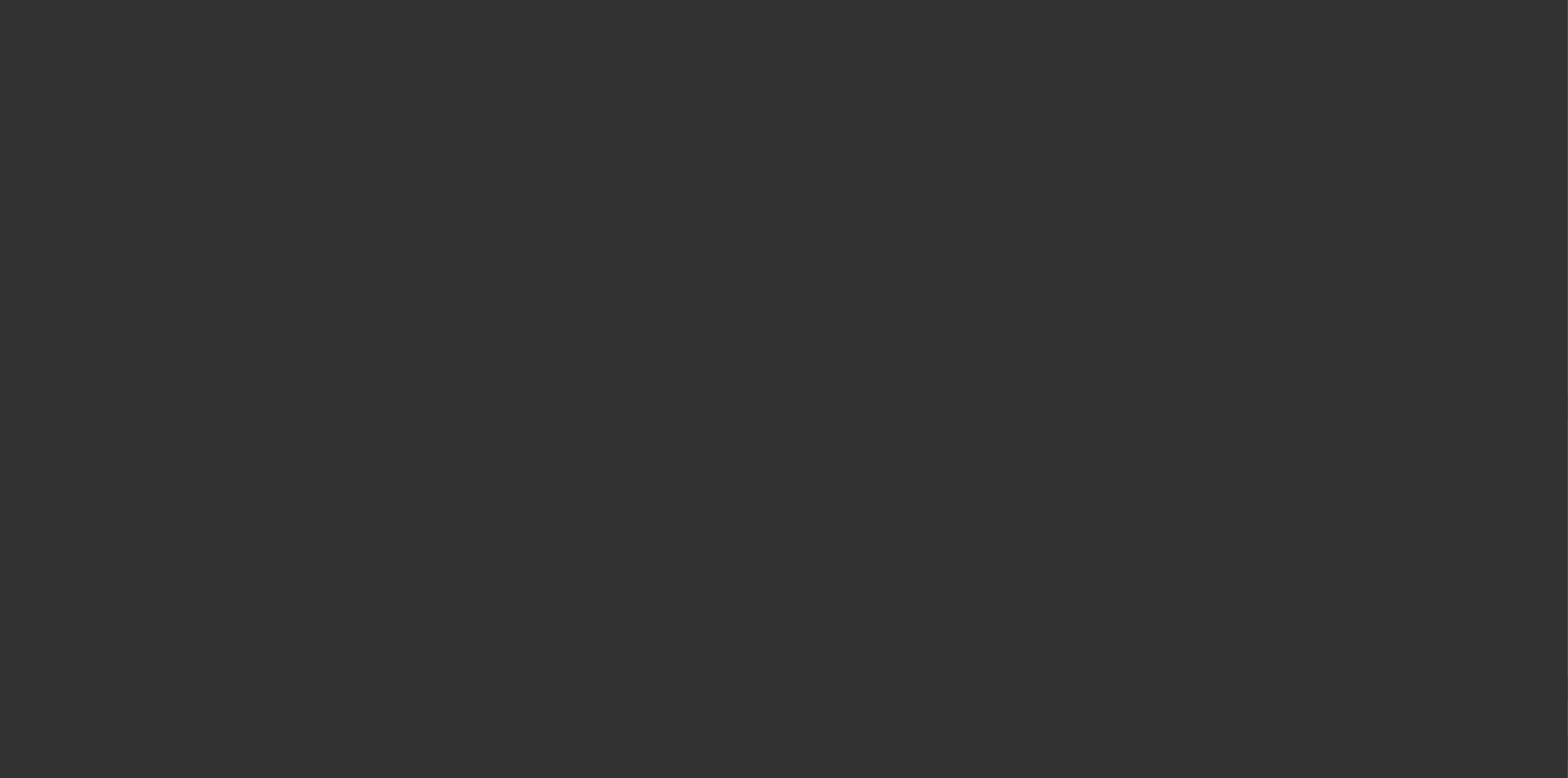
select select "3"
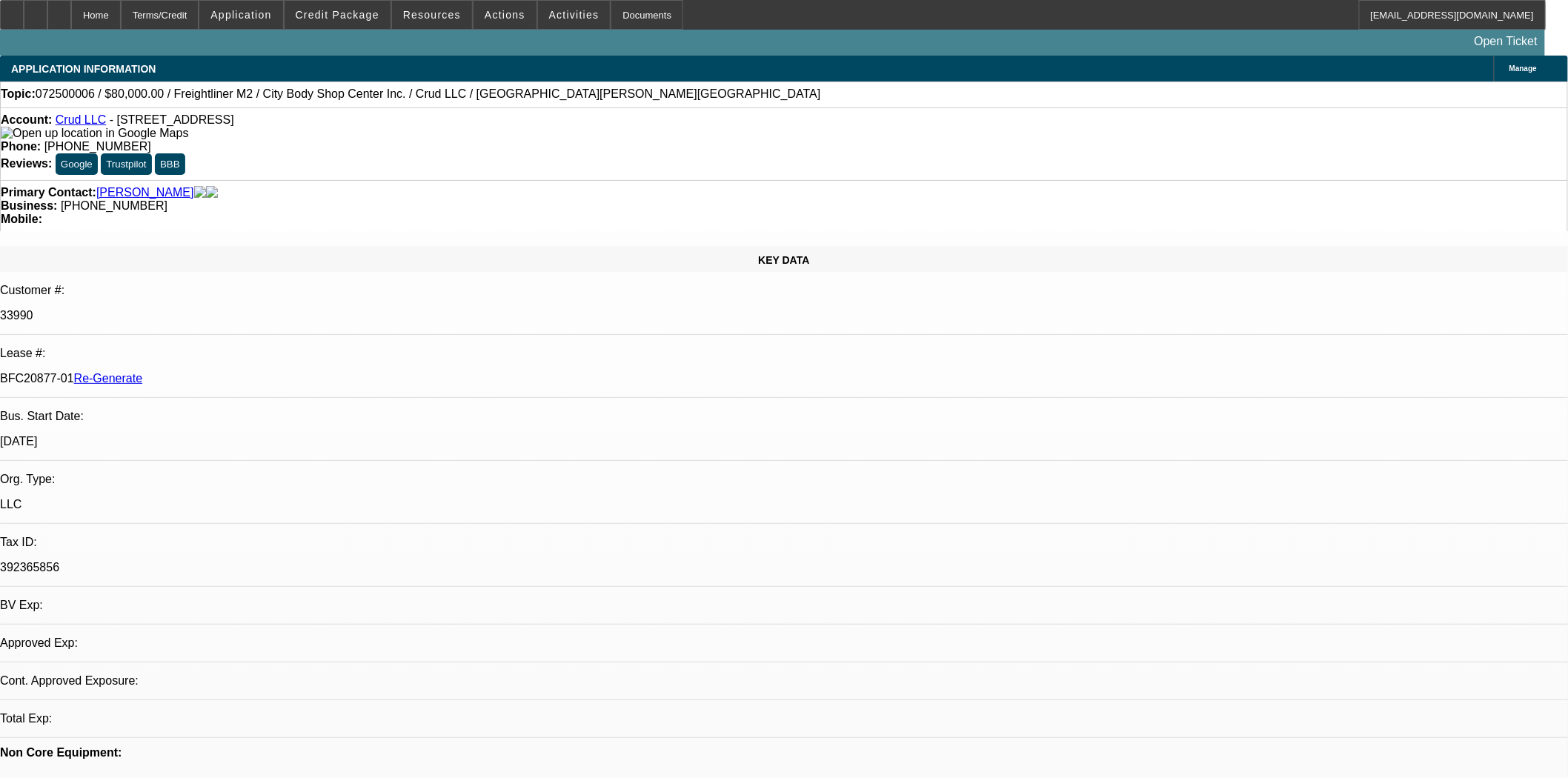
select select "0"
select select "2"
select select "0"
select select "6"
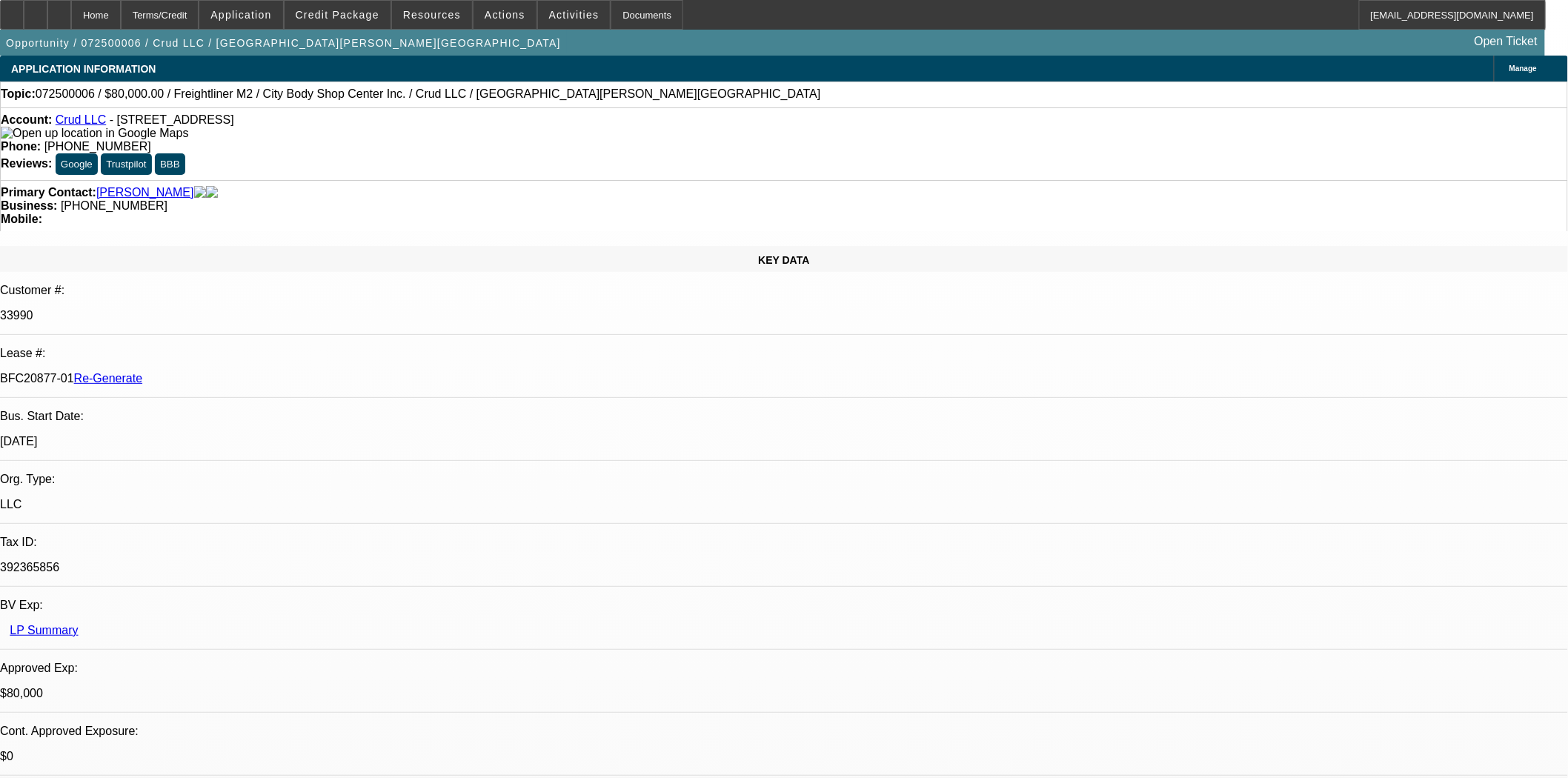
scroll to position [164, 0]
click at [40, 246] on div "KEY DATA Customer #: 33990 Lease #: BFC20877-01 Re-Generate Bus. Start Date: 5/…" at bounding box center [784, 610] width 1568 height 728
click at [639, 15] on div "Documents" at bounding box center [647, 15] width 72 height 29
click at [82, 410] on div "Bus. Start Date:" at bounding box center [784, 417] width 1568 height 14
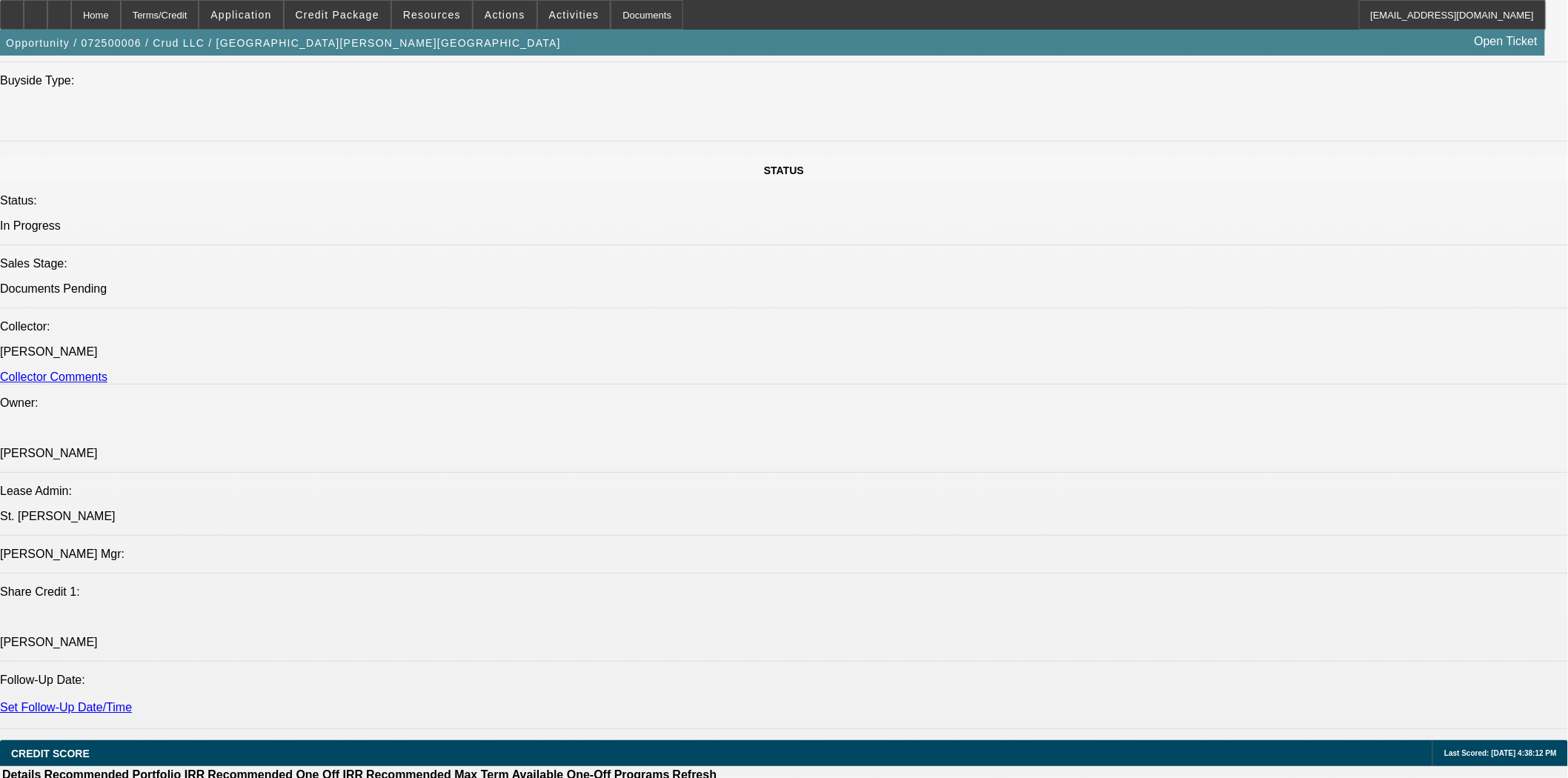
scroll to position [83, 0]
click at [619, 18] on div "Documents" at bounding box center [647, 15] width 72 height 29
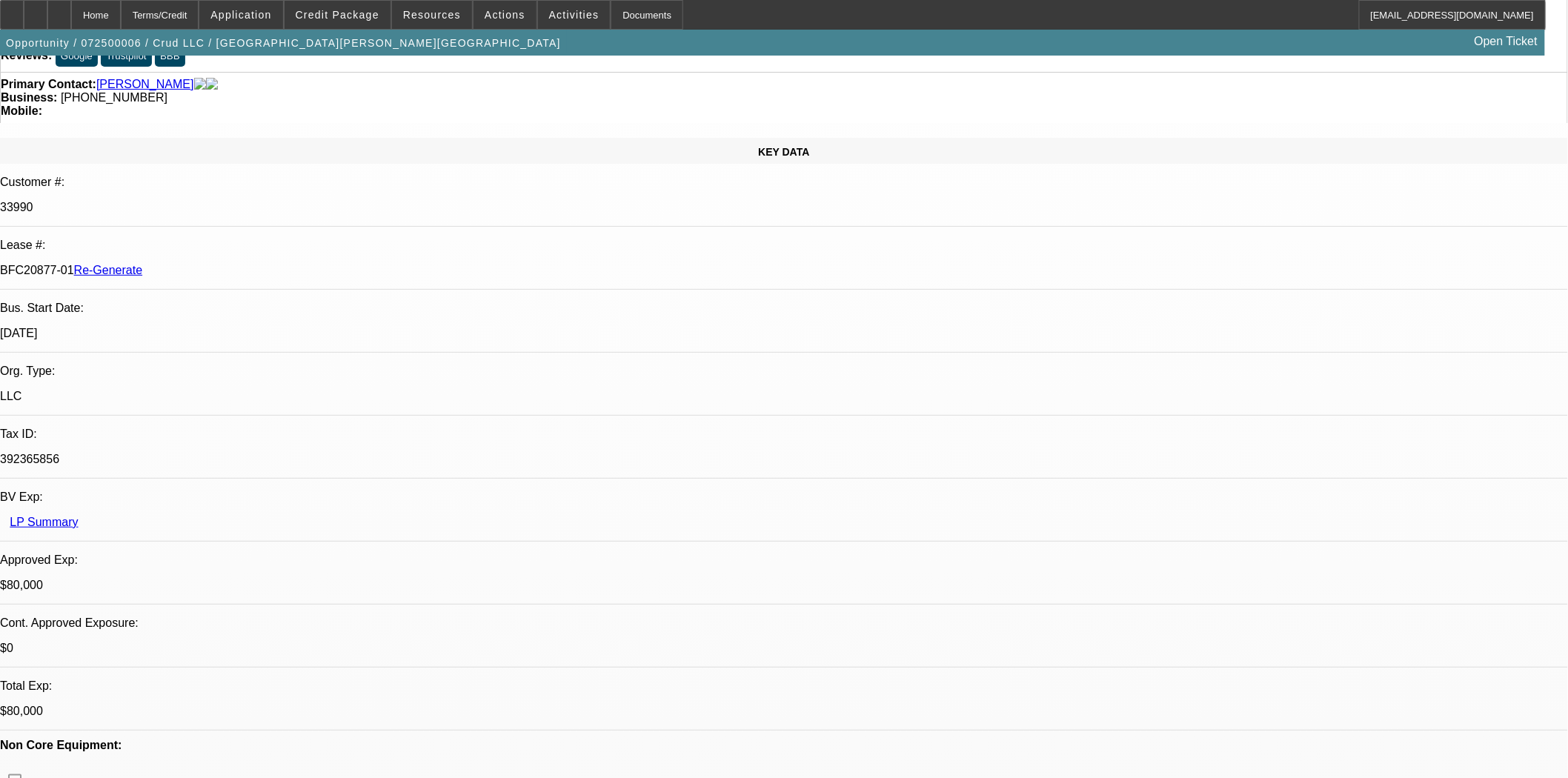
scroll to position [0, 0]
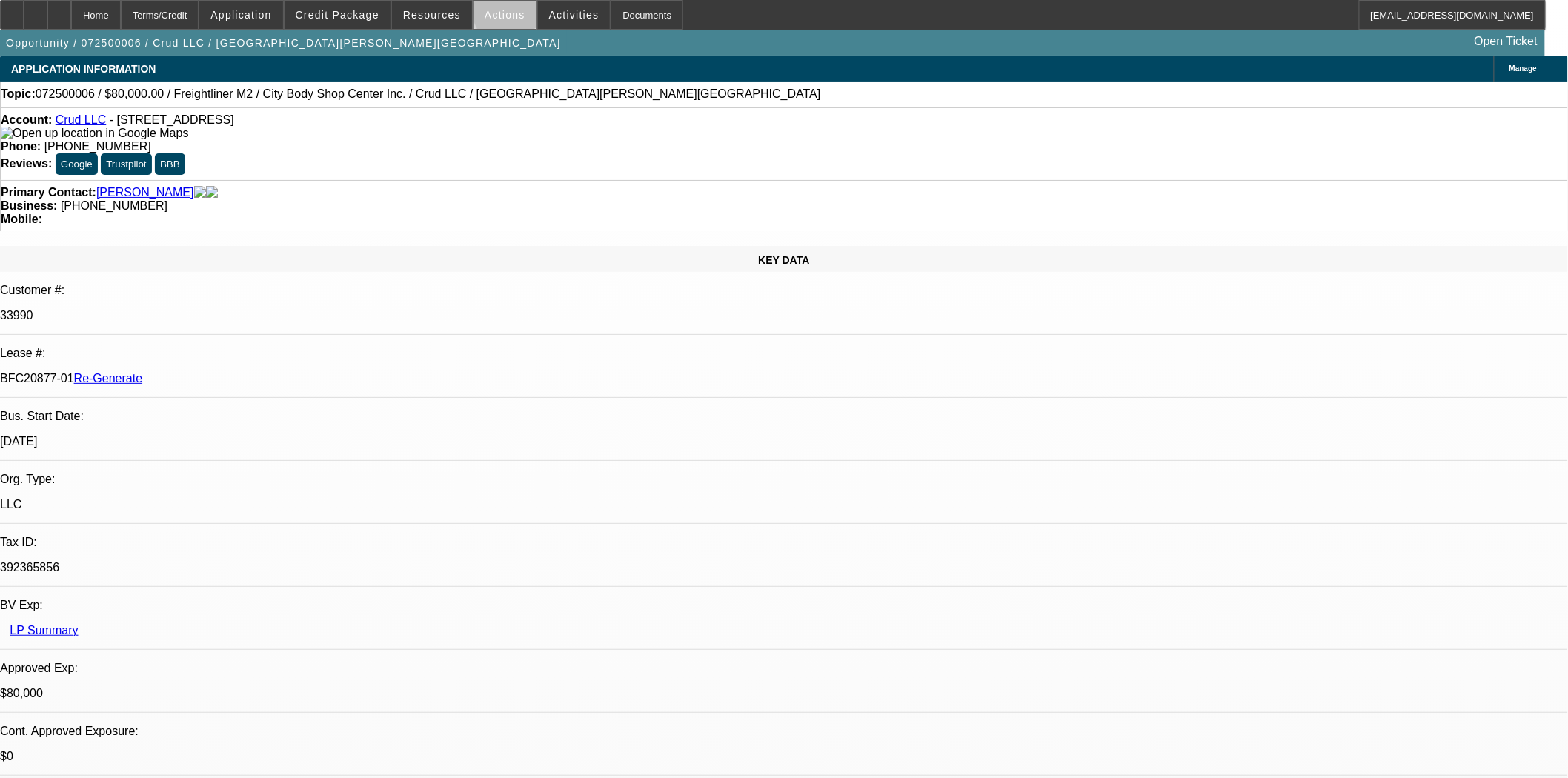
click at [514, 9] on span at bounding box center [504, 15] width 63 height 35
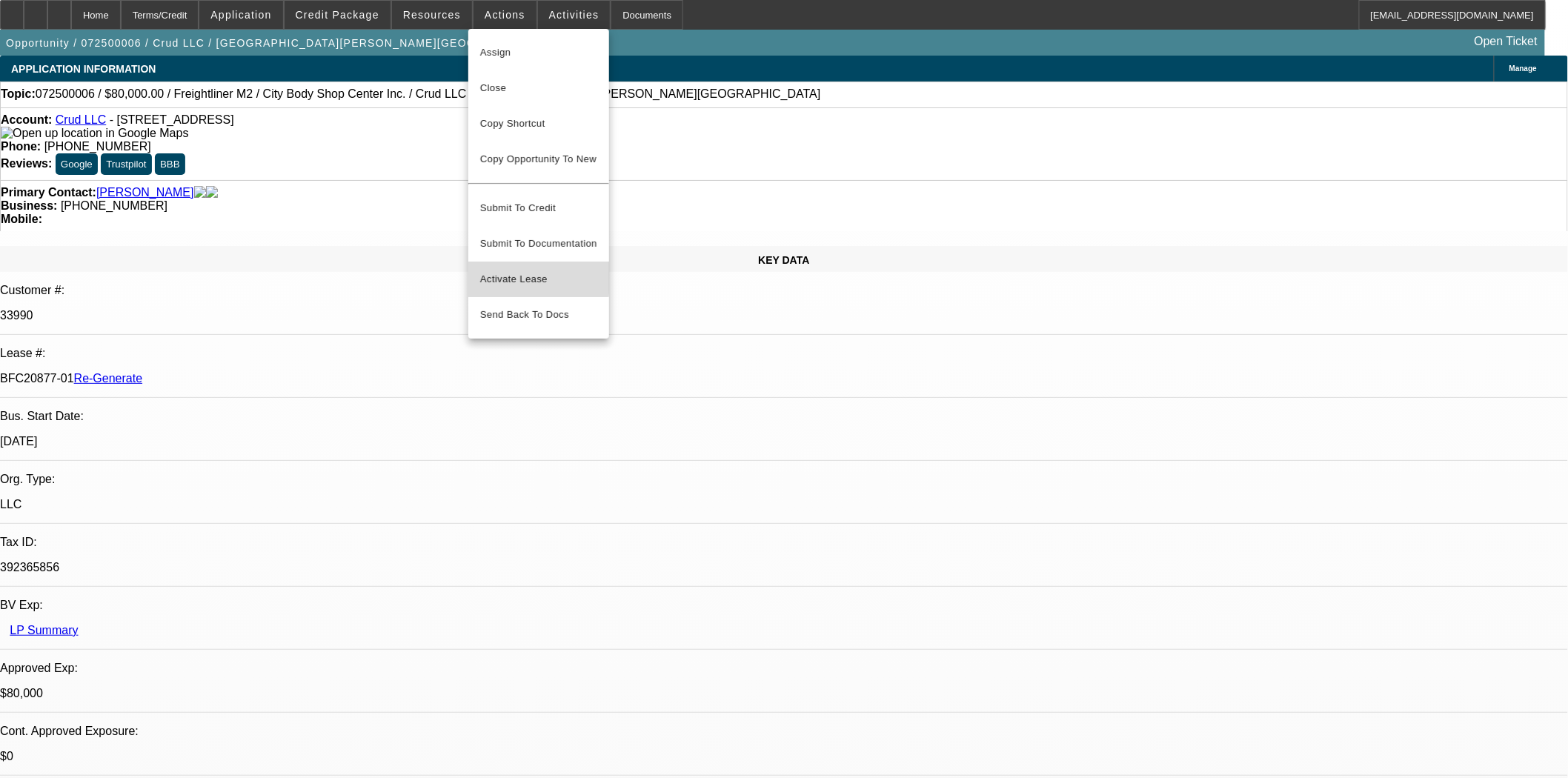
click at [523, 270] on span "Activate Lease" at bounding box center [539, 279] width 117 height 18
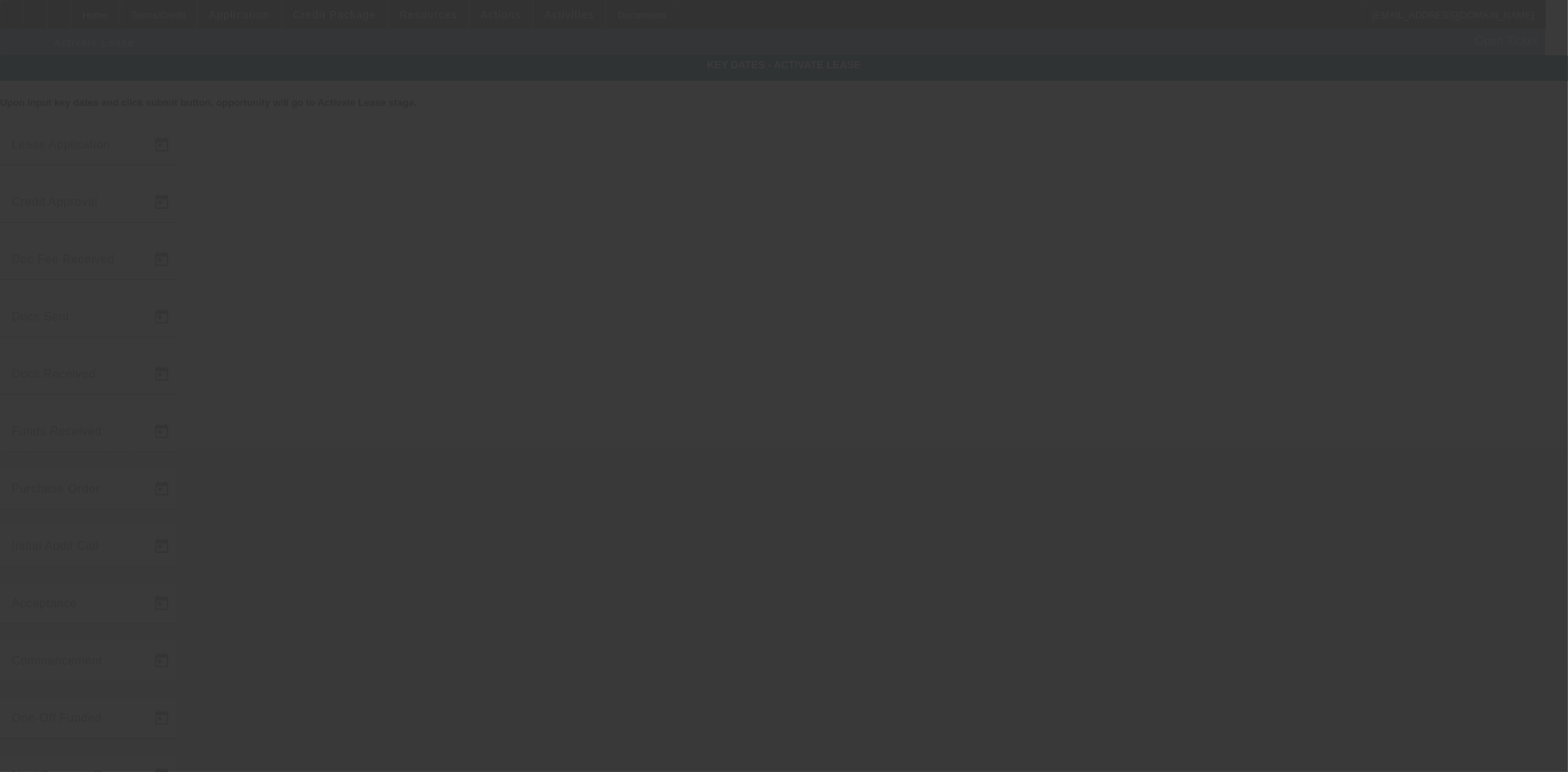
type input "7/1/2025"
type input "7/16/2025"
type input "8/25/2025"
type input "7/18/2025"
type input "8/25/2025"
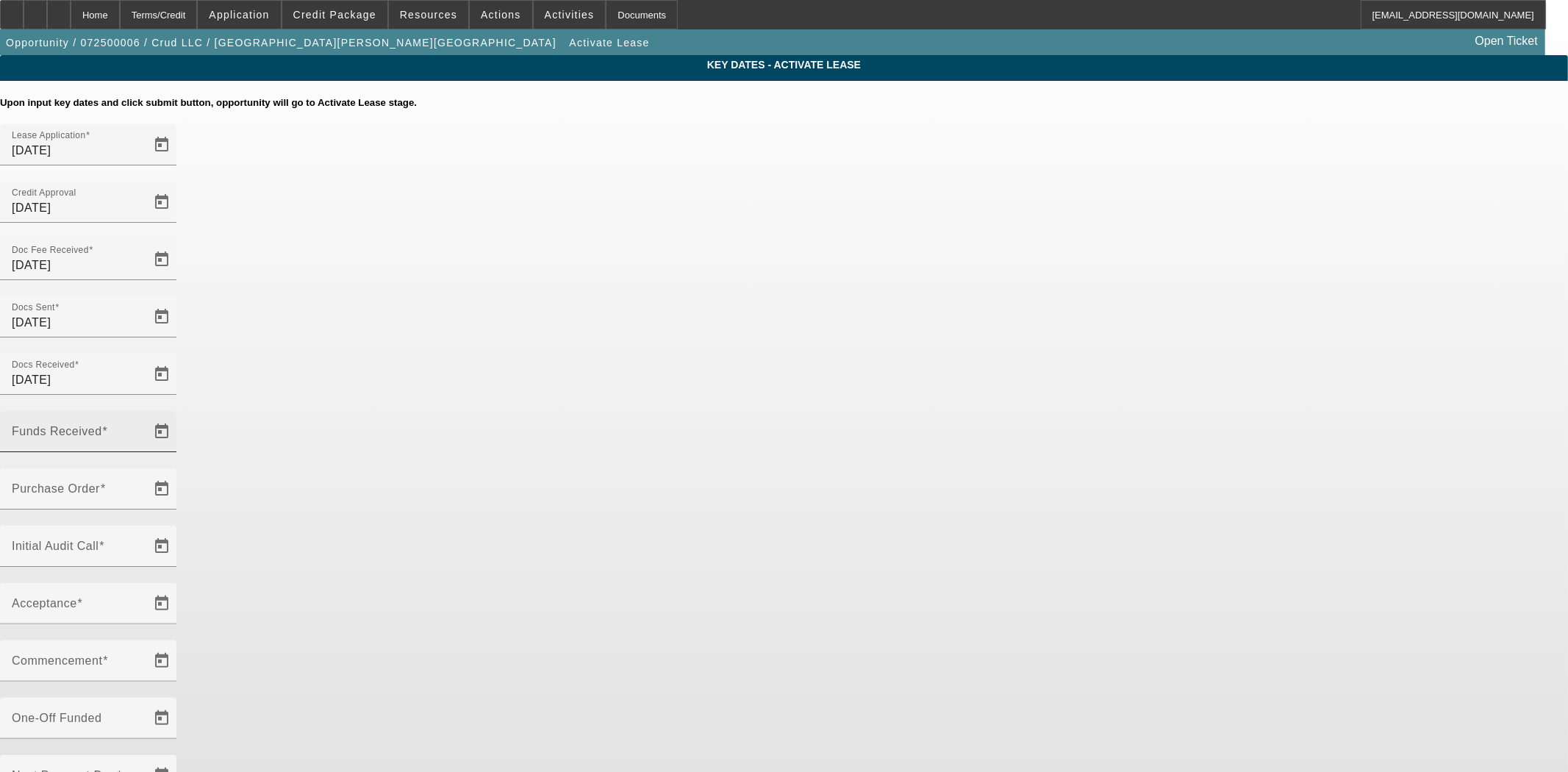
click at [144, 429] on input "Funds Received" at bounding box center [78, 437] width 132 height 18
type input "8/29/2025"
click at [144, 486] on input "Purchase Order" at bounding box center [78, 494] width 132 height 18
type input "[DATE]"
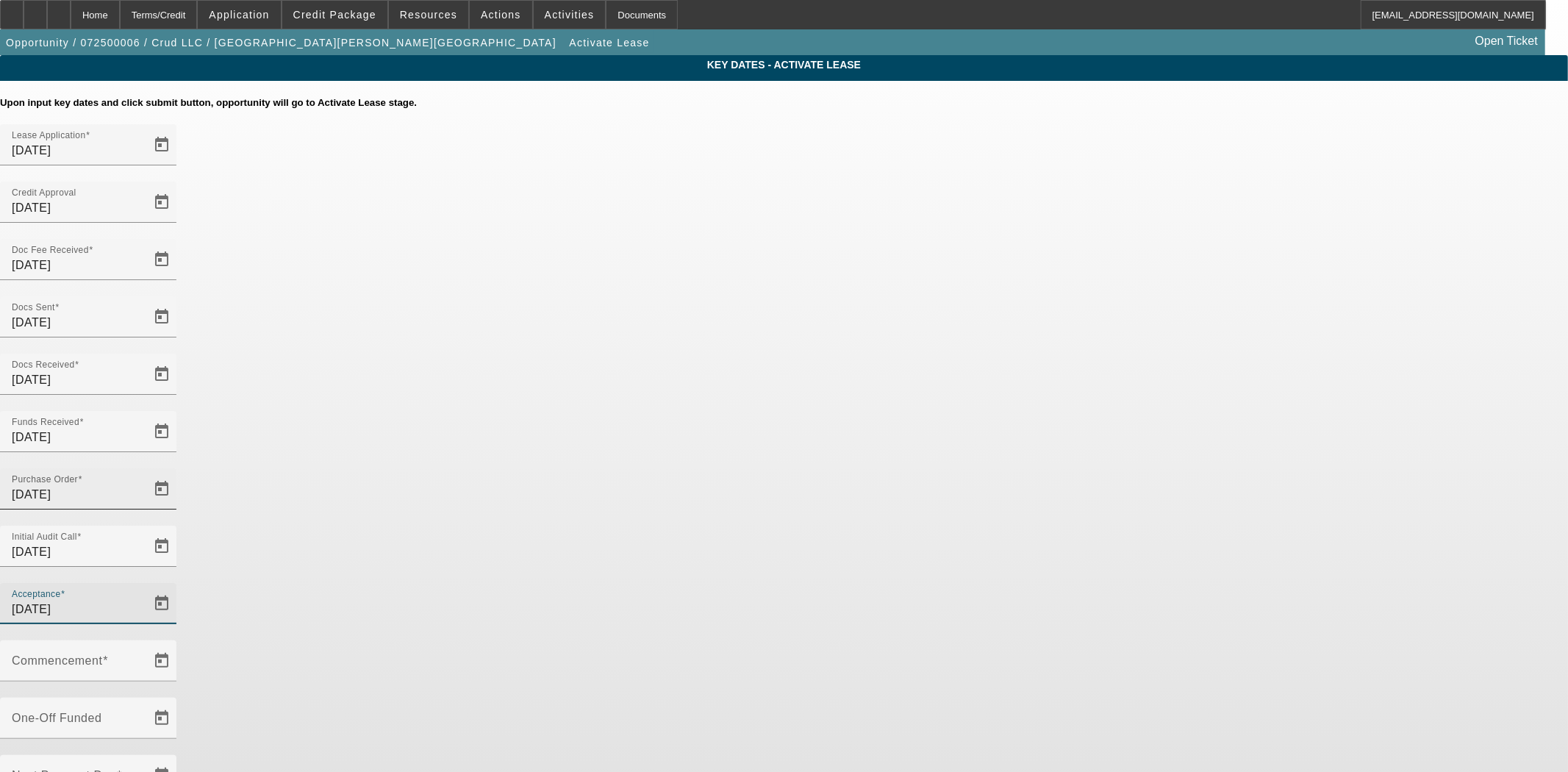
type input "[DATE]"
type input "9/1/2025"
type input "10/1/2025"
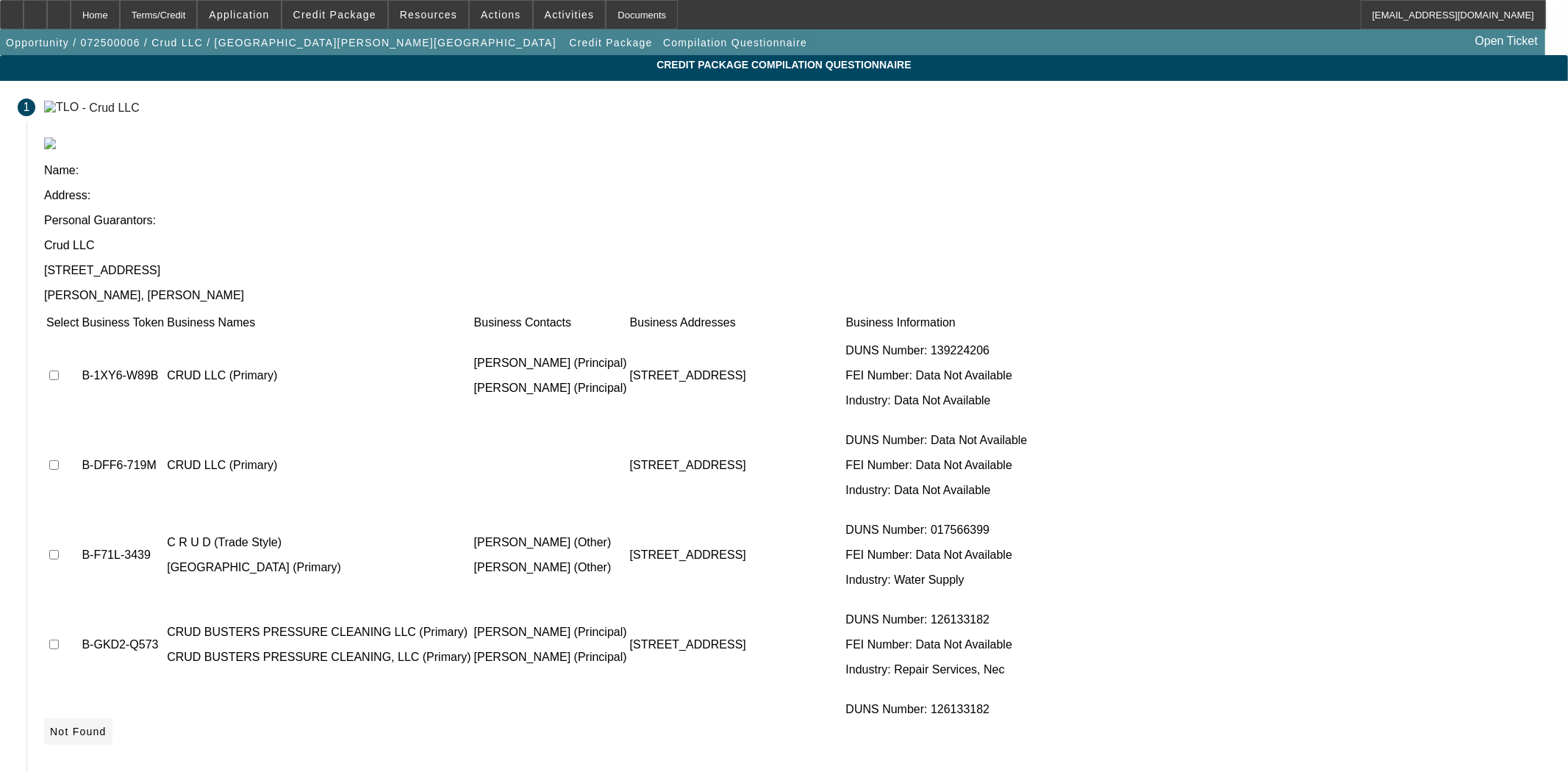
click at [107, 726] on span "Not Found" at bounding box center [79, 732] width 56 height 12
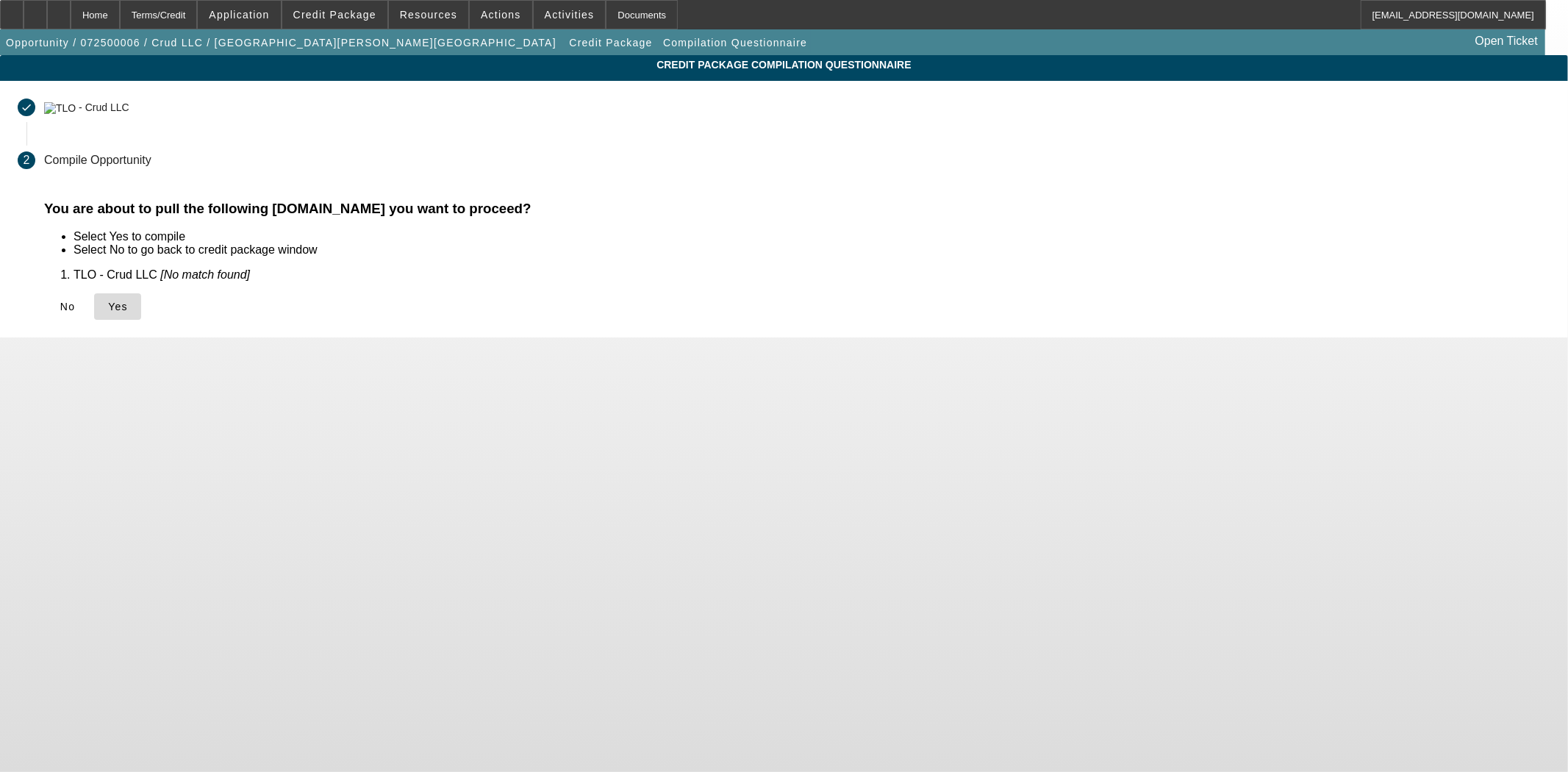
click at [128, 306] on span "Yes" at bounding box center [118, 307] width 20 height 12
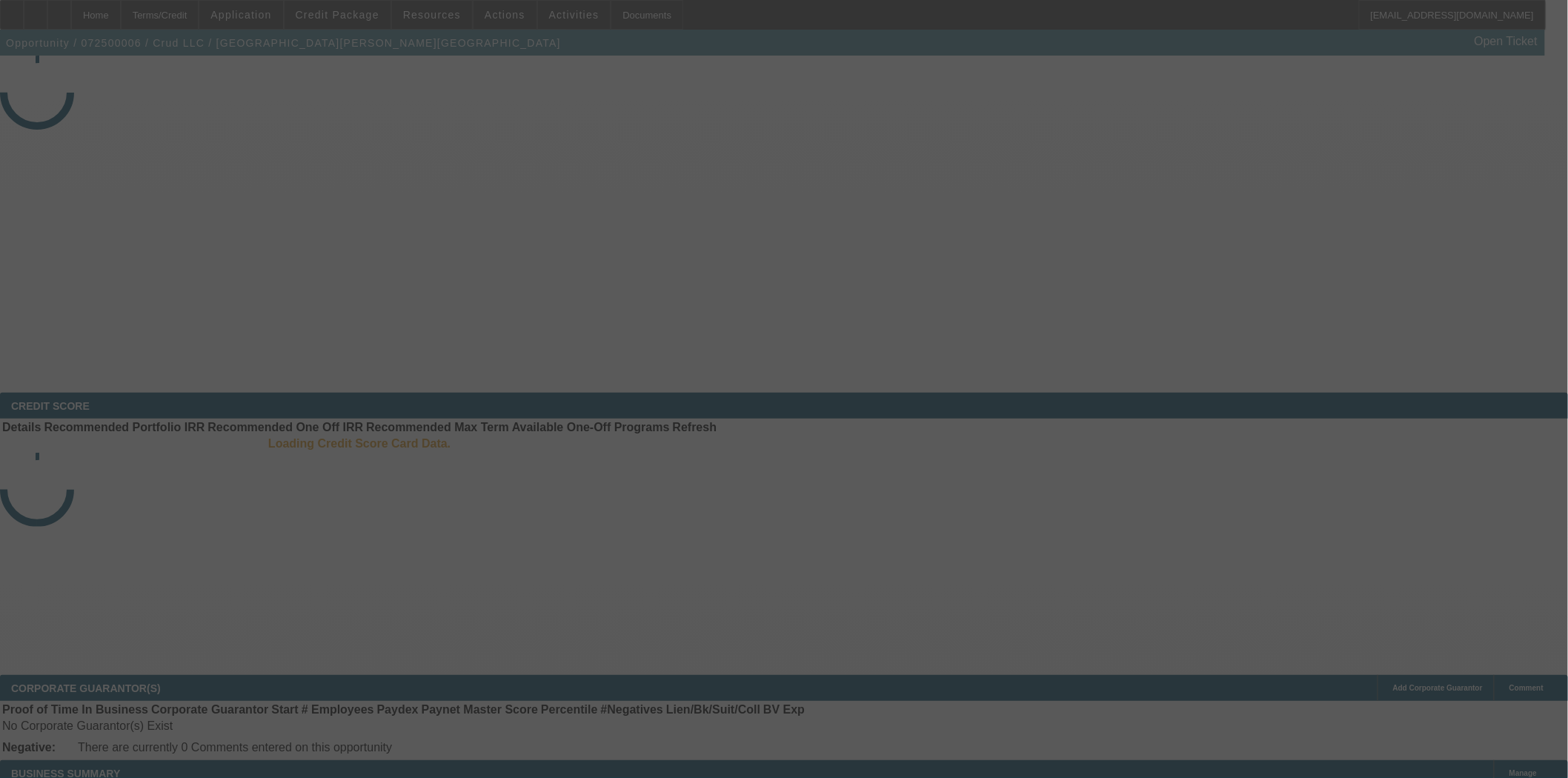
select select "4"
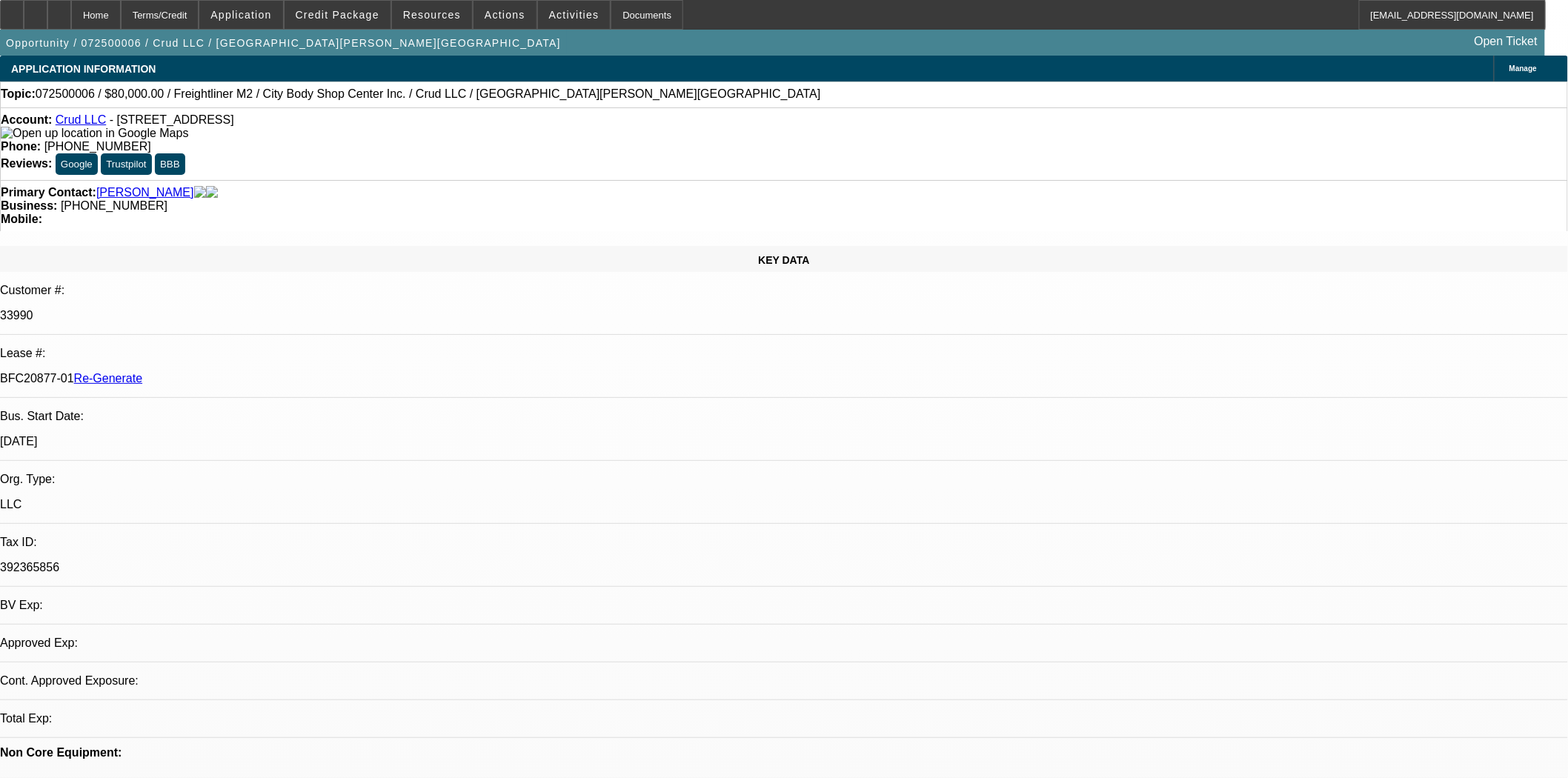
select select "0"
select select "2"
select select "0"
select select "6"
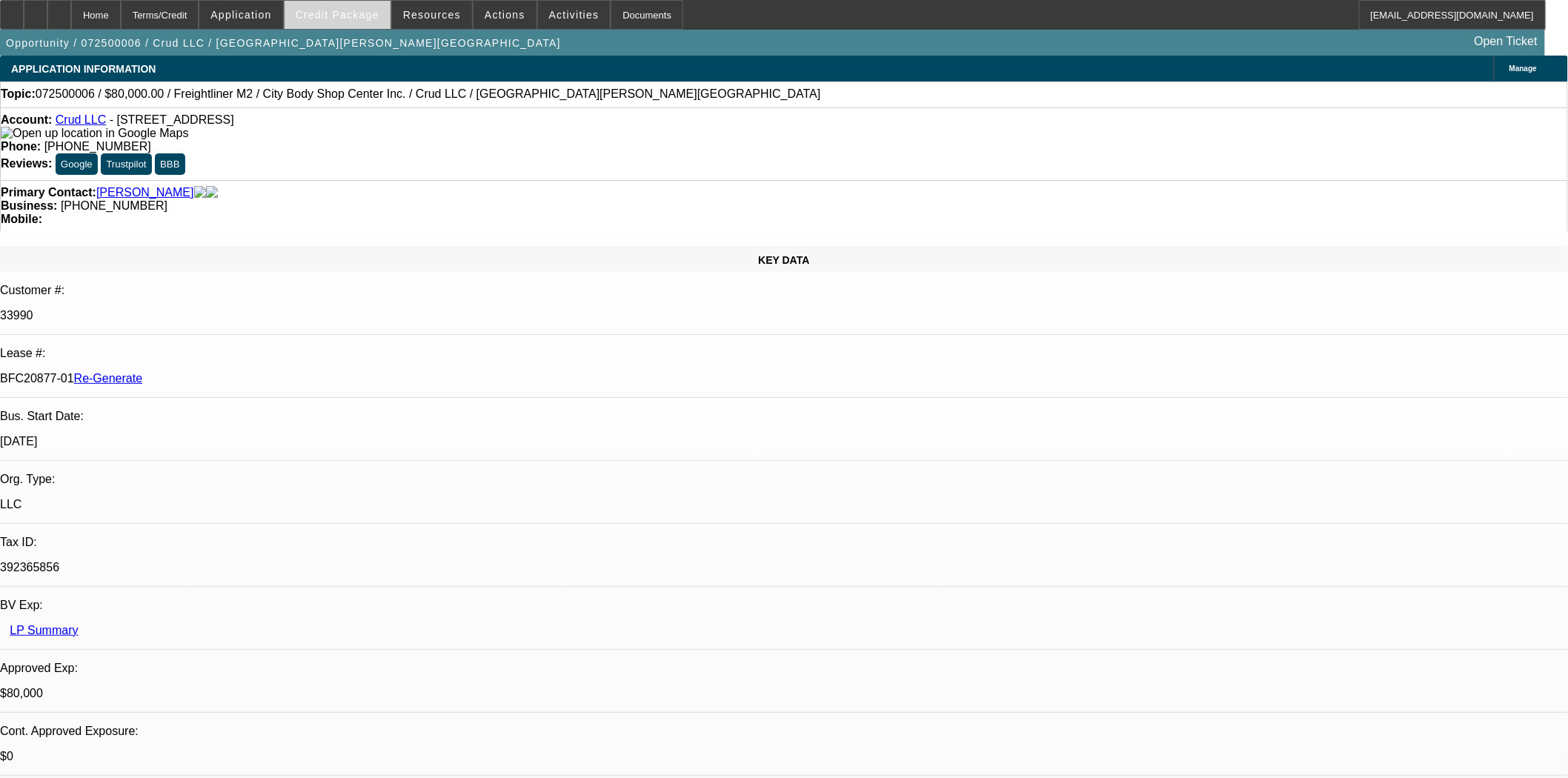
click at [351, 3] on span at bounding box center [337, 15] width 106 height 35
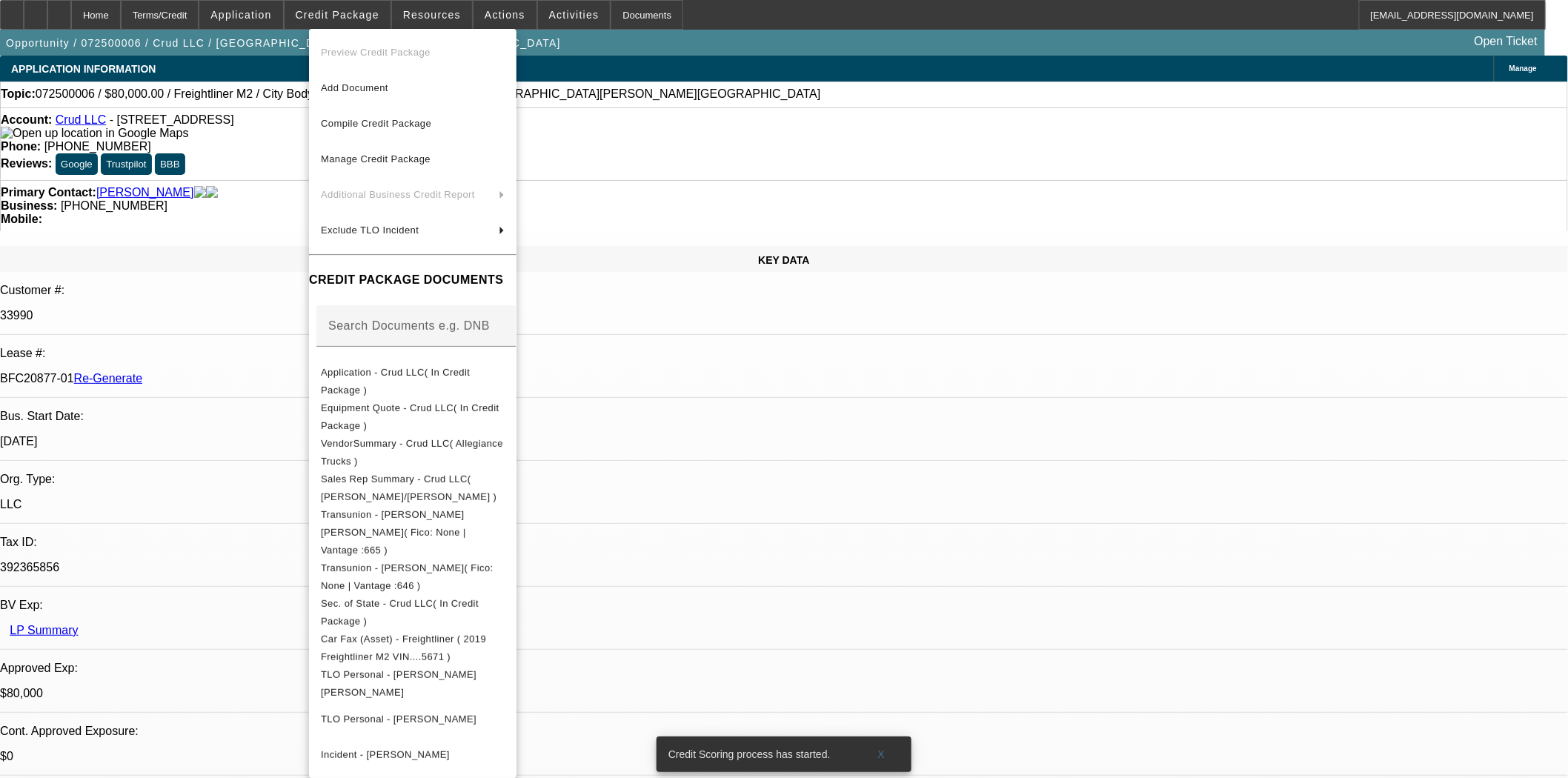
click at [279, 161] on div at bounding box center [784, 389] width 1568 height 778
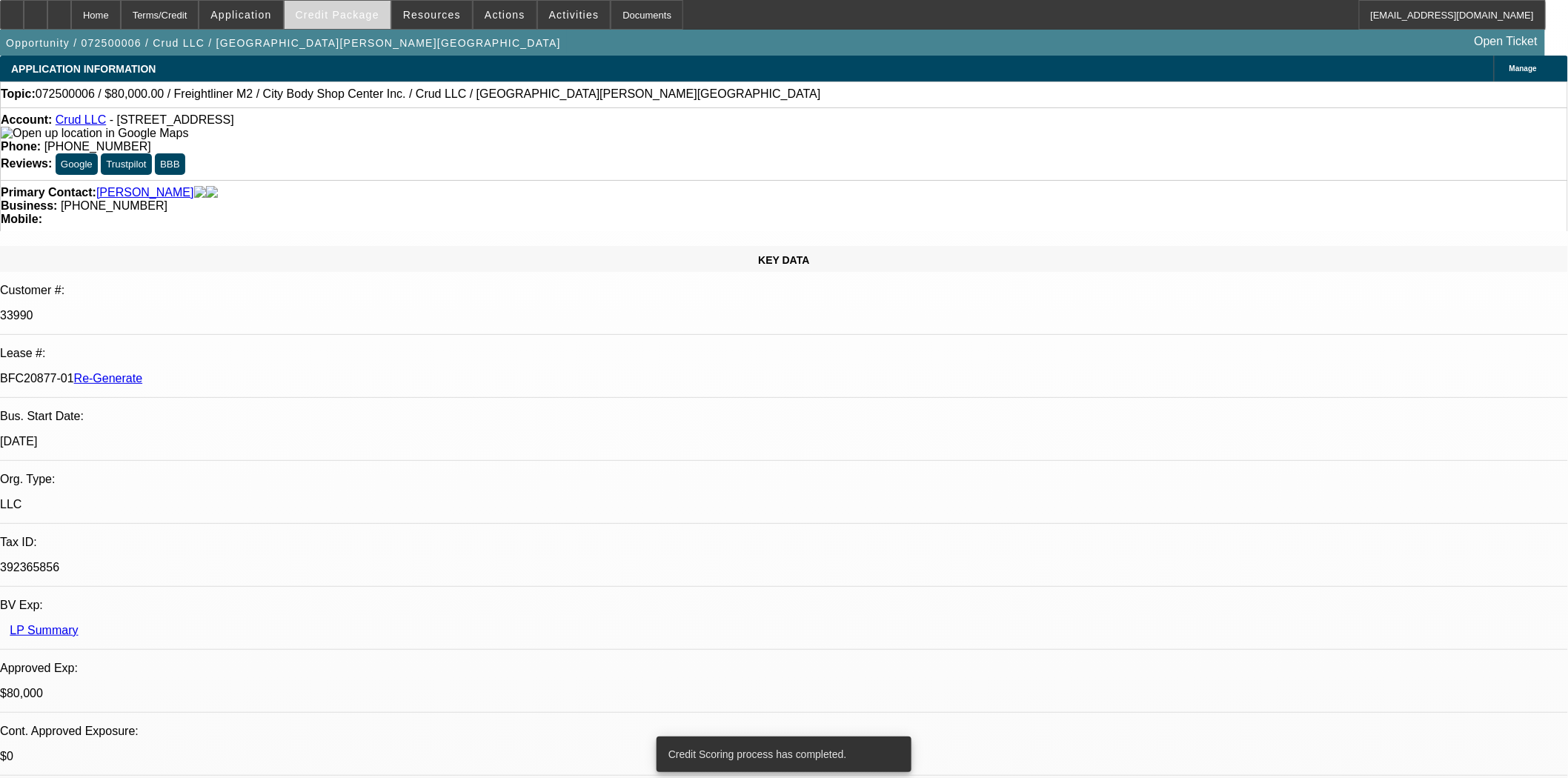
click at [342, 15] on span "Credit Package" at bounding box center [337, 15] width 83 height 12
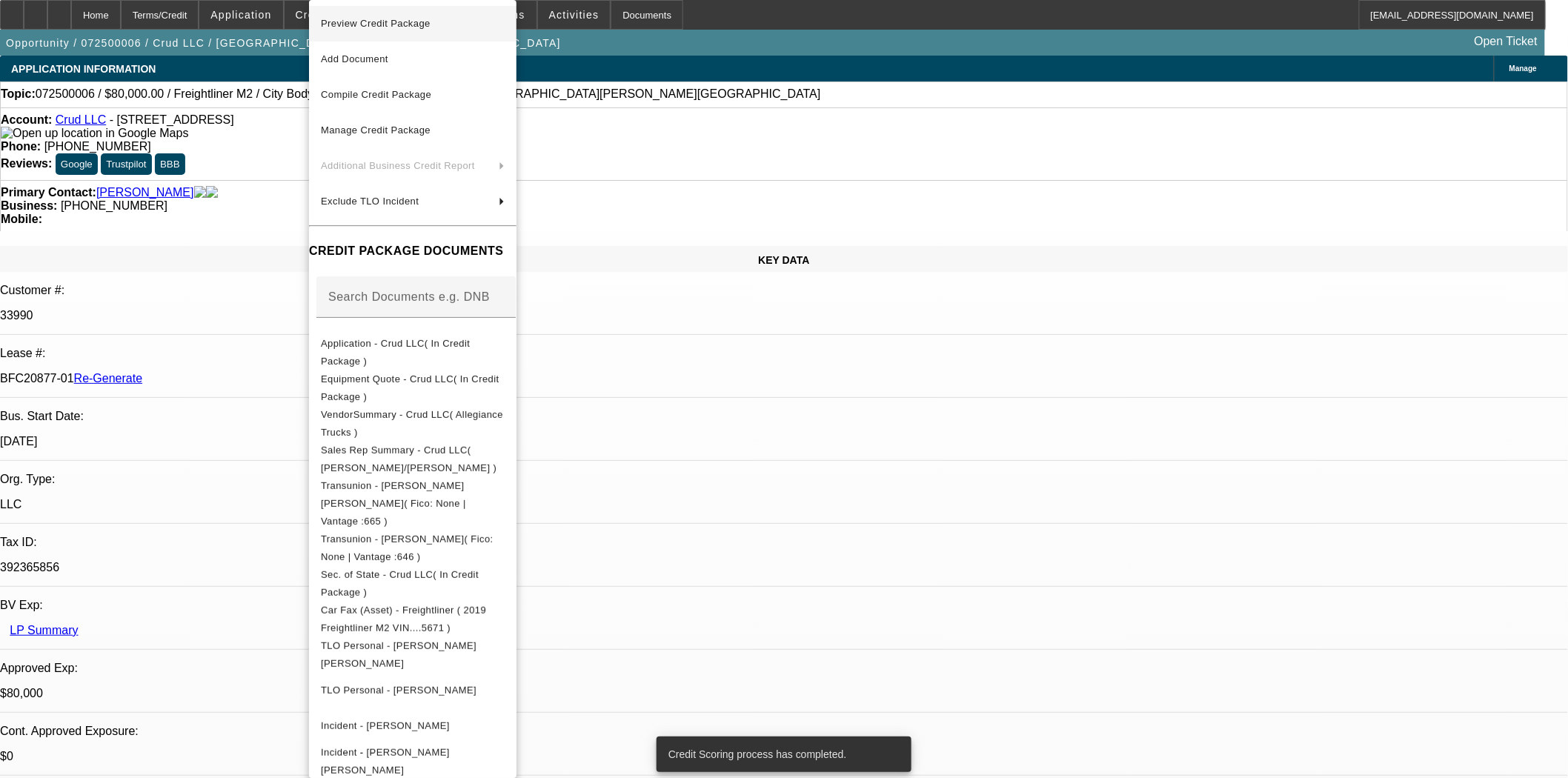
click at [349, 28] on span "Preview Credit Package" at bounding box center [413, 23] width 184 height 18
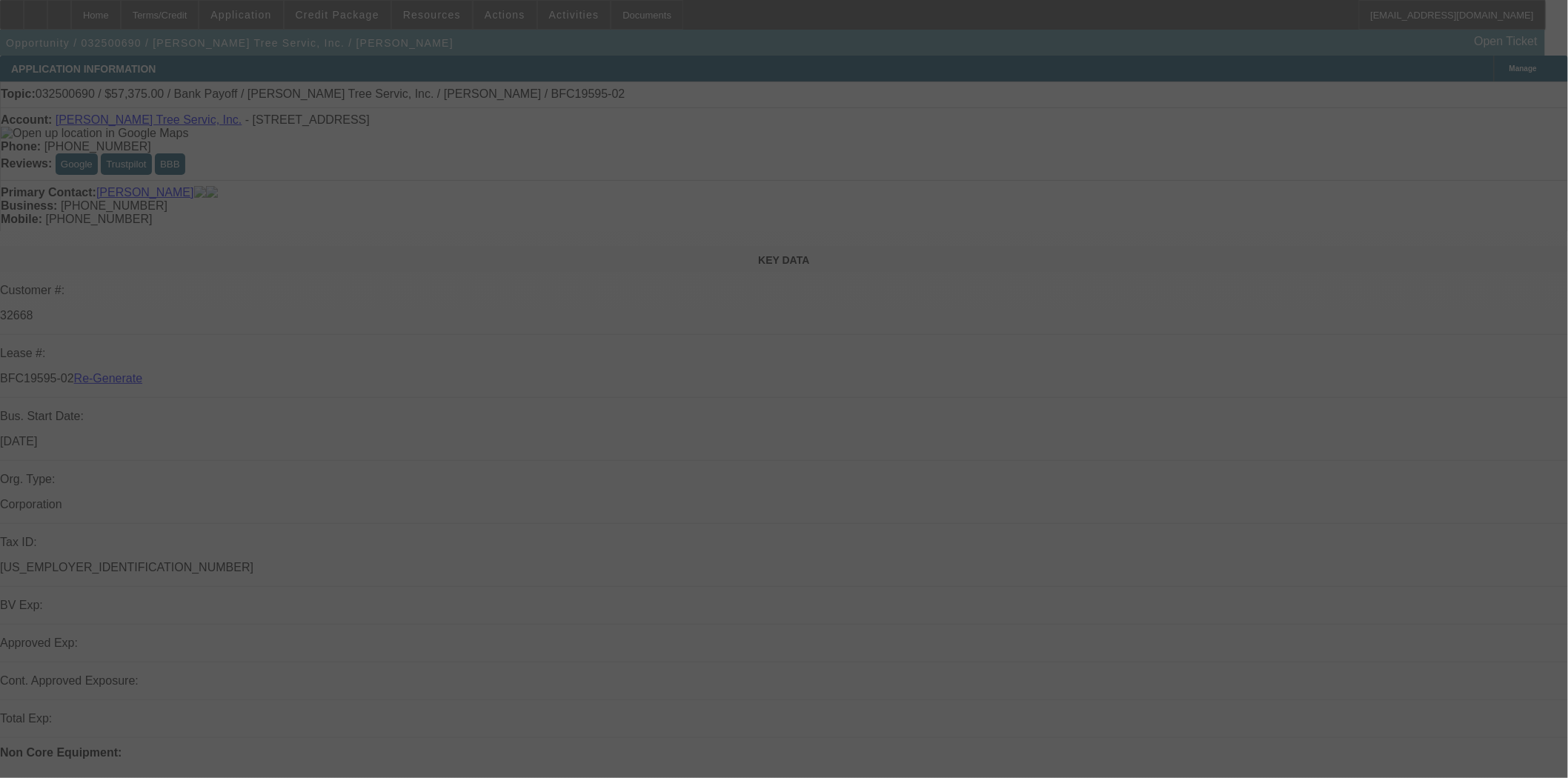
select select "3"
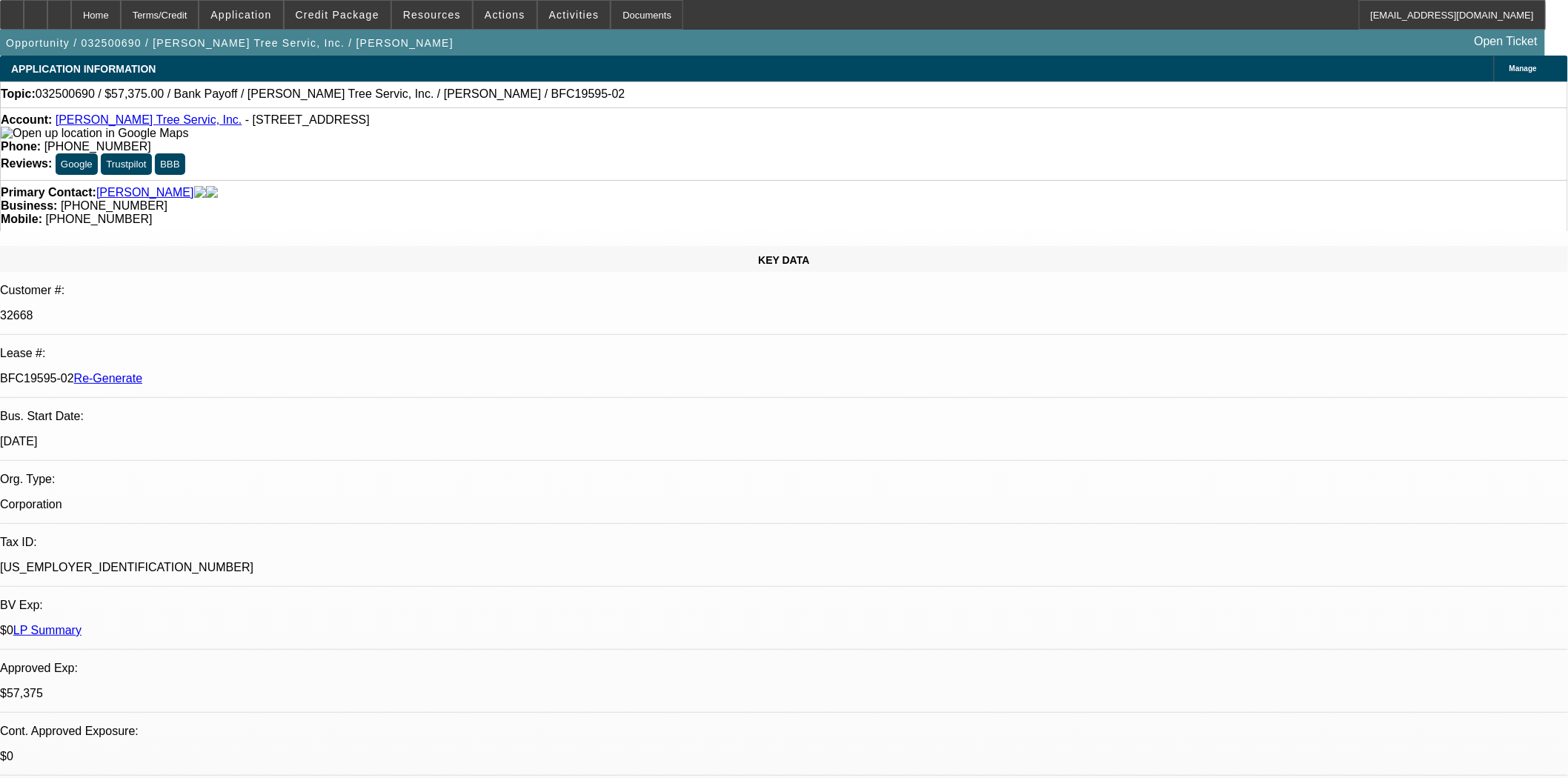
select select "0.1"
select select "0"
select select "3"
select select "0"
select select "6"
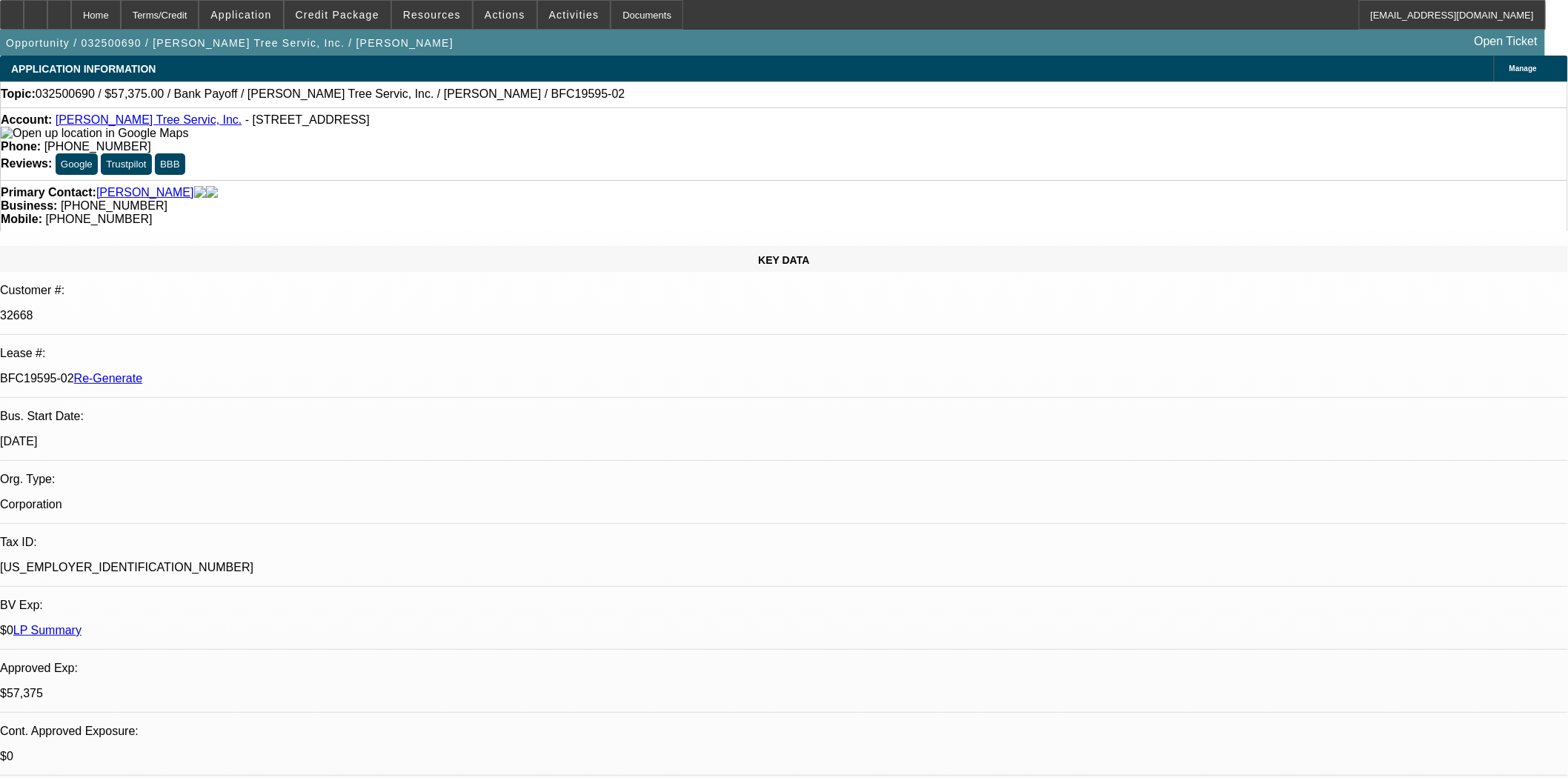
click at [364, 4] on span at bounding box center [337, 15] width 106 height 35
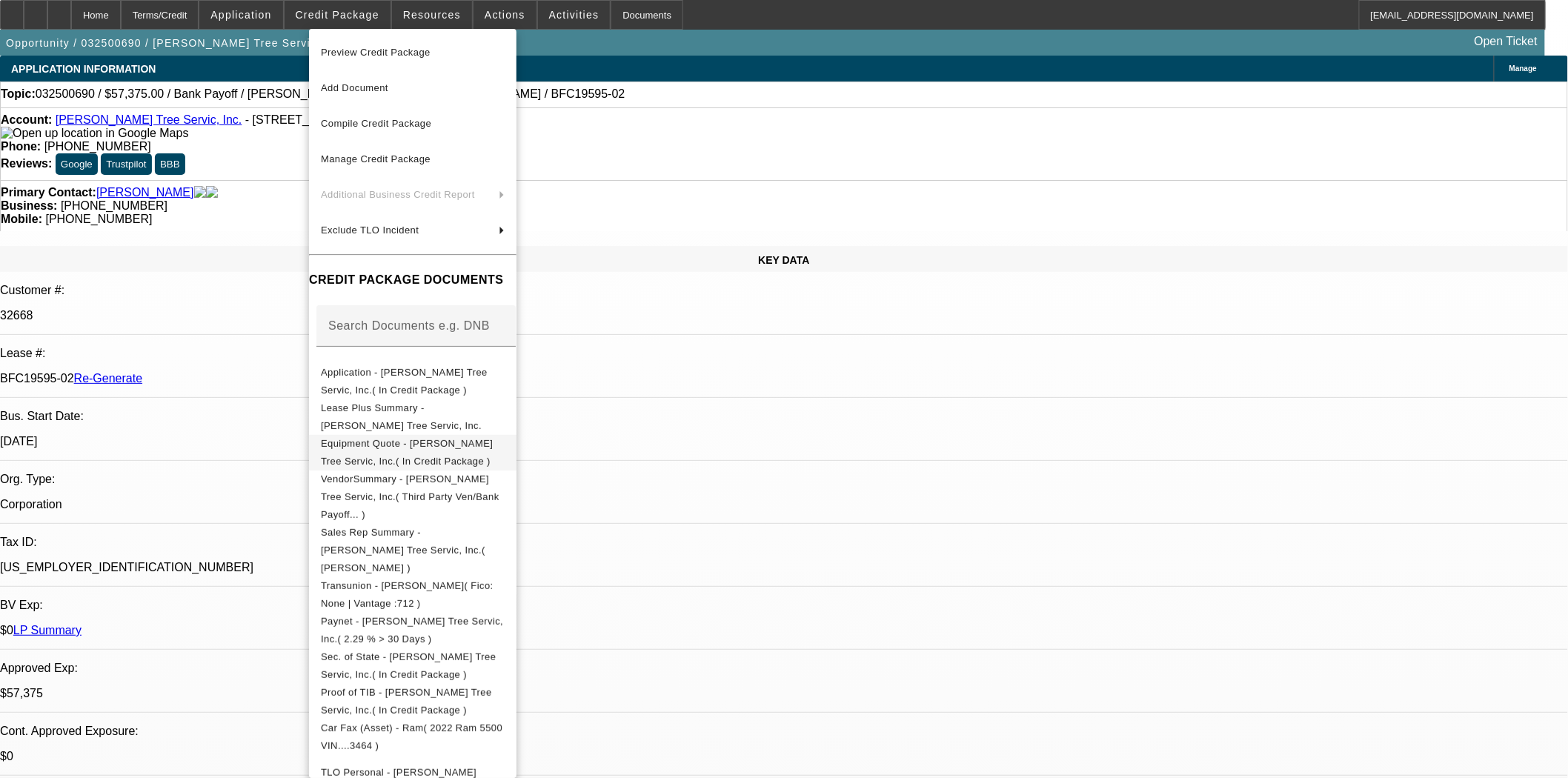
click at [454, 447] on span "Equipment Quote - Tabor Tree Servic, Inc.( In Credit Package )" at bounding box center [407, 452] width 172 height 29
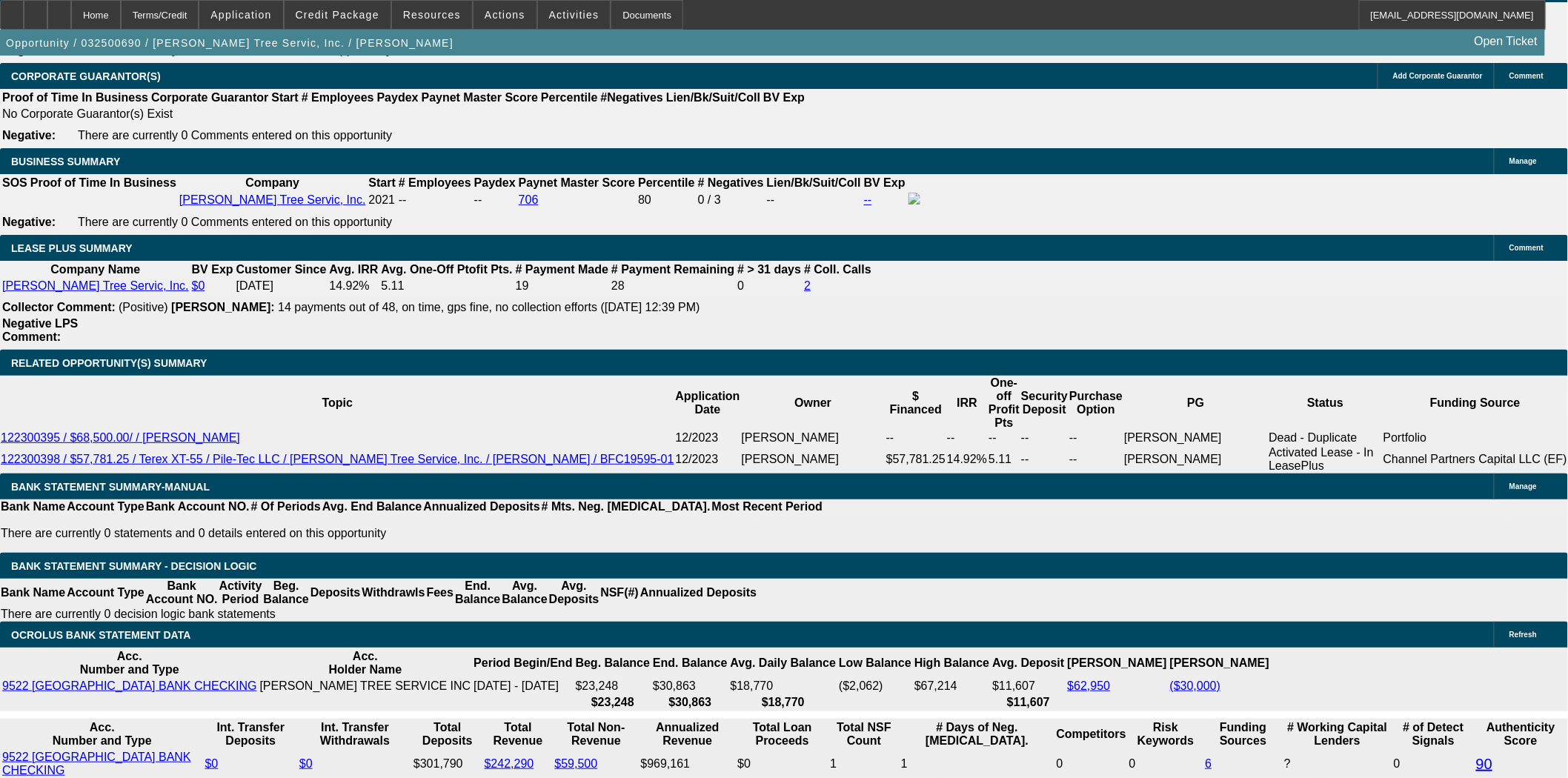
scroll to position [2224, 0]
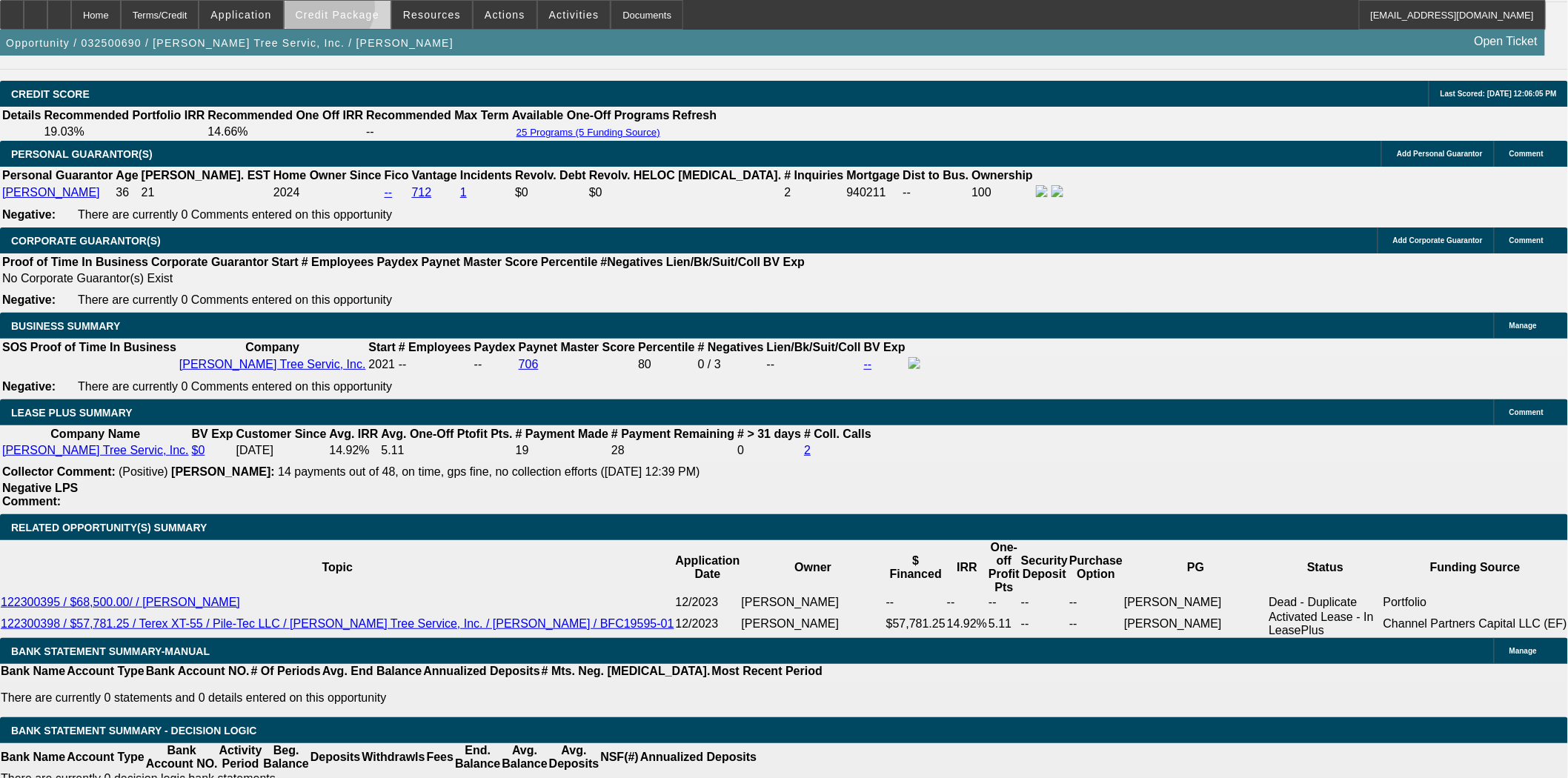
click at [350, 10] on span "Credit Package" at bounding box center [337, 15] width 83 height 12
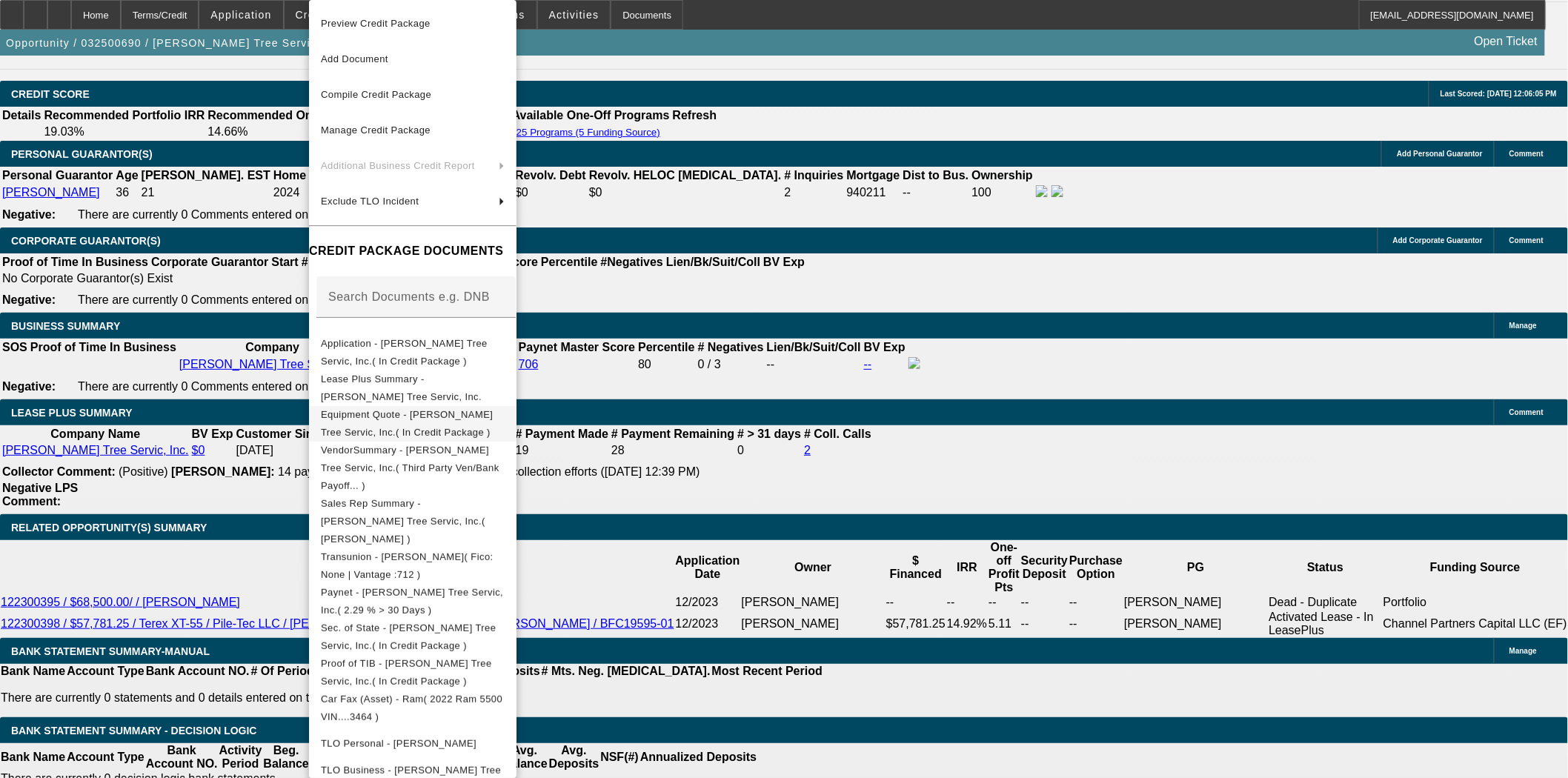
click at [411, 416] on span "Equipment Quote - Tabor Tree Servic, Inc.( In Credit Package )" at bounding box center [407, 423] width 172 height 29
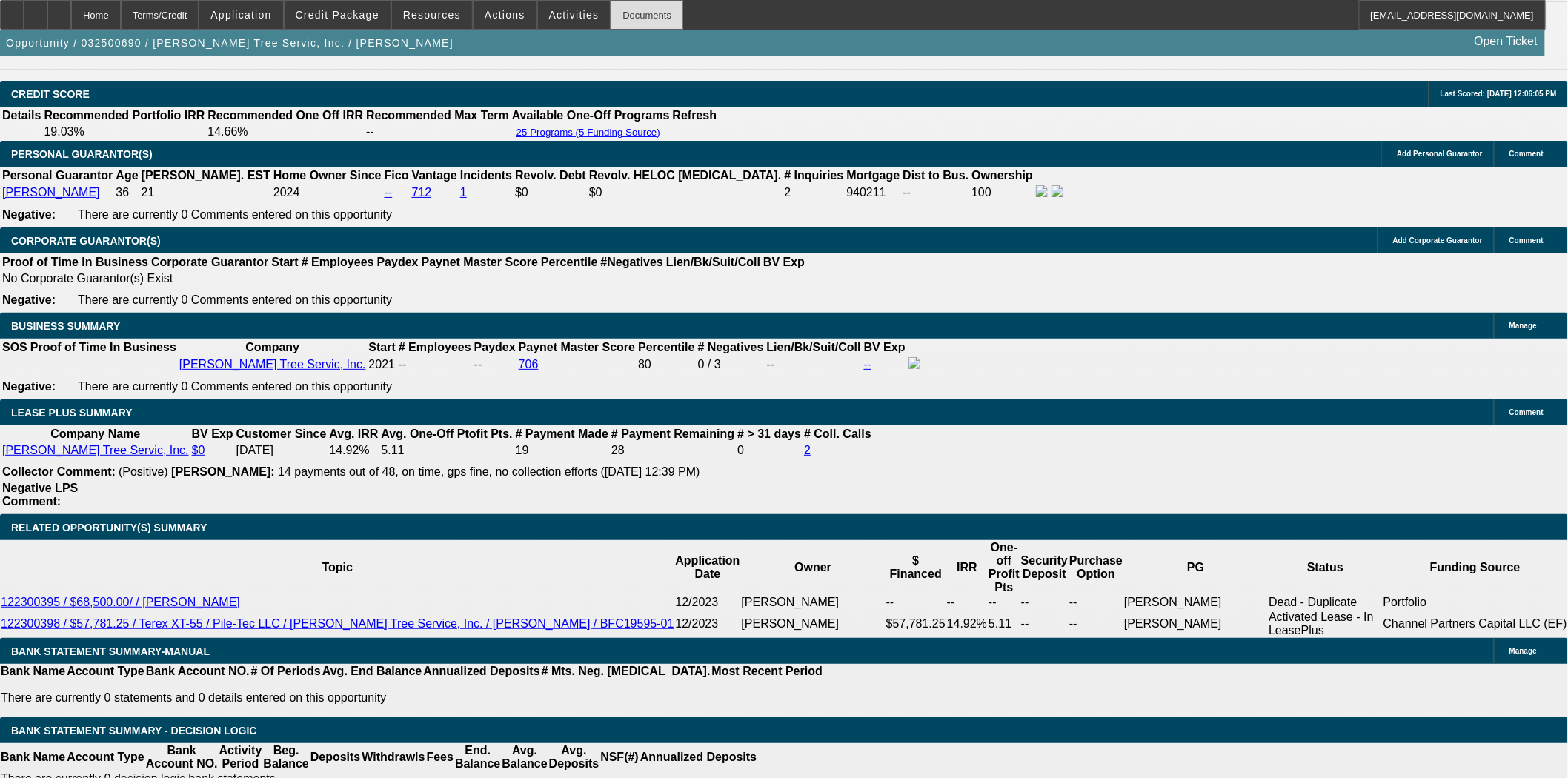
click at [639, 15] on div "Documents" at bounding box center [647, 15] width 72 height 29
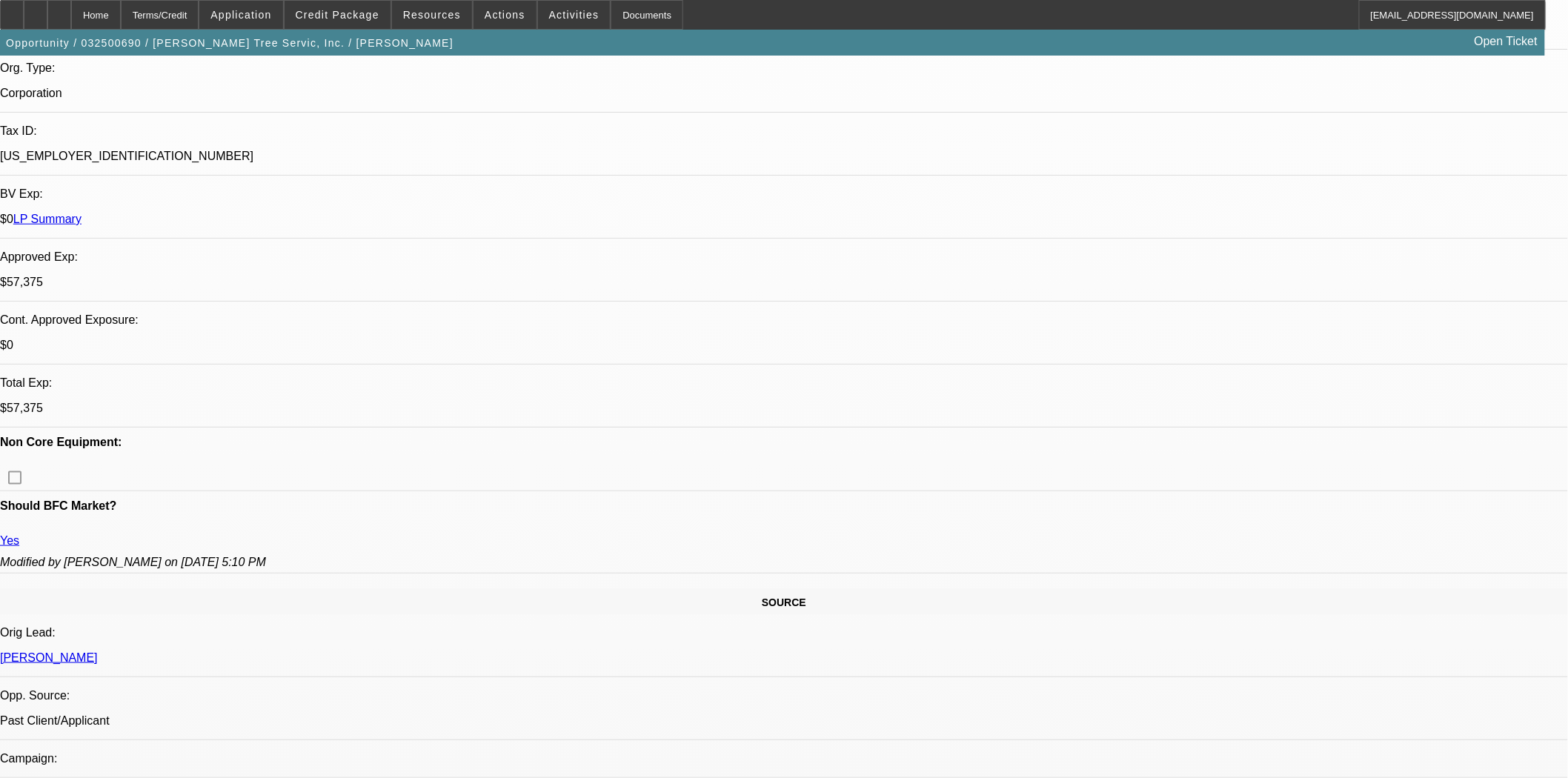
scroll to position [0, 0]
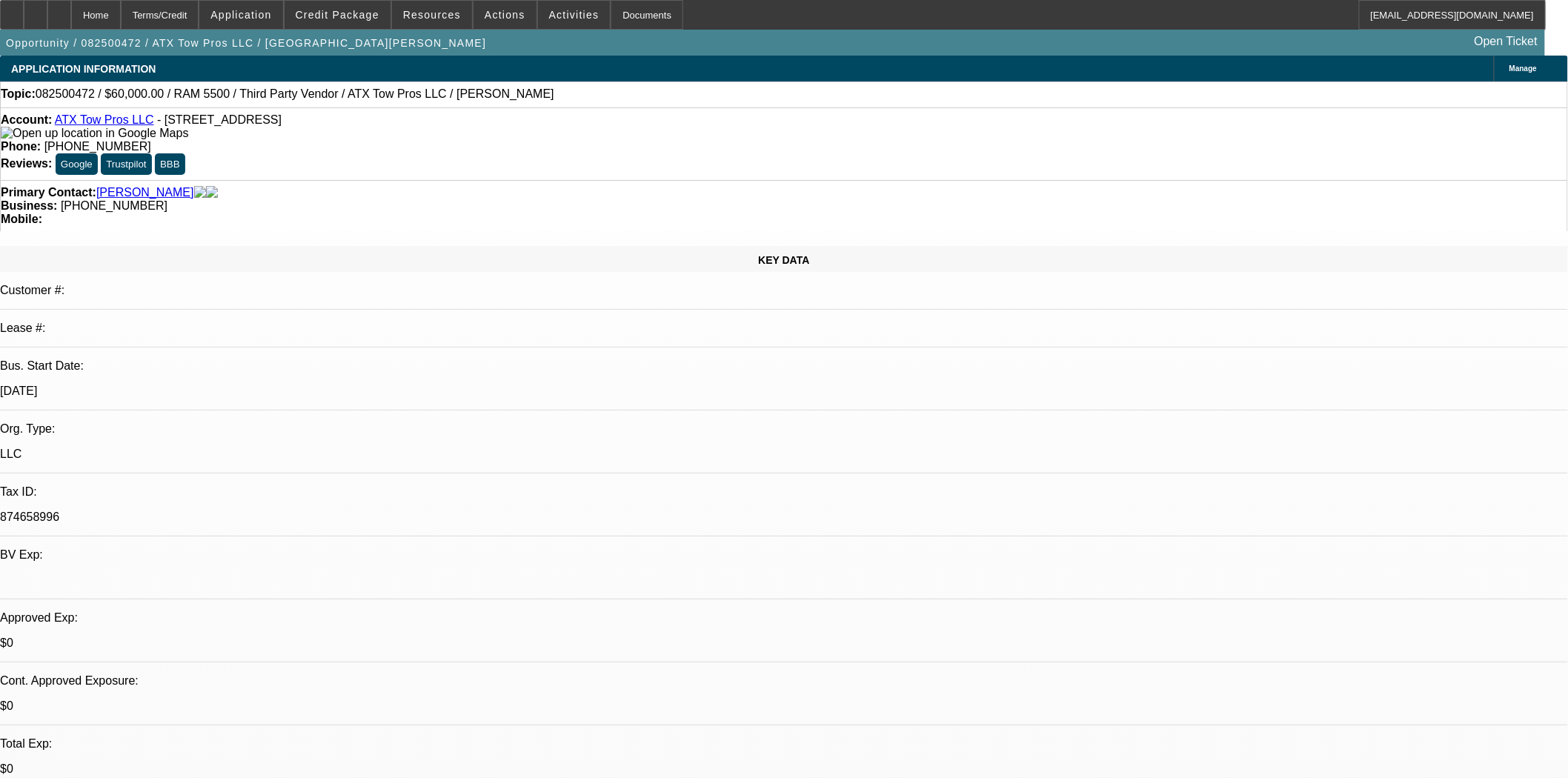
select select "0"
select select "3"
select select "0"
select select "6"
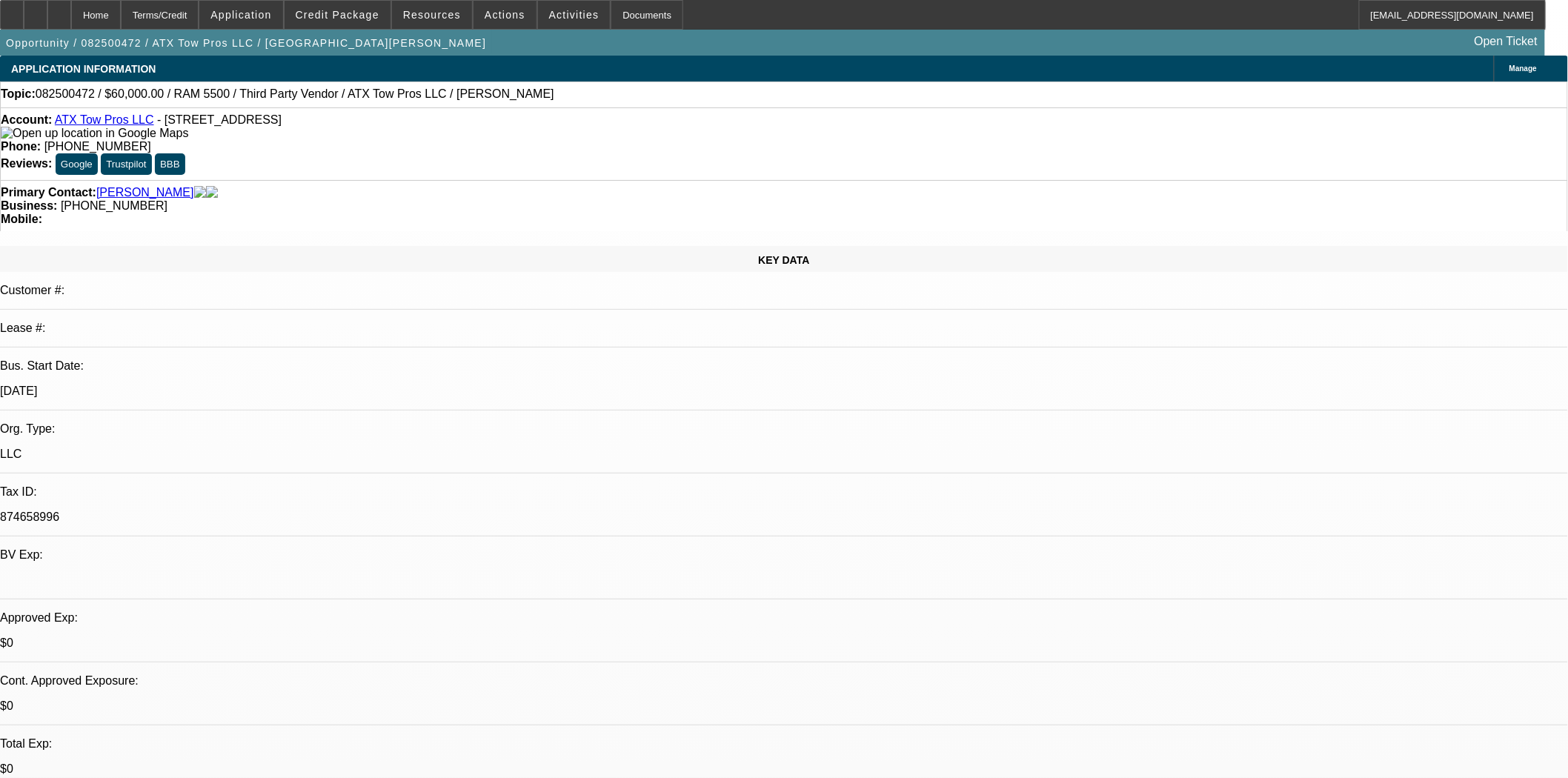
select select "0"
select select "3"
select select "0.1"
select select "4"
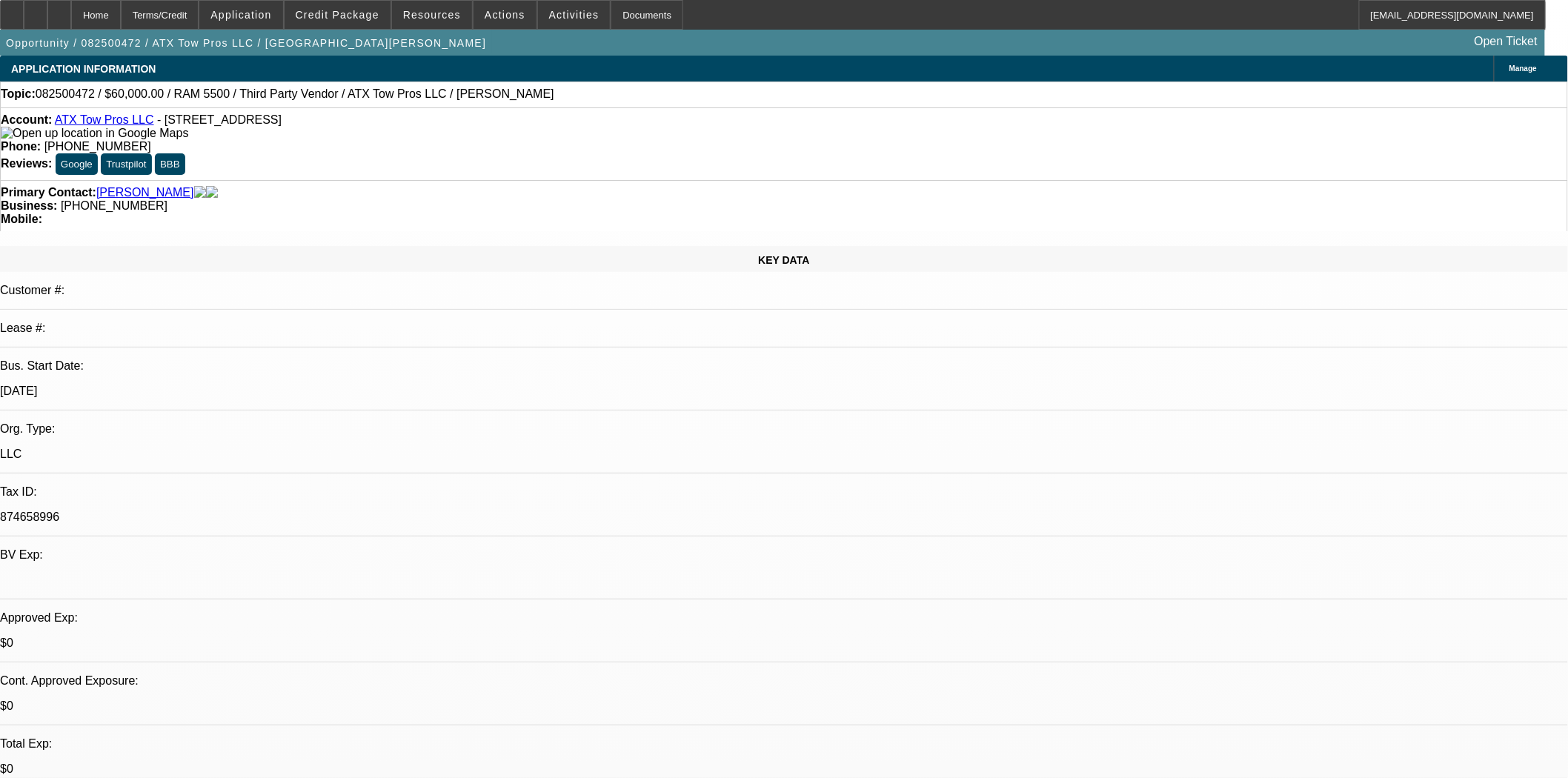
select select "0"
select select "3"
select select "0.1"
select select "4"
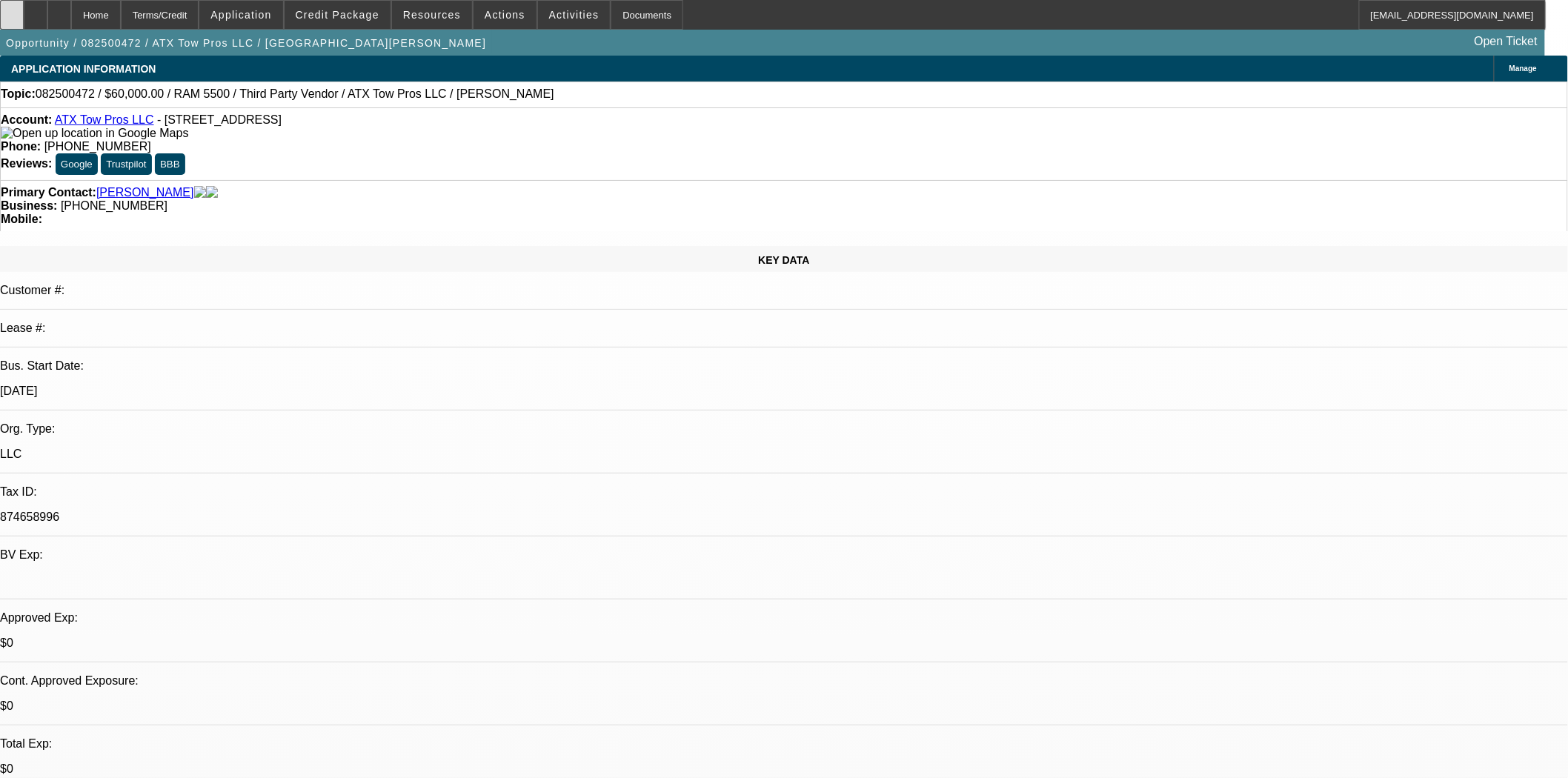
click at [24, 26] on div at bounding box center [12, 15] width 24 height 29
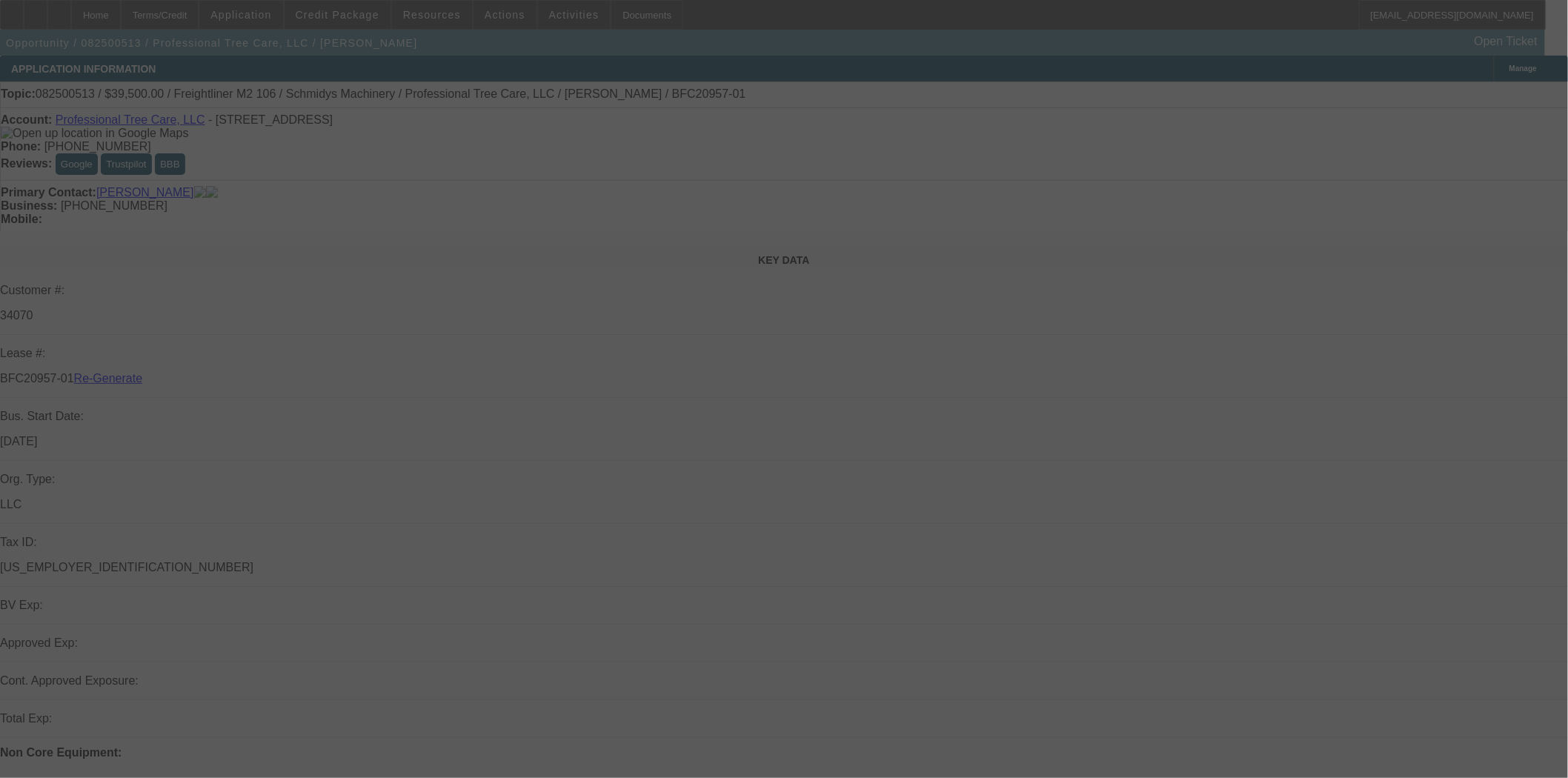
select select "3"
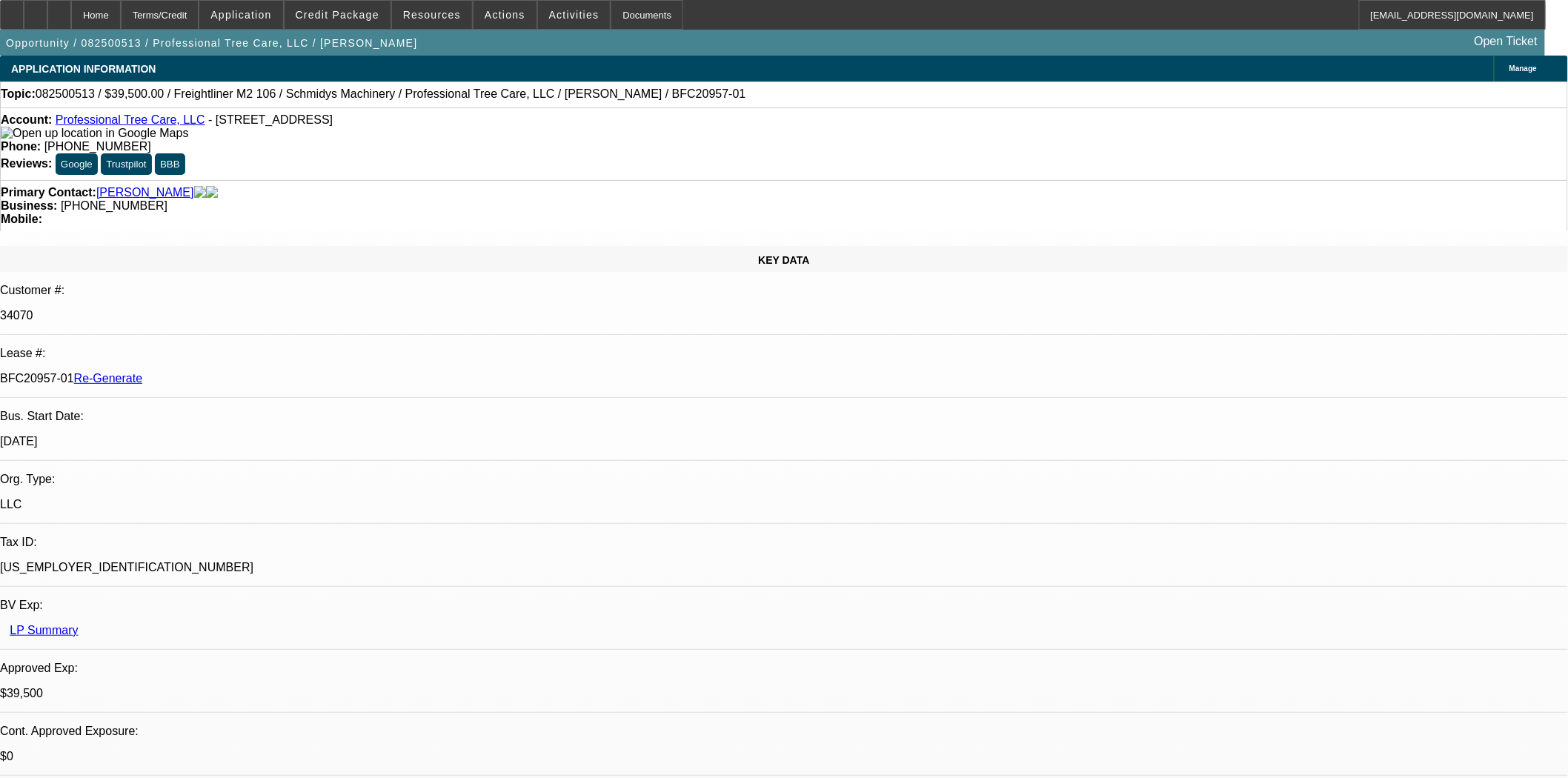
select select "0"
select select "6"
click at [330, 8] on span at bounding box center [337, 15] width 106 height 35
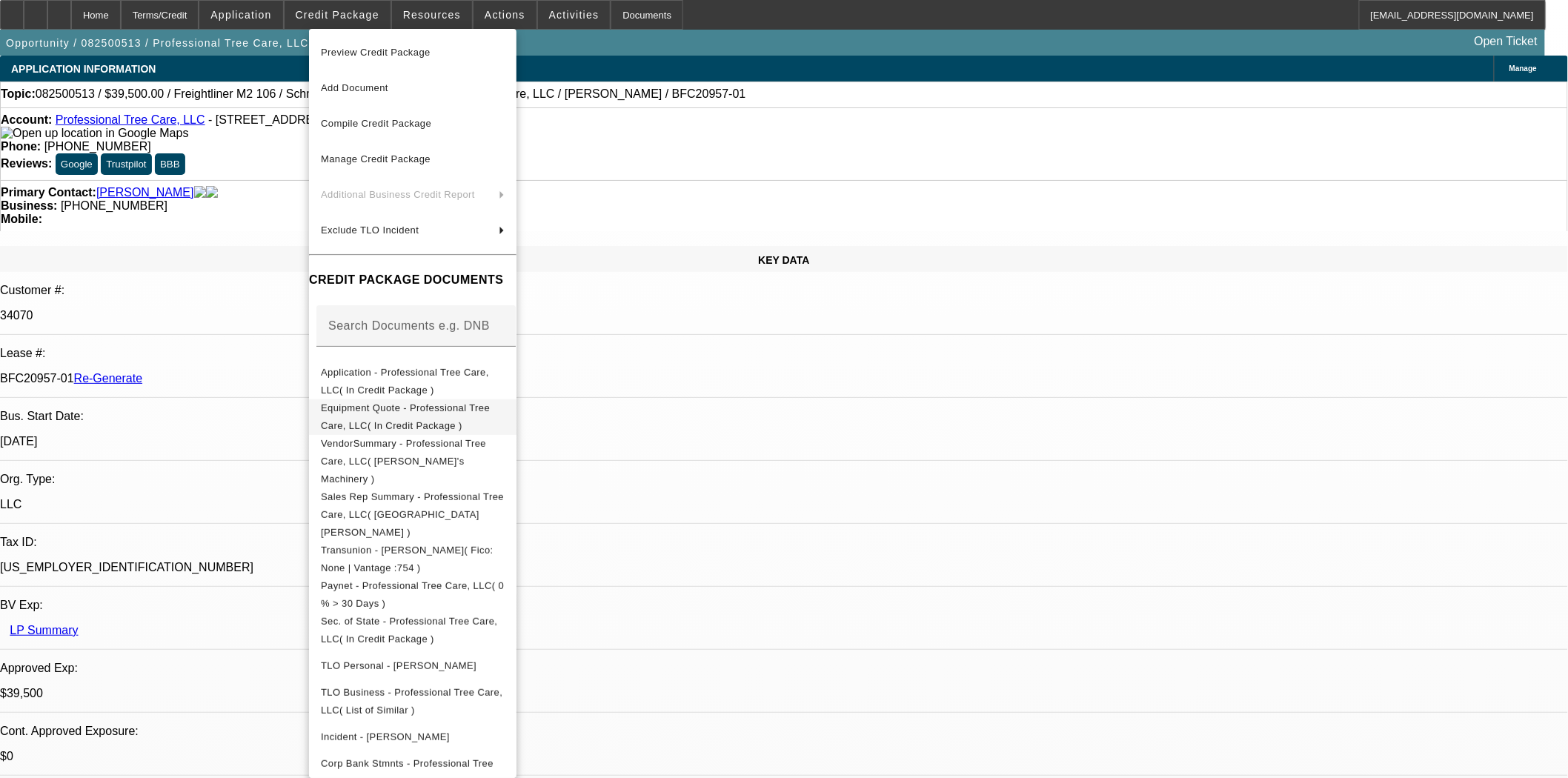
click at [453, 408] on span "Equipment Quote - Professional Tree Care, LLC( In Credit Package )" at bounding box center [405, 417] width 169 height 29
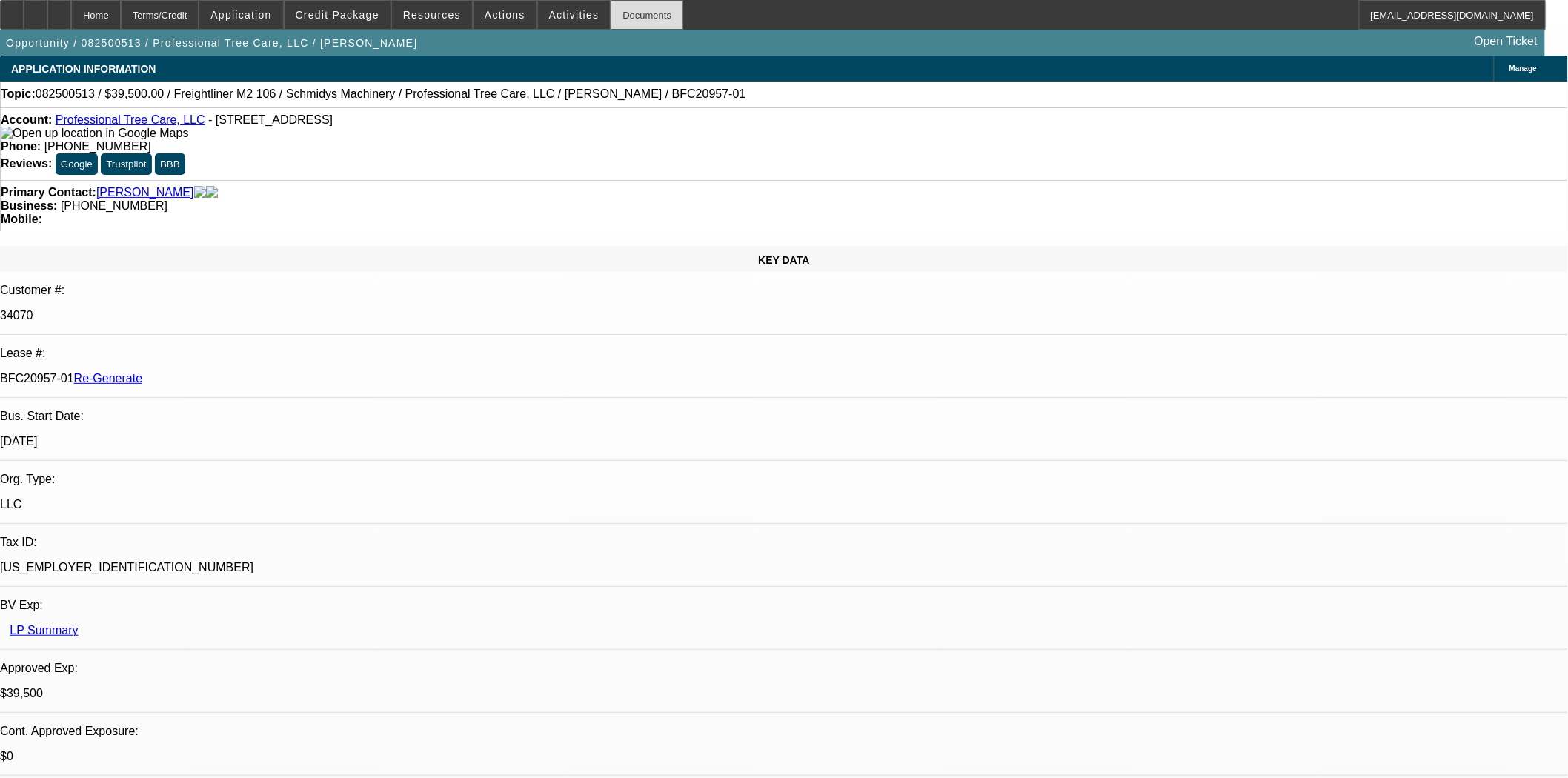
click at [631, 14] on div "Documents" at bounding box center [647, 15] width 72 height 29
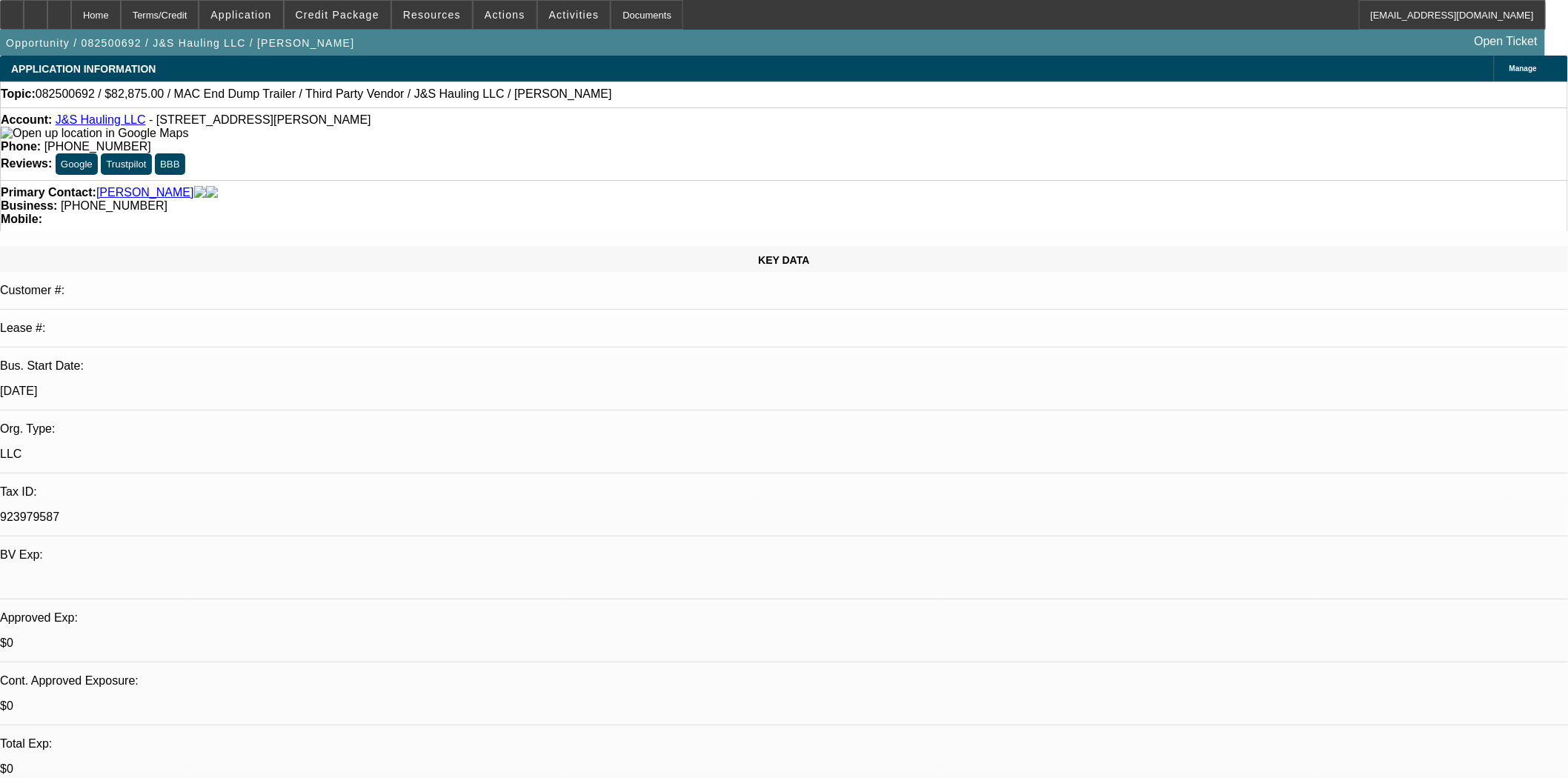
select select "0"
select select "2"
select select "0.1"
select select "4"
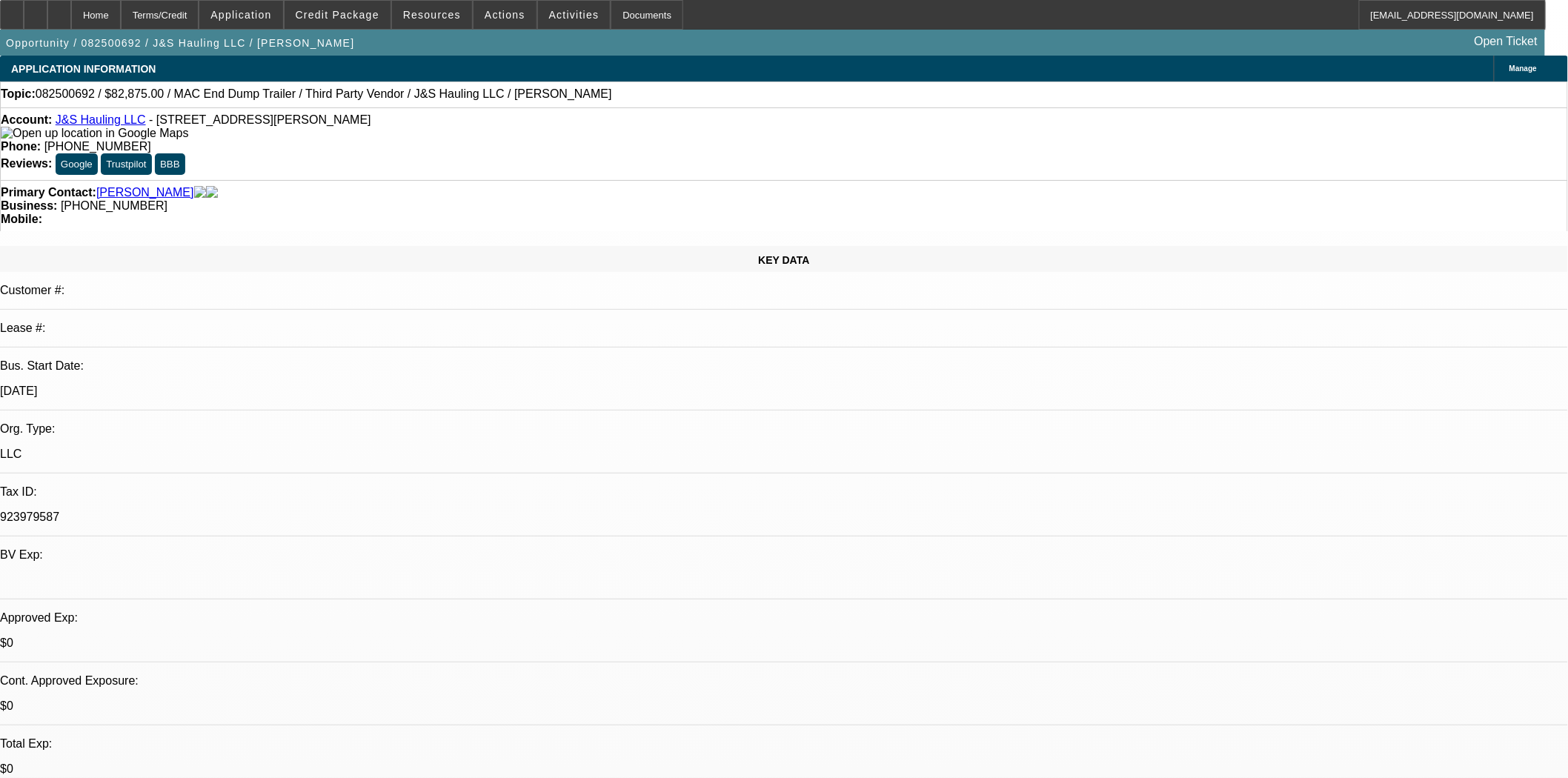
select select "0"
select select "2"
select select "0.1"
select select "4"
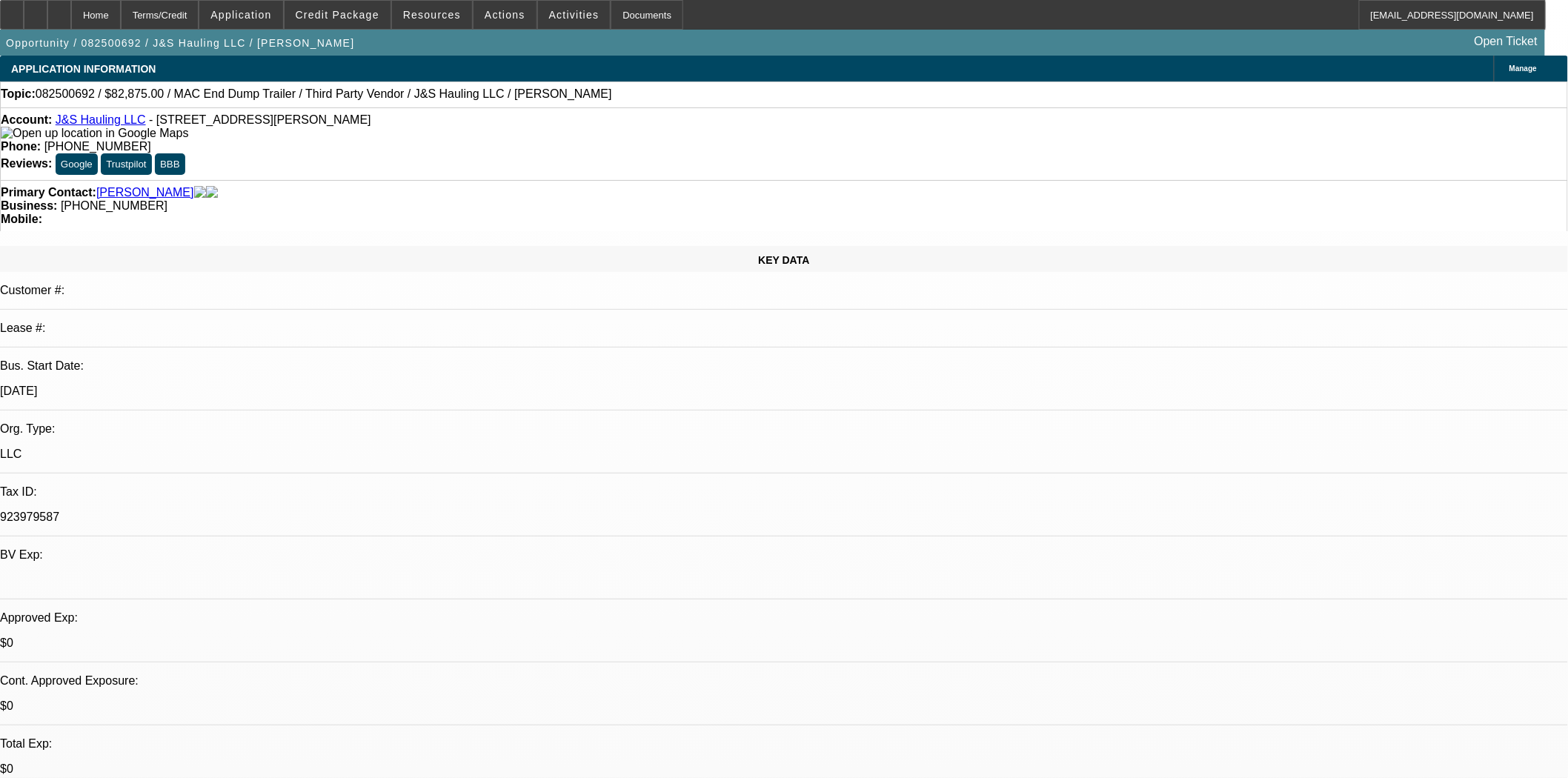
select select "0"
select select "2"
select select "0.1"
select select "4"
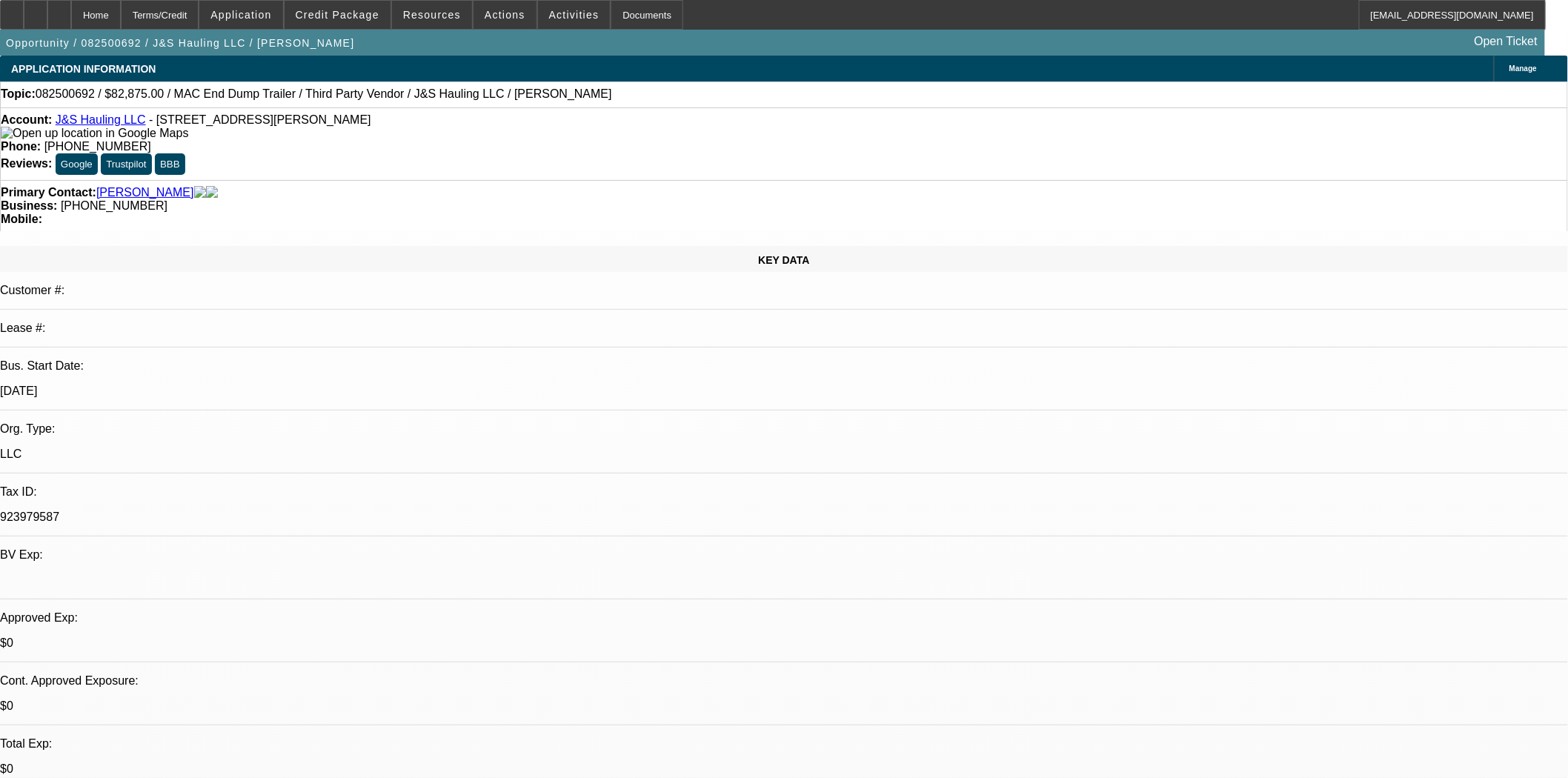
select select "0"
select select "3"
select select "0.1"
select select "4"
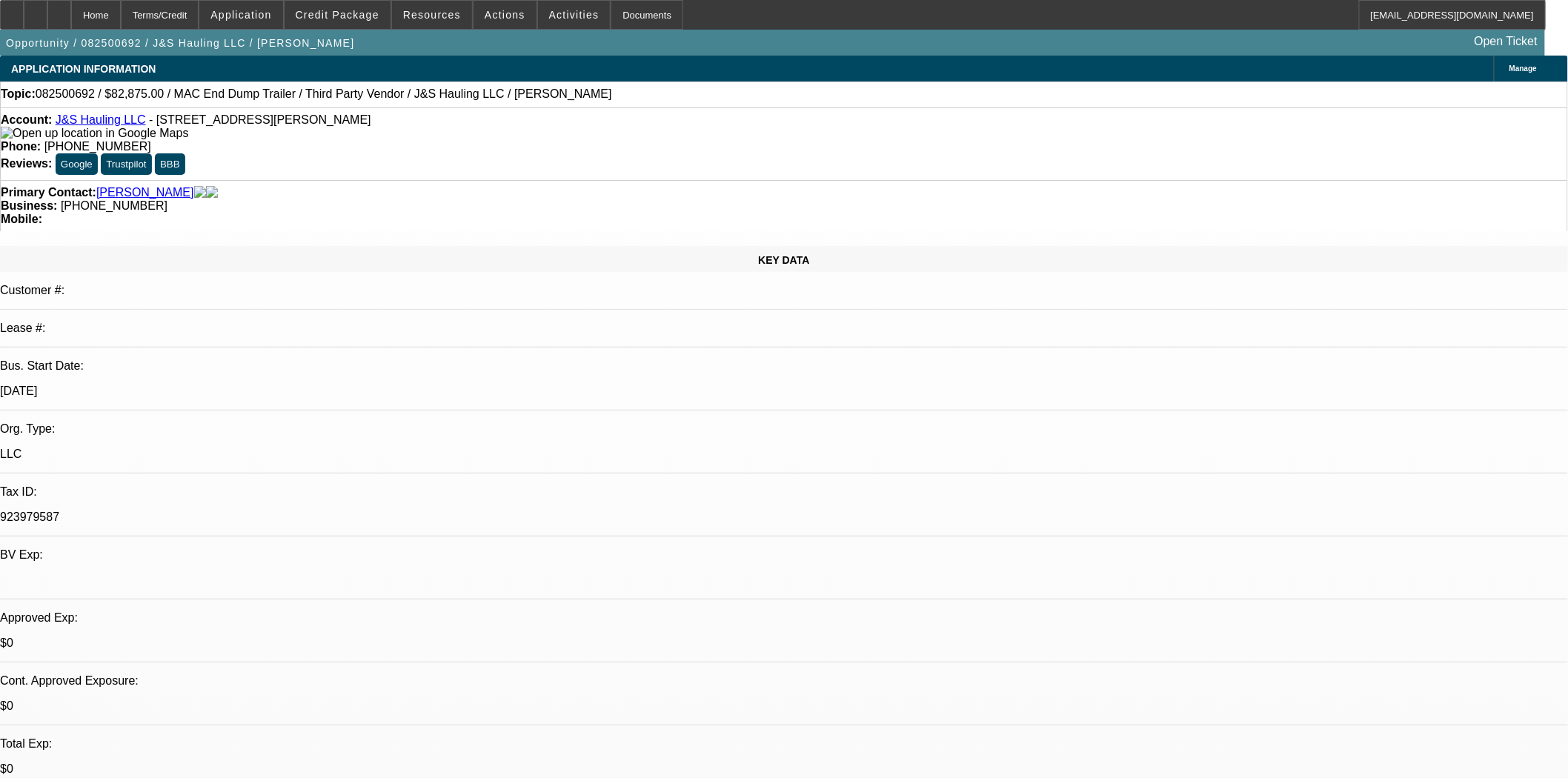
scroll to position [411, 0]
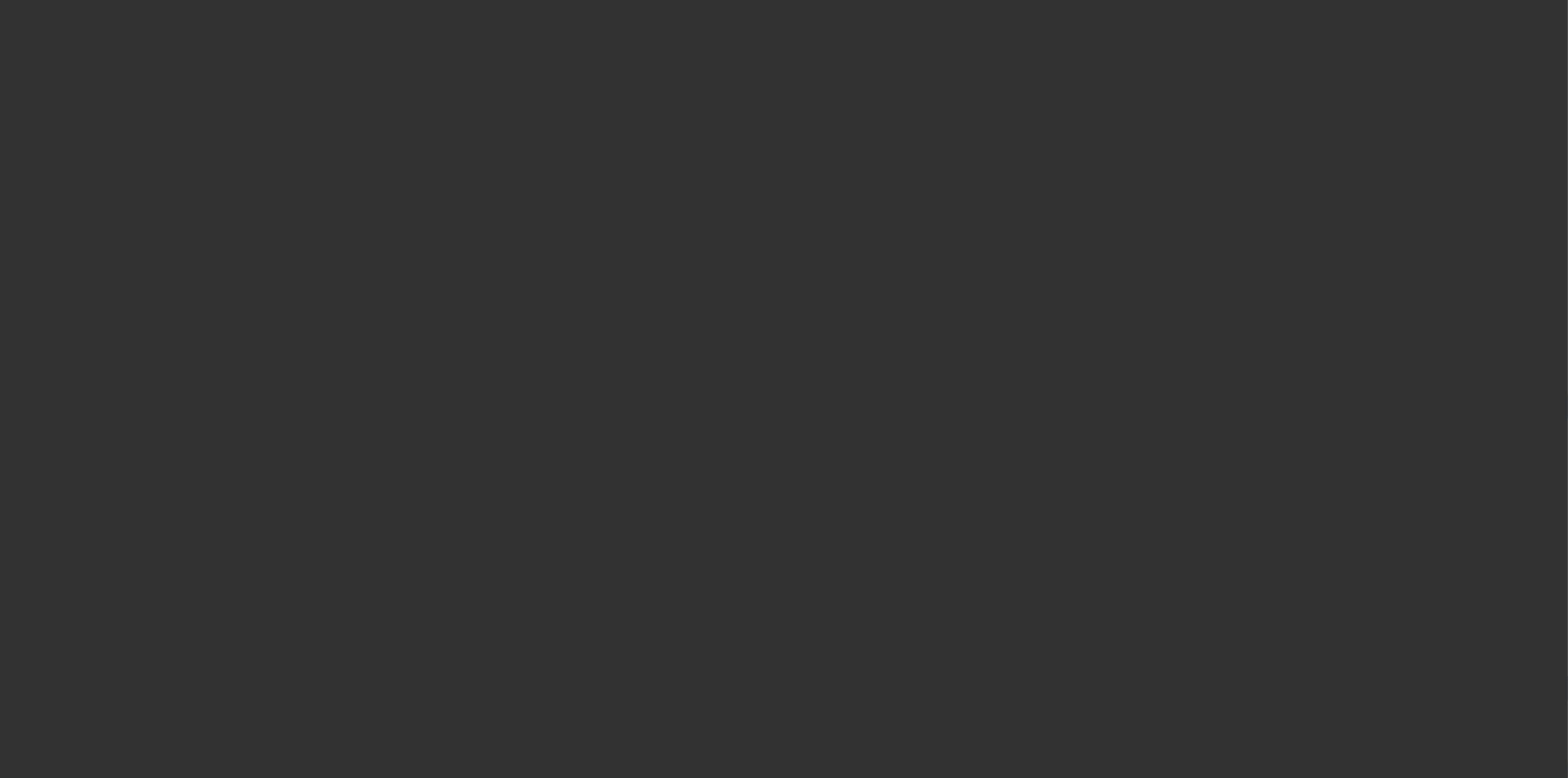
select select "4"
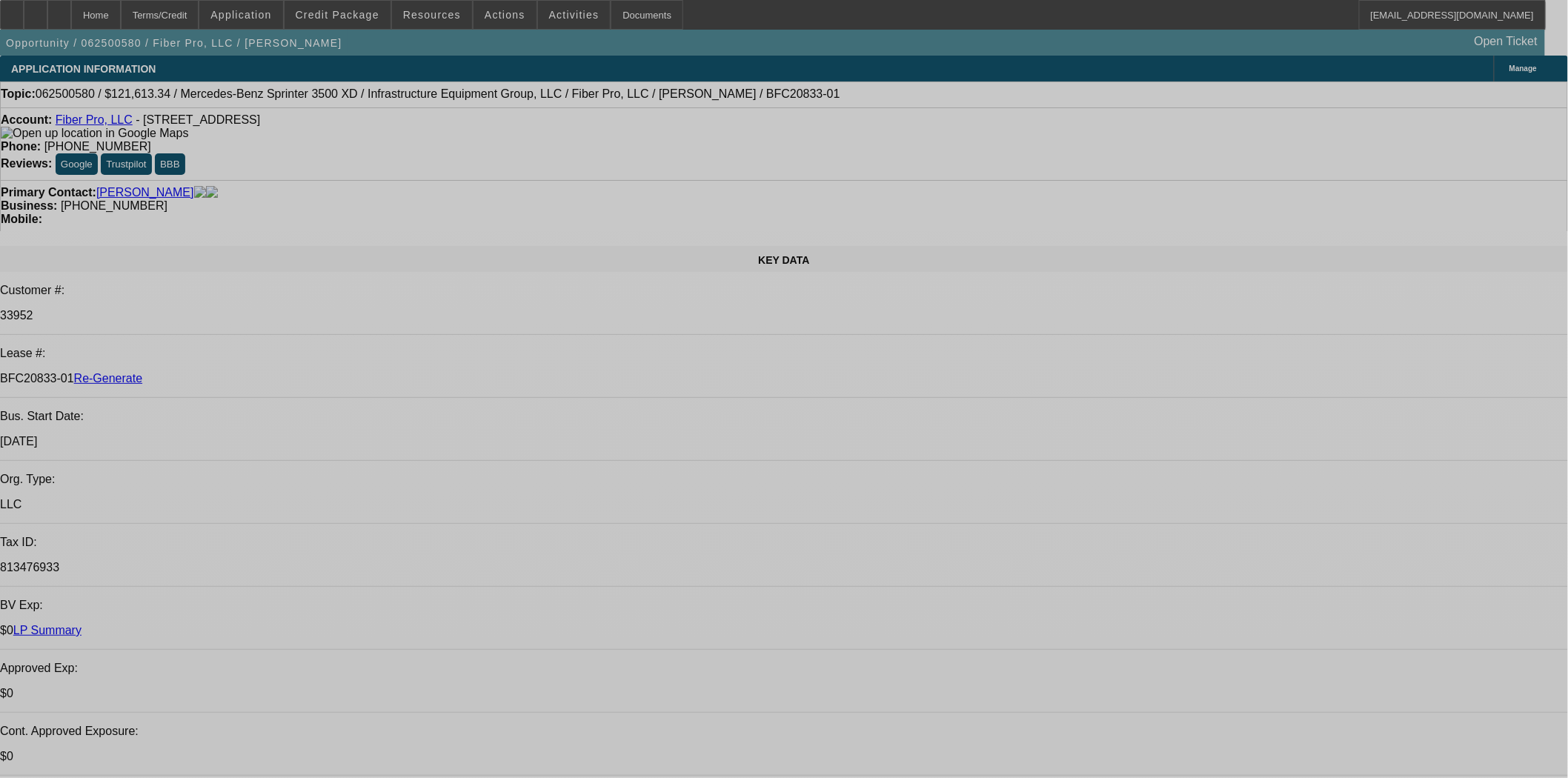
select select "0"
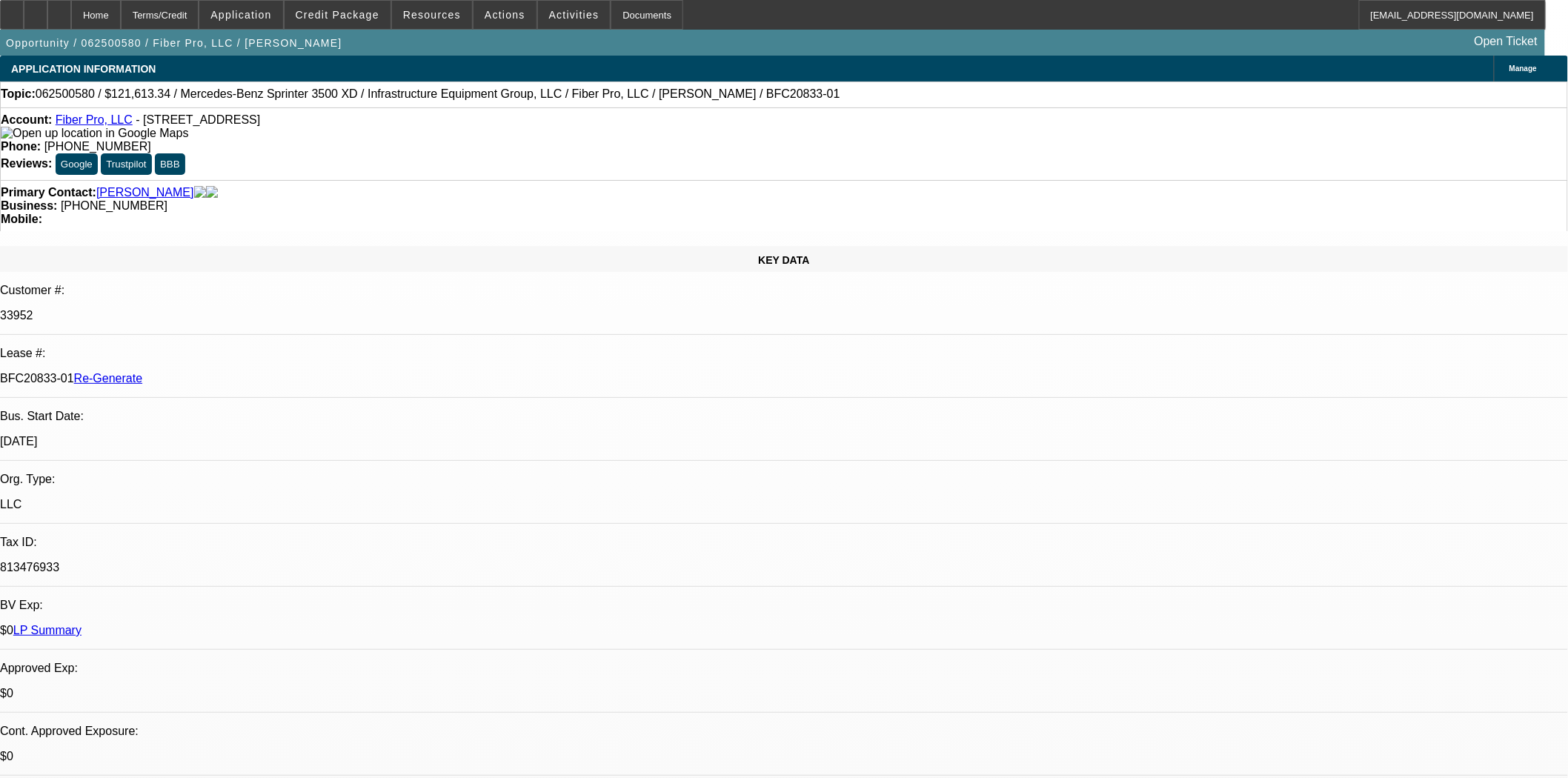
select select "0"
select select "6"
select select "1"
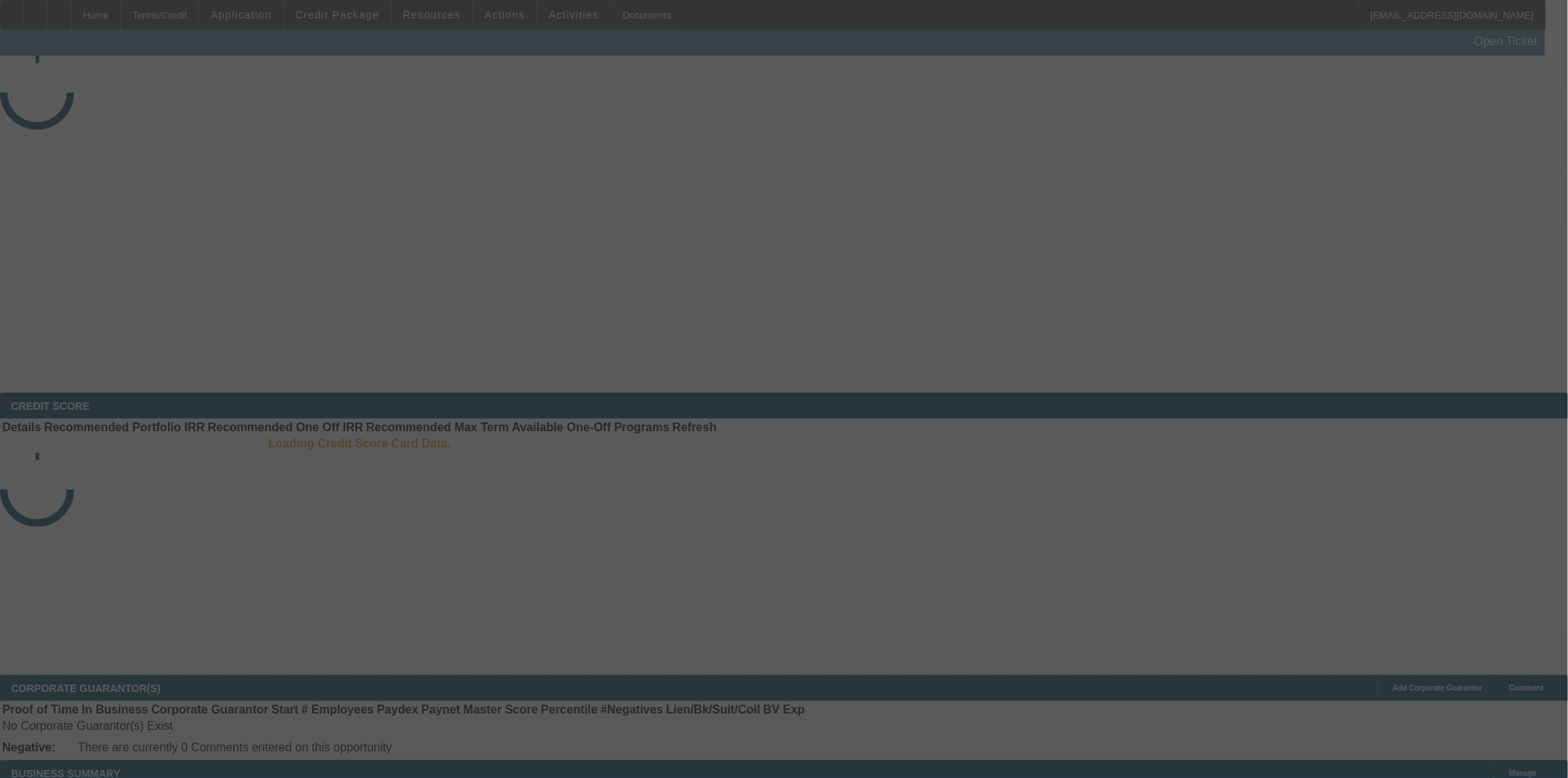
select select "3"
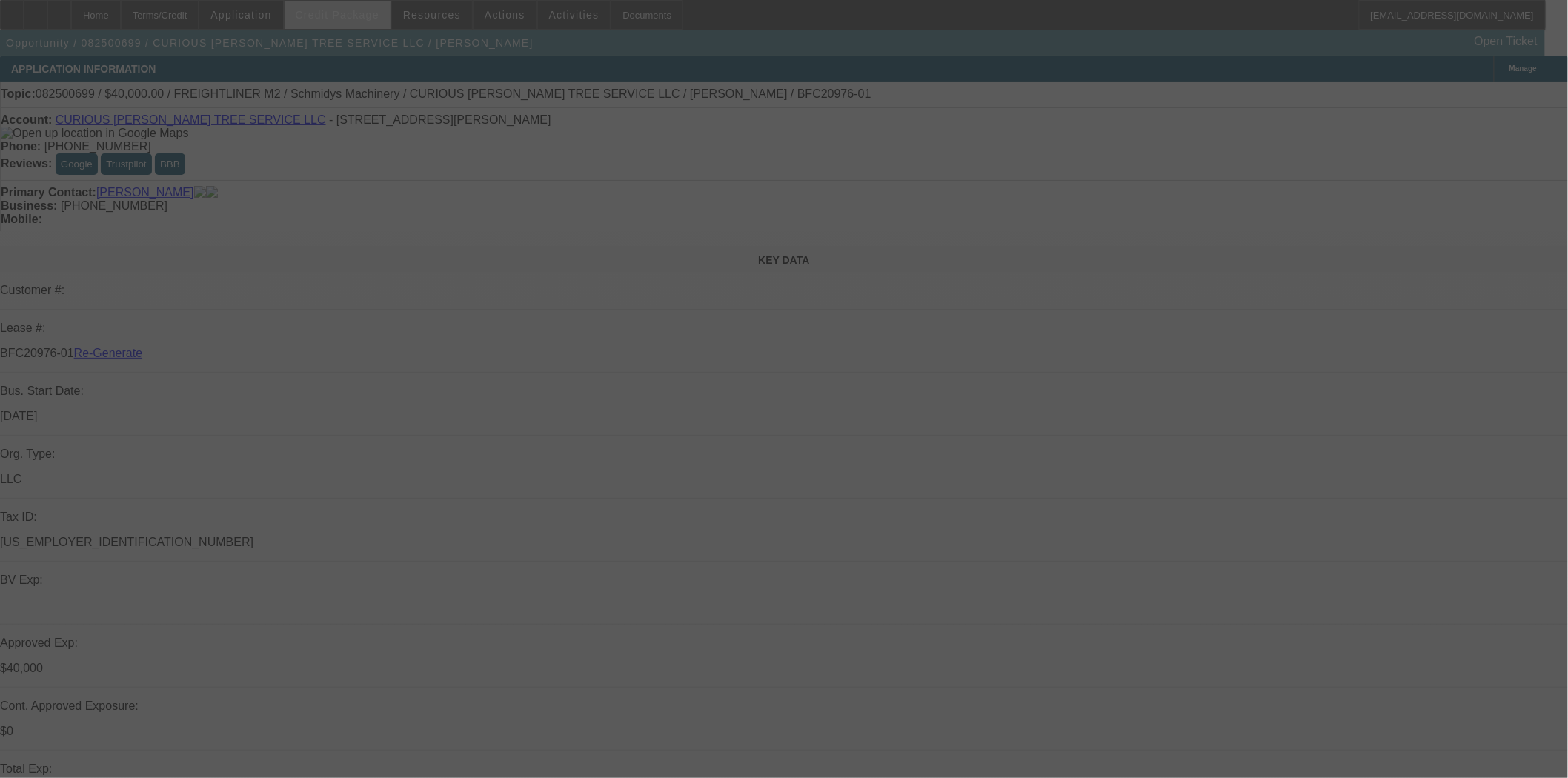
select select "0"
select select "3"
select select "0"
select select "6"
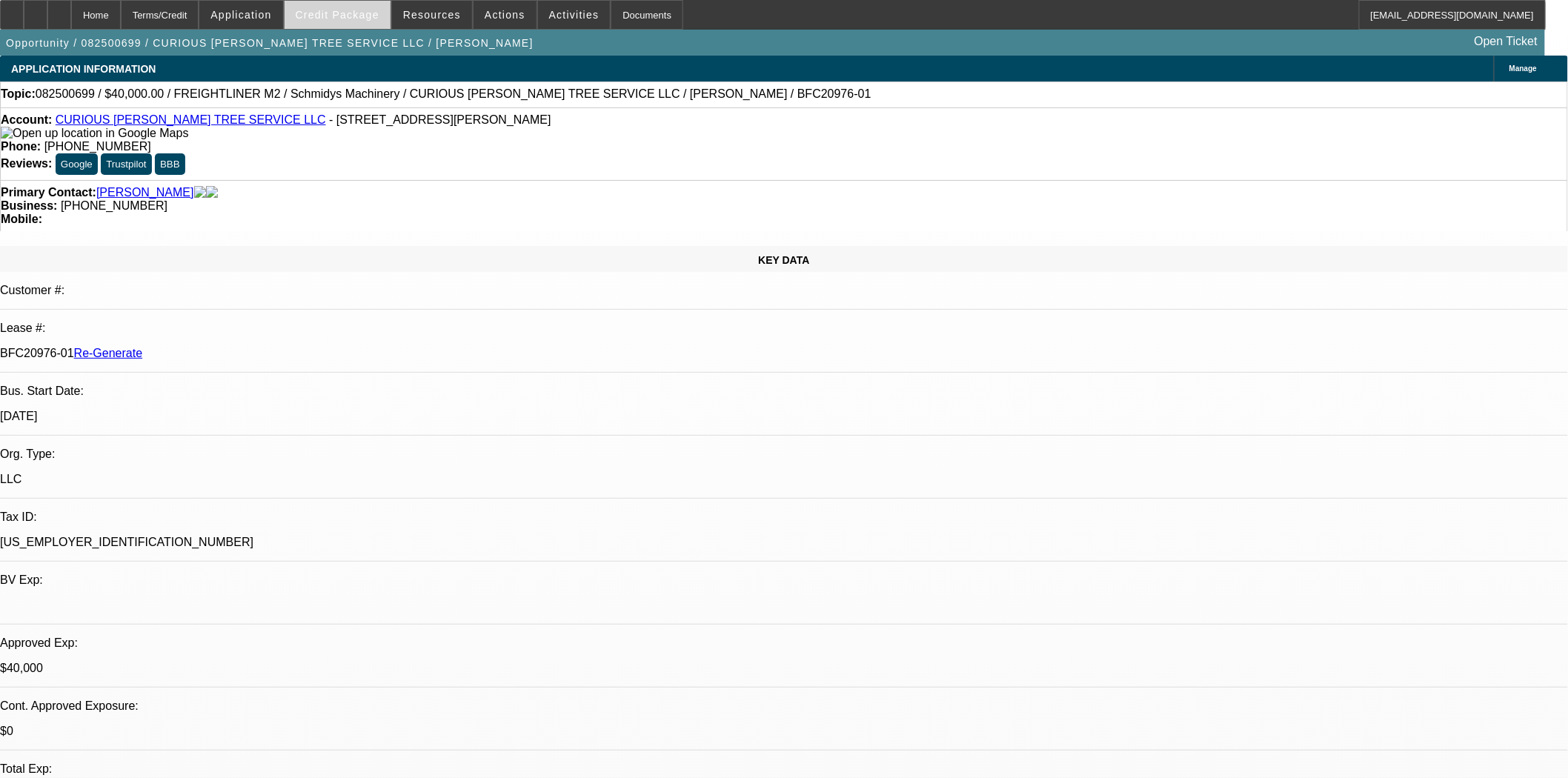
click at [367, 19] on span "Credit Package" at bounding box center [337, 15] width 83 height 12
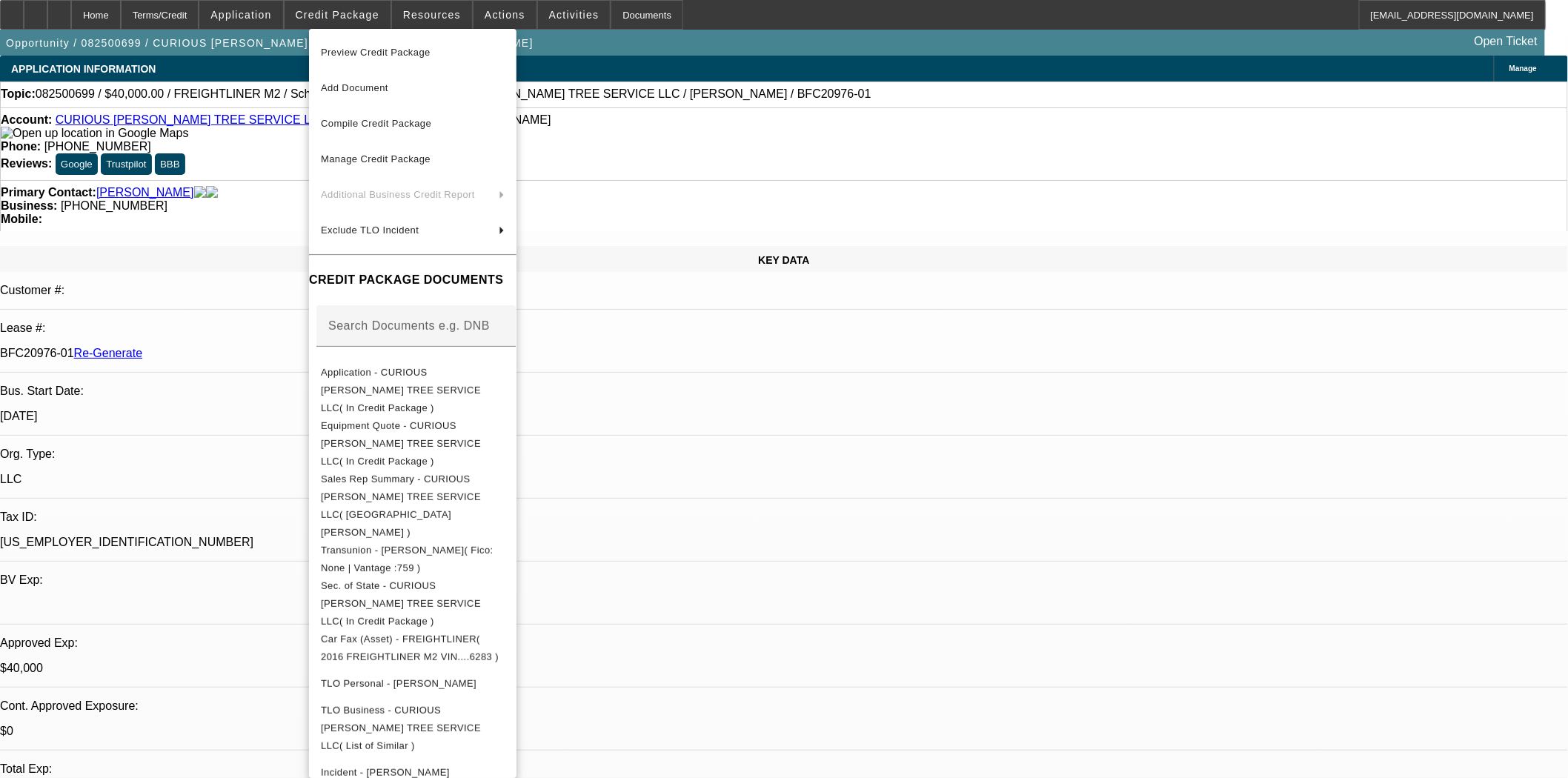
click at [369, 58] on span "Preview Credit Package" at bounding box center [413, 52] width 184 height 18
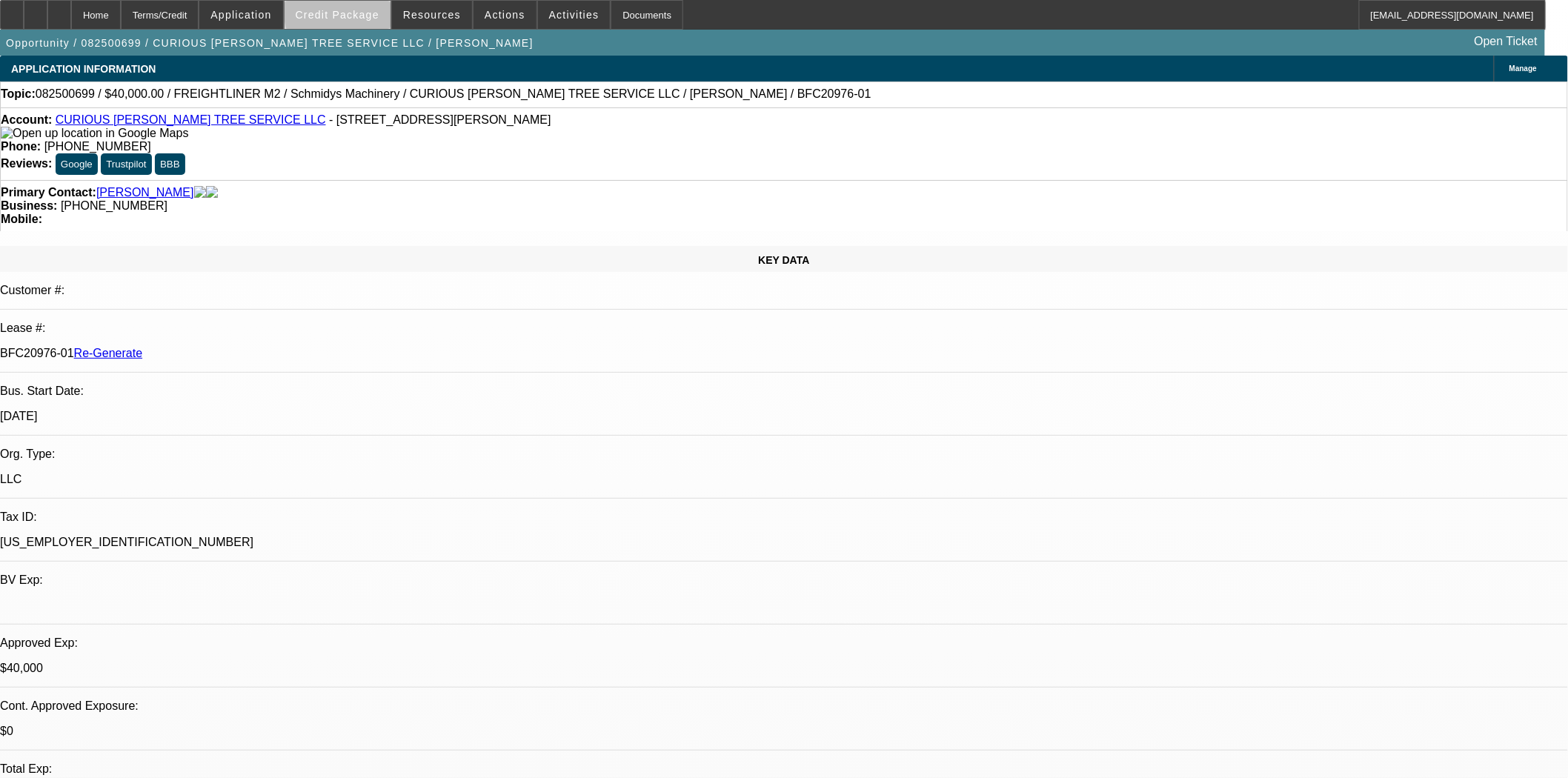
click at [378, 11] on span "Credit Package" at bounding box center [337, 15] width 83 height 12
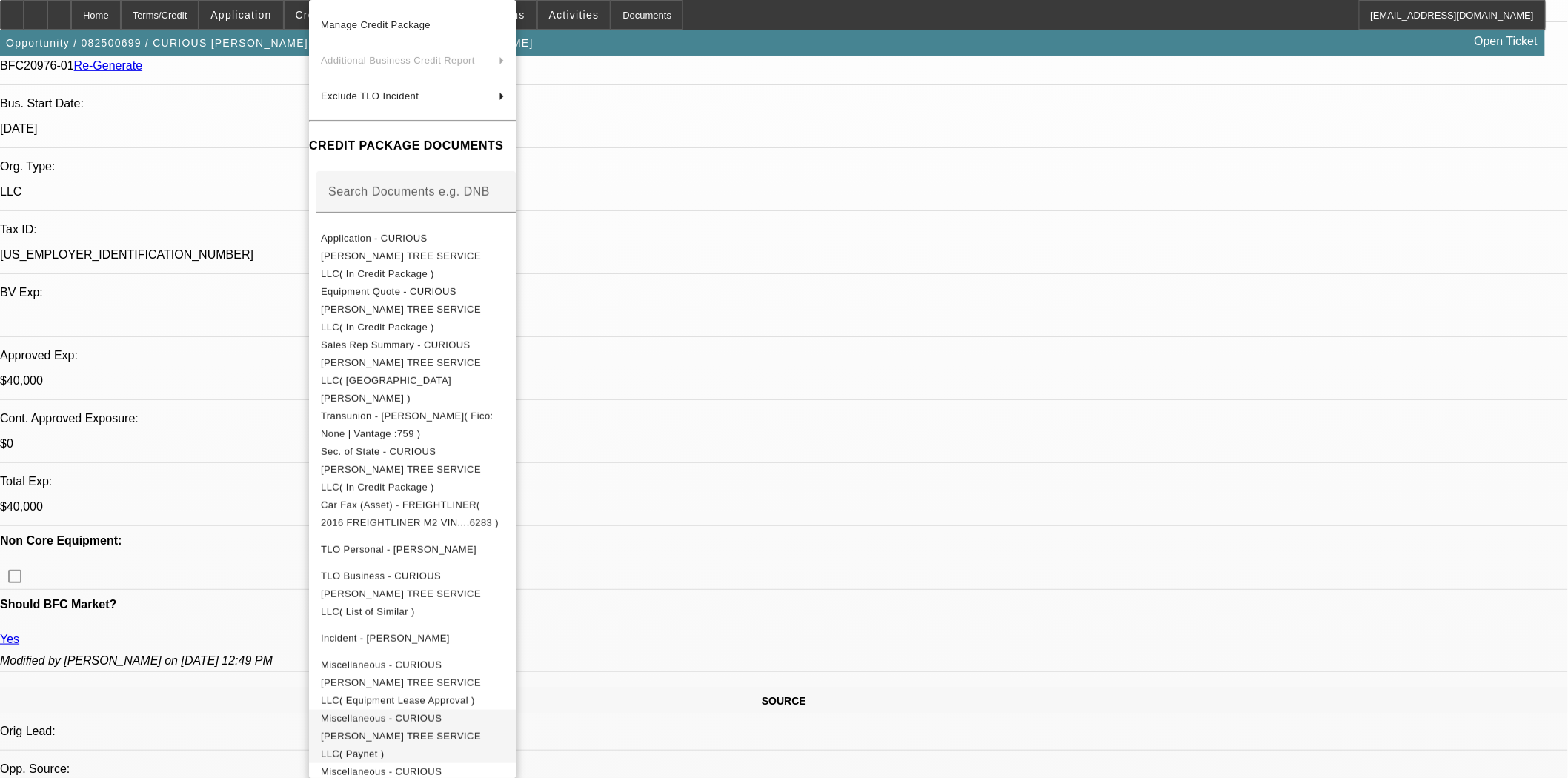
scroll to position [658, 0]
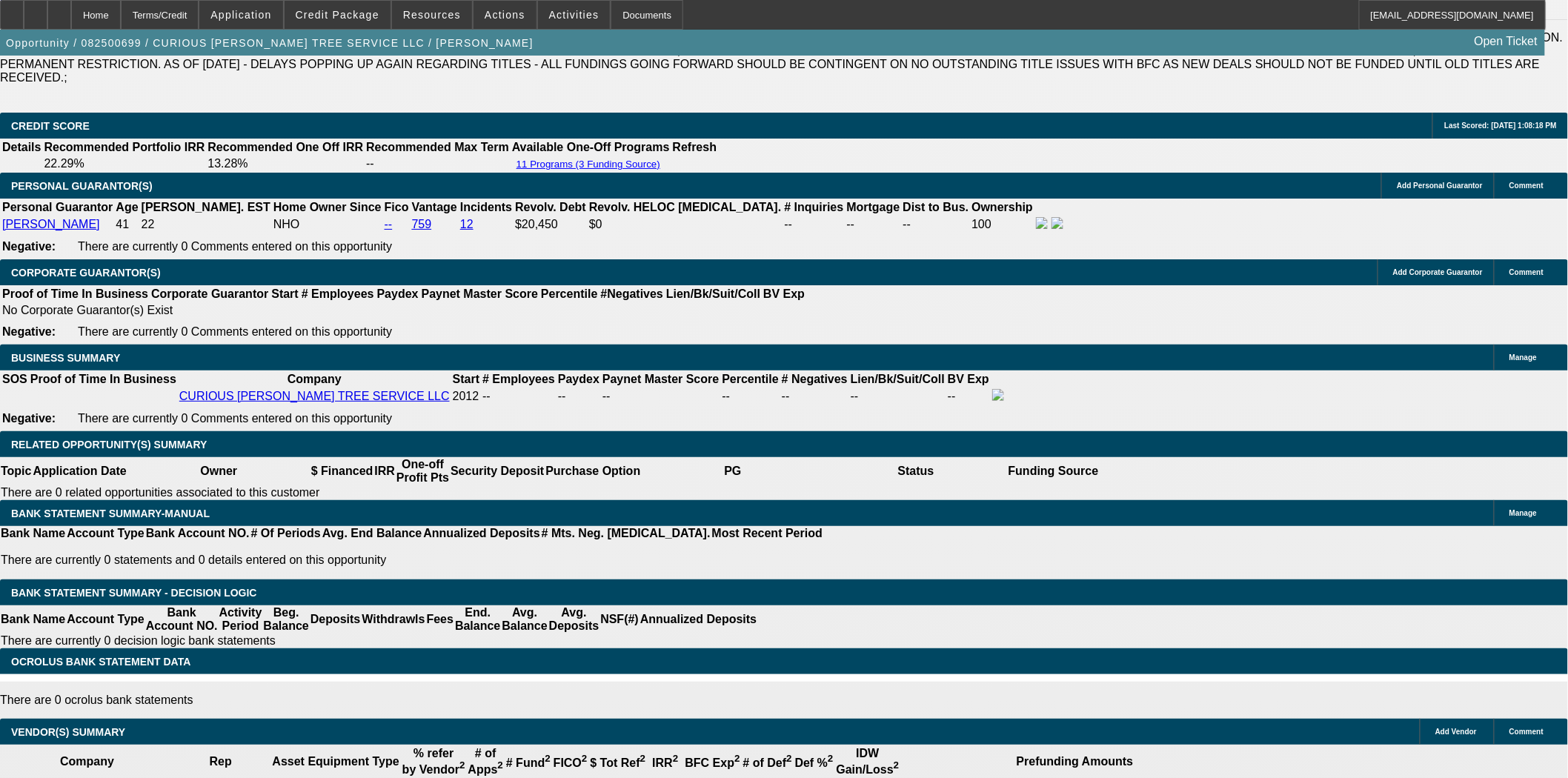
scroll to position [2224, 0]
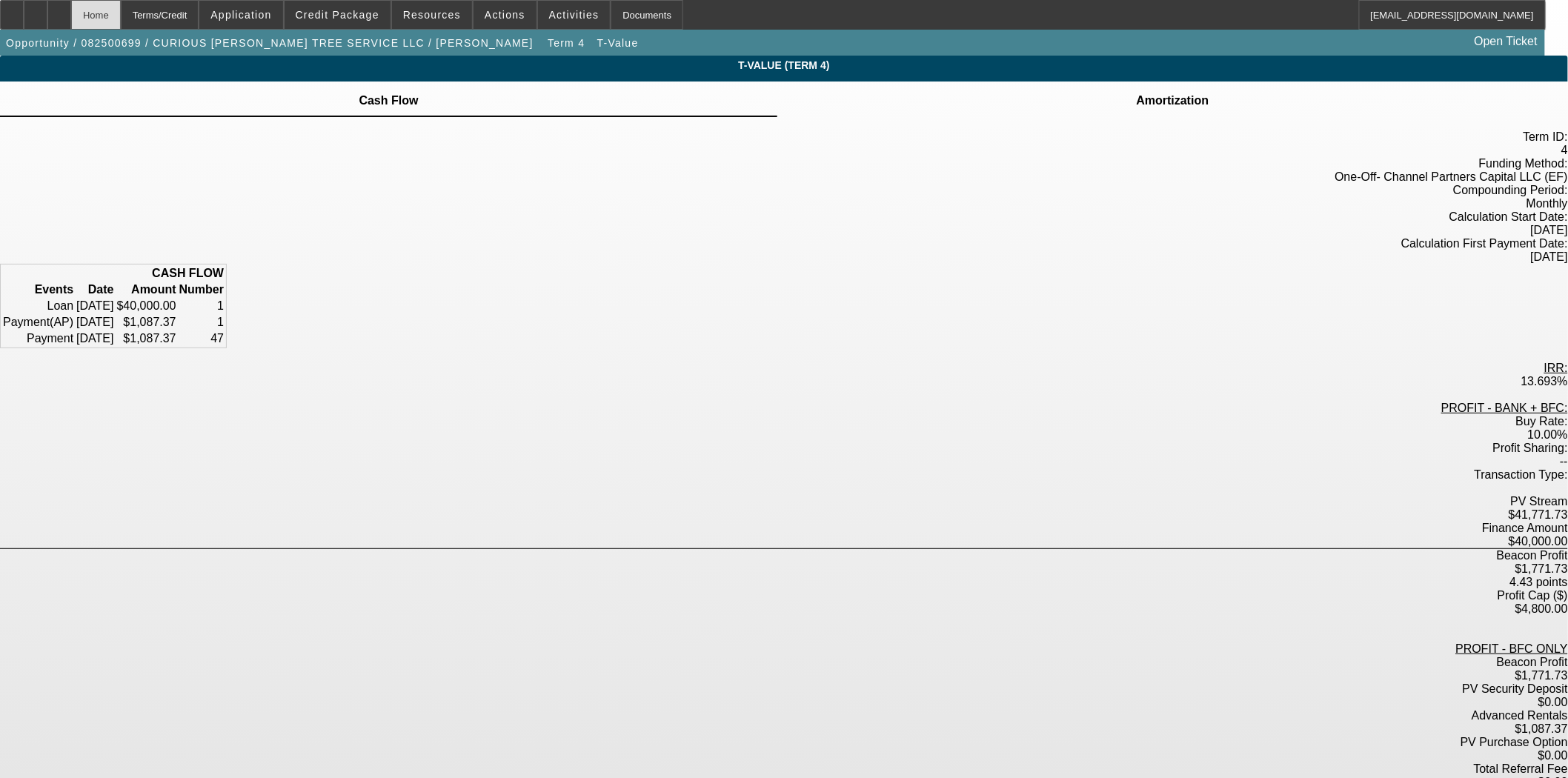
click at [120, 22] on div "Home" at bounding box center [96, 15] width 50 height 29
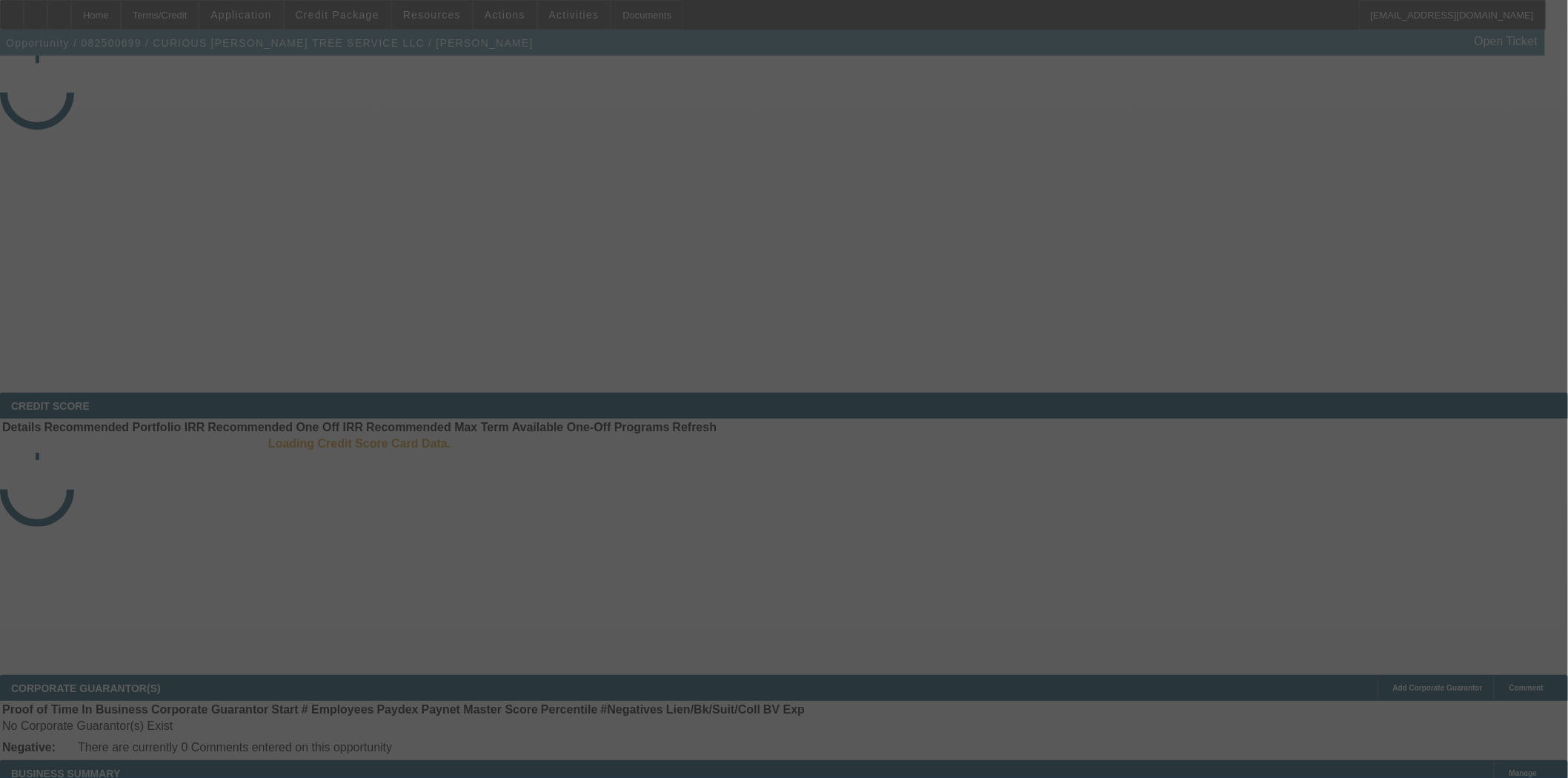
select select "3"
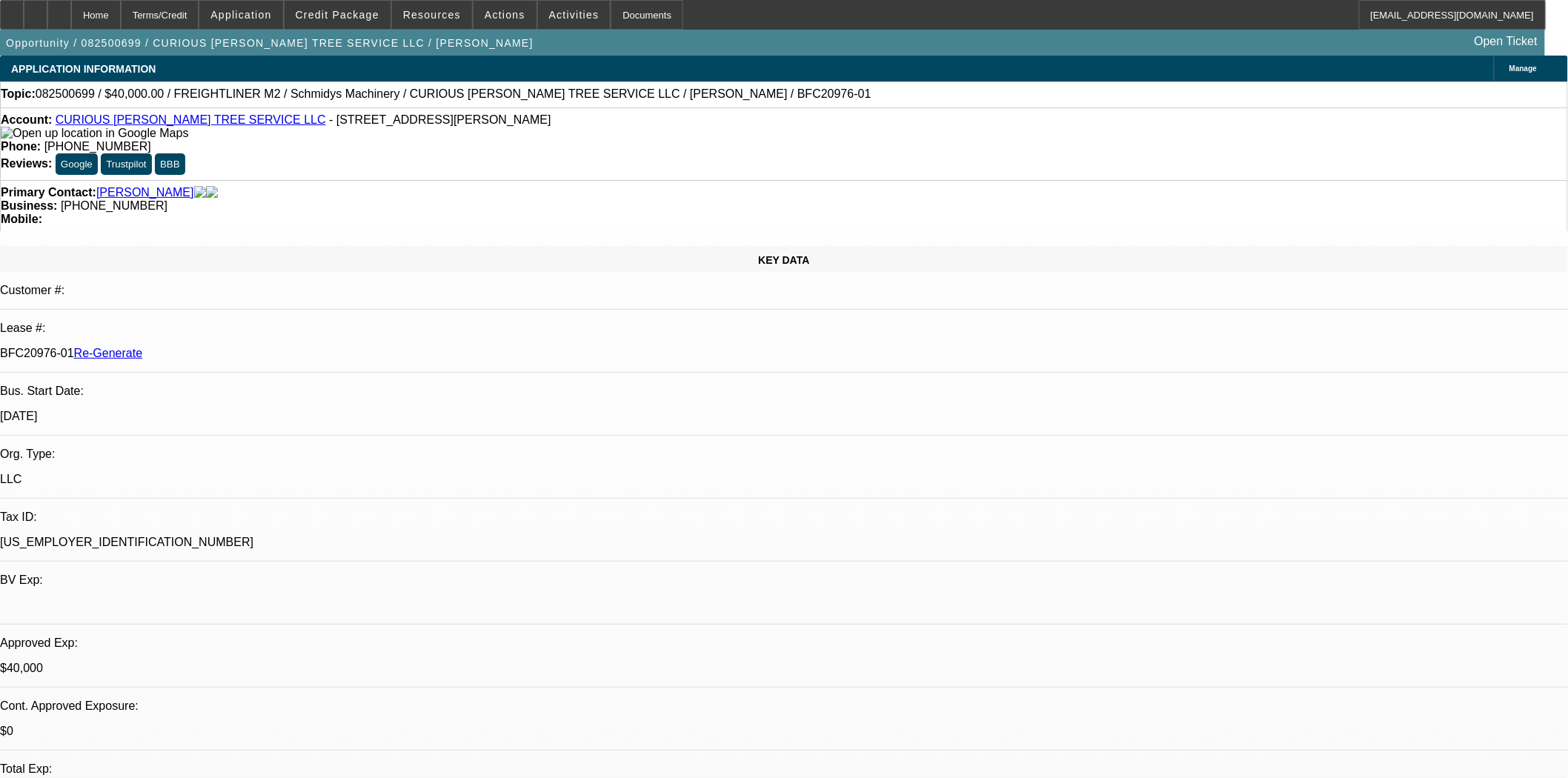
select select "0"
select select "3"
select select "0"
select select "6"
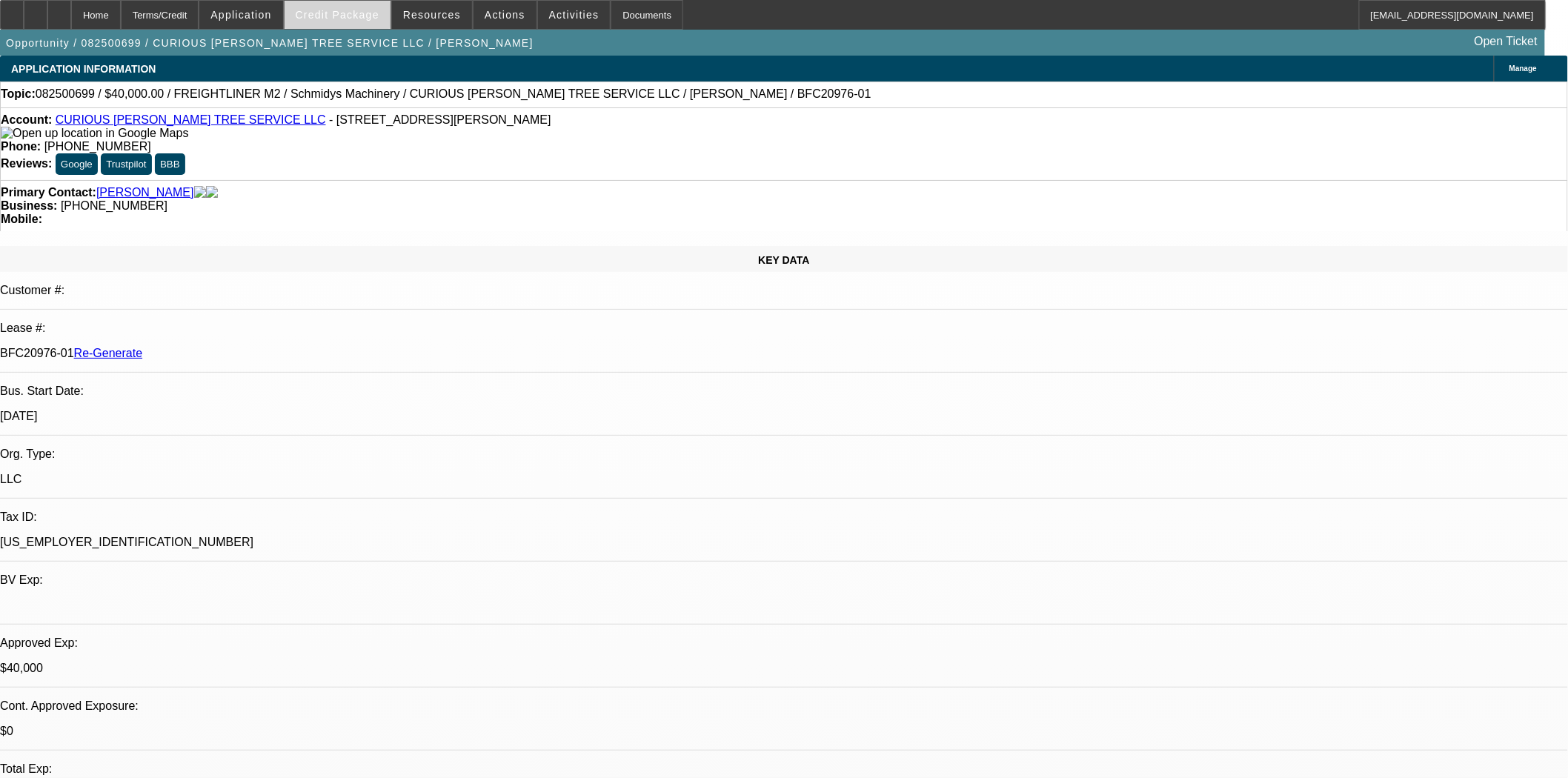
click at [332, 14] on span "Credit Package" at bounding box center [337, 15] width 83 height 12
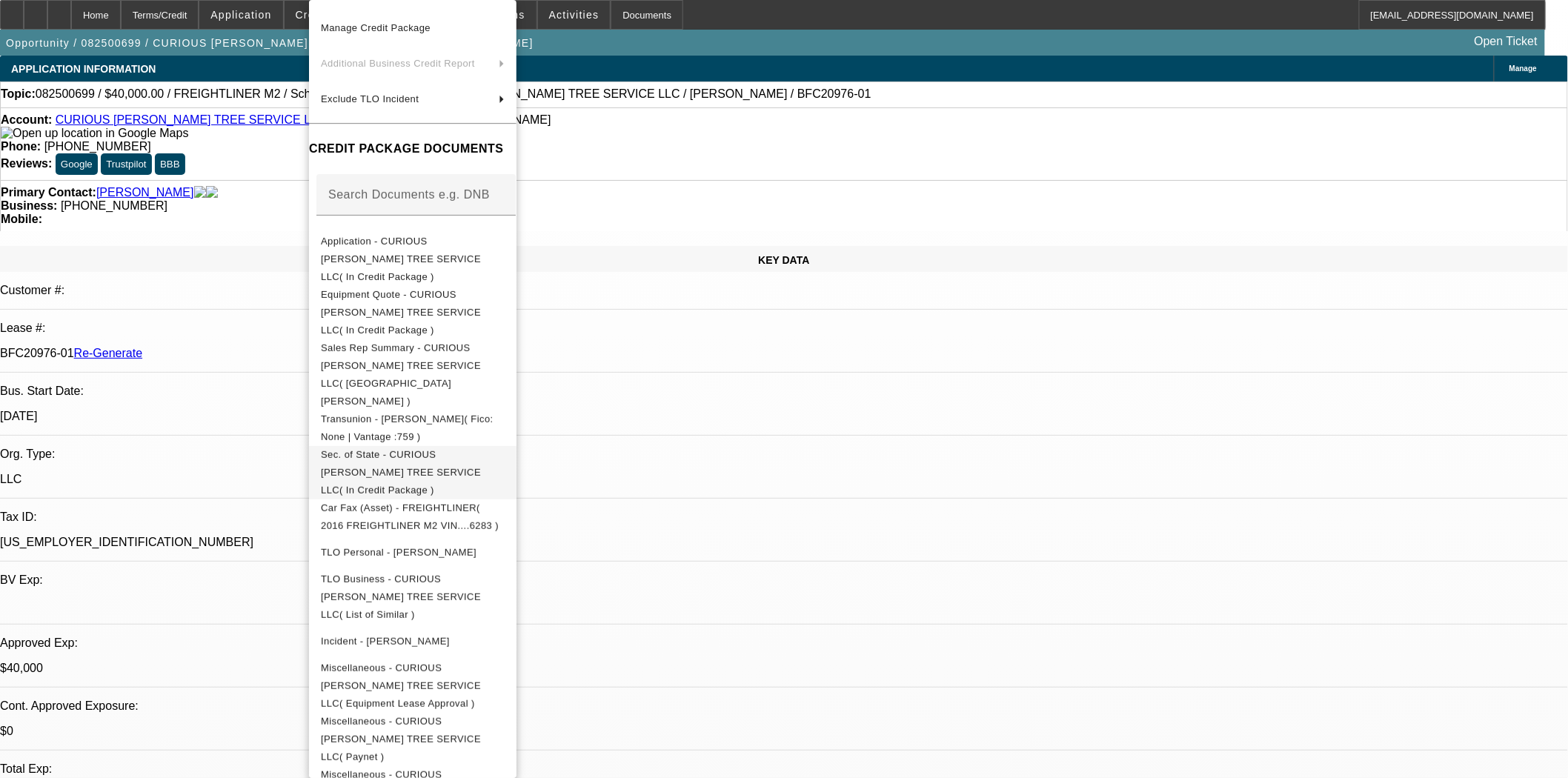
scroll to position [105, 0]
click at [868, 395] on div at bounding box center [784, 389] width 1568 height 778
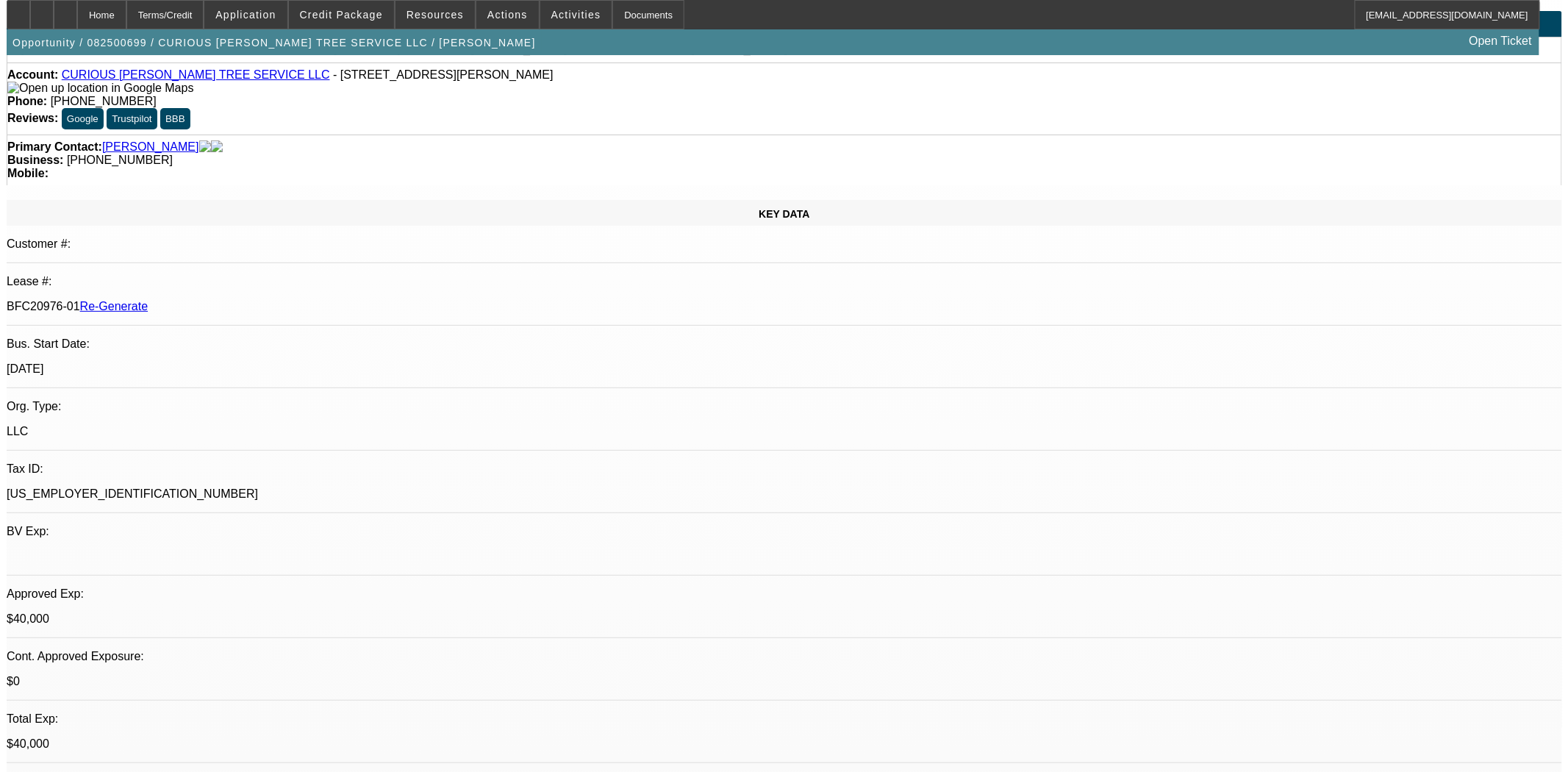
scroll to position [0, 0]
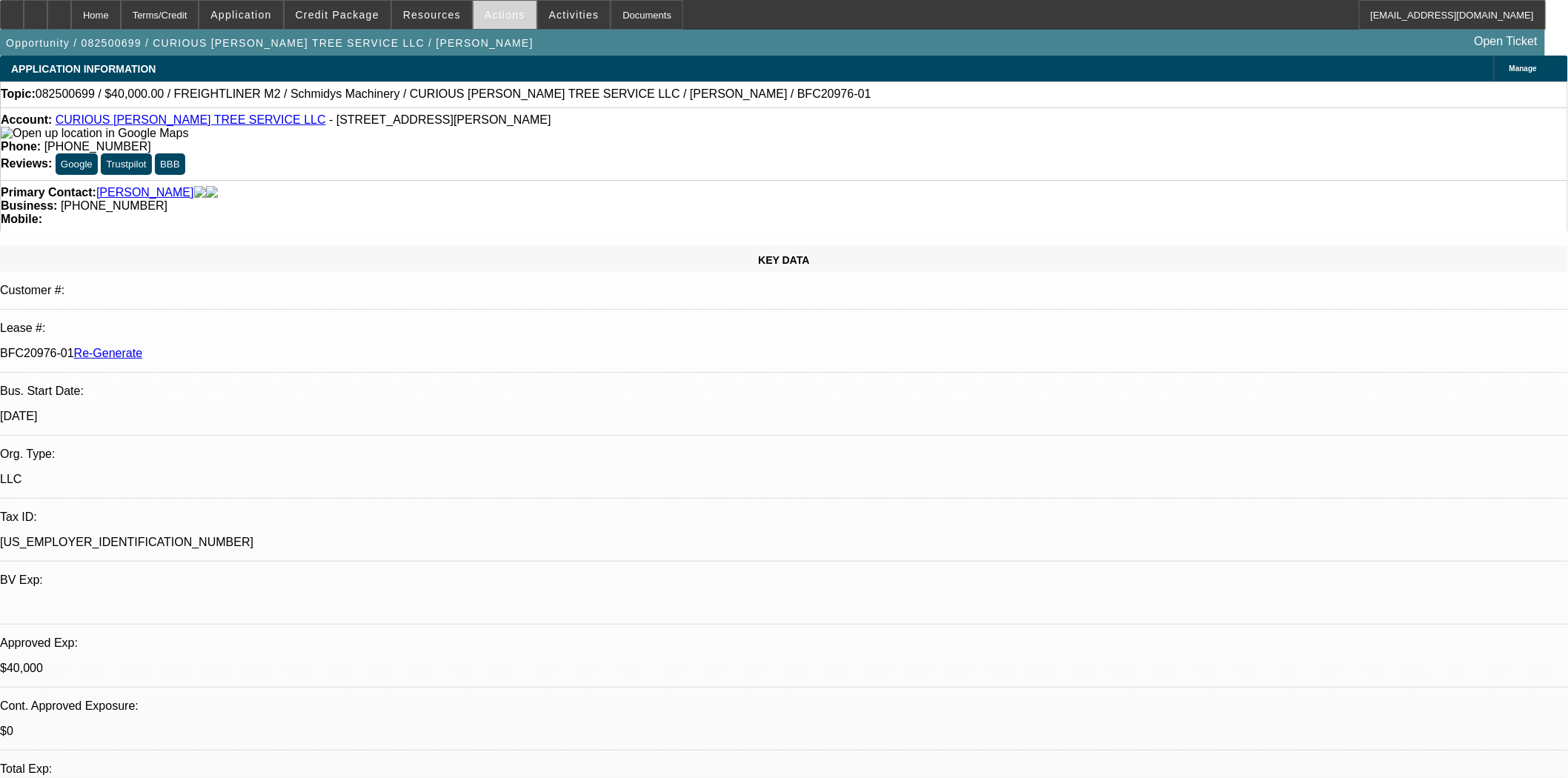
click at [482, 3] on span at bounding box center [504, 15] width 63 height 35
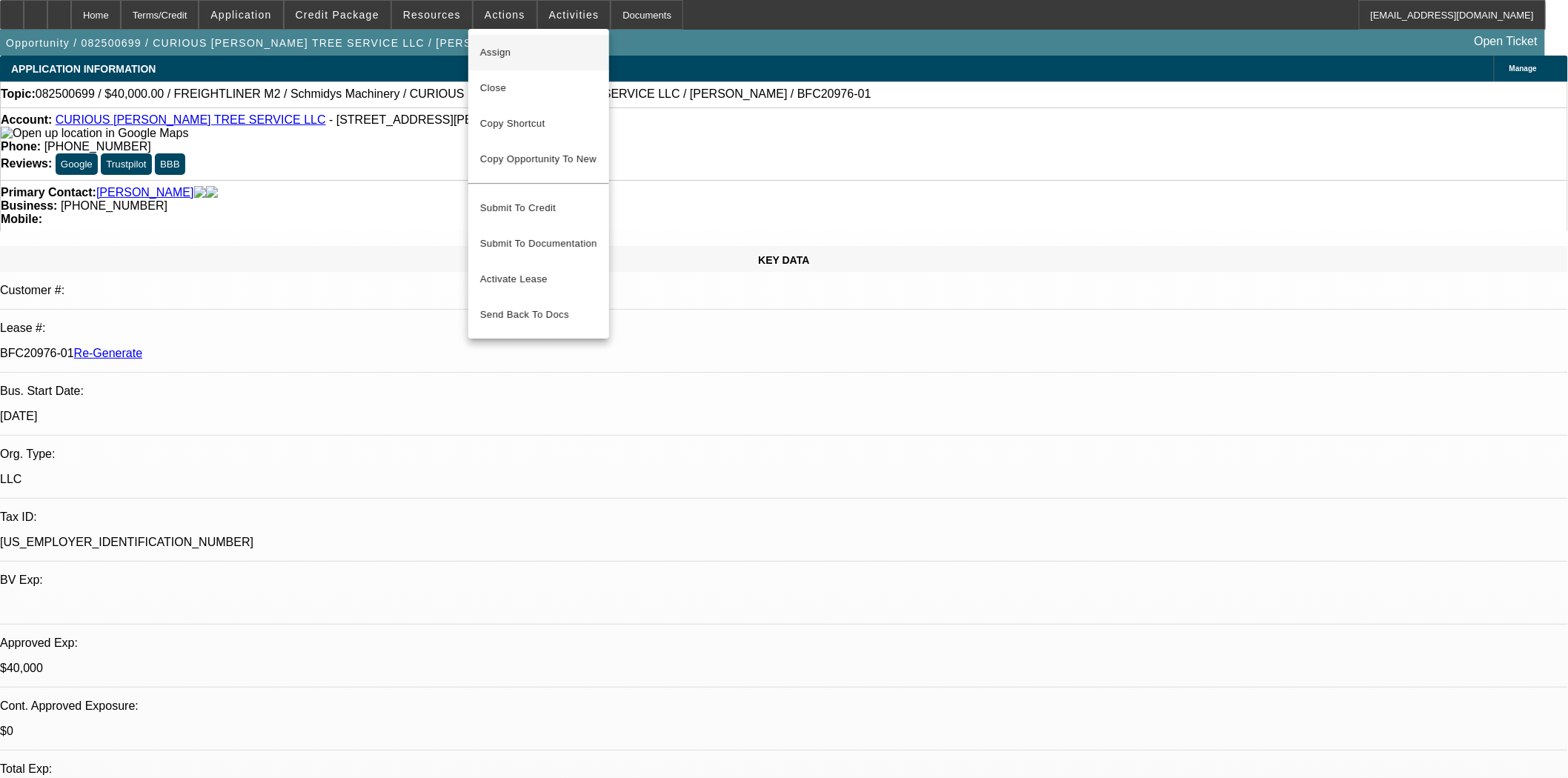
click at [500, 46] on span "Assign" at bounding box center [539, 52] width 117 height 18
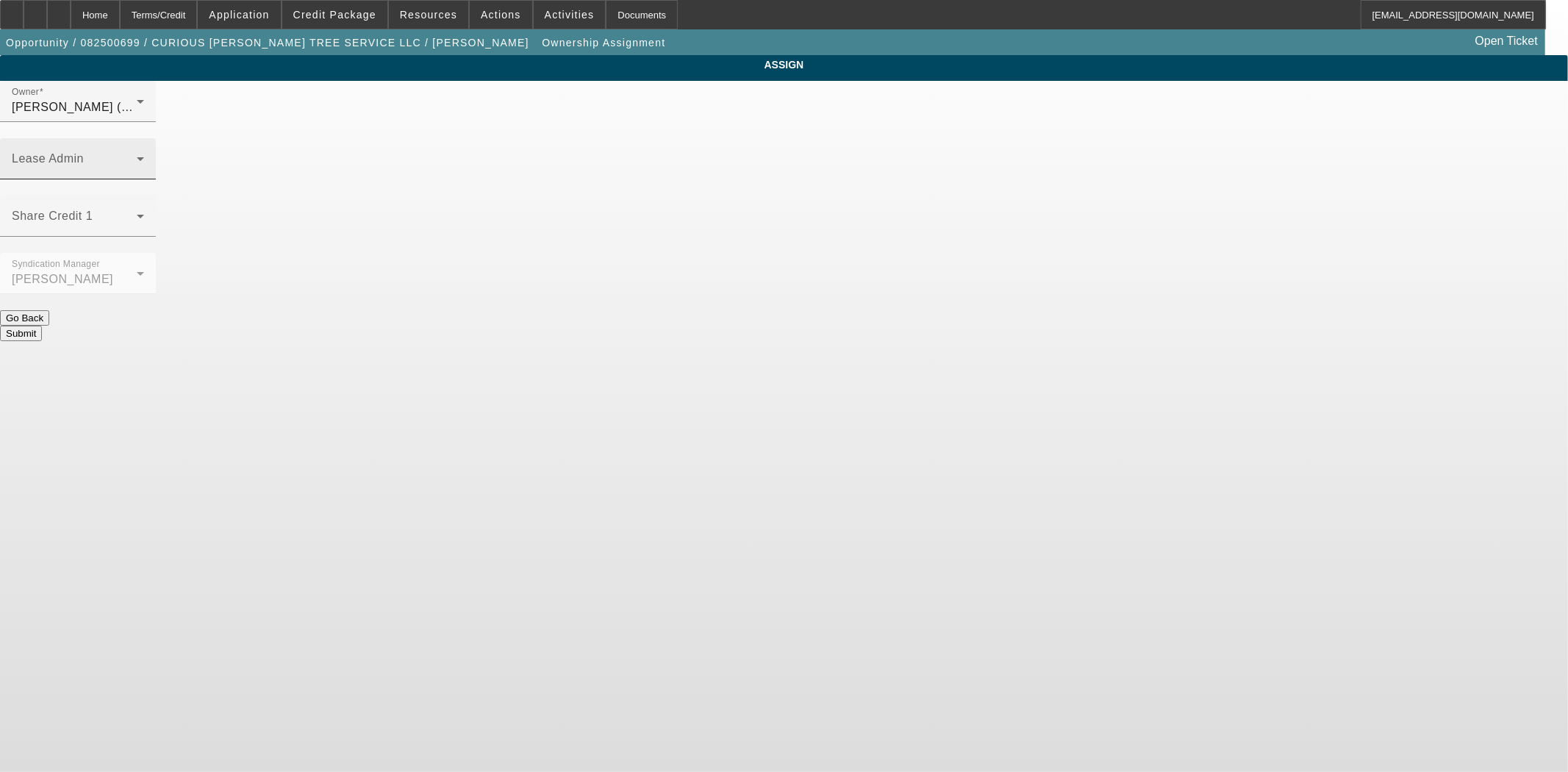
click at [137, 156] on span at bounding box center [74, 165] width 125 height 18
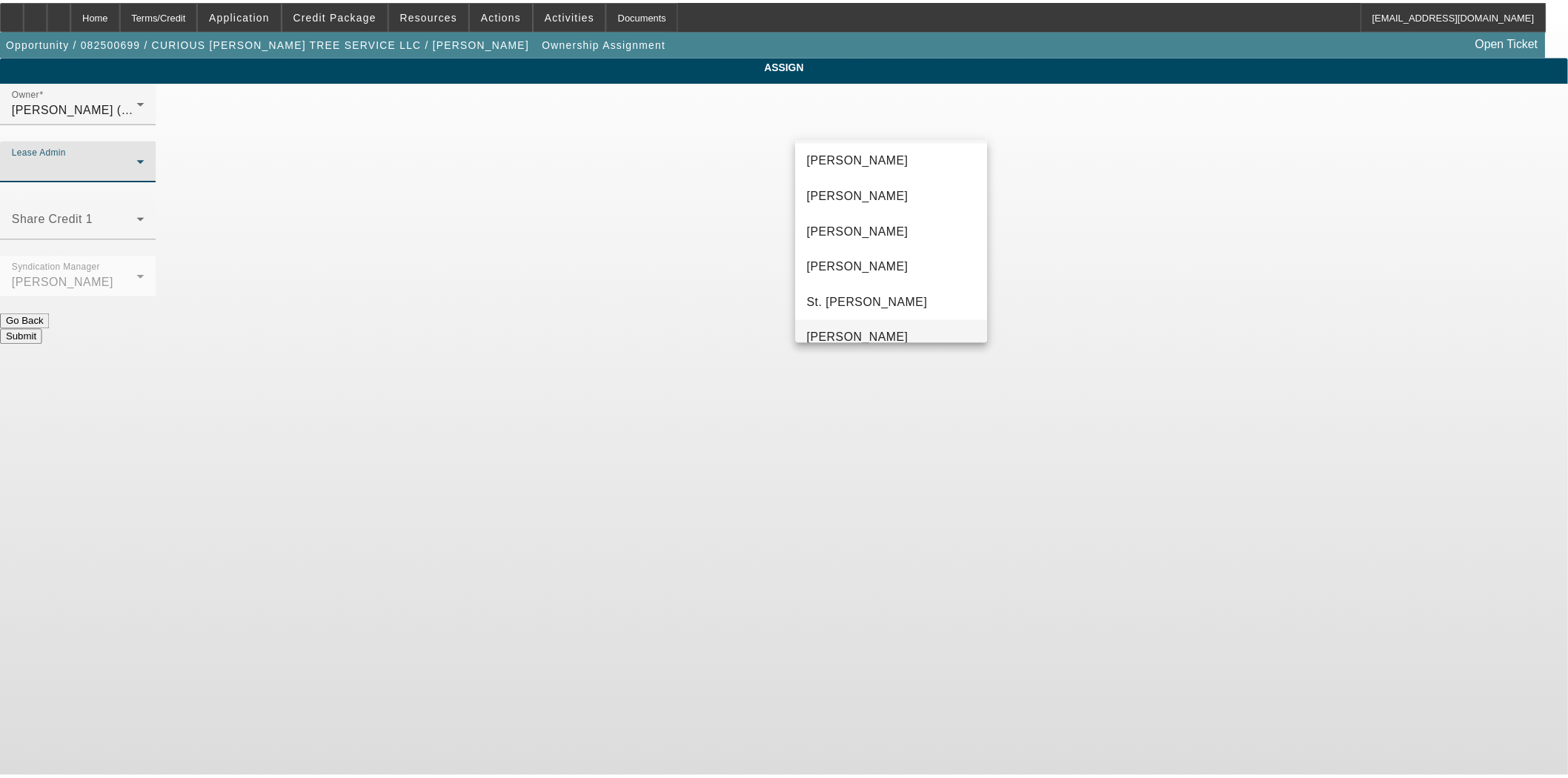
scroll to position [56, 0]
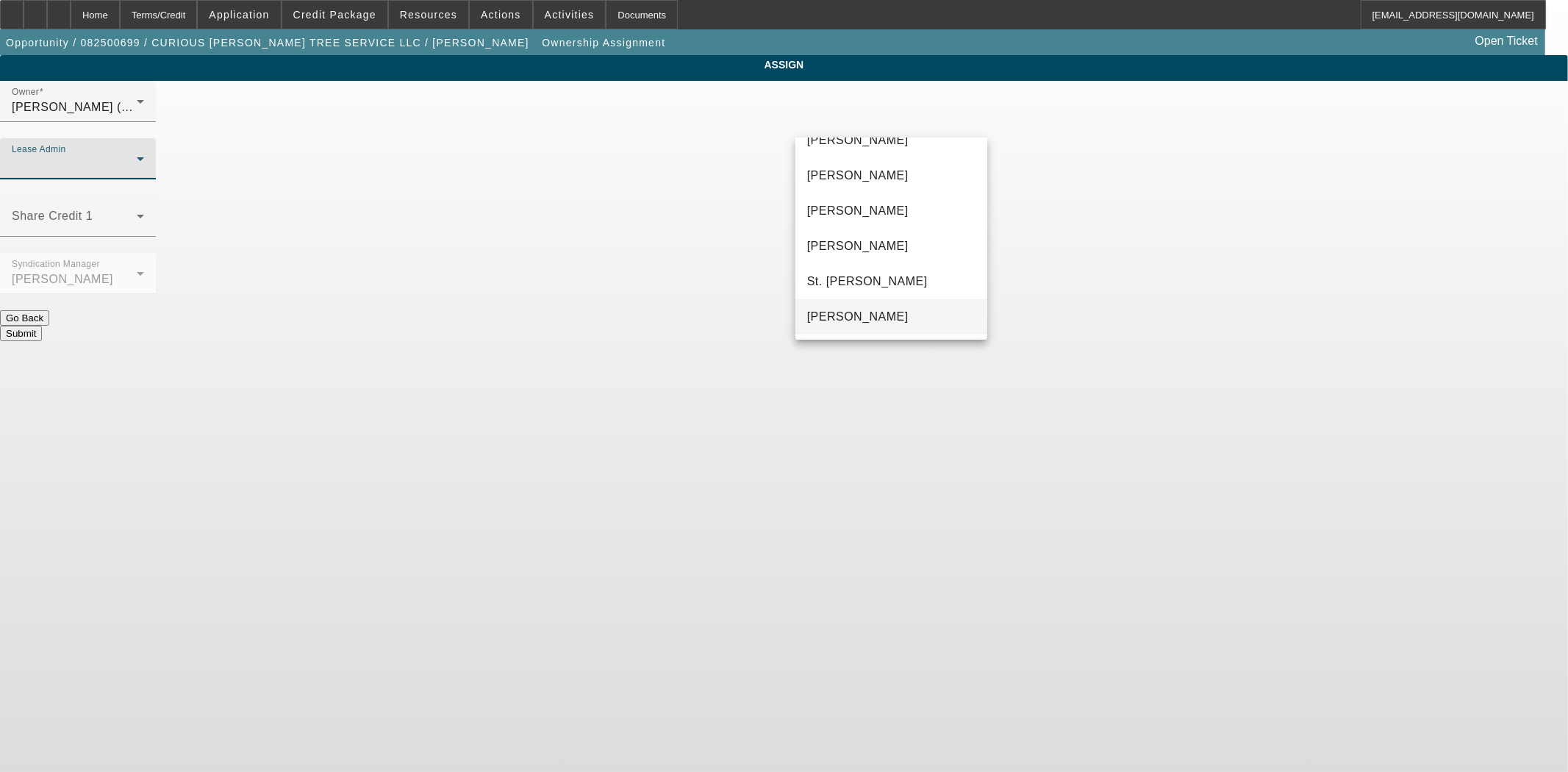
click at [850, 310] on span "[PERSON_NAME]" at bounding box center [858, 317] width 102 height 18
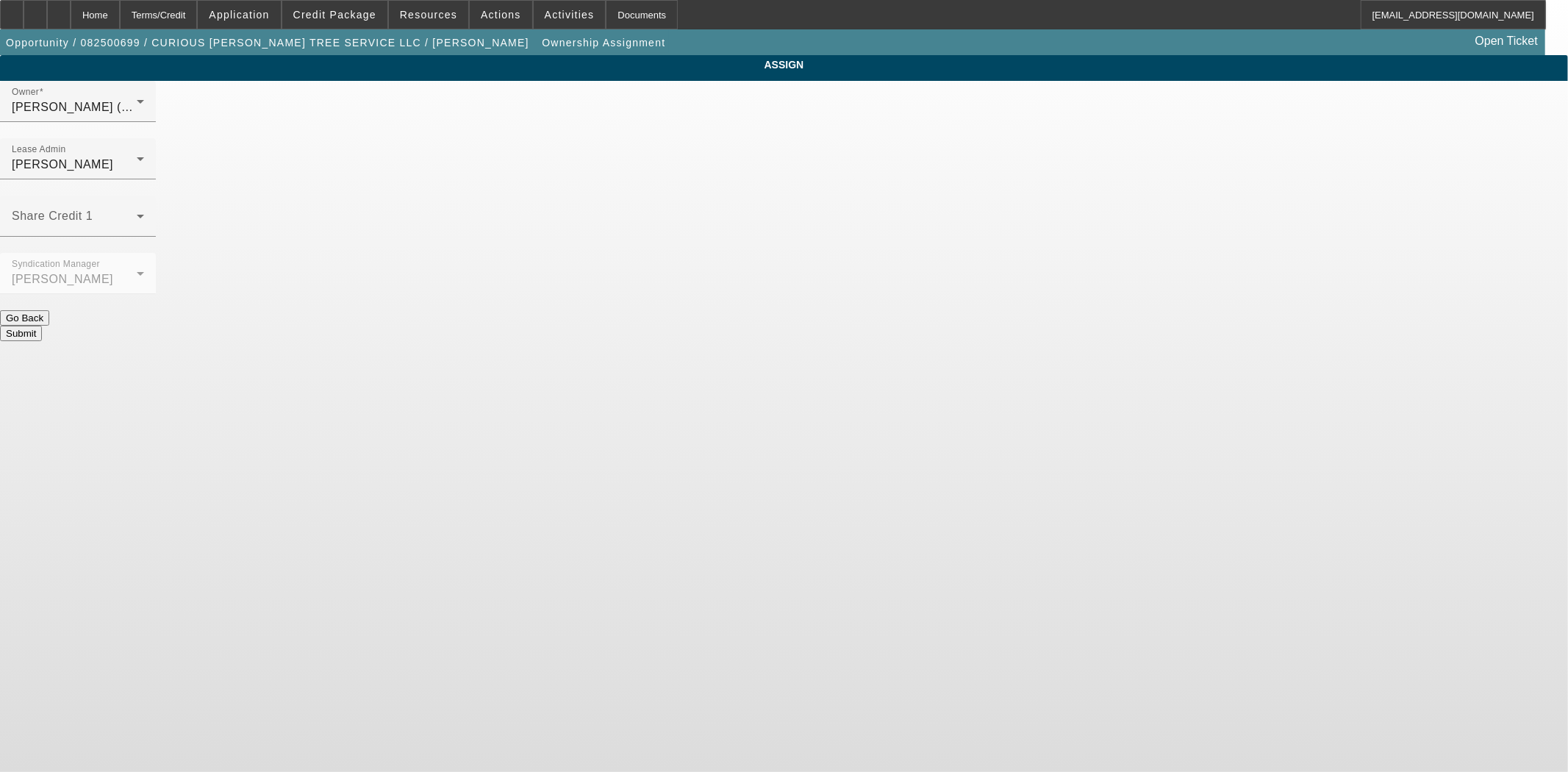
click at [42, 326] on button "Submit" at bounding box center [20, 334] width 42 height 15
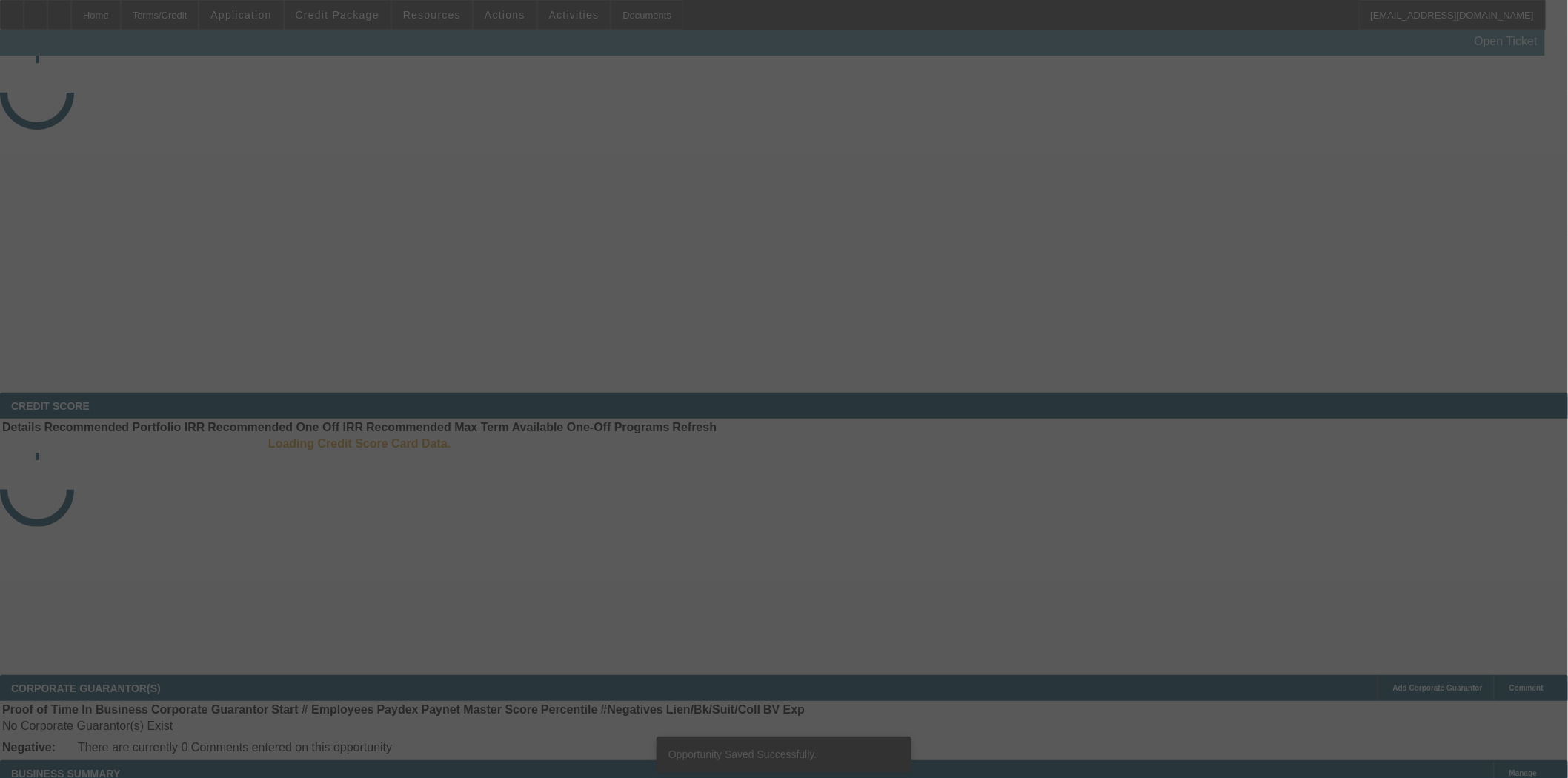
select select "3"
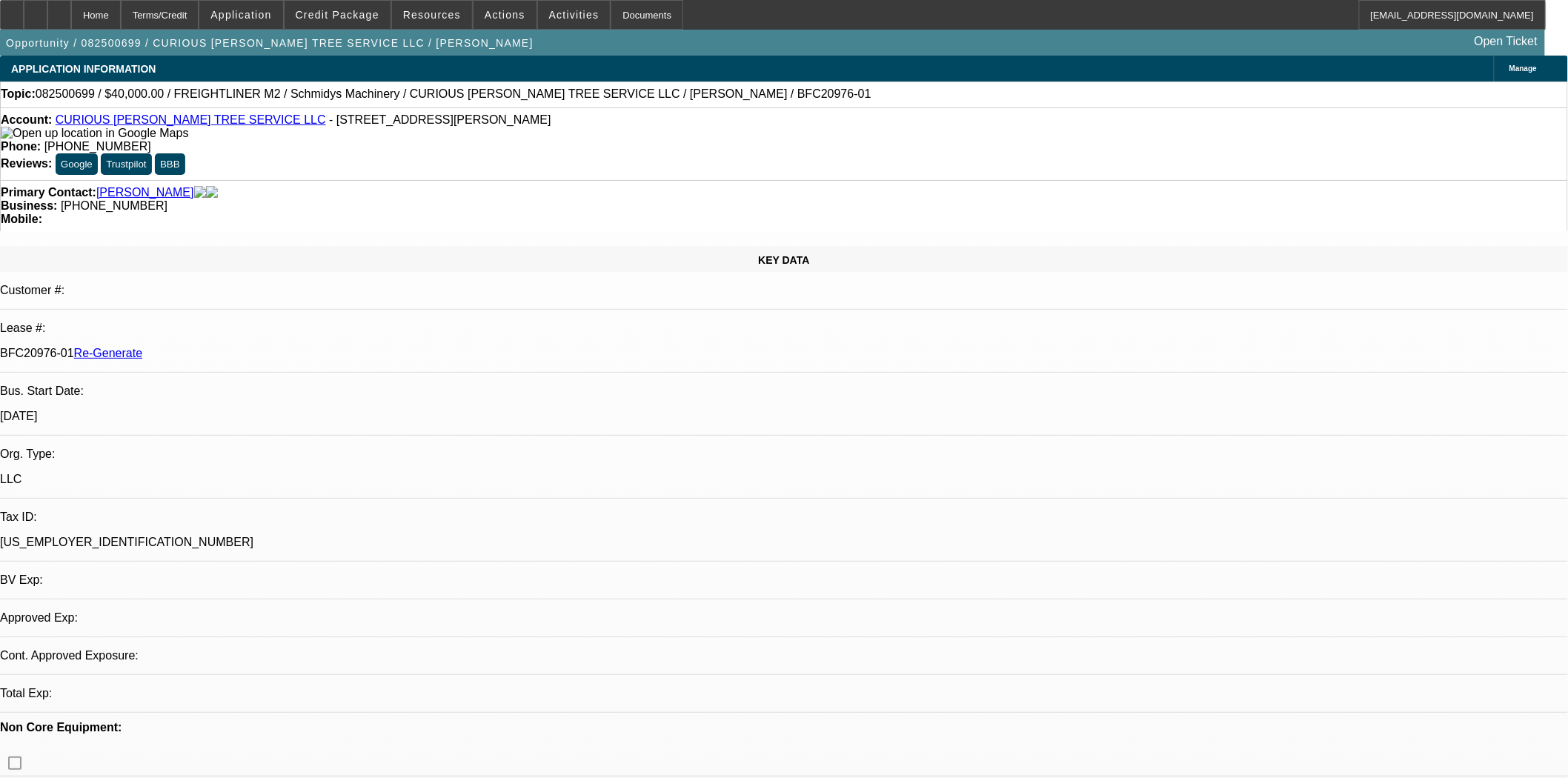
select select "0"
select select "3"
select select "0"
select select "6"
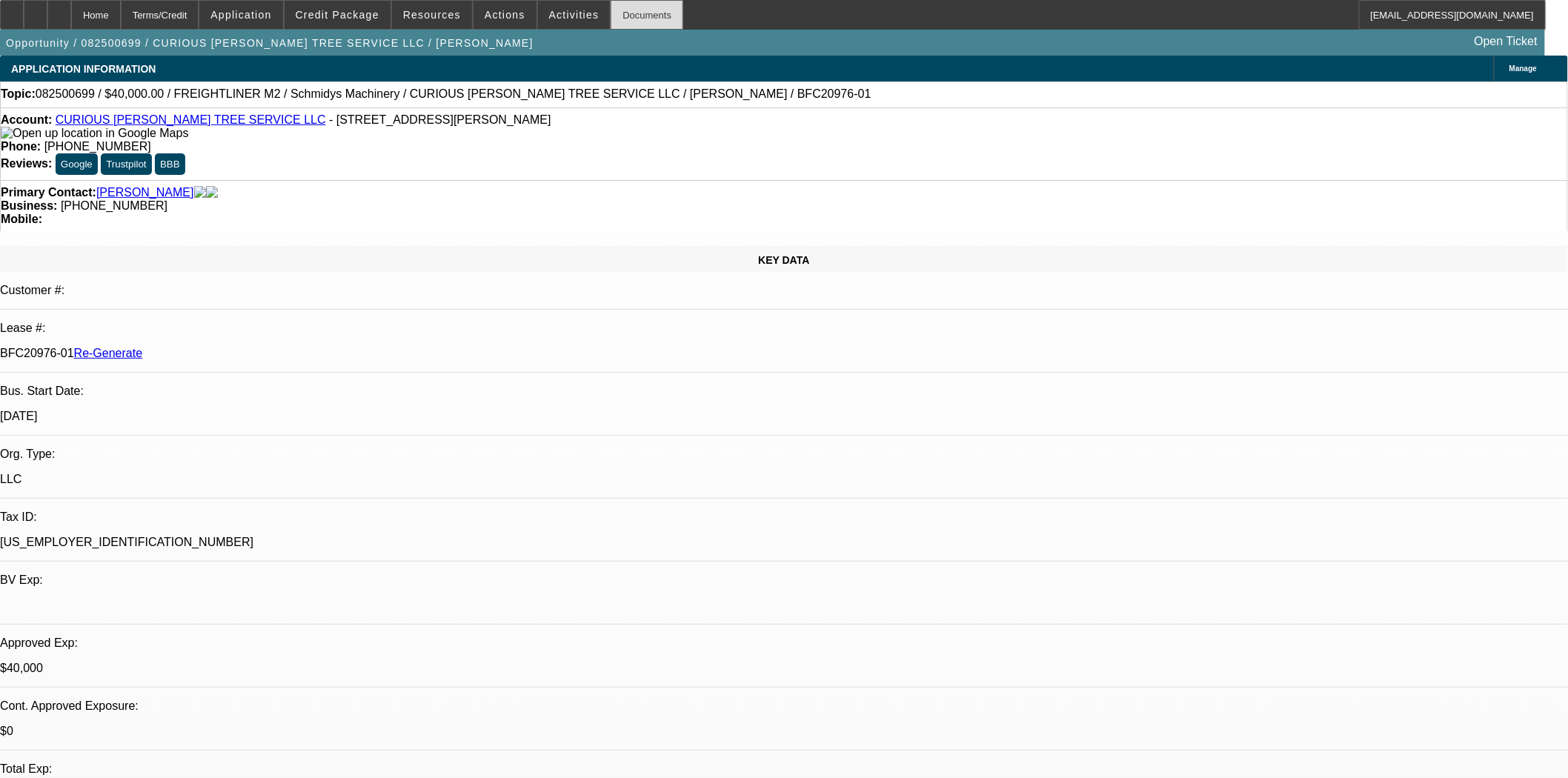
click at [613, 28] on div "Documents" at bounding box center [647, 15] width 72 height 29
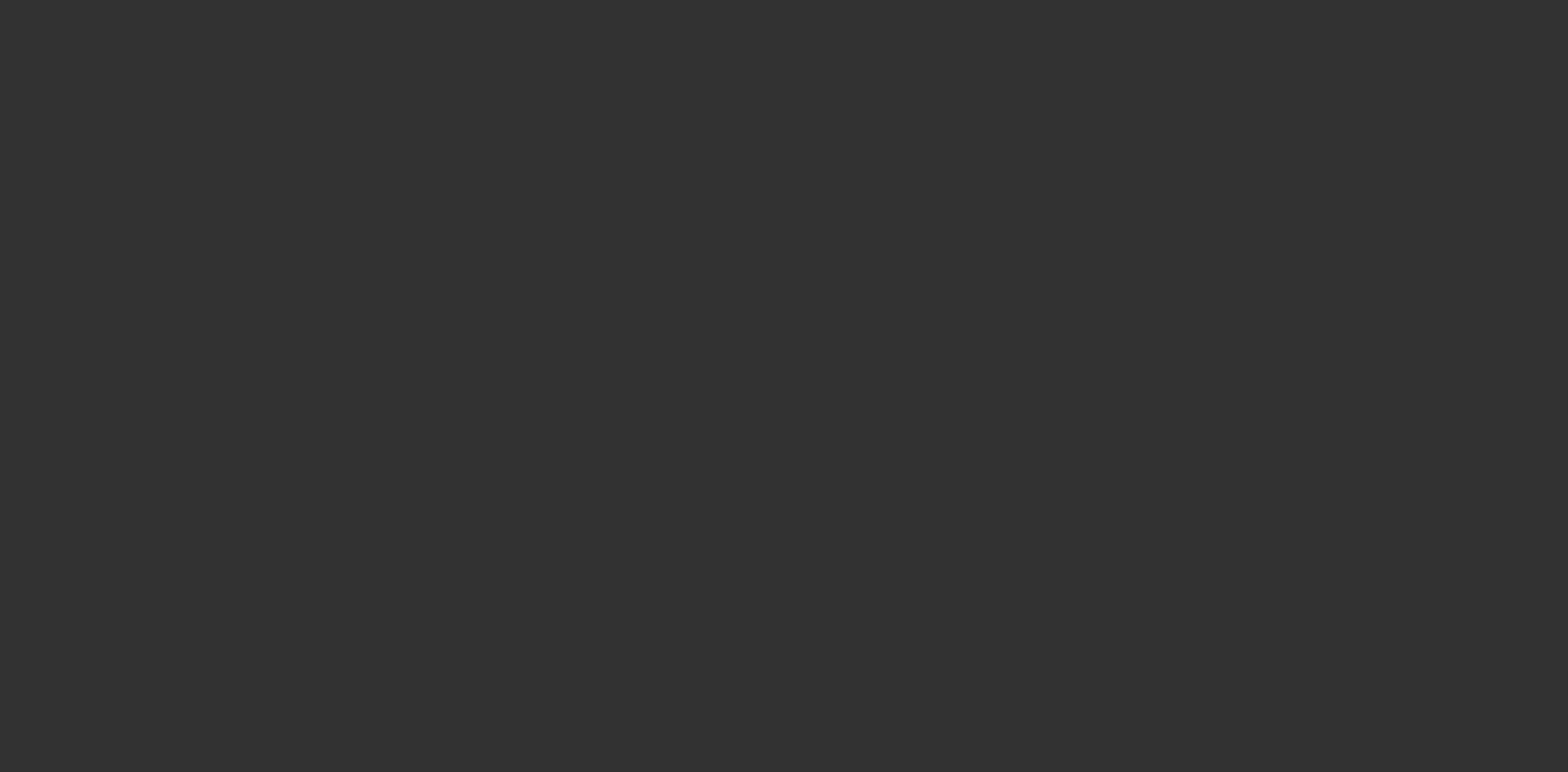
select select "3"
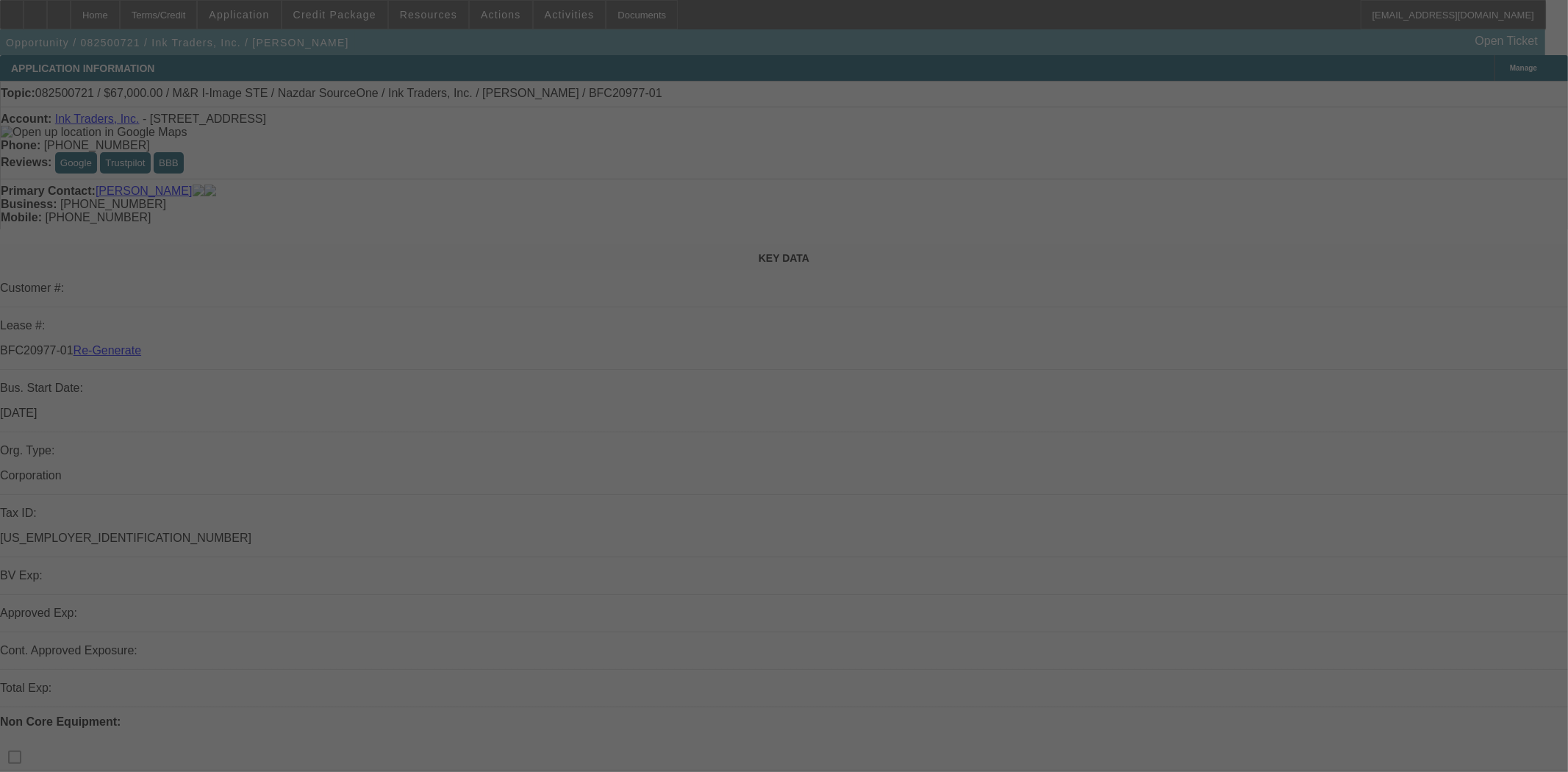
select select "0"
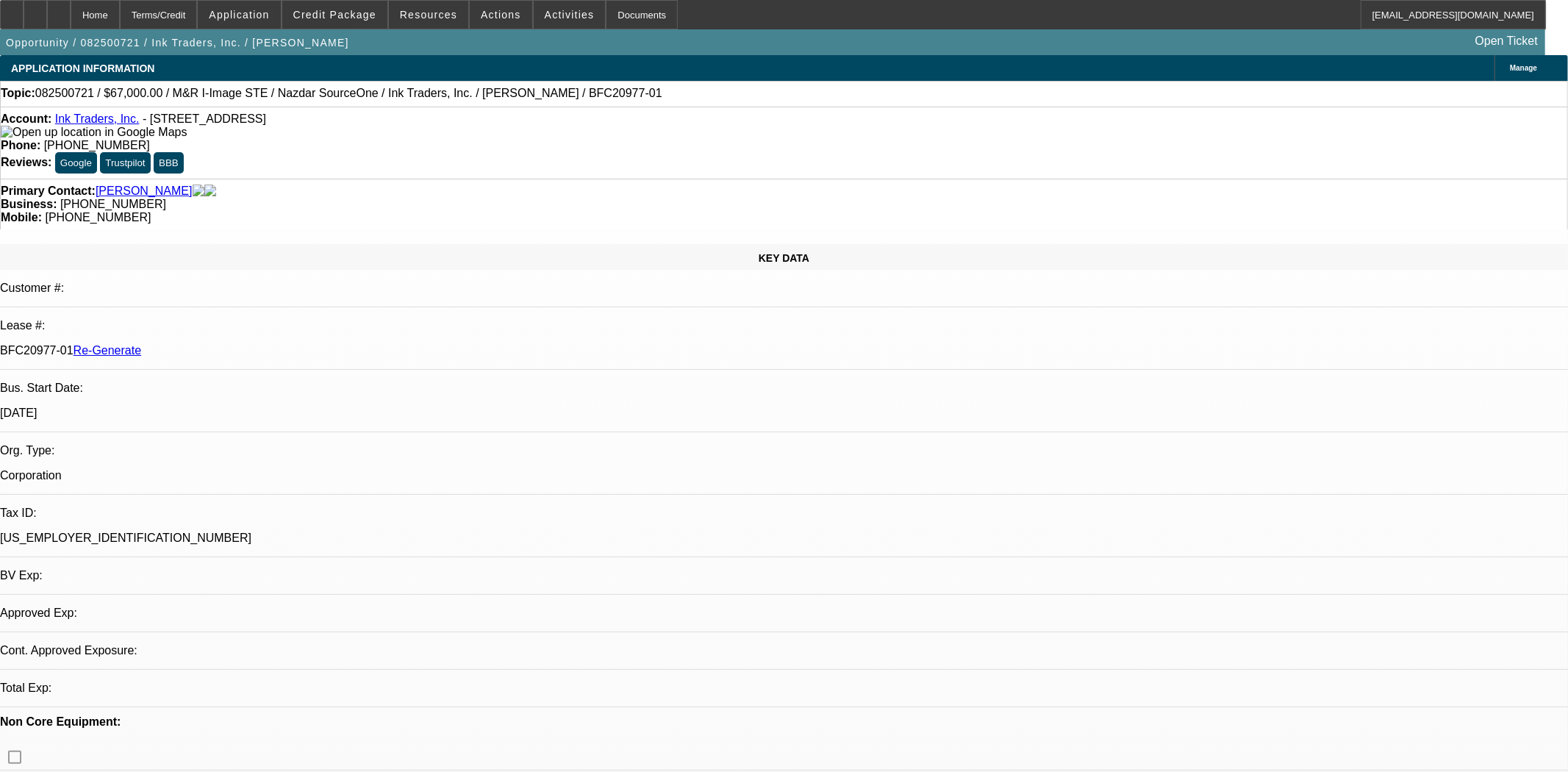
select select "2"
select select "0.1"
select select "4"
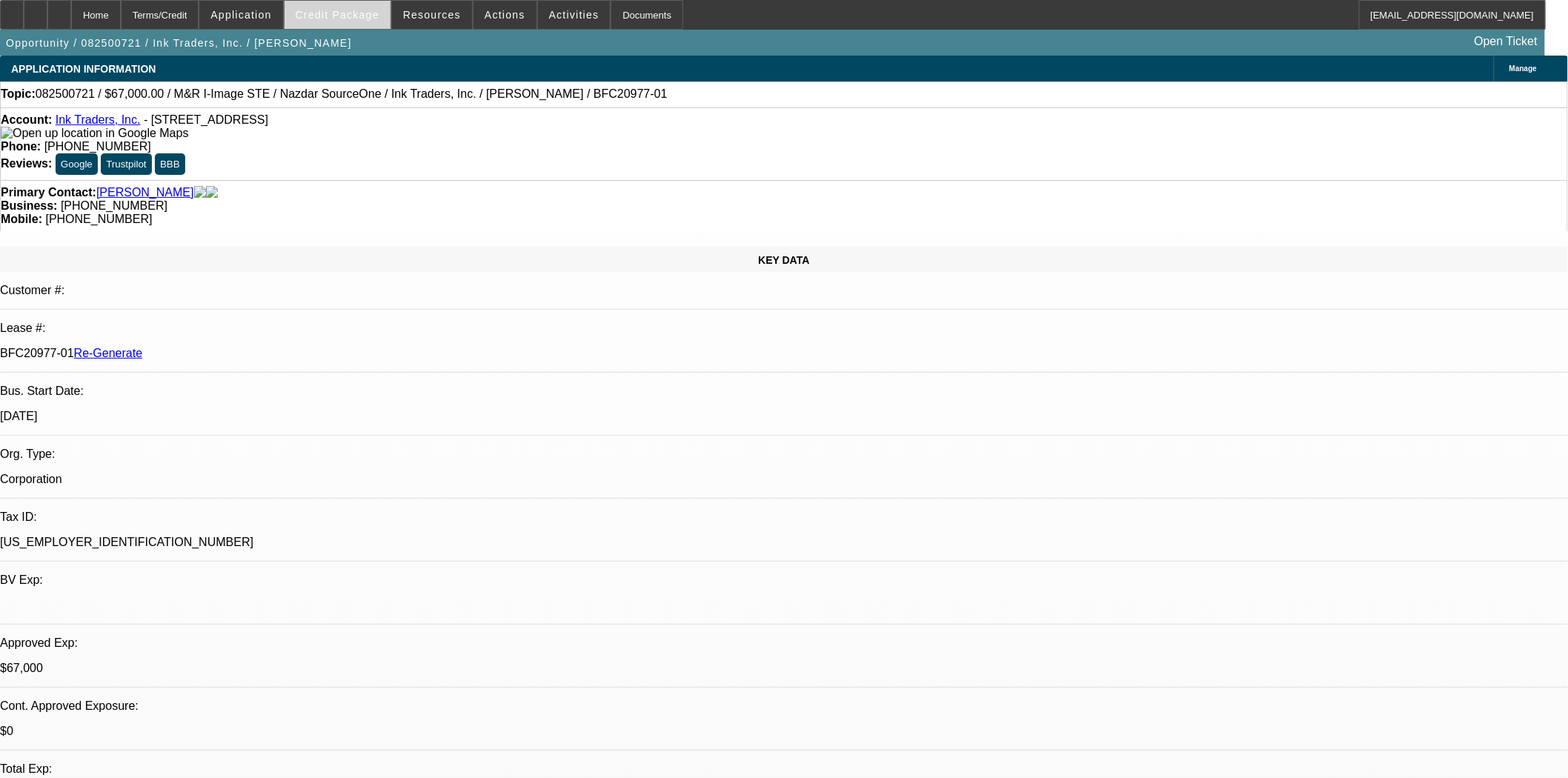
click at [379, 25] on span at bounding box center [337, 15] width 106 height 35
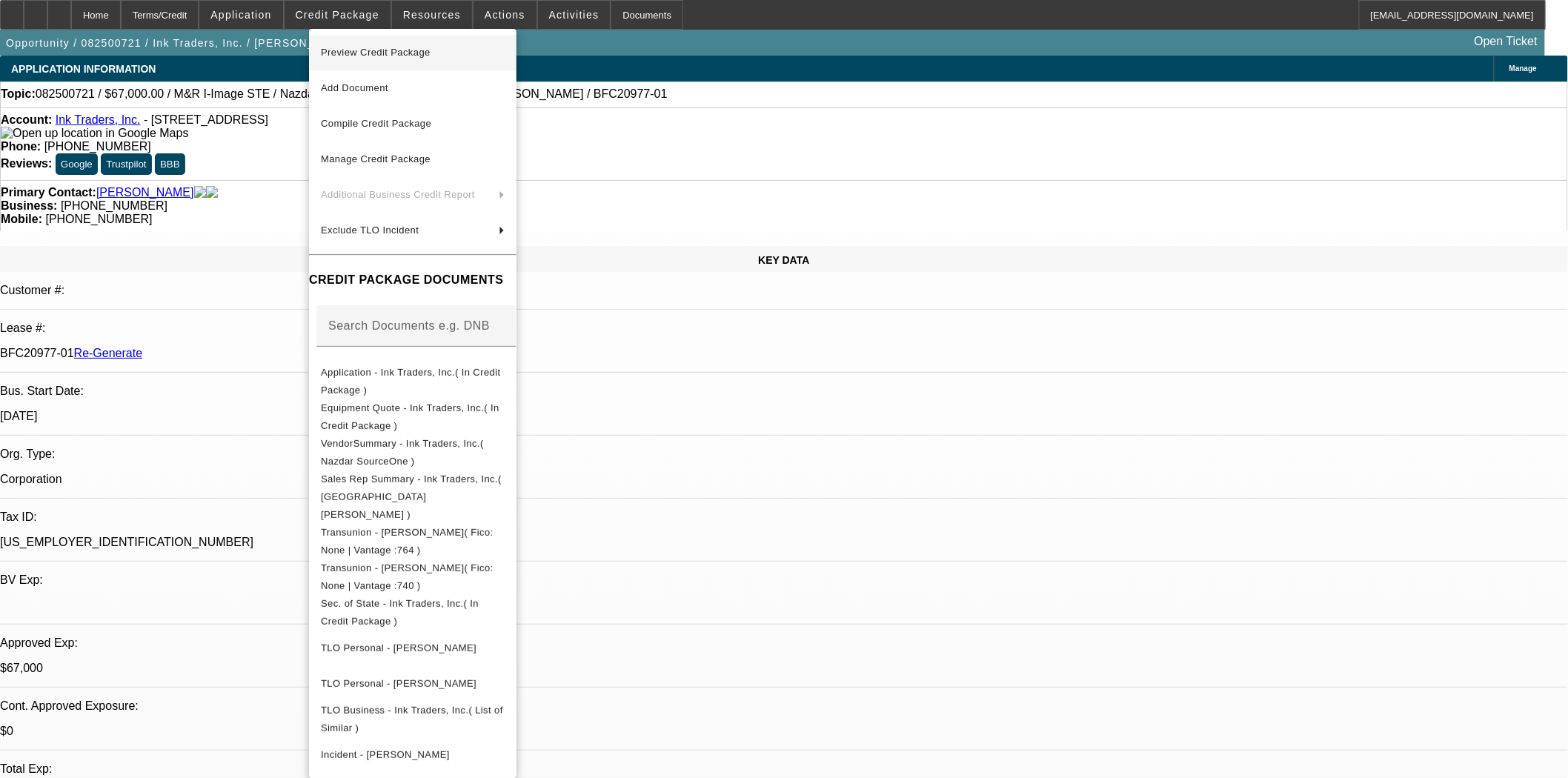
click at [369, 46] on span "Preview Credit Package" at bounding box center [413, 52] width 184 height 18
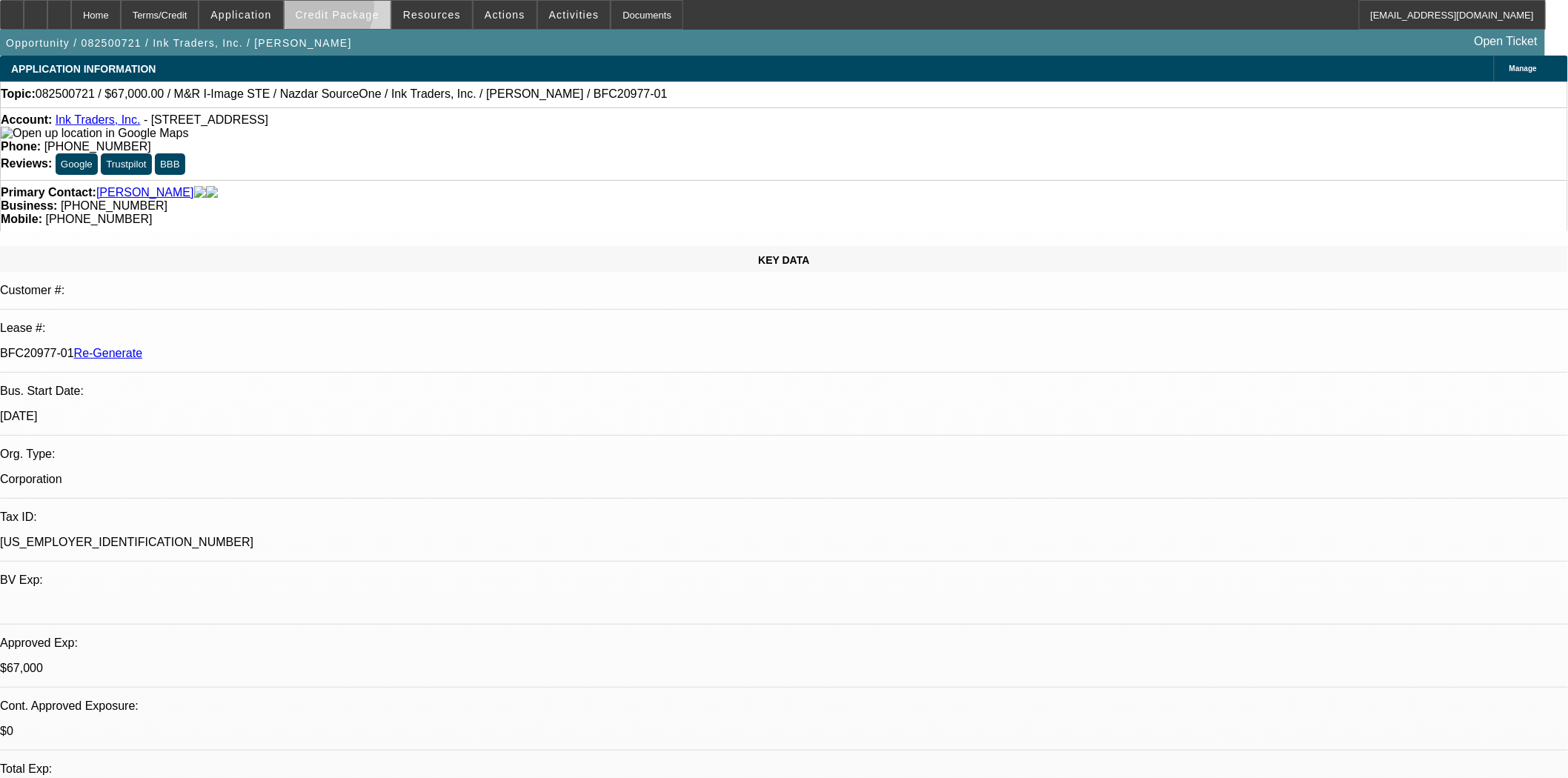
click at [338, 10] on span "Credit Package" at bounding box center [337, 15] width 83 height 12
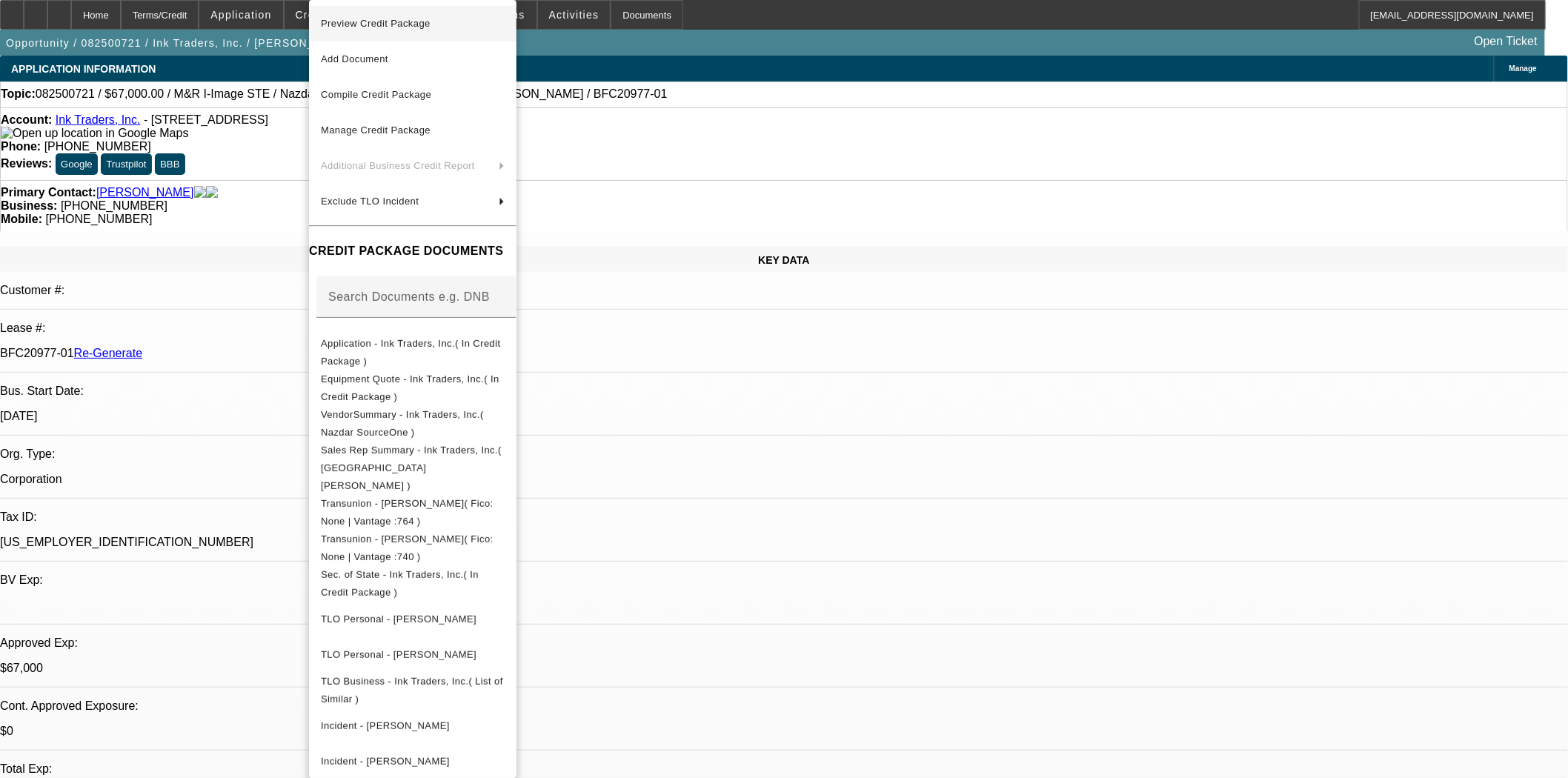
click at [339, 21] on span "Preview Credit Package" at bounding box center [375, 23] width 109 height 11
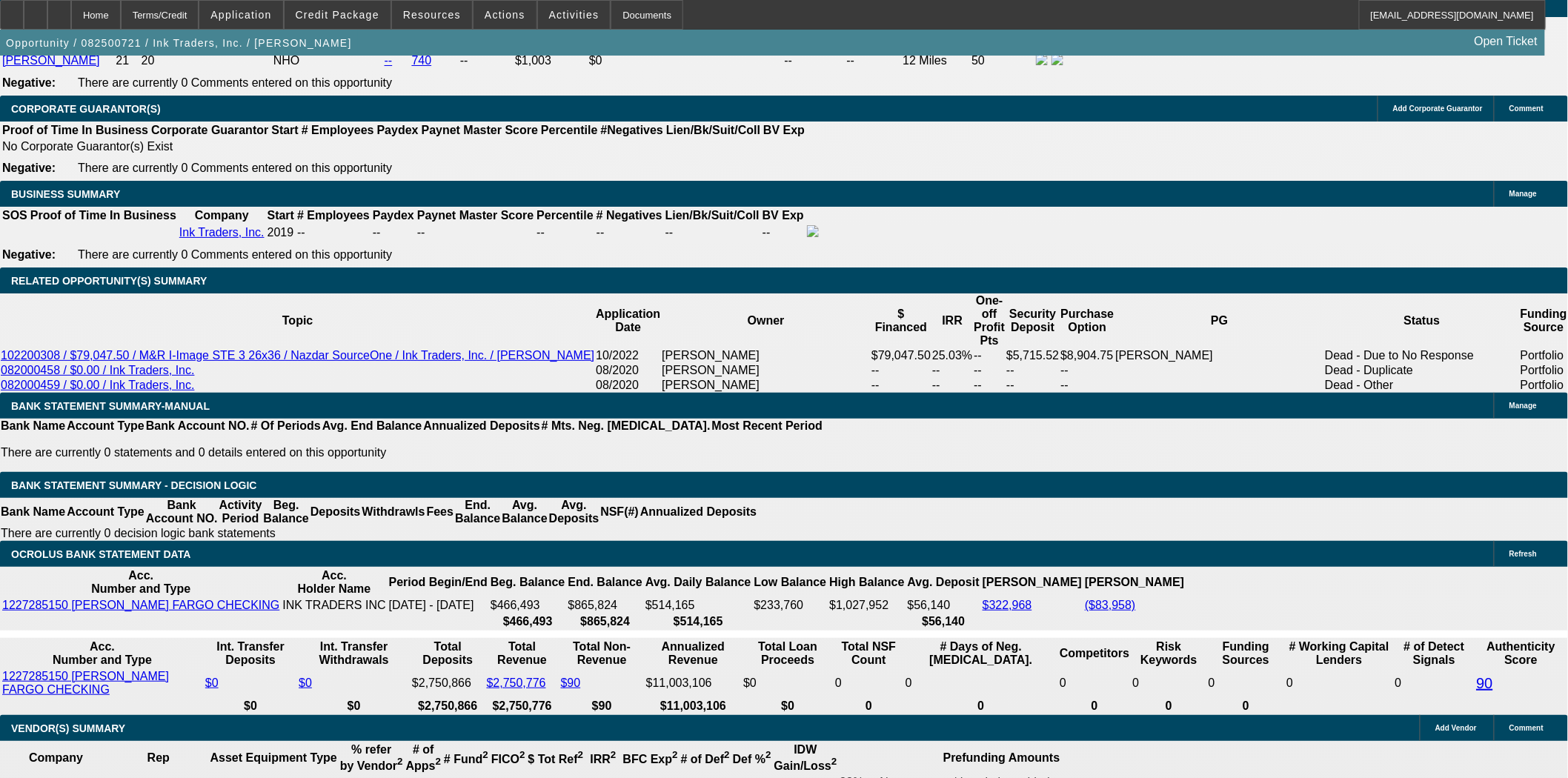
scroll to position [2224, 0]
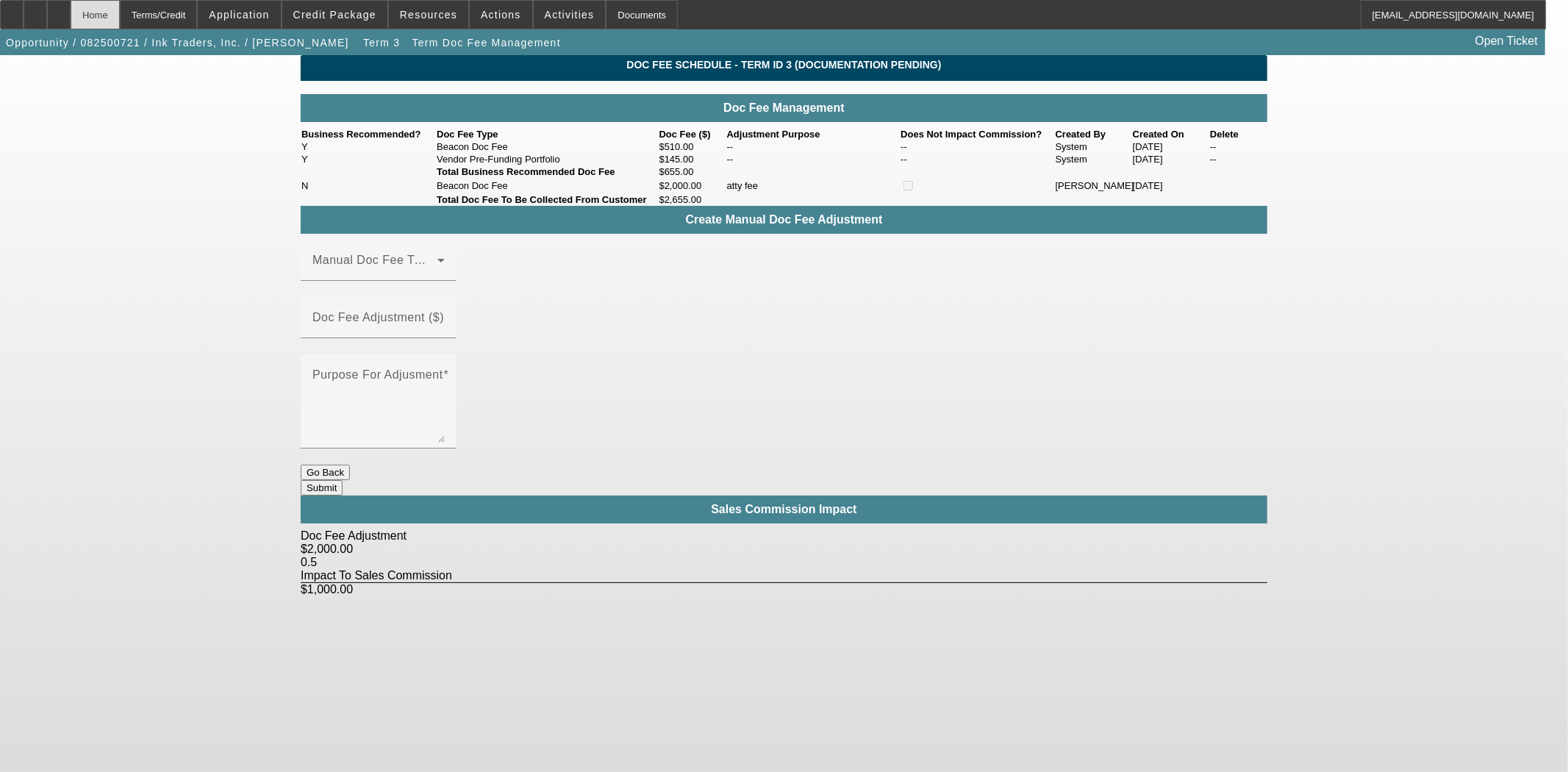
click at [119, 14] on div "Home" at bounding box center [96, 15] width 50 height 29
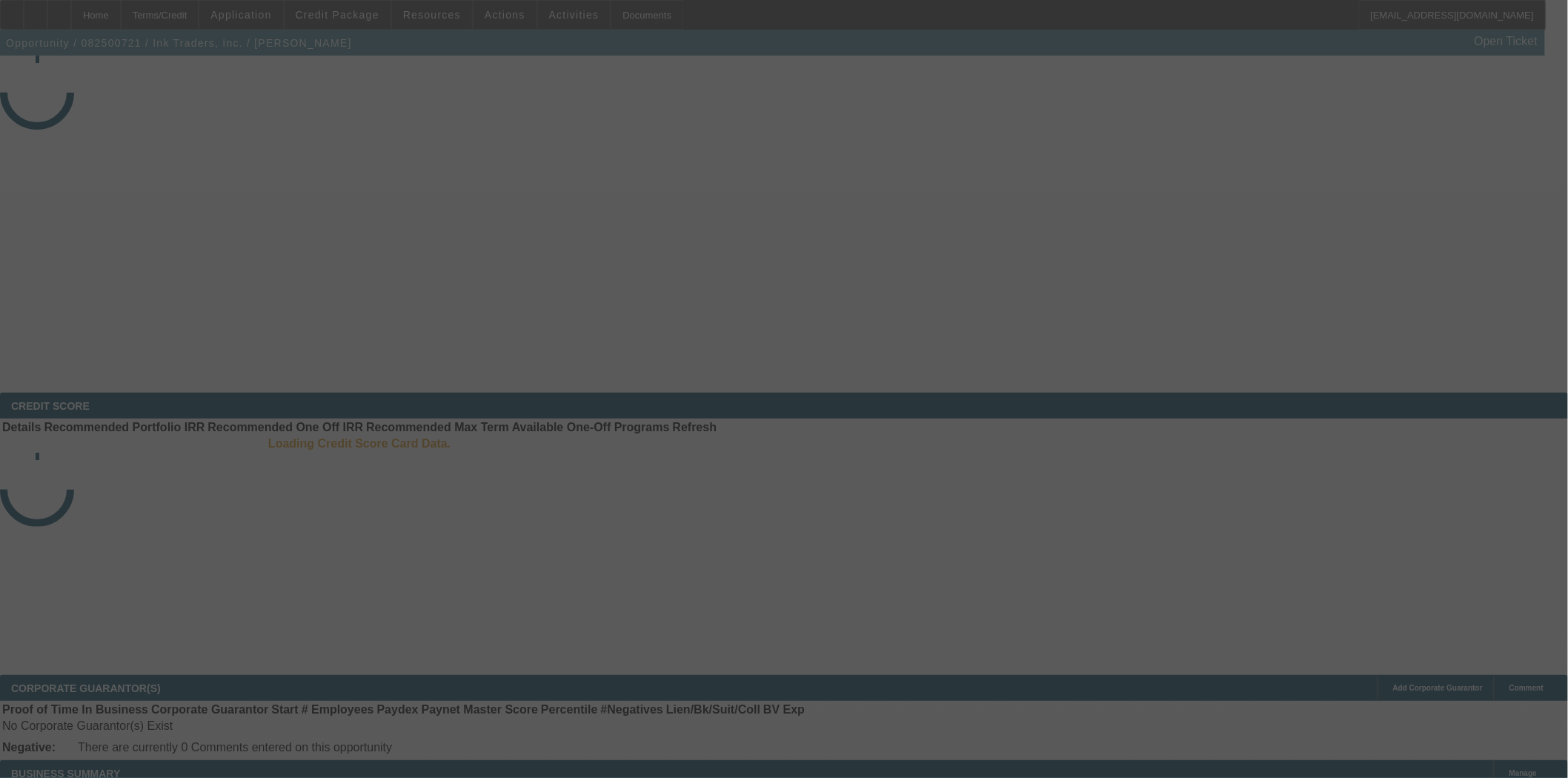
select select "3"
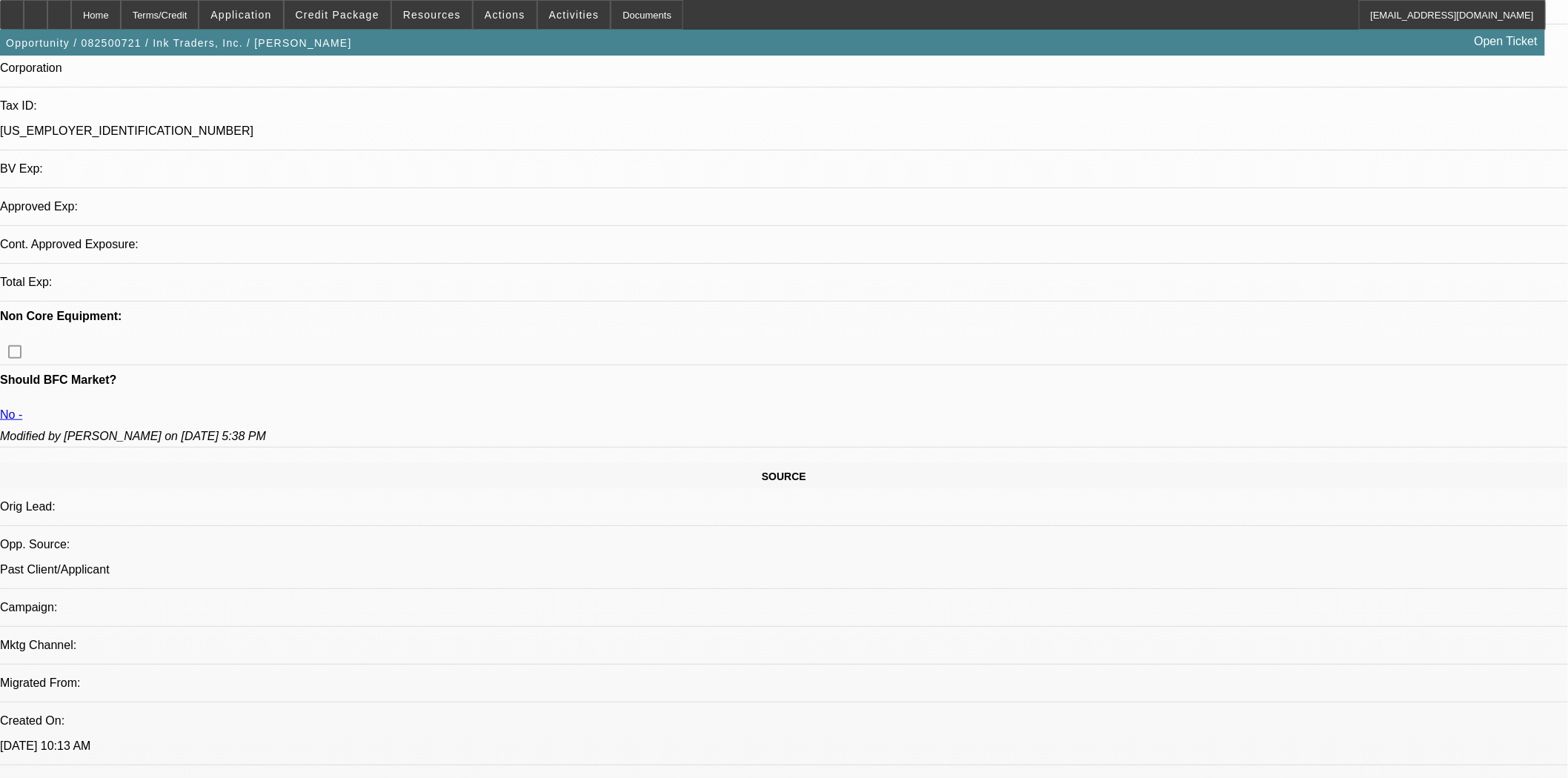
select select "0"
select select "2"
select select "0.1"
select select "4"
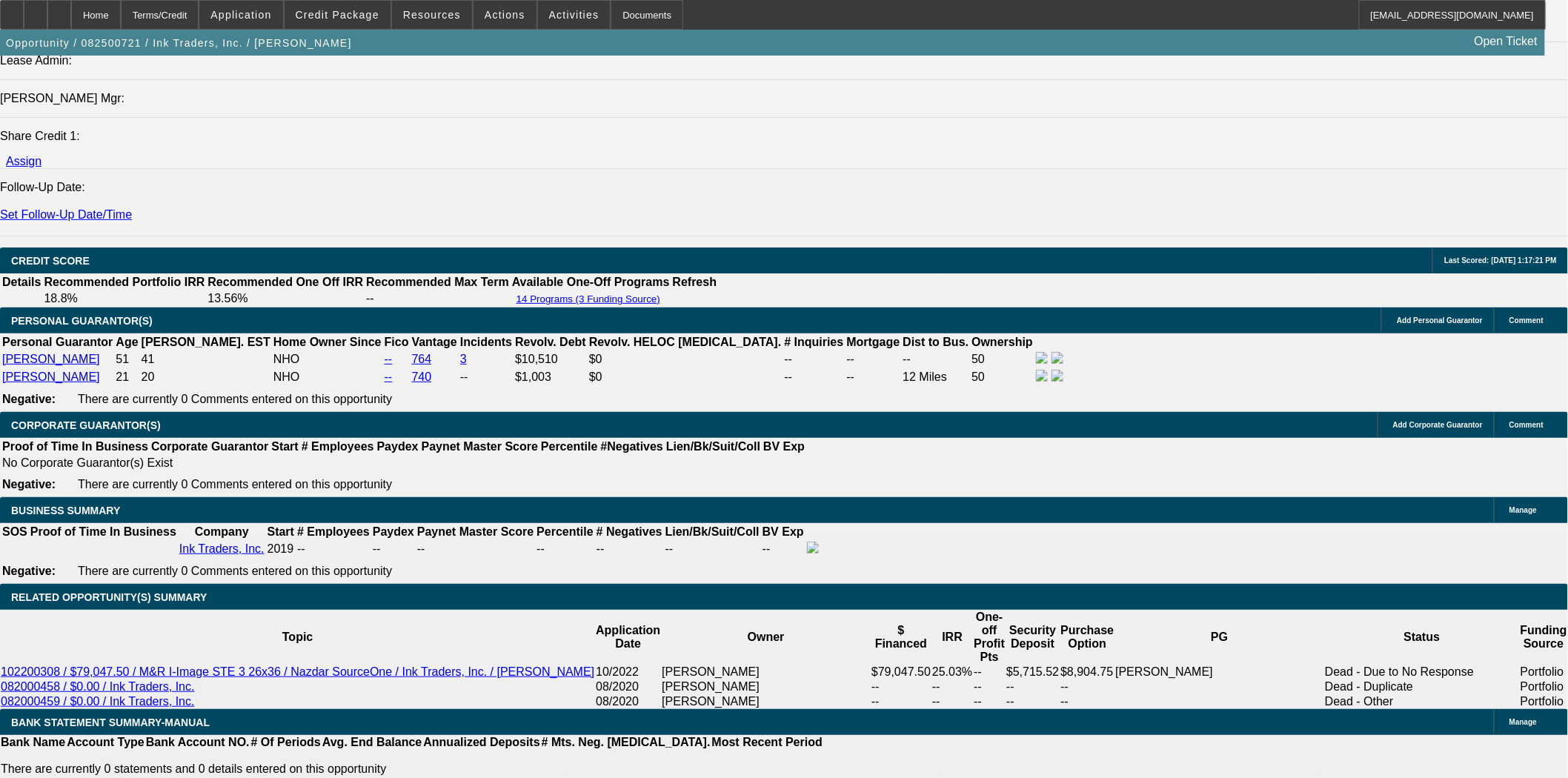
scroll to position [1894, 0]
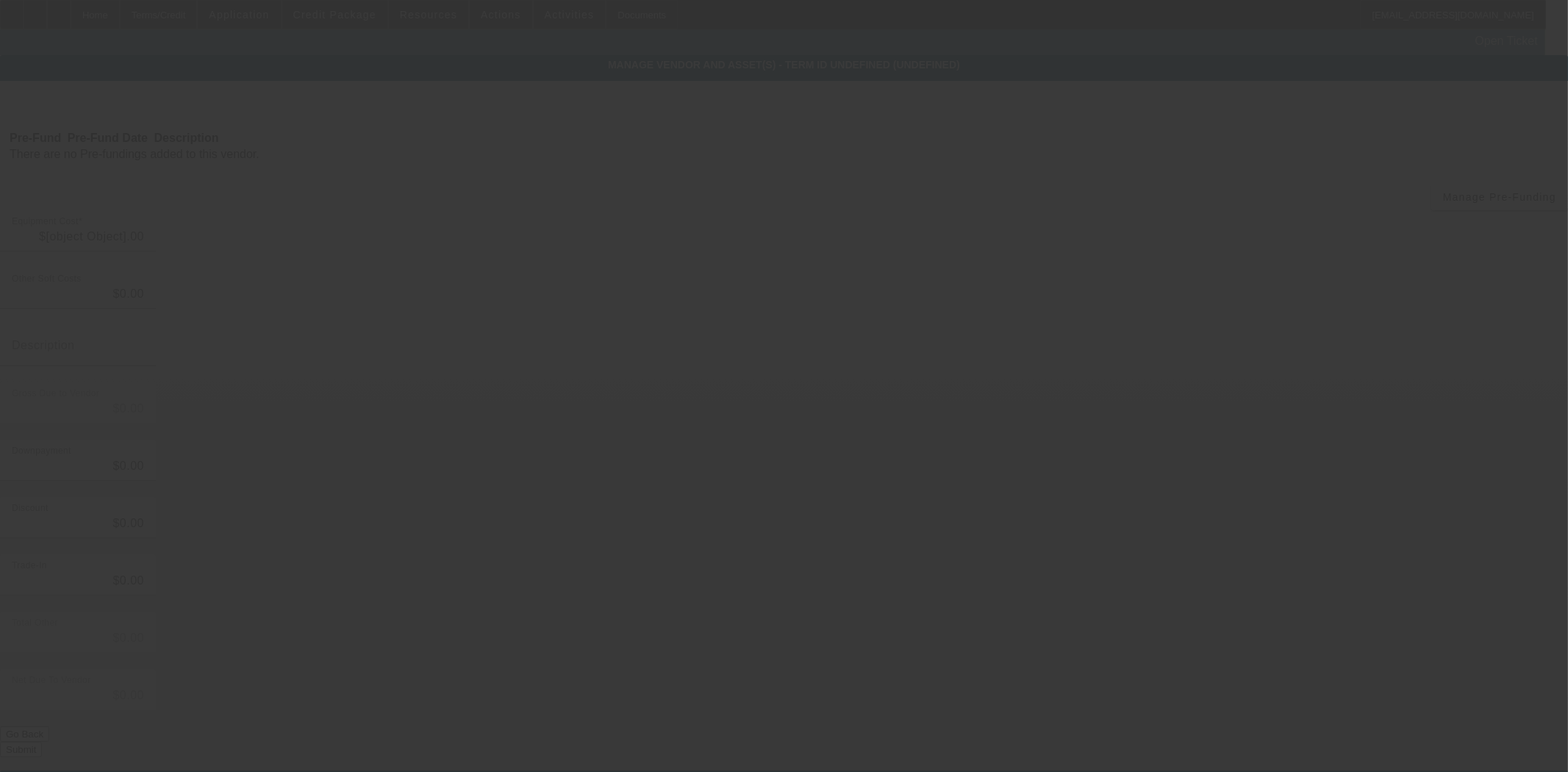
type input "$92,339.00"
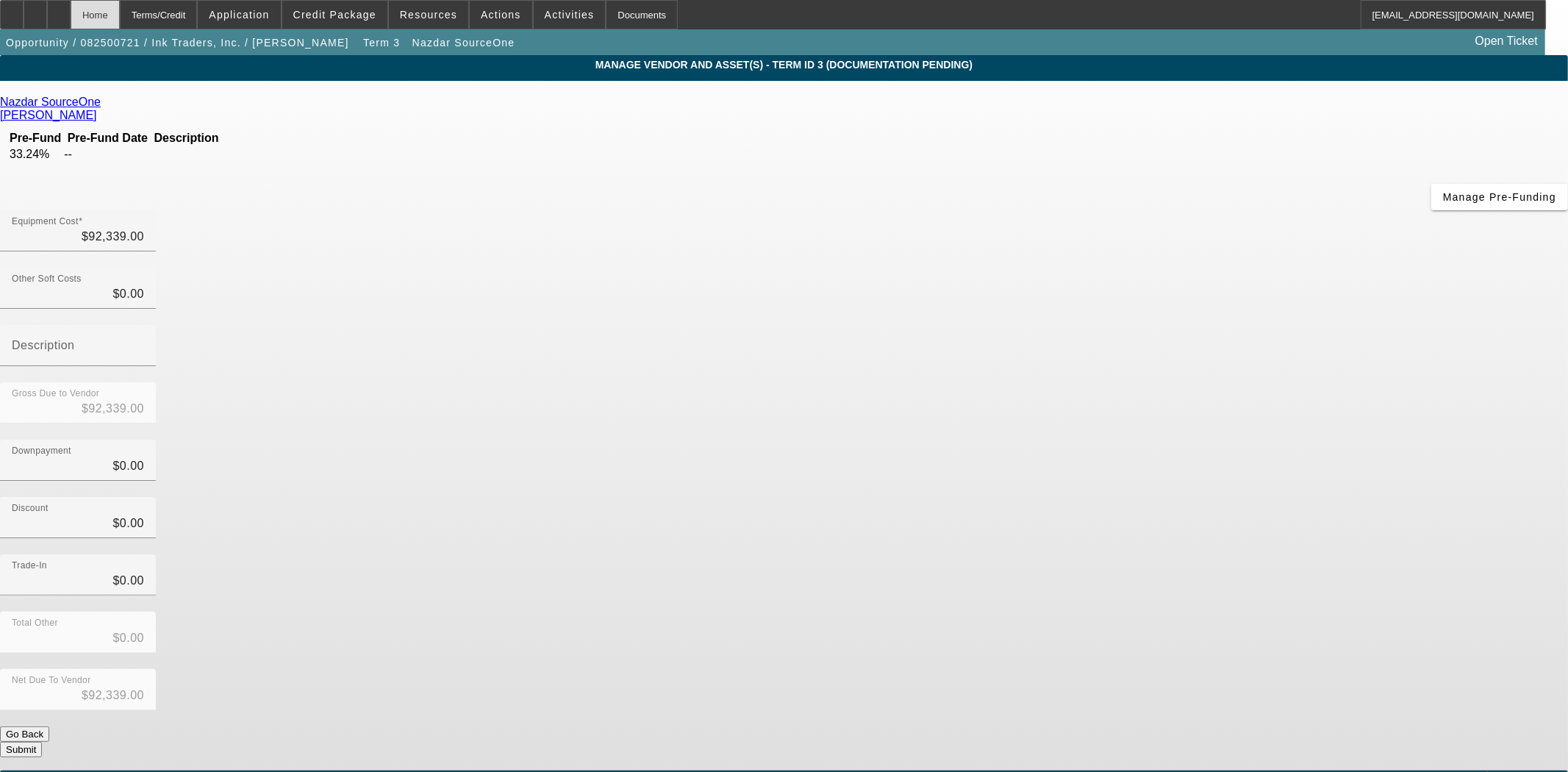
click at [119, 15] on div "Home" at bounding box center [96, 15] width 50 height 29
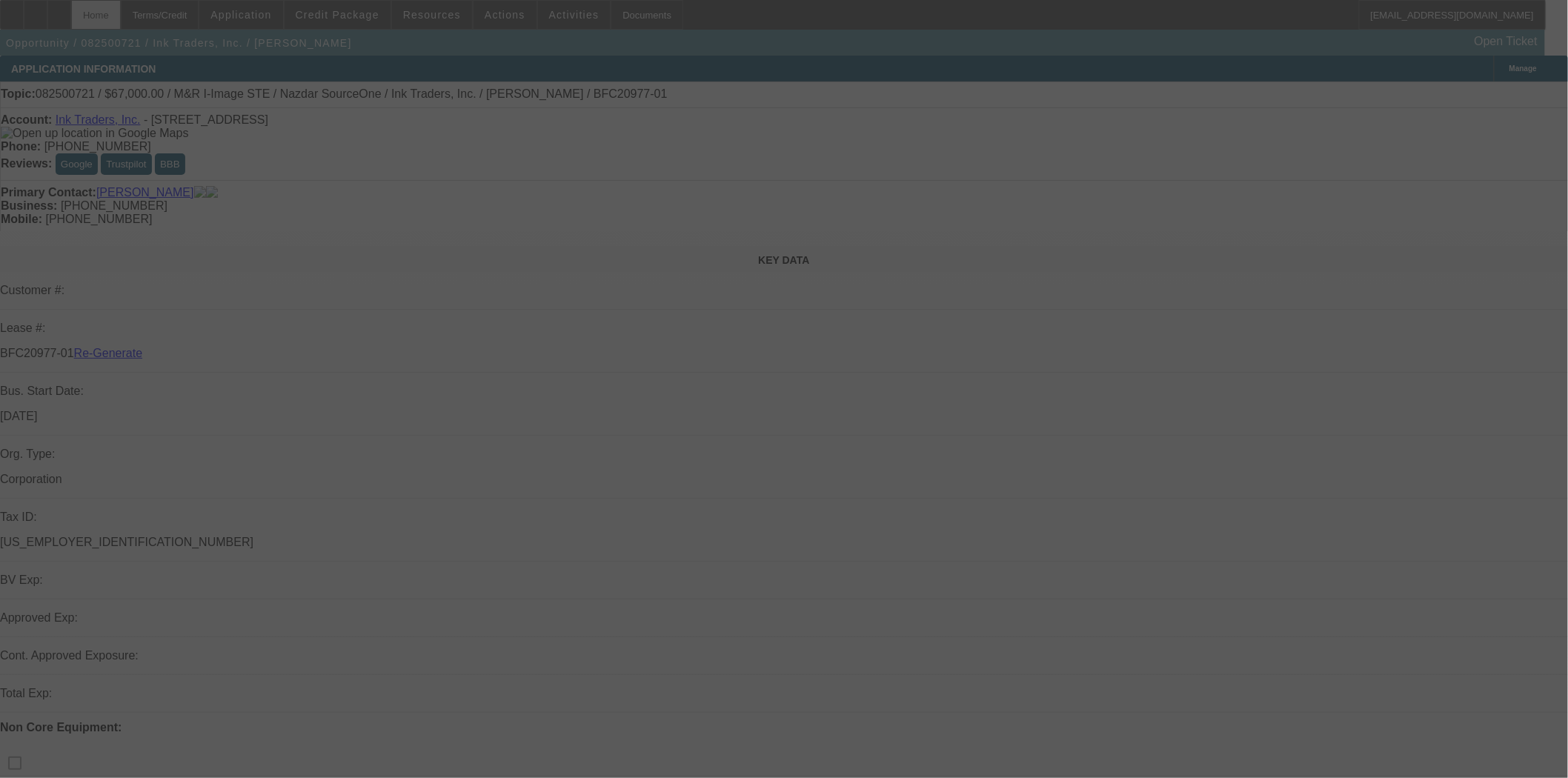
select select "3"
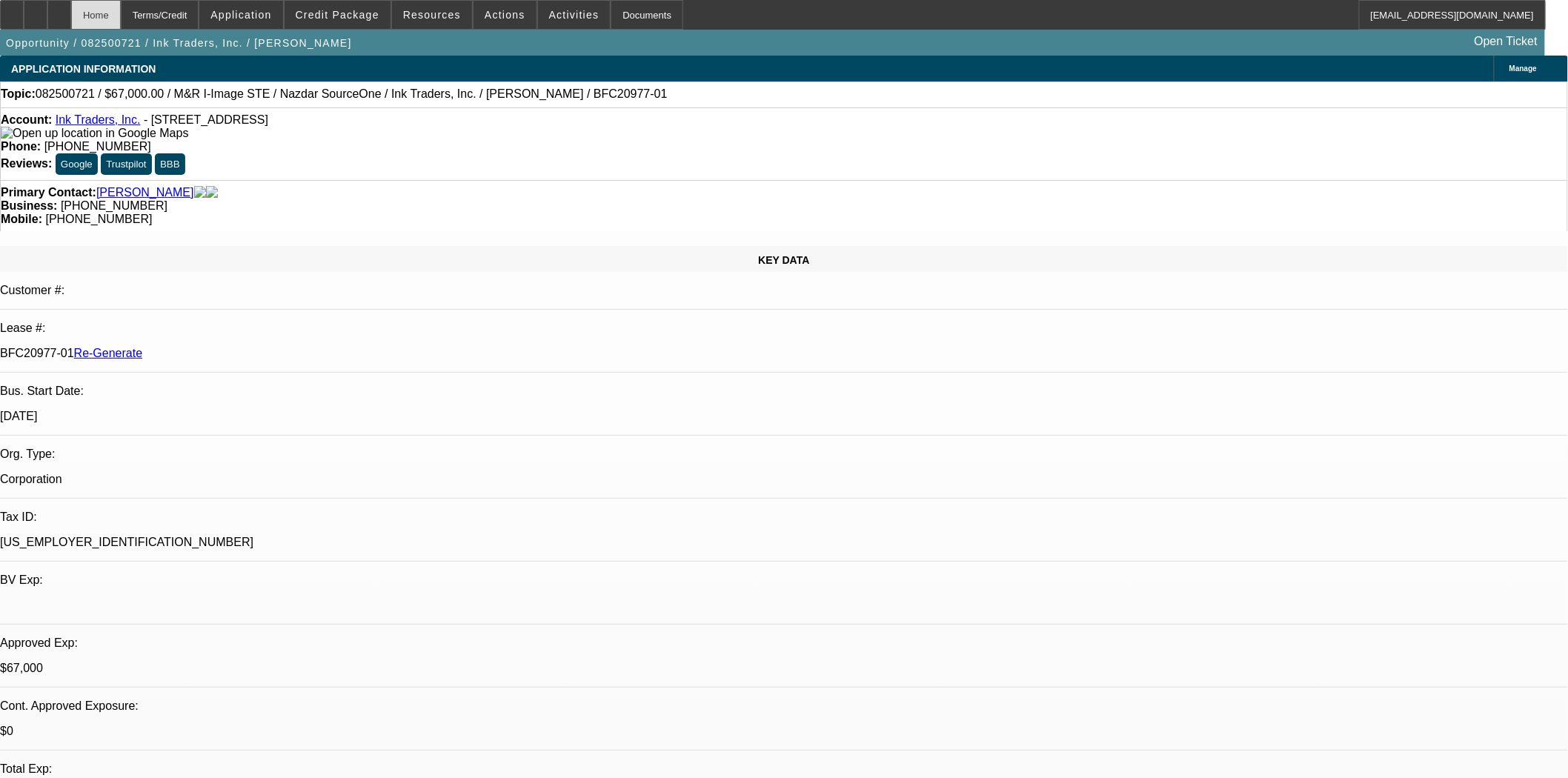
select select "0"
select select "2"
select select "0.1"
select select "4"
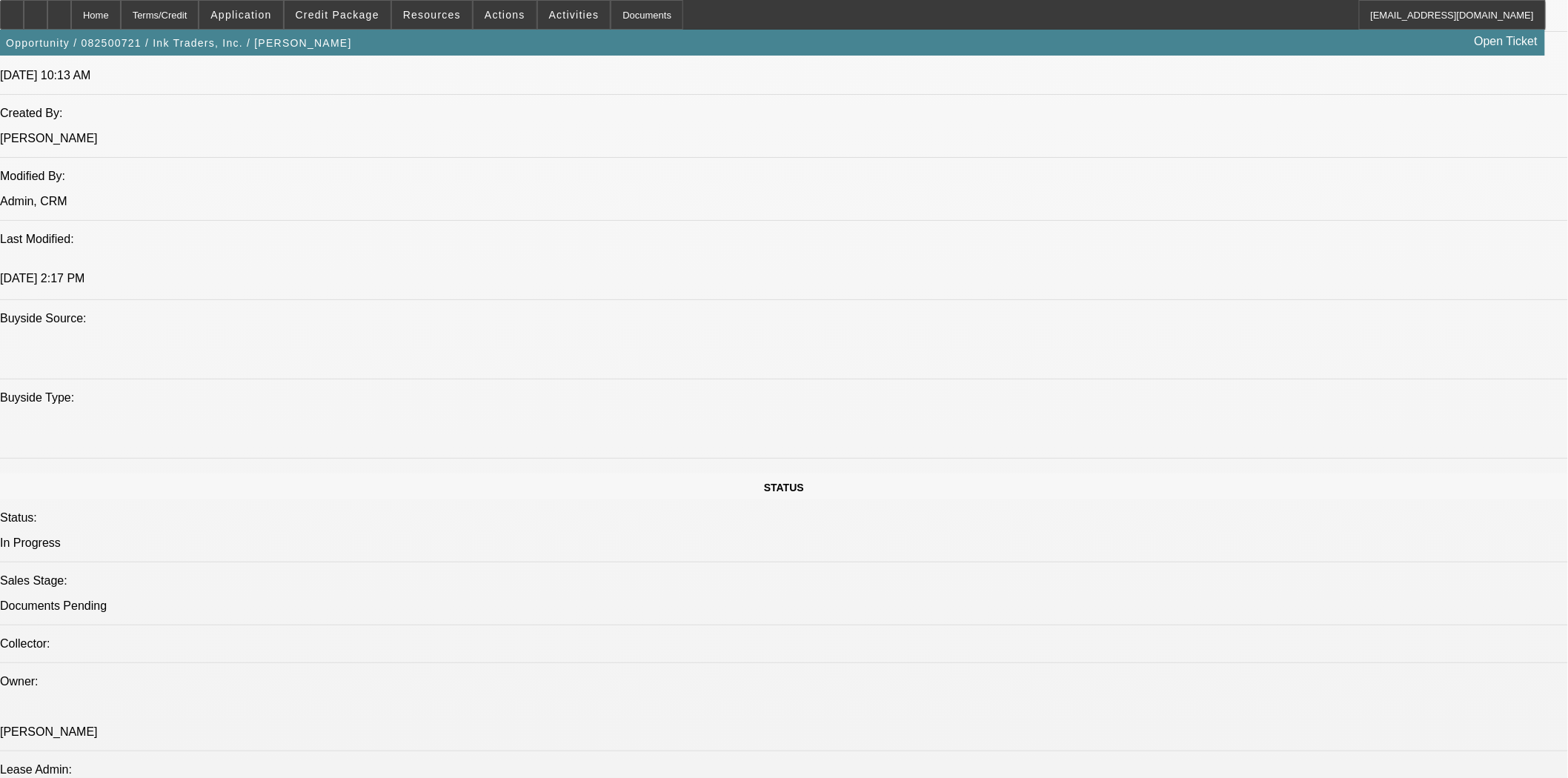
scroll to position [1399, 0]
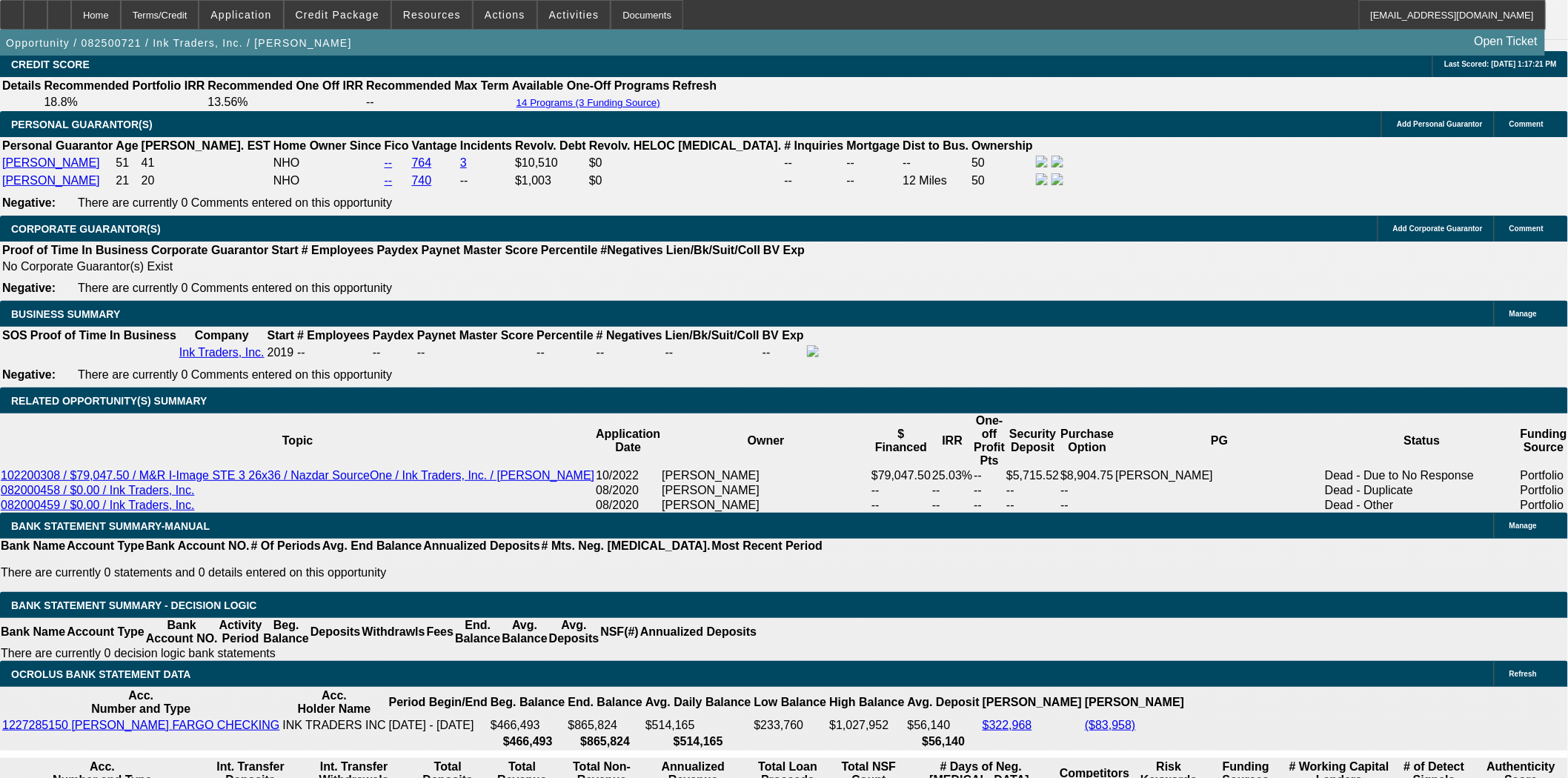
scroll to position [2306, 0]
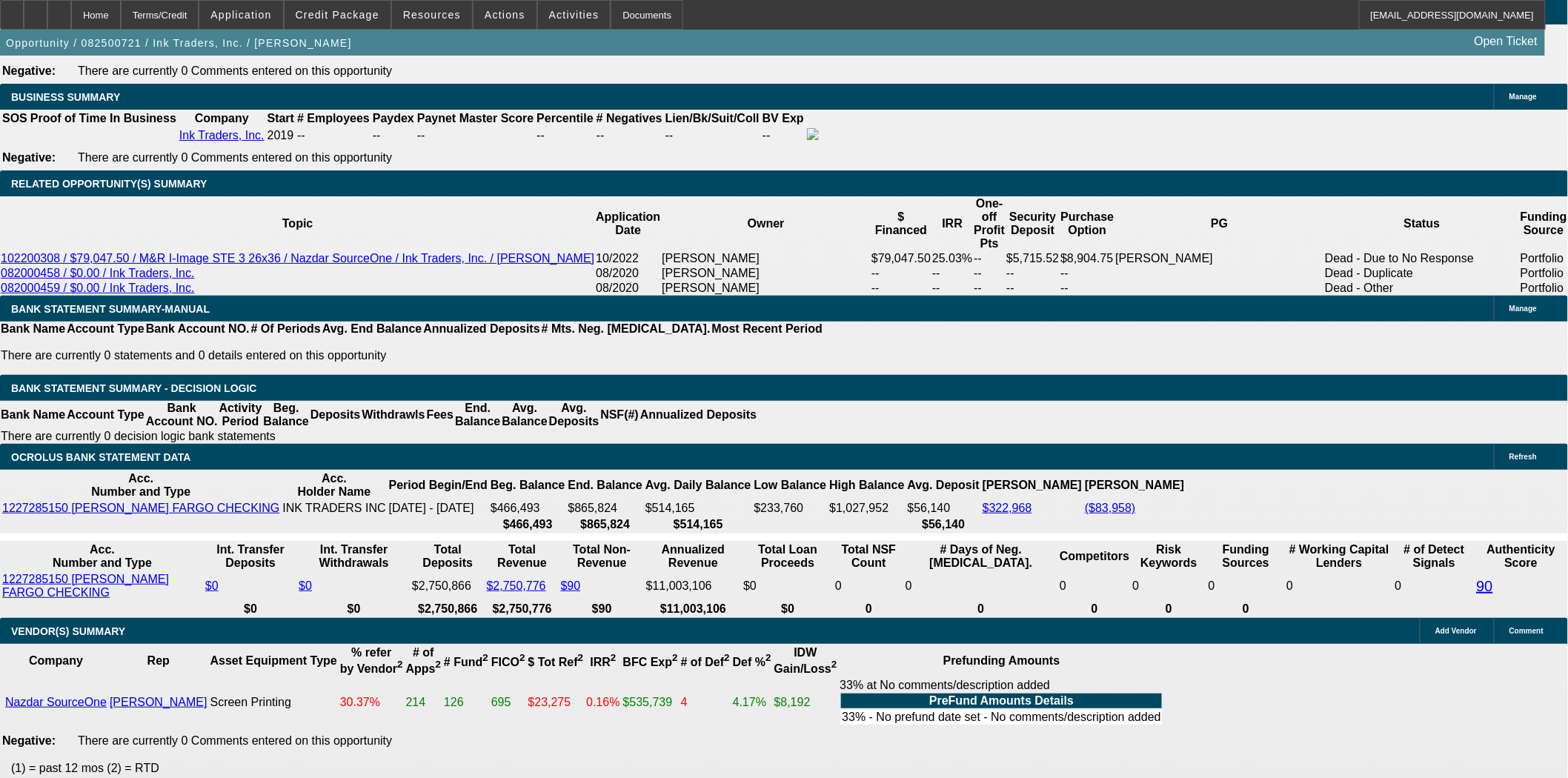
scroll to position [107, 0]
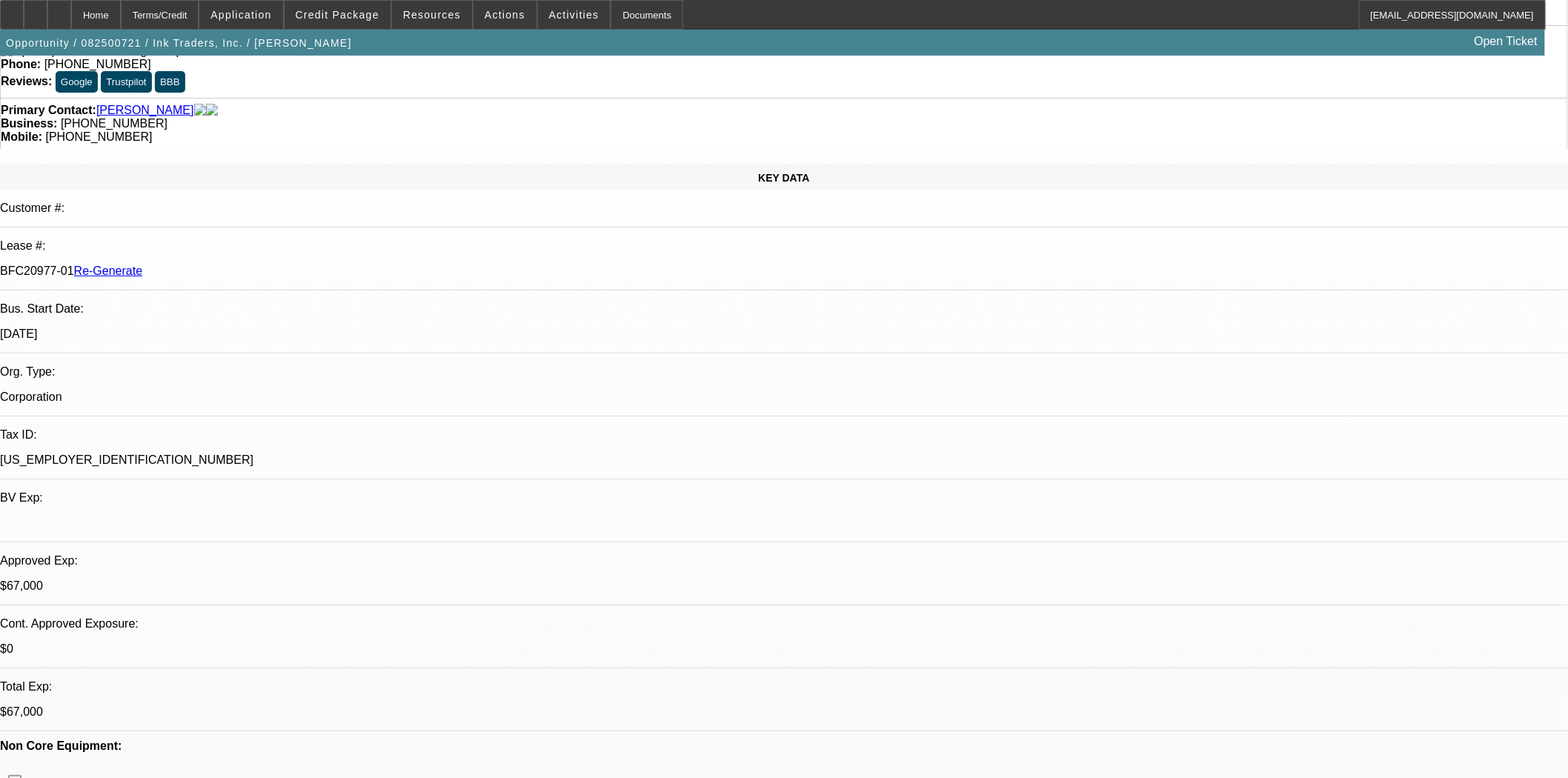
scroll to position [164, 0]
click at [353, 14] on span "Credit Package" at bounding box center [337, 15] width 83 height 12
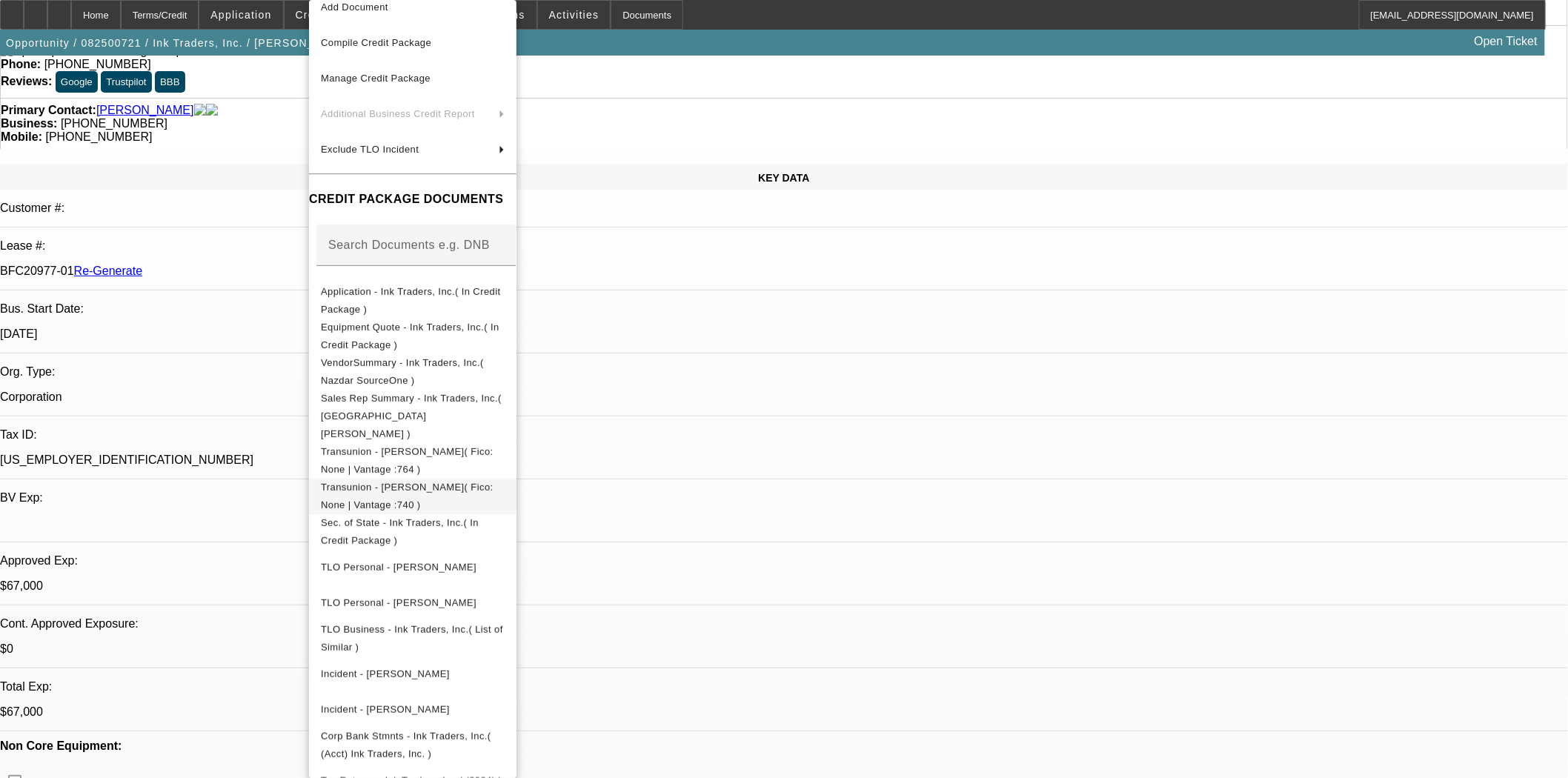
scroll to position [102, 0]
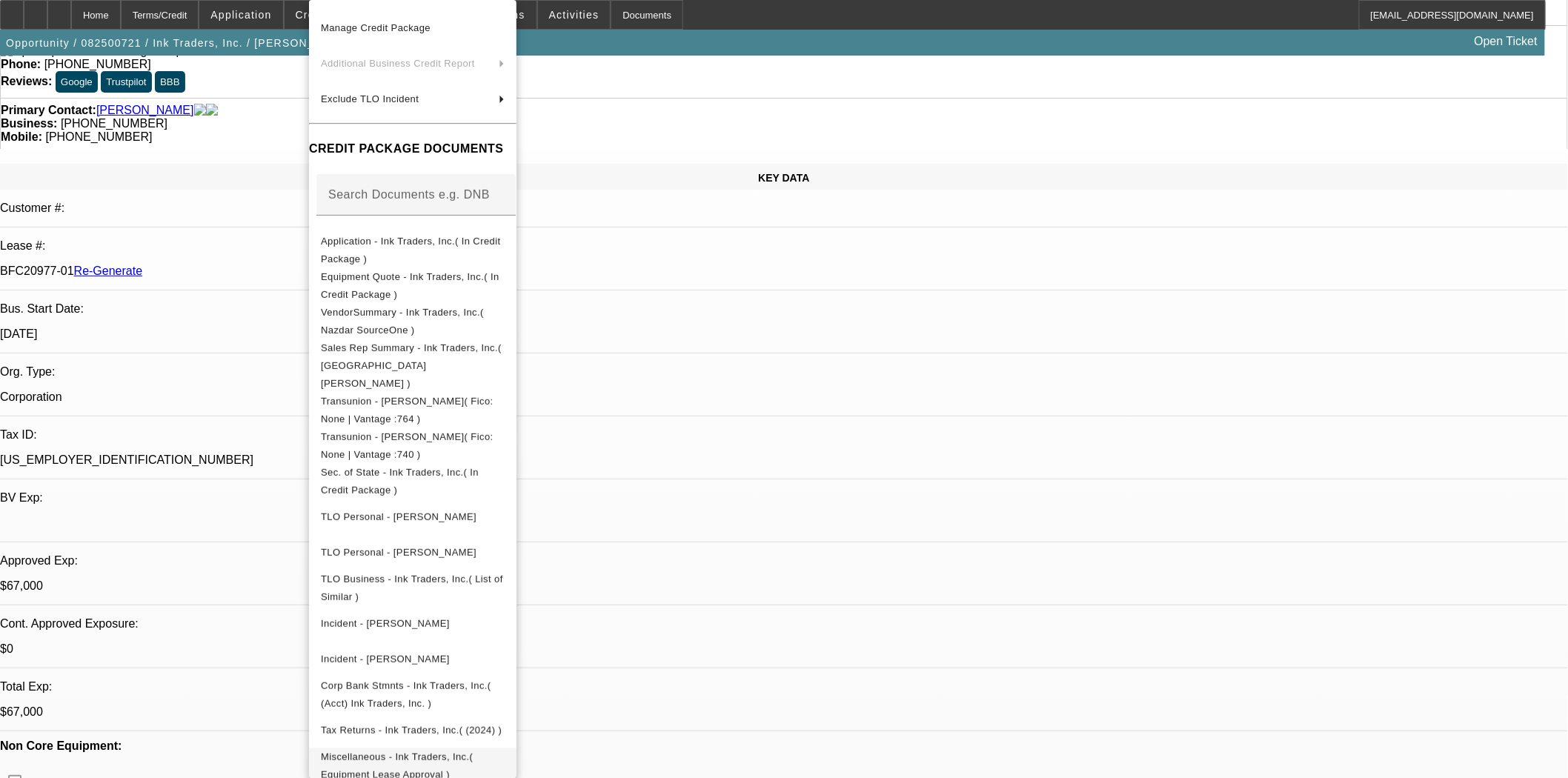
click at [435, 750] on span "Miscellaneous - Ink Traders, Inc.( Equipment Lease Approval )" at bounding box center [413, 766] width 184 height 35
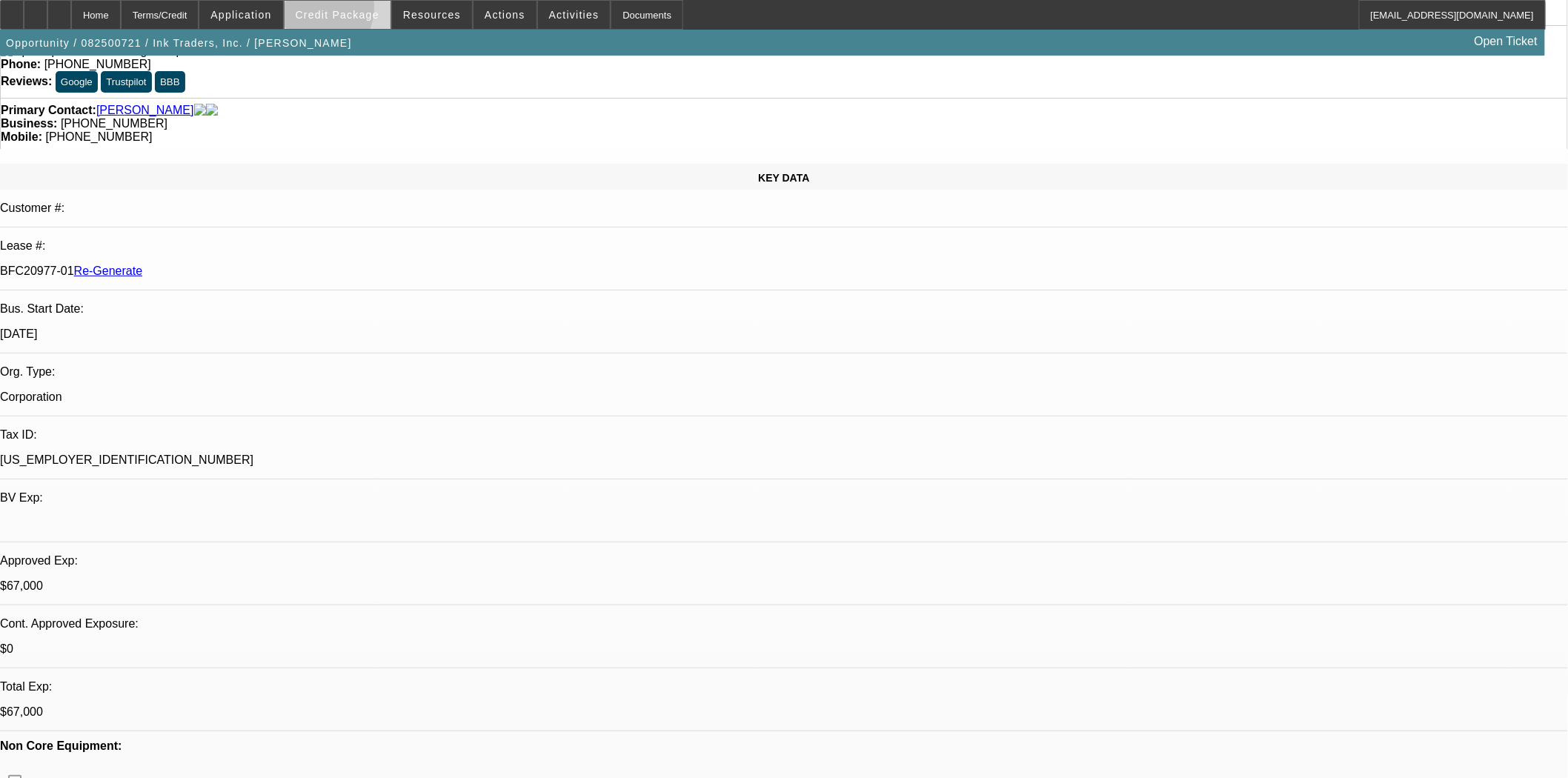
click at [332, 10] on span "Credit Package" at bounding box center [337, 15] width 83 height 12
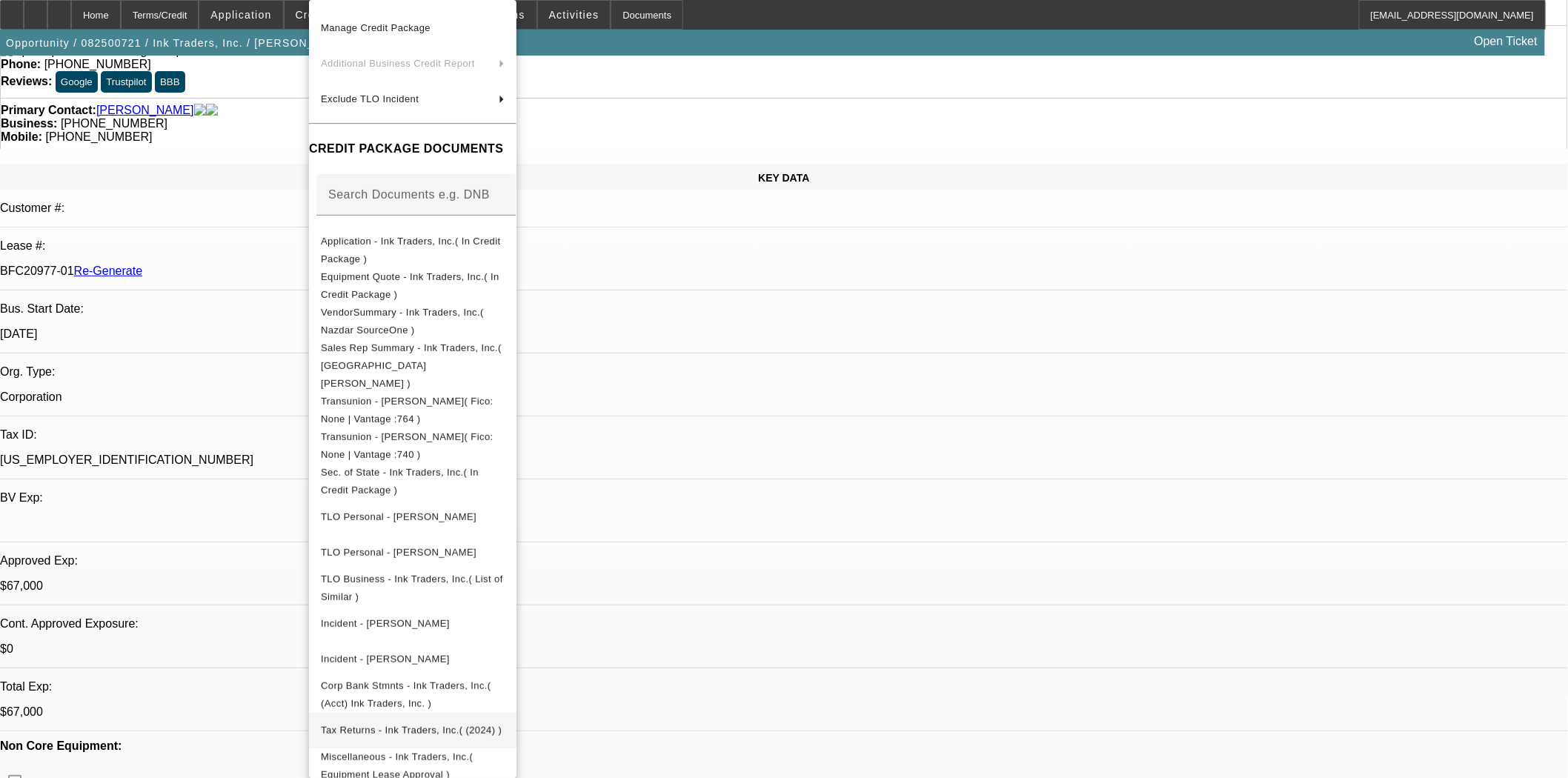
click at [398, 725] on span "Tax Returns - Ink Traders, Inc.( (2024) )" at bounding box center [411, 730] width 181 height 11
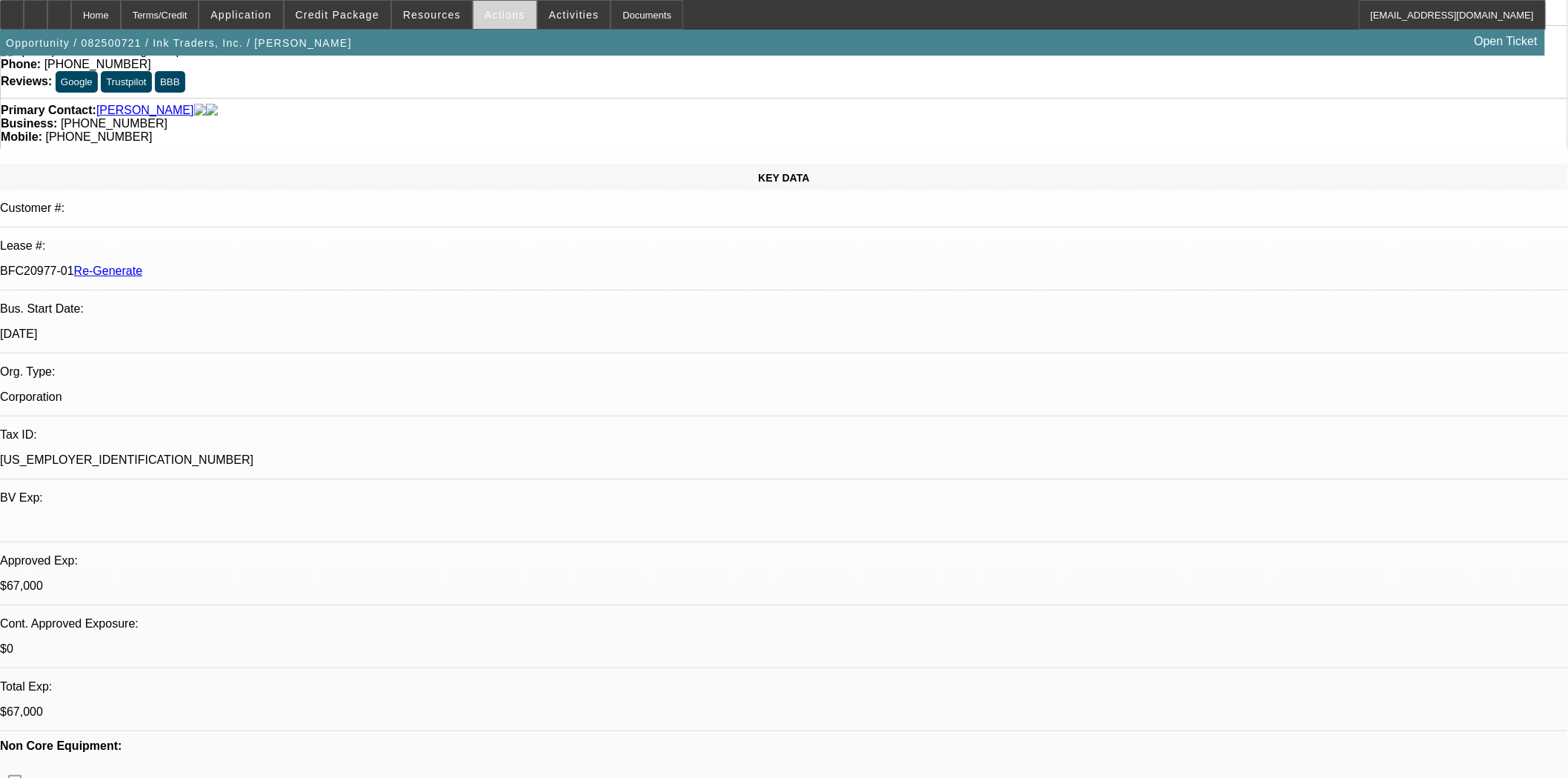
click at [488, 21] on span at bounding box center [504, 15] width 63 height 35
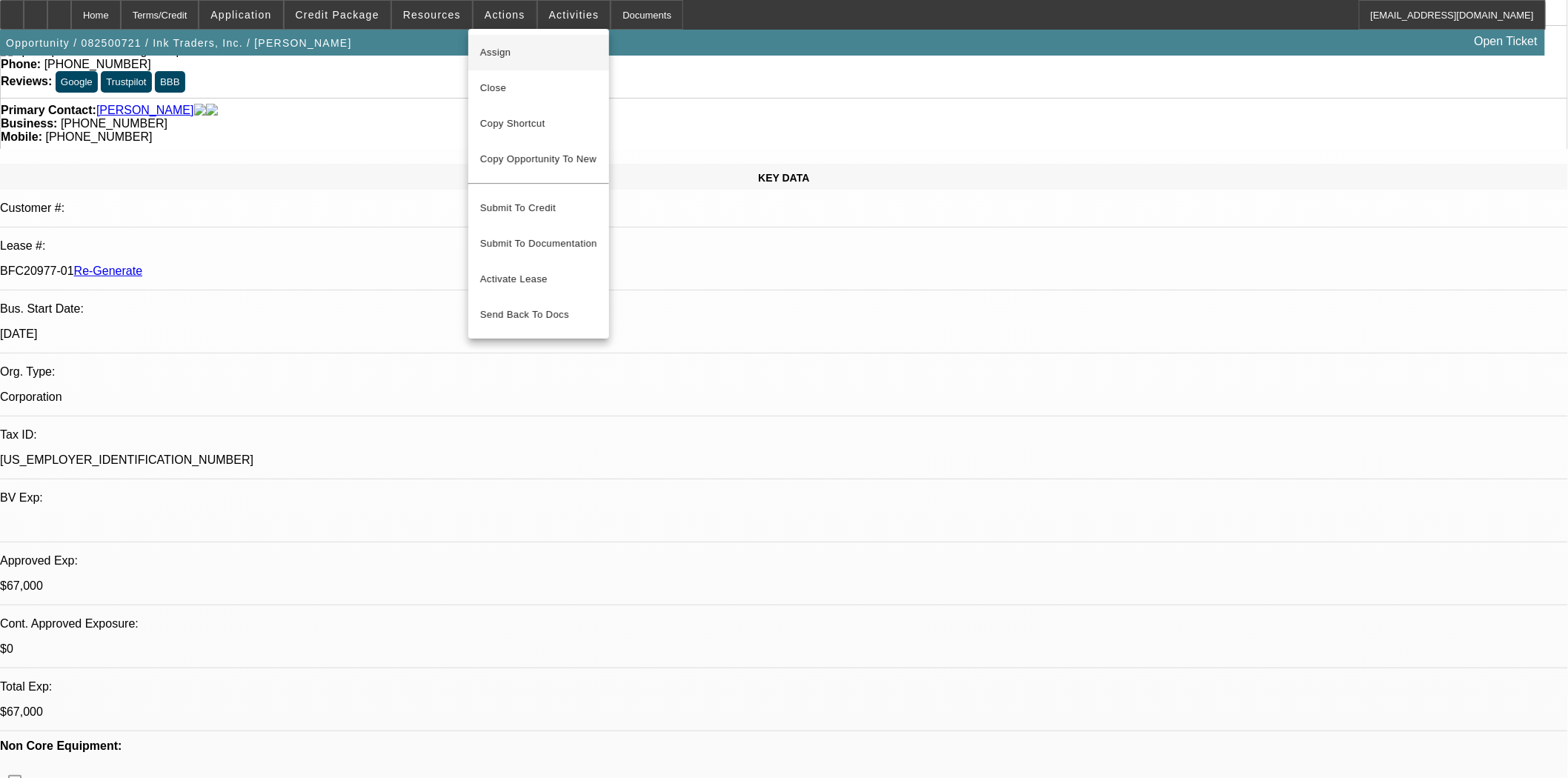
click at [488, 46] on span "Assign" at bounding box center [539, 52] width 117 height 18
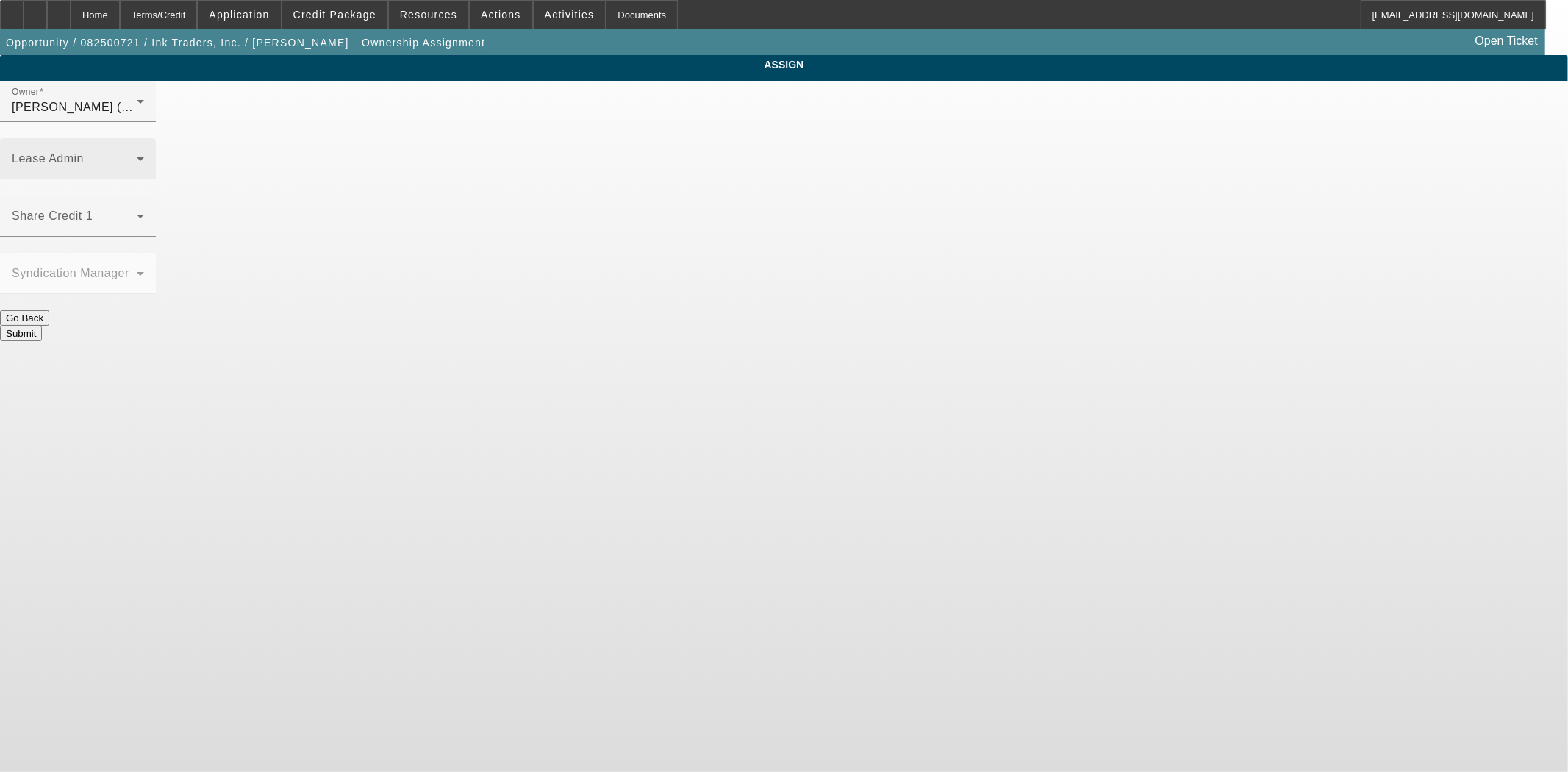
click at [137, 156] on span at bounding box center [74, 165] width 125 height 18
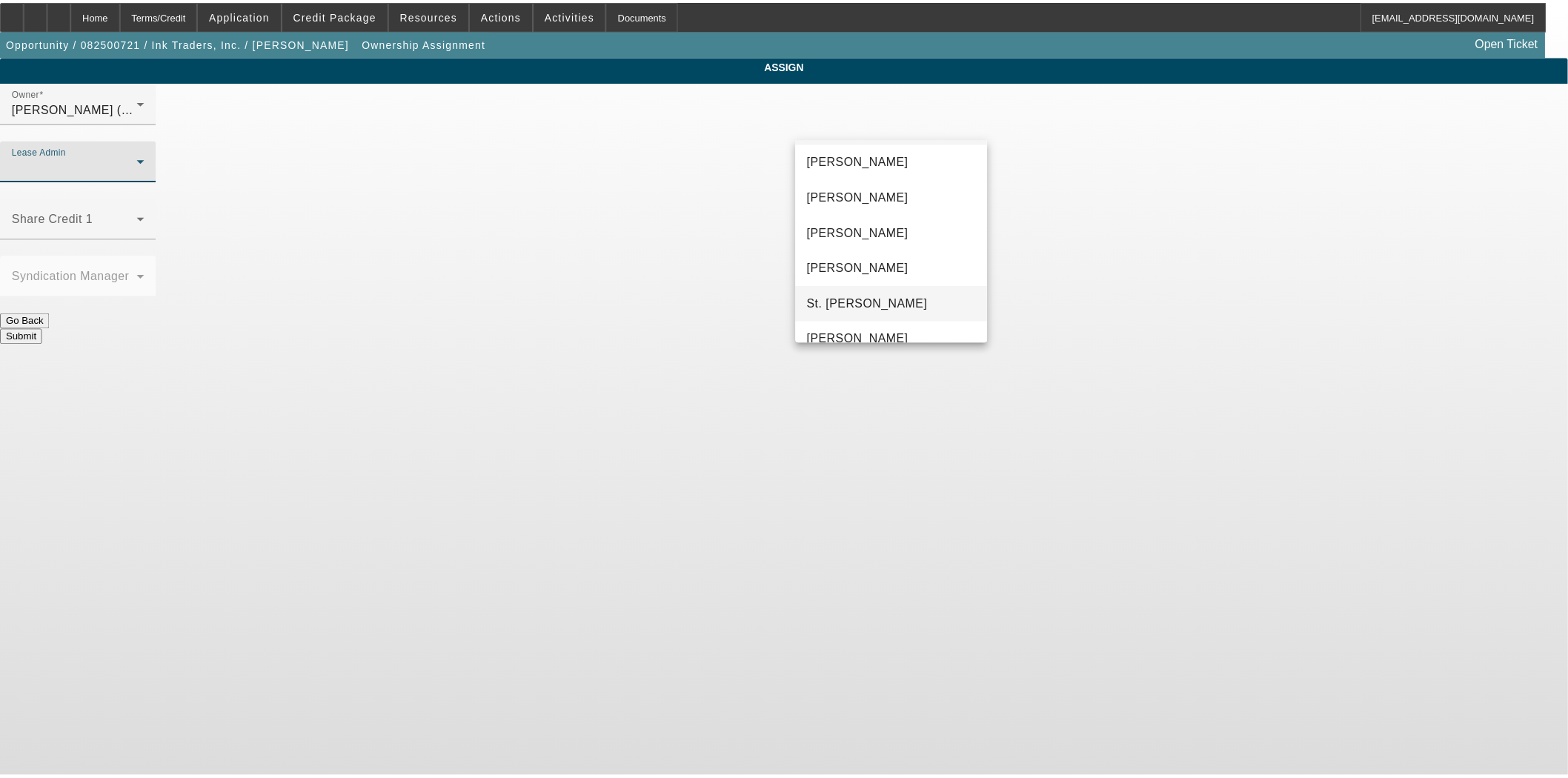
scroll to position [56, 0]
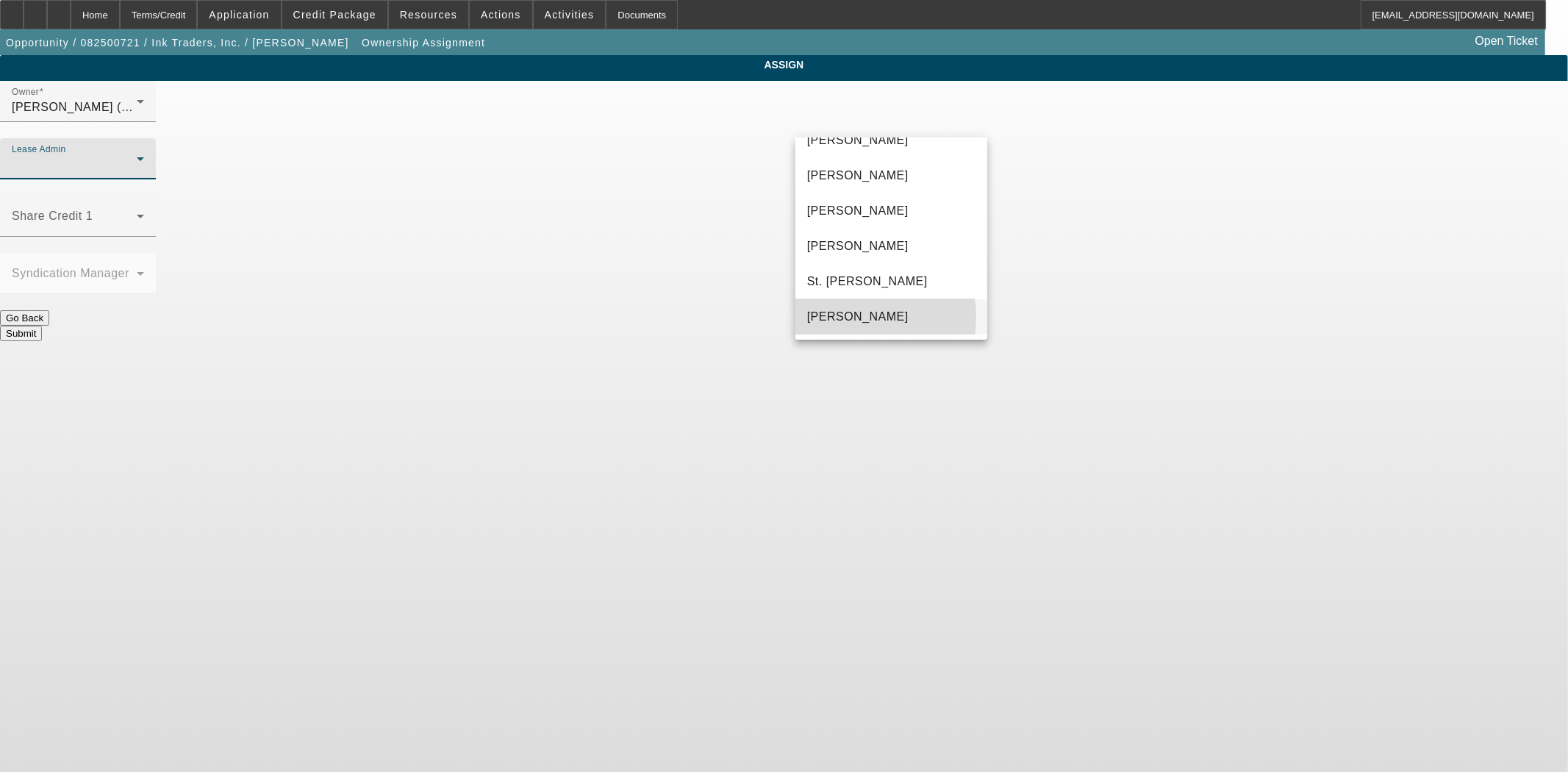
click at [848, 317] on span "Wreschinsky, Sarah" at bounding box center [858, 317] width 102 height 18
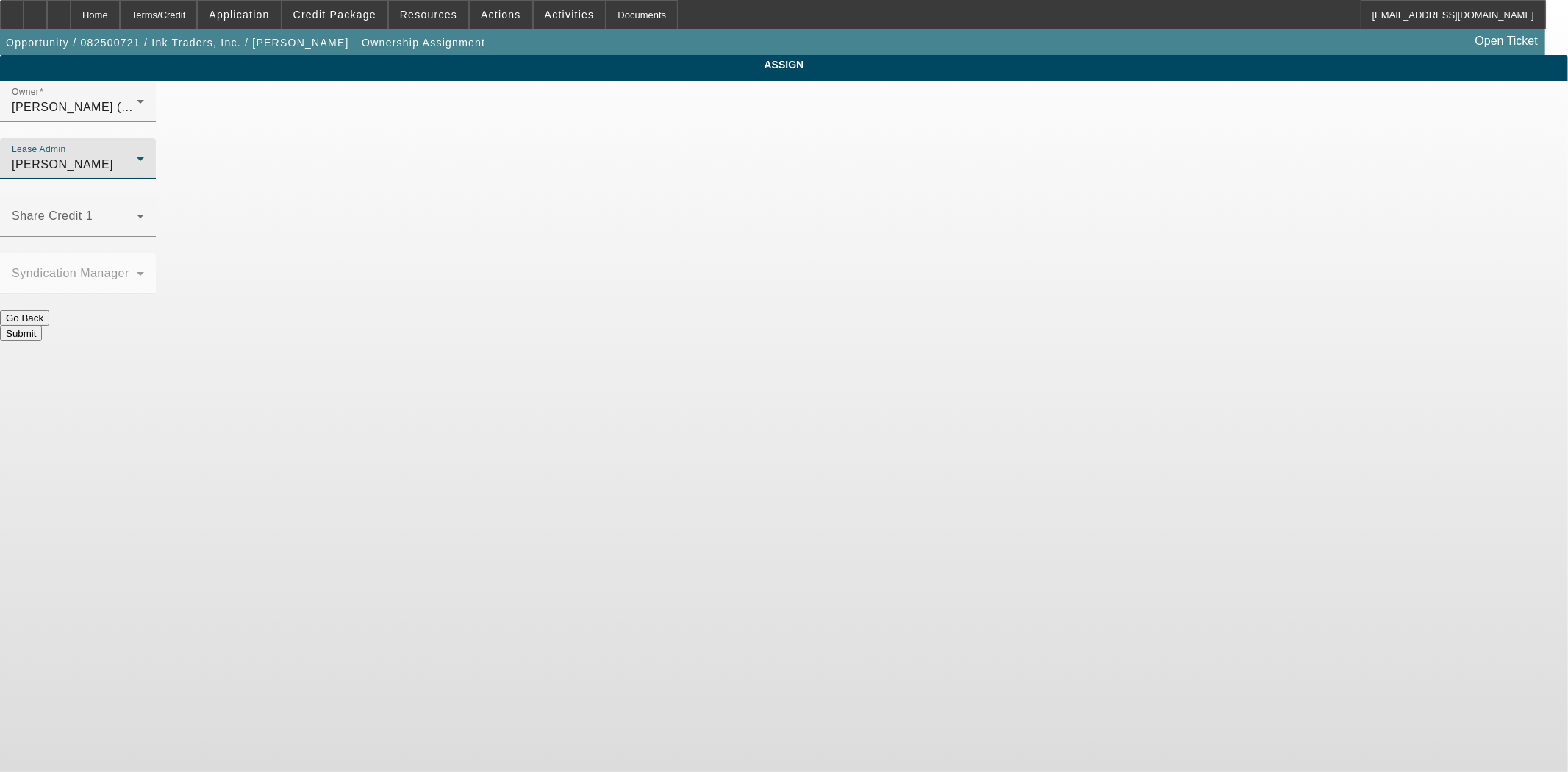
click at [42, 326] on button "Submit" at bounding box center [20, 334] width 42 height 15
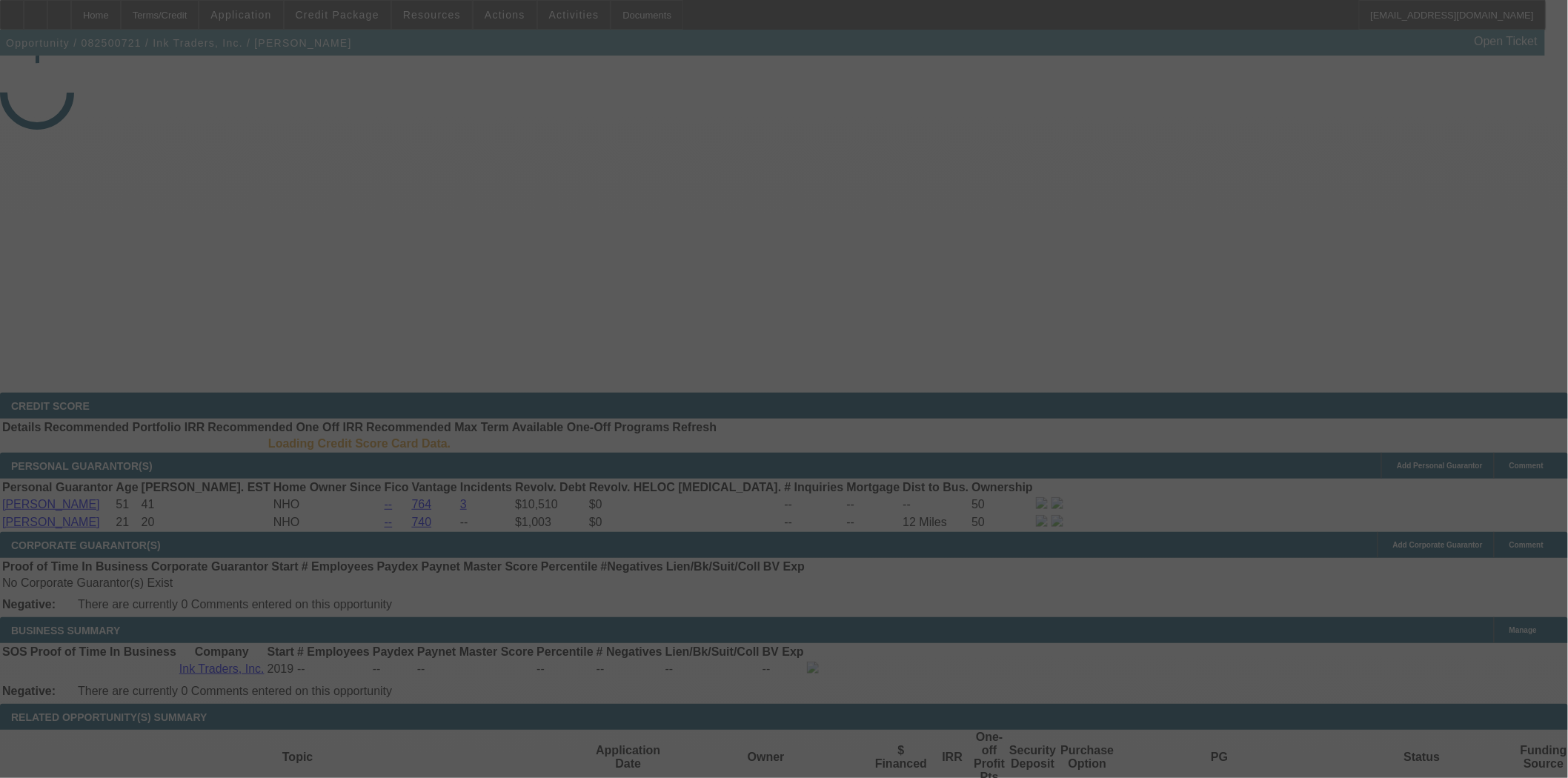
select select "3"
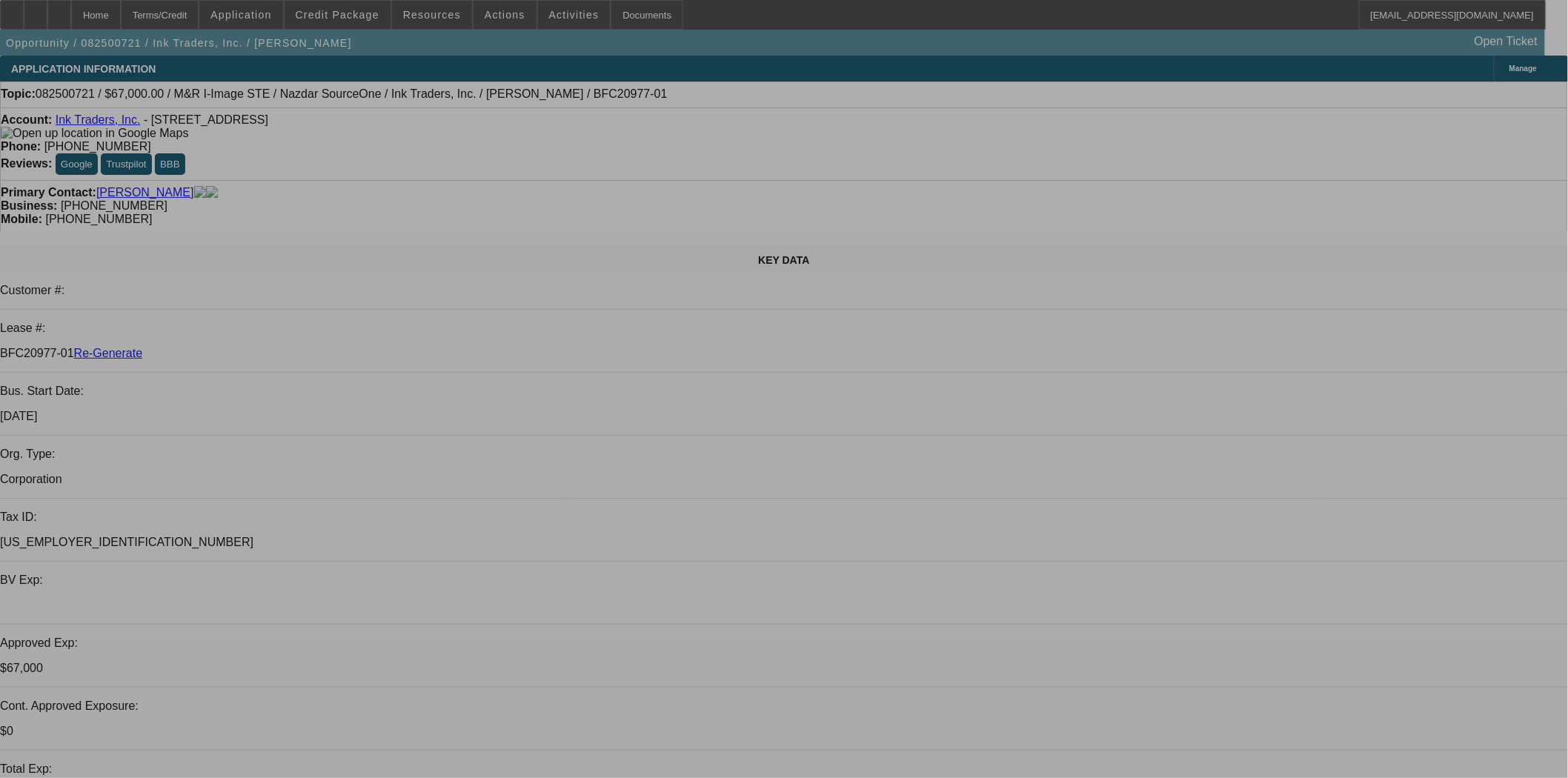
select select "0"
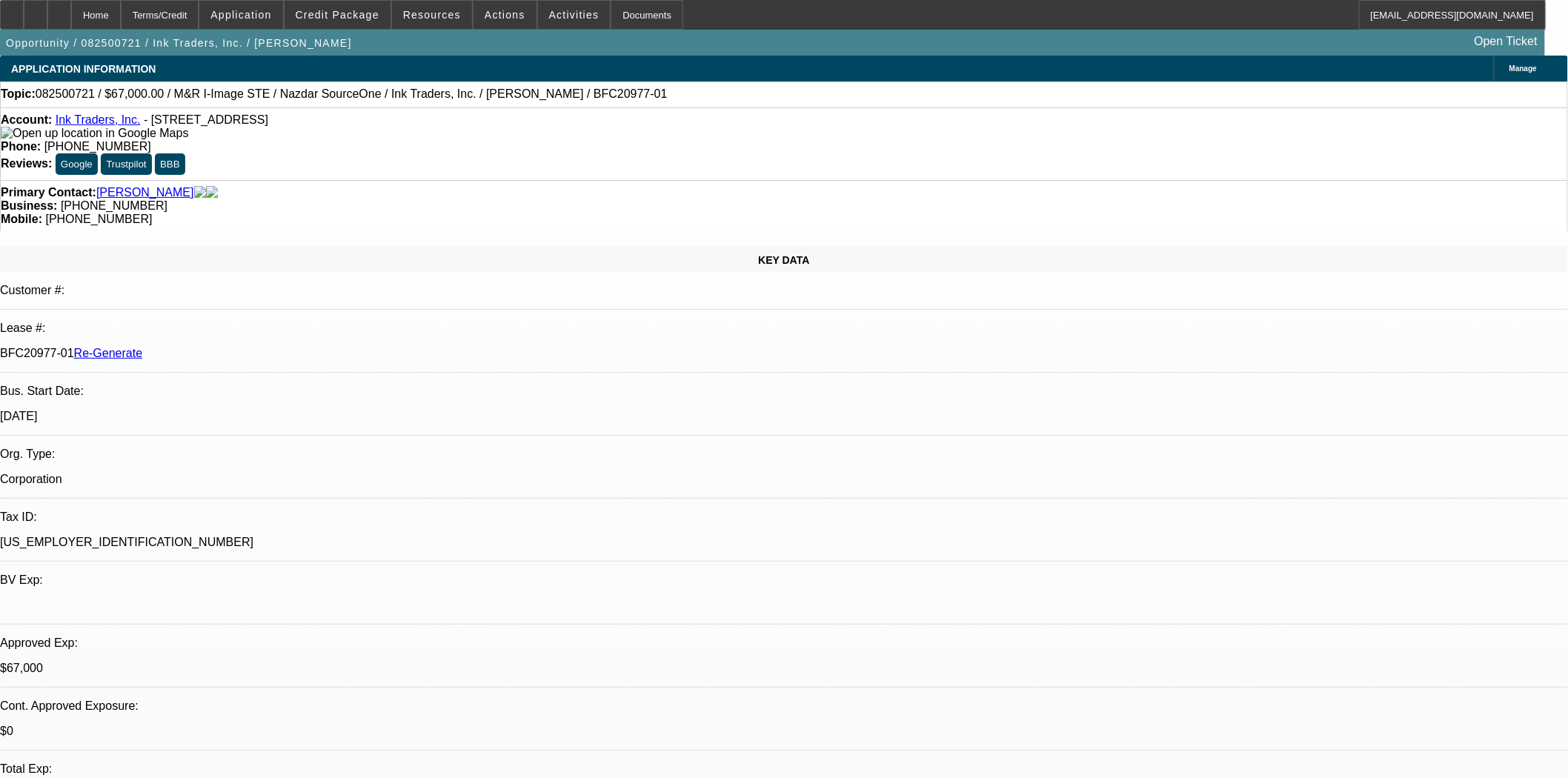
select select "2"
select select "0.1"
select select "4"
click at [644, 9] on div "Documents" at bounding box center [647, 15] width 72 height 29
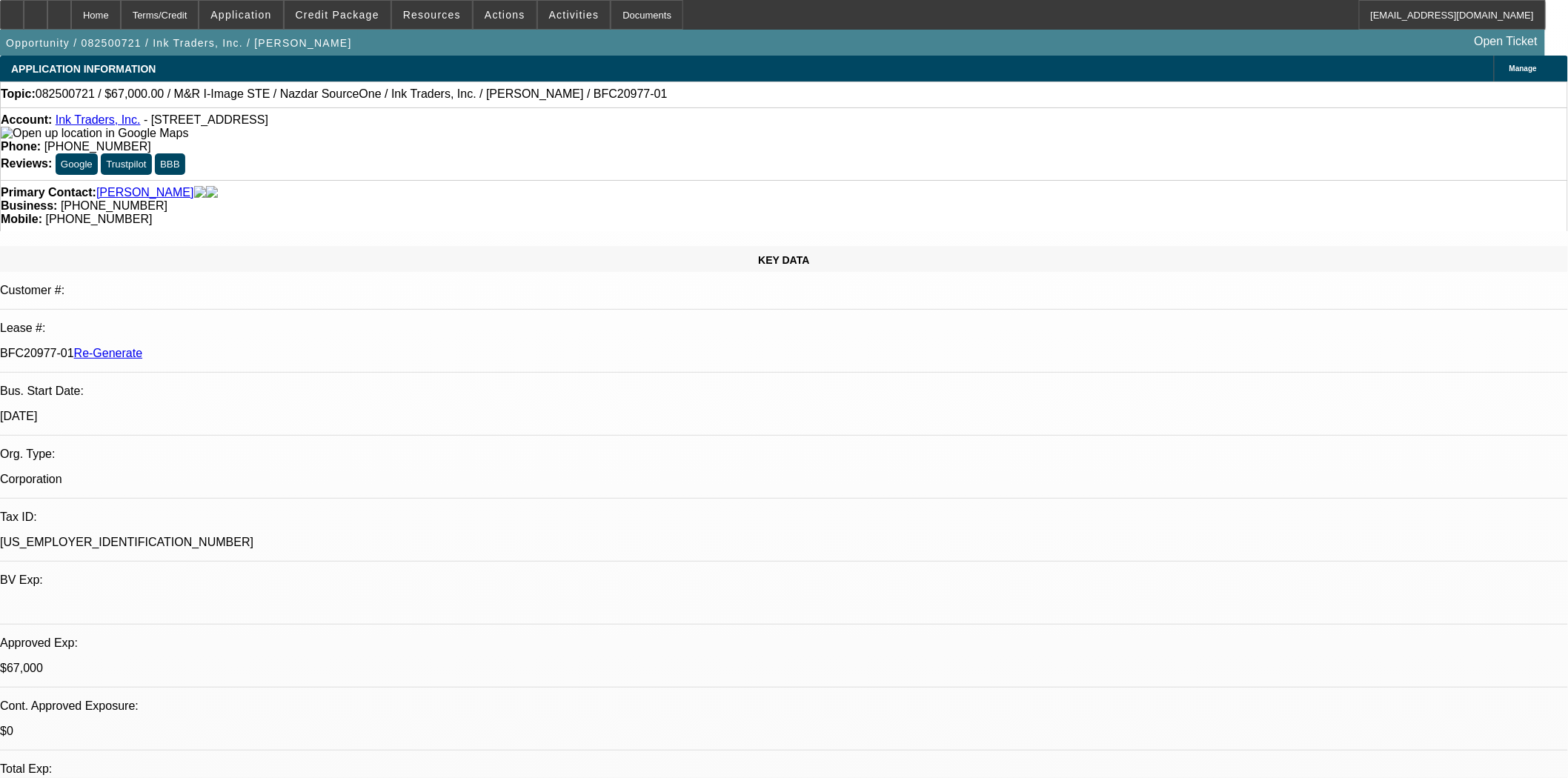
click at [95, 126] on link "Ink Traders, Inc." at bounding box center [98, 120] width 85 height 13
click at [12, 9] on icon at bounding box center [12, 9] width 0 height 0
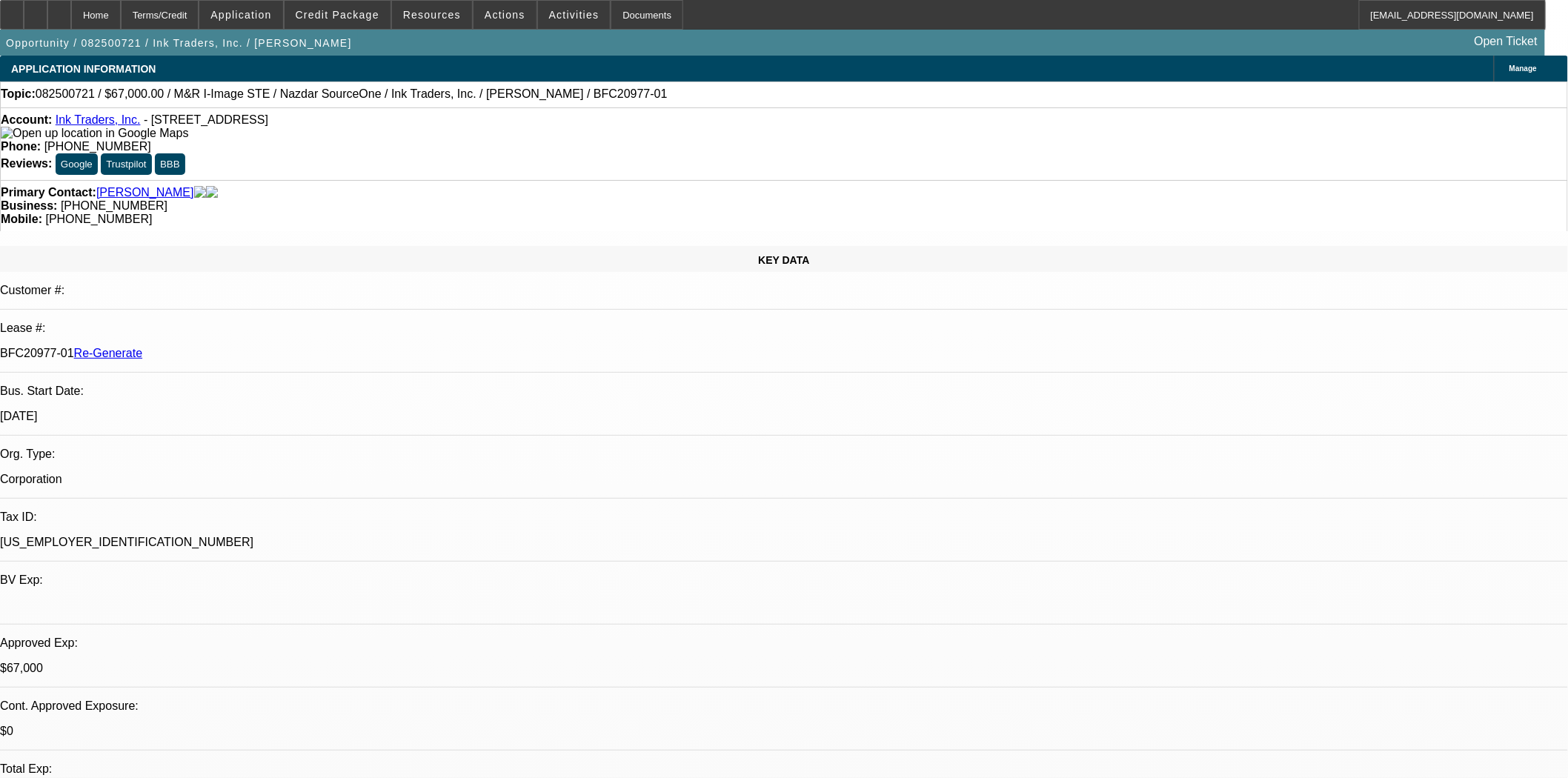
click at [330, 25] on span at bounding box center [337, 15] width 106 height 35
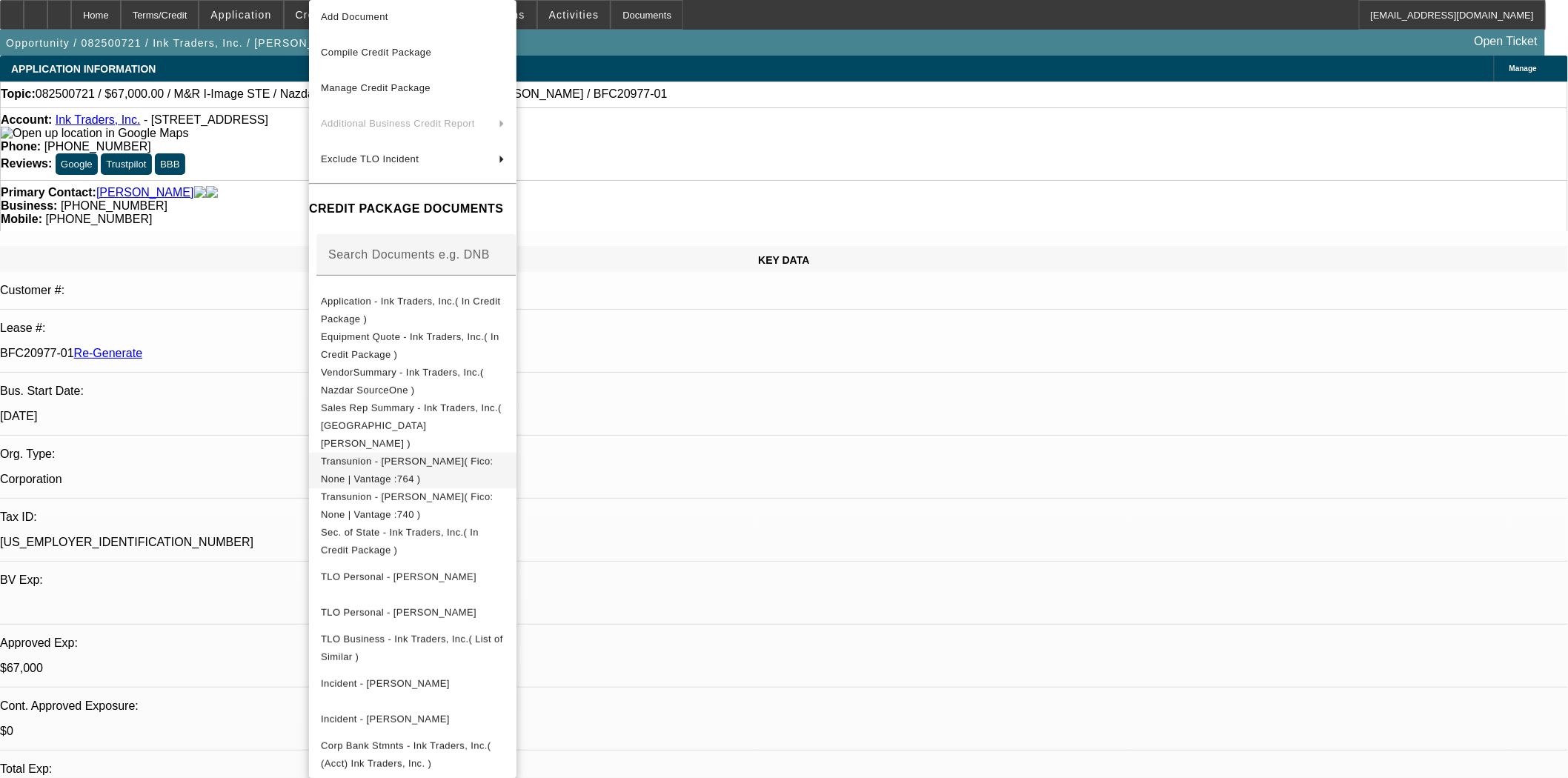
scroll to position [102, 0]
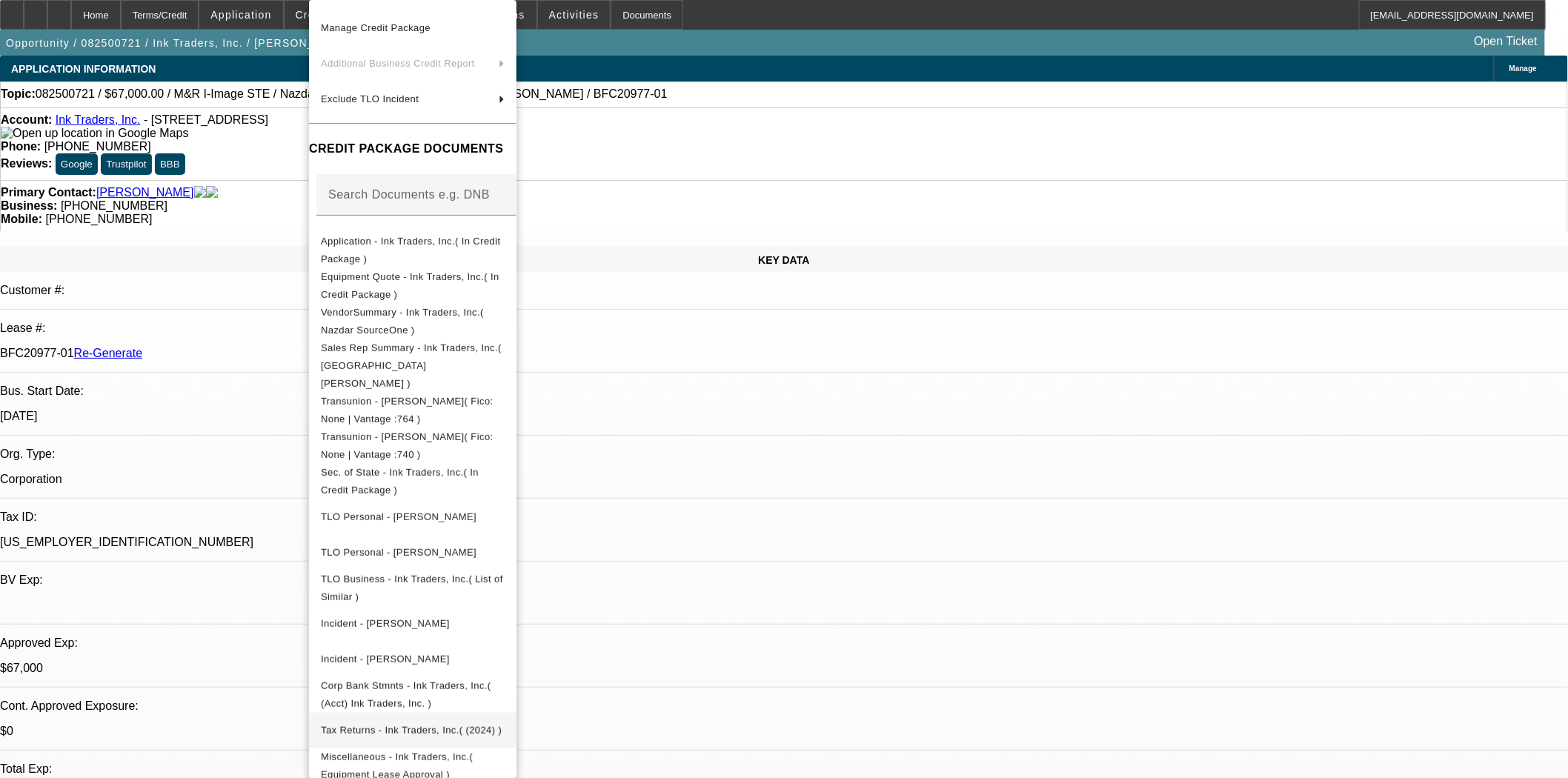
click at [445, 722] on span "Tax Returns - Ink Traders, Inc.( (2024) )" at bounding box center [413, 731] width 184 height 18
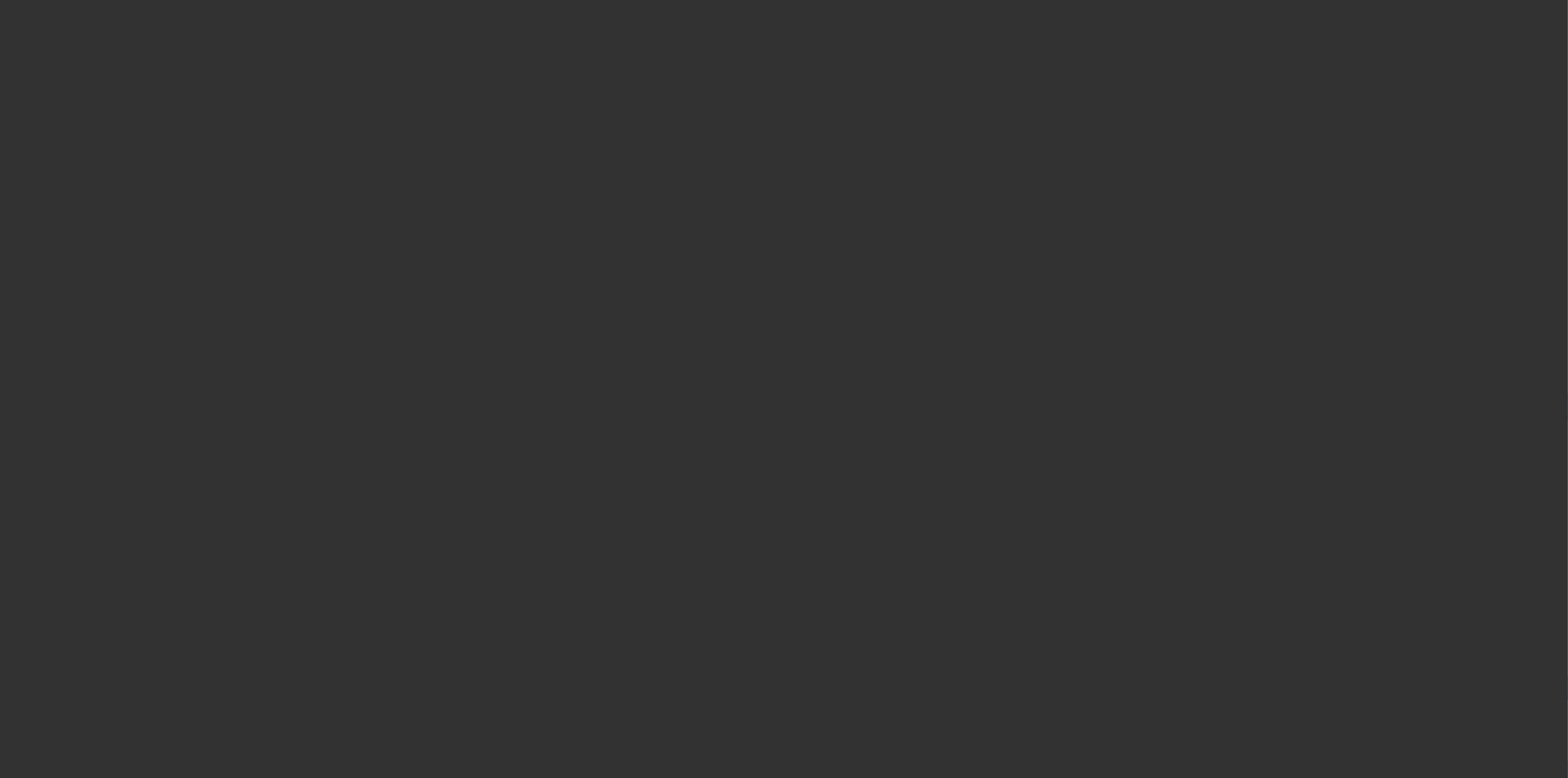
select select "3"
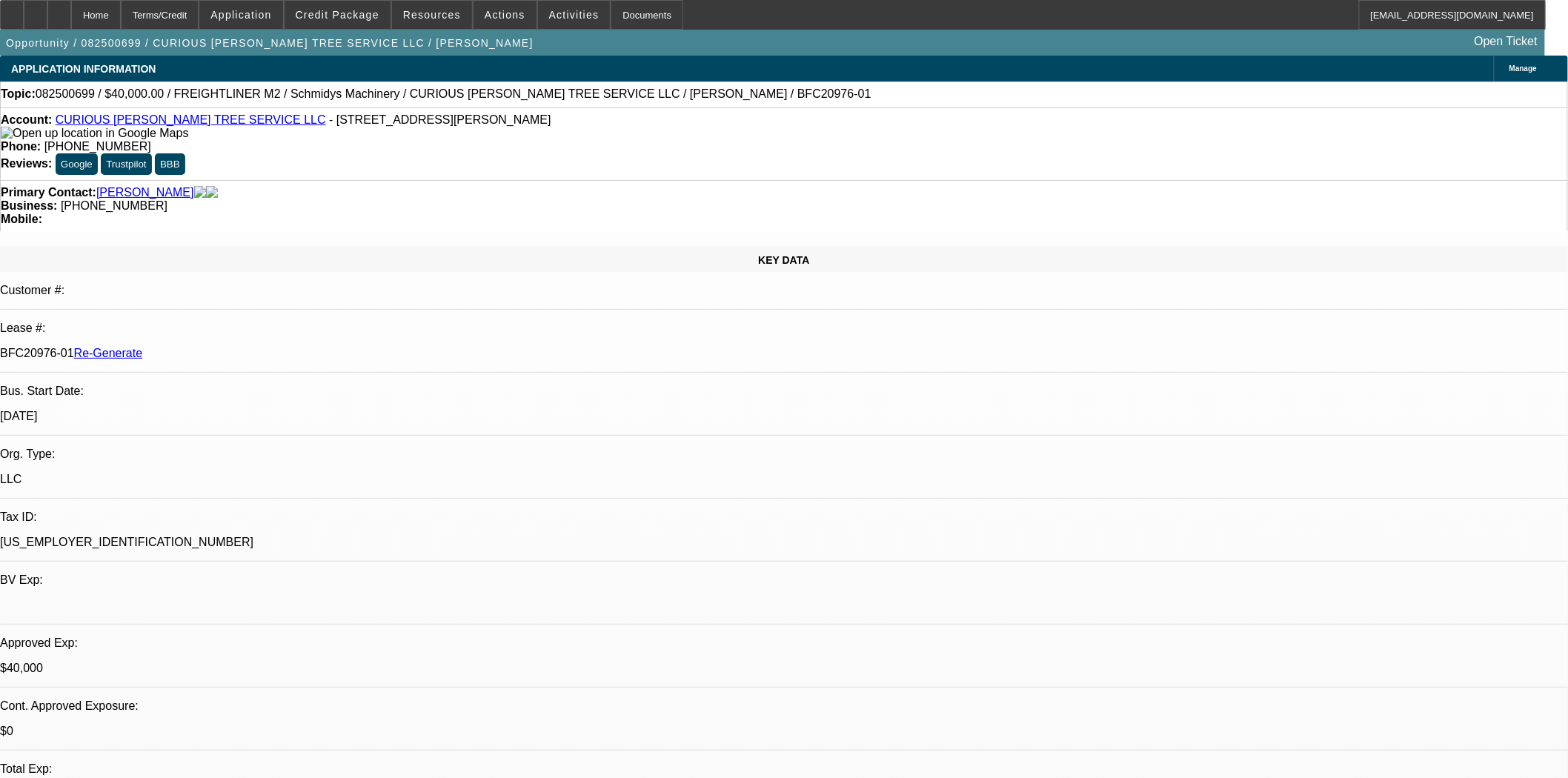
select select "0"
select select "3"
select select "0"
select select "6"
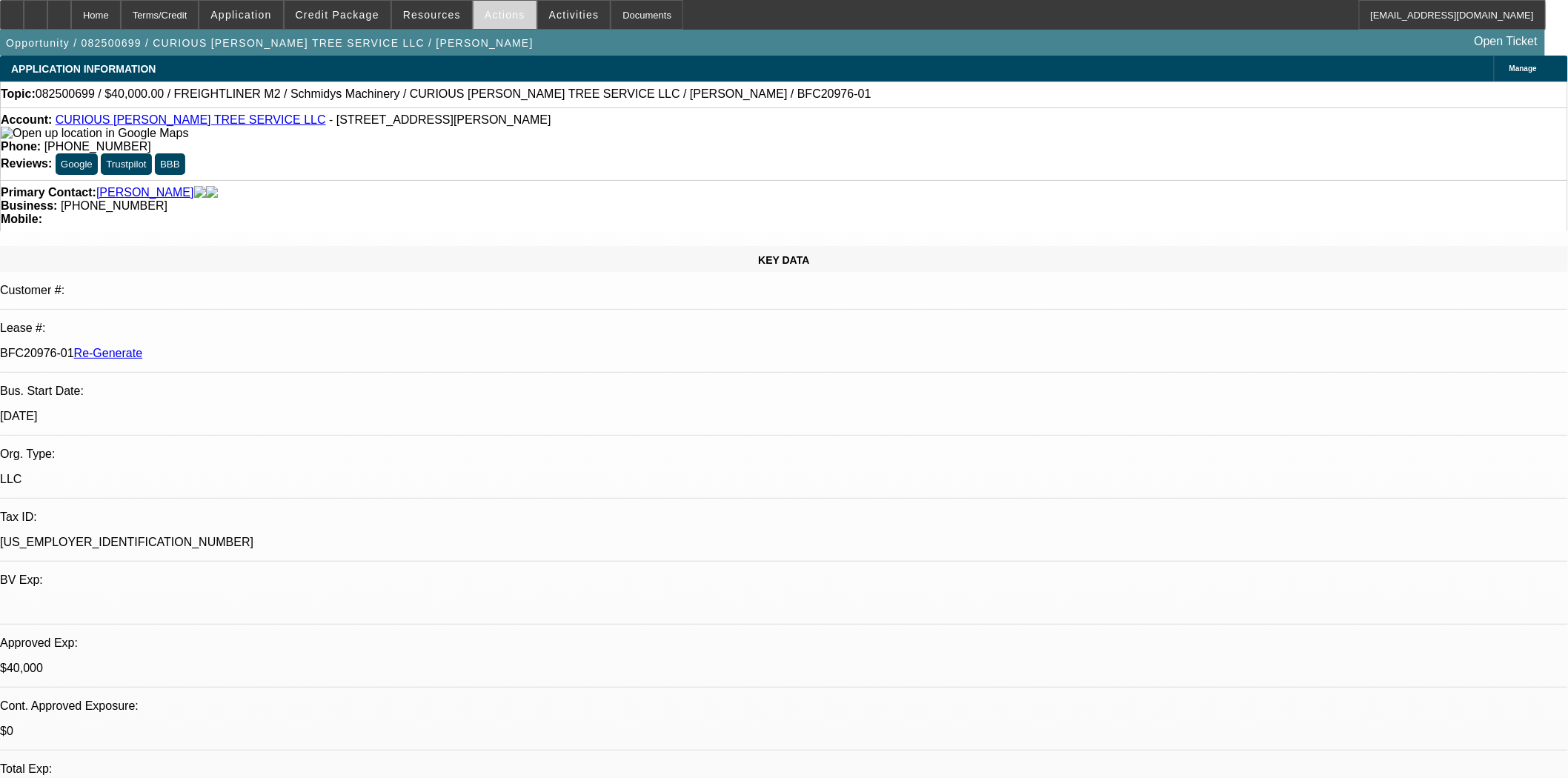
click at [485, 15] on span "Actions" at bounding box center [504, 15] width 40 height 12
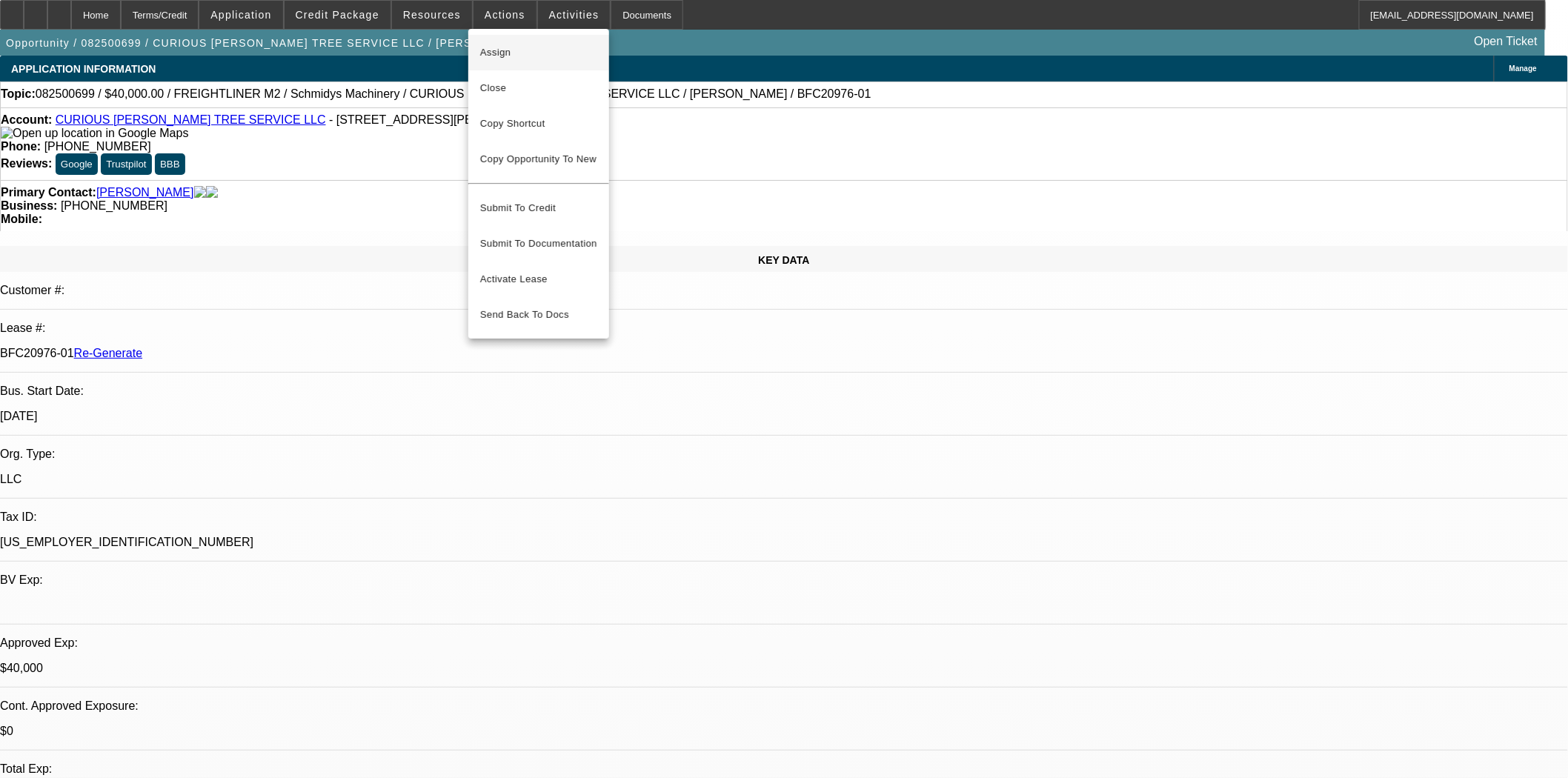
click at [511, 59] on span "Assign" at bounding box center [539, 52] width 117 height 18
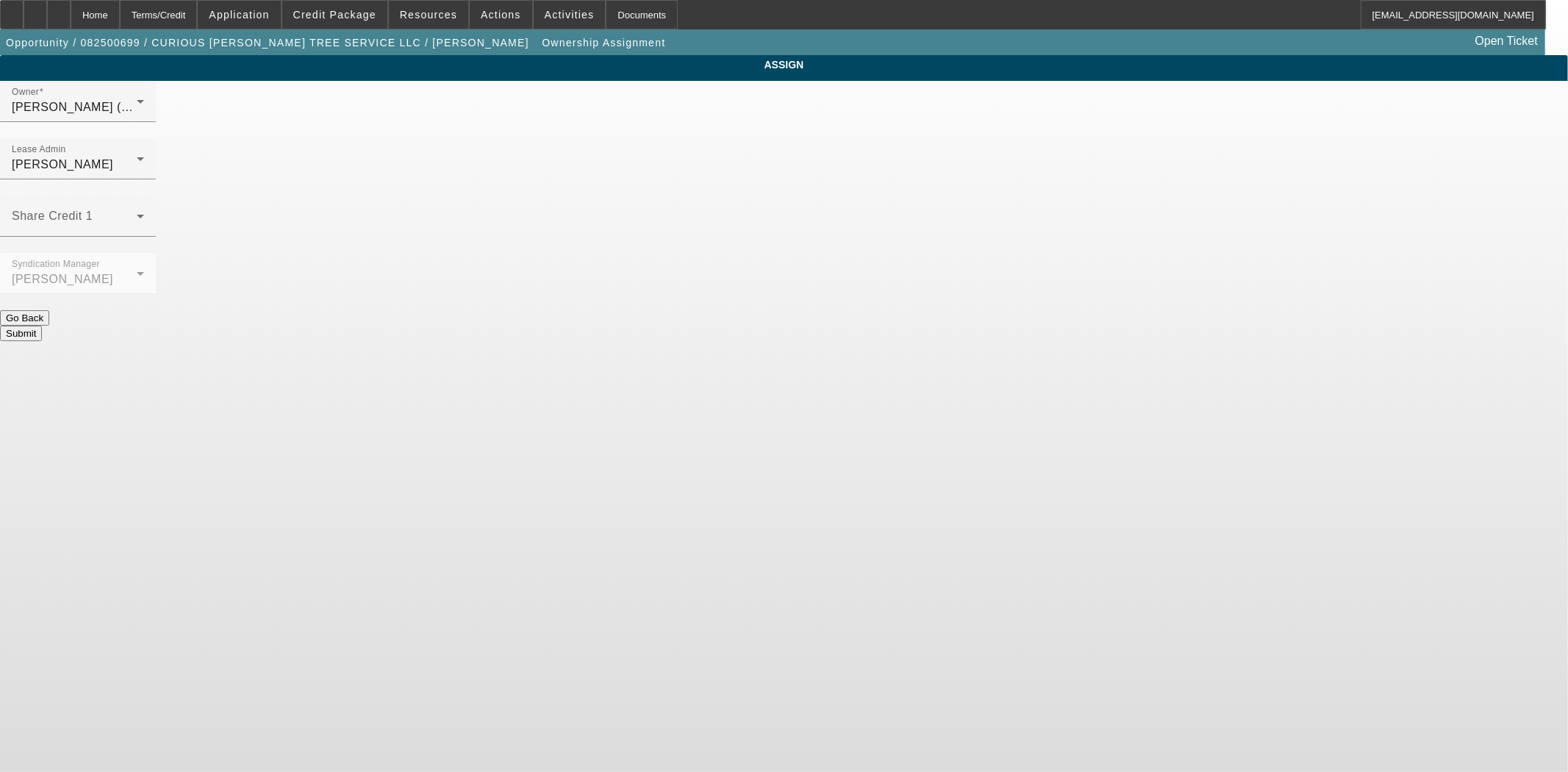
click at [801, 74] on div "ASSIGN" at bounding box center [784, 65] width 1568 height 19
click at [137, 156] on div "[PERSON_NAME]" at bounding box center [74, 165] width 125 height 18
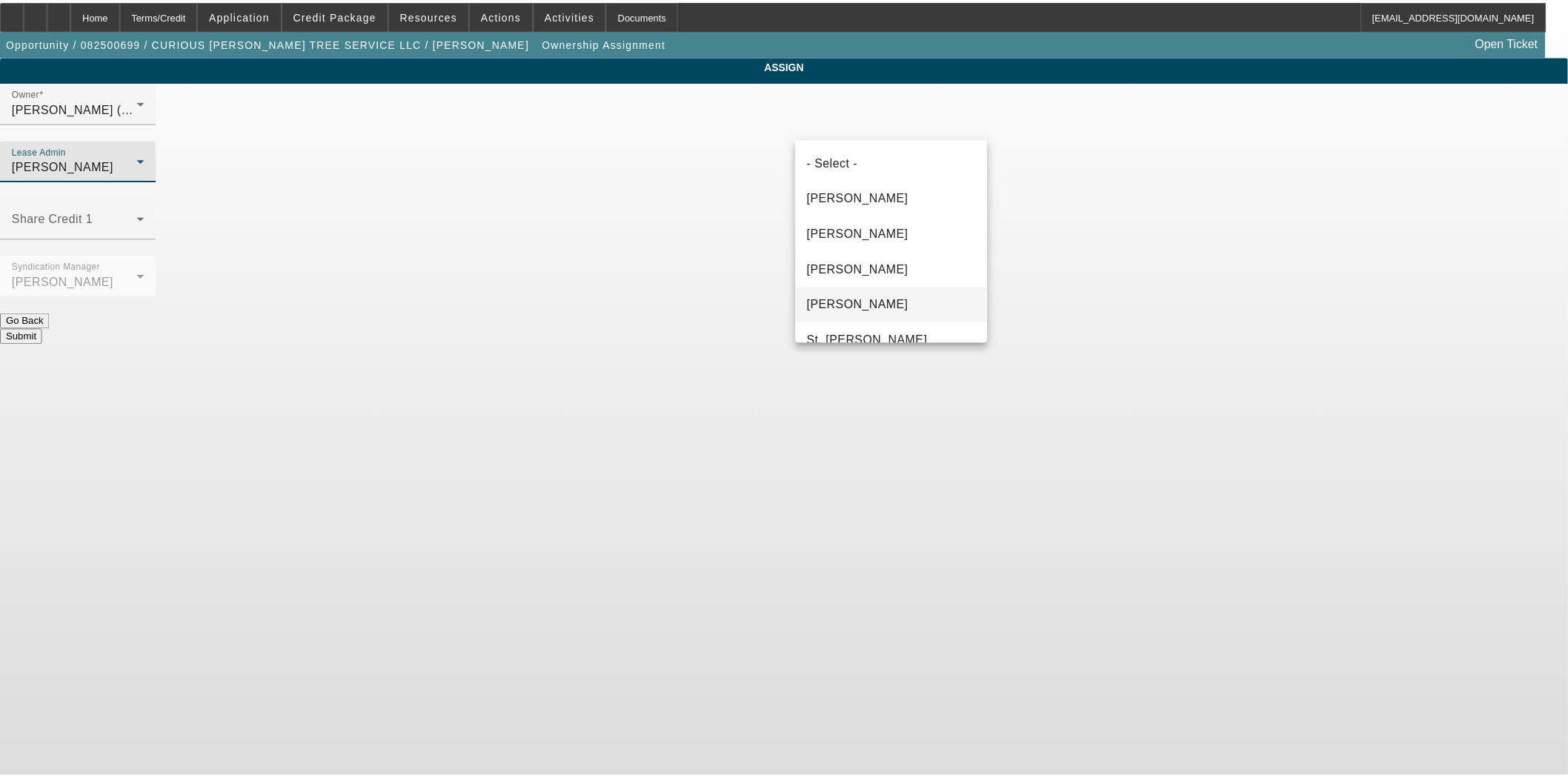
scroll to position [51, 0]
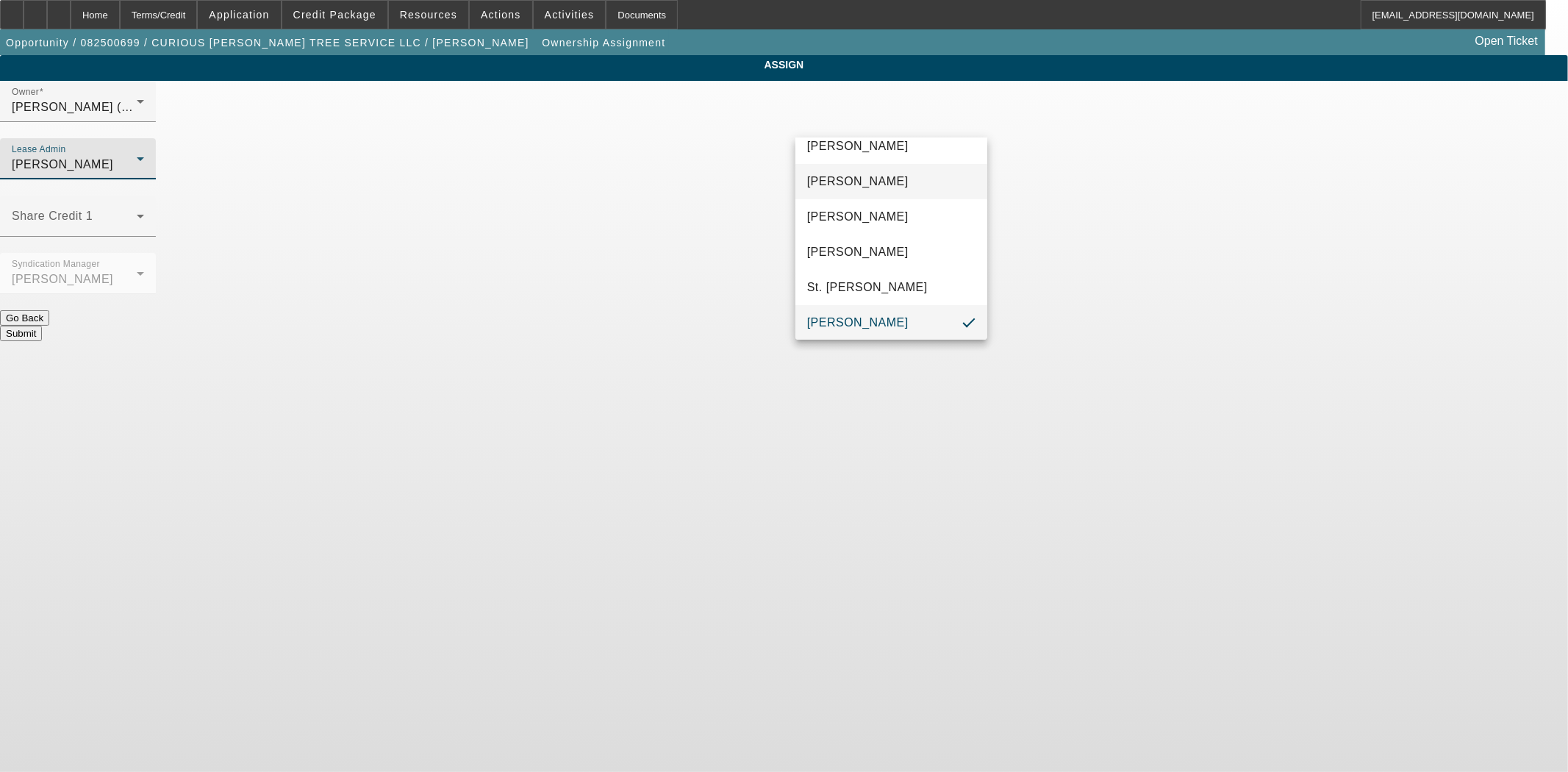
click at [855, 177] on span "[PERSON_NAME]" at bounding box center [858, 181] width 102 height 18
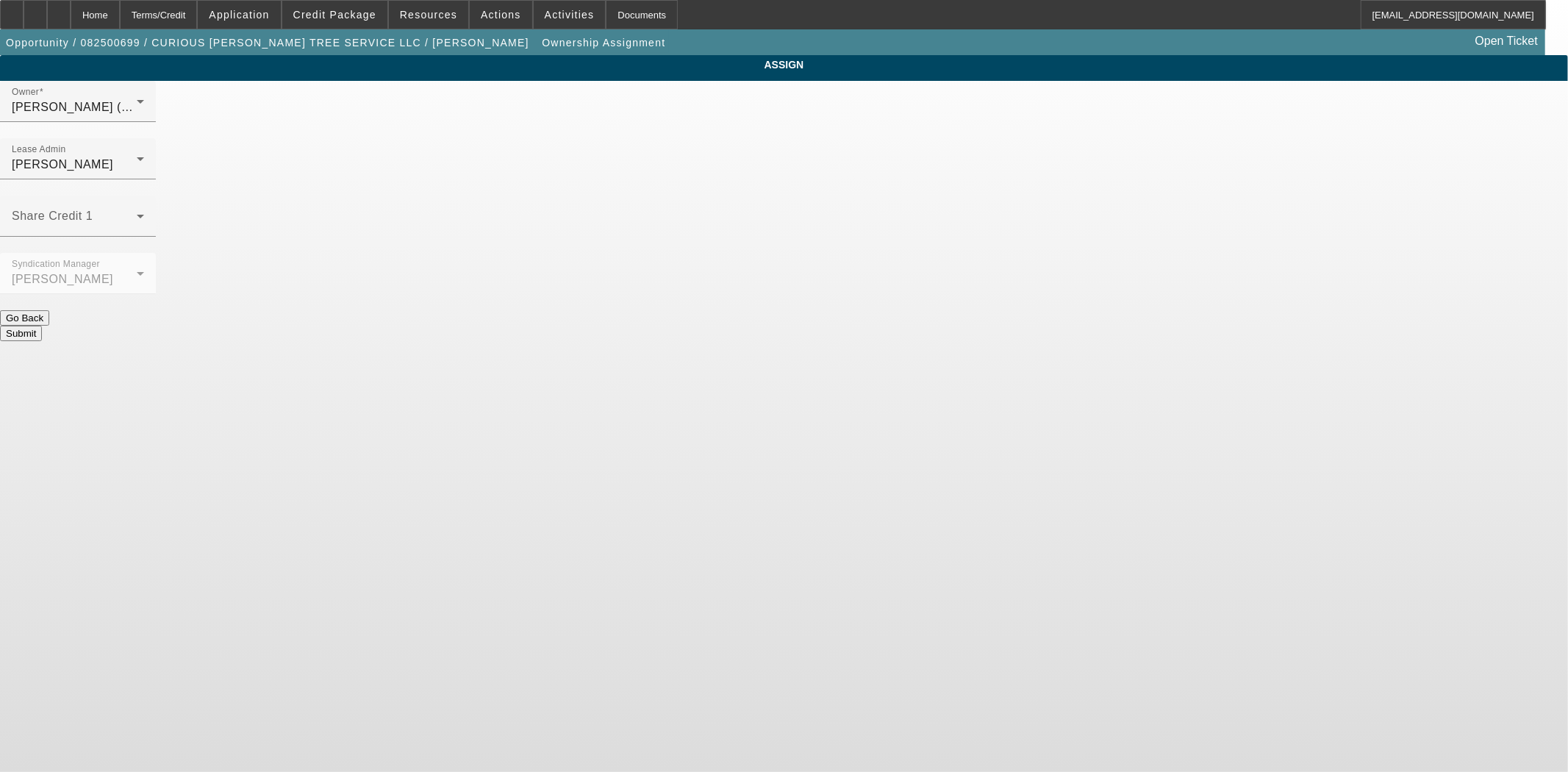
click at [42, 326] on button "Submit" at bounding box center [20, 334] width 42 height 15
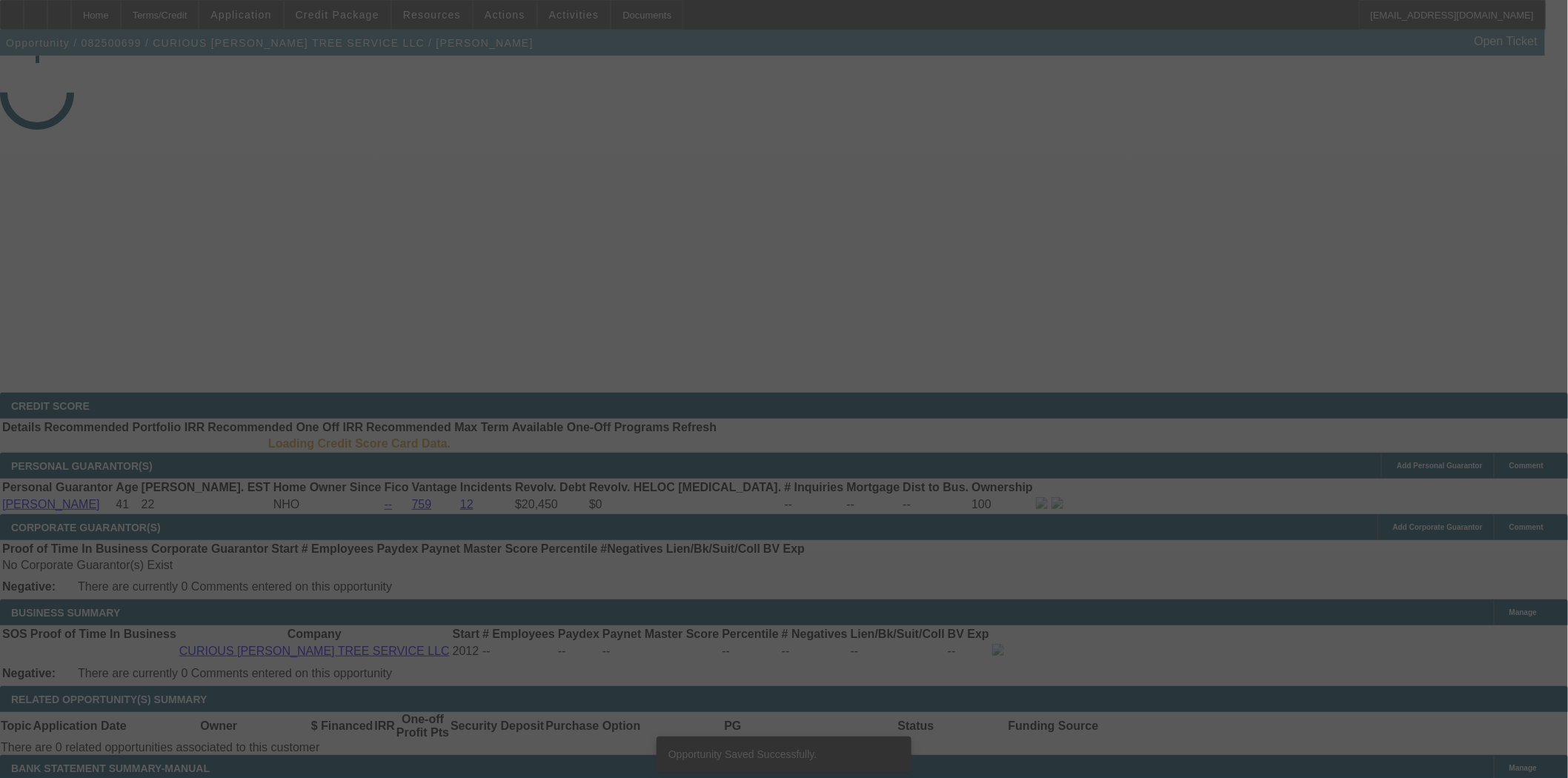
select select "3"
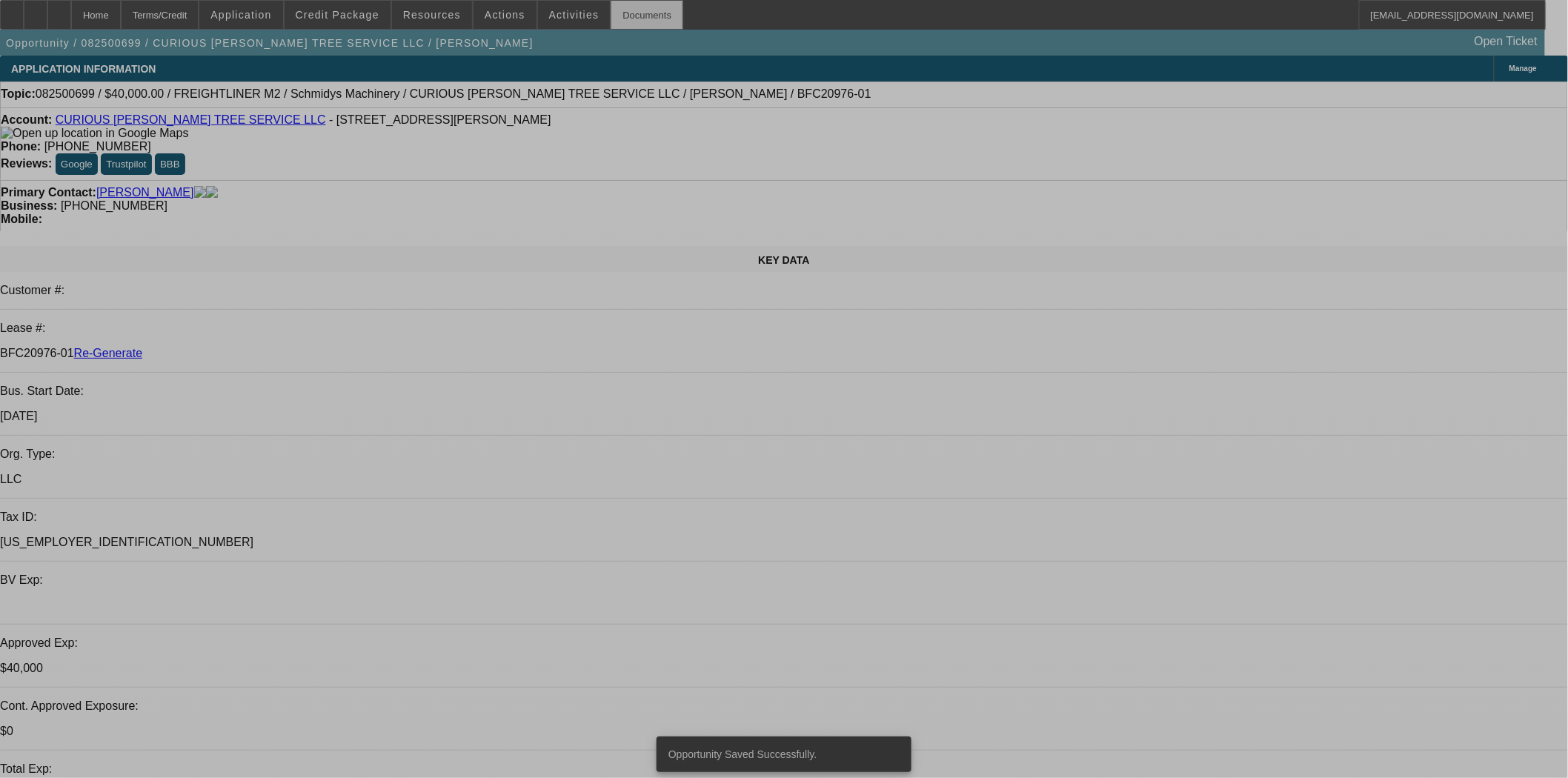
select select "0"
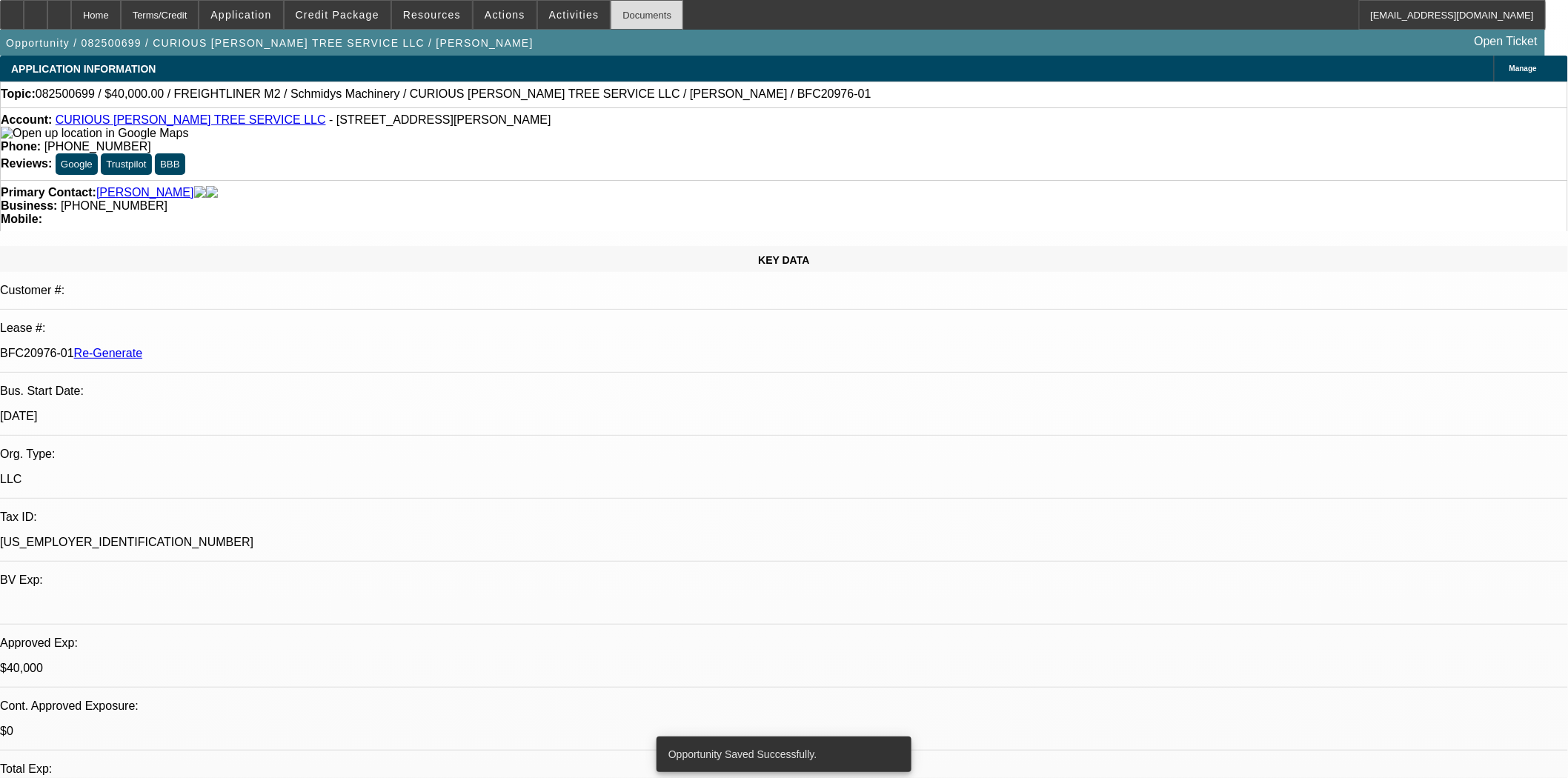
select select "3"
select select "0"
select select "6"
click at [617, 13] on div "Documents" at bounding box center [647, 15] width 72 height 29
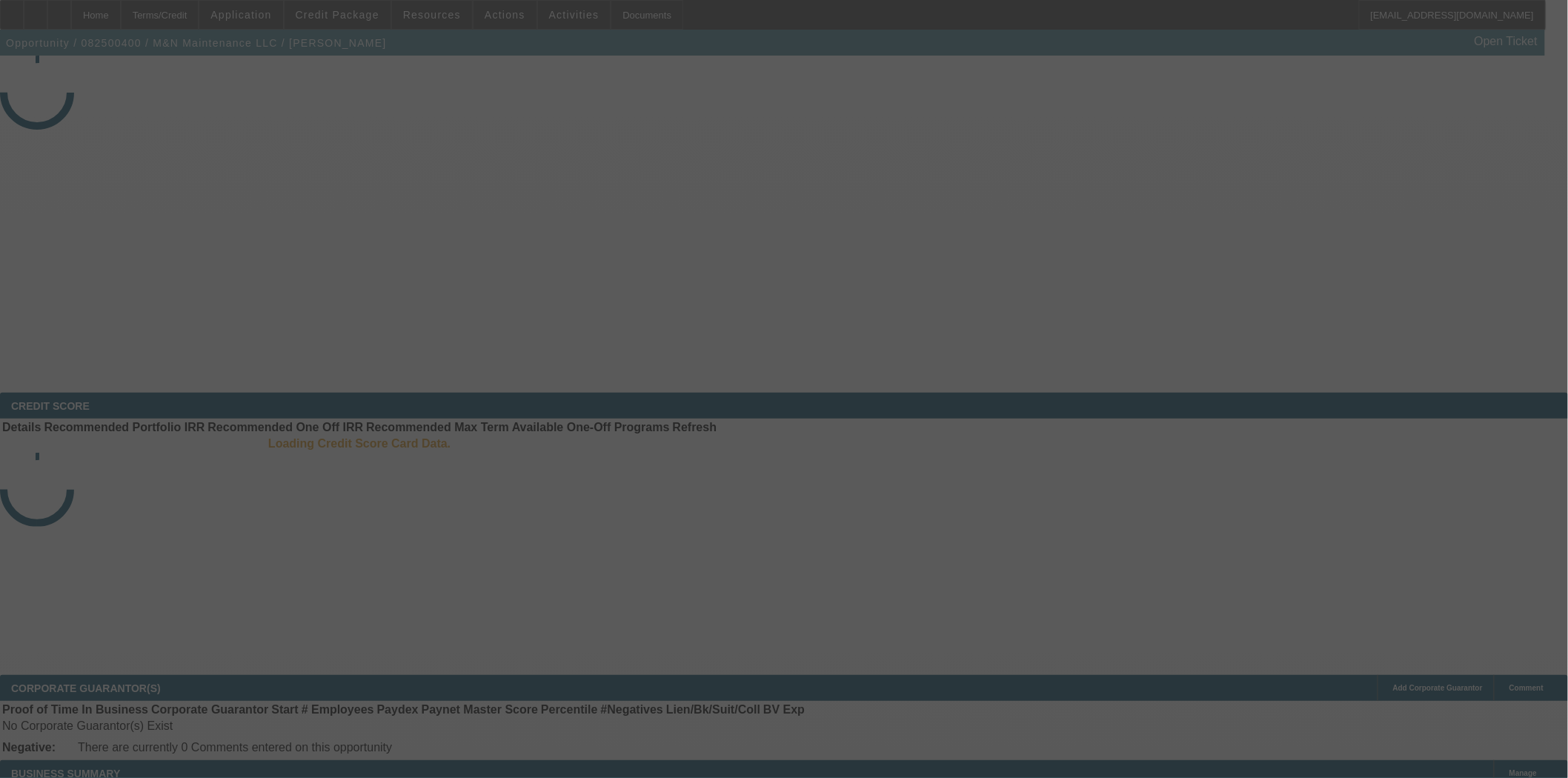
select select "3"
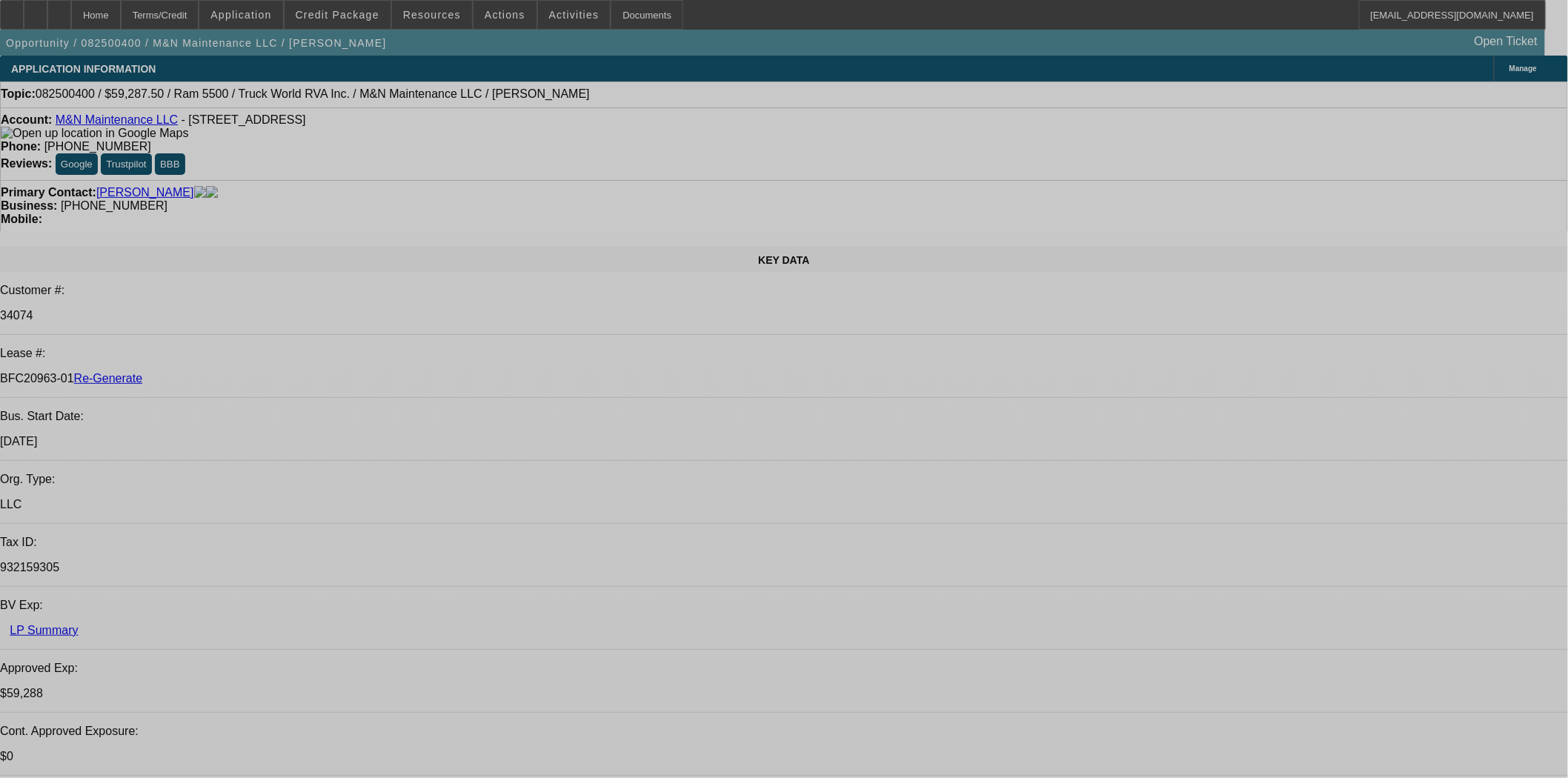
select select "0.1"
select select "0"
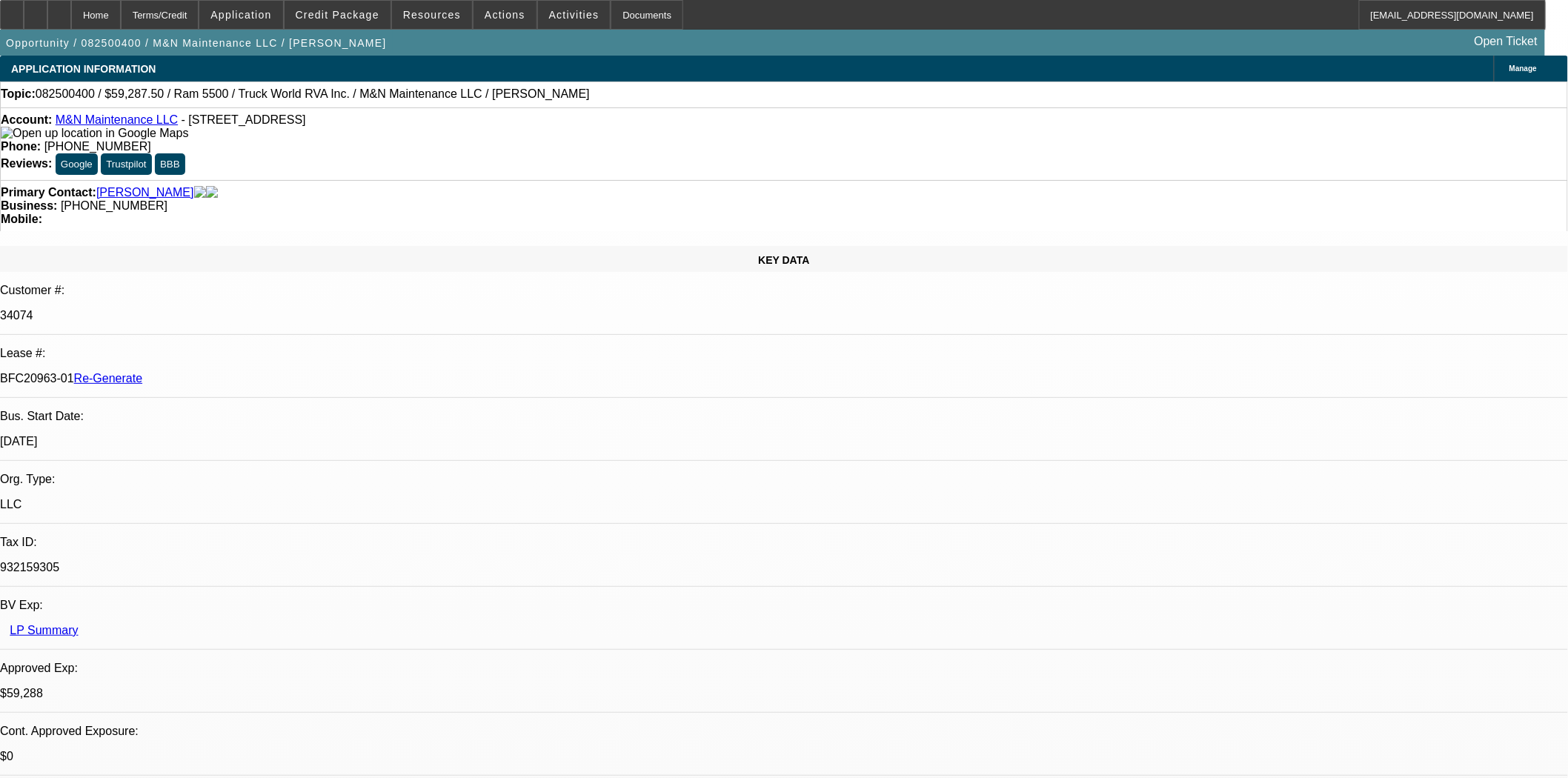
select select "0"
select select "6"
click at [633, 15] on div "Documents" at bounding box center [647, 15] width 72 height 29
click at [12, 9] on icon at bounding box center [12, 9] width 0 height 0
click at [617, 19] on div "Documents" at bounding box center [647, 15] width 72 height 29
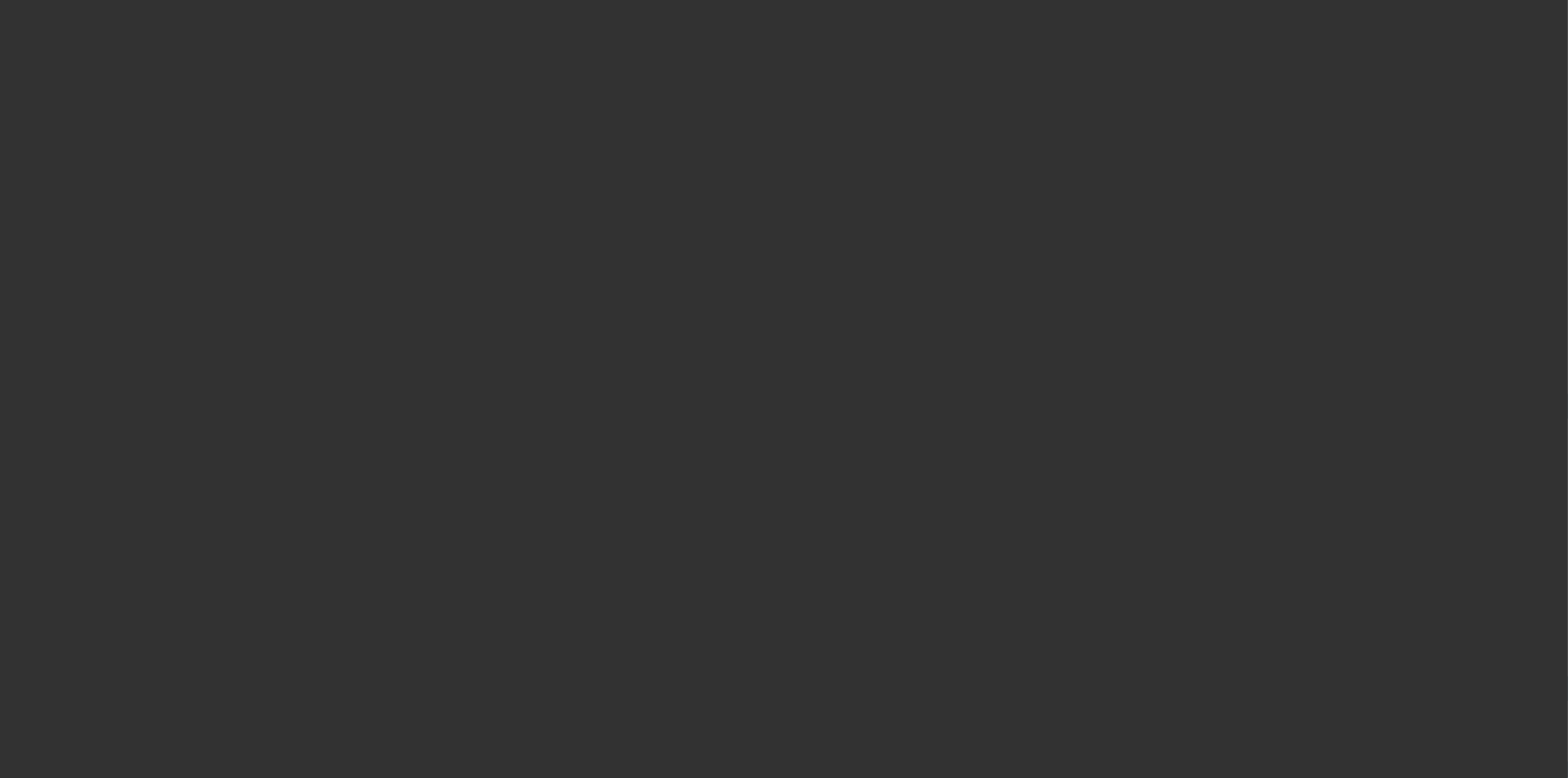
select select "3"
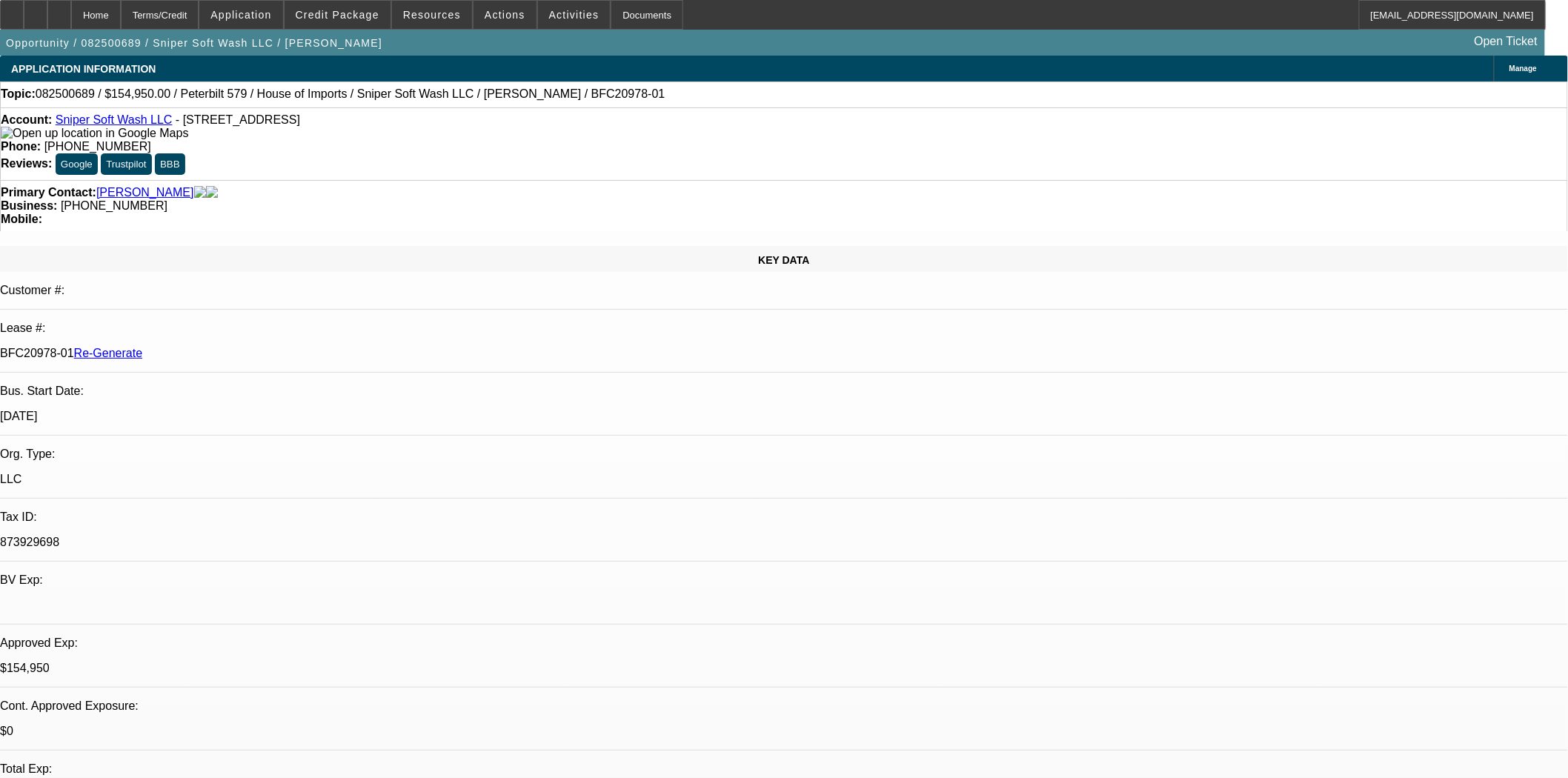
select select "0"
select select "2"
select select "0"
select select "6"
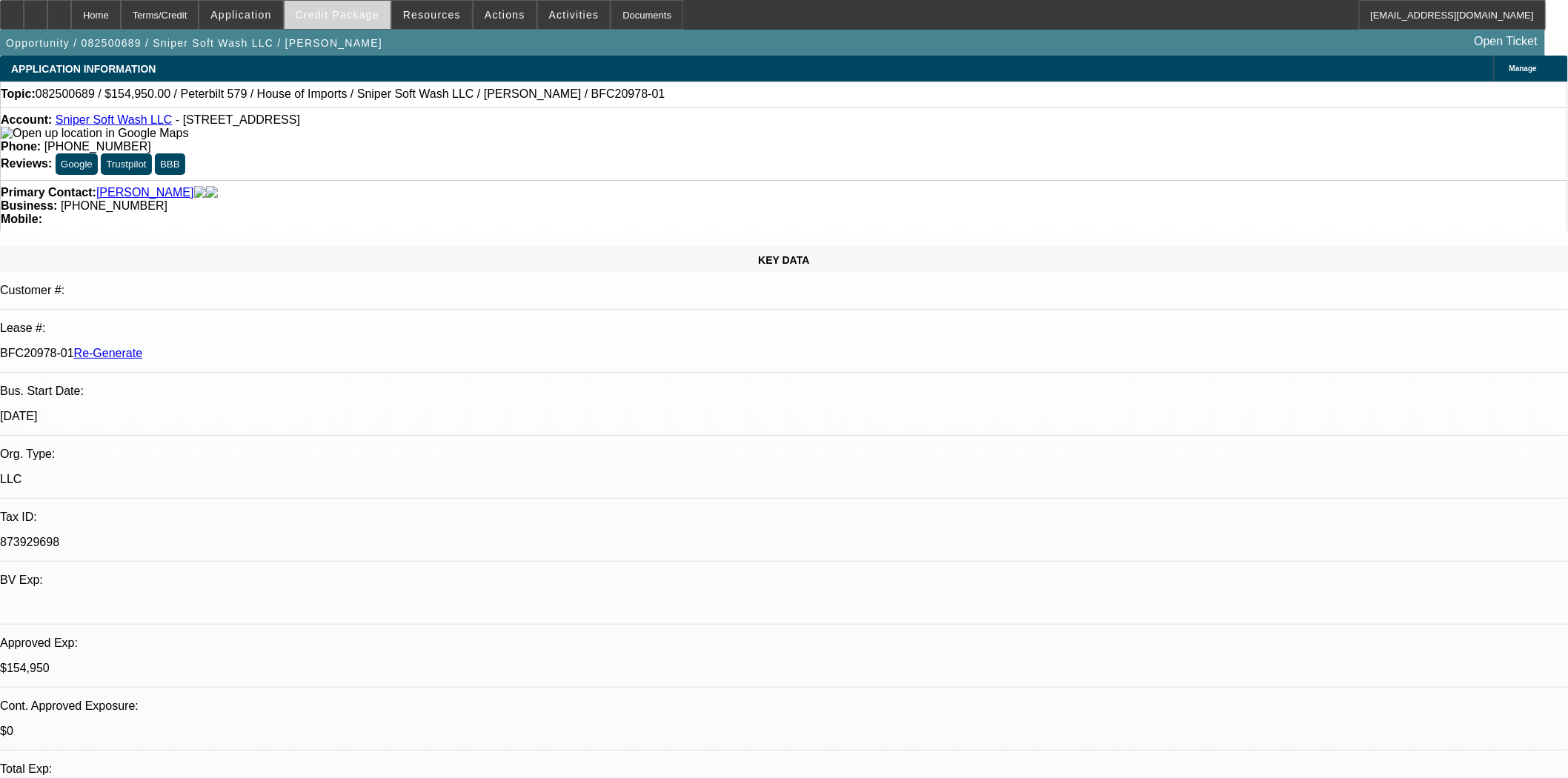
click at [341, 9] on span "Credit Package" at bounding box center [337, 15] width 83 height 12
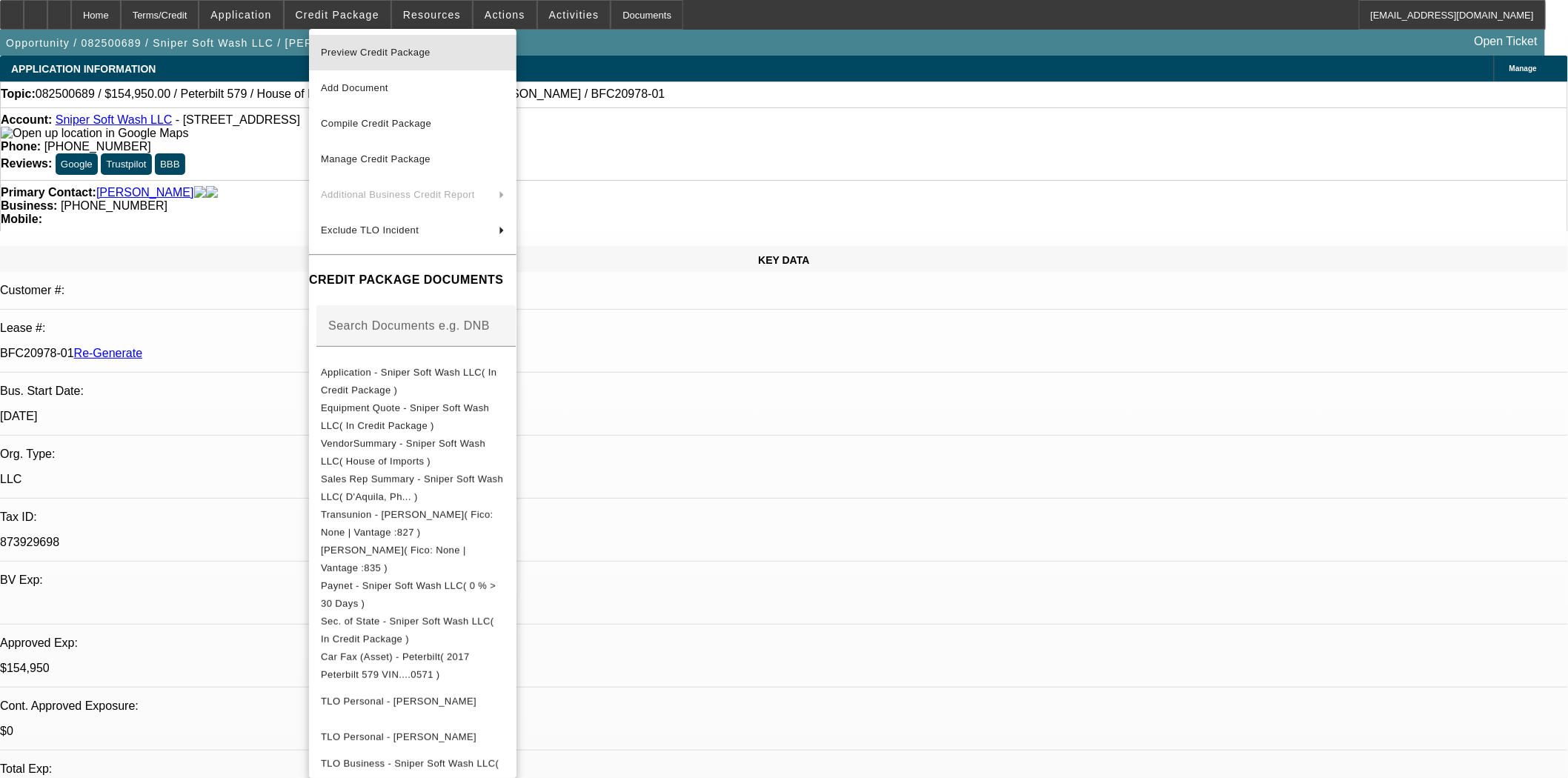
click at [366, 44] on span "Preview Credit Package" at bounding box center [413, 52] width 184 height 18
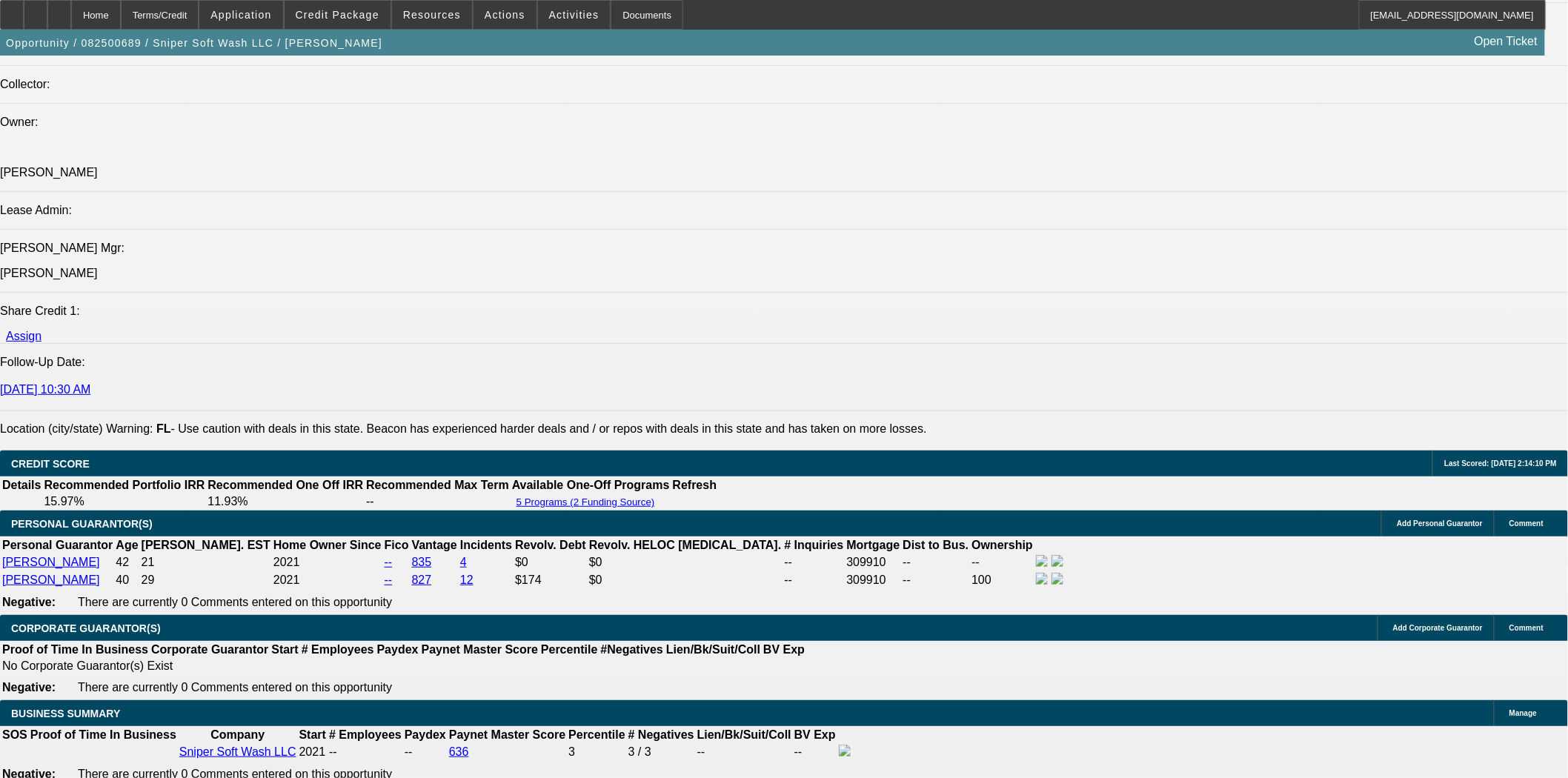
scroll to position [1894, 0]
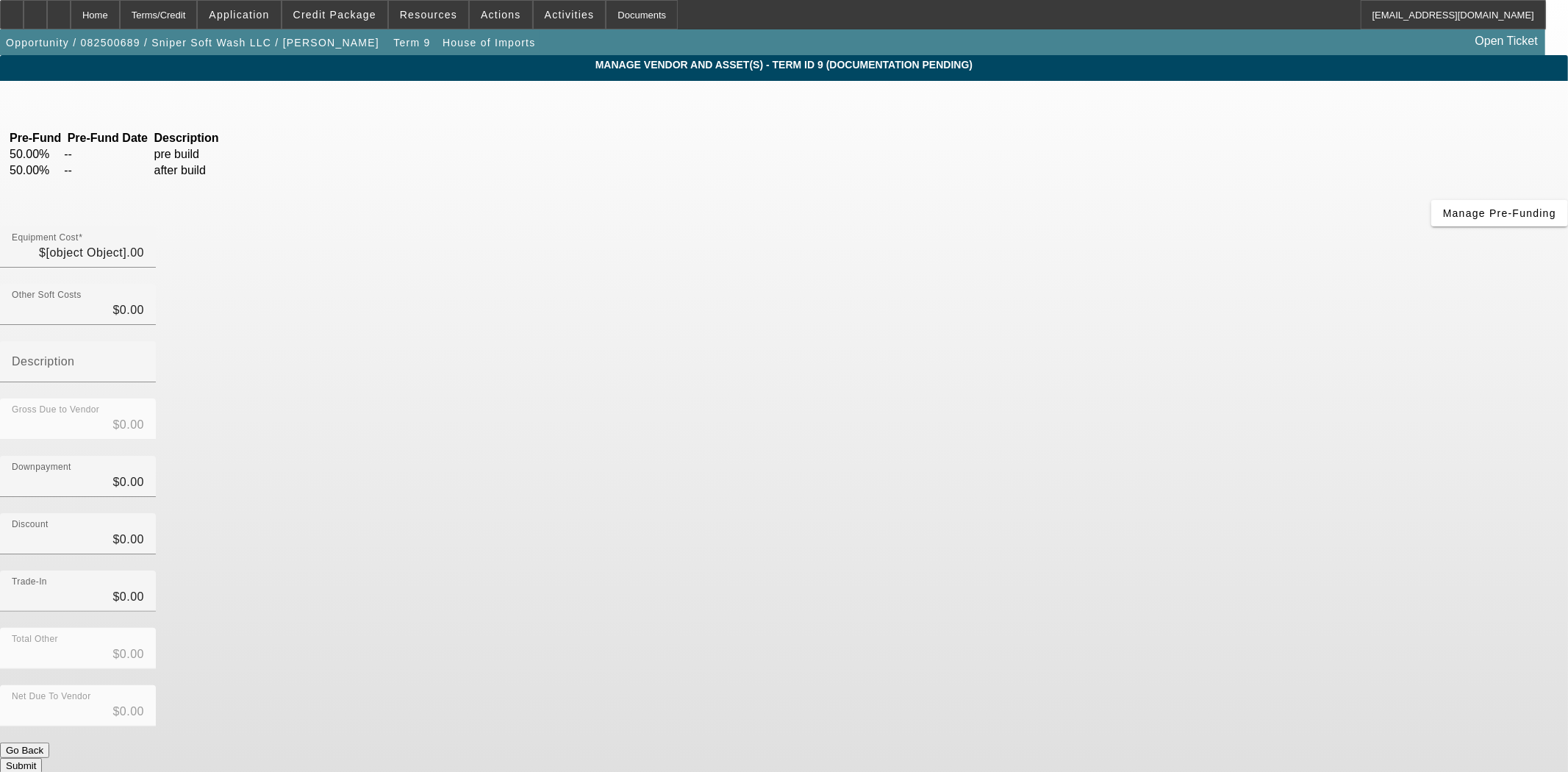
type input "$164,758.00"
click at [119, 8] on div "Home" at bounding box center [96, 15] width 50 height 29
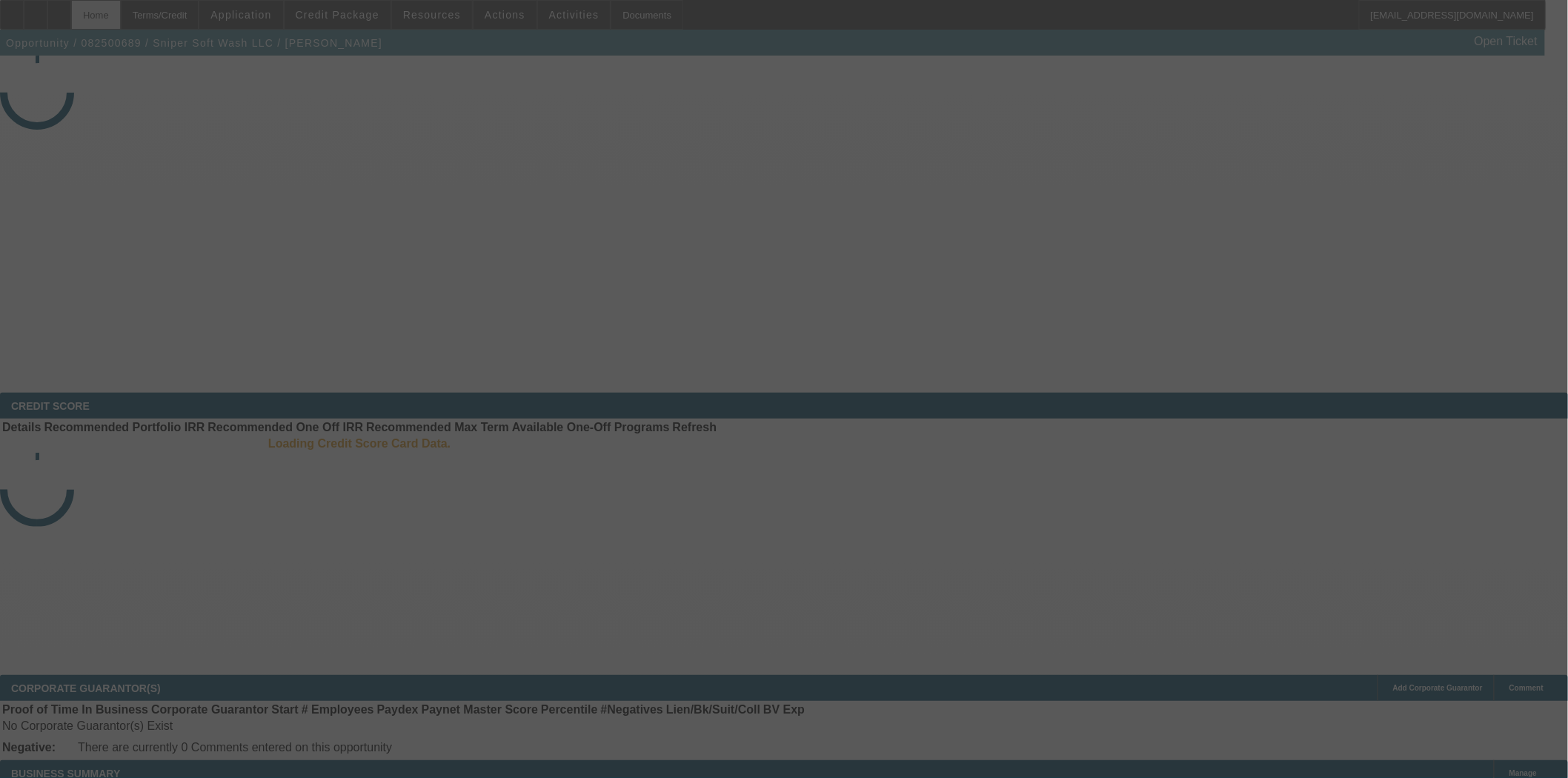
select select "3"
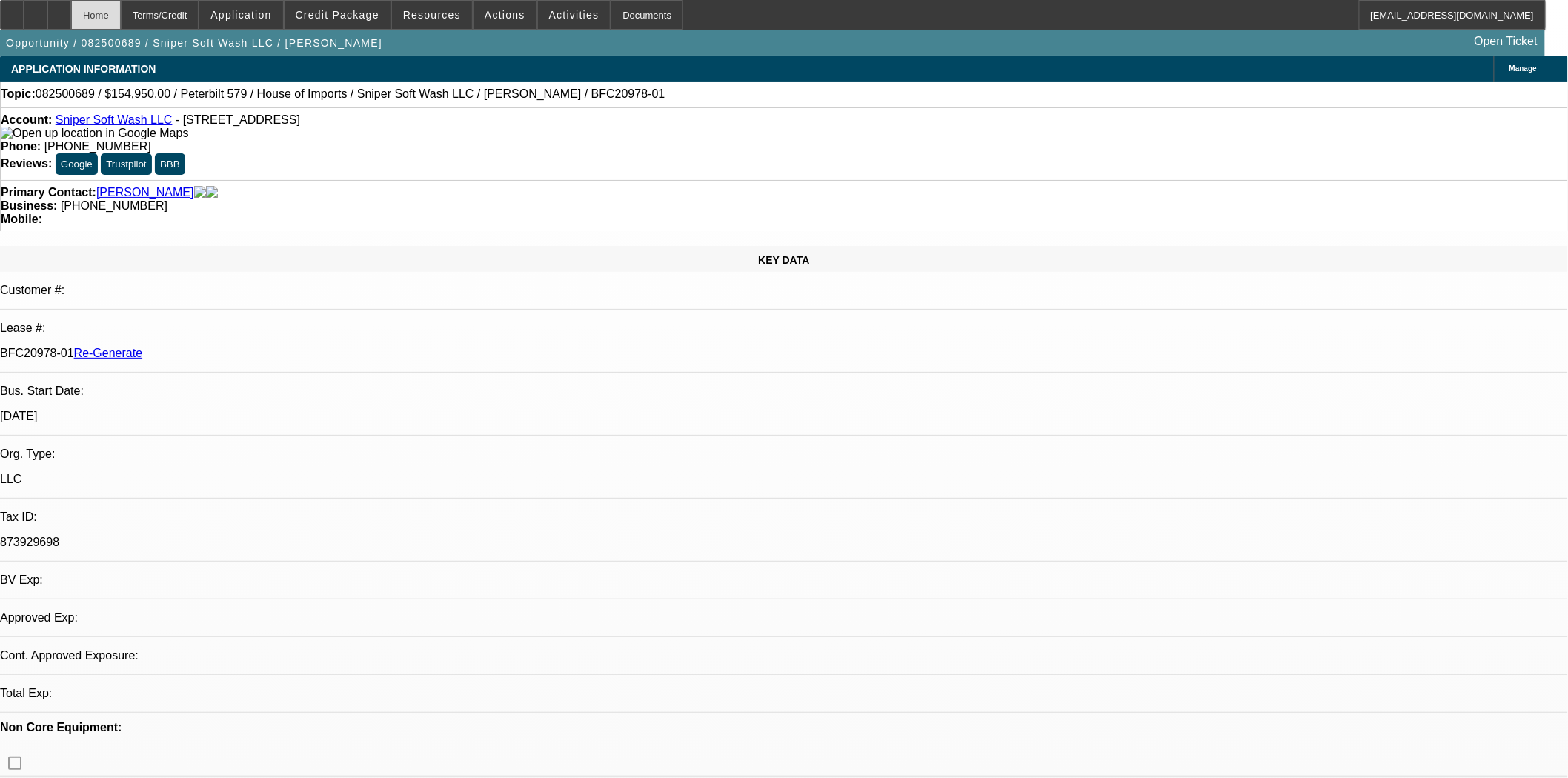
select select "0"
select select "2"
select select "0"
select select "6"
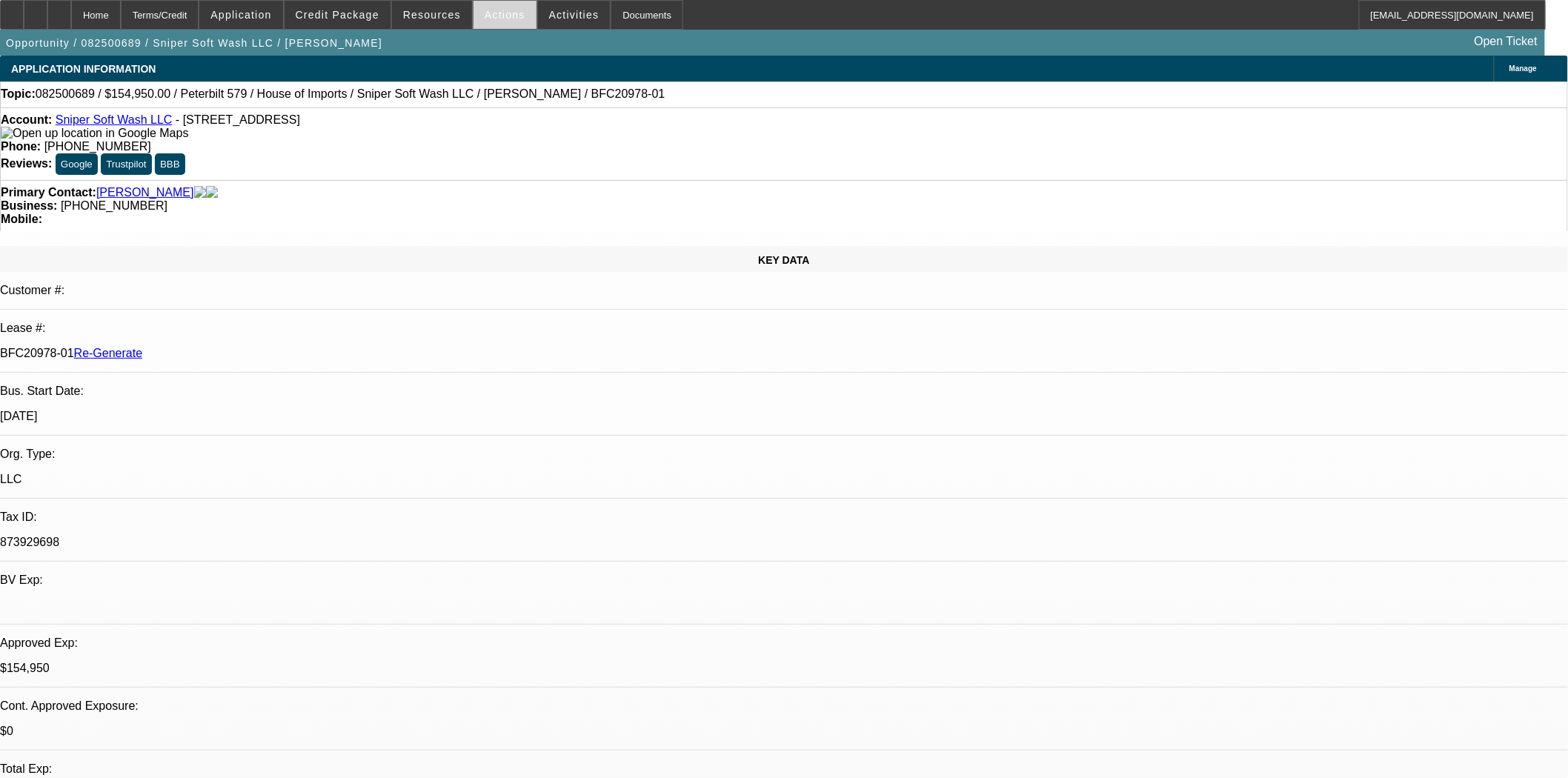
click at [485, 12] on span "Actions" at bounding box center [504, 15] width 40 height 12
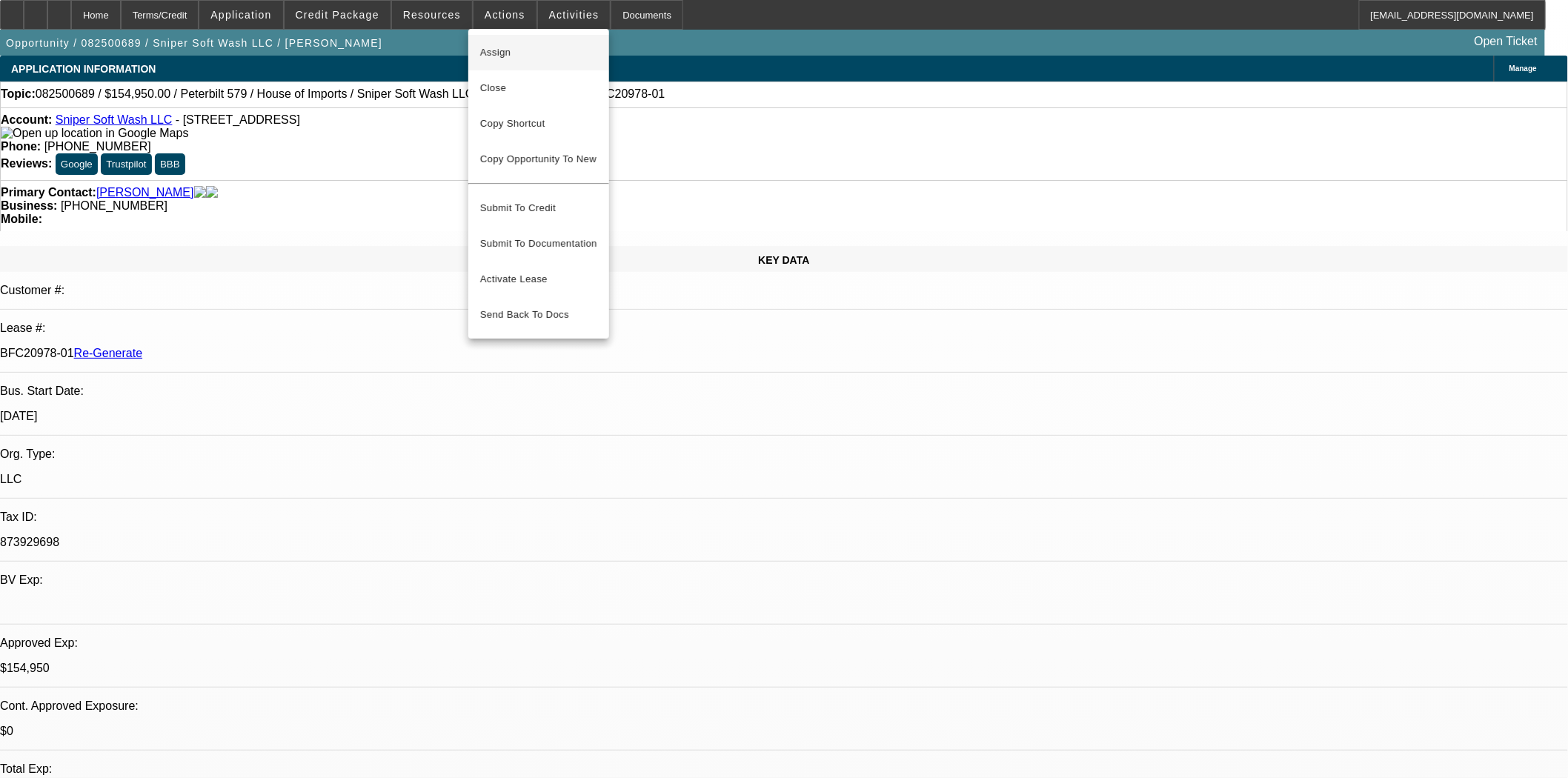
click at [491, 49] on span "Assign" at bounding box center [539, 52] width 117 height 18
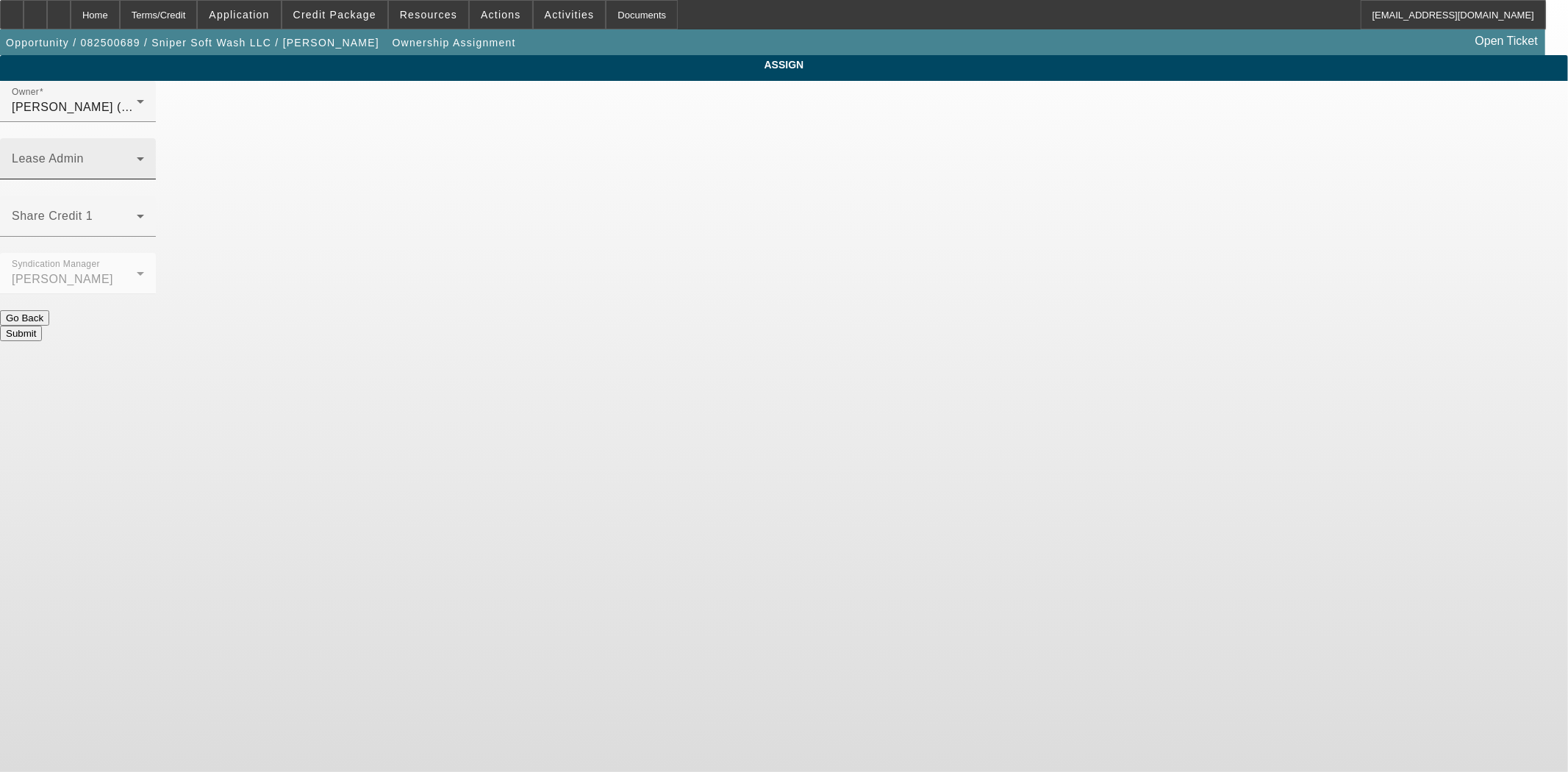
click at [137, 156] on span at bounding box center [74, 165] width 125 height 18
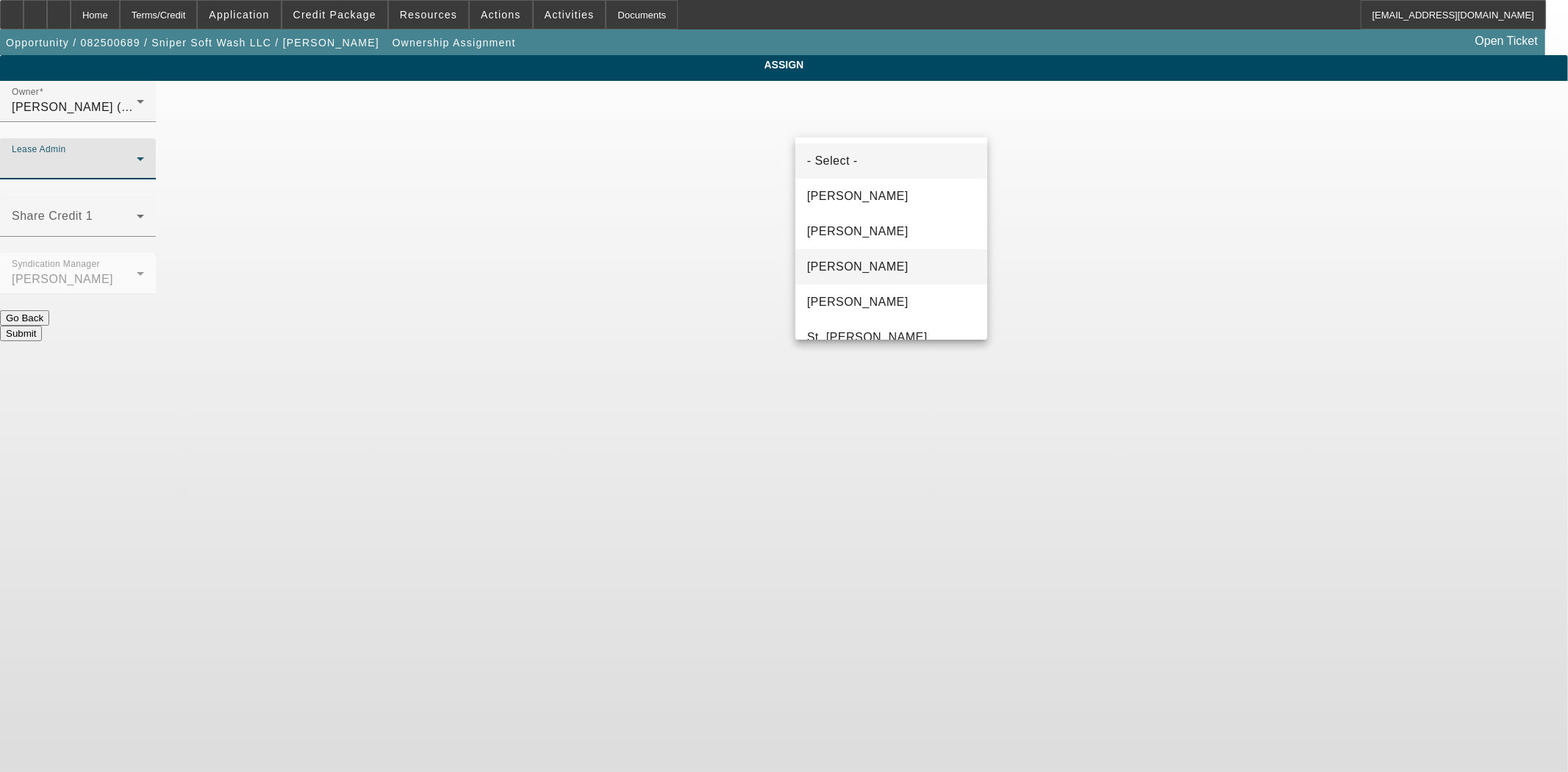
click at [871, 267] on span "[PERSON_NAME]" at bounding box center [858, 266] width 102 height 18
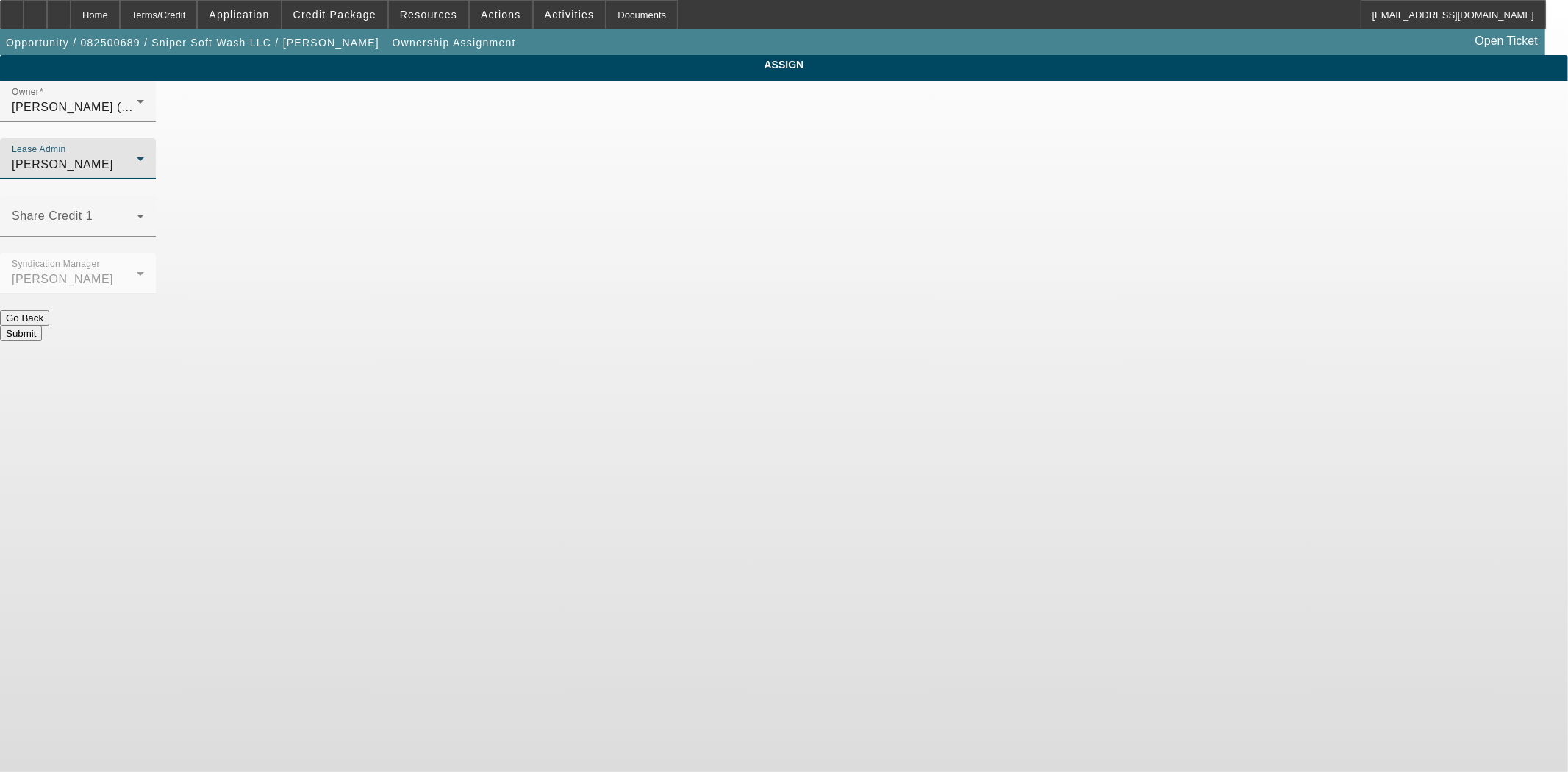
click at [42, 326] on button "Submit" at bounding box center [20, 334] width 42 height 15
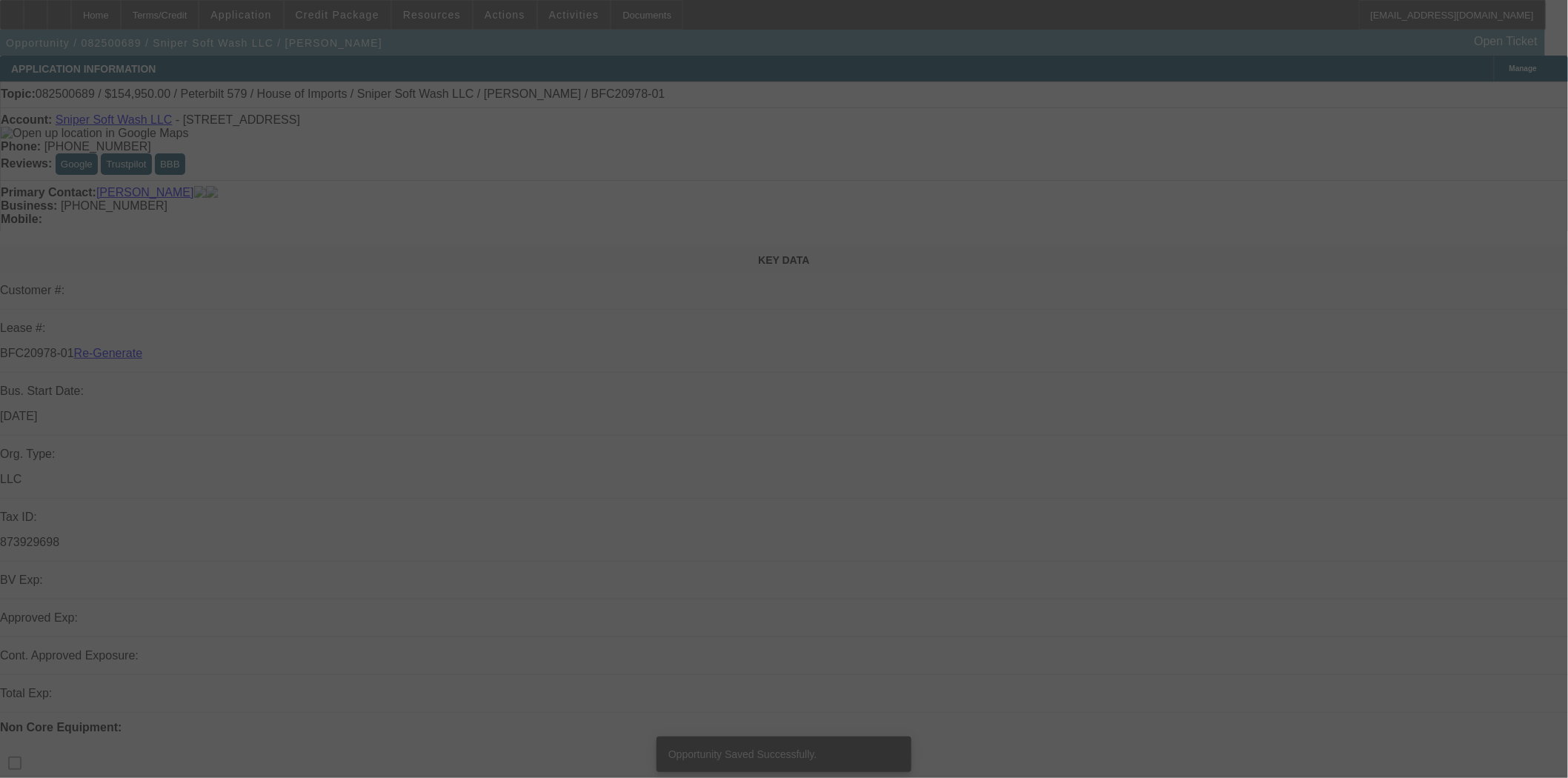
select select "3"
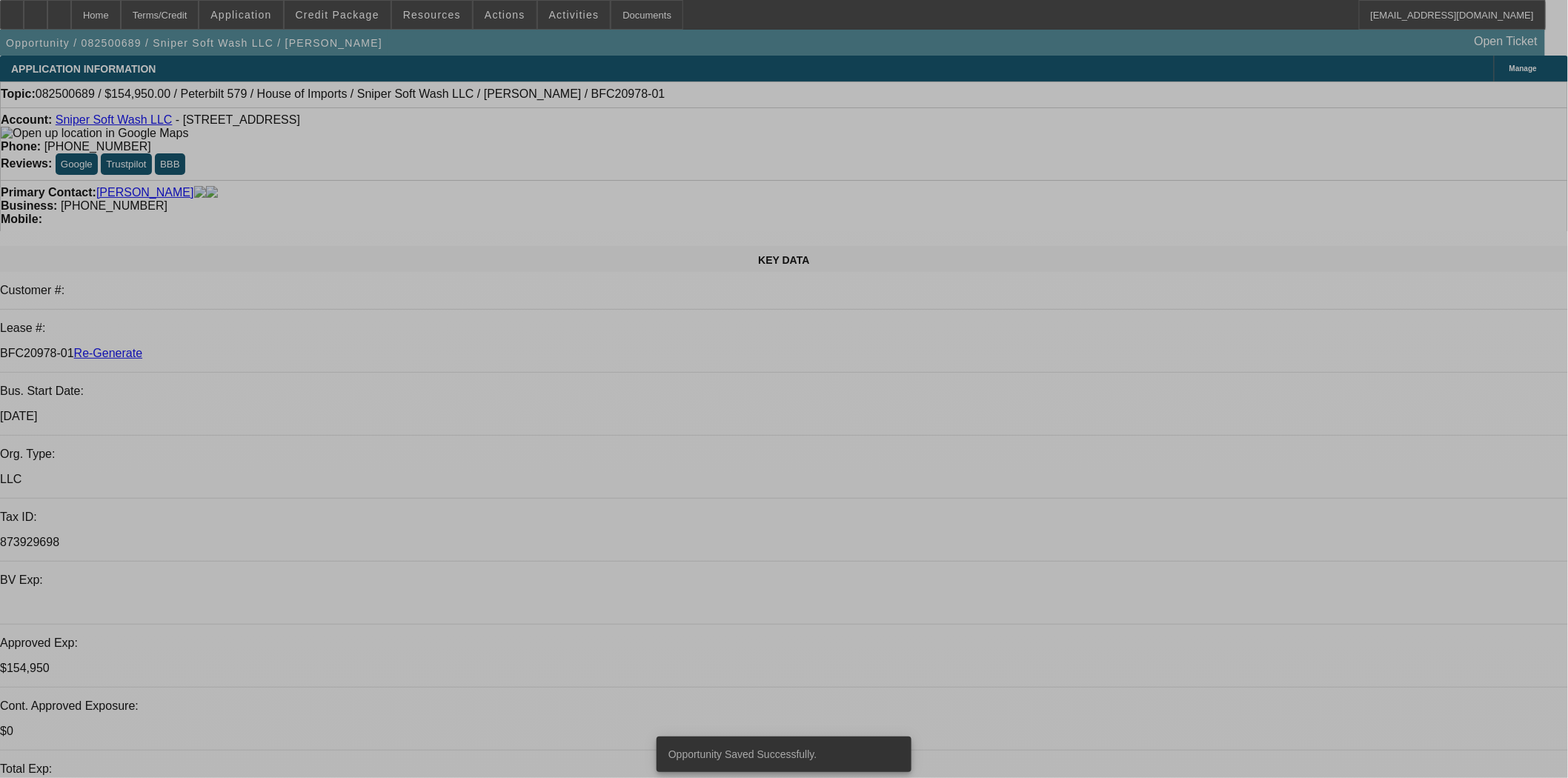
select select "0"
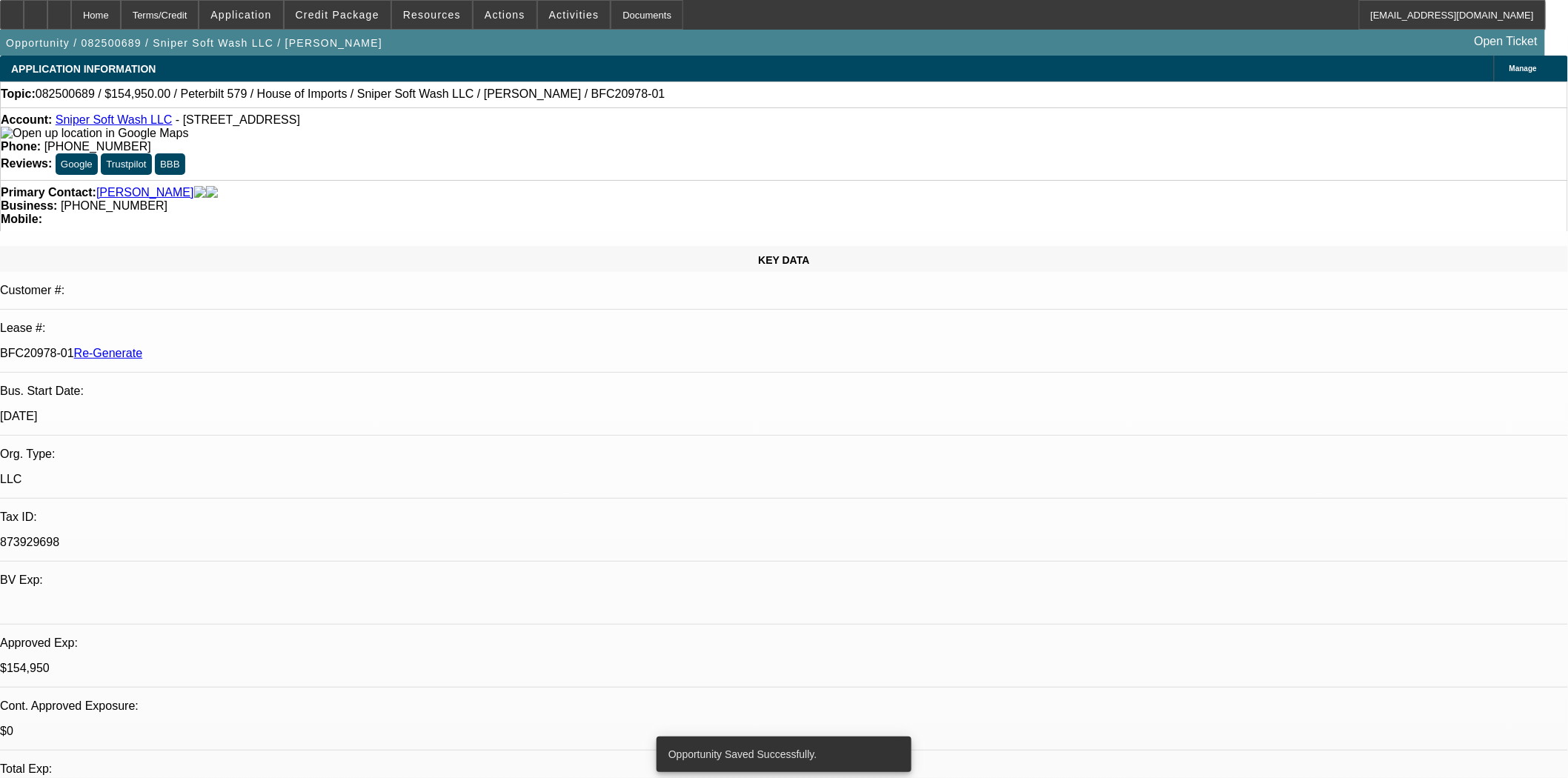
select select "2"
select select "0"
select select "6"
click at [645, 9] on div "Documents" at bounding box center [647, 15] width 72 height 29
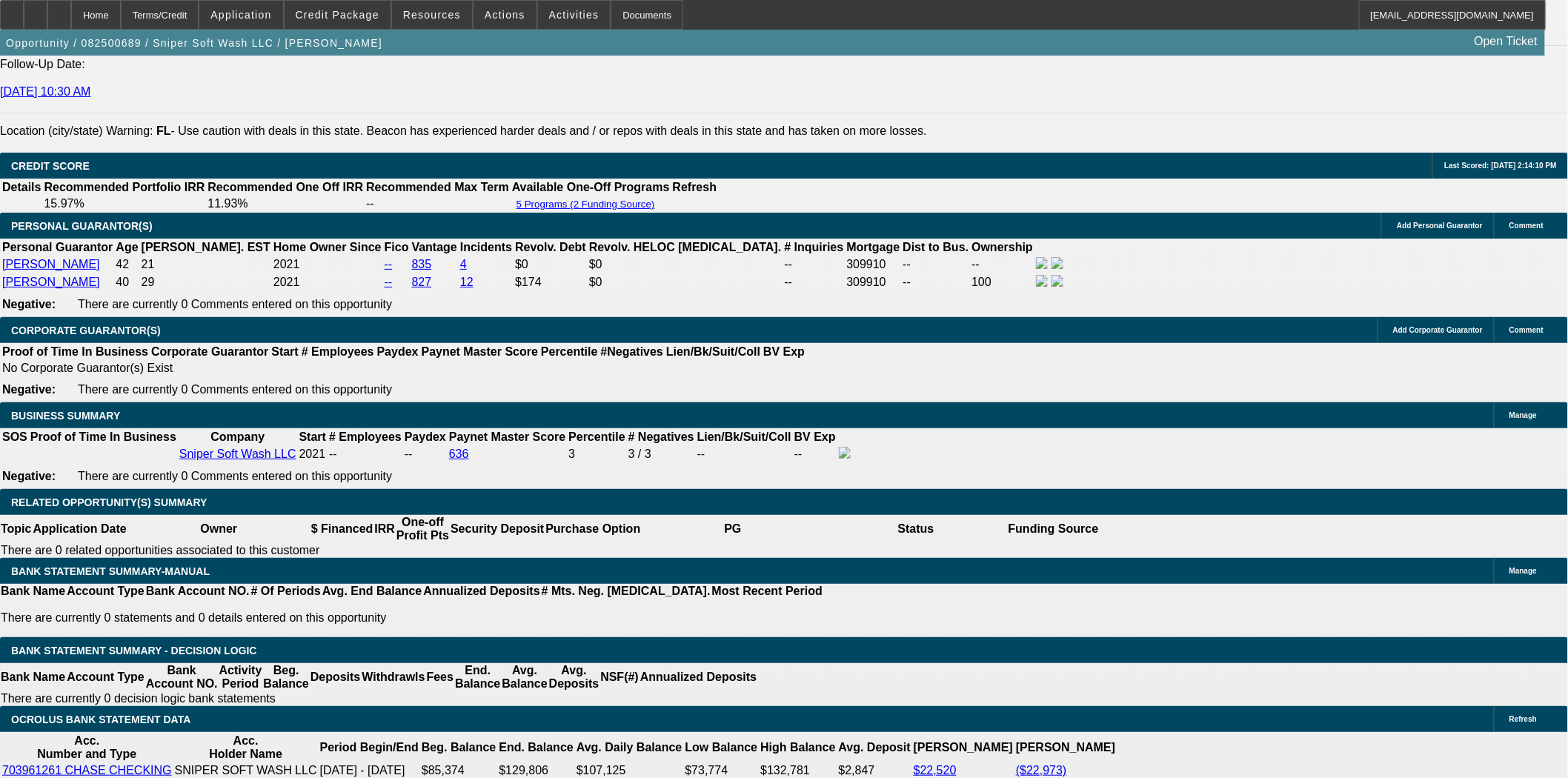
scroll to position [2140, 0]
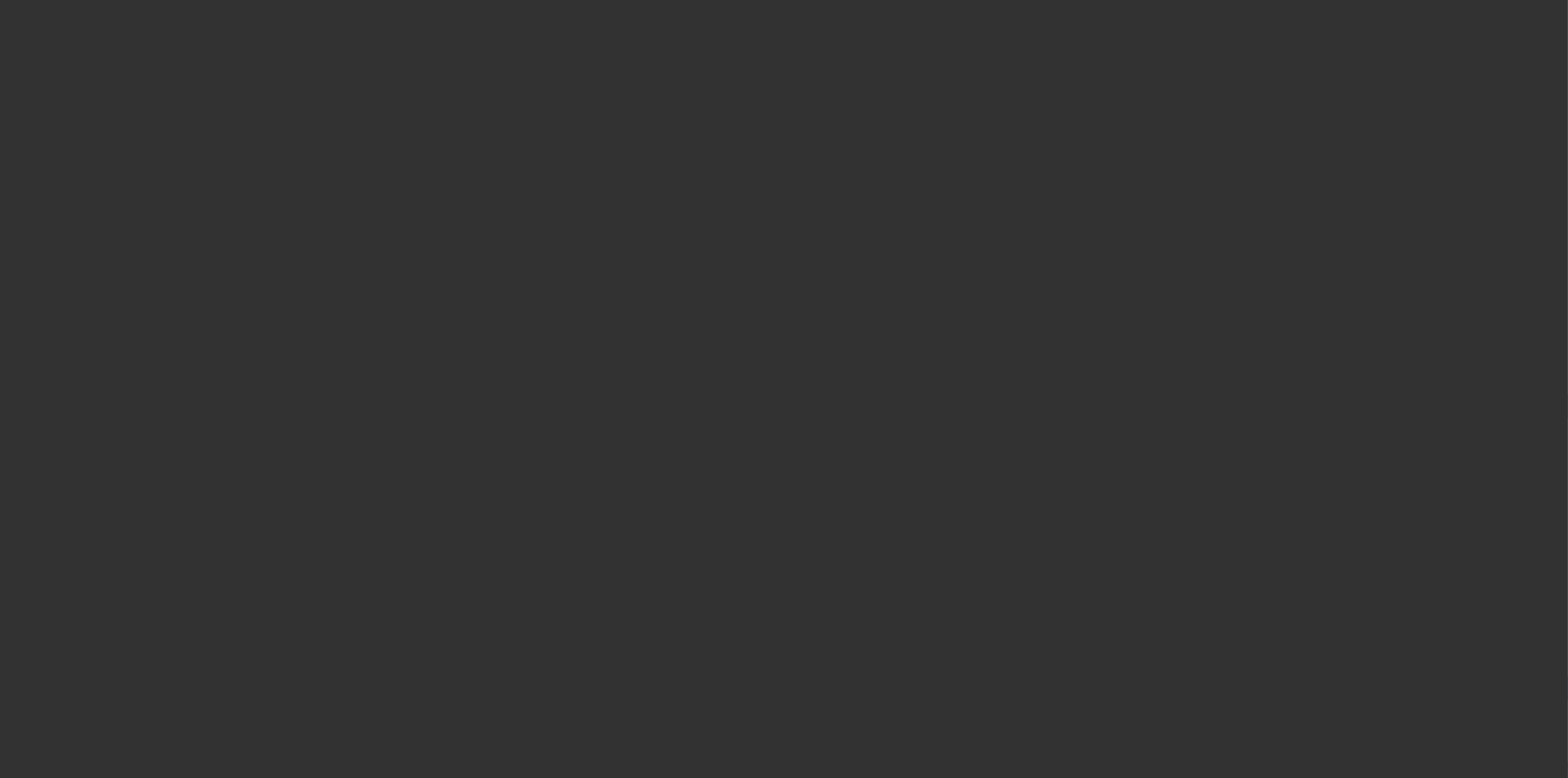
select select "3"
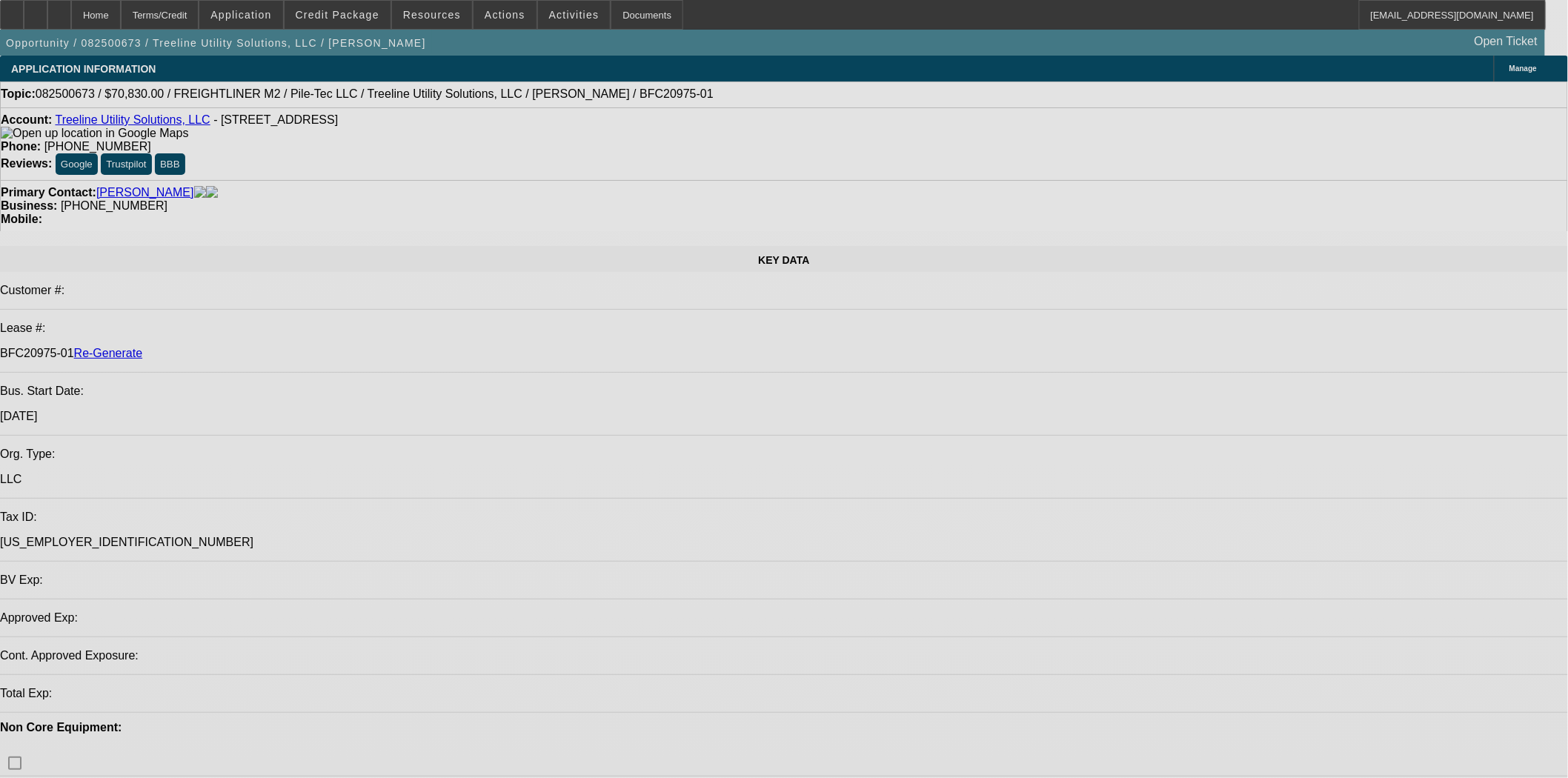
select select "0"
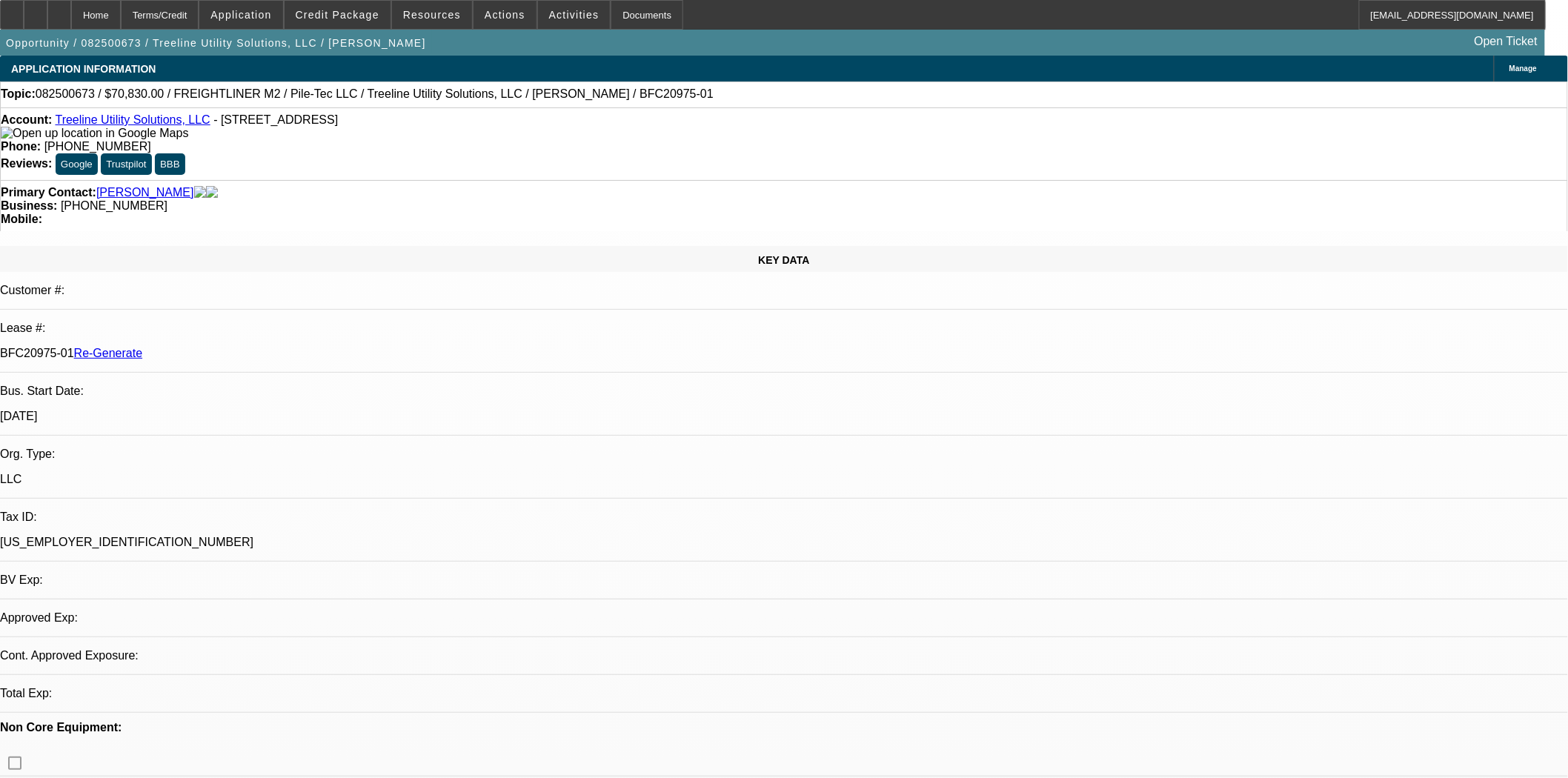
select select "2"
select select "0"
select select "6"
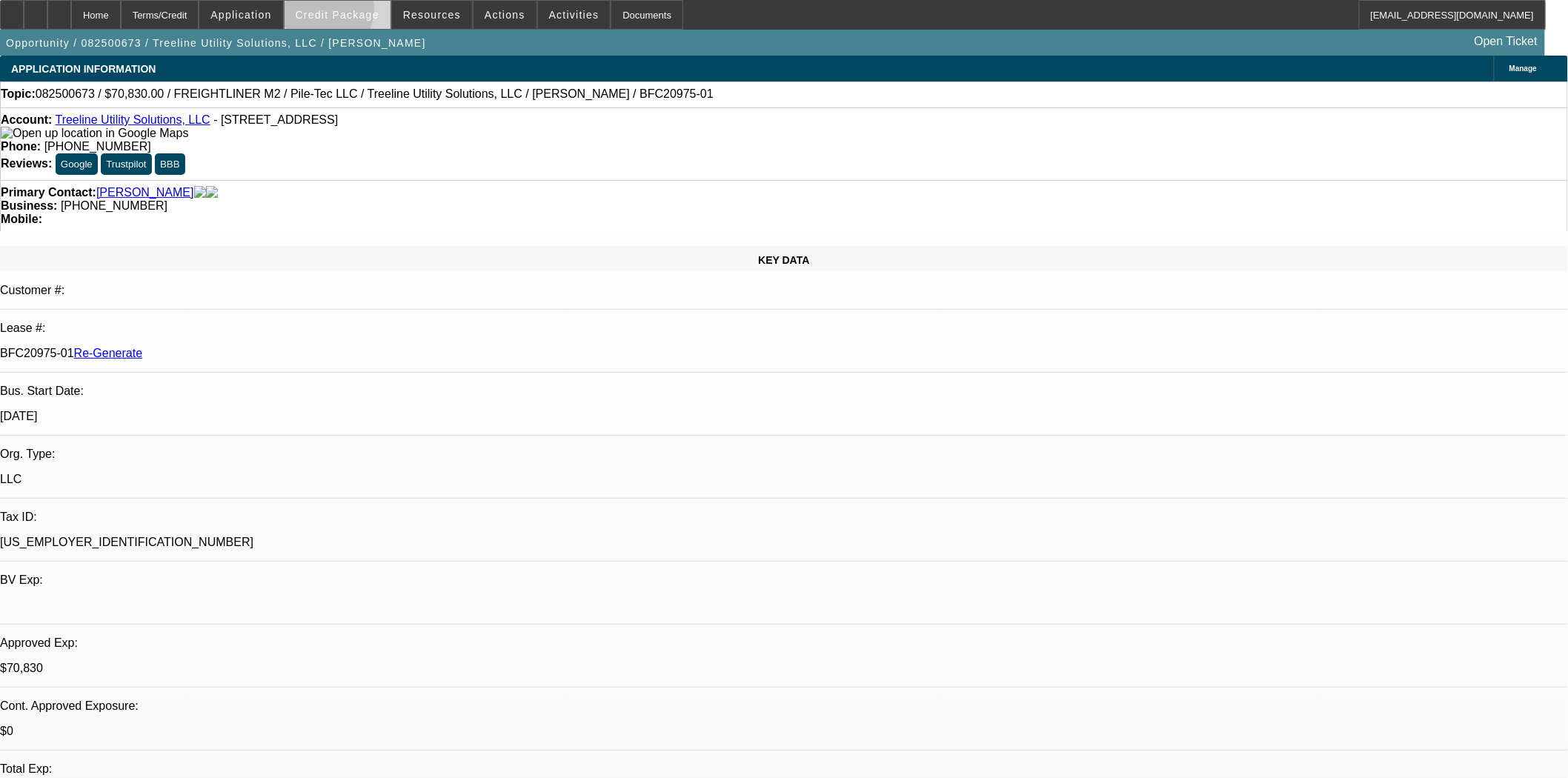
click at [346, 13] on span "Credit Package" at bounding box center [337, 15] width 83 height 12
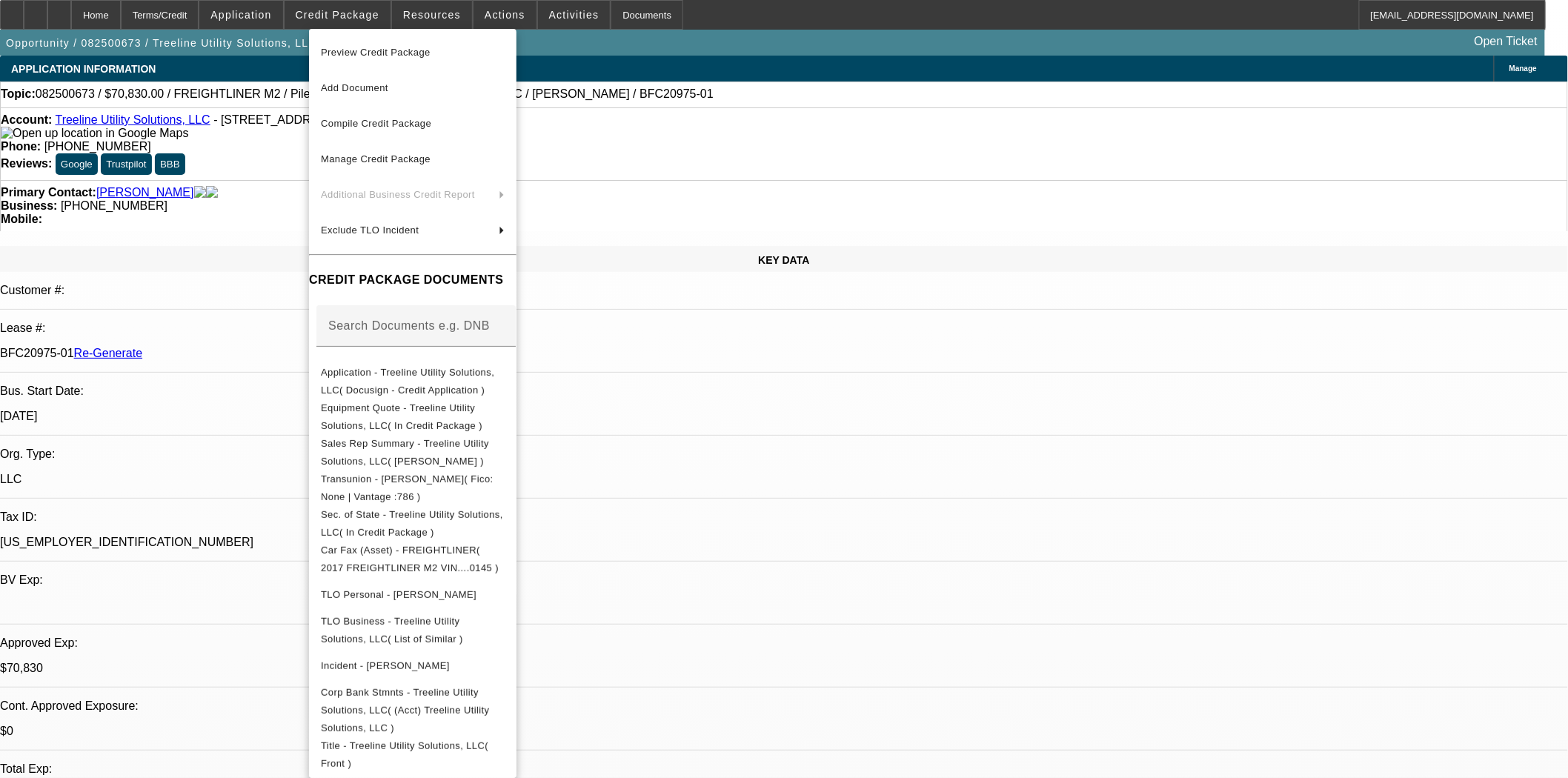
click at [359, 56] on span "Preview Credit Package" at bounding box center [375, 52] width 109 height 11
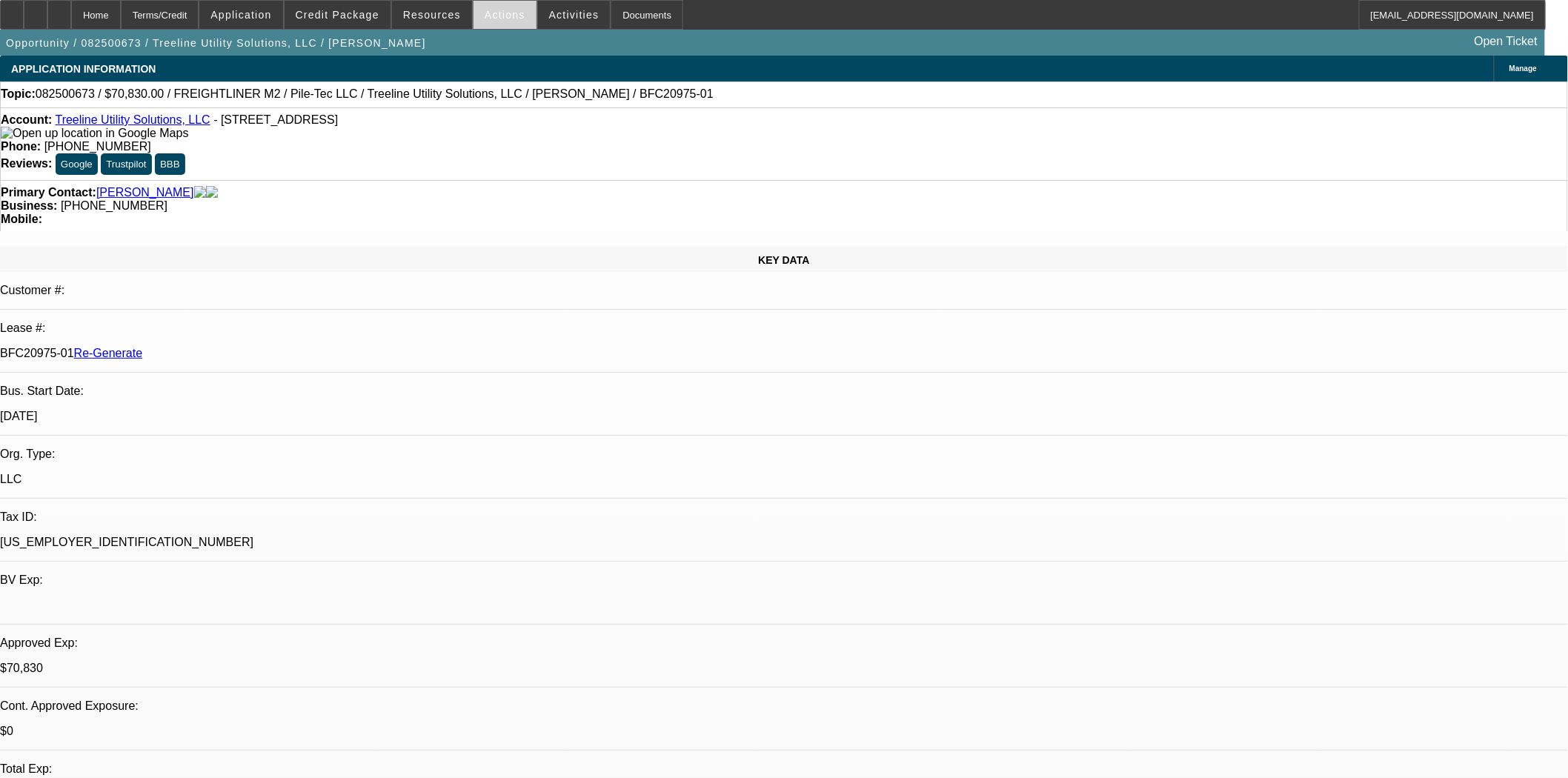
click at [492, 24] on span at bounding box center [504, 15] width 63 height 35
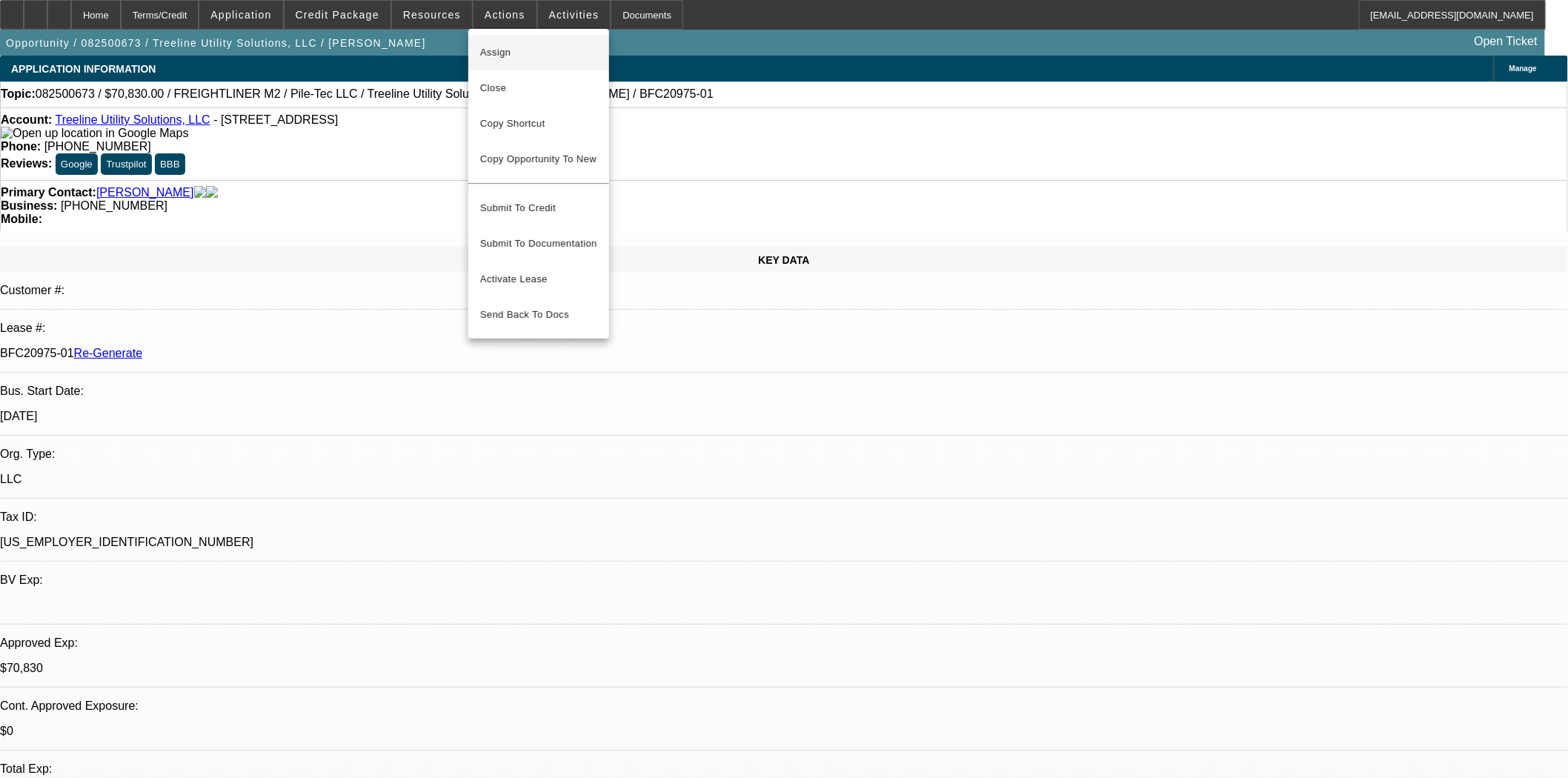
click at [503, 46] on span "Assign" at bounding box center [539, 52] width 117 height 18
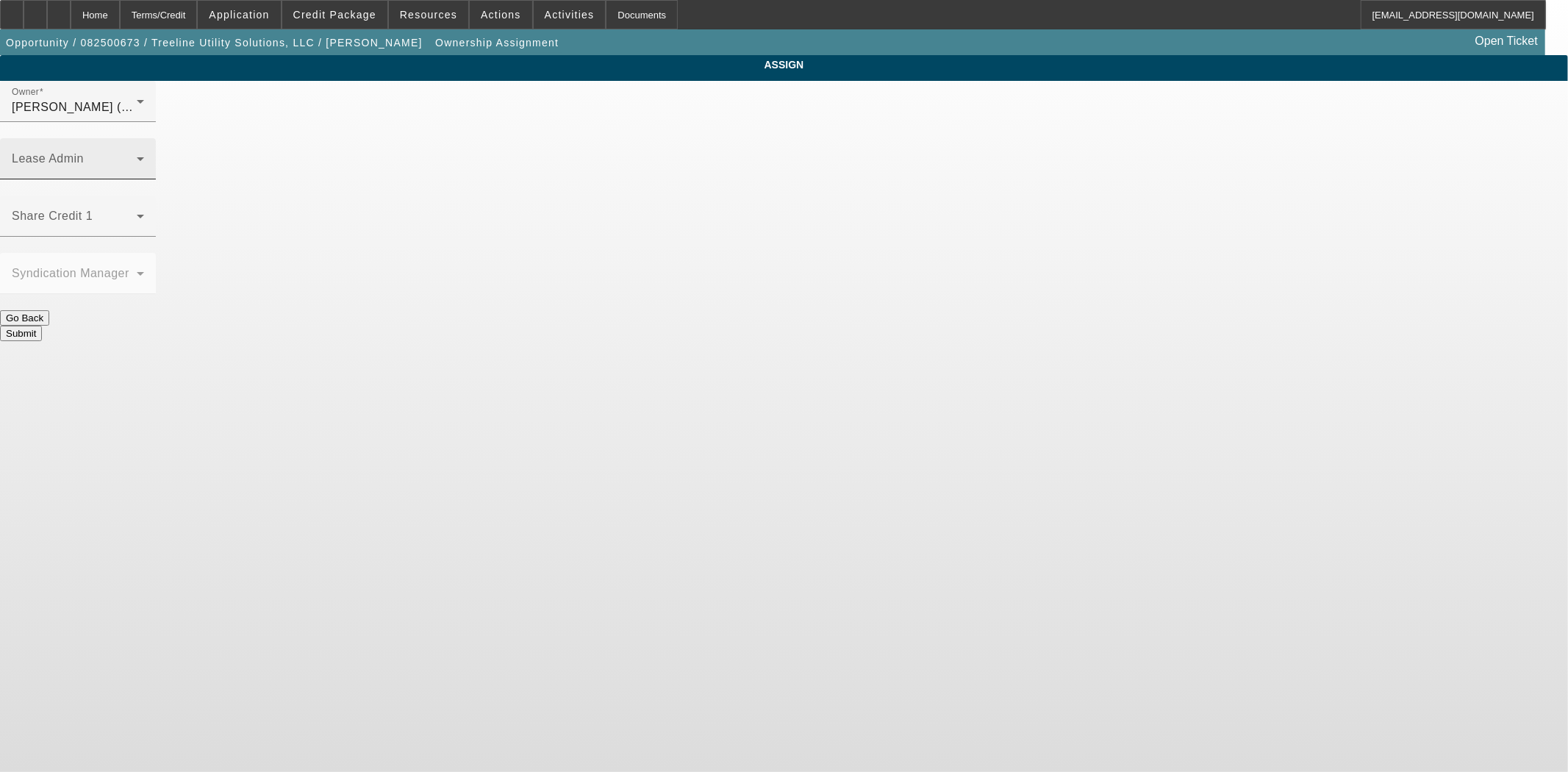
click at [137, 156] on span at bounding box center [74, 165] width 125 height 18
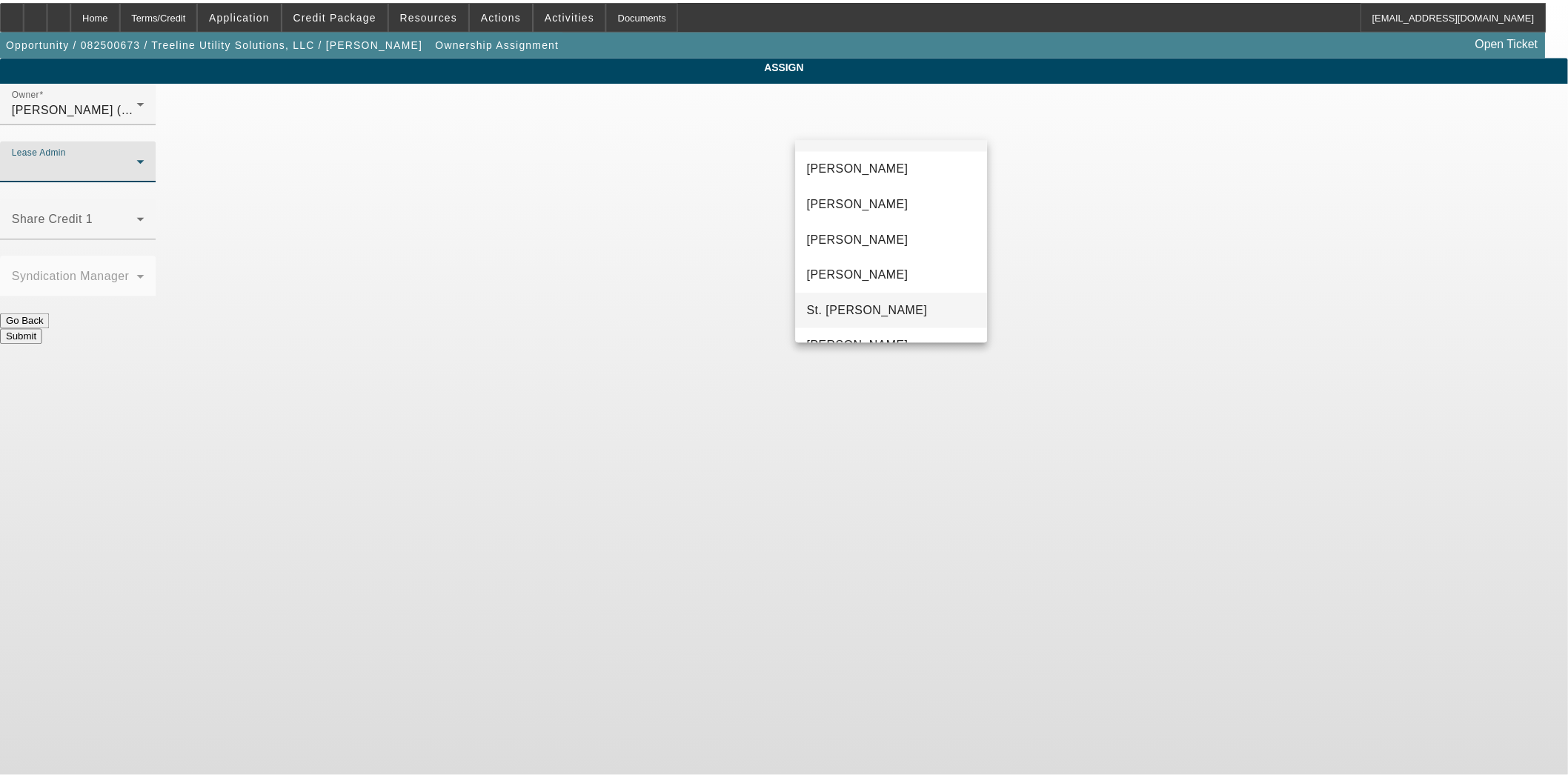
scroll to position [56, 0]
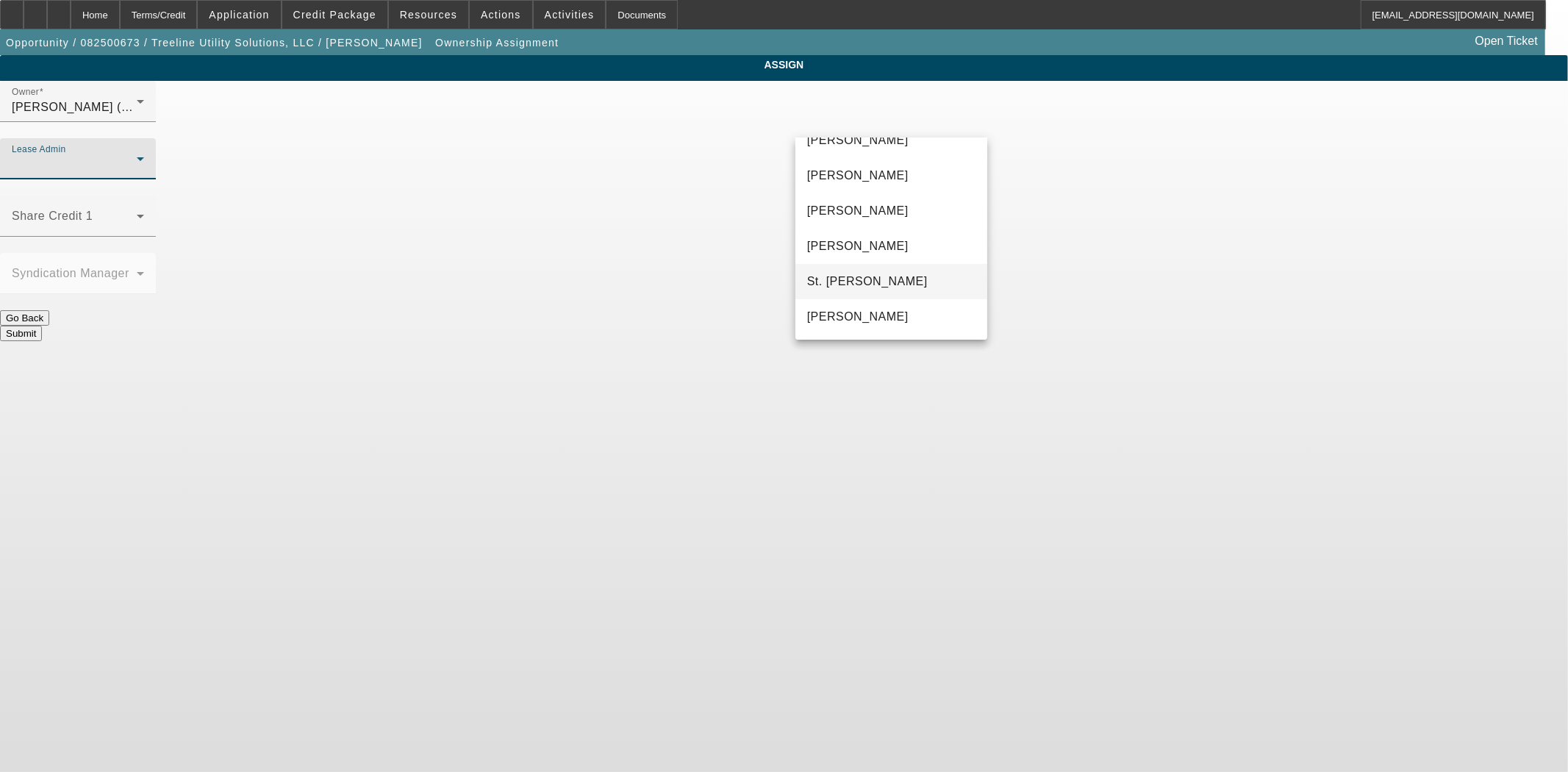
click at [871, 279] on span "St. [PERSON_NAME]" at bounding box center [867, 282] width 120 height 18
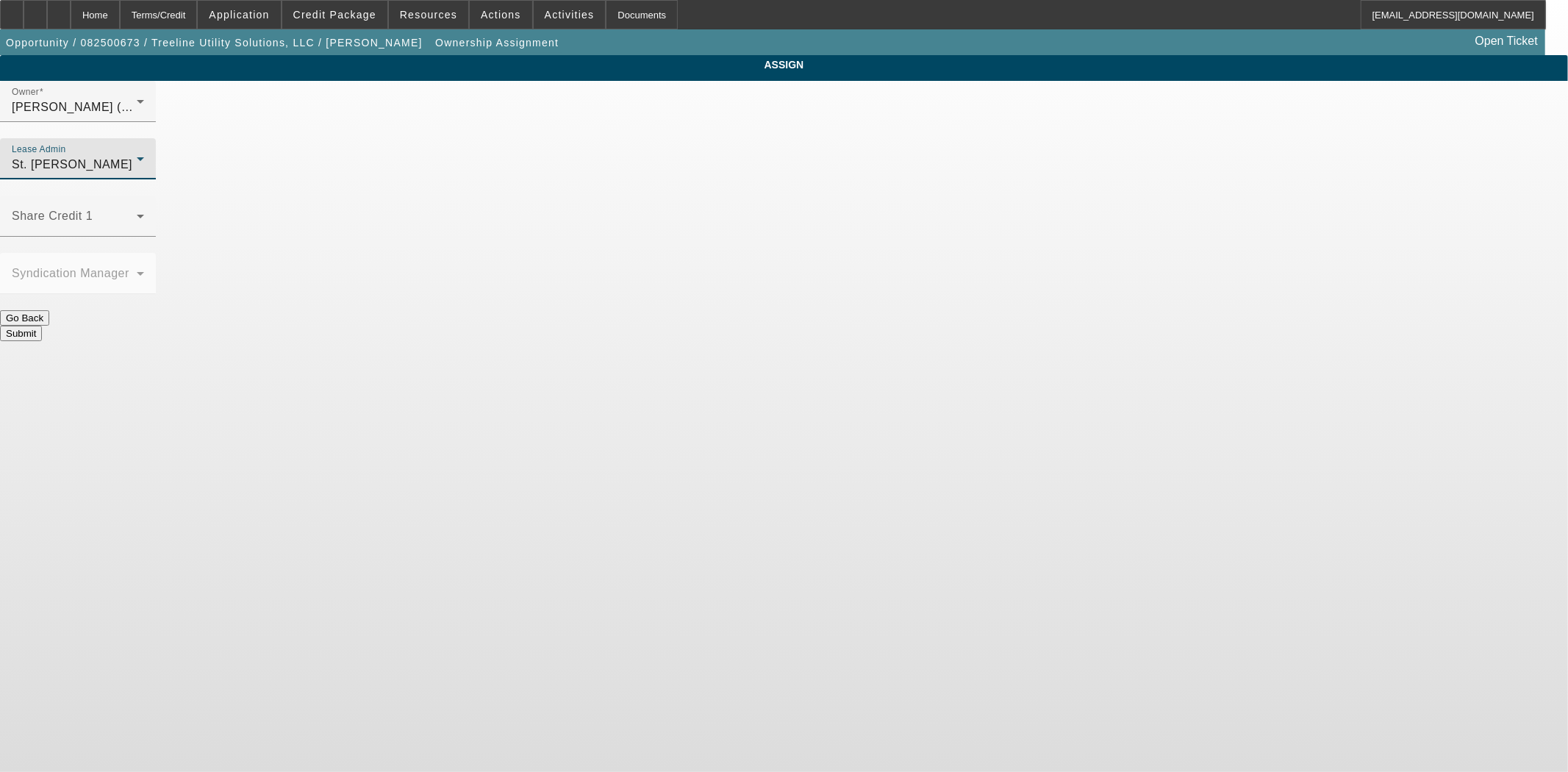
click at [42, 326] on button "Submit" at bounding box center [20, 334] width 42 height 15
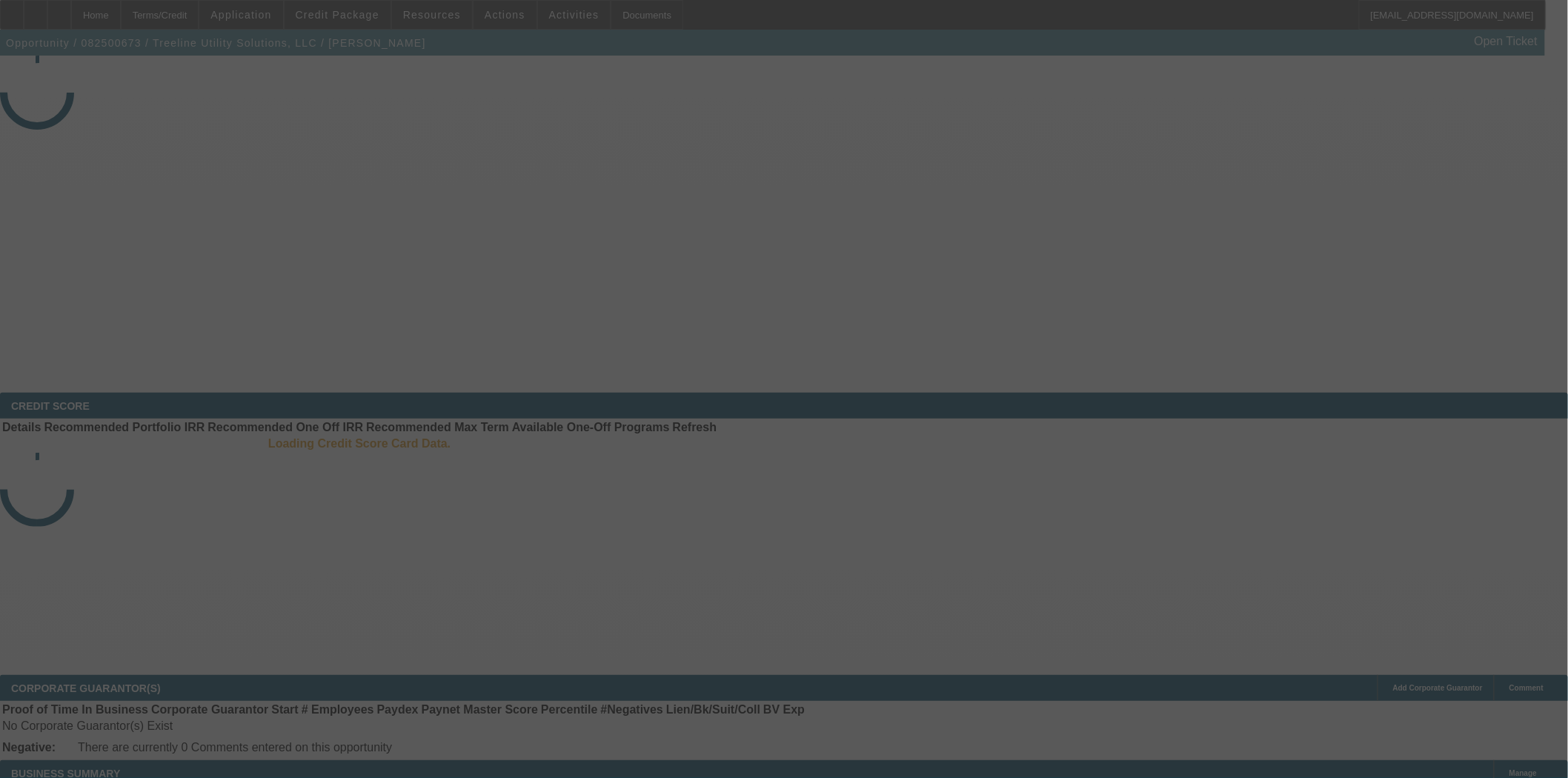
select select "3"
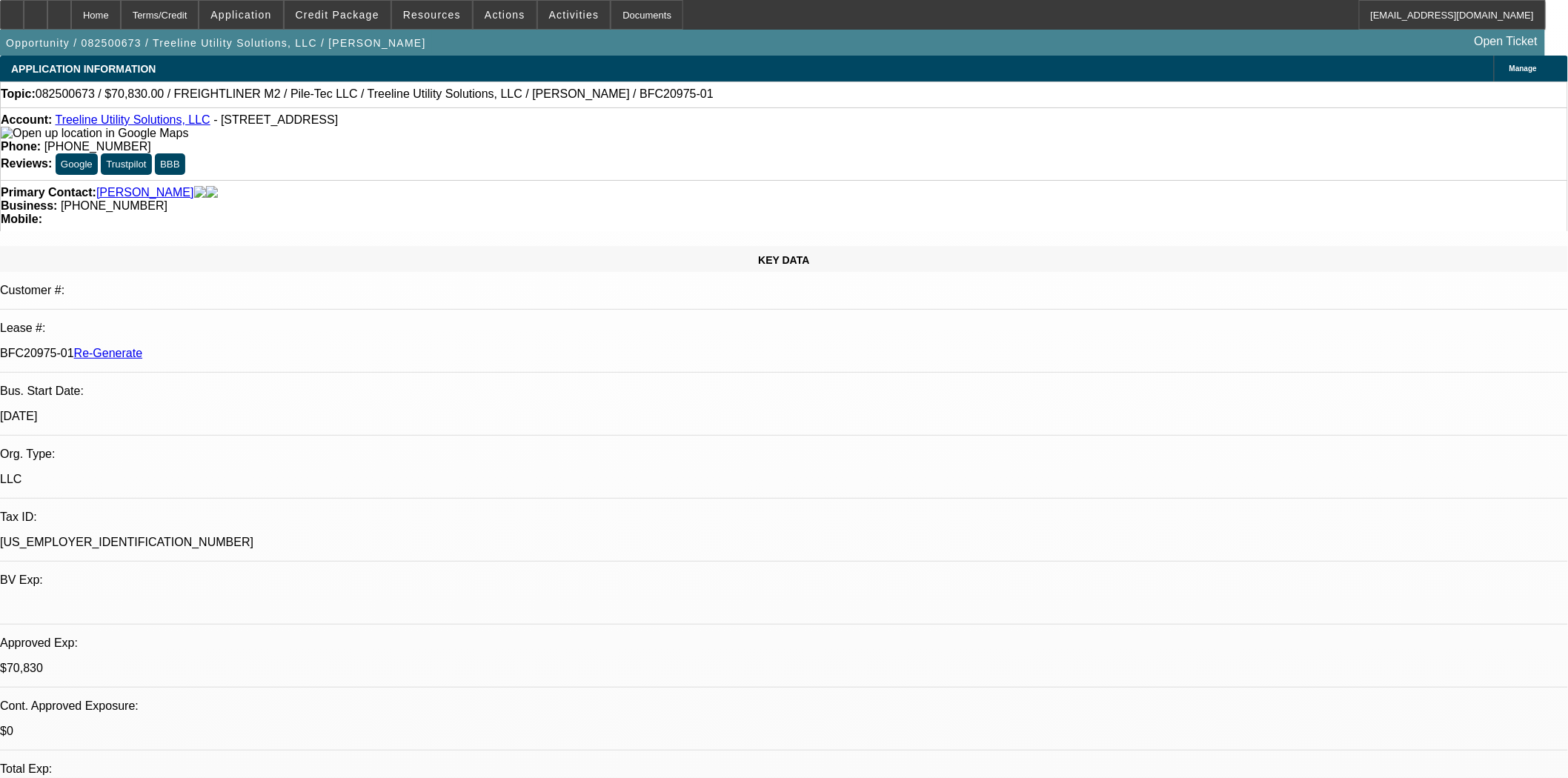
select select "0"
select select "2"
select select "0"
select select "6"
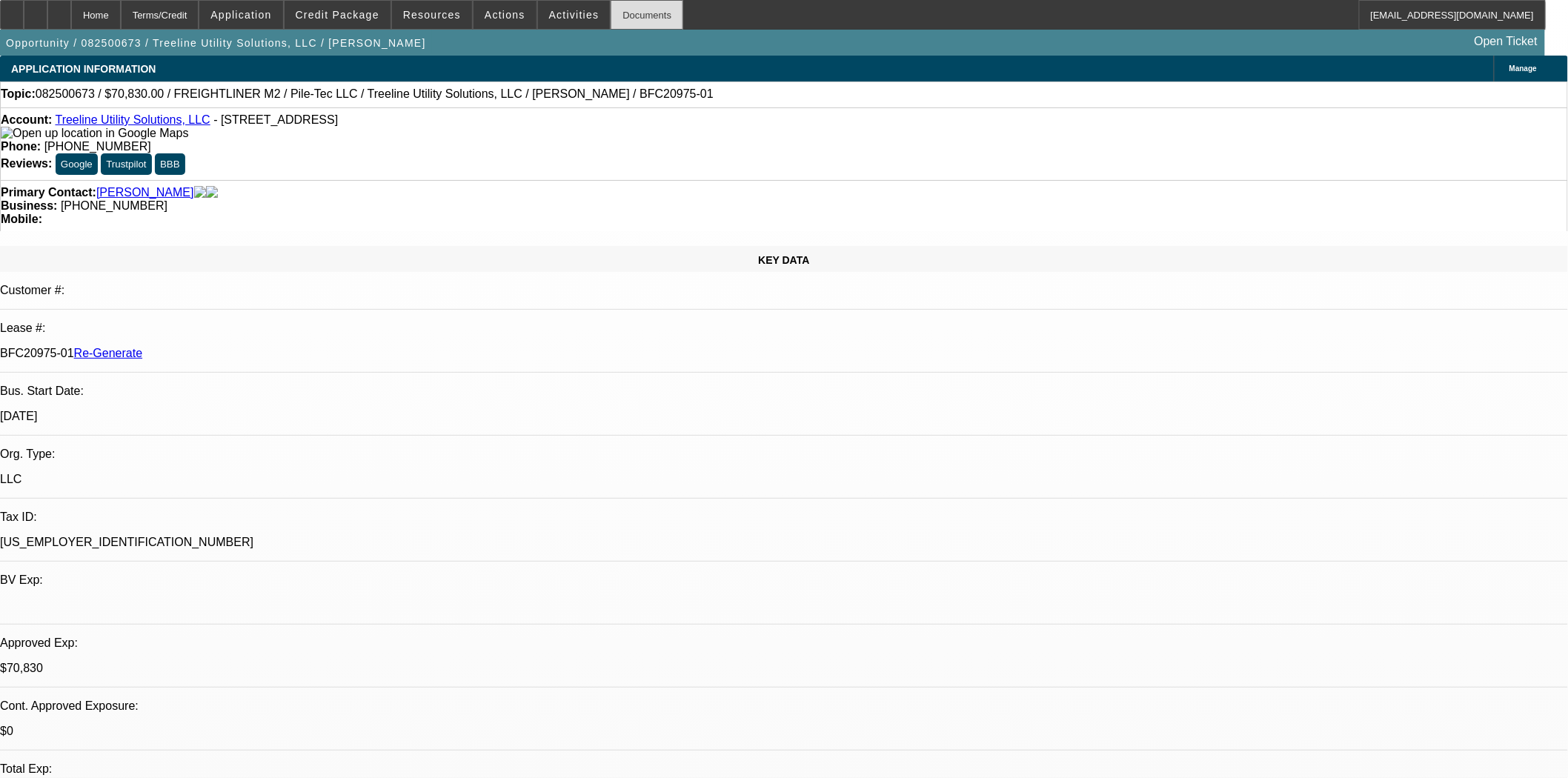
click at [617, 6] on div "Documents" at bounding box center [647, 15] width 72 height 29
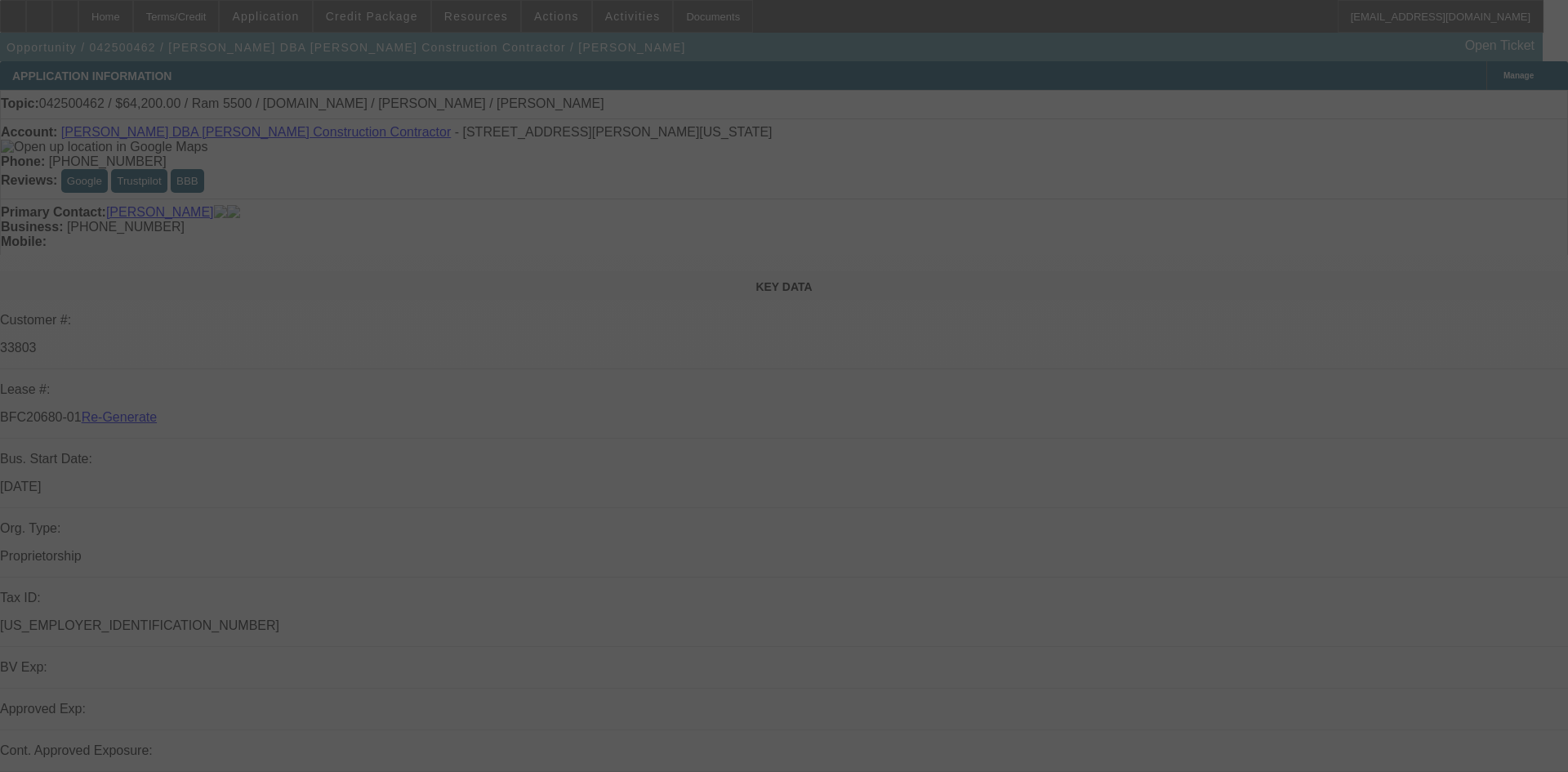
select select "4"
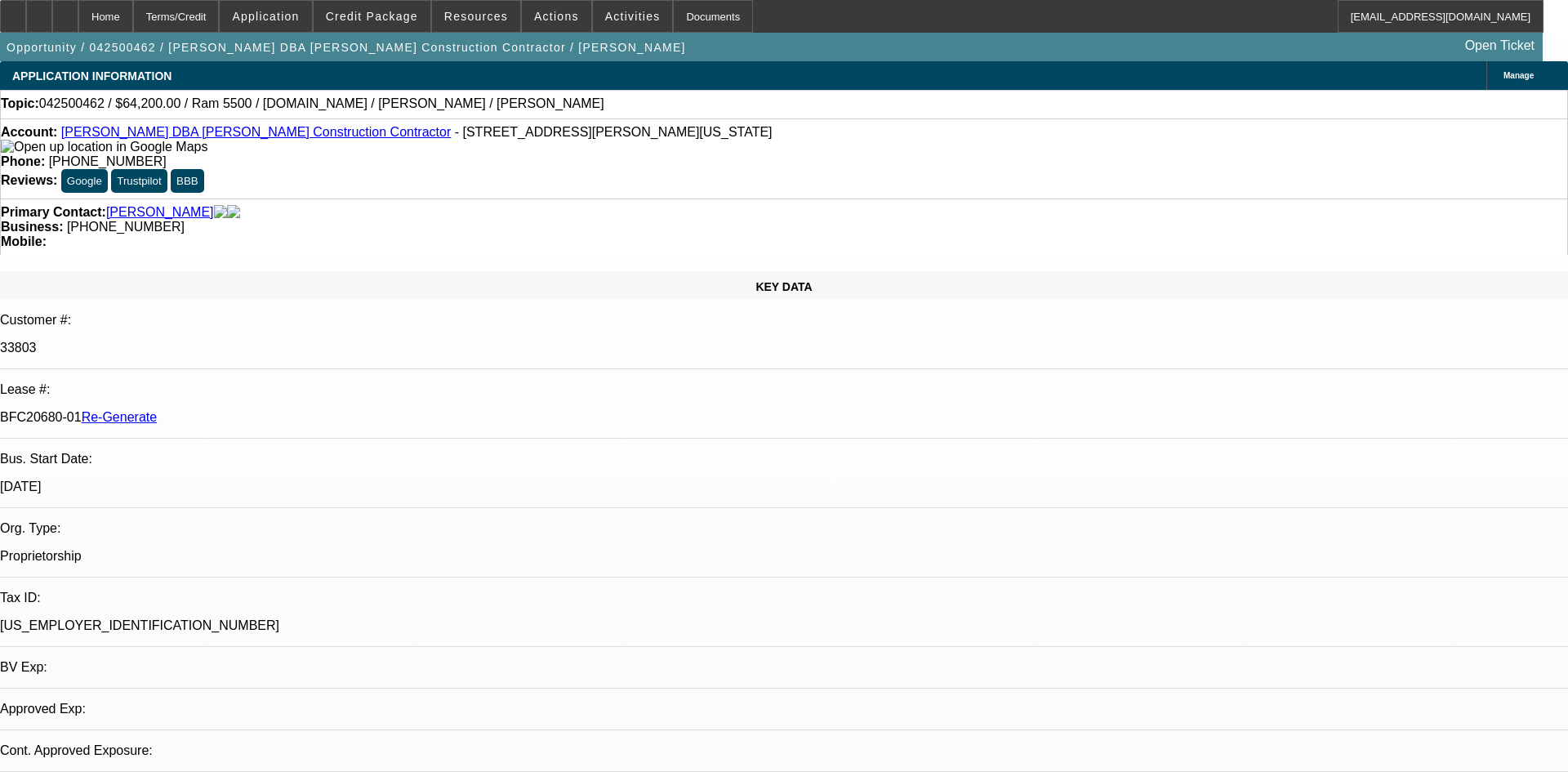
select select "0"
select select "2"
select select "0.1"
select select "4"
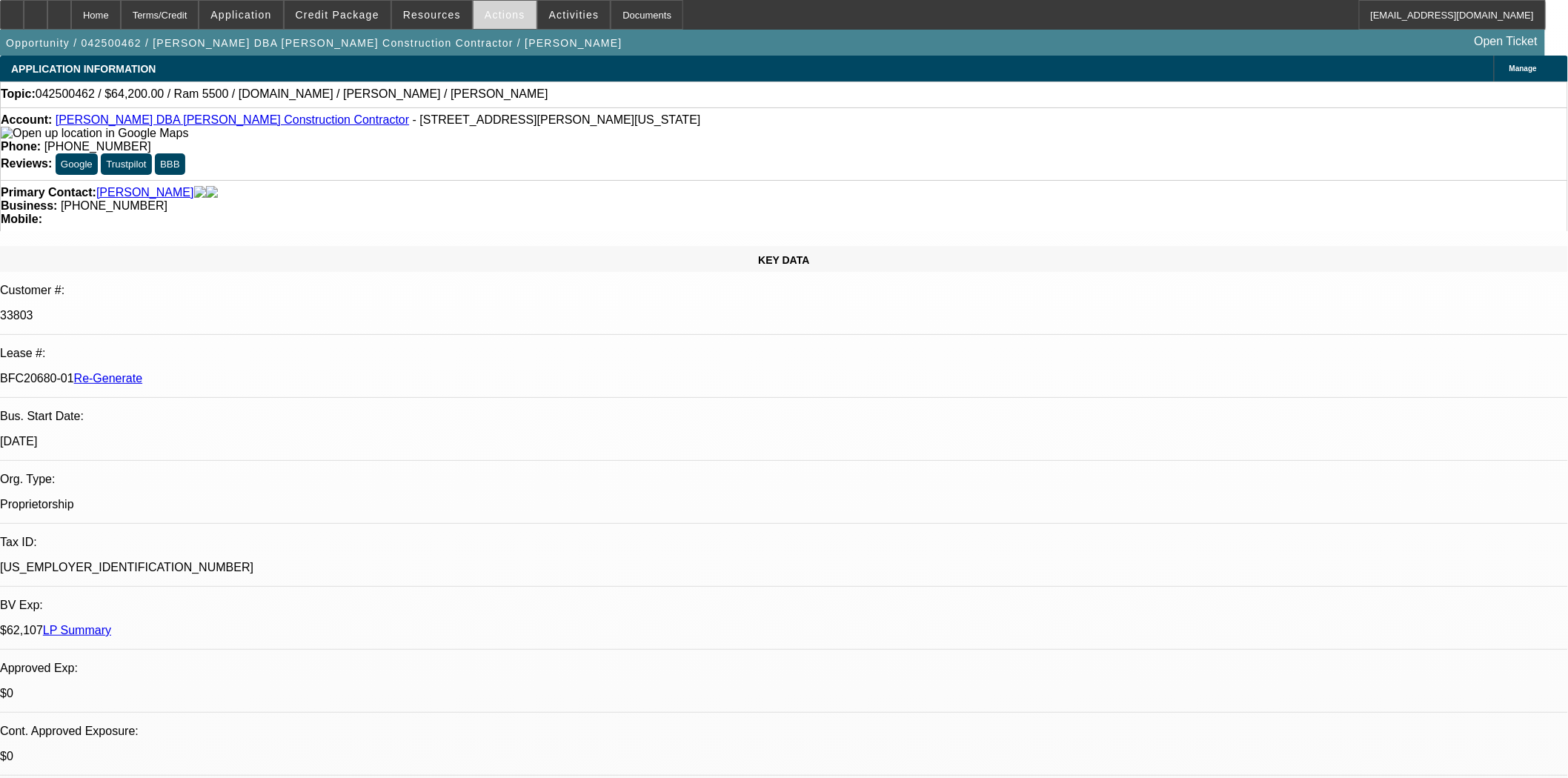
click at [485, 4] on span at bounding box center [504, 15] width 63 height 35
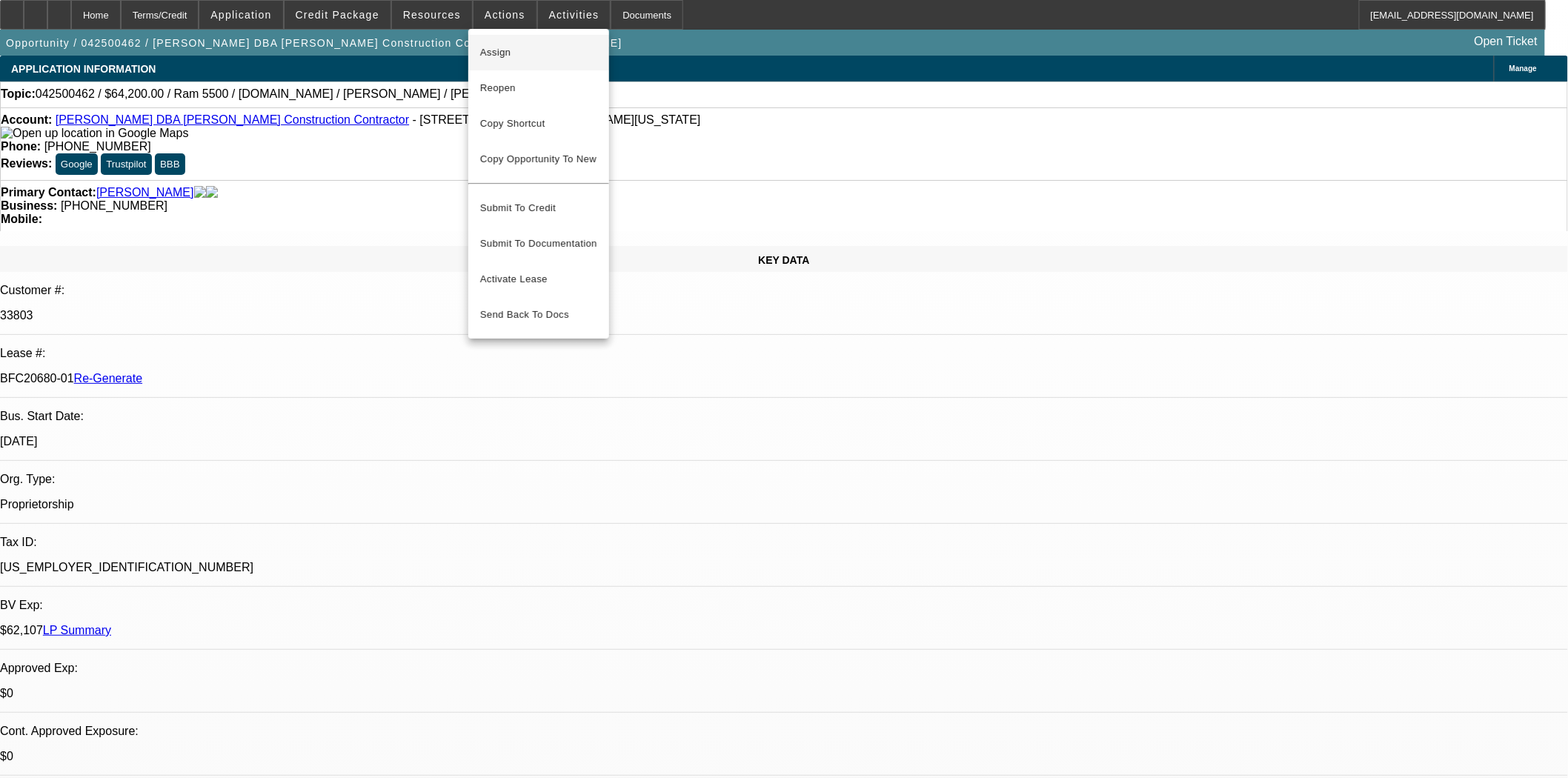
click at [498, 51] on span "Assign" at bounding box center [539, 52] width 117 height 18
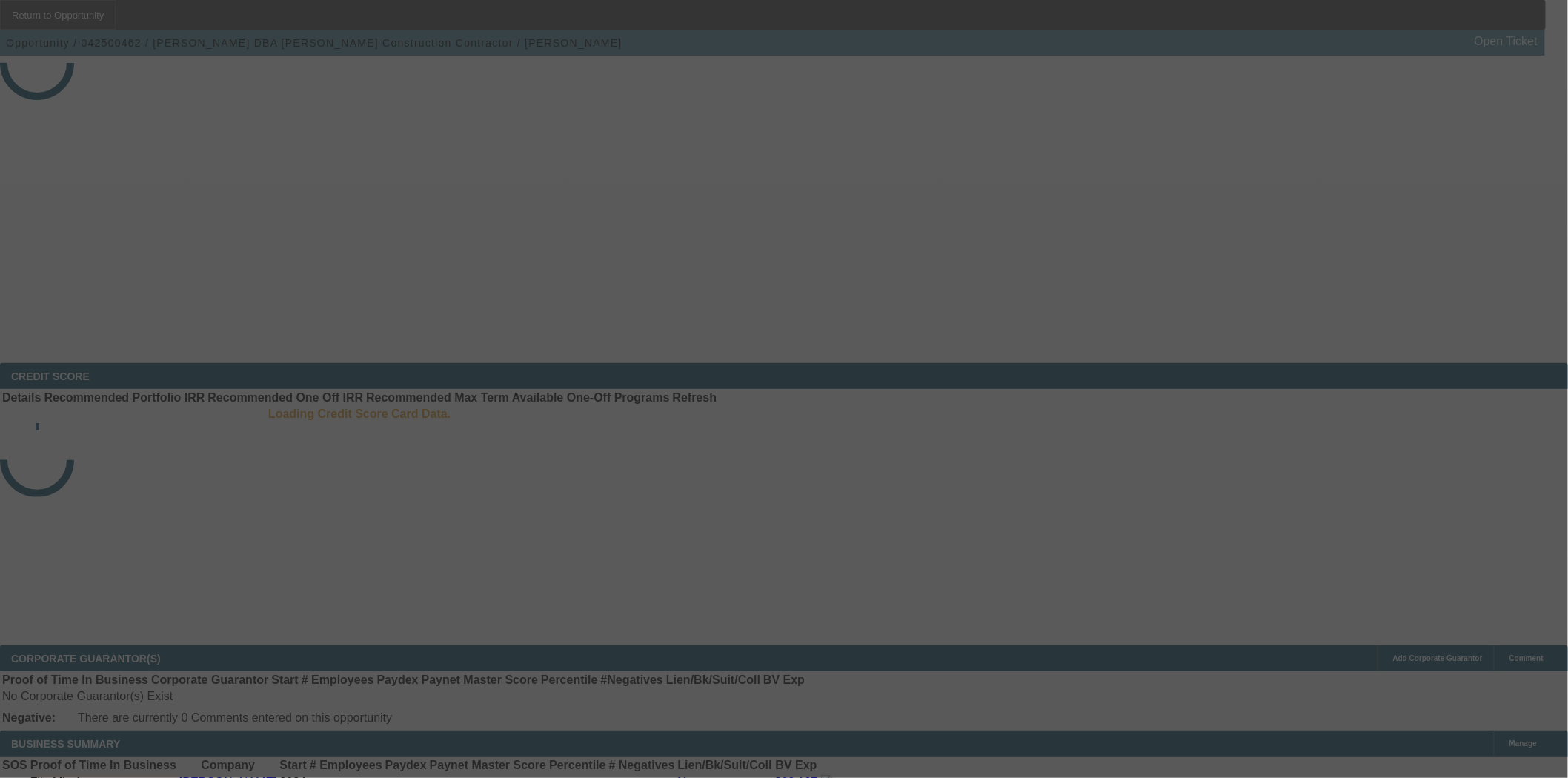
select select "4"
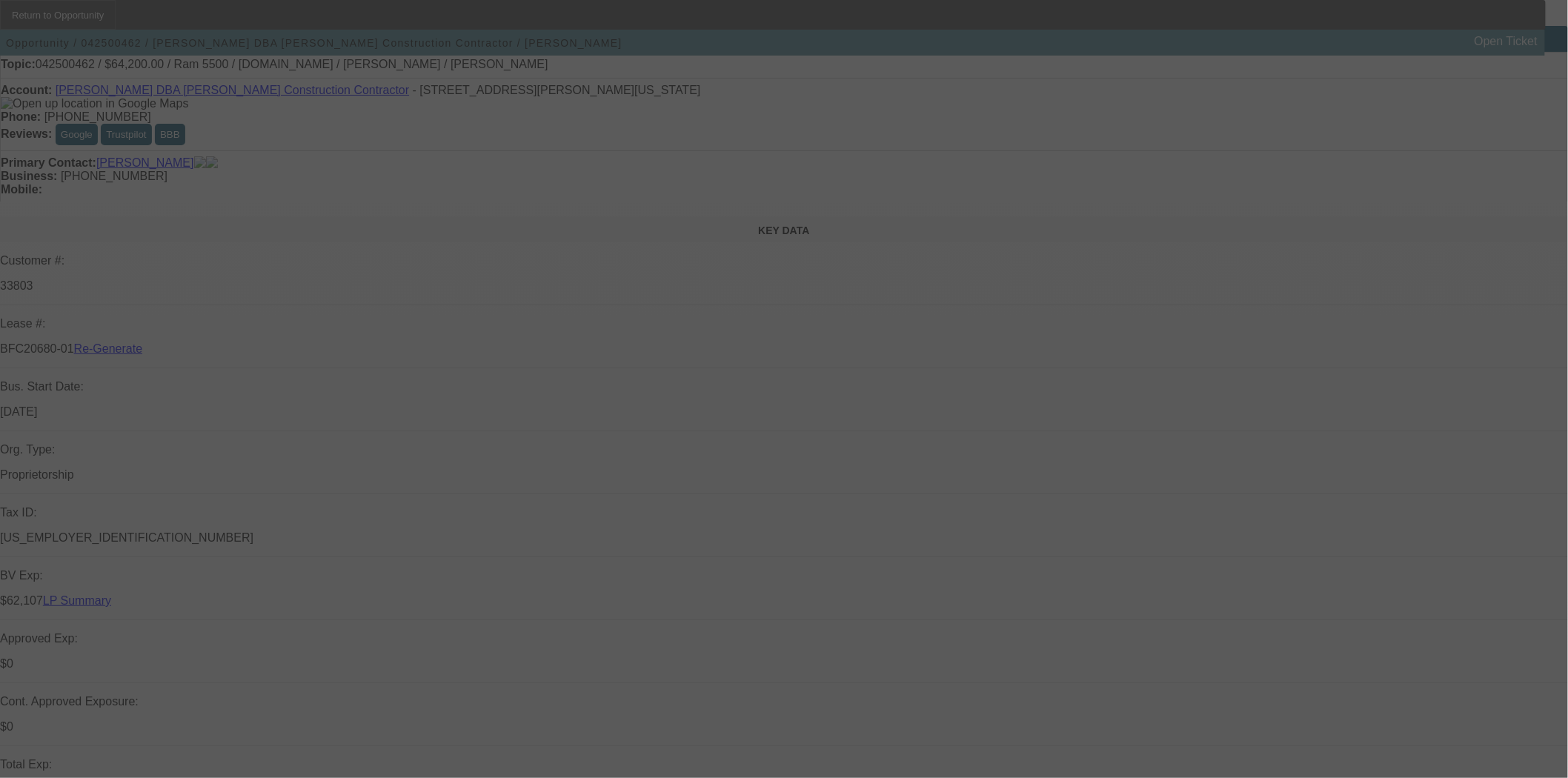
select select "0"
select select "2"
select select "0.1"
select select "4"
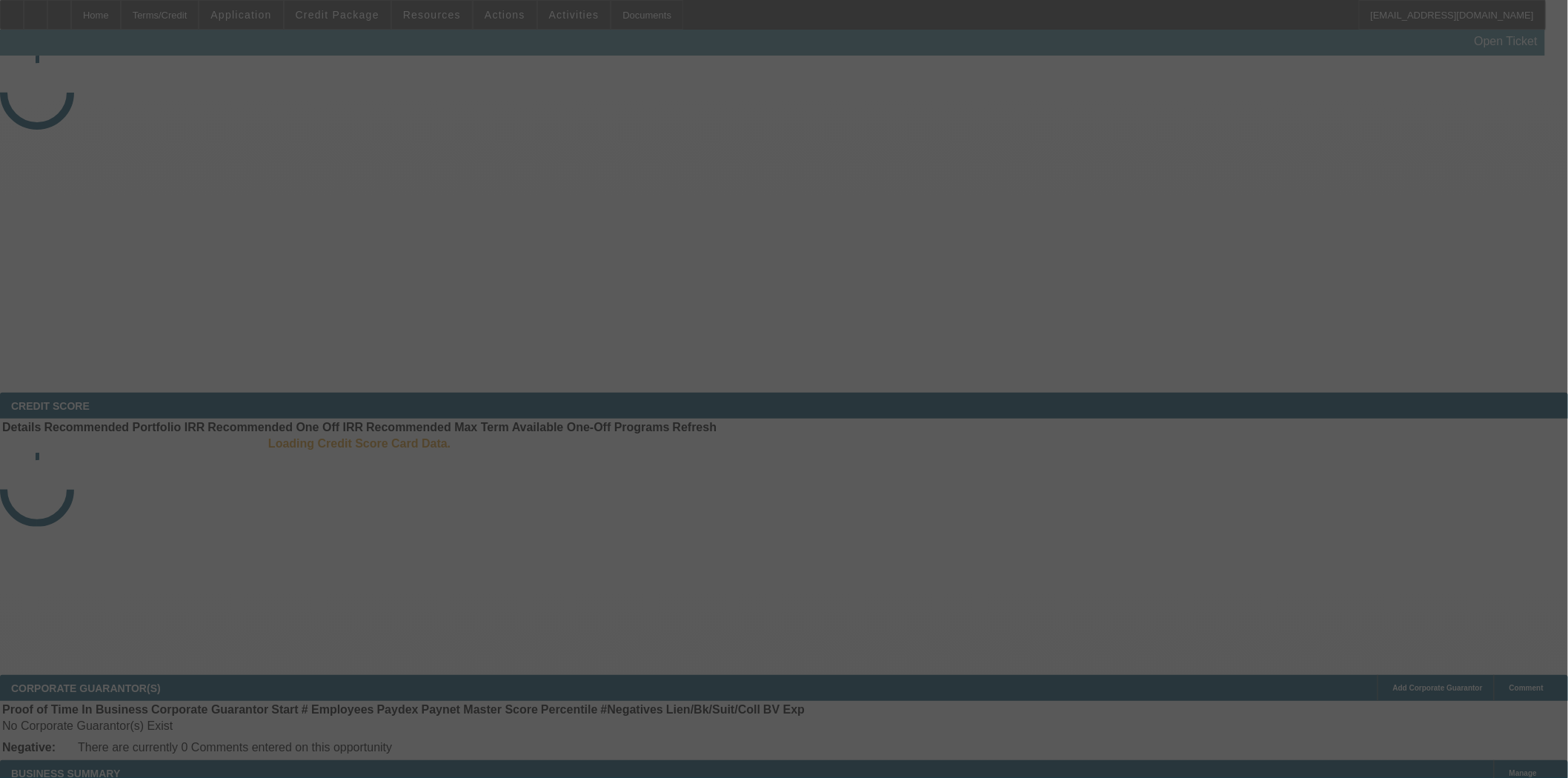
select select "4"
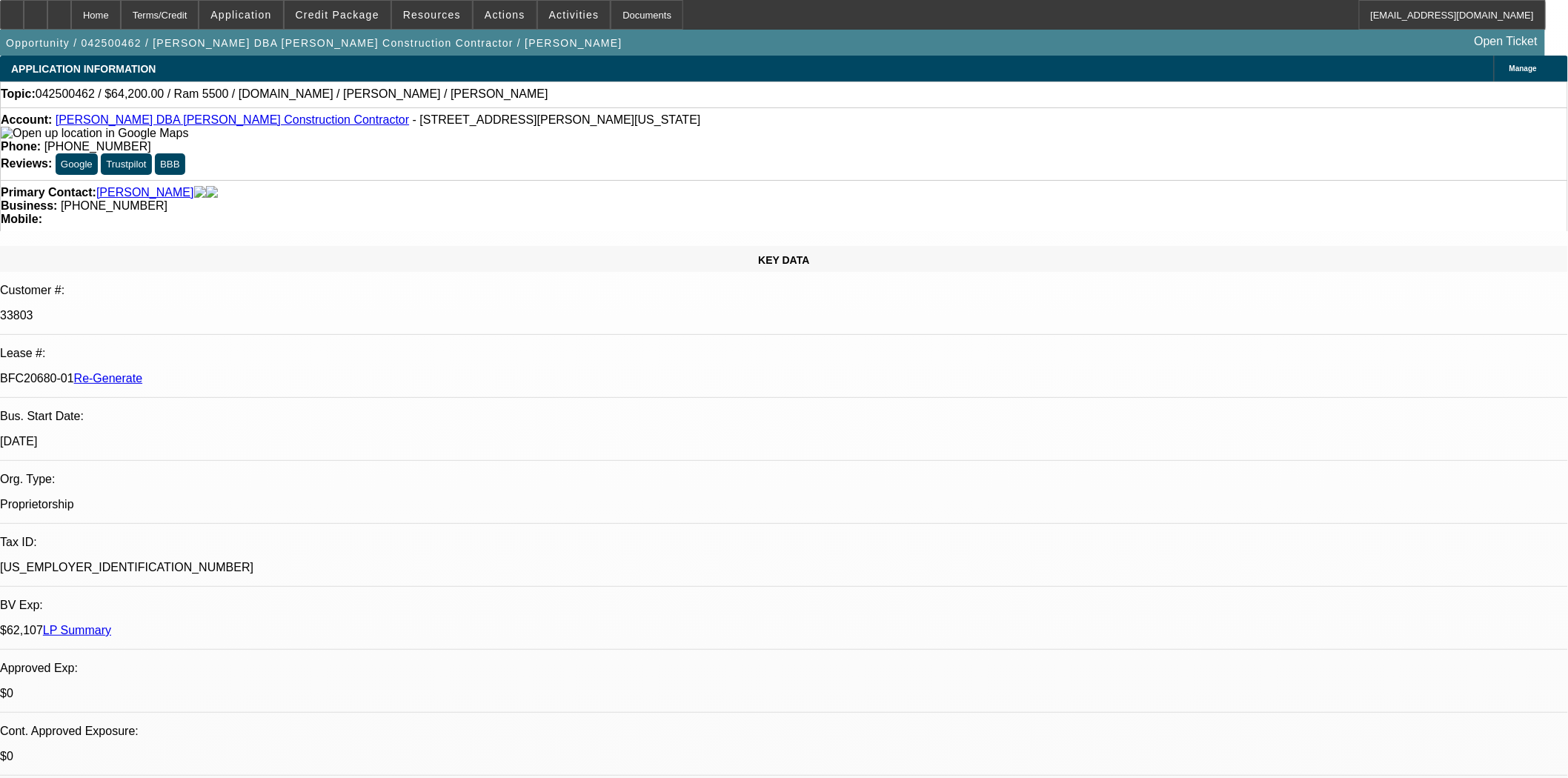
select select "0"
select select "2"
select select "0.1"
select select "4"
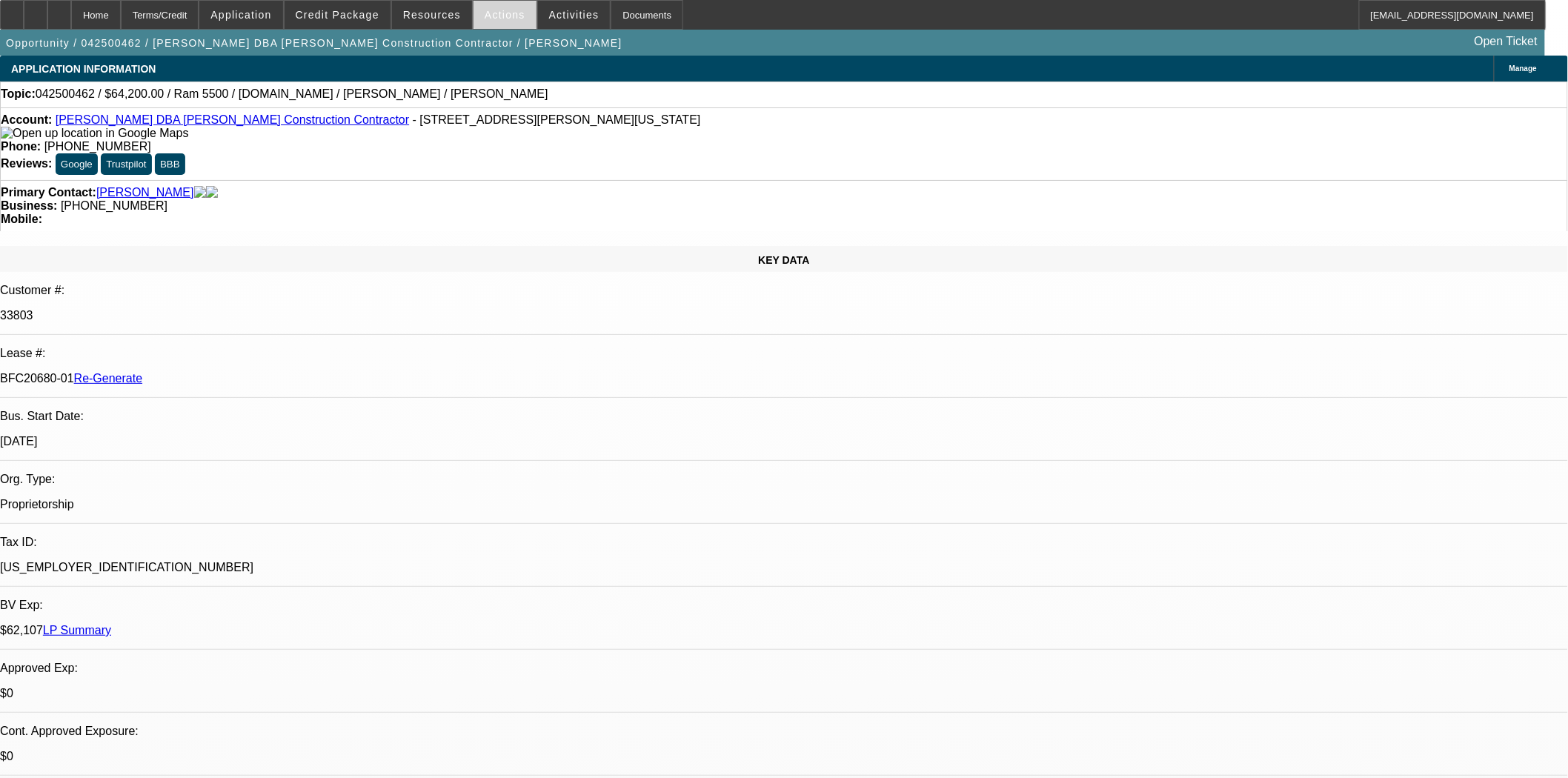
click at [498, 16] on span "Actions" at bounding box center [504, 15] width 40 height 12
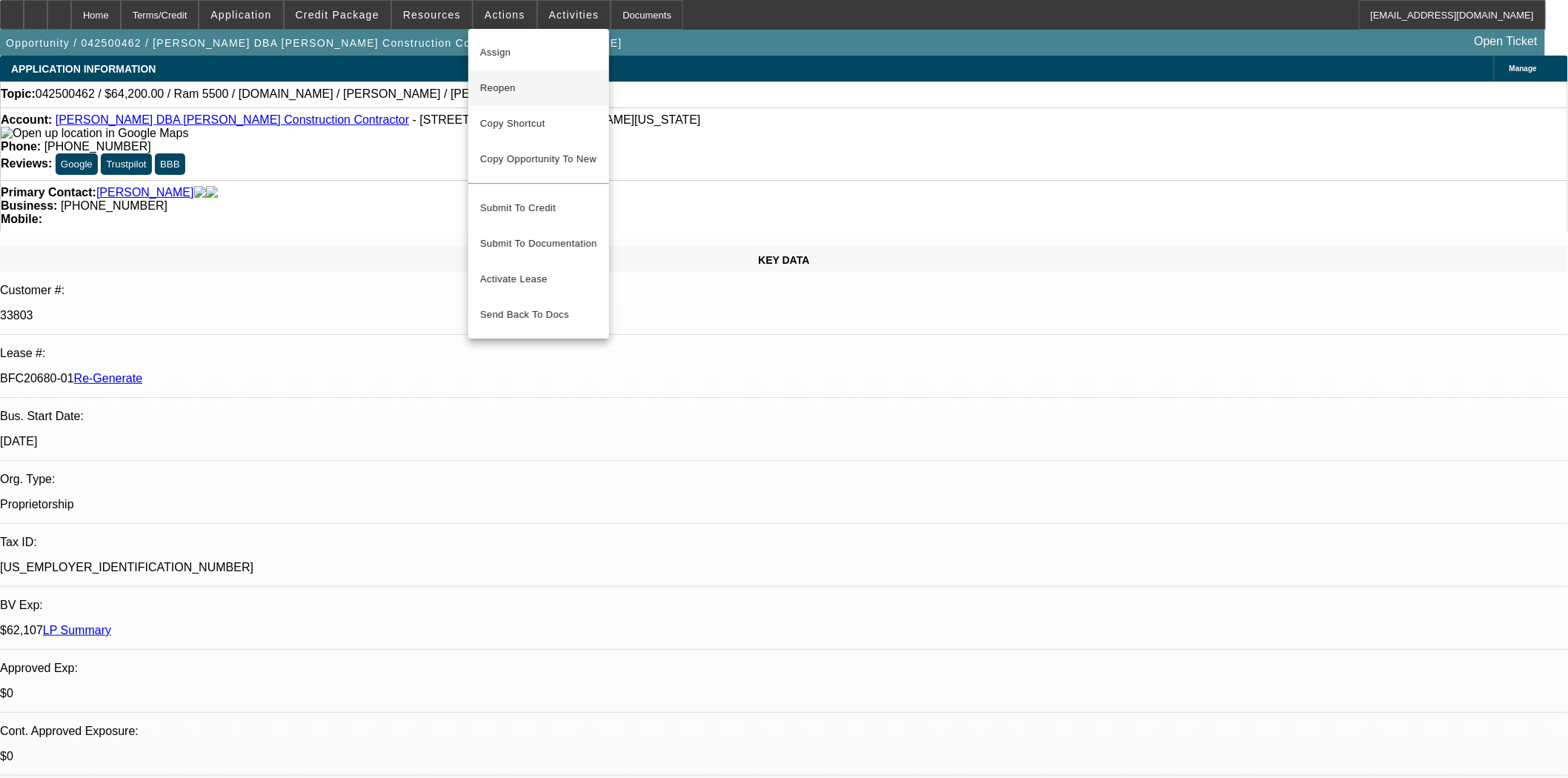
click at [515, 93] on span "Reopen" at bounding box center [539, 88] width 117 height 18
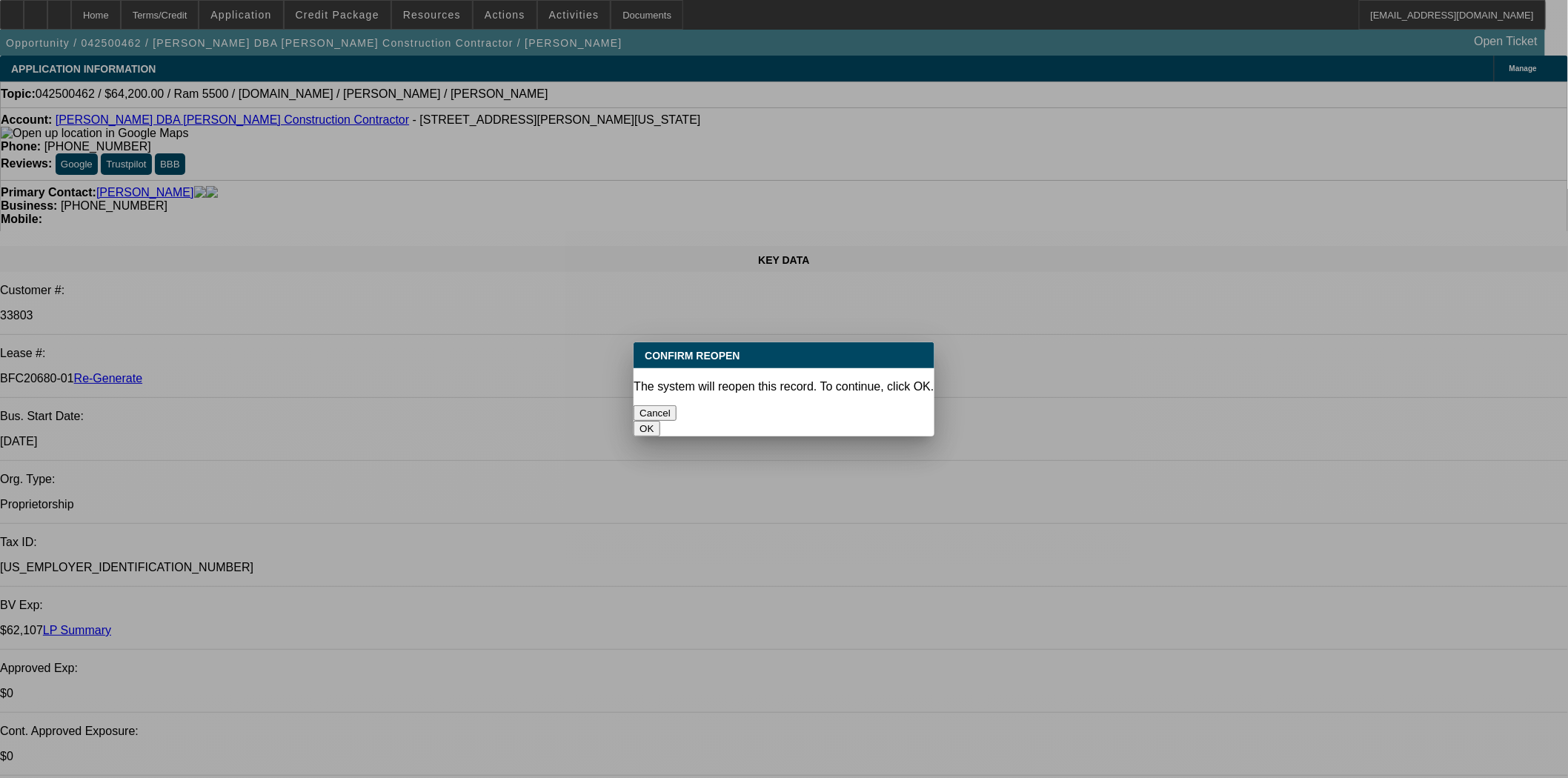
click at [660, 421] on button "OK" at bounding box center [646, 429] width 26 height 15
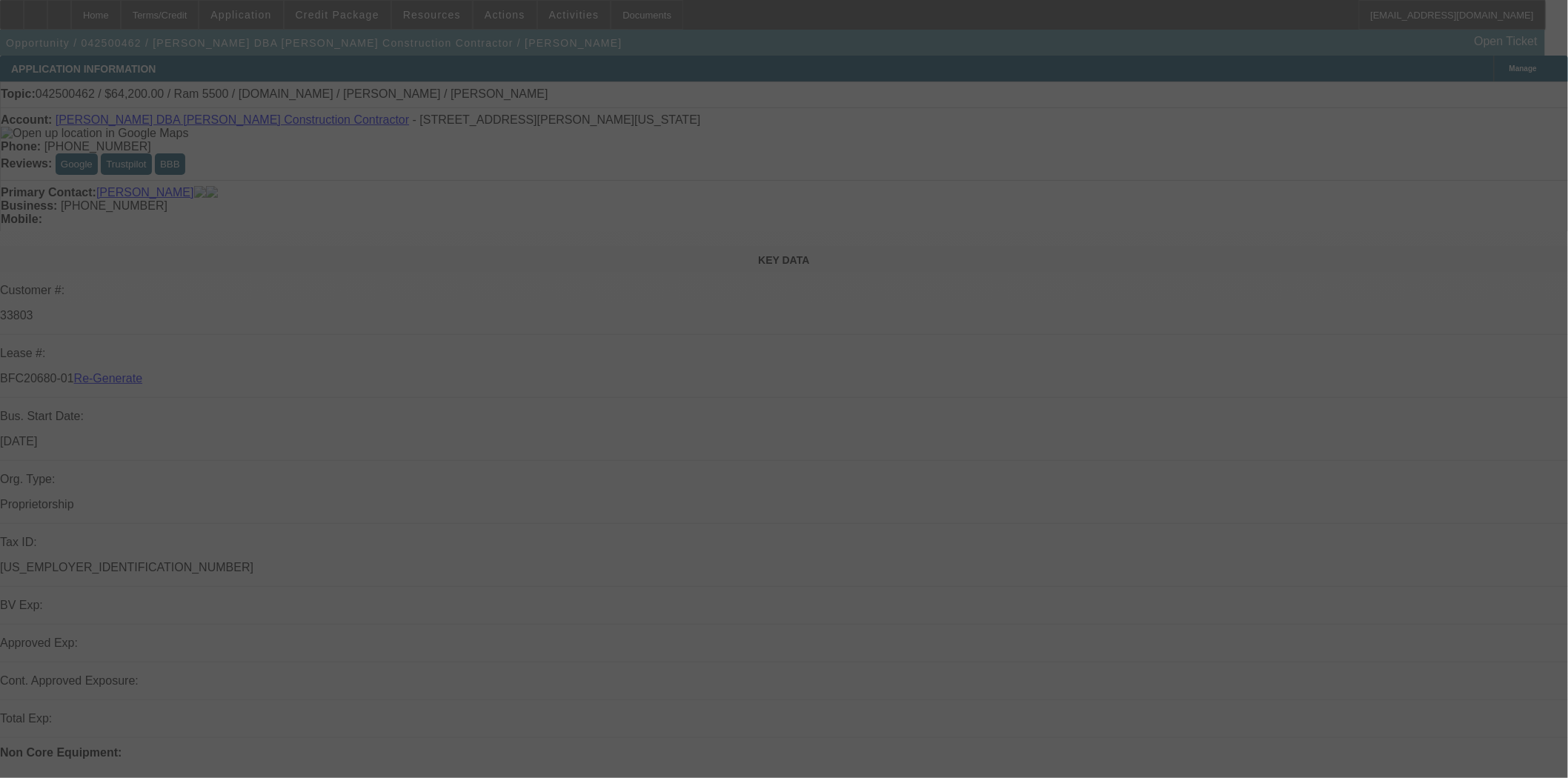
select select "4"
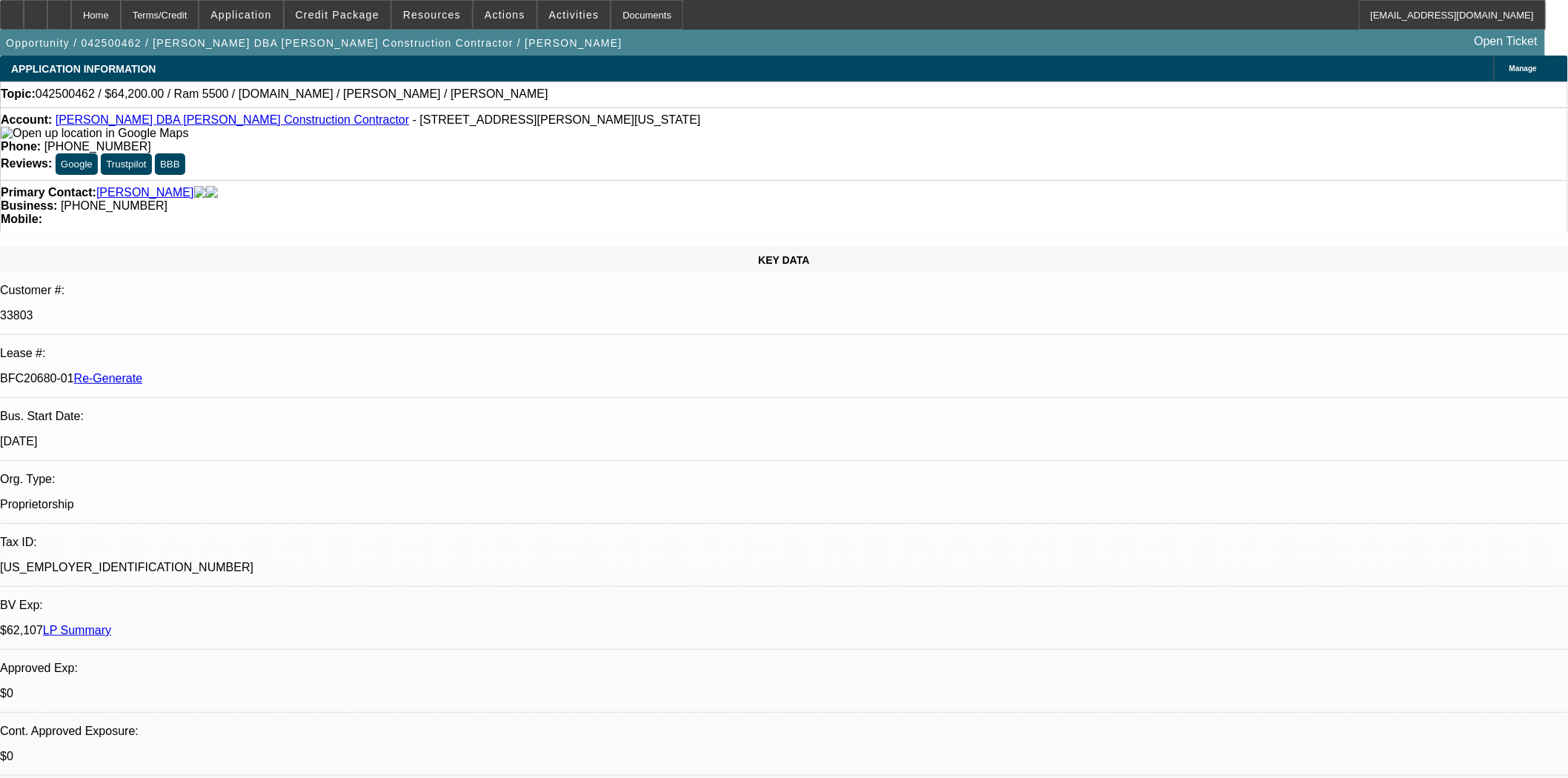
select select "0"
select select "2"
select select "0.1"
select select "4"
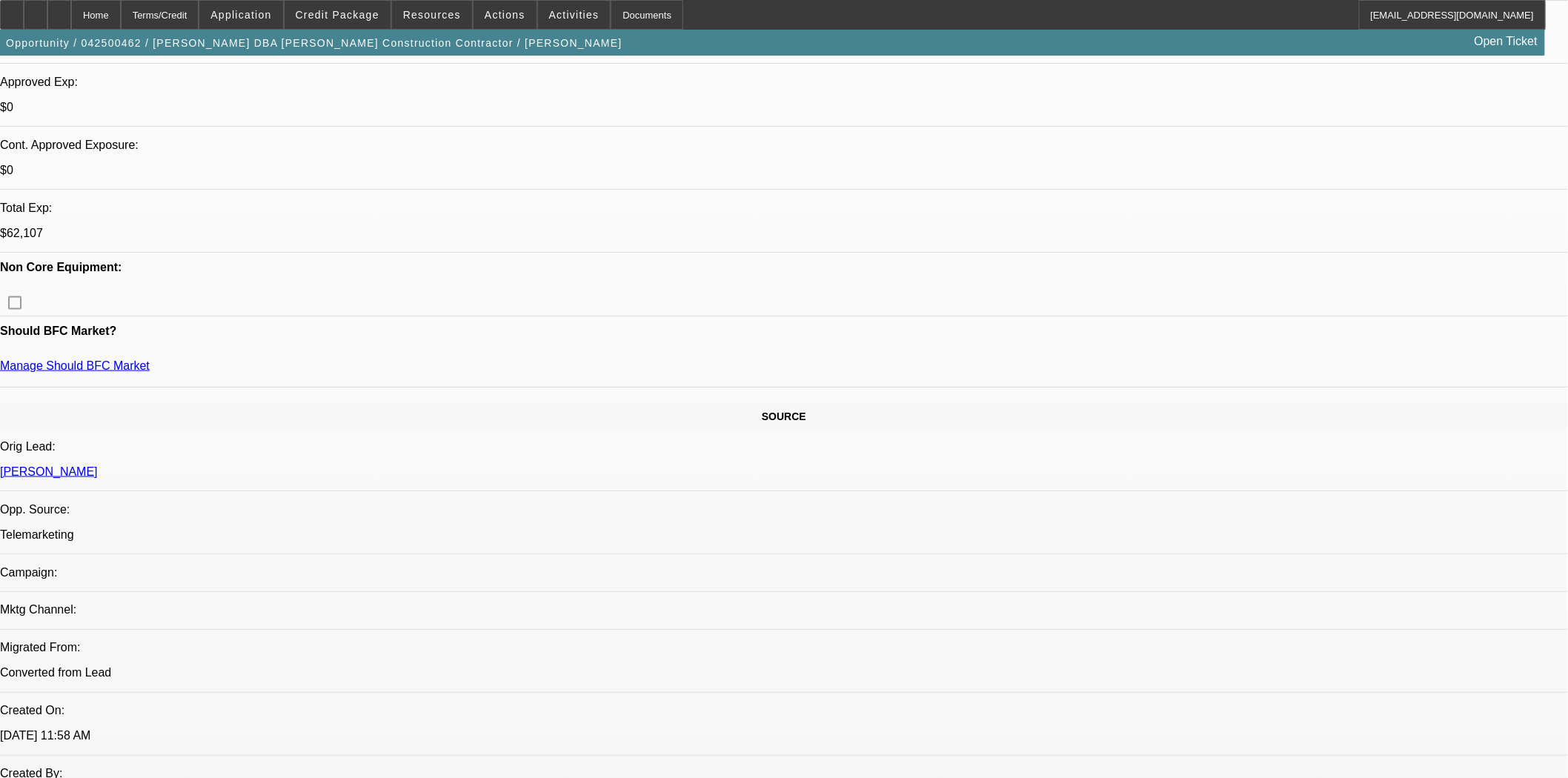
scroll to position [576, 0]
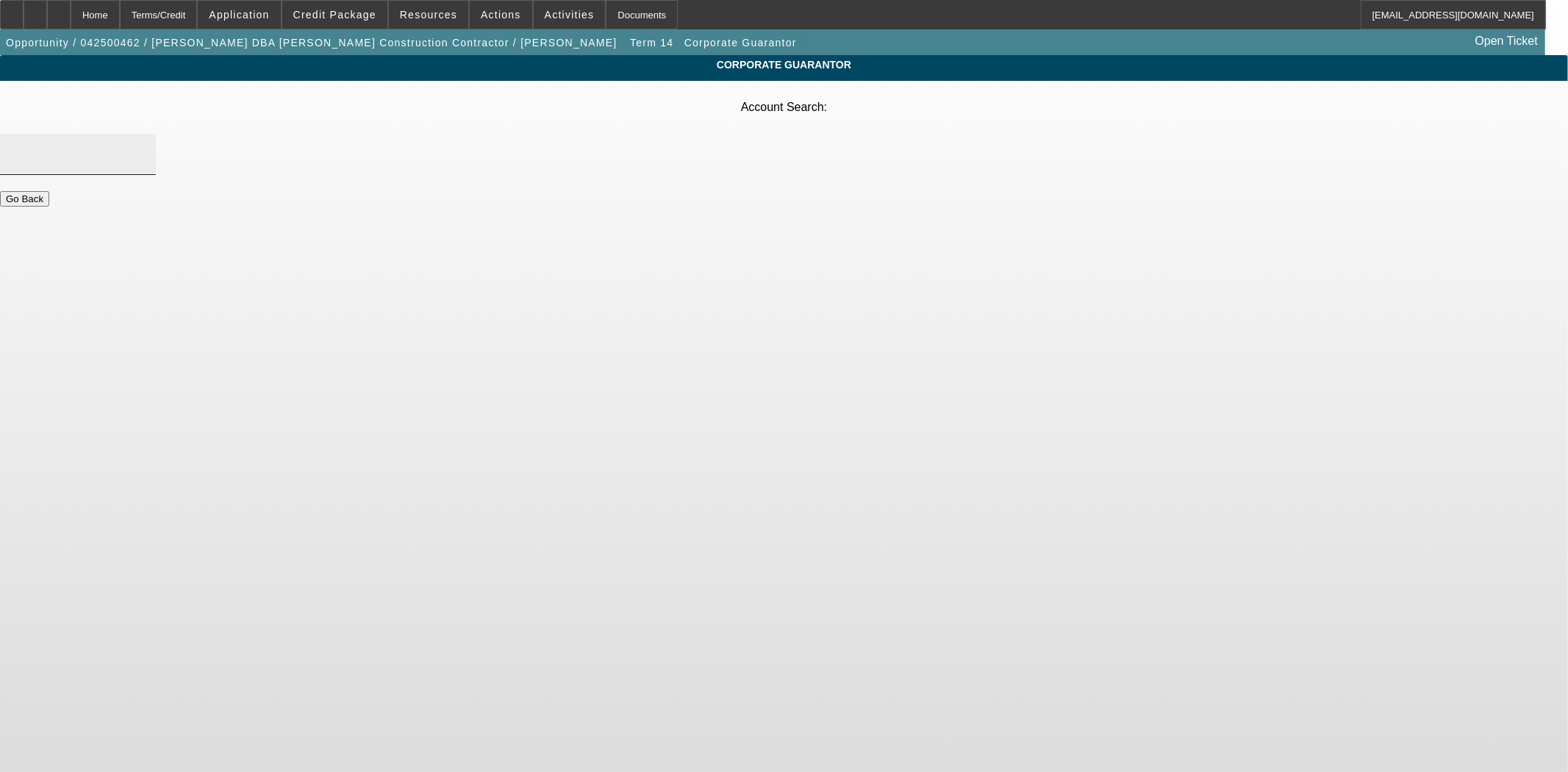
click at [144, 146] on input "Account Search" at bounding box center [78, 155] width 132 height 18
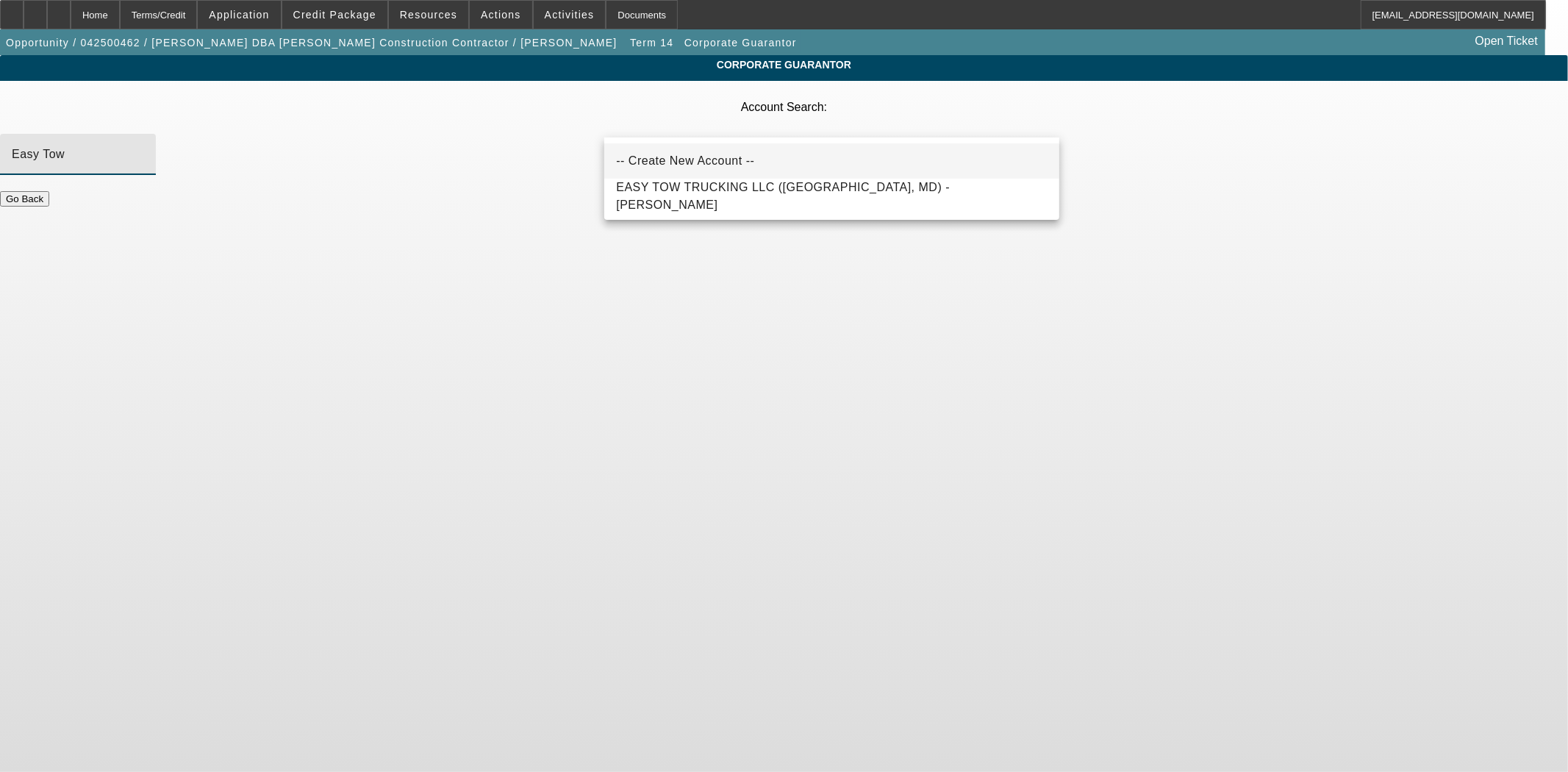
type input "Easy Tow"
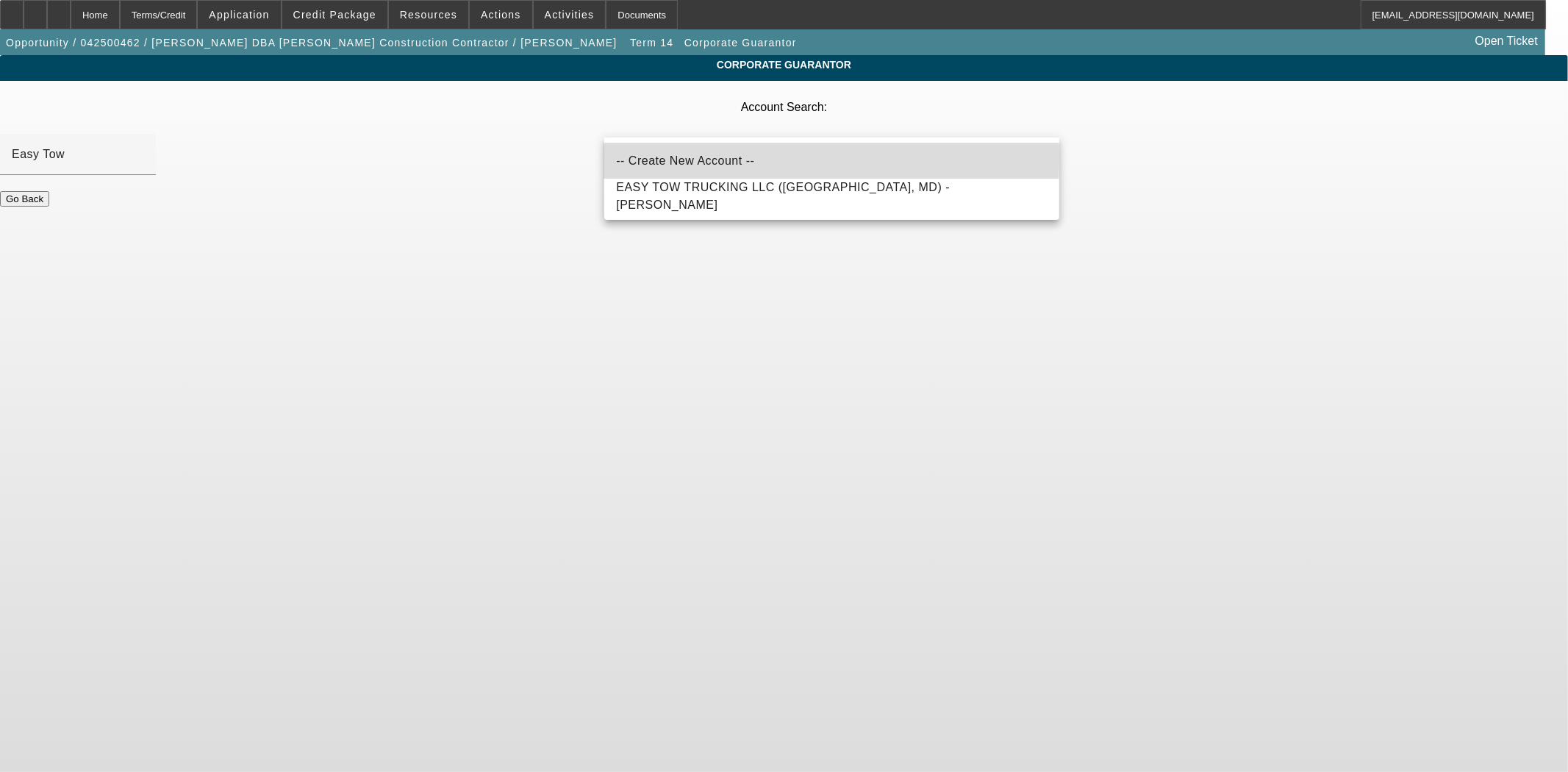
click at [674, 156] on span "-- Create New Account --" at bounding box center [685, 161] width 138 height 13
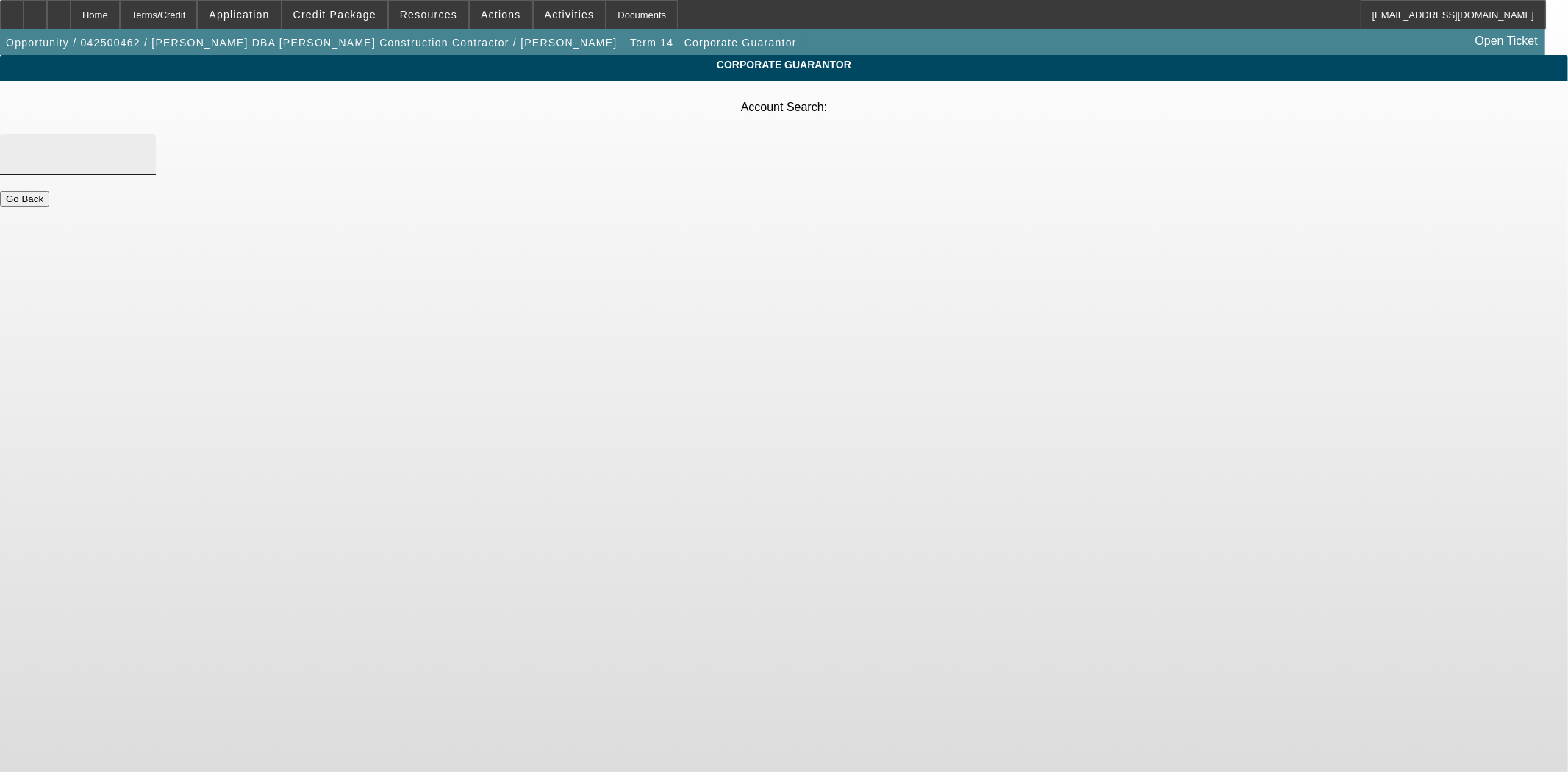
click at [144, 134] on div at bounding box center [78, 155] width 132 height 41
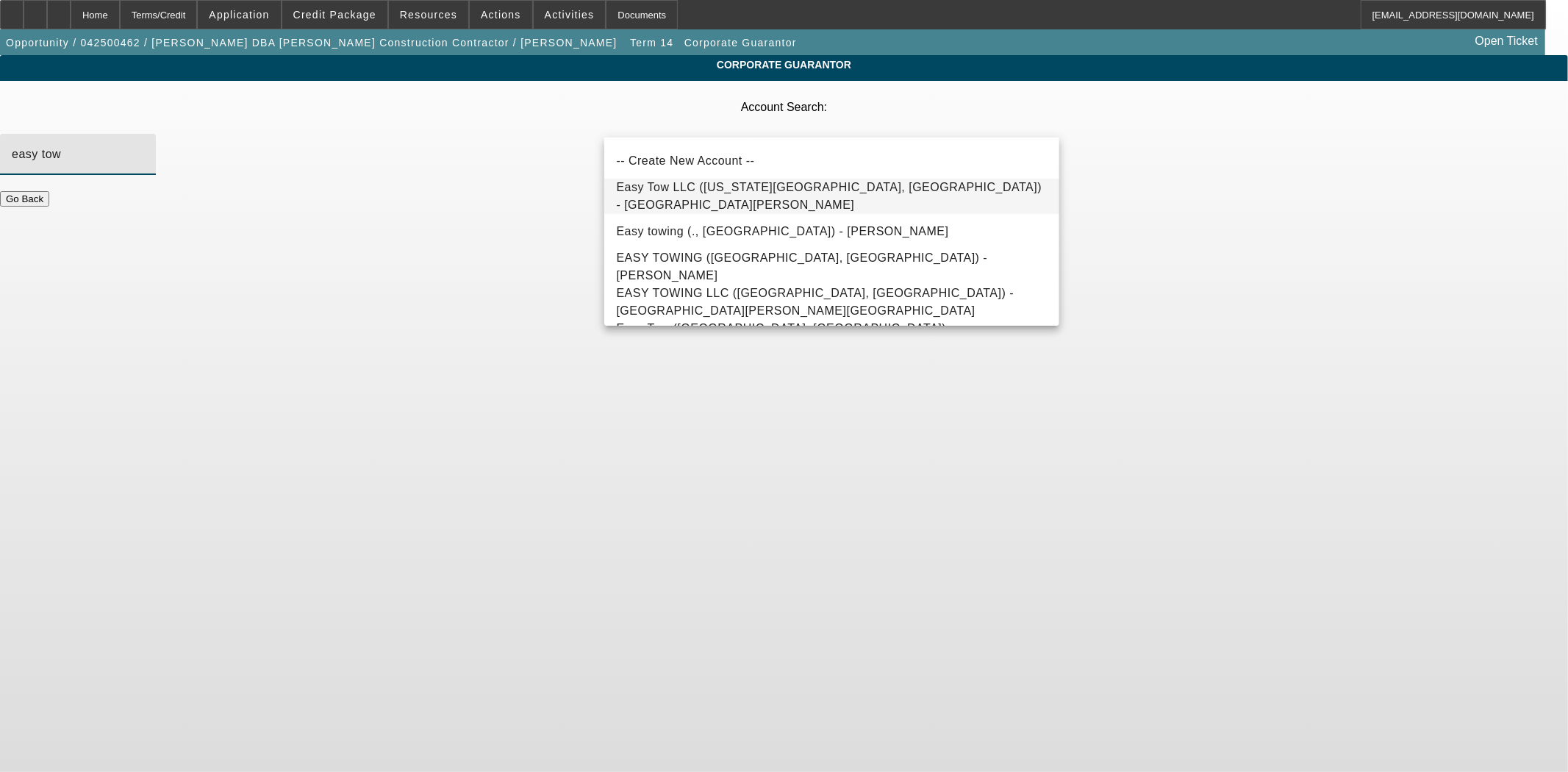
click at [675, 196] on span "Easy Tow LLC (Kansas City, KS) - Harvey, Terry" at bounding box center [829, 196] width 426 height 30
type input "Easy Tow LLC (Kansas City, KS) - Harvey, Terry"
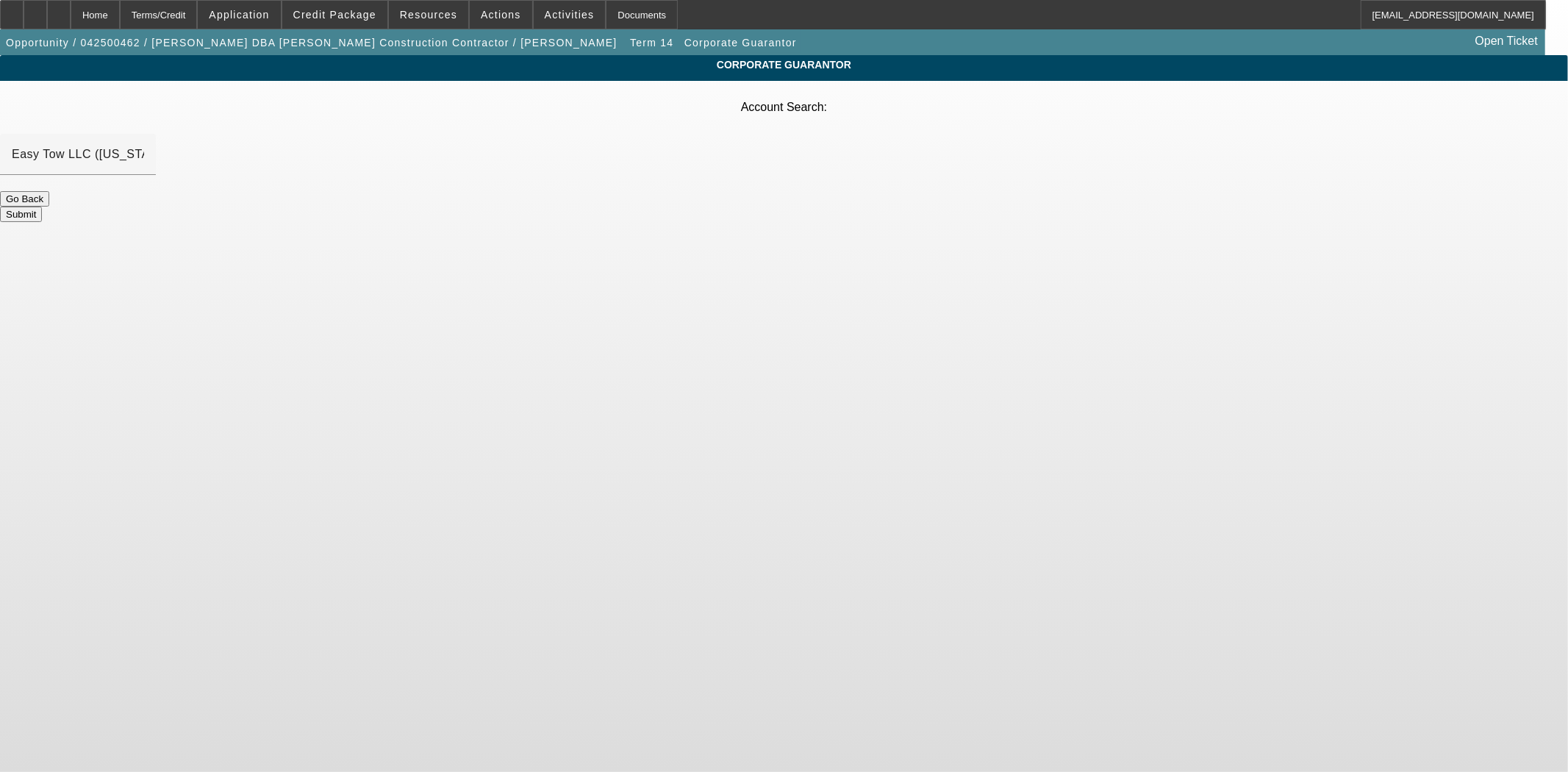
click at [42, 207] on button "Submit" at bounding box center [20, 214] width 42 height 15
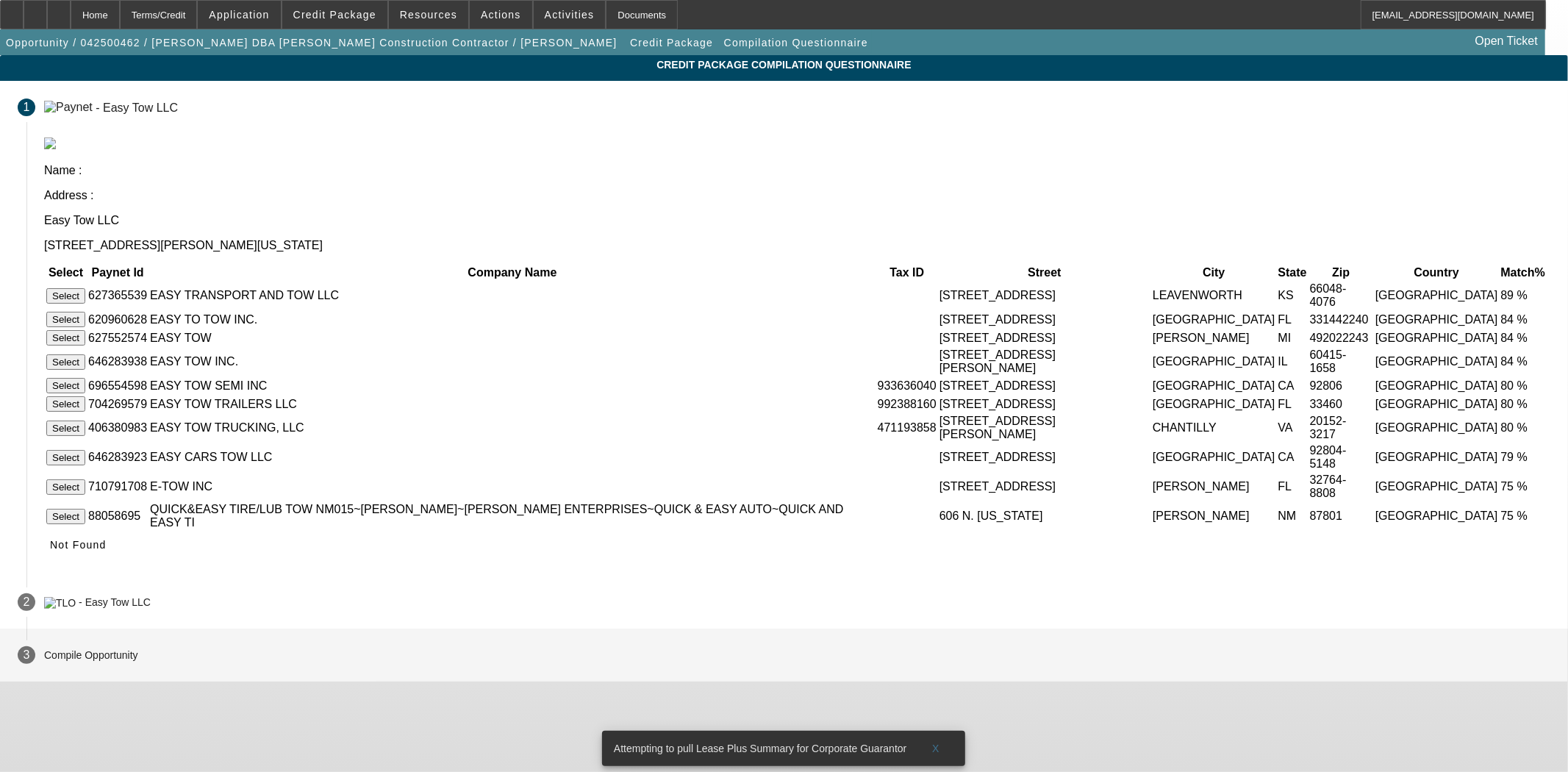
click at [138, 661] on p "Compile Opportunity" at bounding box center [91, 655] width 94 height 12
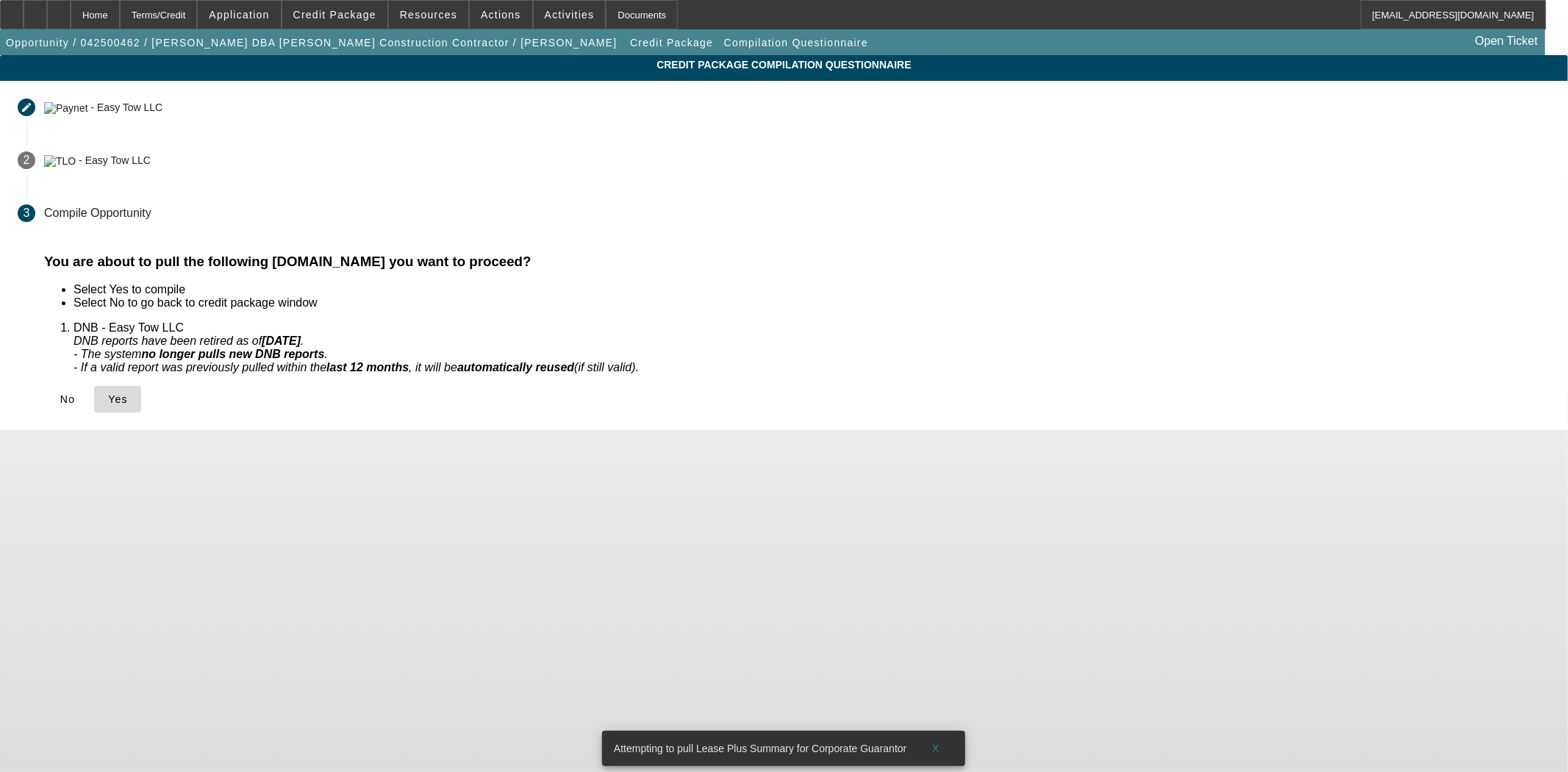
click at [108, 394] on icon at bounding box center [108, 400] width 0 height 12
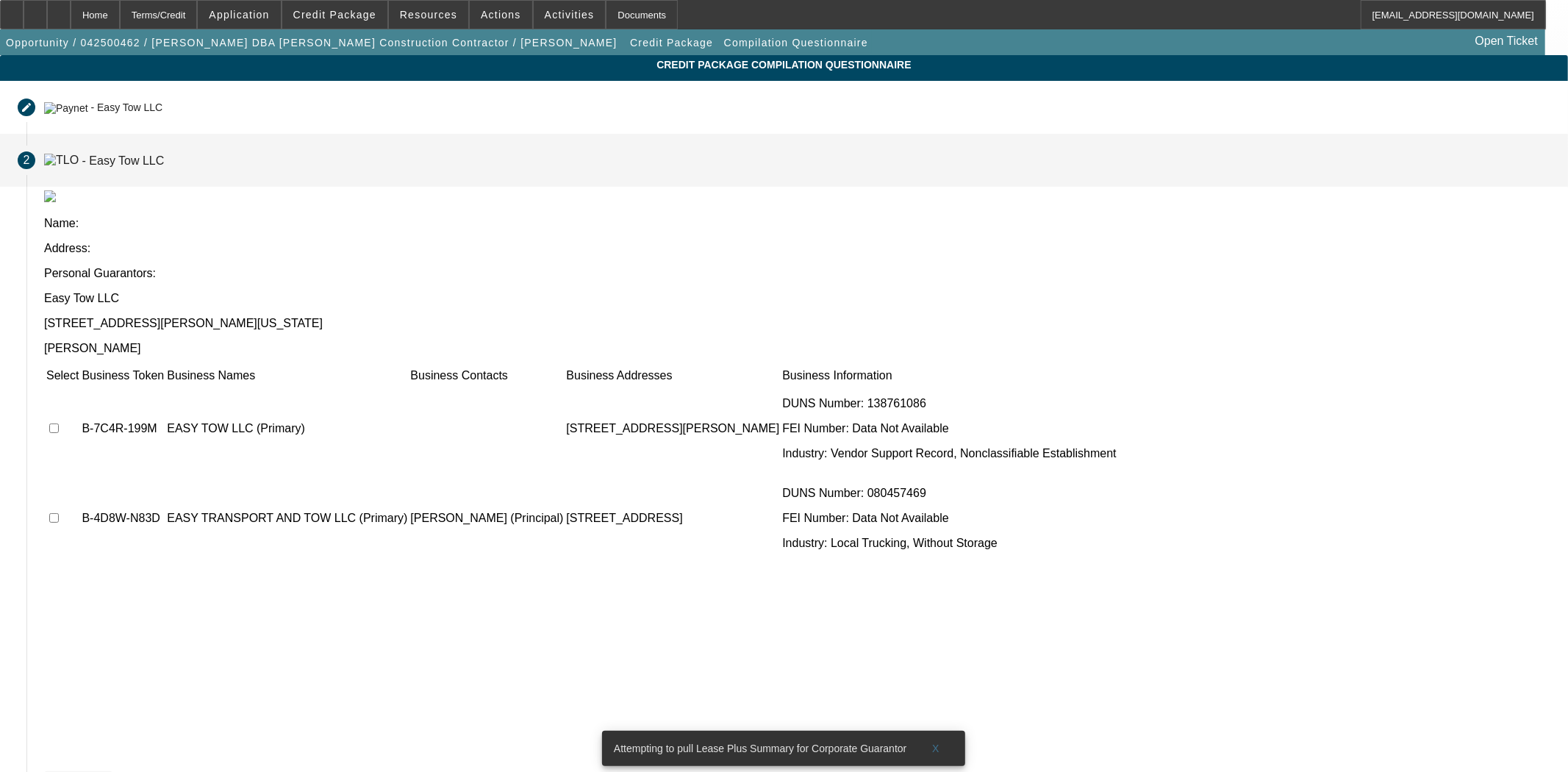
click at [50, 771] on icon at bounding box center [50, 785] width 0 height 12
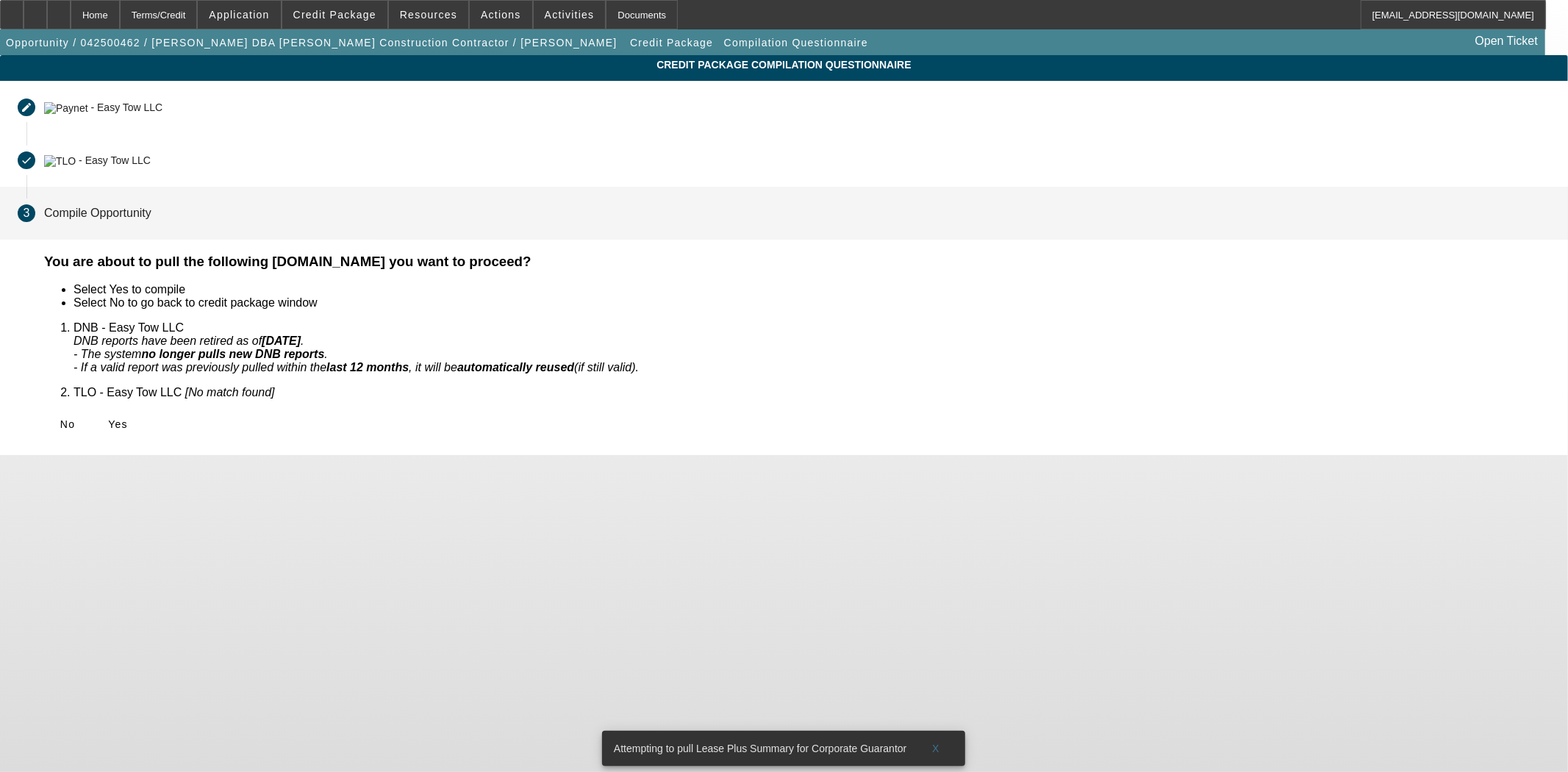
click at [108, 418] on icon at bounding box center [108, 424] width 0 height 12
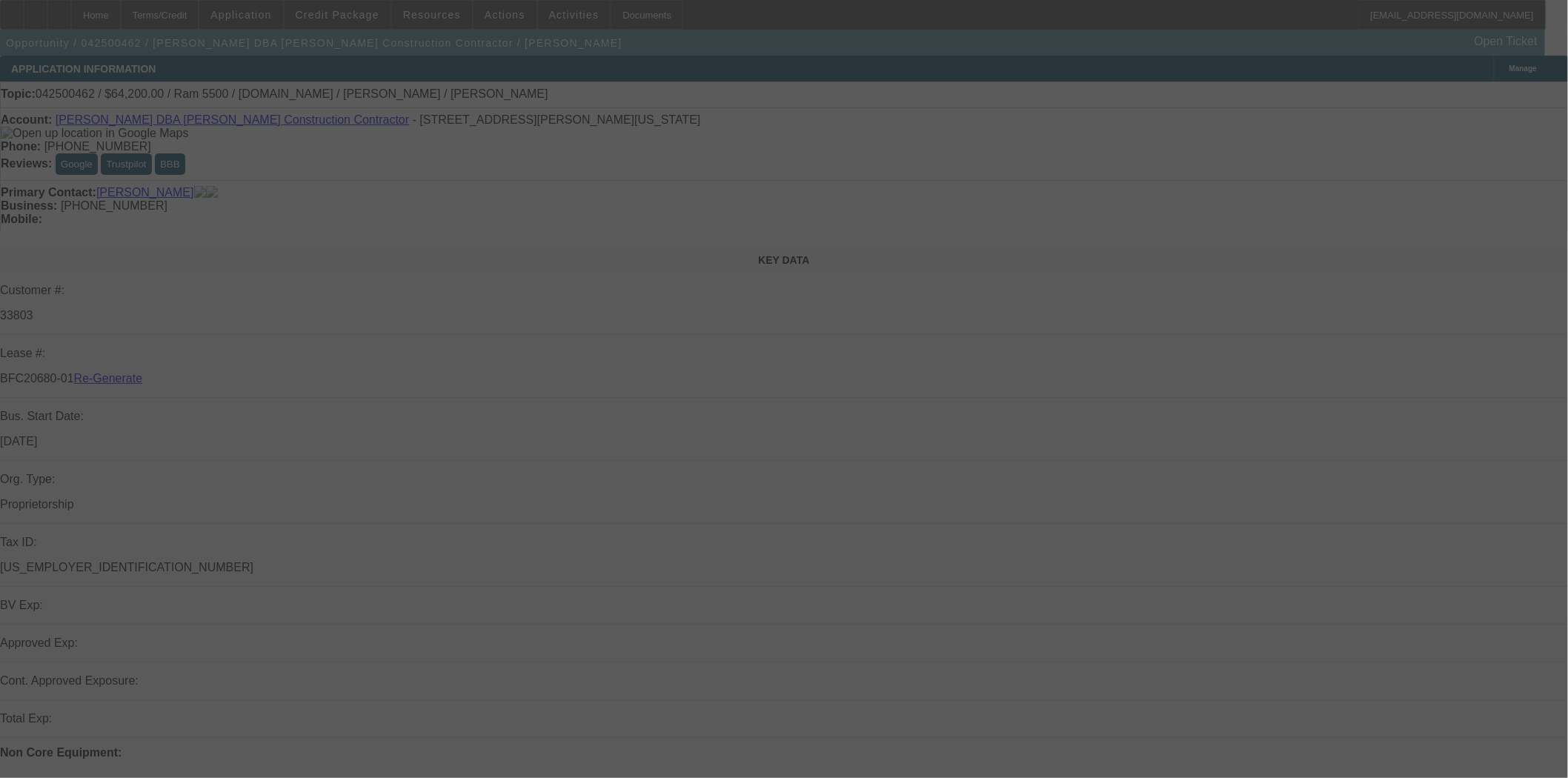
select select "4"
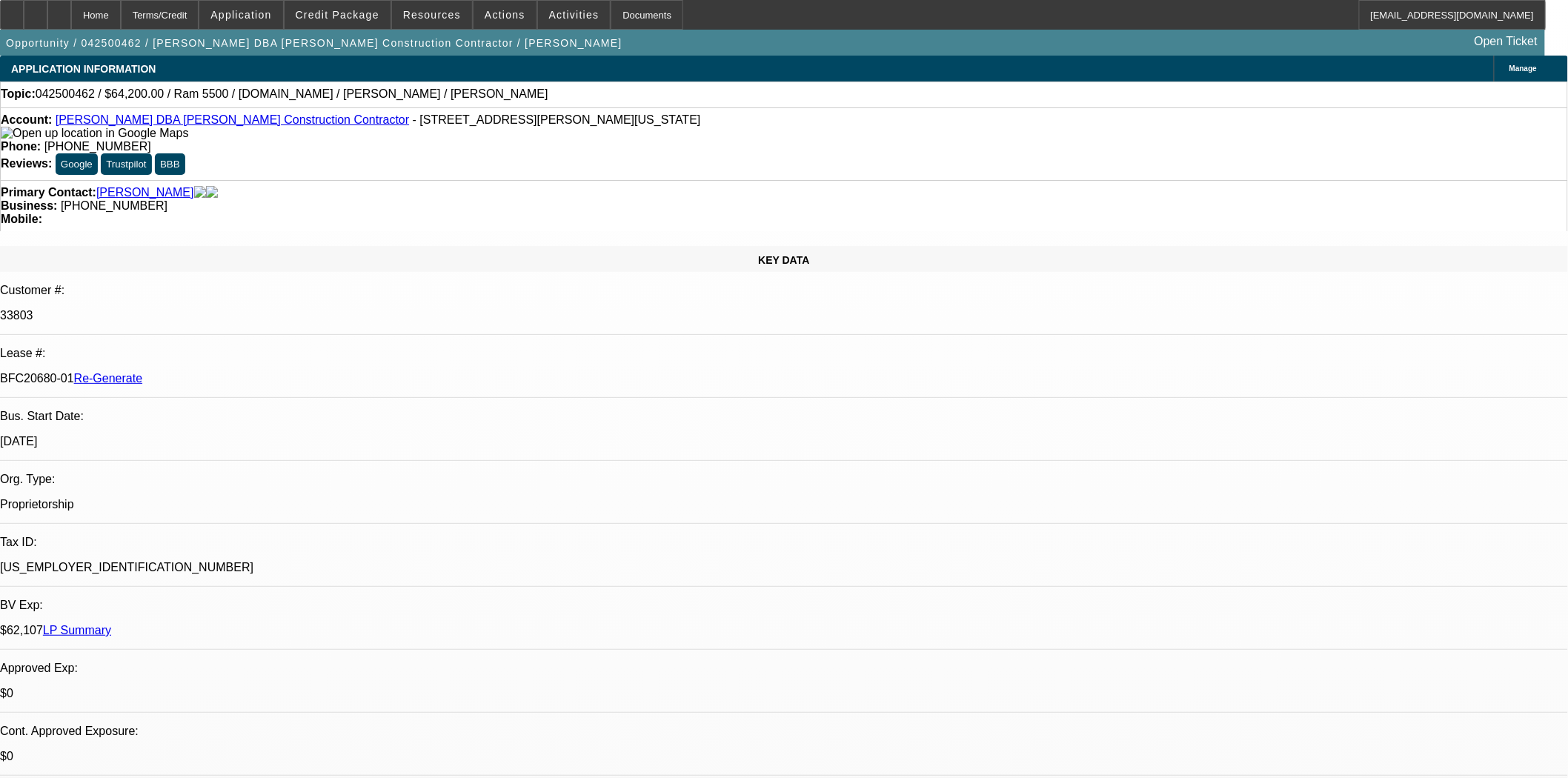
select select "0"
select select "2"
select select "0.1"
select select "4"
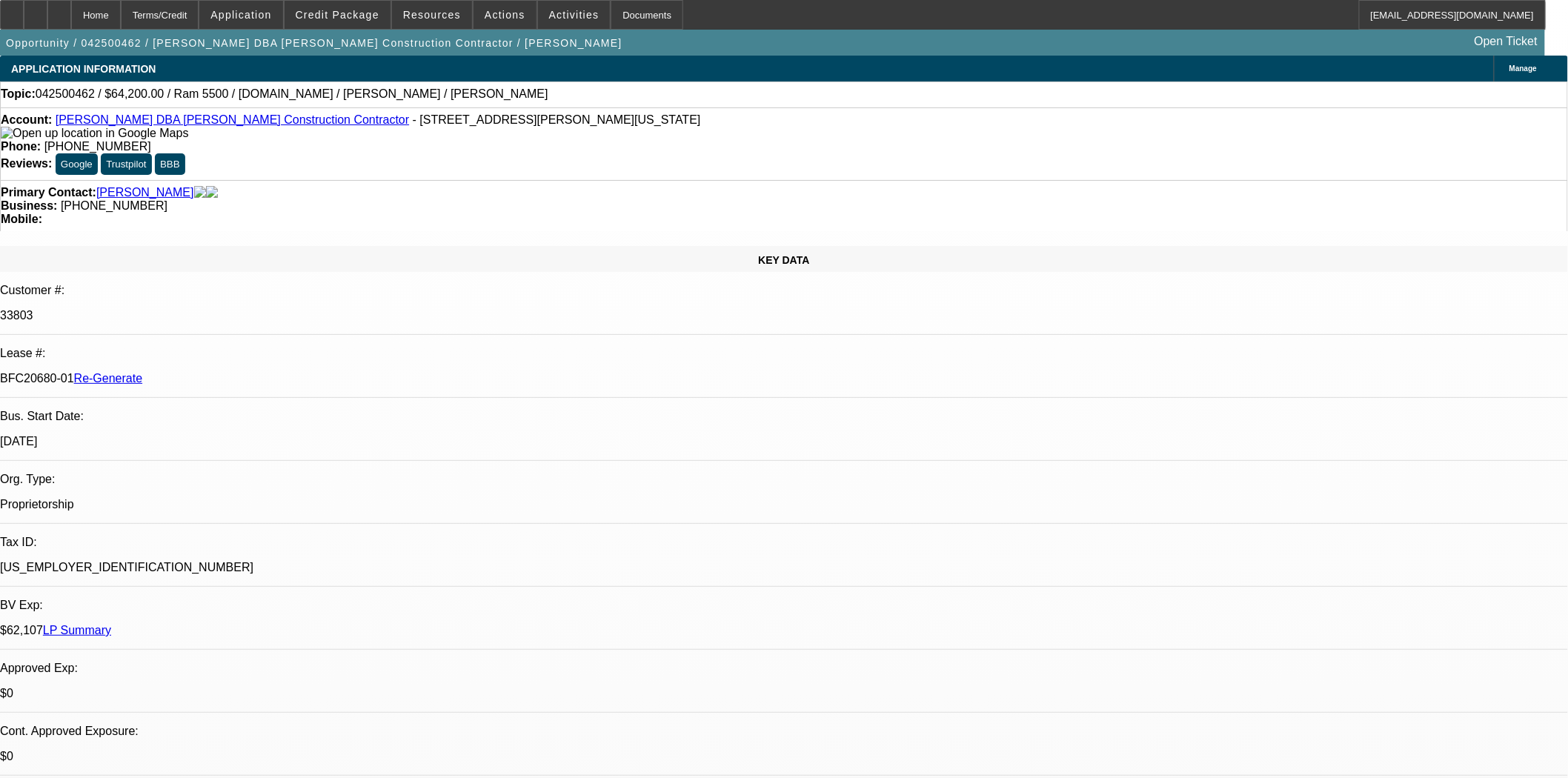
click at [623, 17] on div "Documents" at bounding box center [647, 15] width 72 height 29
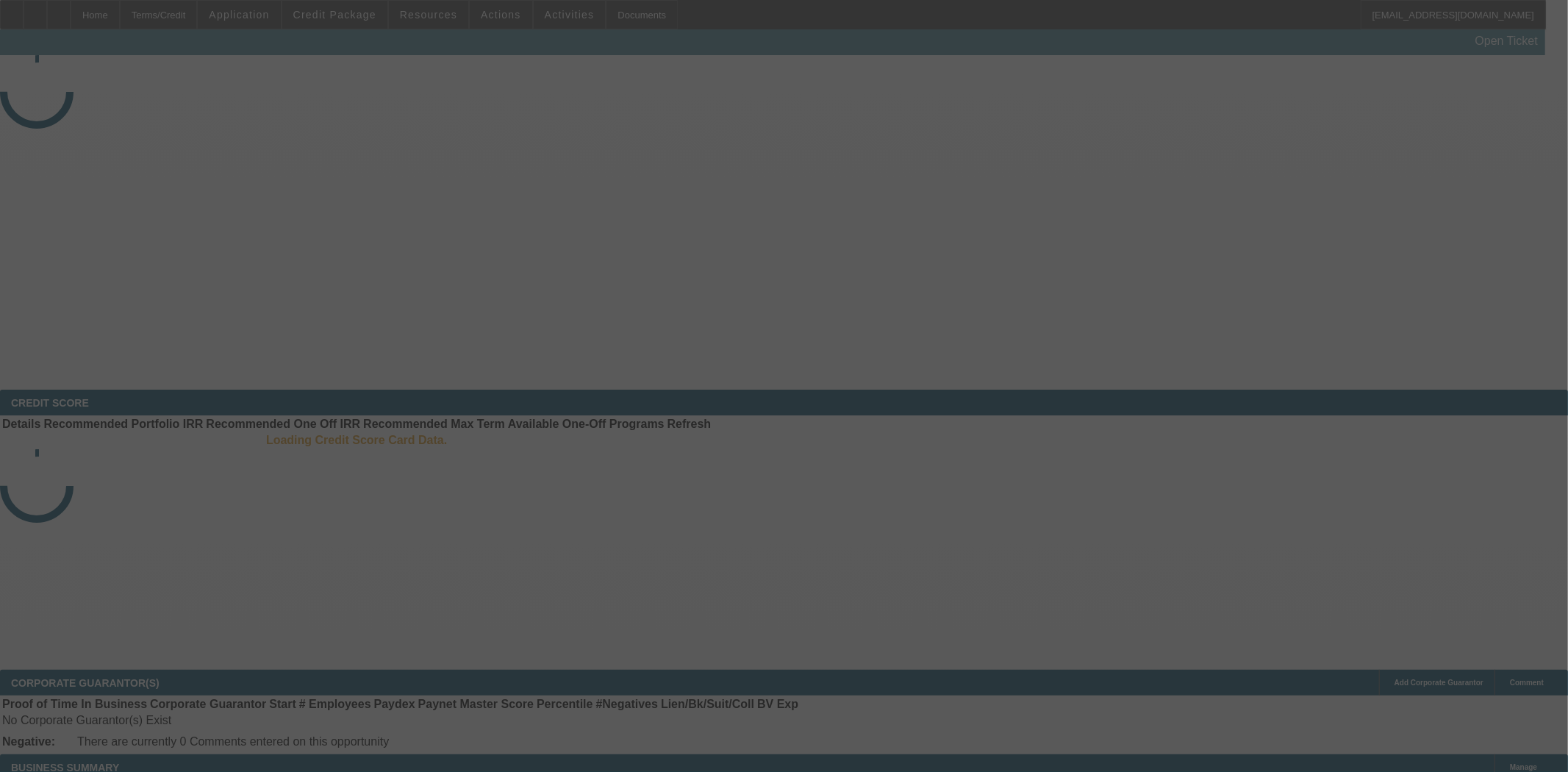
select select "3"
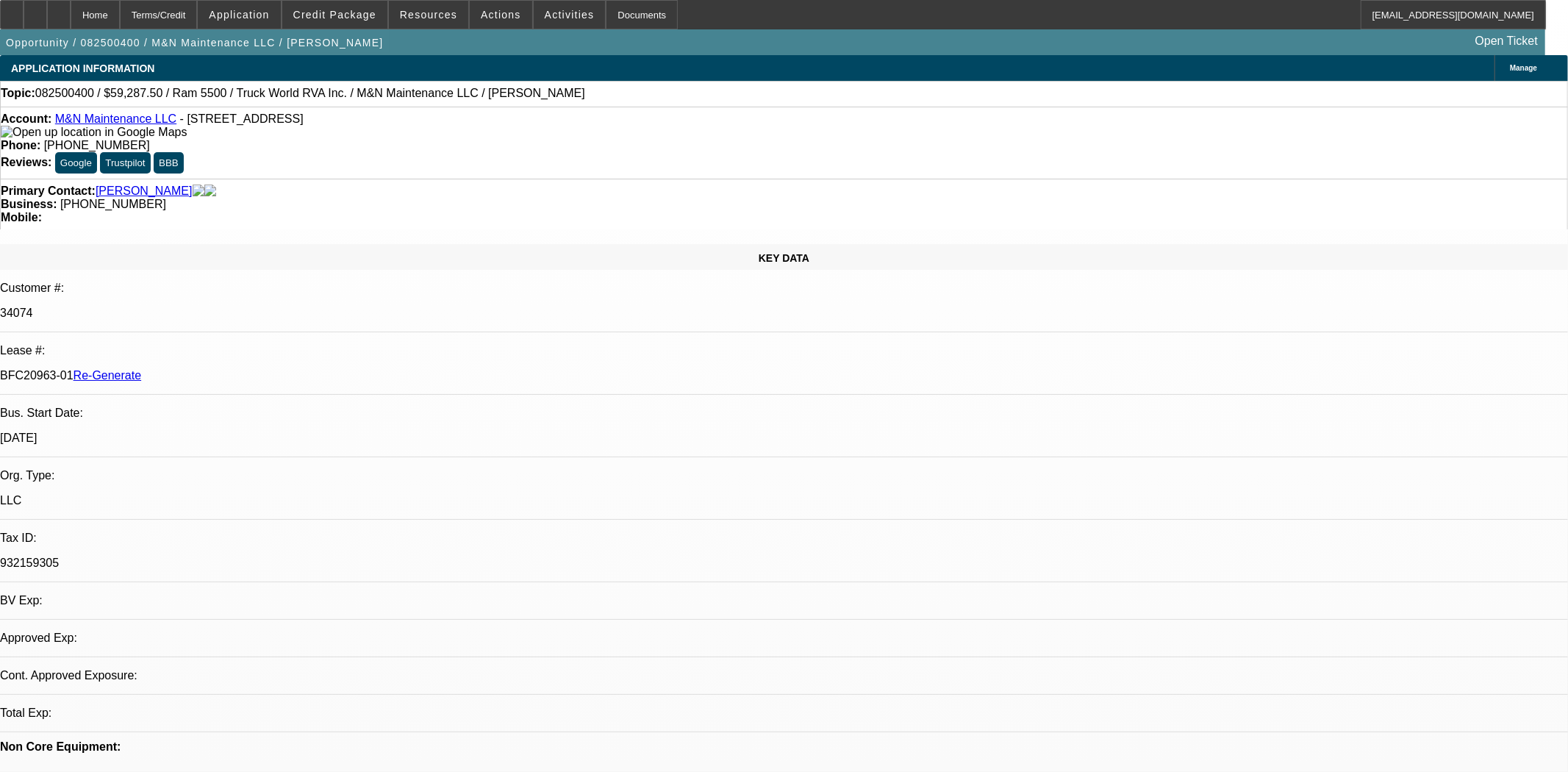
select select "0.1"
select select "0"
select select "6"
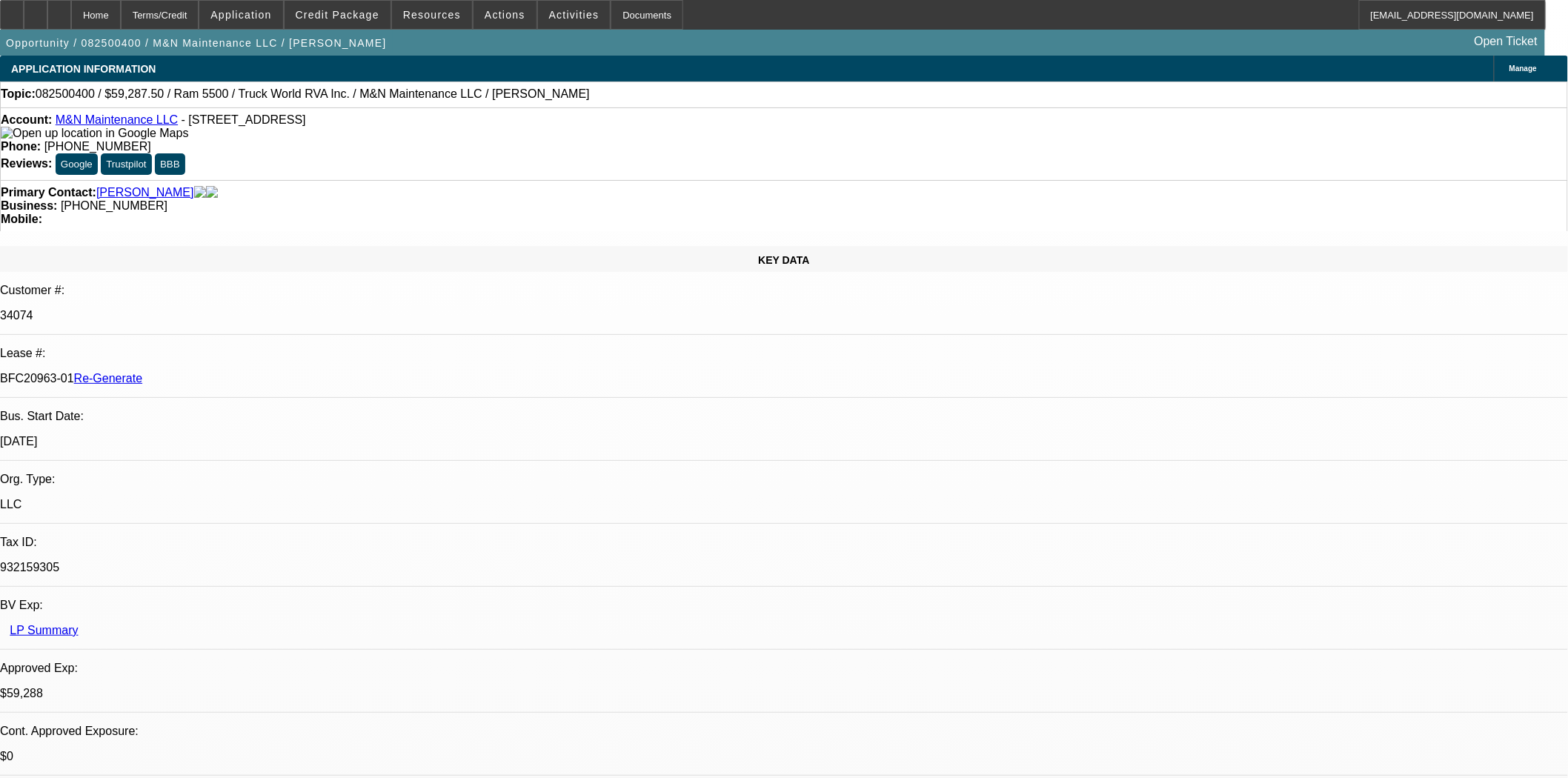
scroll to position [329, 0]
